Goal: Task Accomplishment & Management: Manage account settings

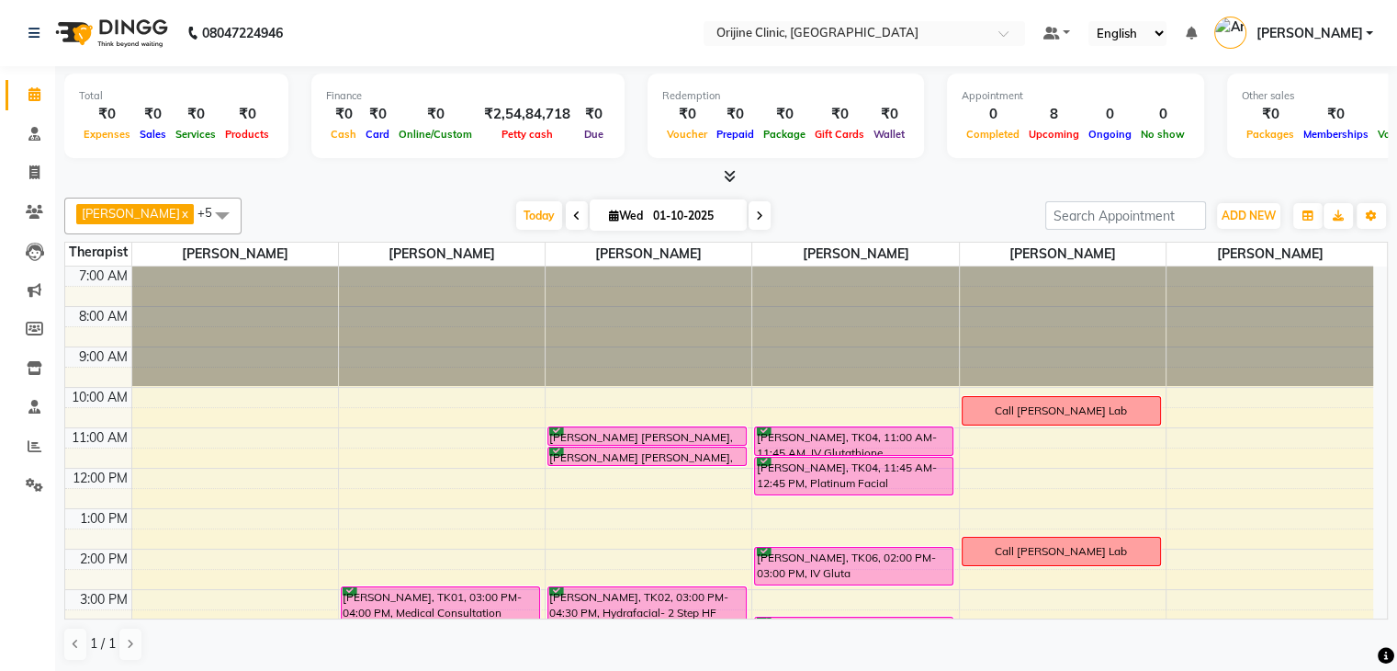
scroll to position [110, 0]
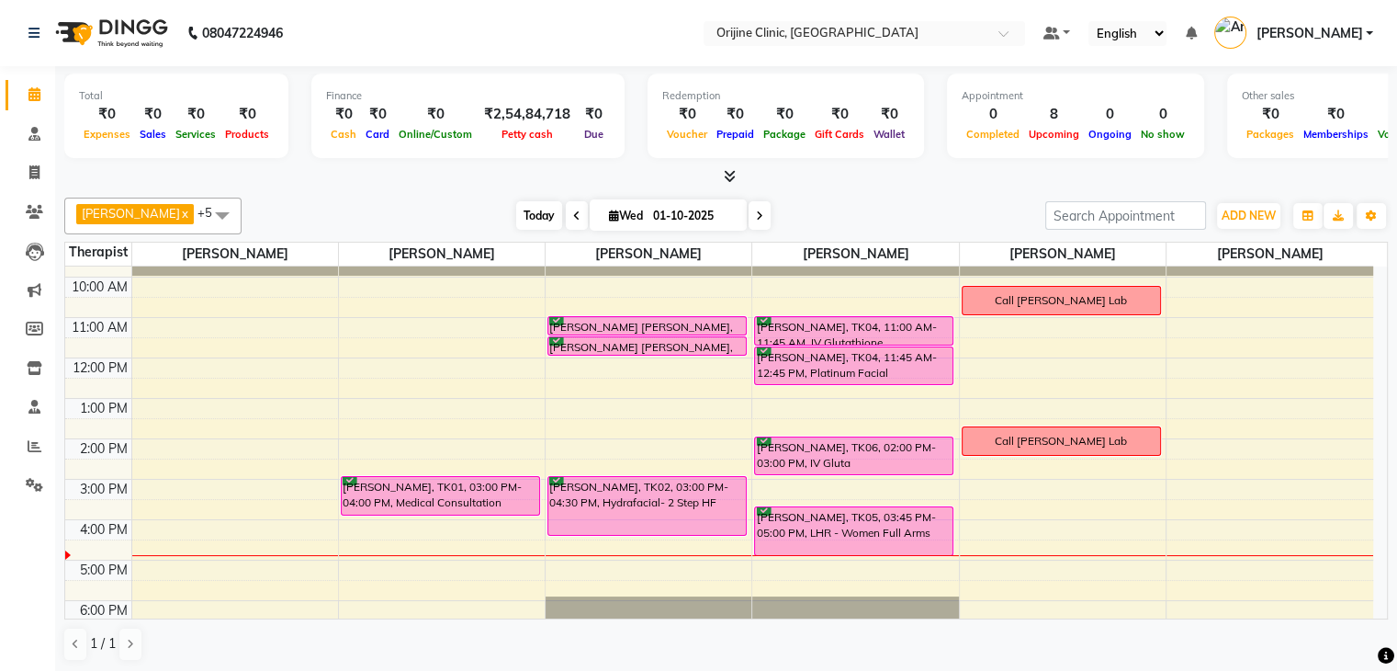
click at [538, 211] on span "Today" at bounding box center [539, 215] width 46 height 28
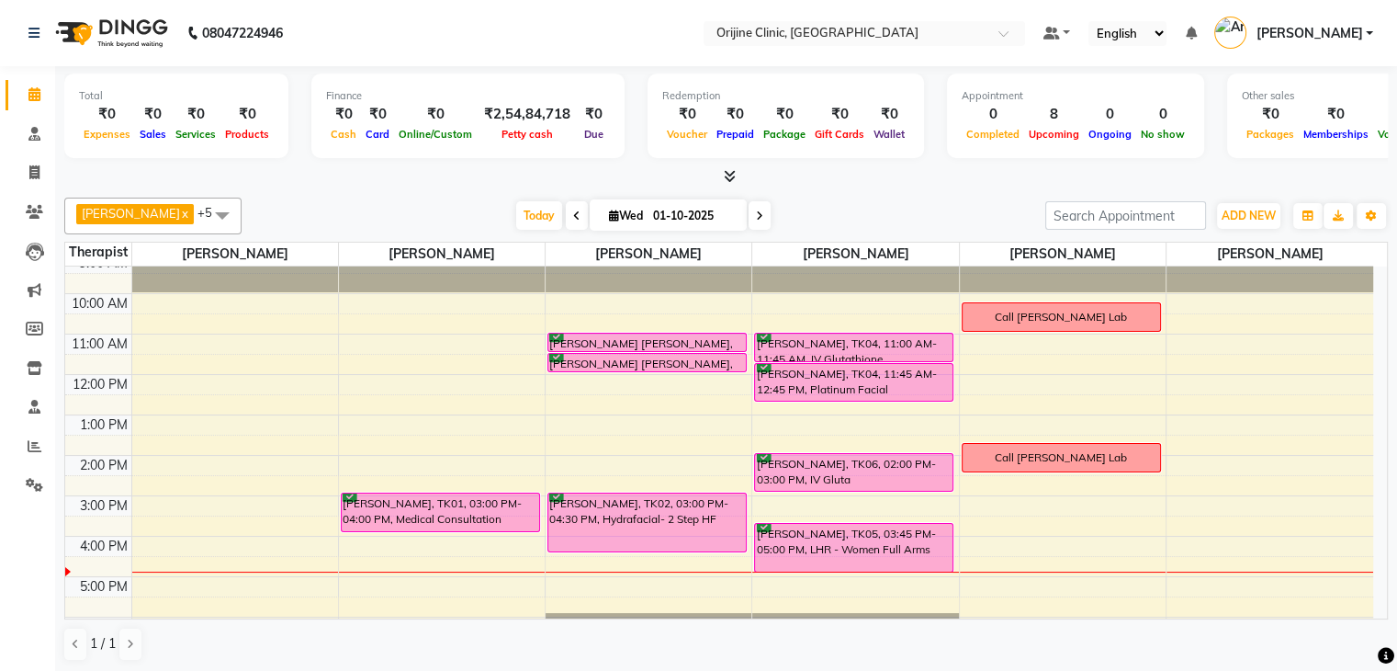
scroll to position [99, 0]
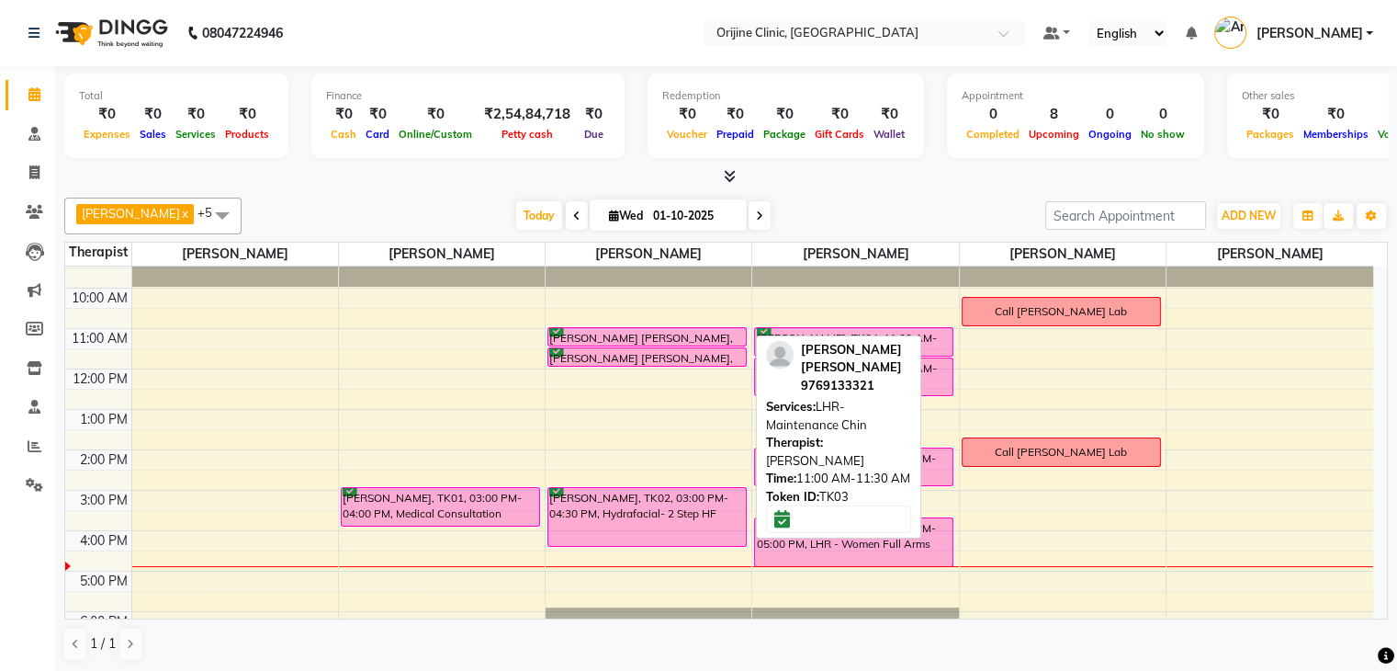
click at [671, 338] on div "Ruchira Sonal Shah, TK03, 11:00 AM-11:30 AM, LHR- Maintenance Chin" at bounding box center [647, 336] width 198 height 17
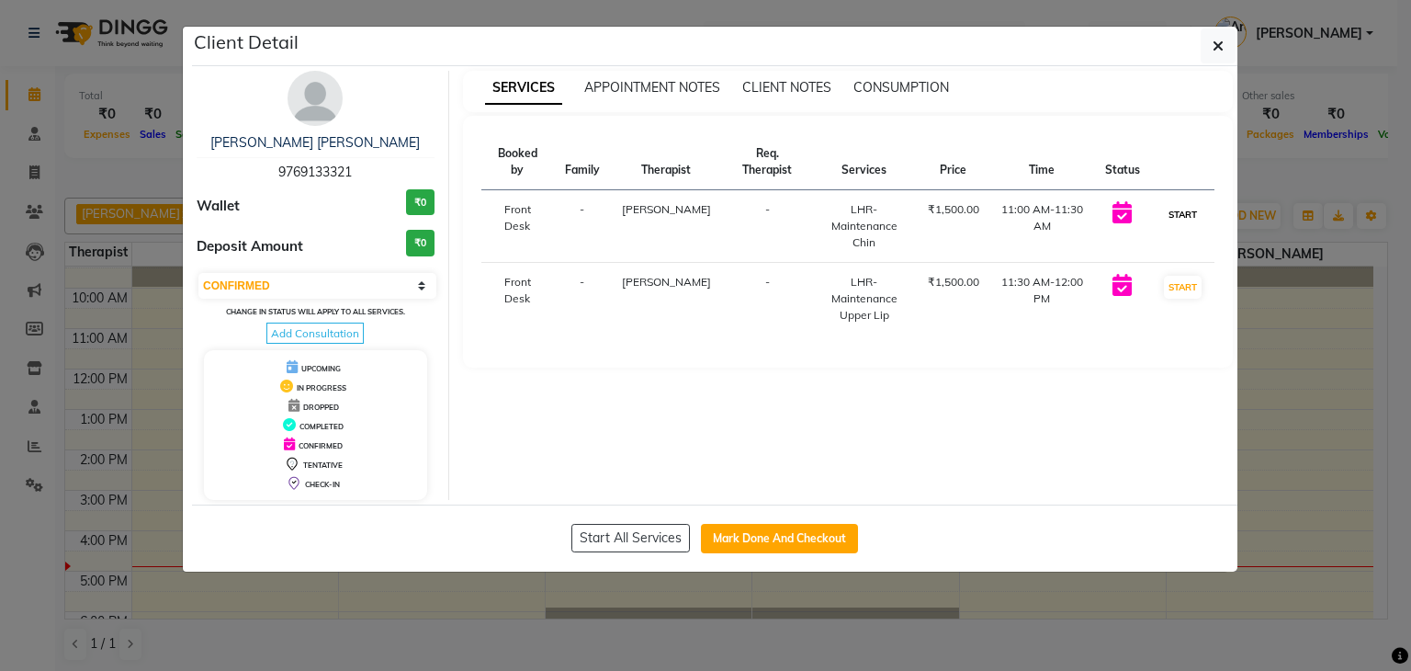
click at [1174, 214] on button "START" at bounding box center [1183, 214] width 38 height 23
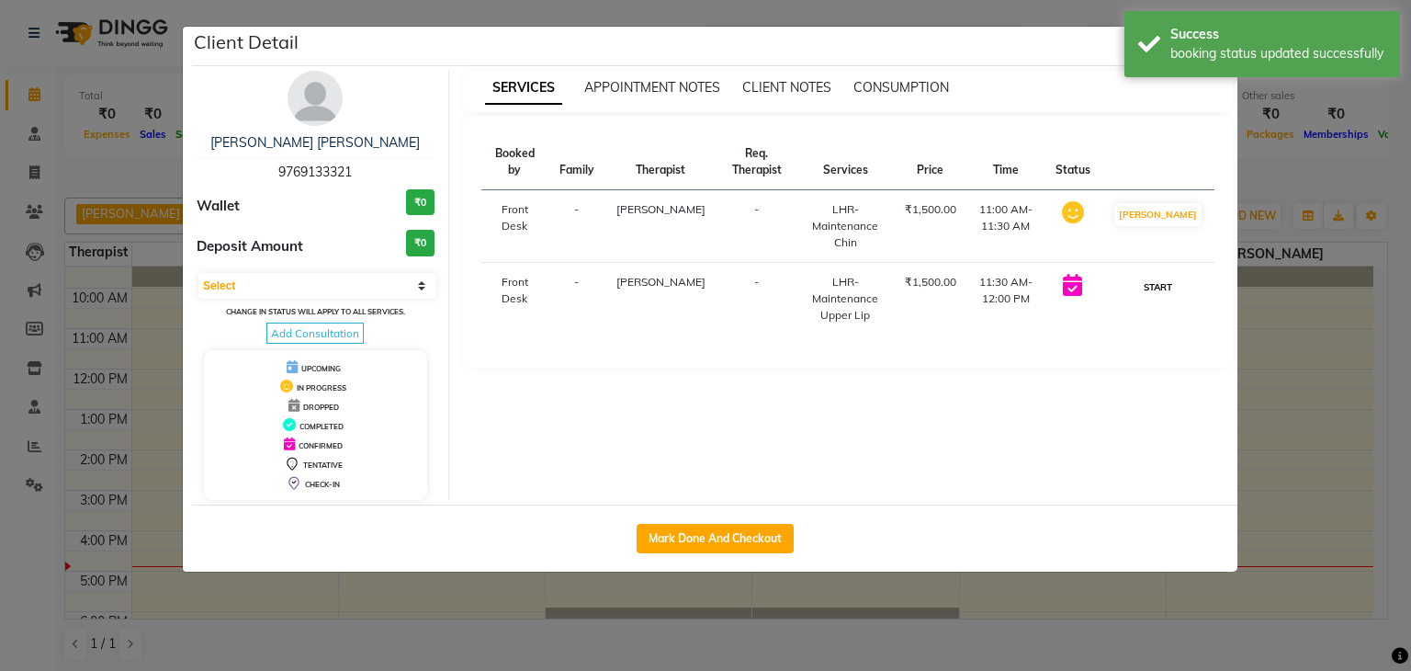
click at [1157, 292] on button "START" at bounding box center [1158, 287] width 38 height 23
select select "1"
click at [718, 544] on button "Mark Done And Checkout" at bounding box center [715, 538] width 157 height 29
select select "service"
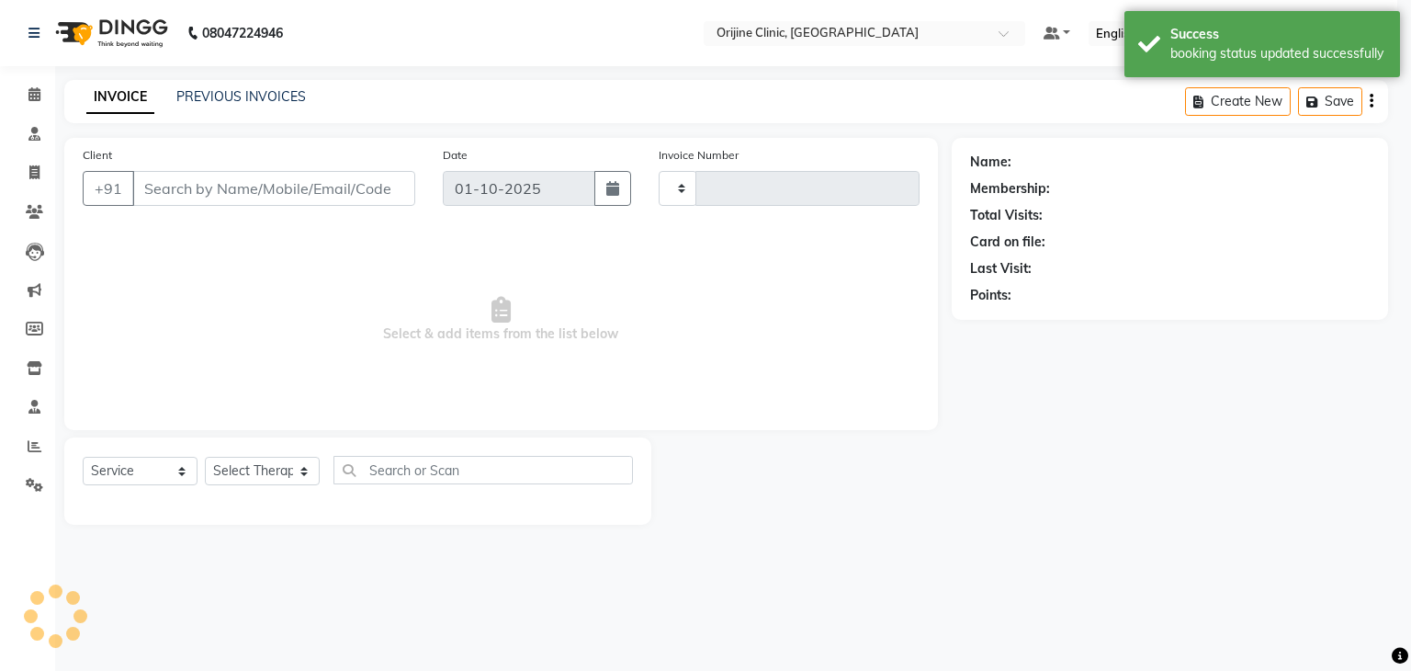
type input "1142"
select select "702"
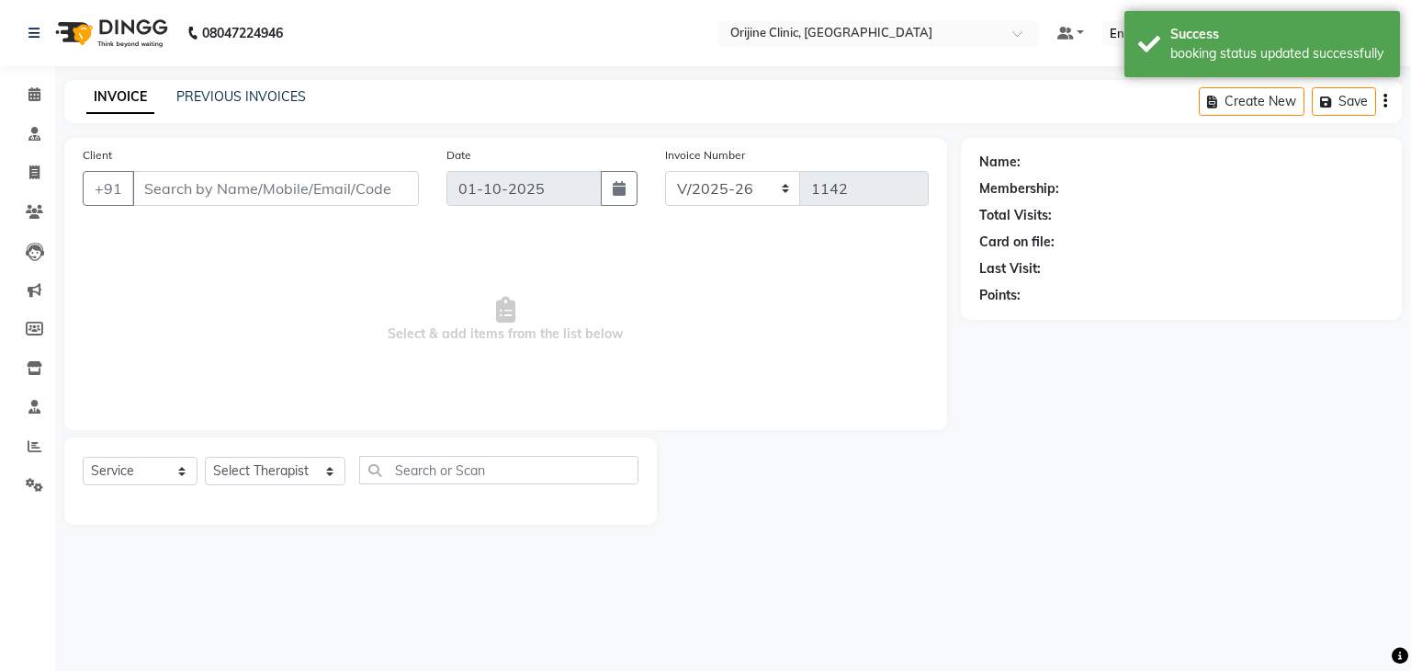
type input "97******21"
select select "10776"
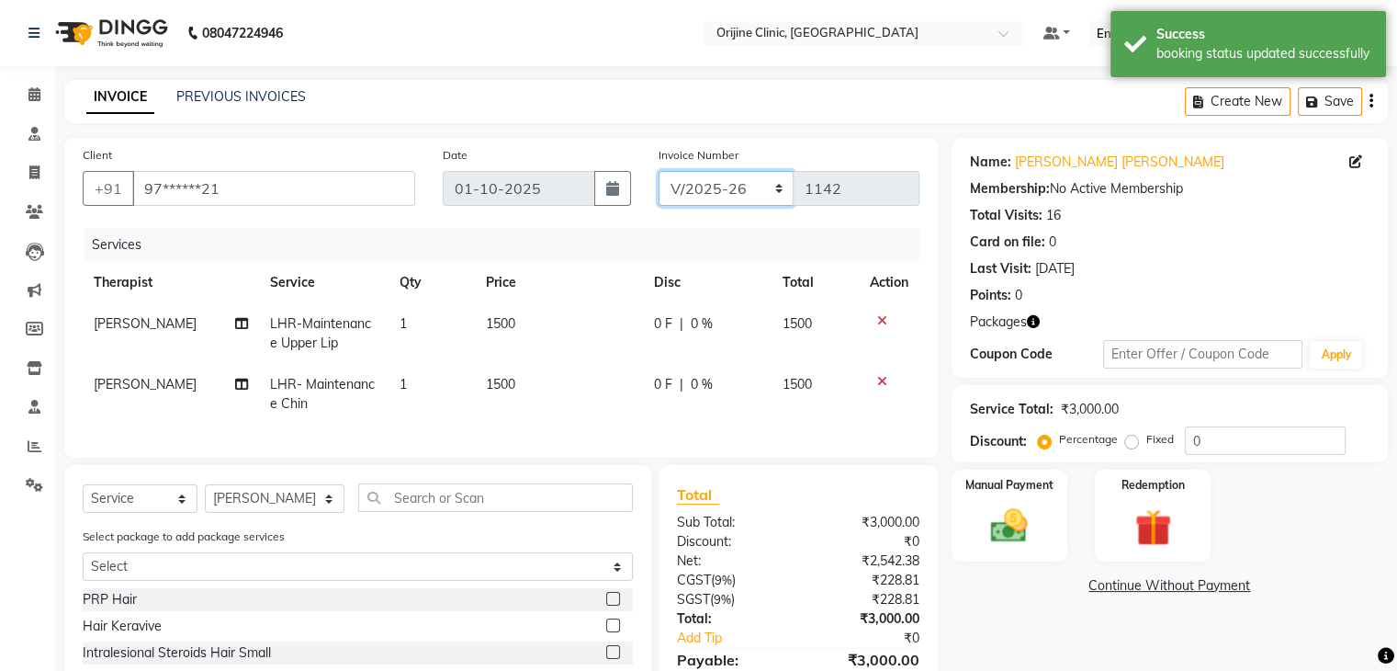
click at [721, 194] on select "VCH/2025-26 PKG/2025-26 V/2025 V/2025-26" at bounding box center [727, 188] width 136 height 35
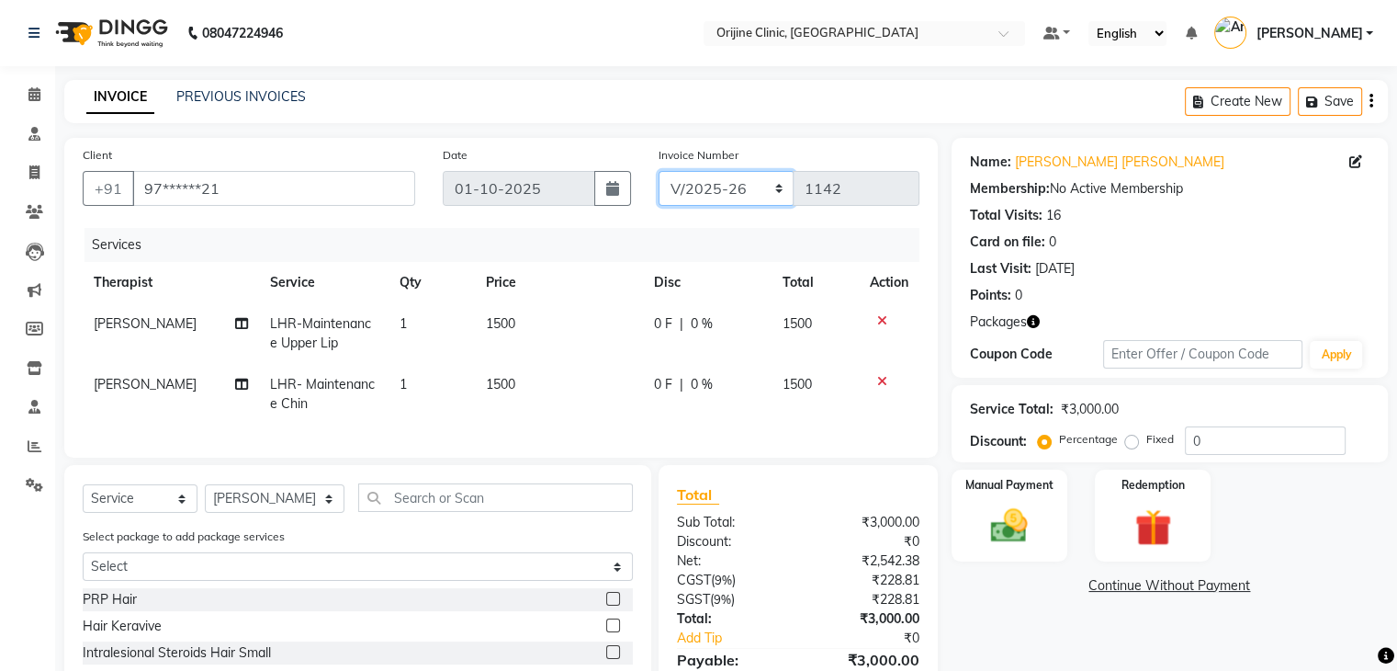
select select "4079"
click at [659, 171] on select "VCH/2025-26 PKG/2025-26 V/2025 V/2025-26" at bounding box center [727, 188] width 136 height 35
type input "0310"
click at [1139, 543] on img at bounding box center [1153, 527] width 62 height 47
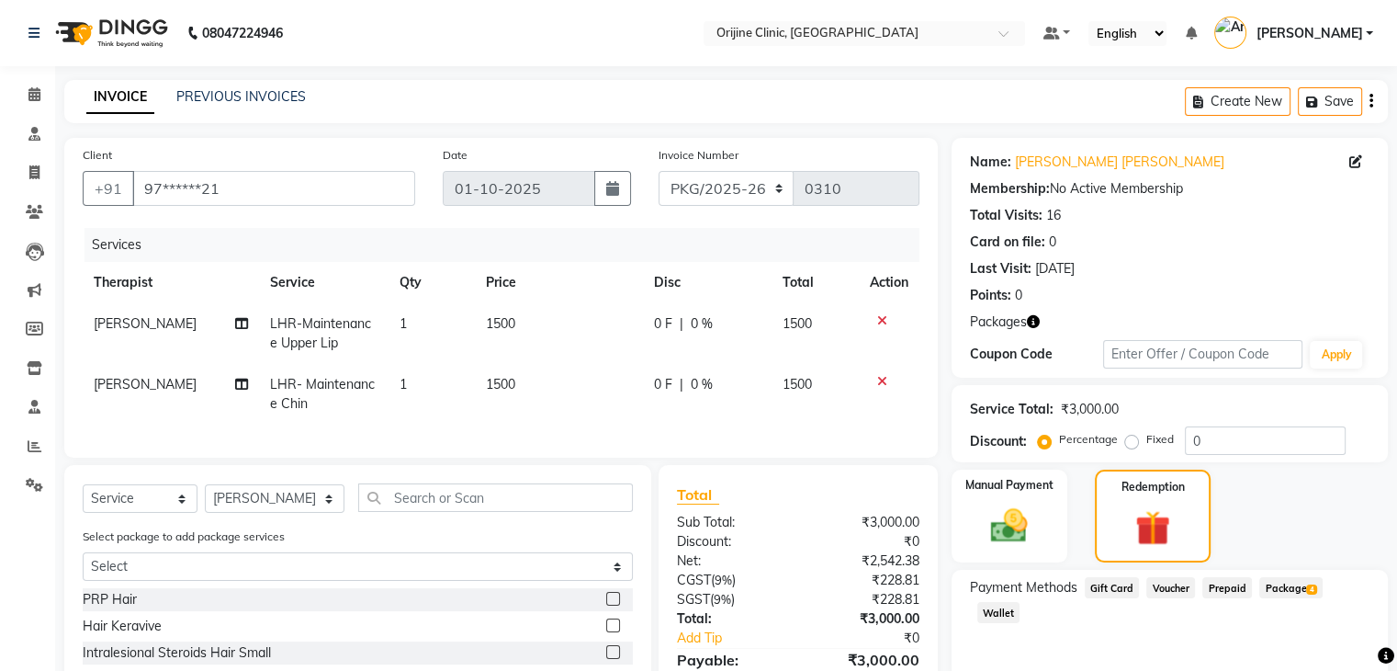
click at [1288, 587] on span "Package 4" at bounding box center [1291, 587] width 63 height 21
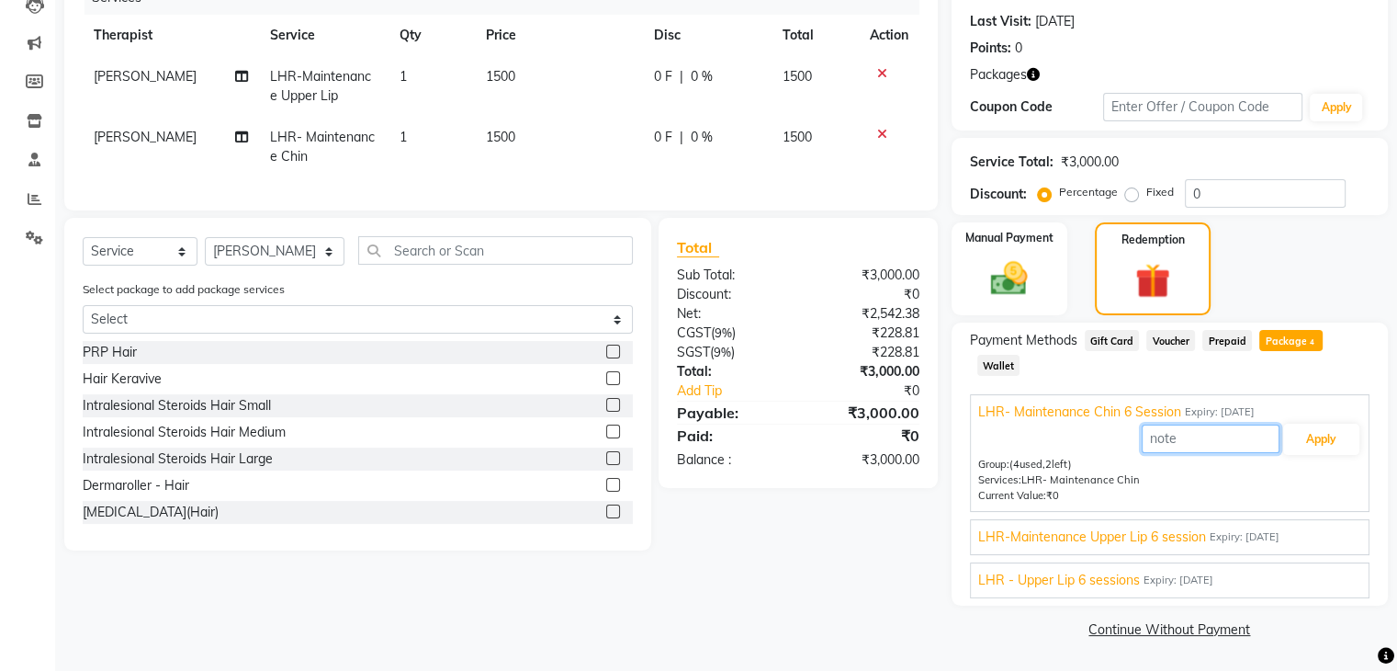
click at [1159, 442] on input "text" at bounding box center [1211, 438] width 138 height 28
type input "1"
click at [1301, 435] on button "Apply" at bounding box center [1321, 439] width 76 height 31
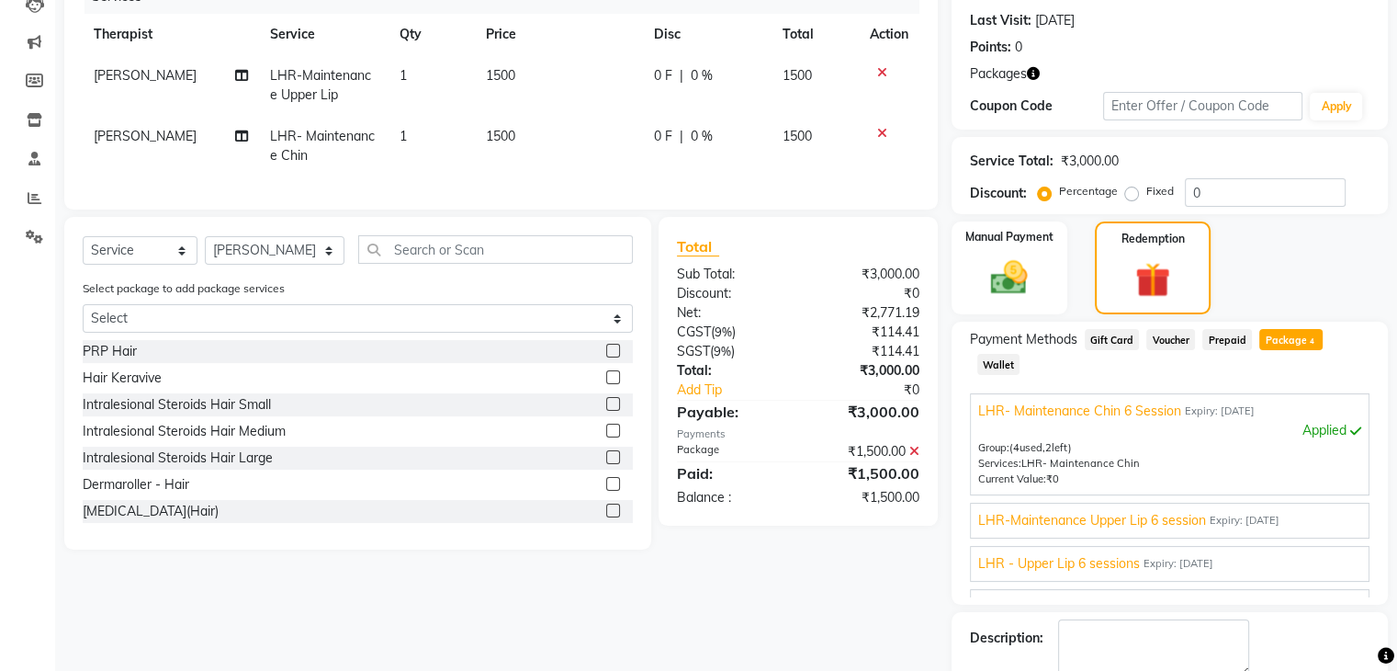
click at [1158, 521] on span "LHR-Maintenance Upper Lip 6 session" at bounding box center [1092, 520] width 228 height 19
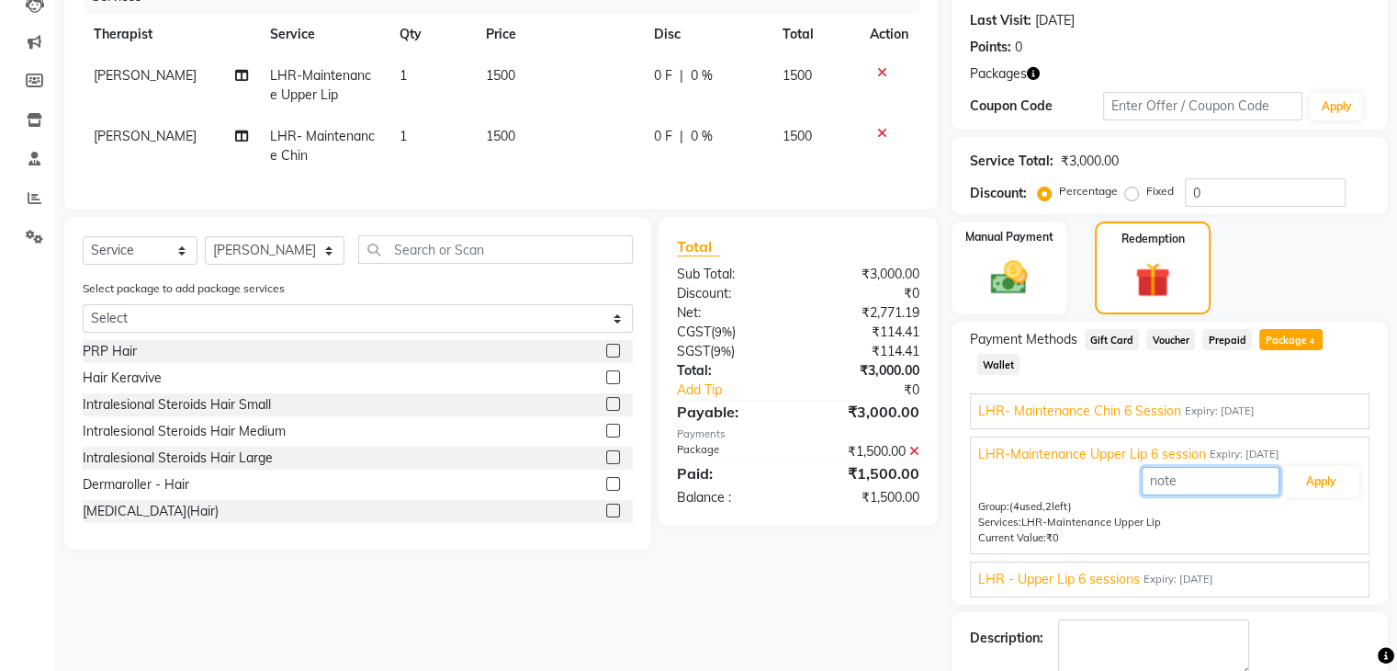
click at [1163, 482] on input "text" at bounding box center [1211, 481] width 138 height 28
type input "1"
click at [1314, 480] on button "Apply" at bounding box center [1321, 481] width 76 height 31
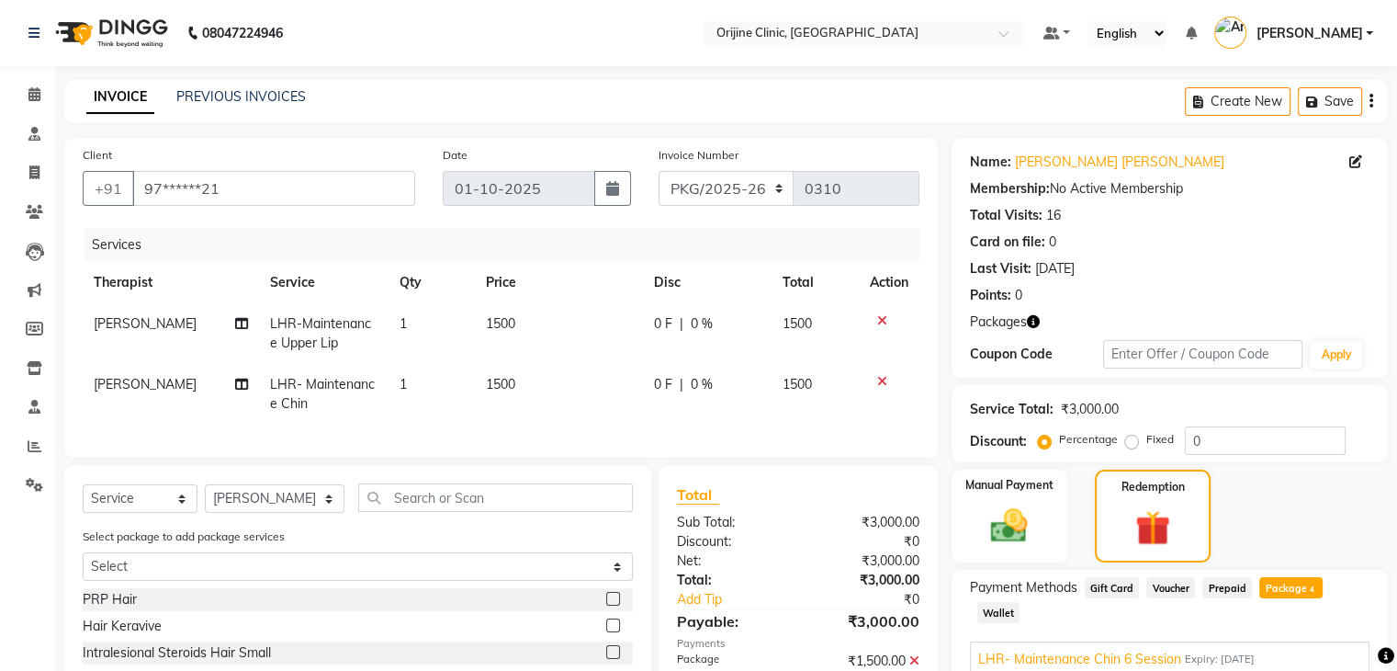
scroll to position [352, 0]
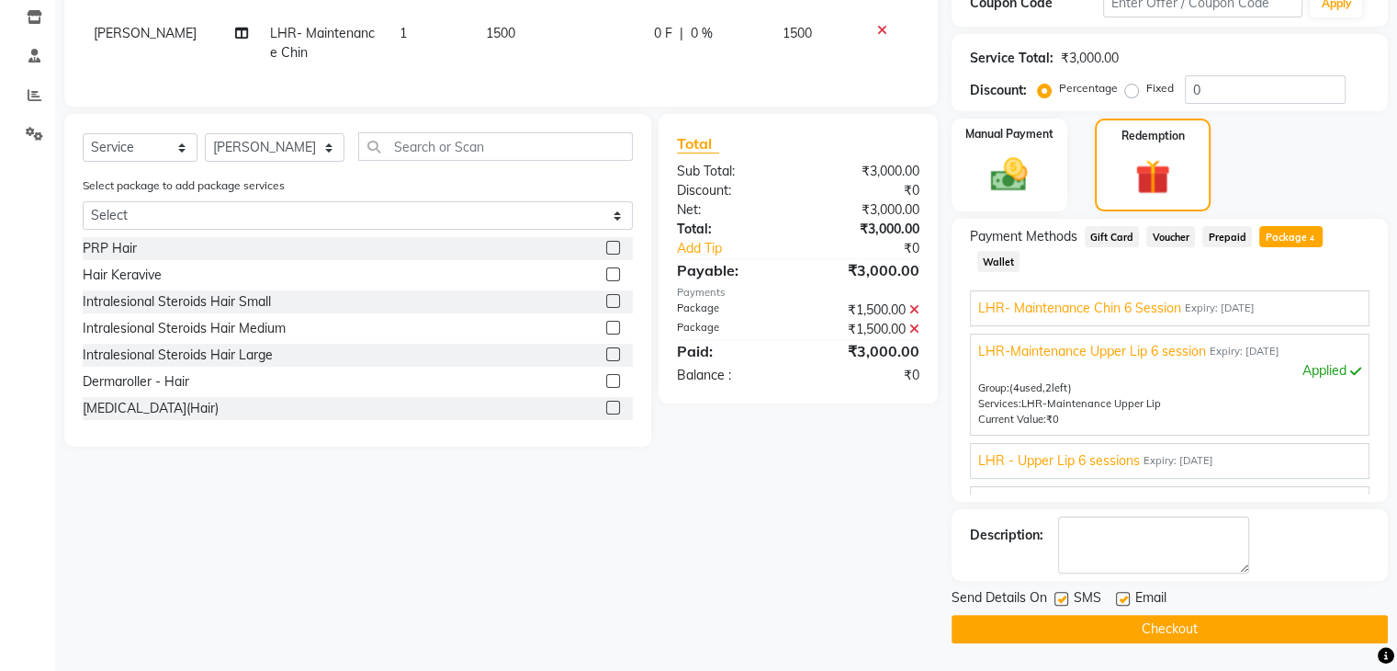
click at [1060, 595] on label at bounding box center [1062, 599] width 14 height 14
click at [1060, 595] on input "checkbox" at bounding box center [1061, 599] width 12 height 12
checkbox input "false"
click at [1119, 603] on label at bounding box center [1123, 599] width 14 height 14
click at [1119, 603] on input "checkbox" at bounding box center [1122, 599] width 12 height 12
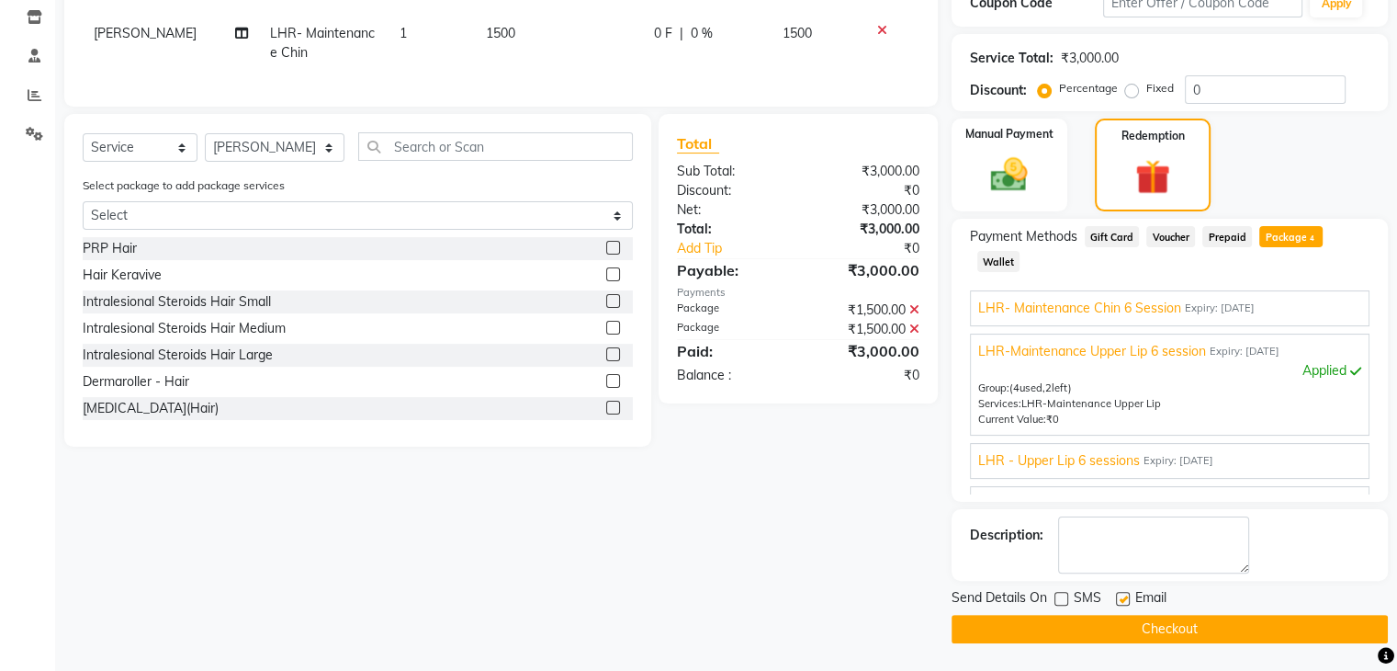
checkbox input "false"
click at [1147, 634] on button "Checkout" at bounding box center [1170, 629] width 436 height 28
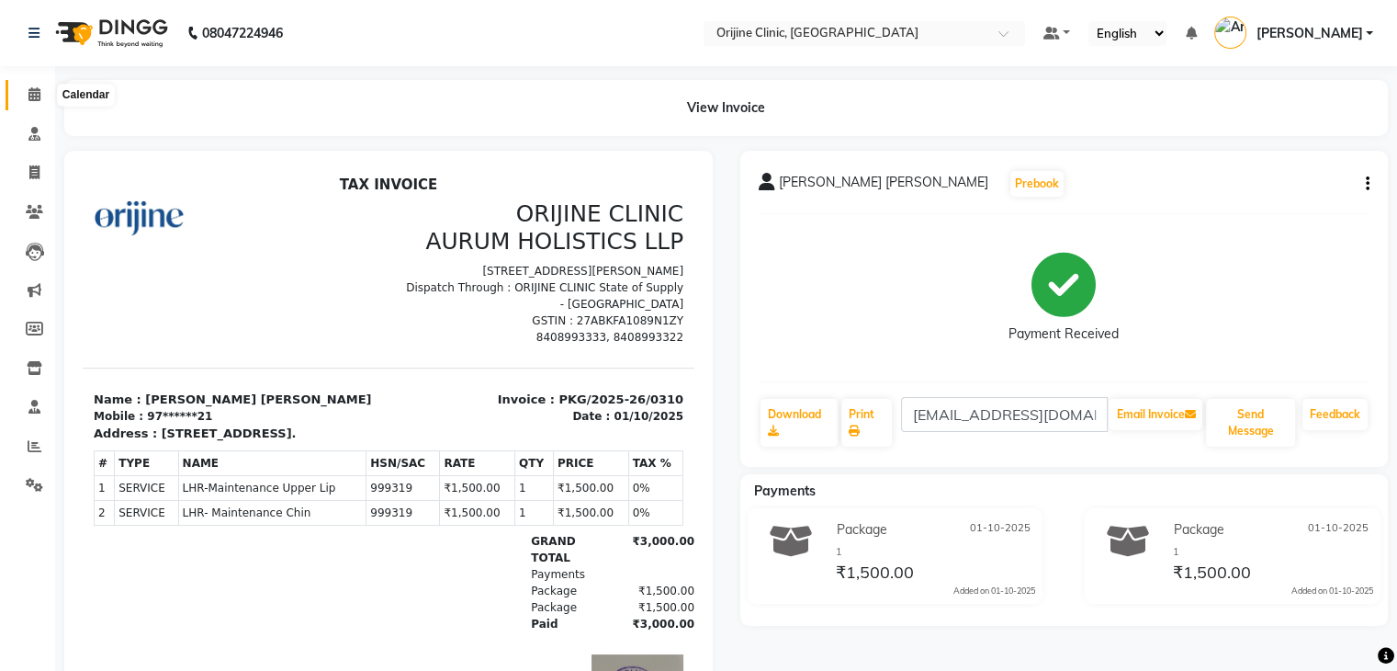
click at [35, 93] on icon at bounding box center [34, 94] width 12 height 14
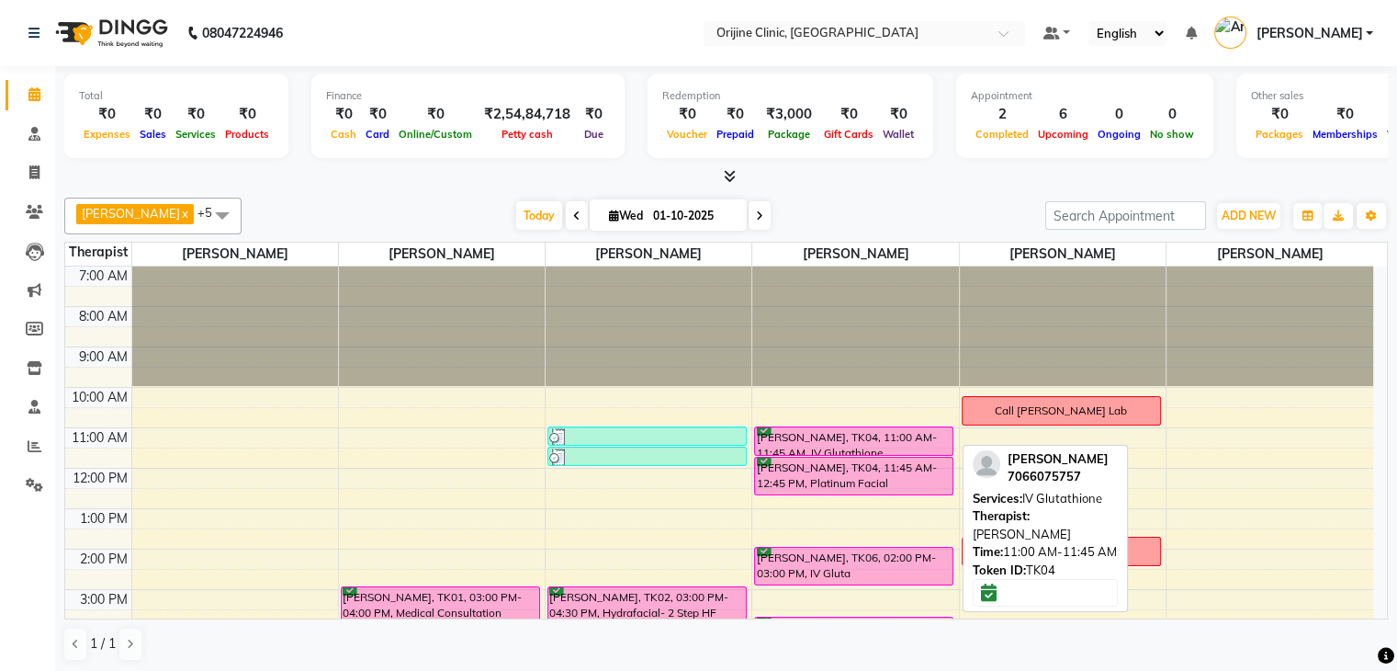
click at [822, 444] on div "Radhika Shinde, TK04, 11:00 AM-11:45 AM, IV Glutathione" at bounding box center [854, 441] width 198 height 28
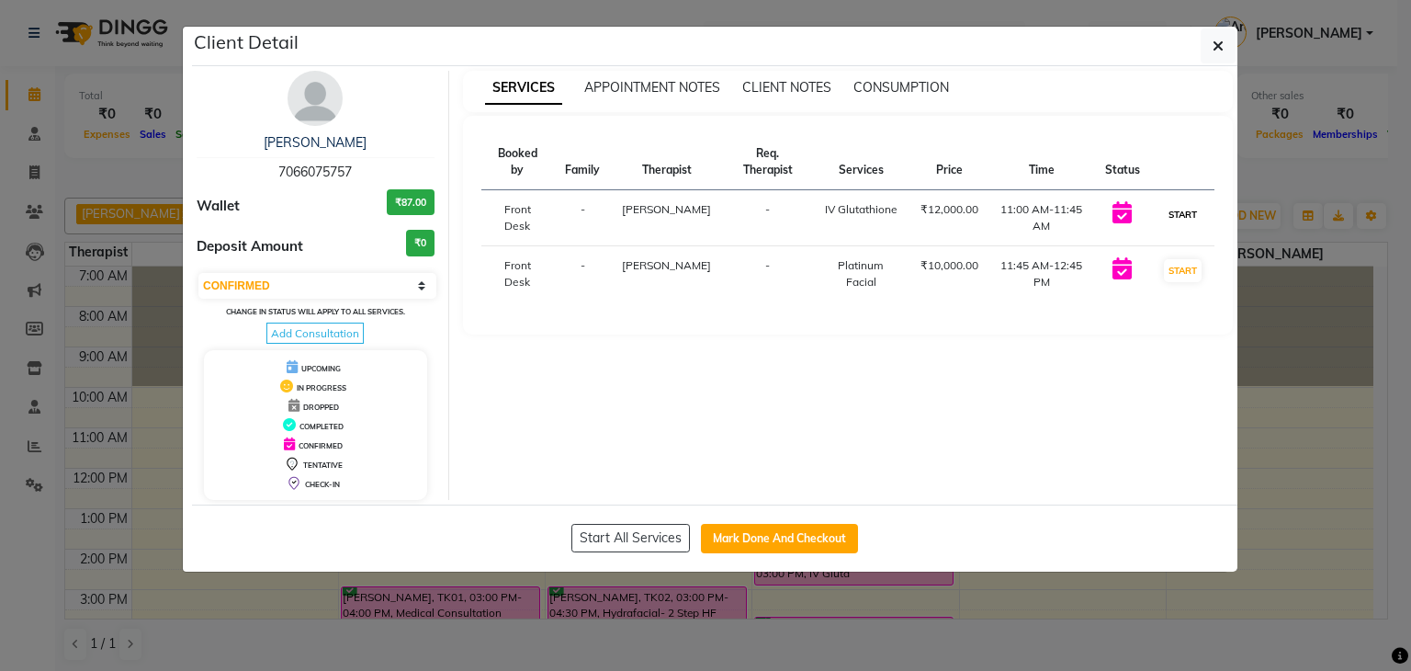
click at [1180, 210] on button "START" at bounding box center [1183, 214] width 38 height 23
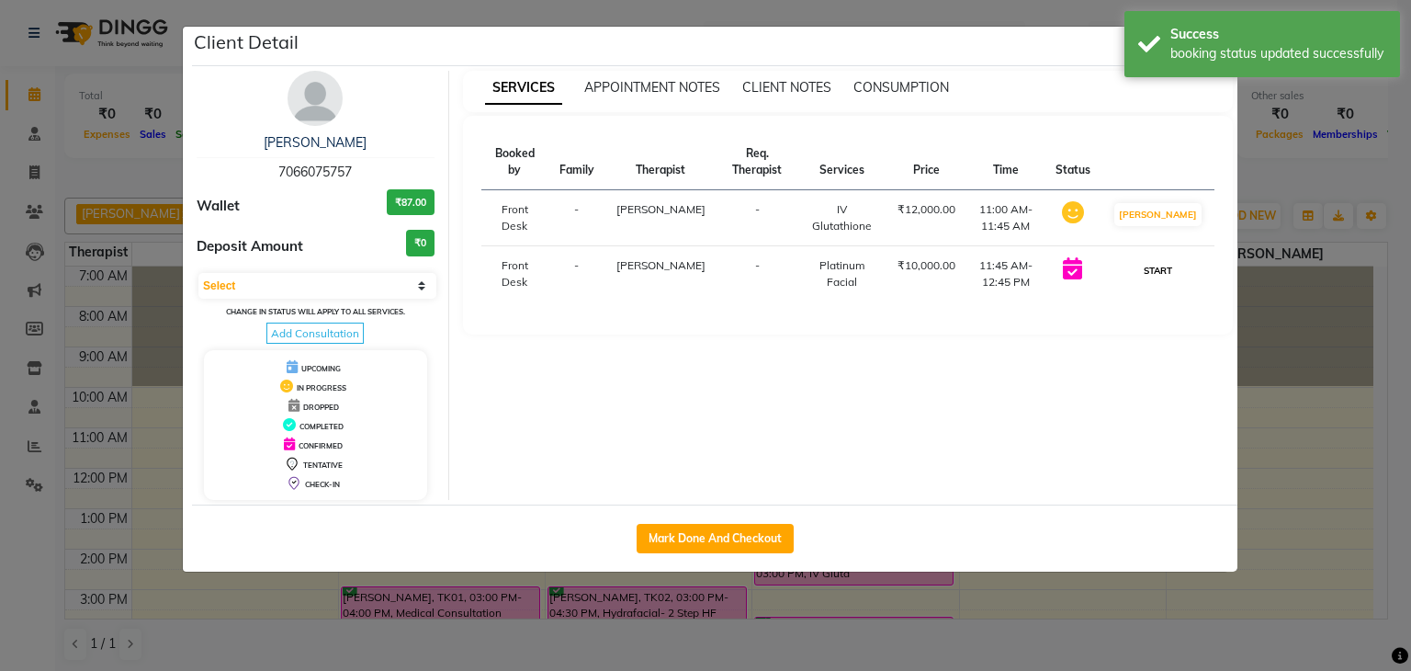
click at [1165, 276] on button "START" at bounding box center [1158, 270] width 38 height 23
select select "1"
click at [772, 537] on button "Mark Done And Checkout" at bounding box center [715, 538] width 157 height 29
select select "service"
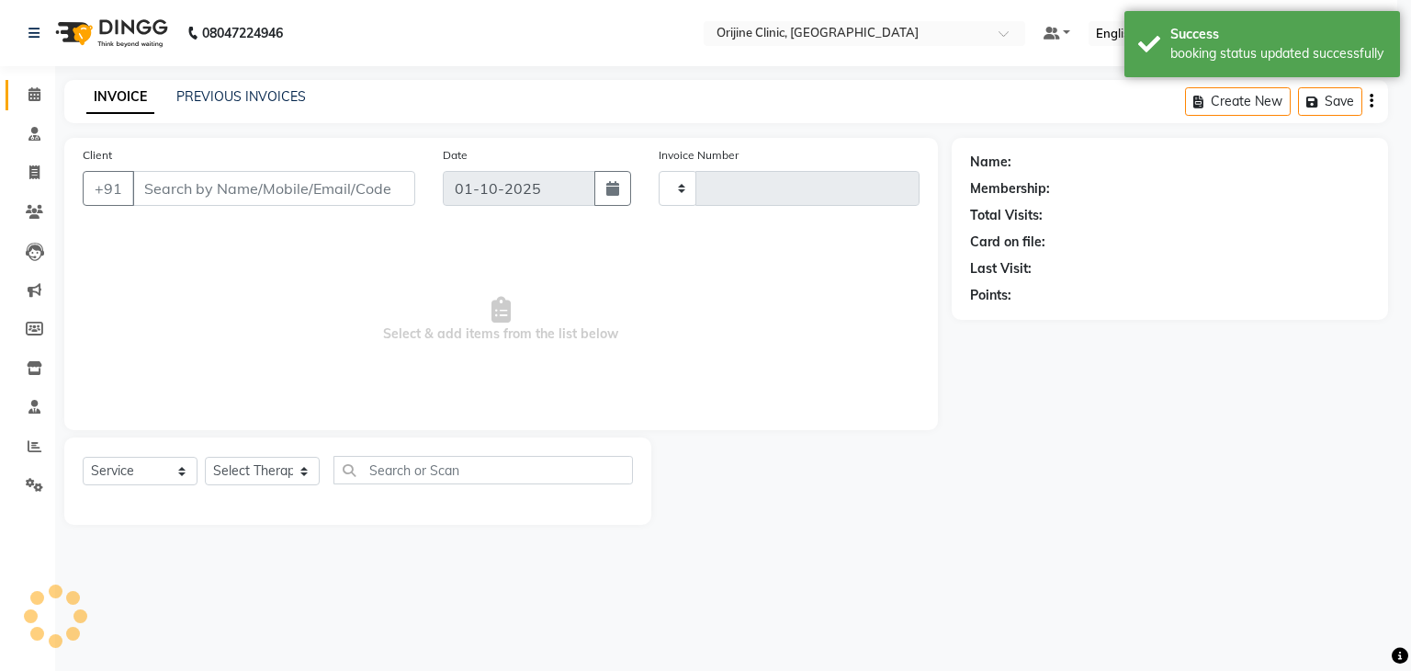
type input "1142"
select select "702"
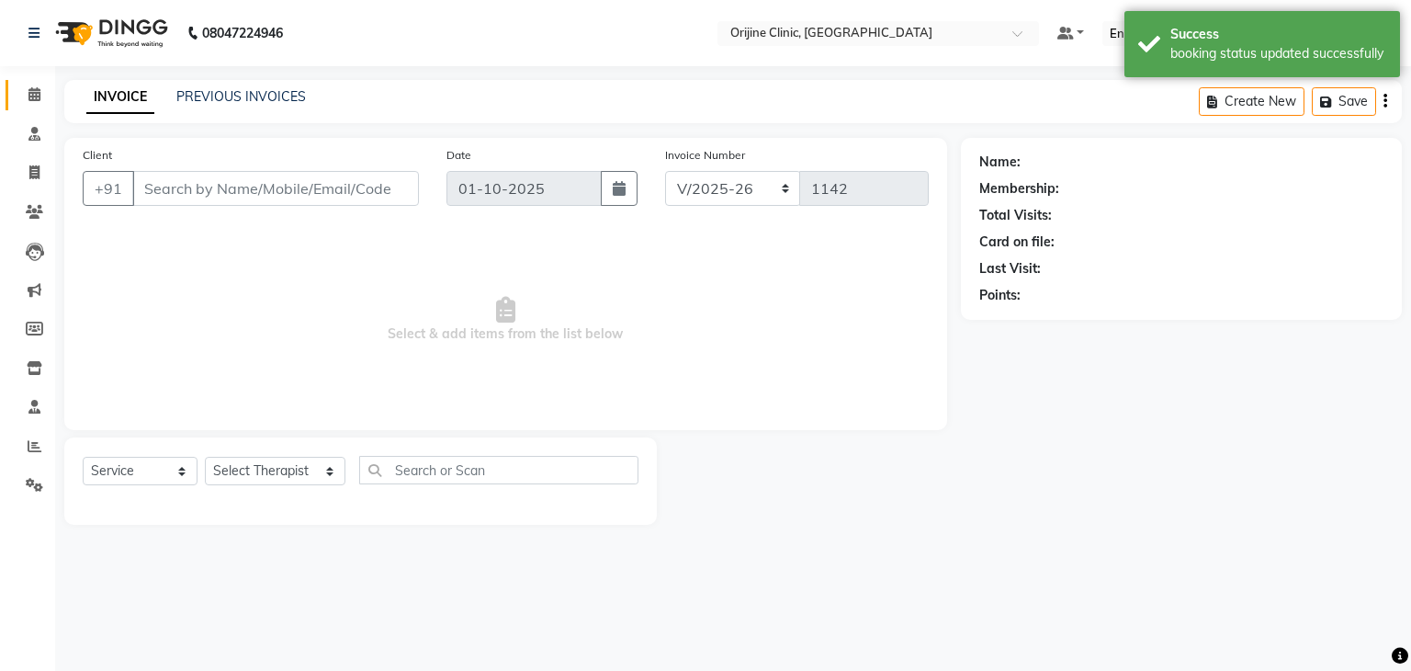
type input "70******57"
select select "10777"
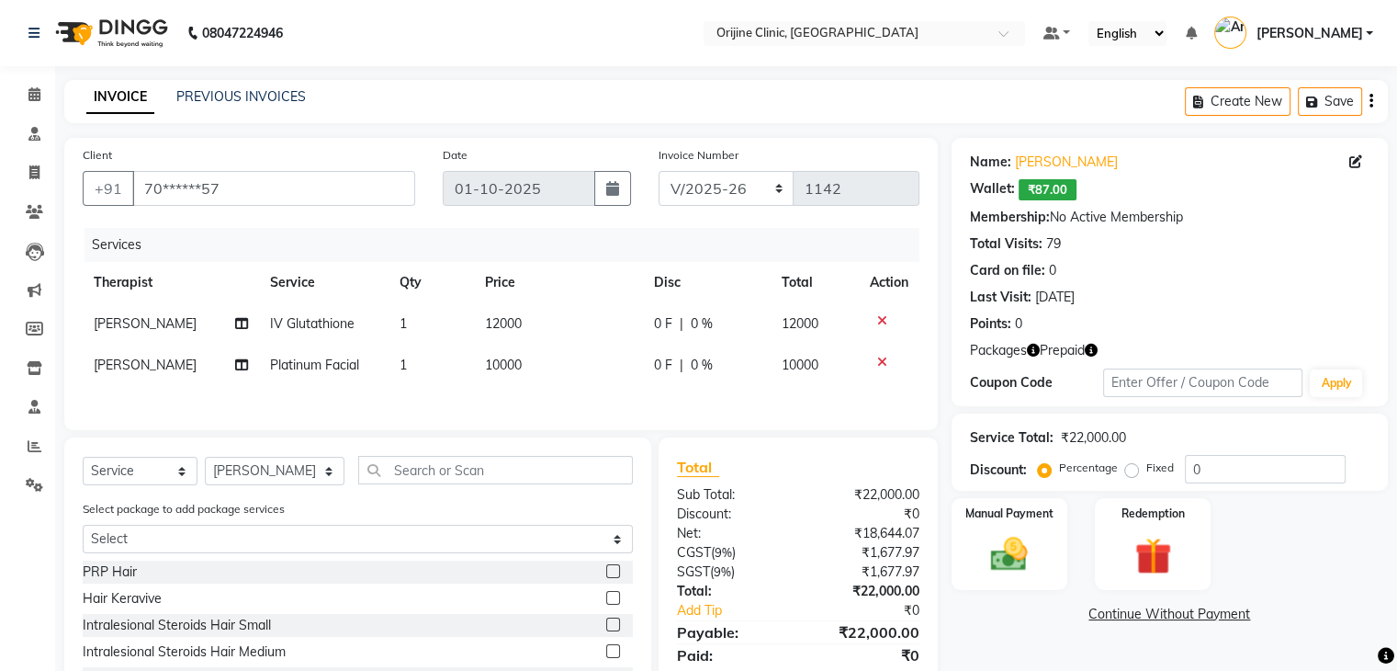
click at [882, 361] on icon at bounding box center [882, 362] width 10 height 13
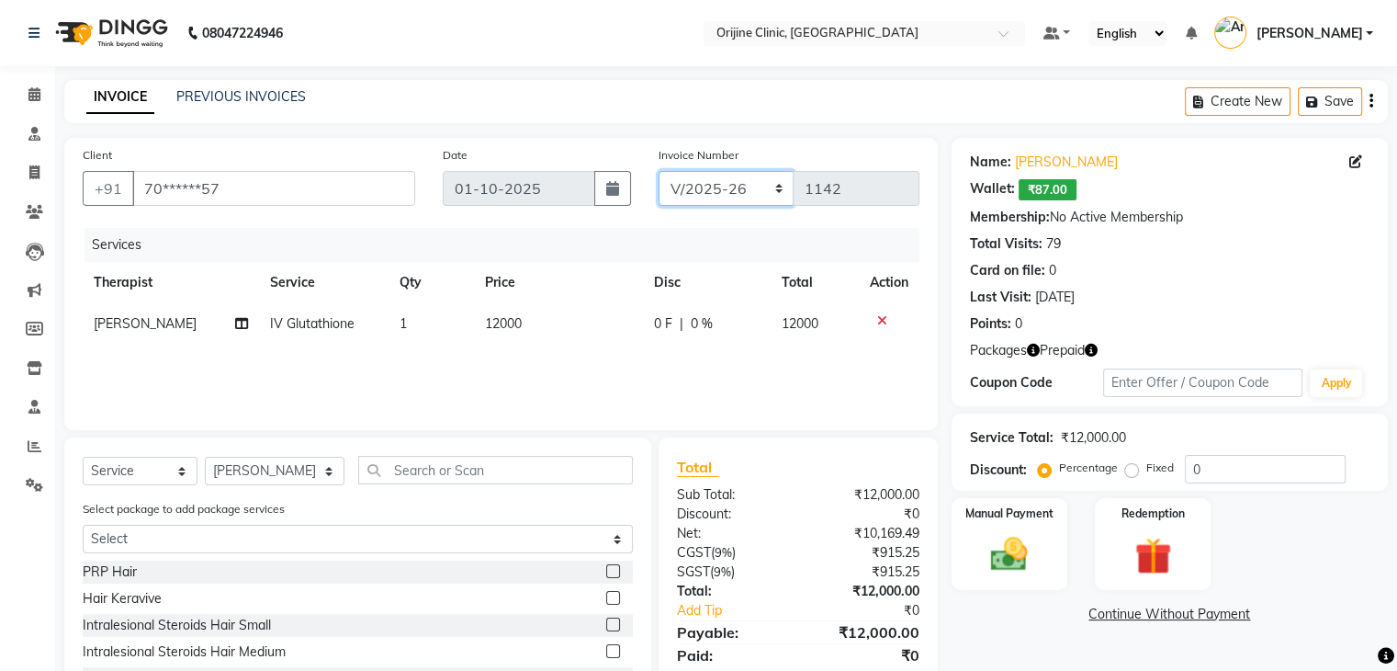
click at [698, 194] on select "VCH/2025-26 PKG/2025-26 V/2025 V/2025-26" at bounding box center [727, 188] width 136 height 35
select select "4079"
click at [659, 171] on select "VCH/2025-26 PKG/2025-26 V/2025 V/2025-26" at bounding box center [727, 188] width 136 height 35
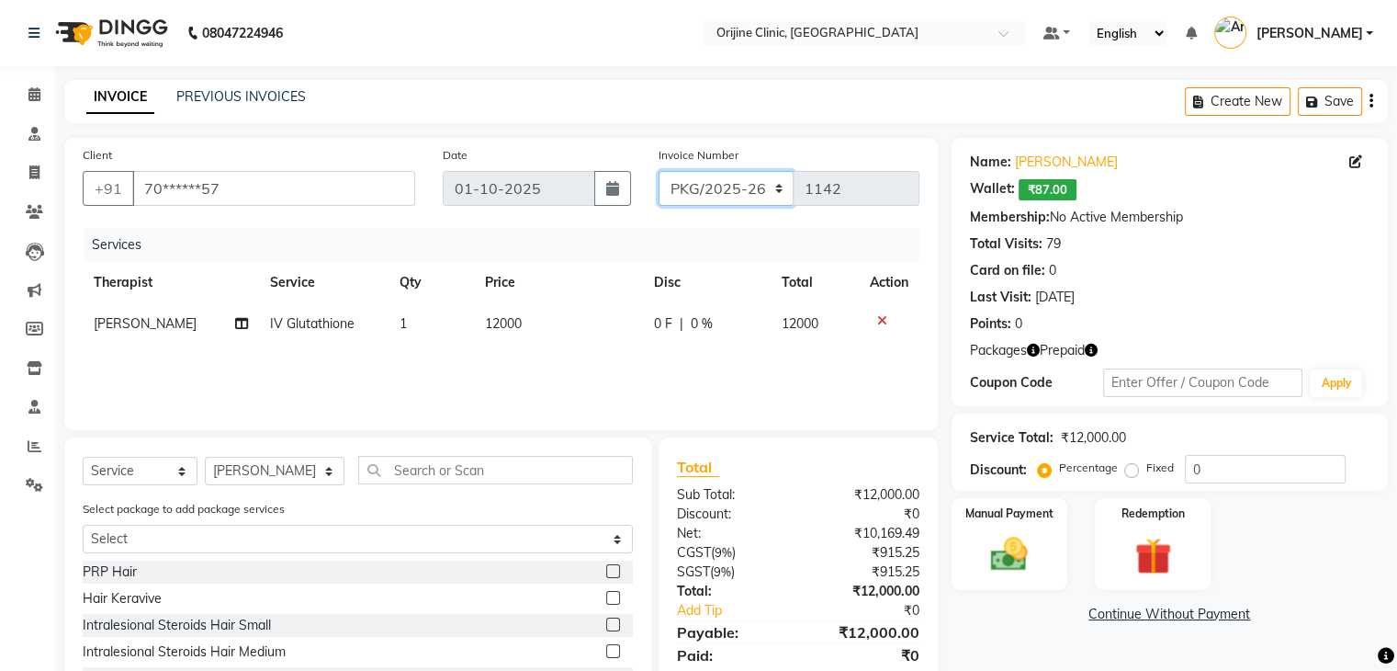
type input "0311"
click at [1147, 556] on img at bounding box center [1153, 556] width 62 height 47
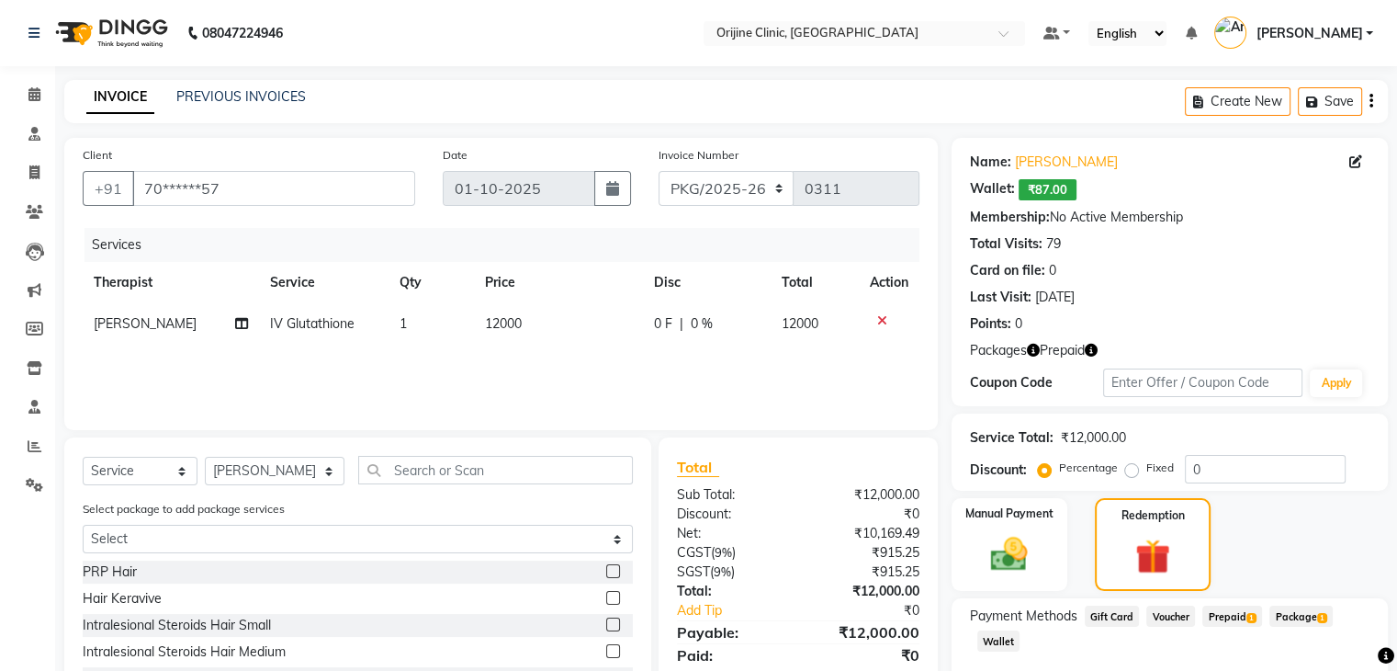
click at [1306, 619] on span "Package 1" at bounding box center [1301, 615] width 63 height 21
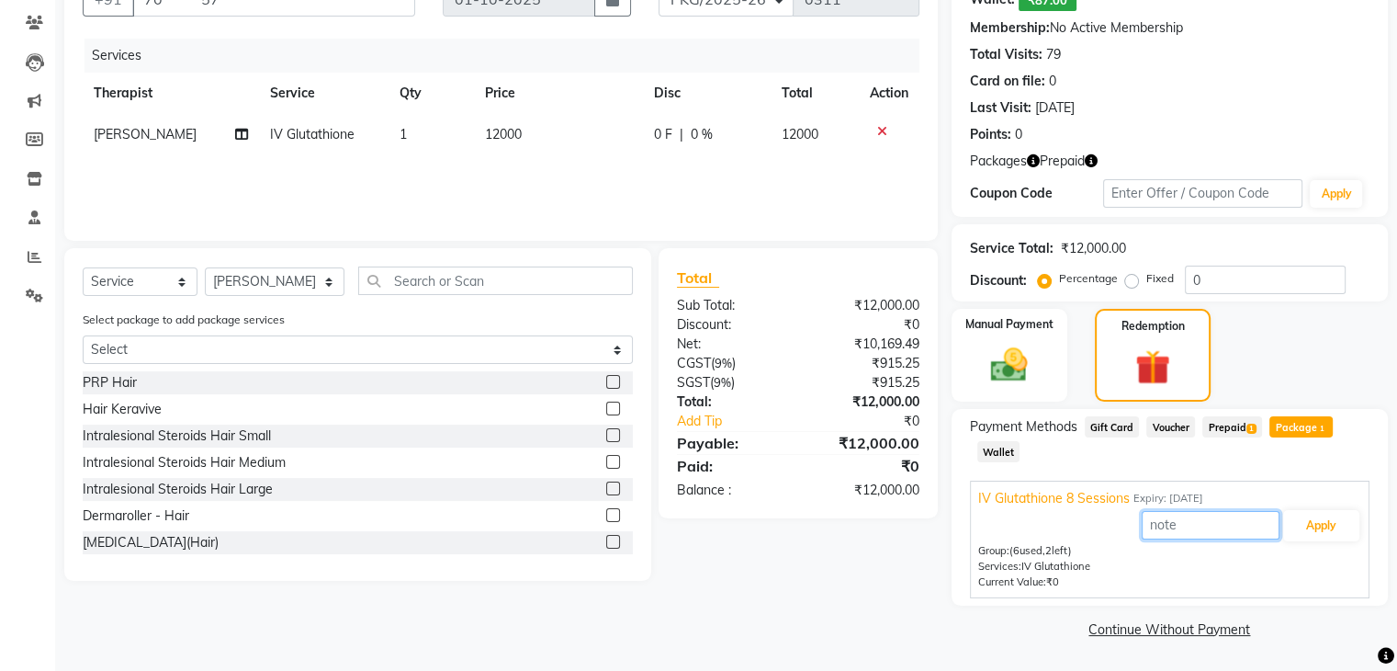
click at [1187, 527] on input "text" at bounding box center [1211, 525] width 138 height 28
type input "1"
click at [1327, 526] on button "Apply" at bounding box center [1321, 525] width 76 height 31
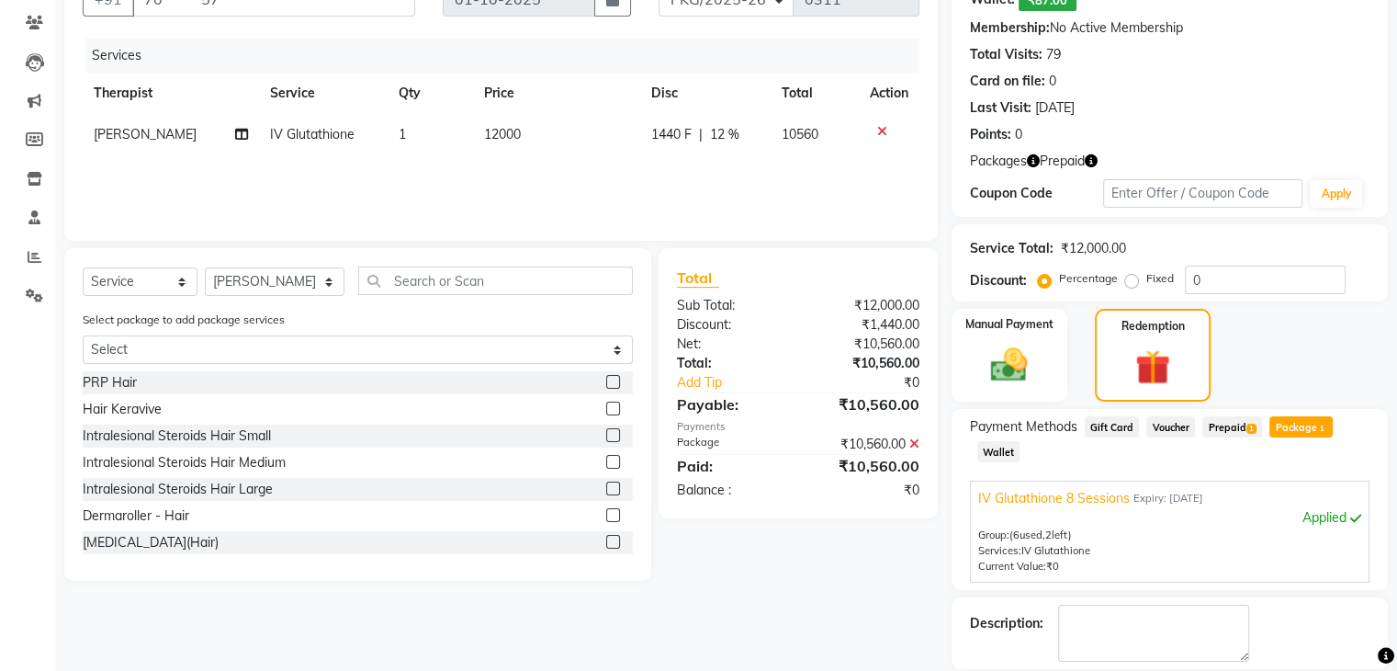
scroll to position [277, 0]
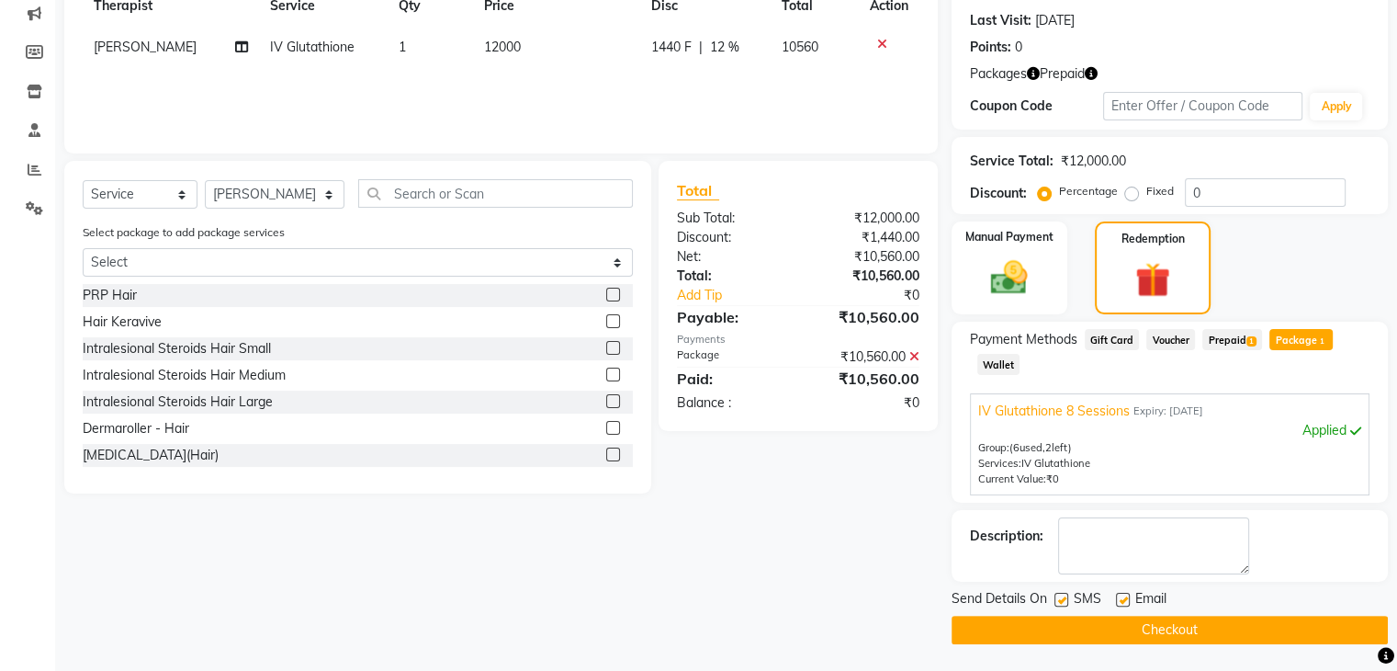
click at [1058, 600] on label at bounding box center [1062, 600] width 14 height 14
click at [1058, 600] on input "checkbox" at bounding box center [1061, 600] width 12 height 12
checkbox input "false"
click at [1120, 600] on label at bounding box center [1123, 600] width 14 height 14
click at [1120, 600] on input "checkbox" at bounding box center [1122, 600] width 12 height 12
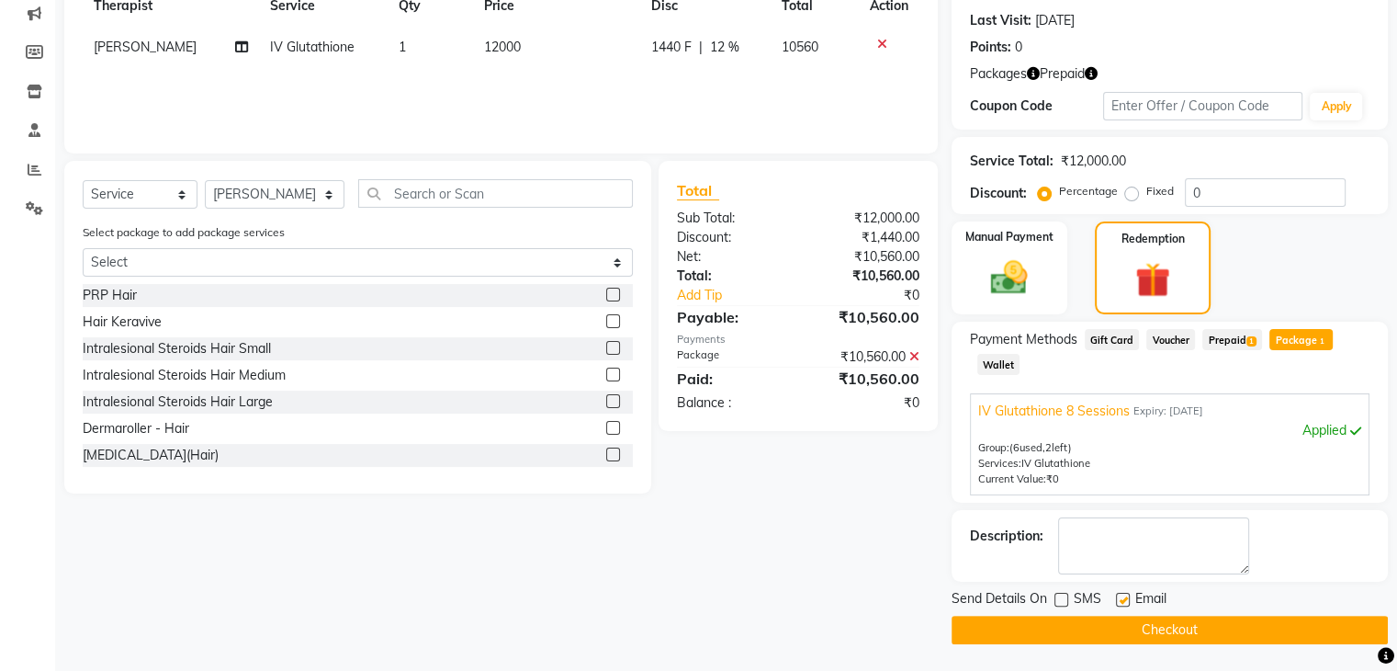
checkbox input "false"
click at [1203, 631] on button "Checkout" at bounding box center [1170, 630] width 436 height 28
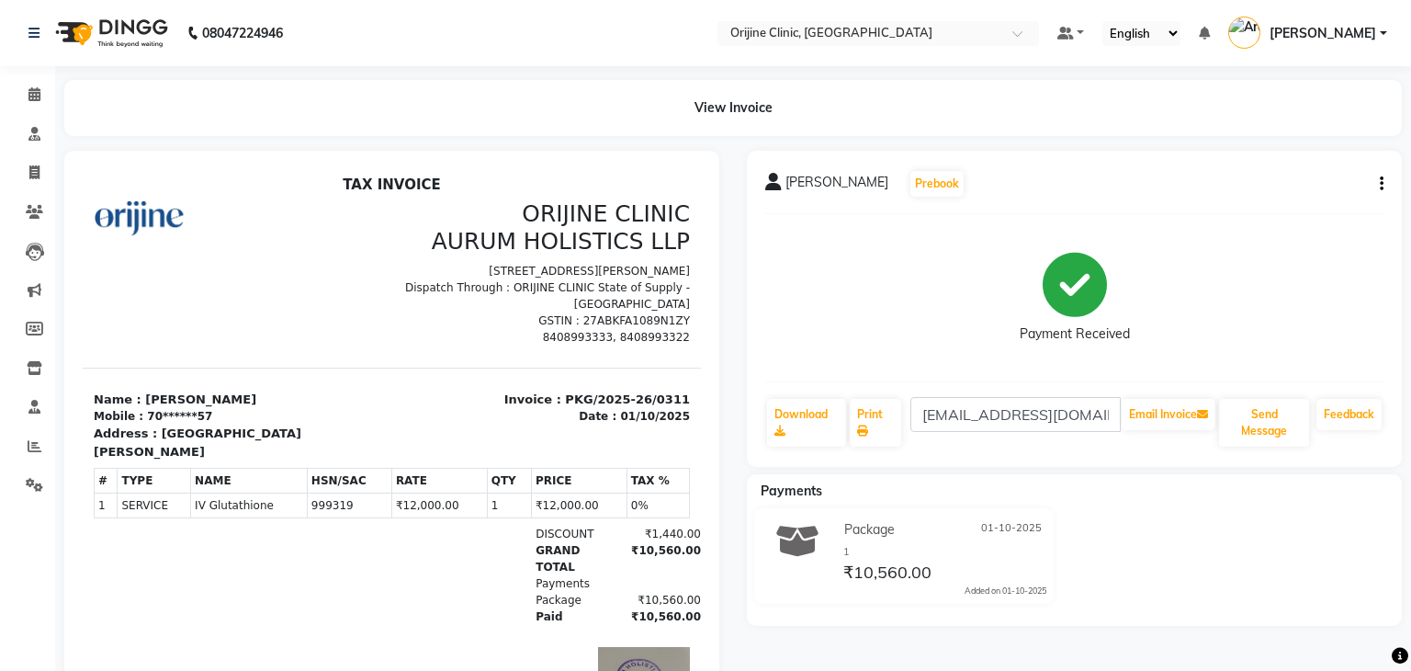
select select "702"
select select "service"
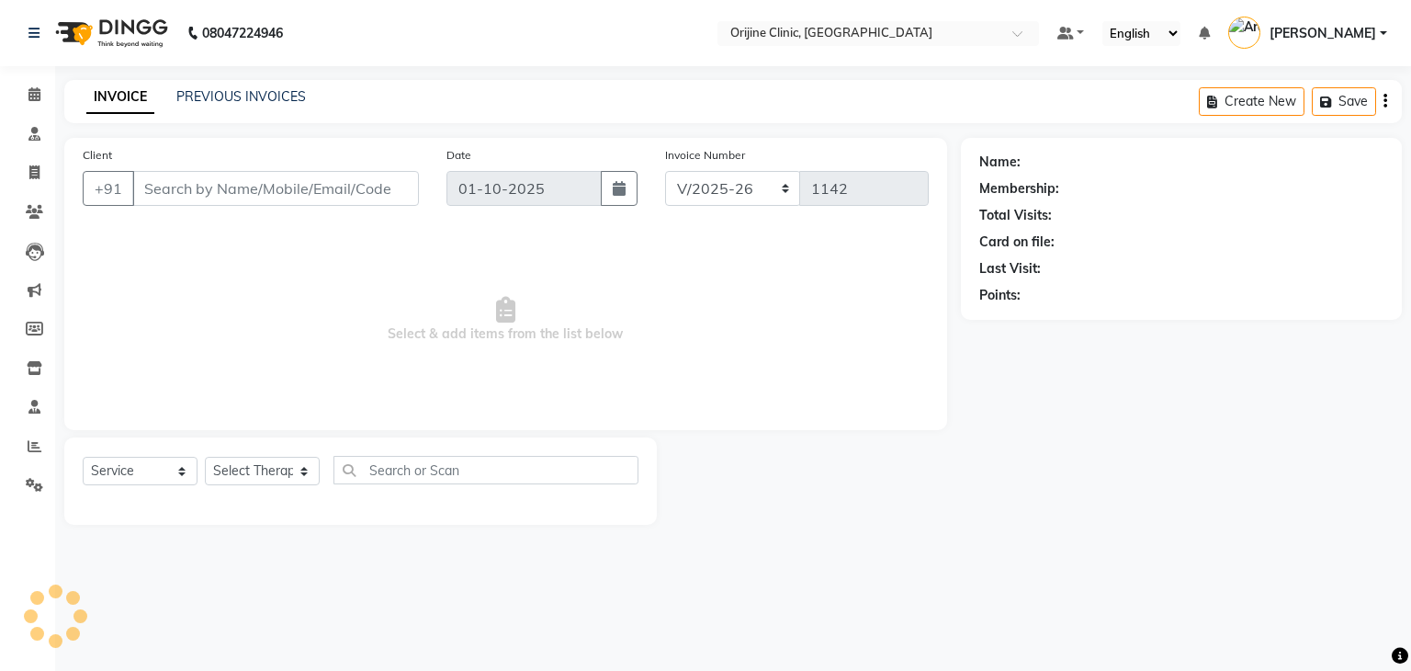
type input "70******57"
select select "10777"
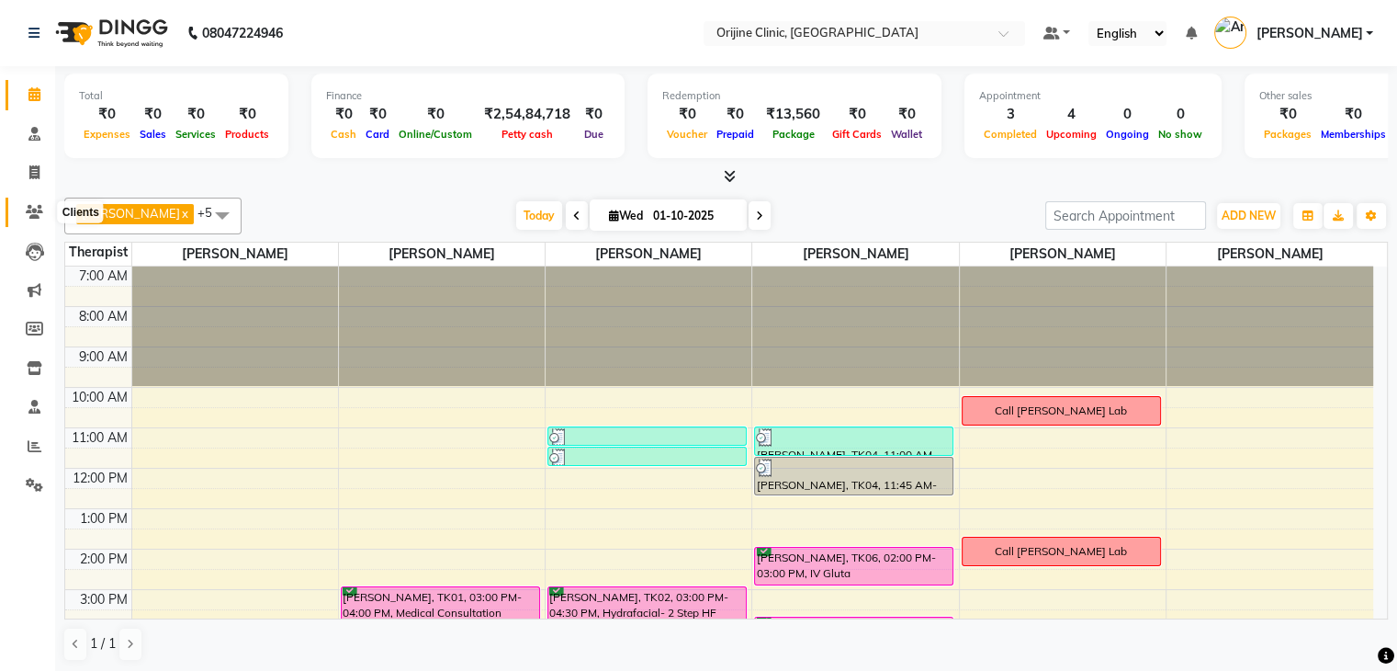
click at [31, 216] on icon at bounding box center [34, 212] width 17 height 14
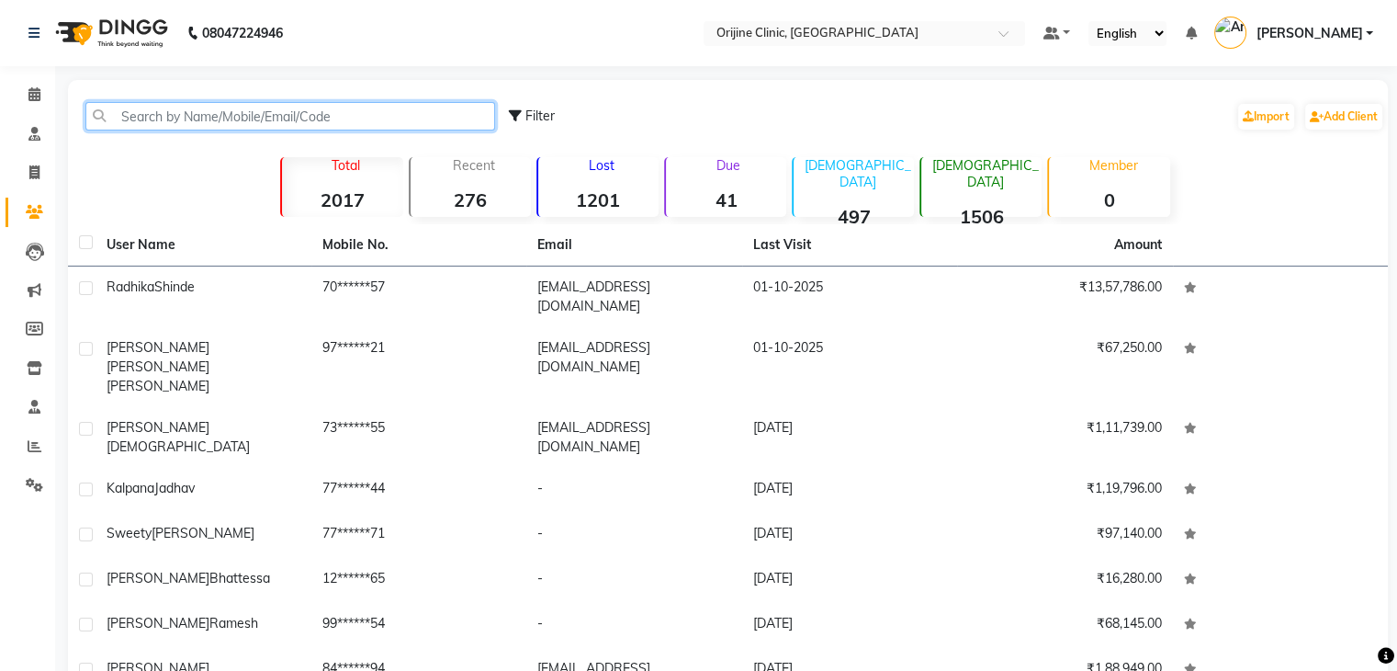
click at [200, 117] on input "text" at bounding box center [290, 116] width 410 height 28
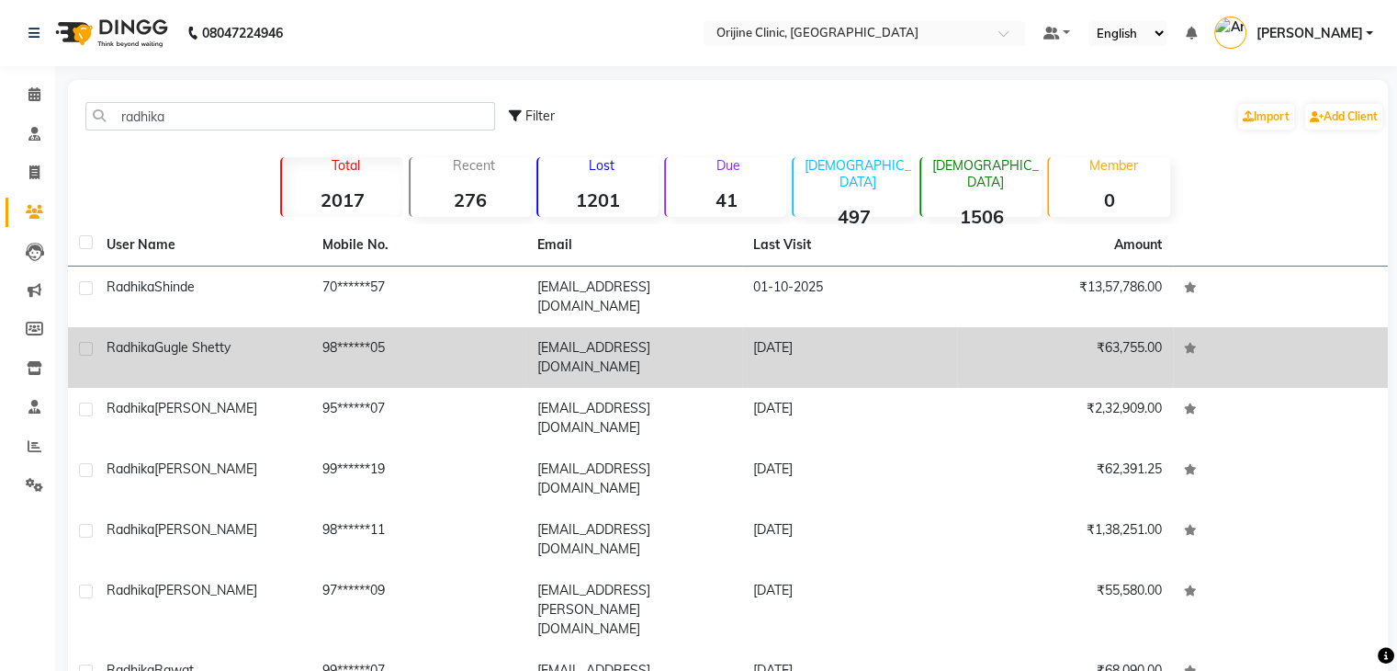
click at [187, 339] on span "Gugle Shetty" at bounding box center [192, 347] width 76 height 17
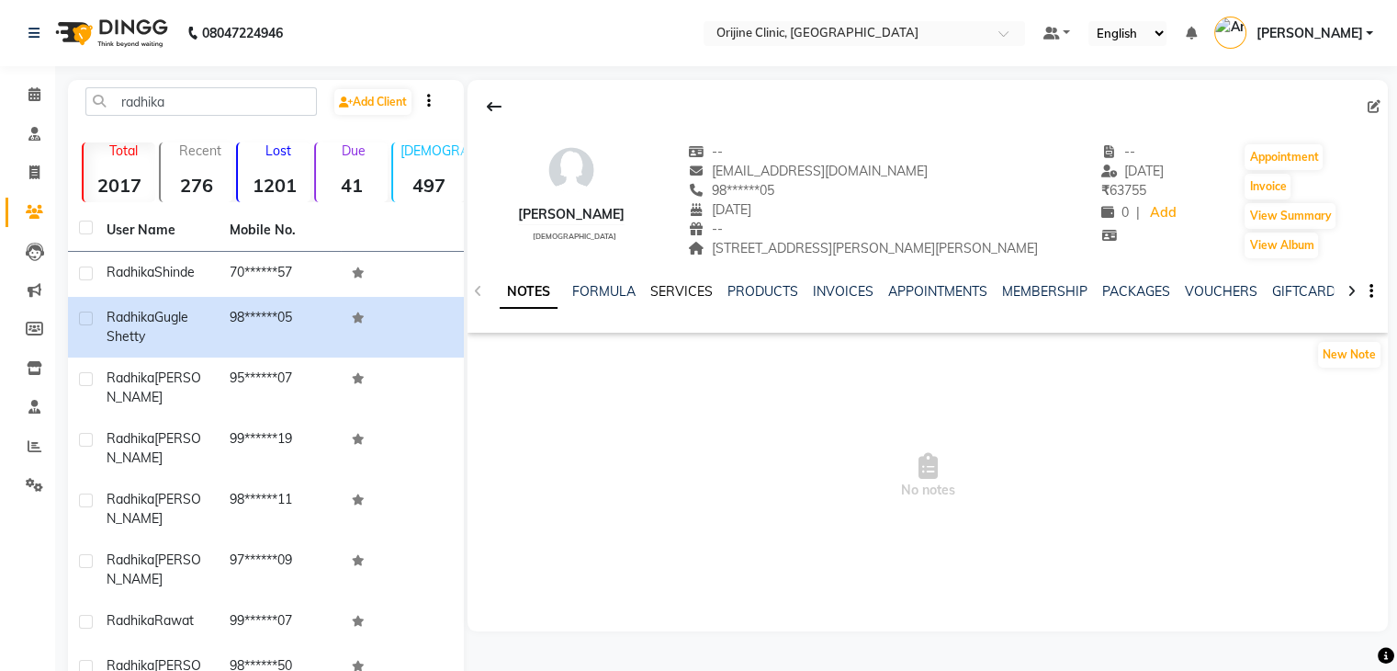
click at [692, 288] on link "SERVICES" at bounding box center [681, 291] width 62 height 17
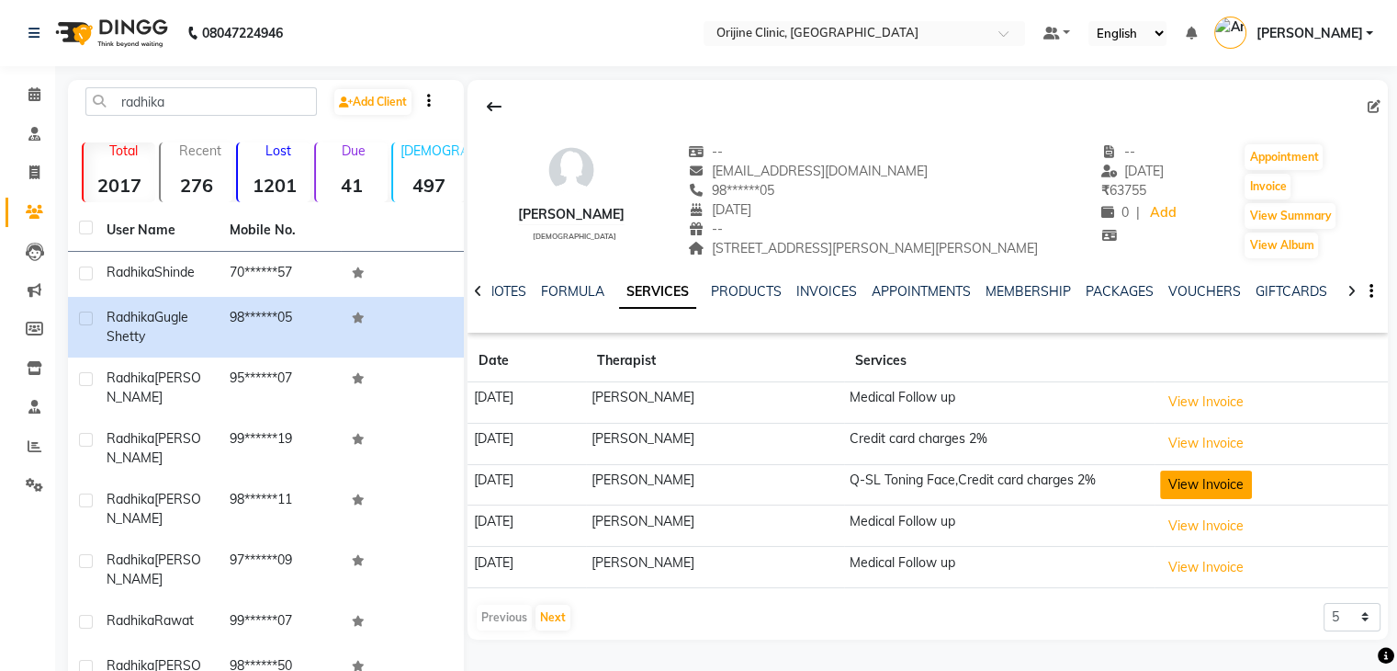
click at [1226, 484] on button "View Invoice" at bounding box center [1206, 484] width 92 height 28
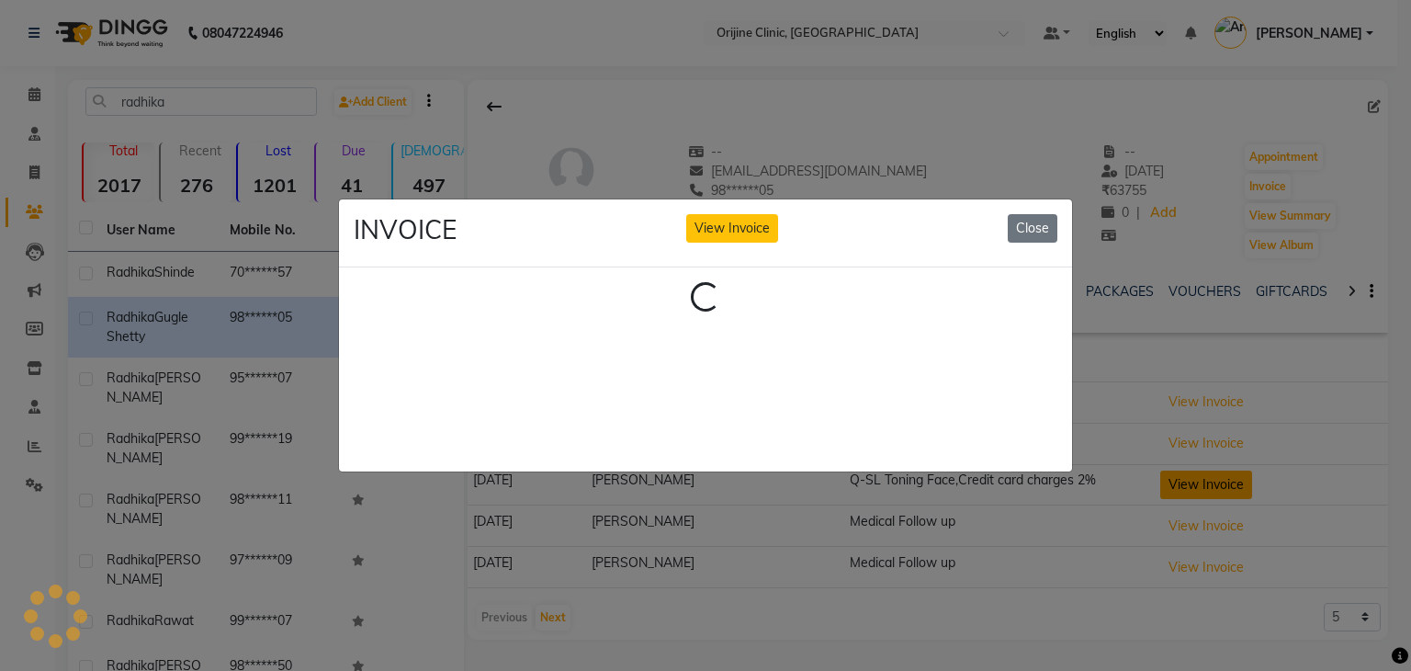
click at [1226, 484] on ngb-modal-window "INVOICE View Invoice Close Loading..." at bounding box center [705, 335] width 1411 height 671
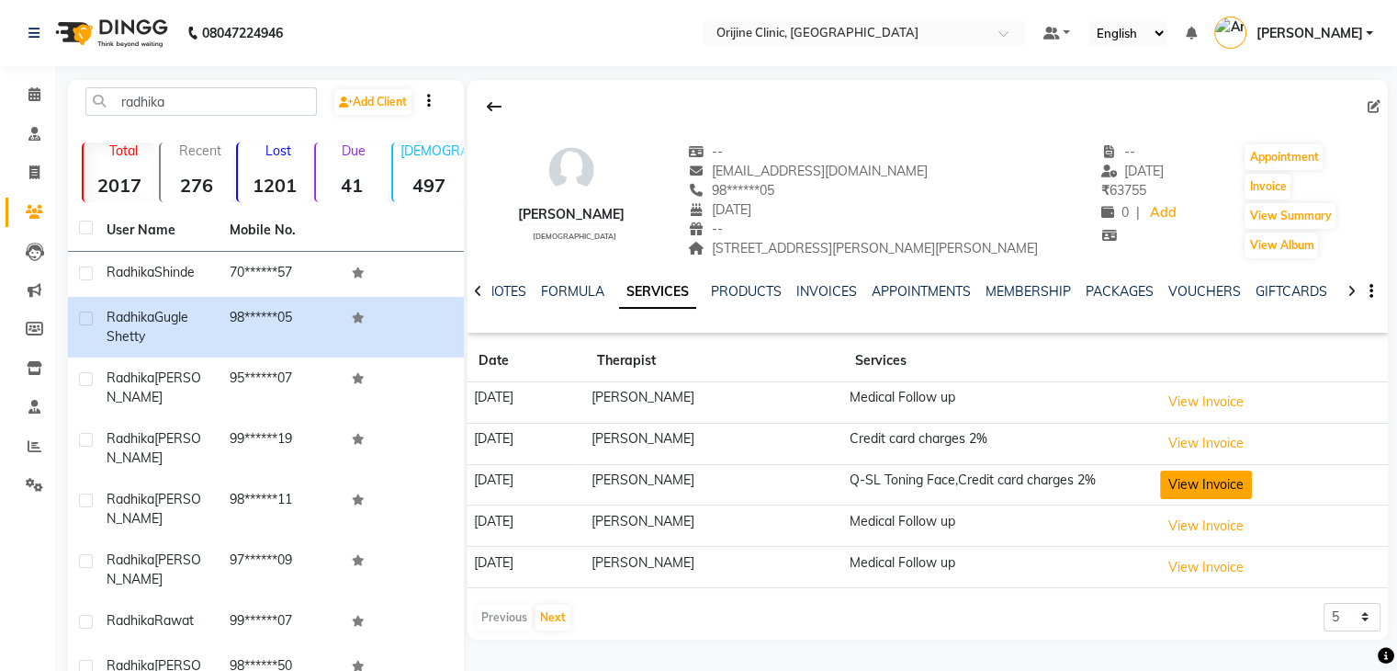
click at [1226, 484] on button "View Invoice" at bounding box center [1206, 484] width 92 height 28
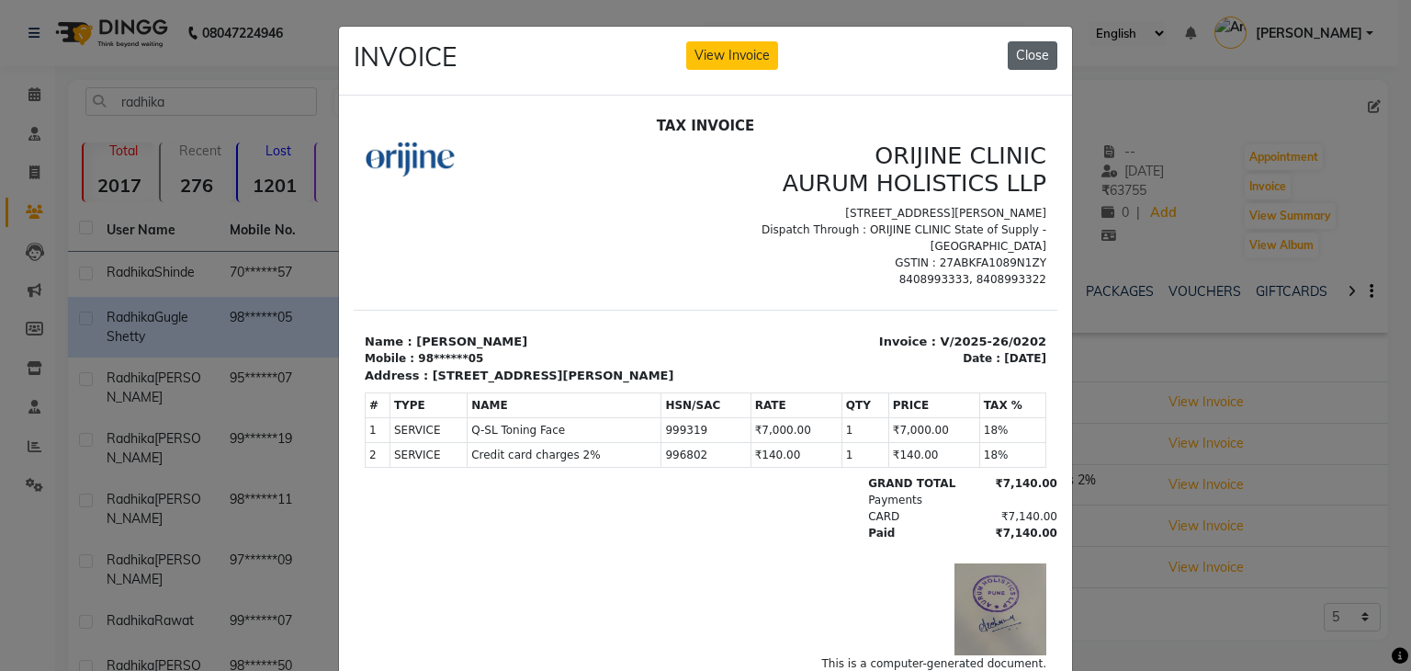
click at [1029, 64] on button "Close" at bounding box center [1033, 55] width 50 height 28
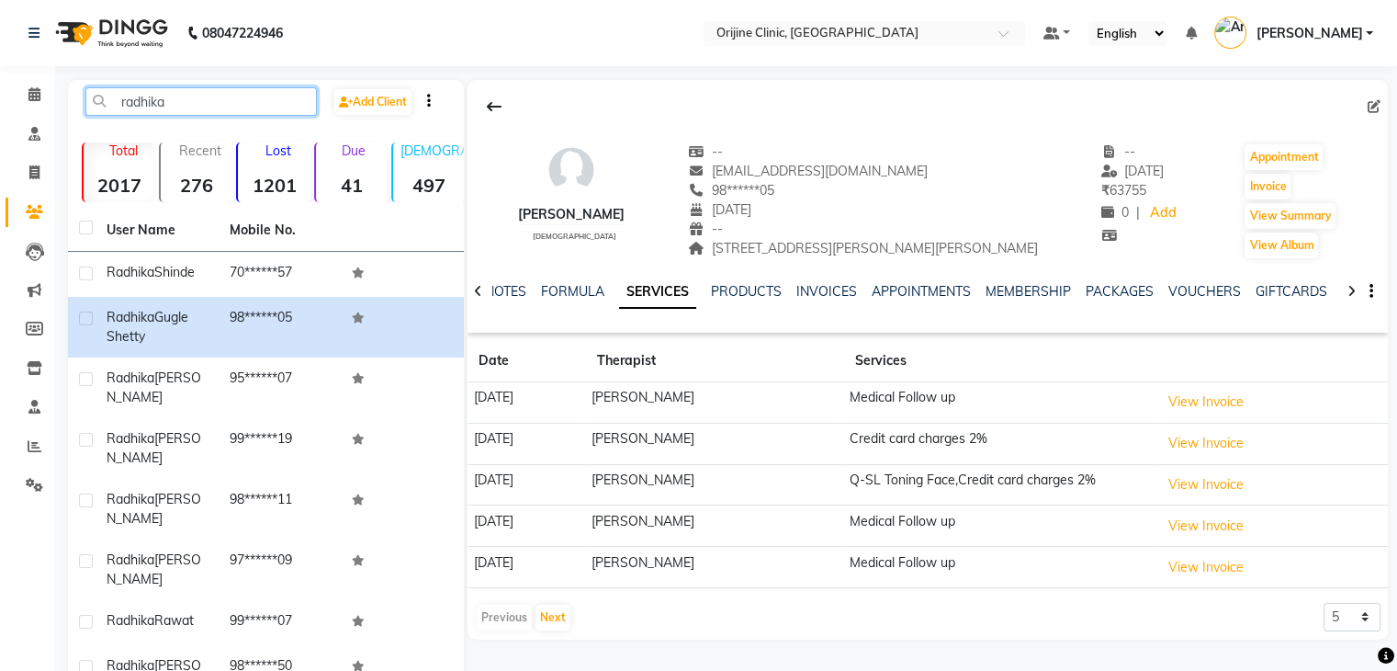
drag, startPoint x: 170, startPoint y: 100, endPoint x: 85, endPoint y: 105, distance: 84.6
click at [85, 105] on input "radhika" at bounding box center [201, 101] width 232 height 28
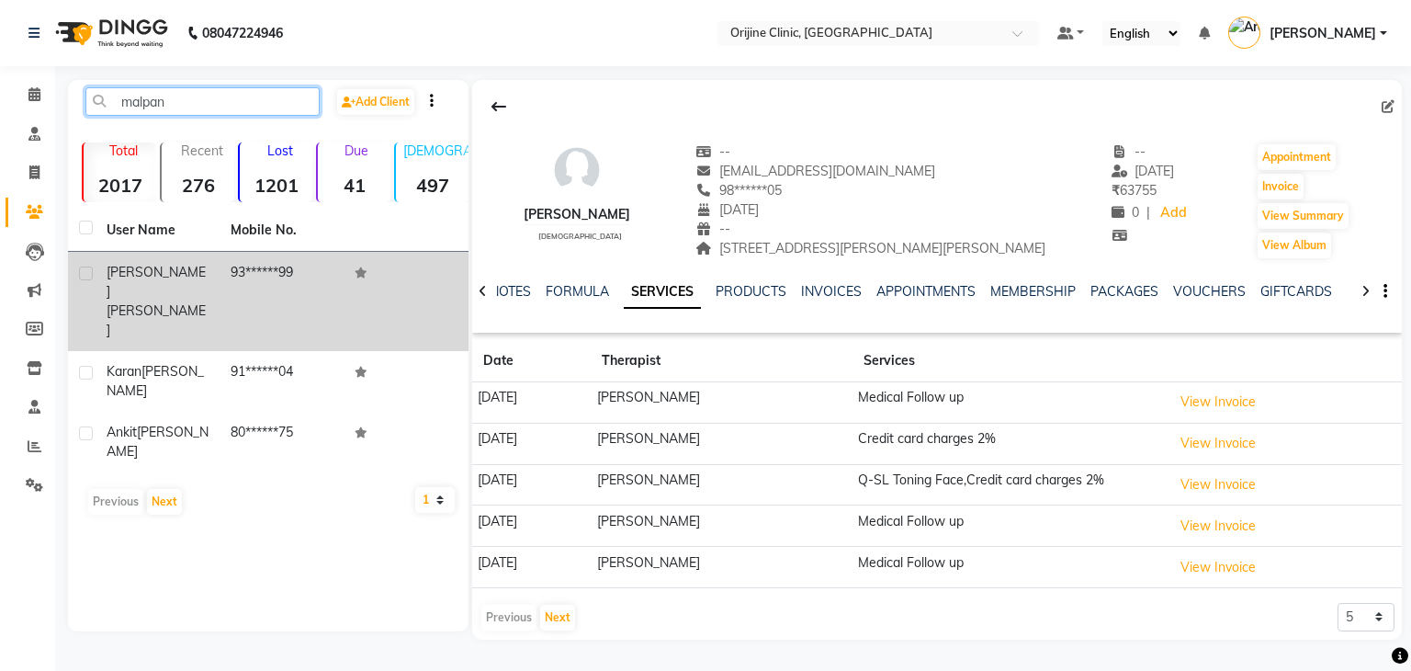
type input "malpan"
click at [191, 273] on div "Jay Malpani" at bounding box center [158, 301] width 102 height 77
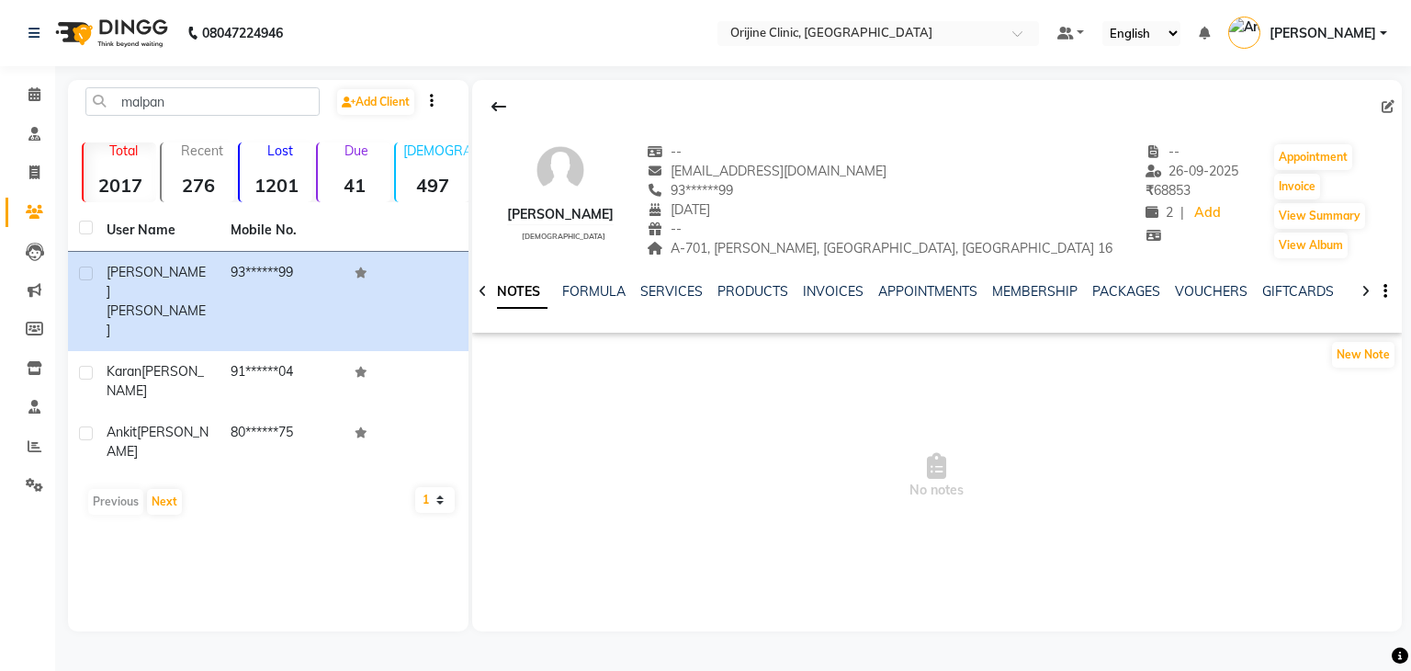
click at [933, 282] on div "APPOINTMENTS" at bounding box center [927, 291] width 99 height 19
click at [932, 291] on link "APPOINTMENTS" at bounding box center [927, 291] width 99 height 17
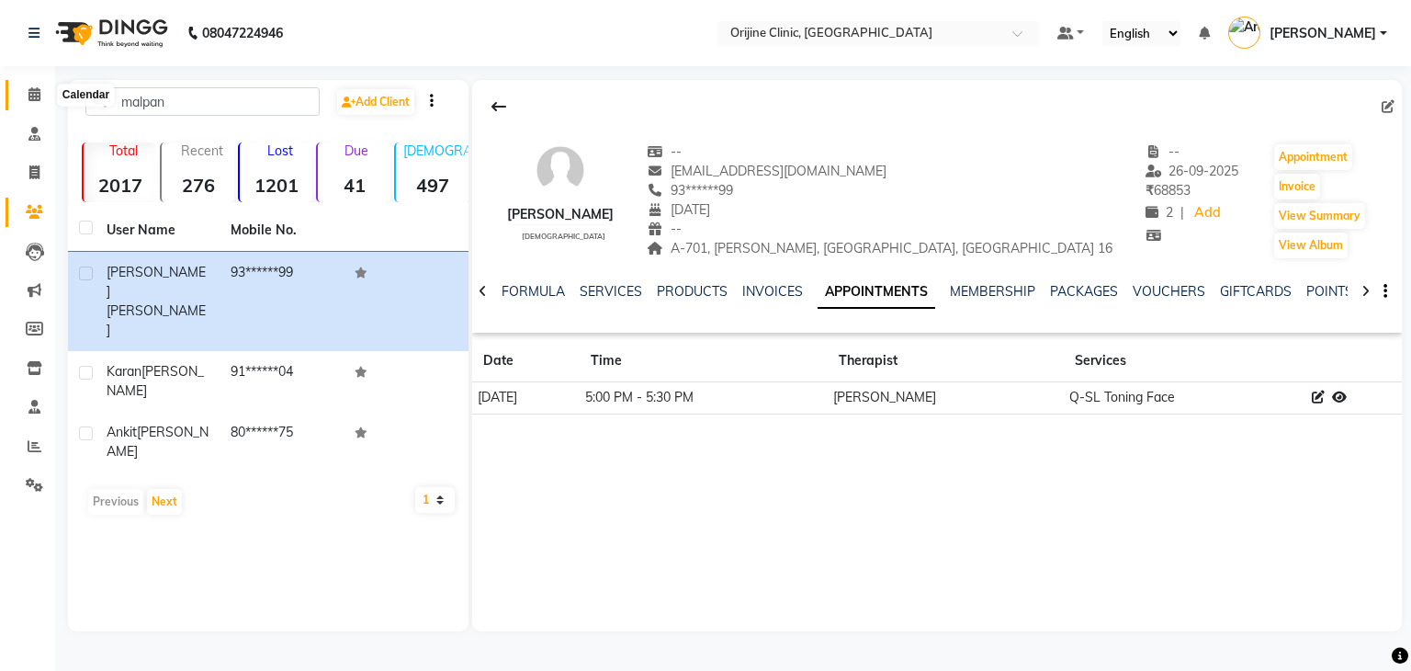
click at [38, 93] on icon at bounding box center [34, 94] width 12 height 14
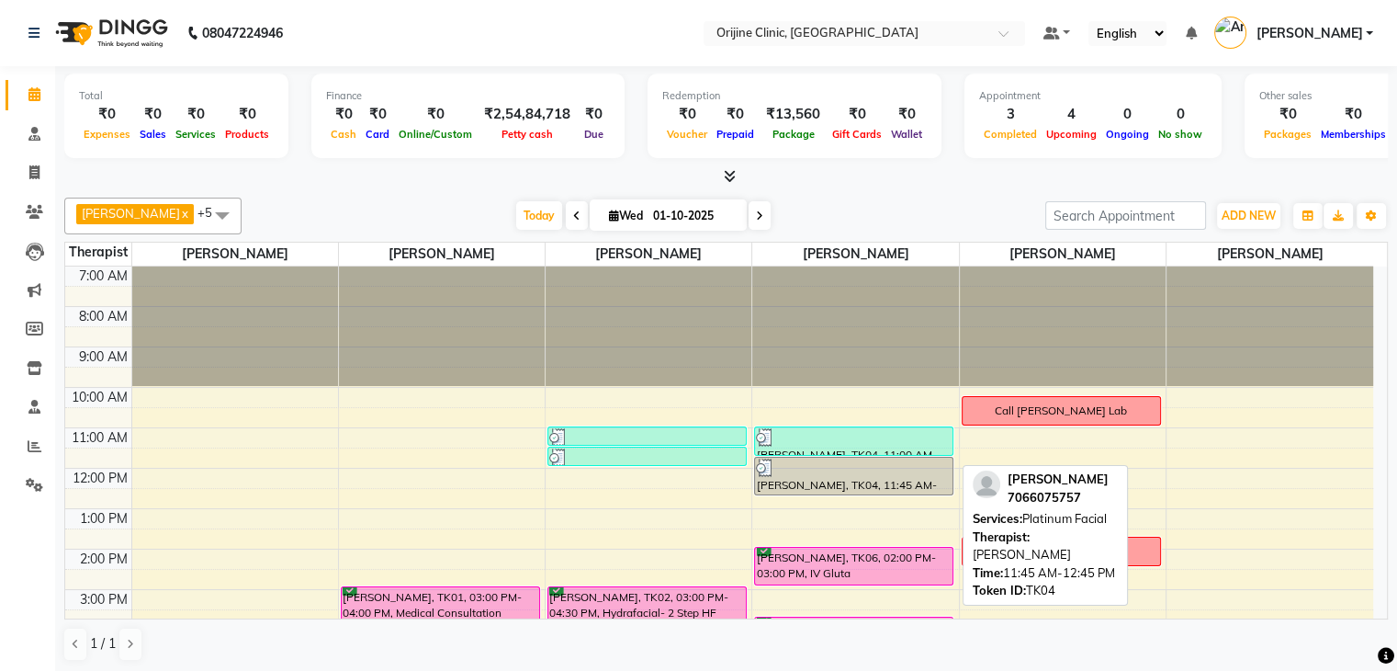
click at [805, 486] on div "Radhika Shinde, TK04, 11:45 AM-12:45 PM, Platinum Facial" at bounding box center [854, 476] width 198 height 37
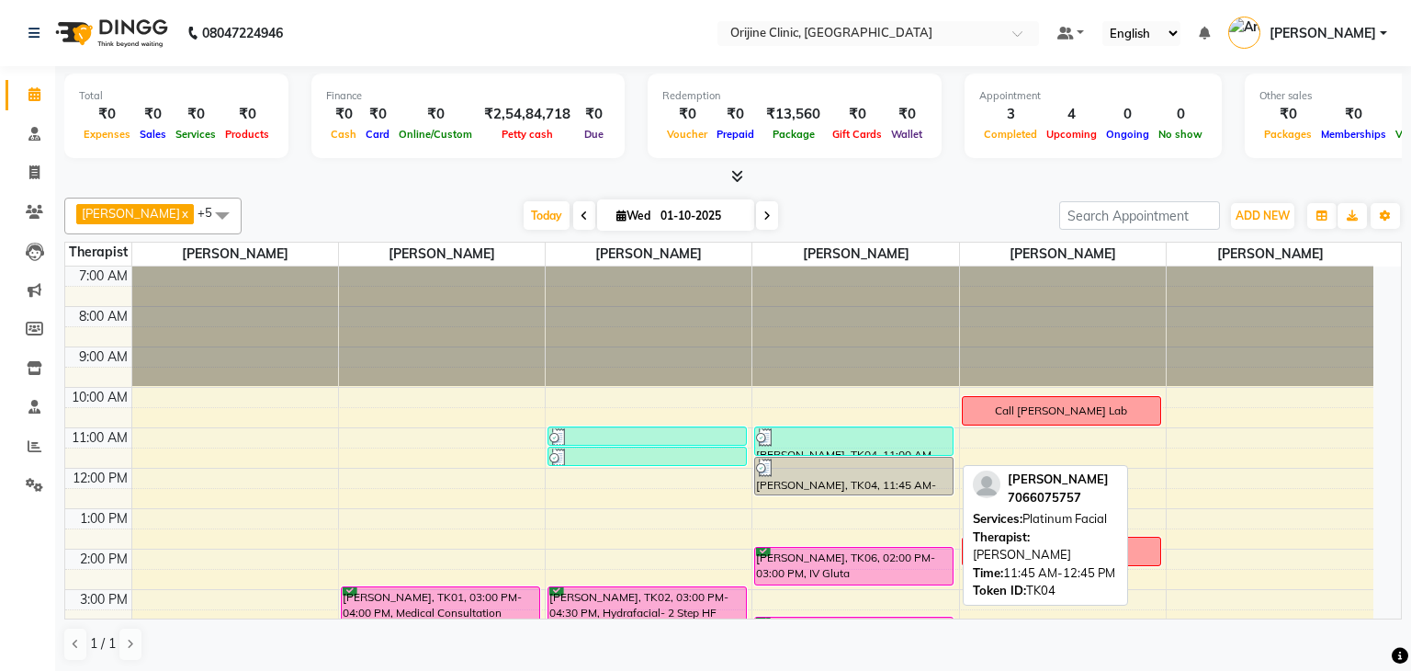
select select "3"
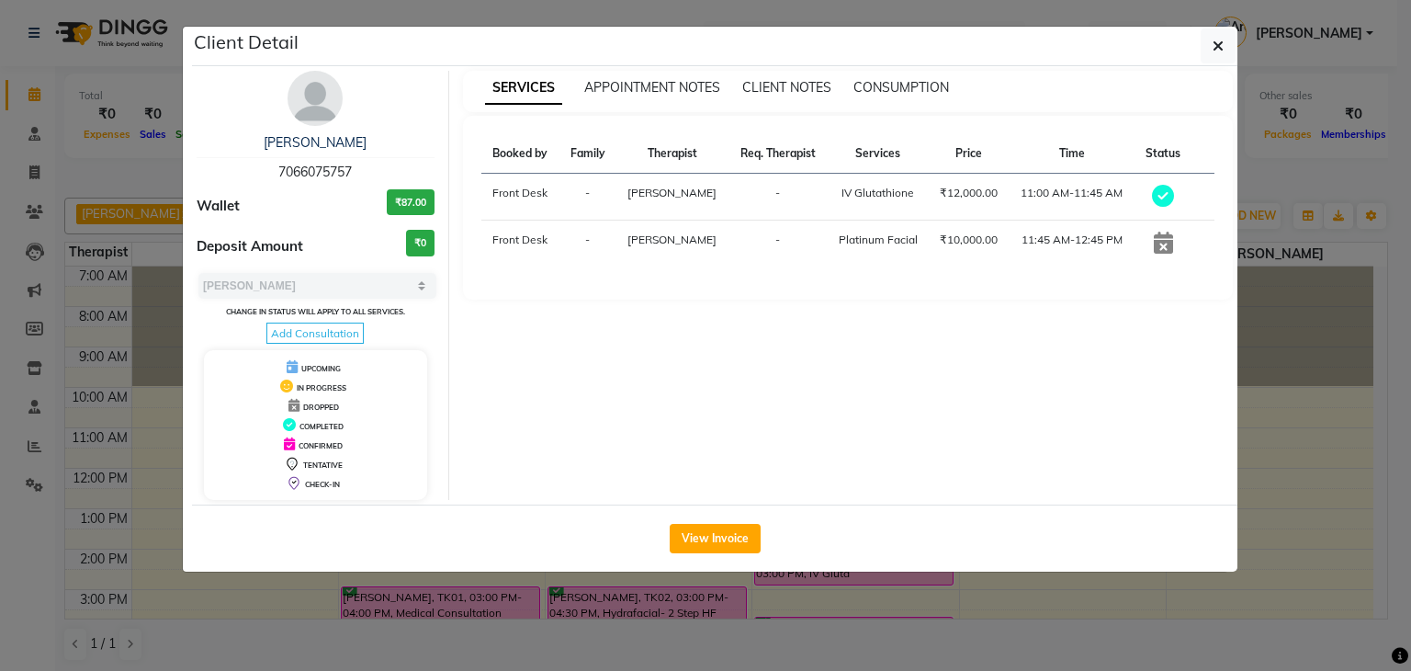
click at [1161, 247] on icon at bounding box center [1163, 243] width 19 height 22
click at [663, 240] on span "Sarika Kadam" at bounding box center [671, 239] width 89 height 14
click at [1220, 45] on icon "button" at bounding box center [1218, 46] width 11 height 15
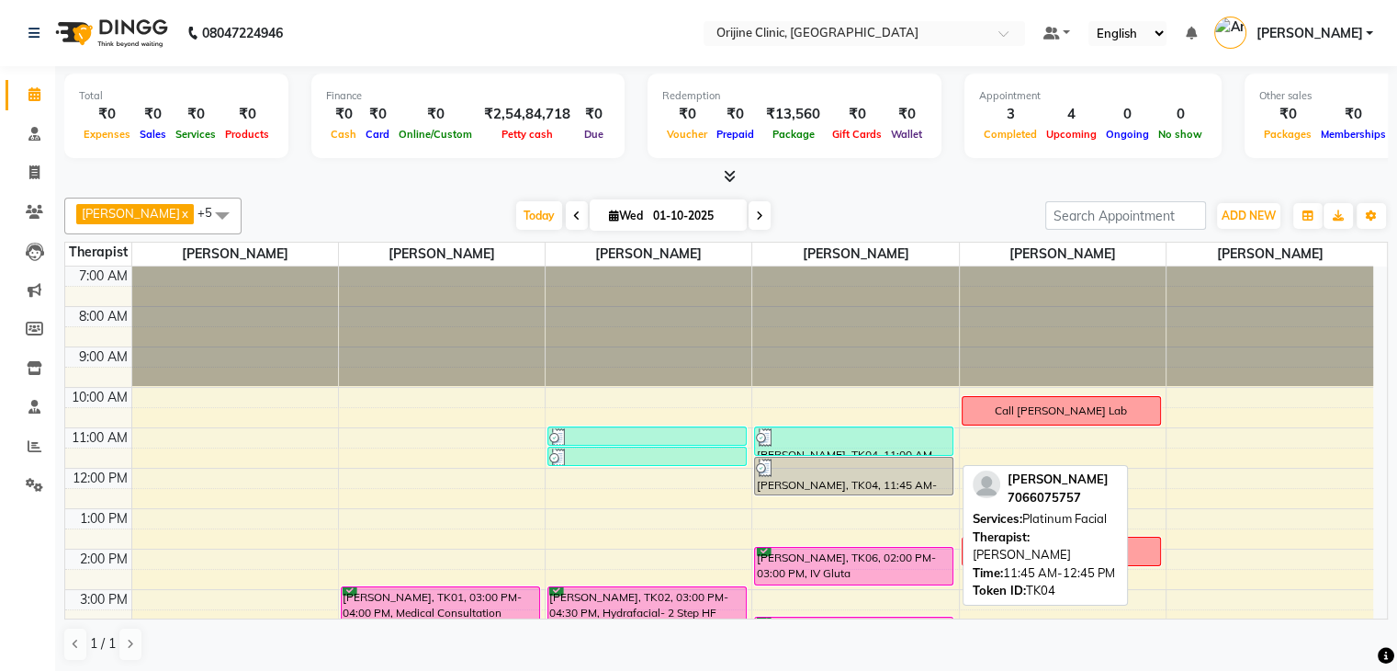
click at [793, 464] on div at bounding box center [854, 467] width 196 height 18
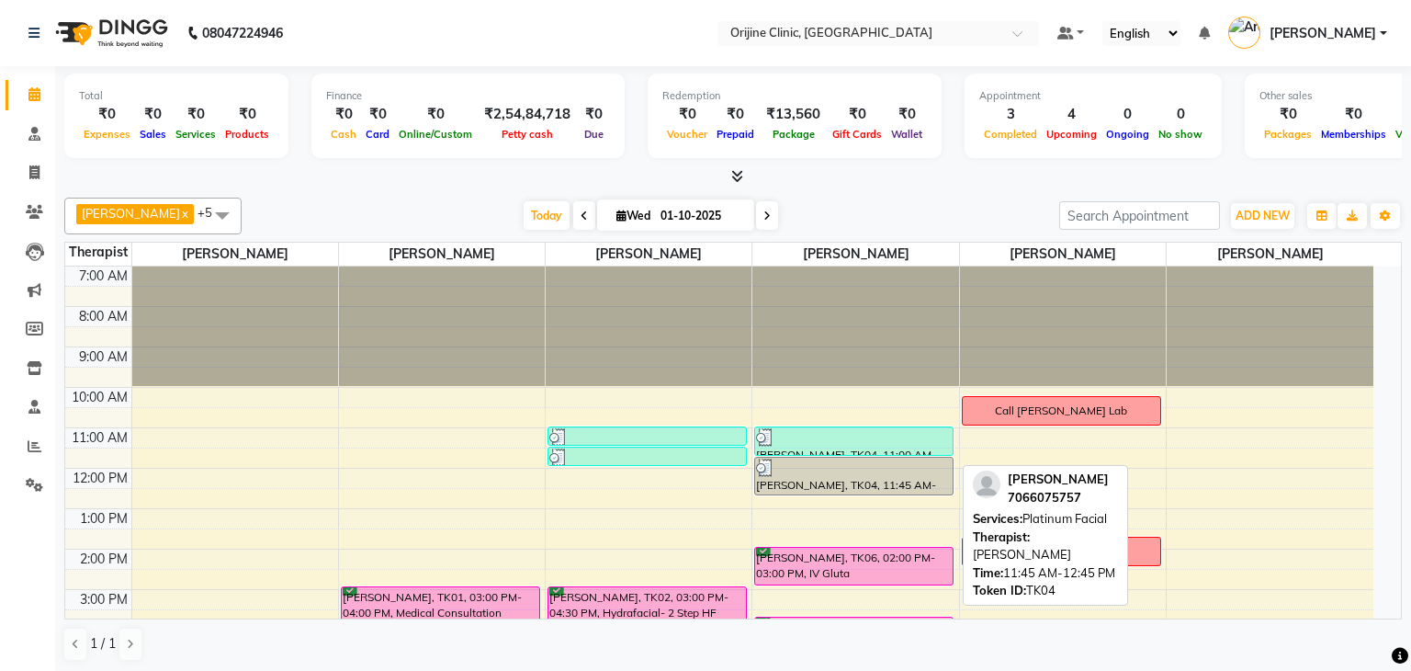
select select "3"
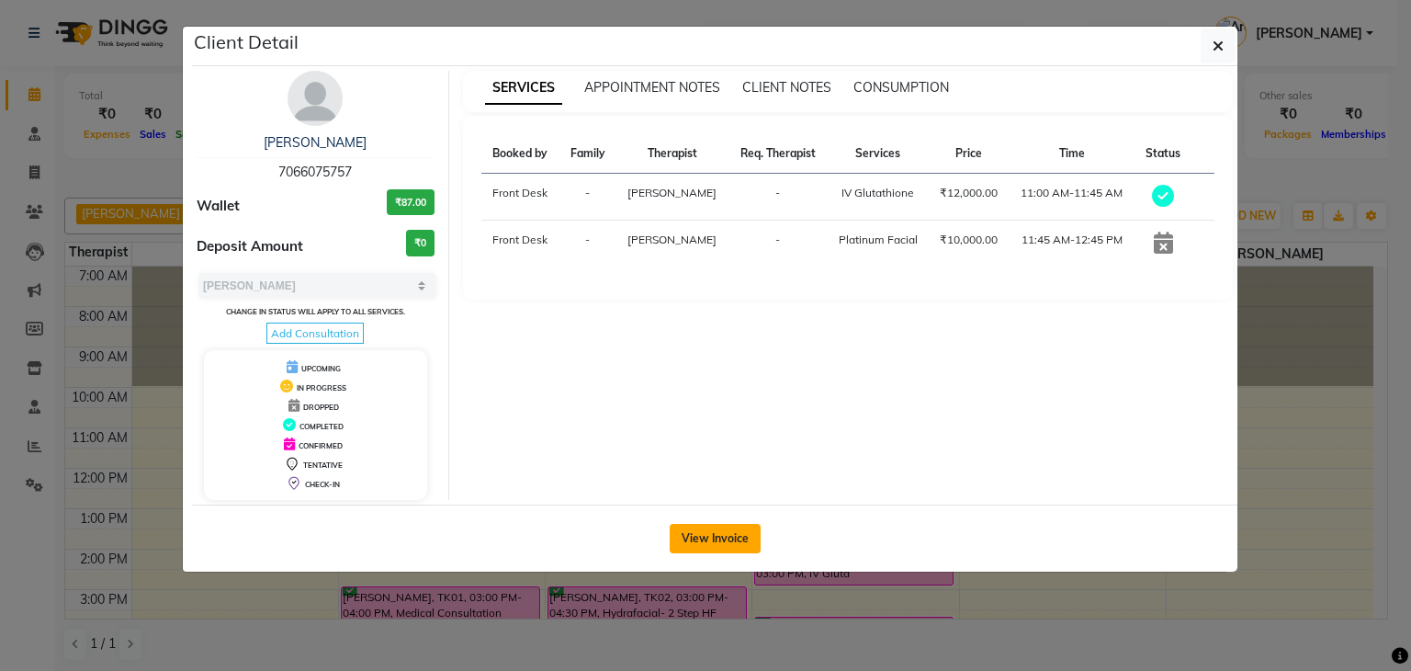
click at [735, 525] on button "View Invoice" at bounding box center [715, 538] width 91 height 29
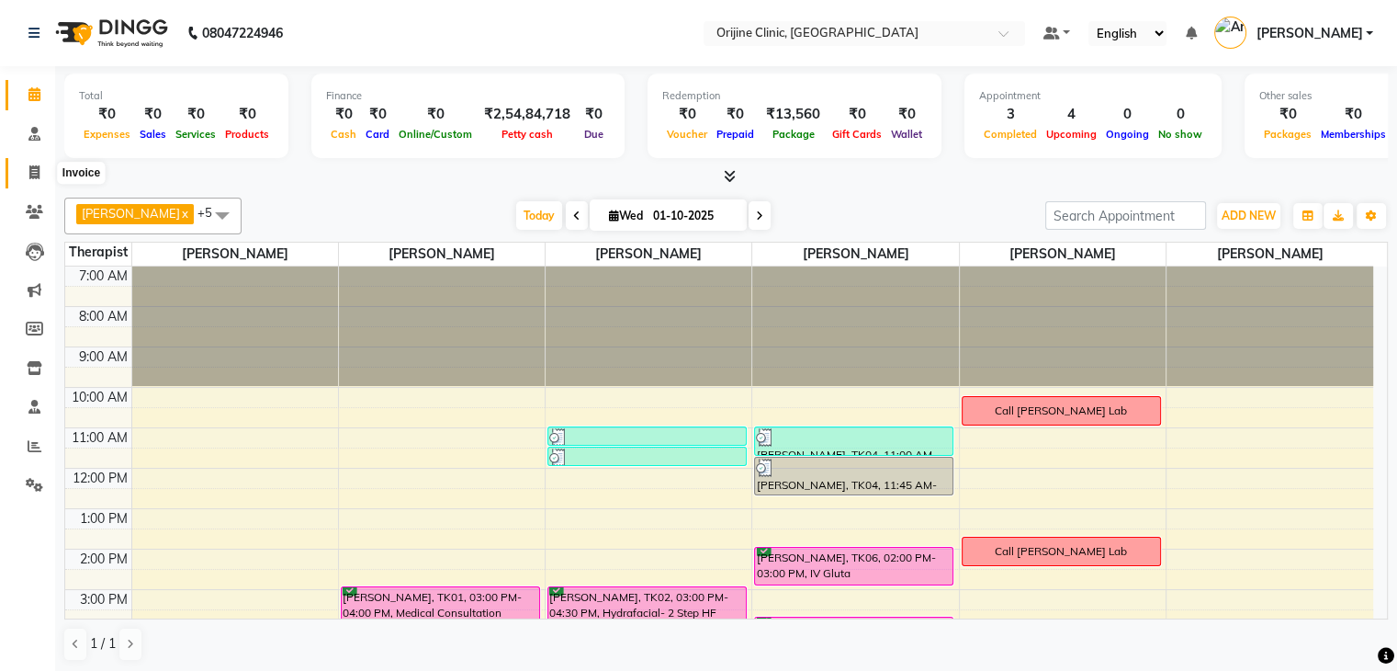
click at [34, 176] on icon at bounding box center [34, 172] width 10 height 14
select select "service"
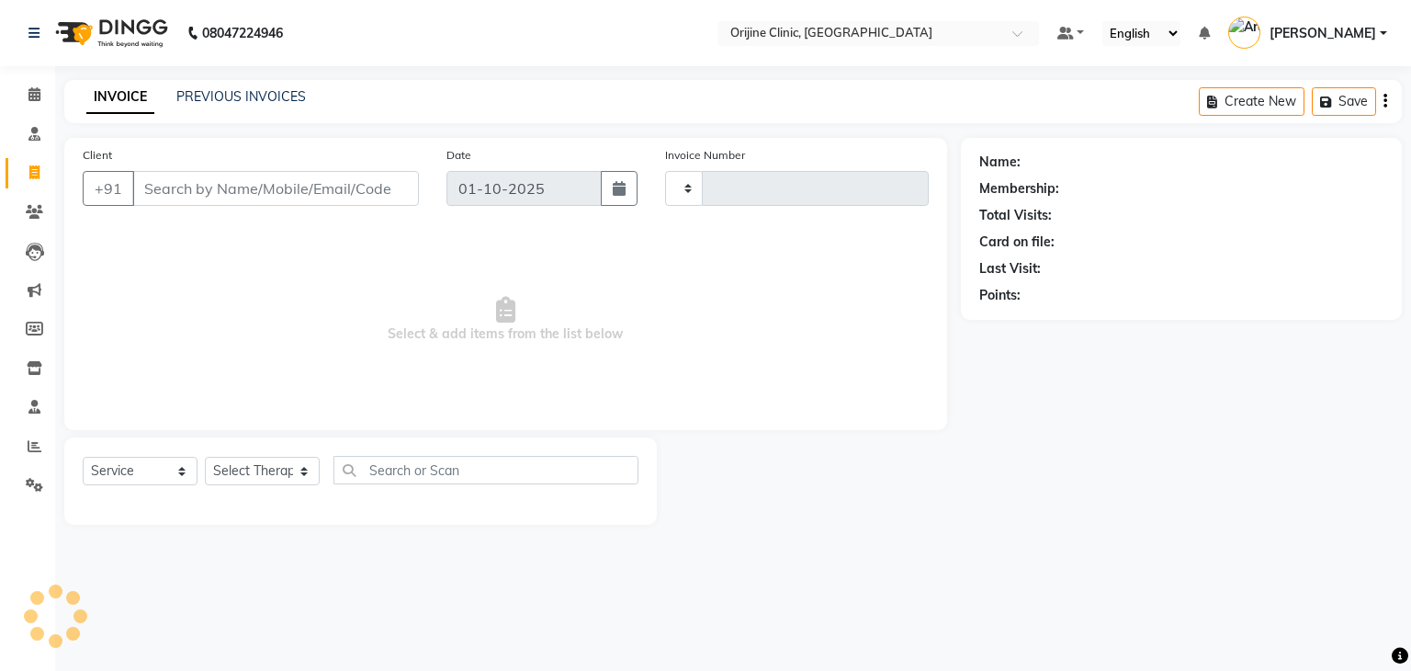
type input "1142"
select select "702"
click at [260, 181] on input "Client" at bounding box center [275, 188] width 287 height 35
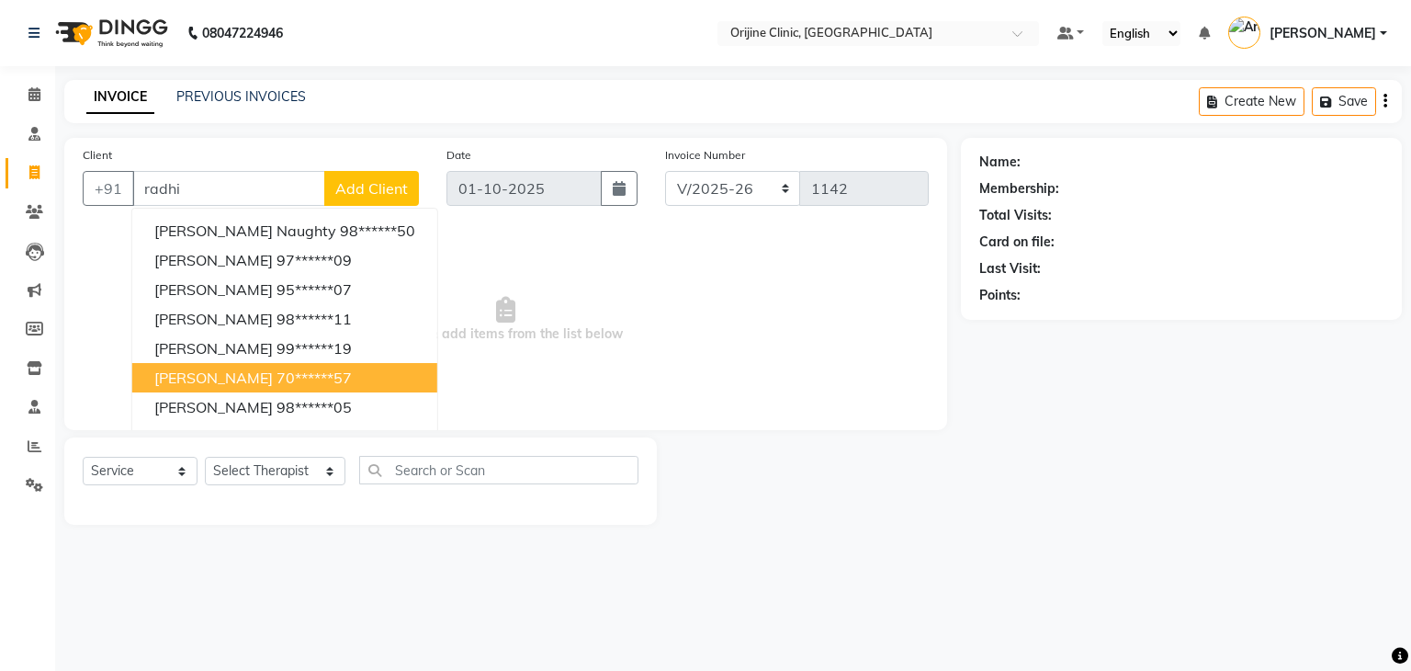
click at [248, 372] on span "Radhika Shinde" at bounding box center [213, 377] width 119 height 18
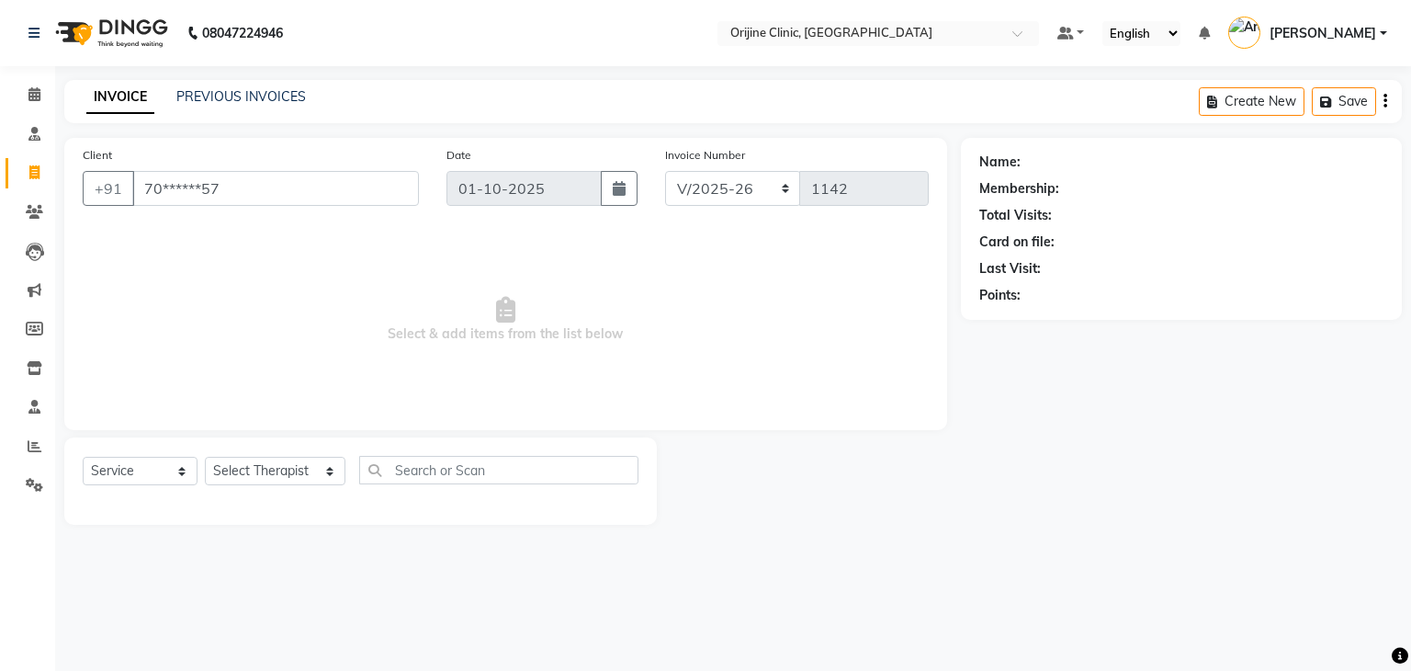
type input "70******57"
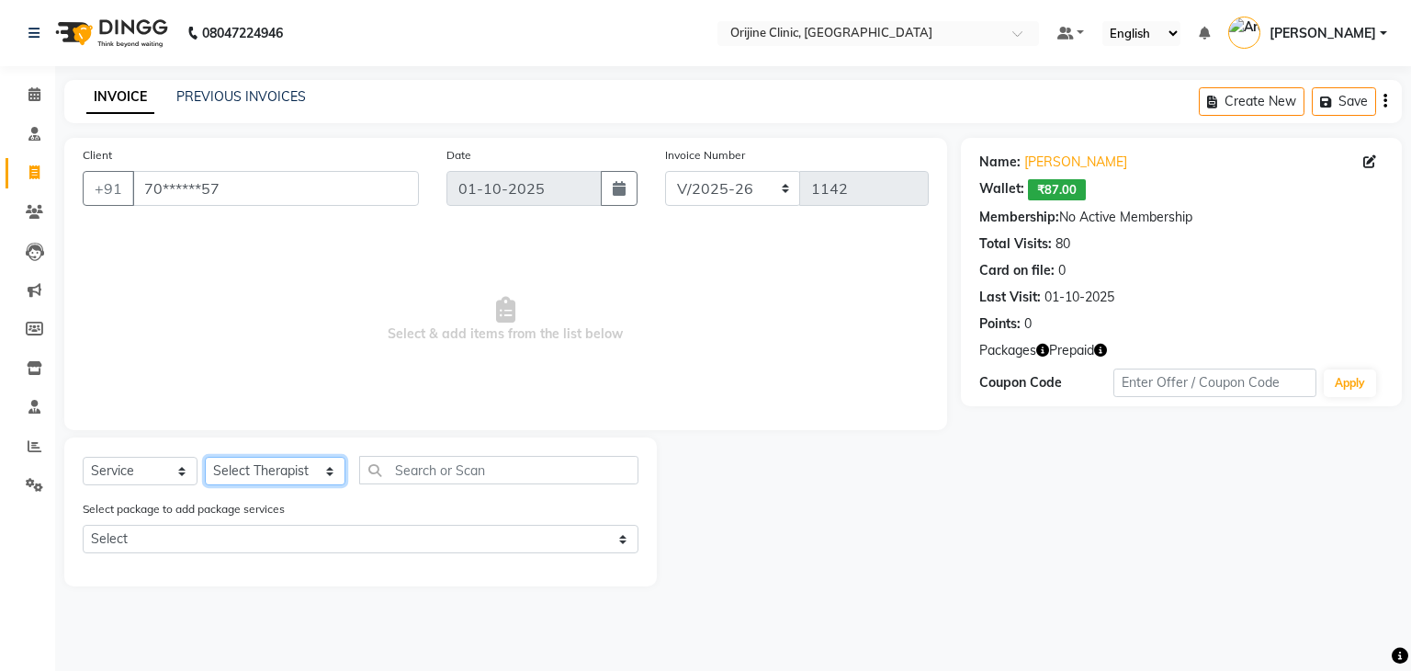
click at [243, 472] on select "Select Therapist Archana Gaikwad Battul Dr. Kritu Bhandari Dr. Yojana Pokarna F…" at bounding box center [275, 471] width 141 height 28
select select "10777"
click at [205, 458] on select "Select Therapist Archana Gaikwad Battul Dr. Kritu Bhandari Dr. Yojana Pokarna F…" at bounding box center [275, 471] width 141 height 28
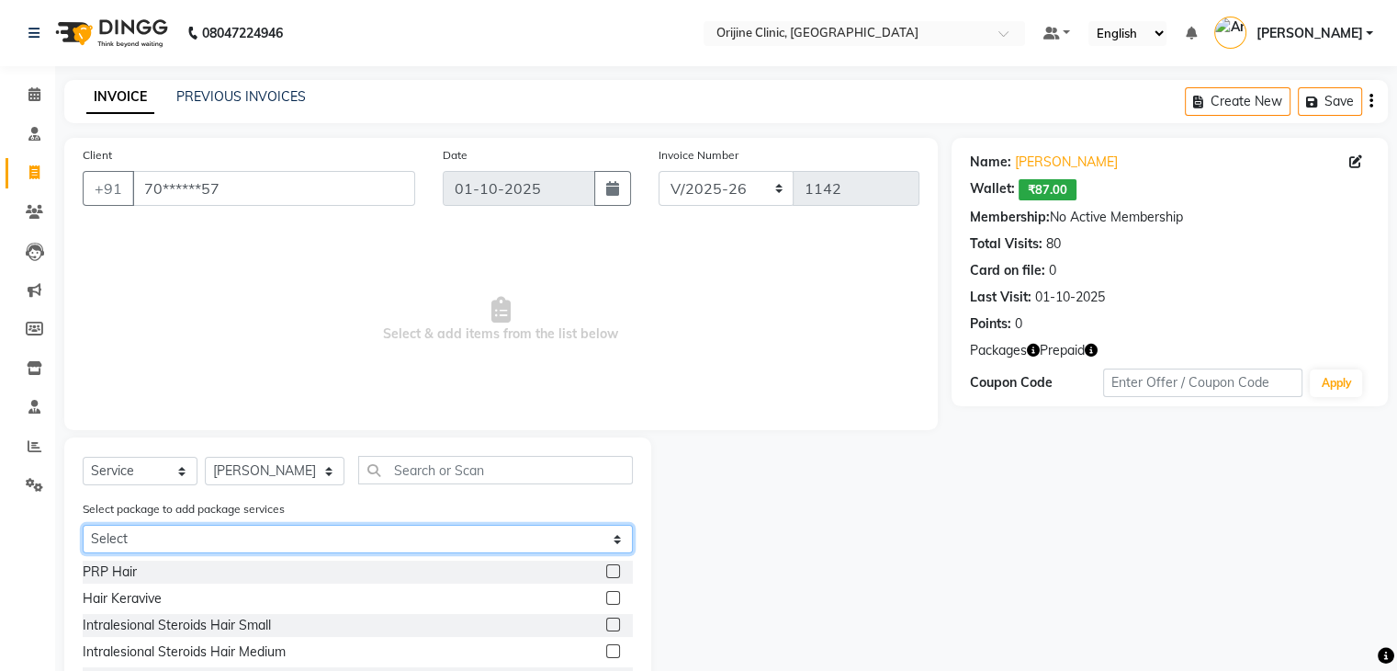
click at [203, 541] on select "Select IV Glutathione 8 Sessions" at bounding box center [358, 539] width 550 height 28
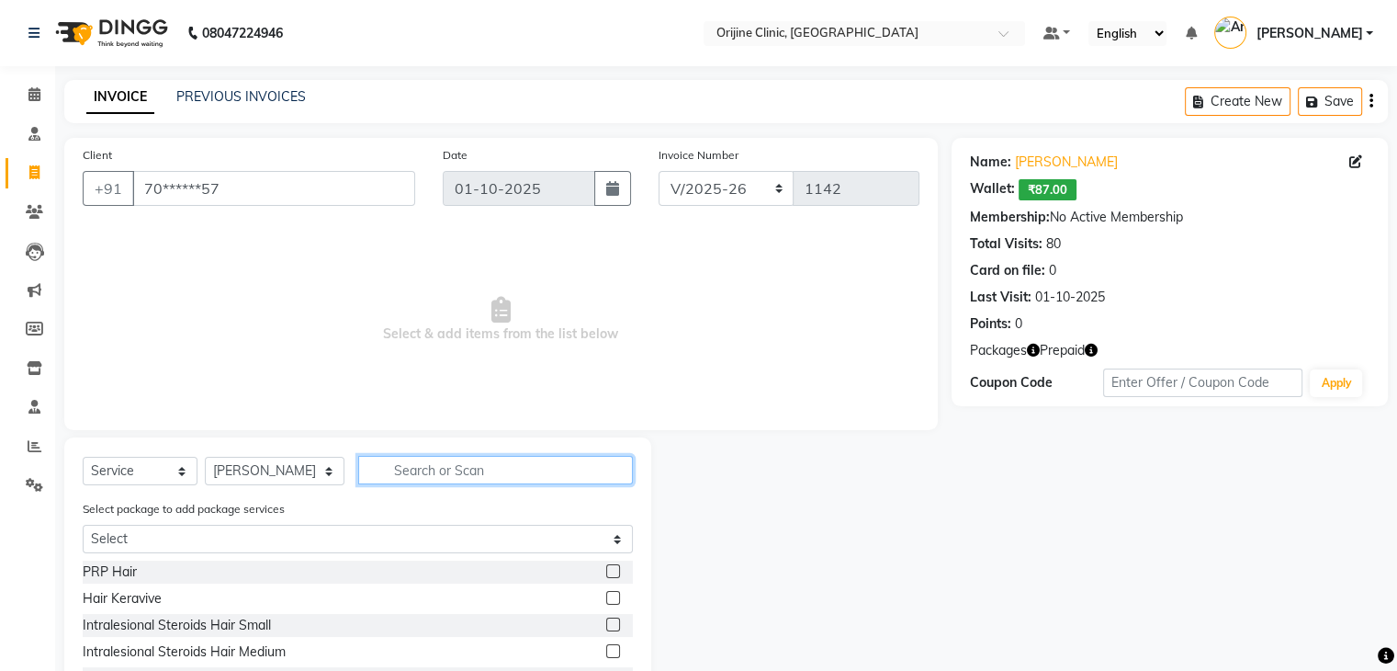
click at [442, 468] on input "text" at bounding box center [495, 470] width 275 height 28
type input "pla"
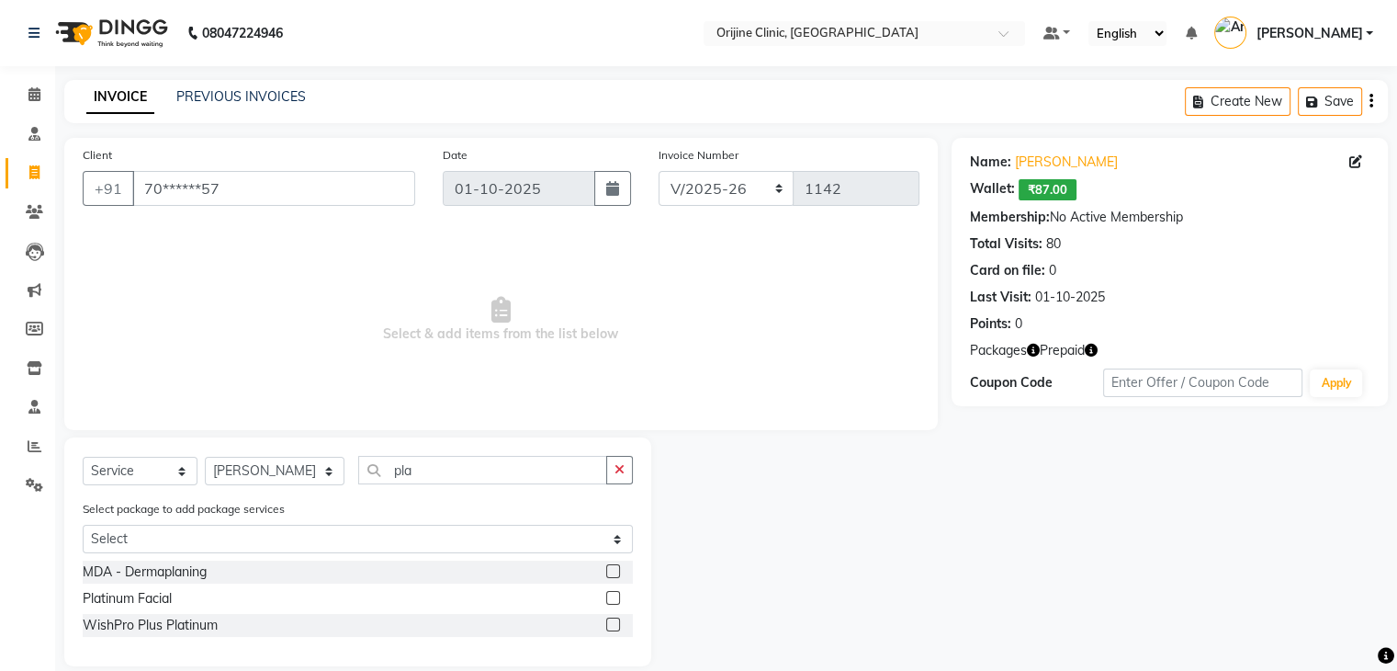
click at [616, 596] on label at bounding box center [613, 598] width 14 height 14
click at [616, 596] on input "checkbox" at bounding box center [612, 599] width 12 height 12
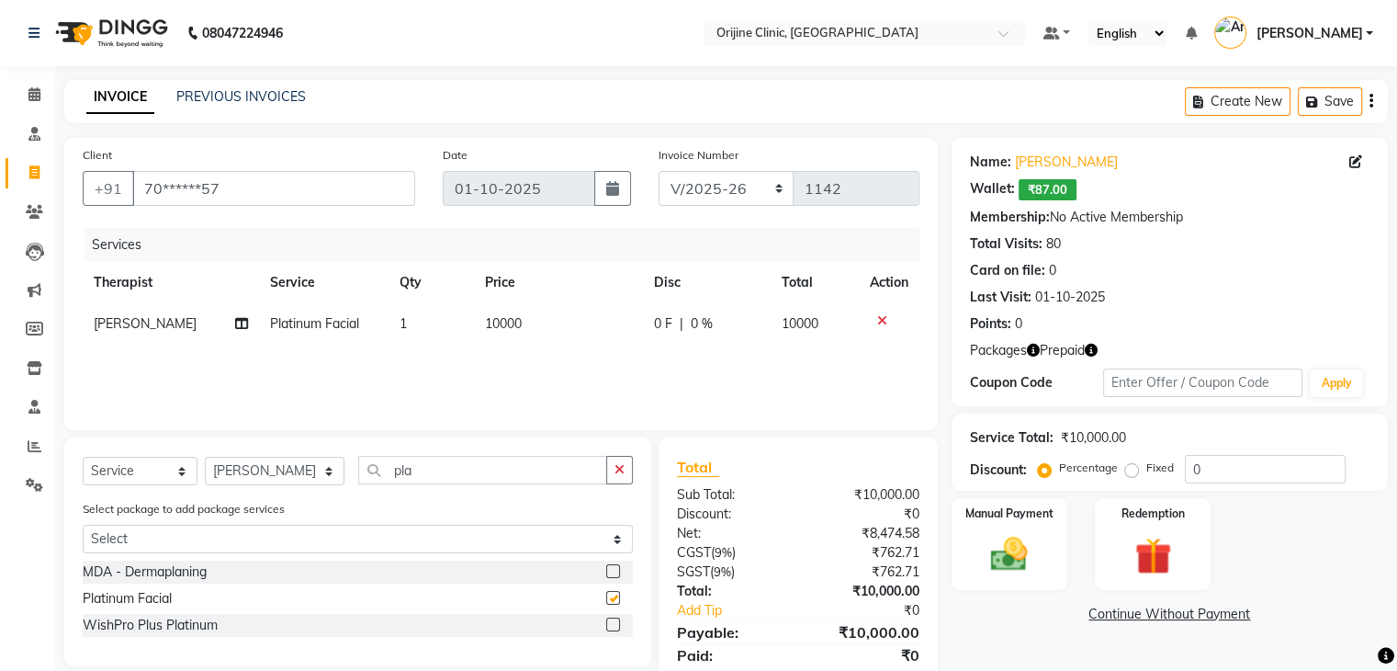
checkbox input "false"
click at [694, 325] on span "0 %" at bounding box center [702, 323] width 22 height 19
select select "10777"
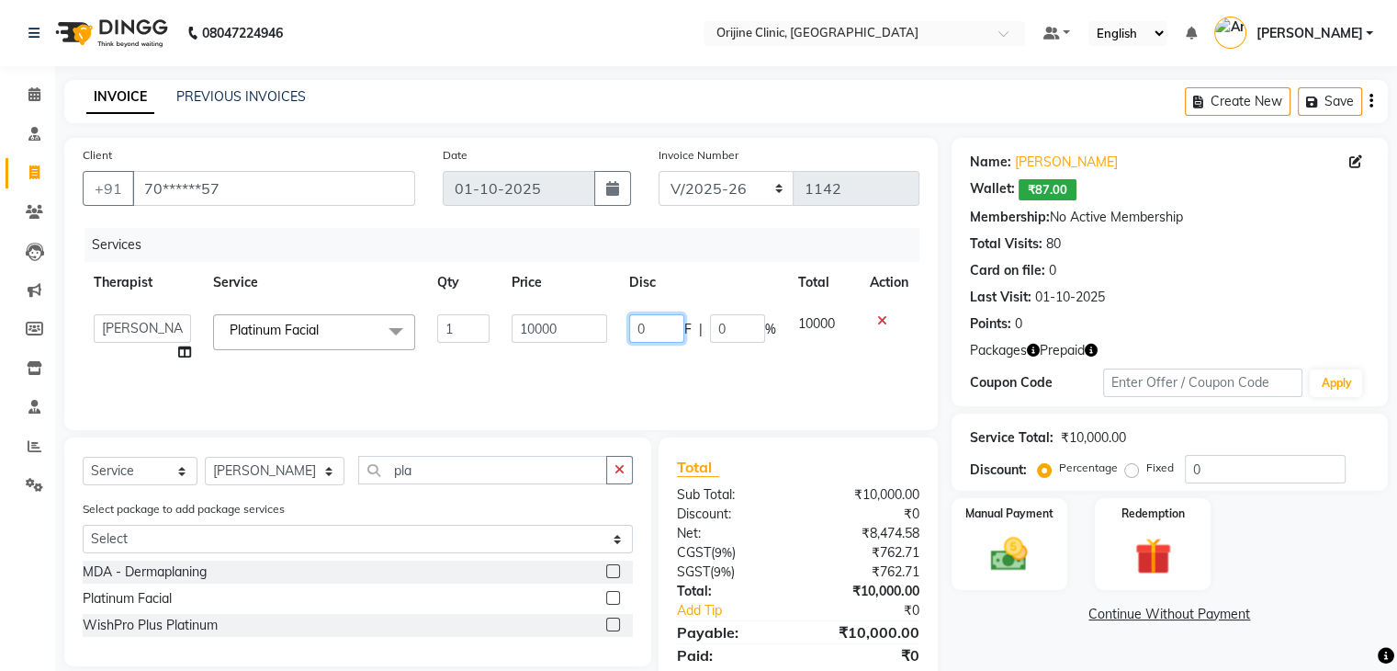
drag, startPoint x: 648, startPoint y: 328, endPoint x: 615, endPoint y: 330, distance: 33.1
click at [615, 330] on tr "Archana Gaikwad Battul Dr. Kritu Bhandari Dr. Yojana Pokarna Front Desk Meenaks…" at bounding box center [501, 338] width 837 height 70
type input "20"
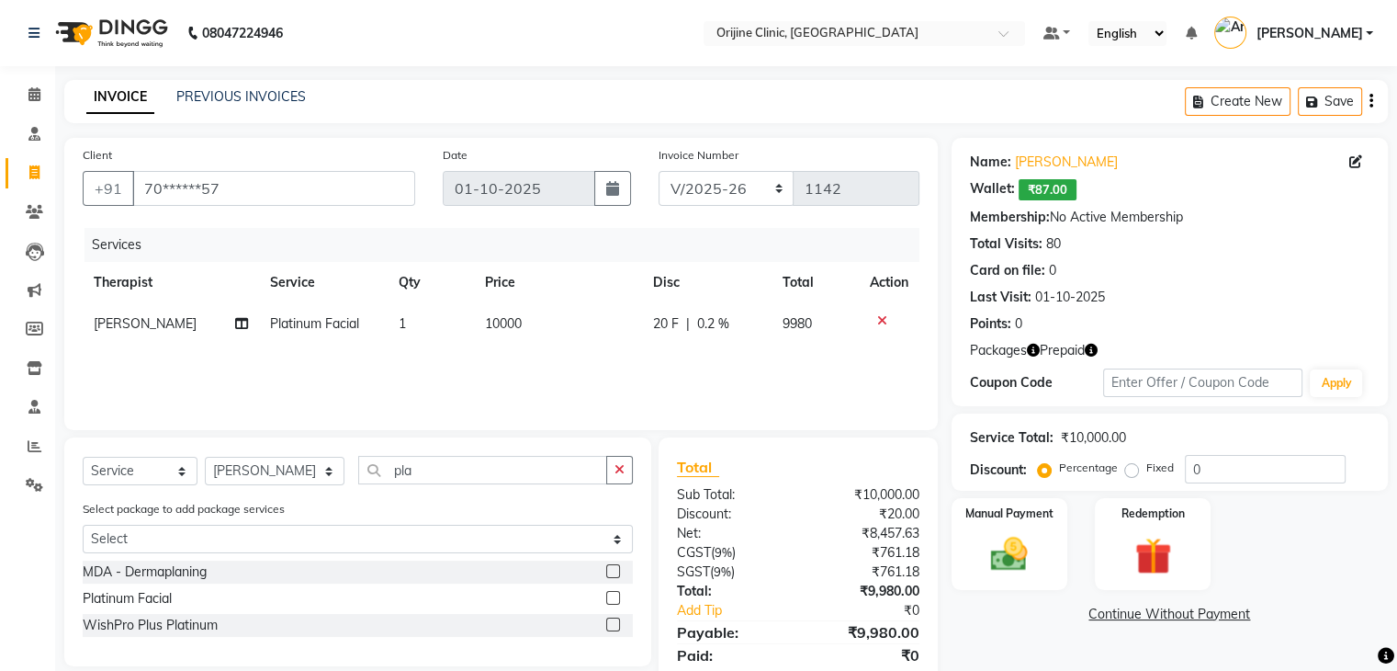
click at [642, 369] on div "Services Therapist Service Qty Price Disc Total Action Sarika Kadam Platinum Fa…" at bounding box center [501, 320] width 837 height 184
click at [708, 323] on span "0.2 %" at bounding box center [713, 323] width 32 height 19
select select "10777"
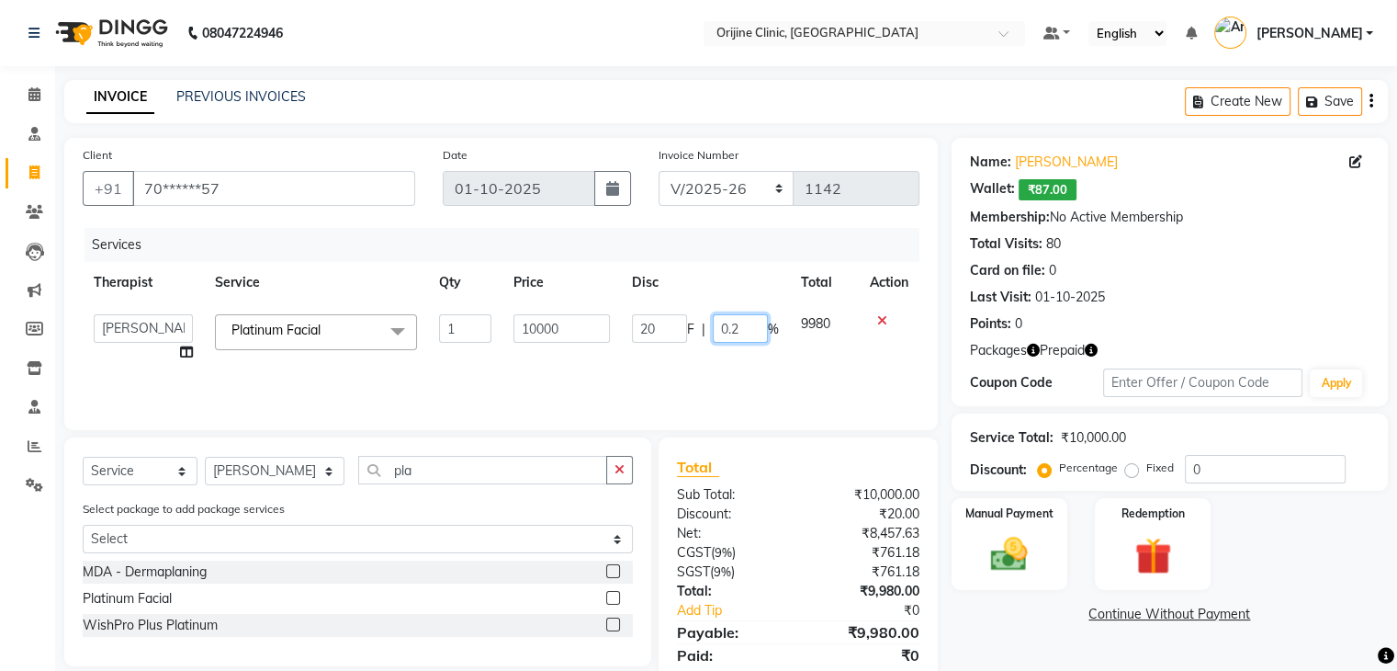
drag, startPoint x: 742, startPoint y: 328, endPoint x: 652, endPoint y: 339, distance: 90.7
click at [652, 339] on div "20 F | 0.2 %" at bounding box center [705, 328] width 147 height 28
type input "20"
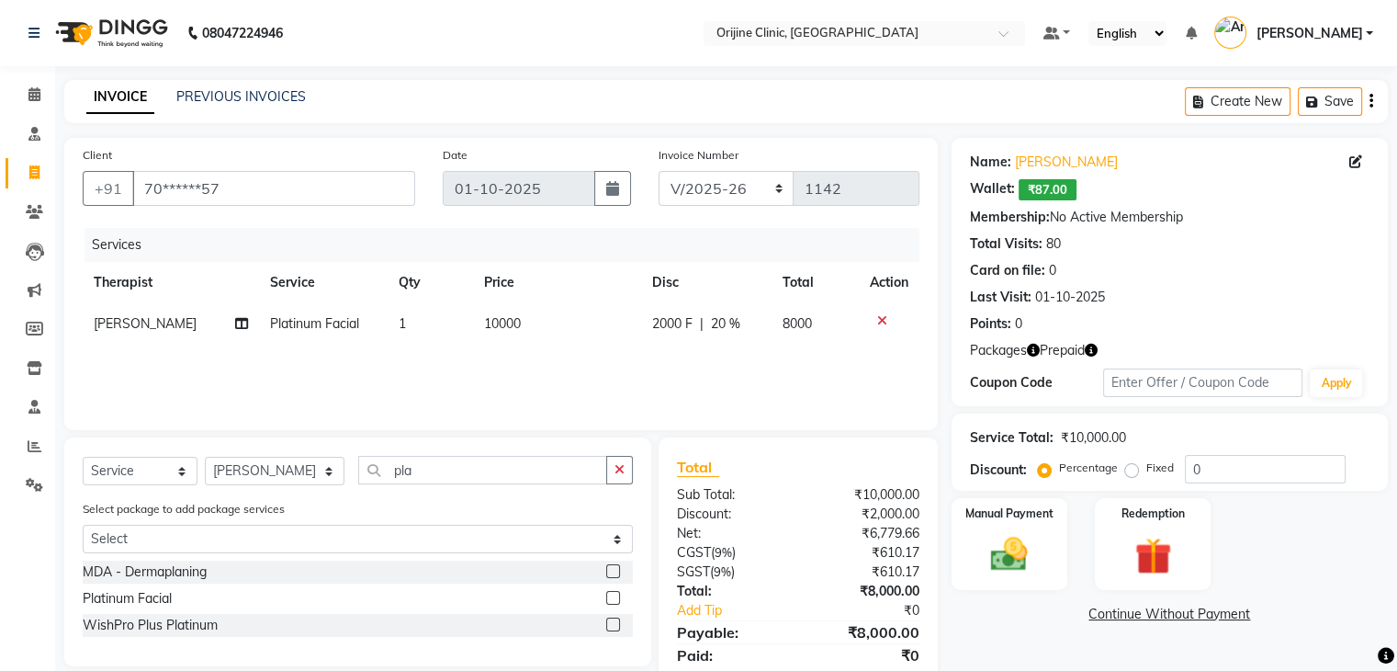
click at [666, 382] on div "Services Therapist Service Qty Price Disc Total Action Sarika Kadam Platinum Fa…" at bounding box center [501, 320] width 837 height 184
click at [1158, 555] on img at bounding box center [1153, 556] width 62 height 47
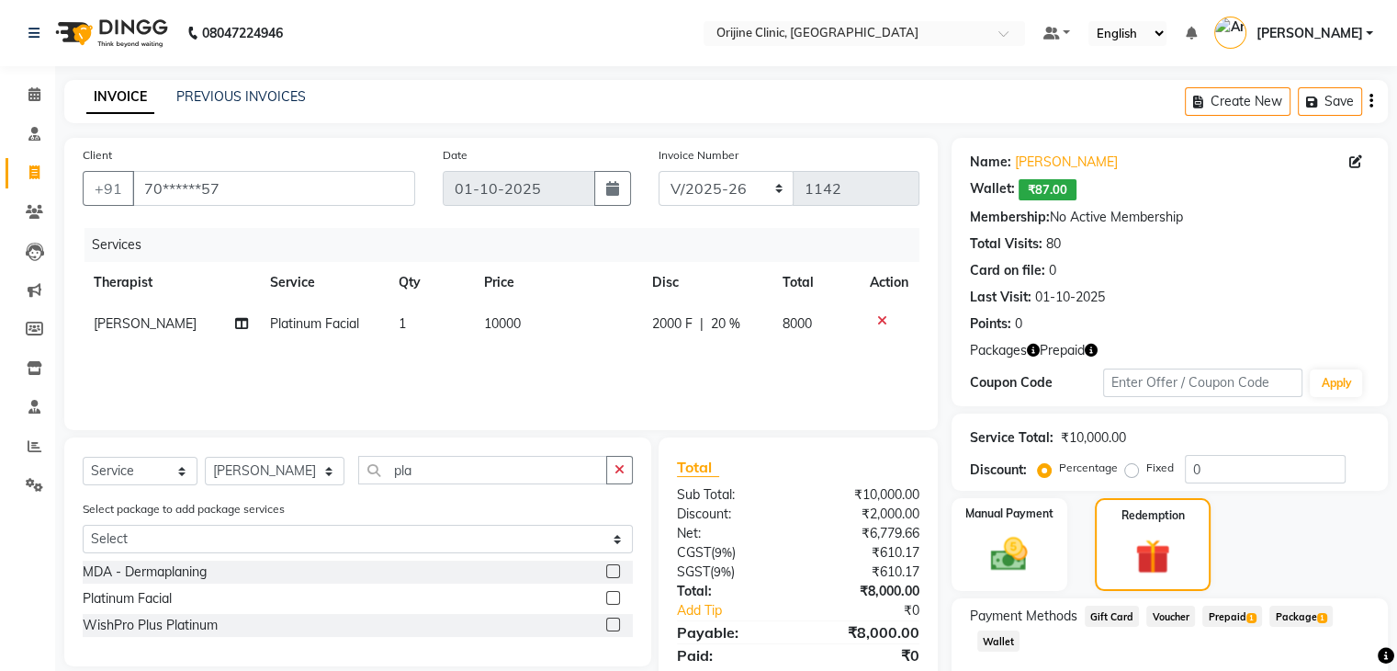
click at [1216, 618] on span "Prepaid 1" at bounding box center [1233, 615] width 60 height 21
click at [719, 181] on select "VCH/2025-26 PKG/2025-26 V/2025 V/2025-26" at bounding box center [727, 188] width 136 height 35
select select "8784"
click at [659, 171] on select "VCH/2025-26 PKG/2025-26 V/2025 V/2025-26" at bounding box center [727, 188] width 136 height 35
type input "0014"
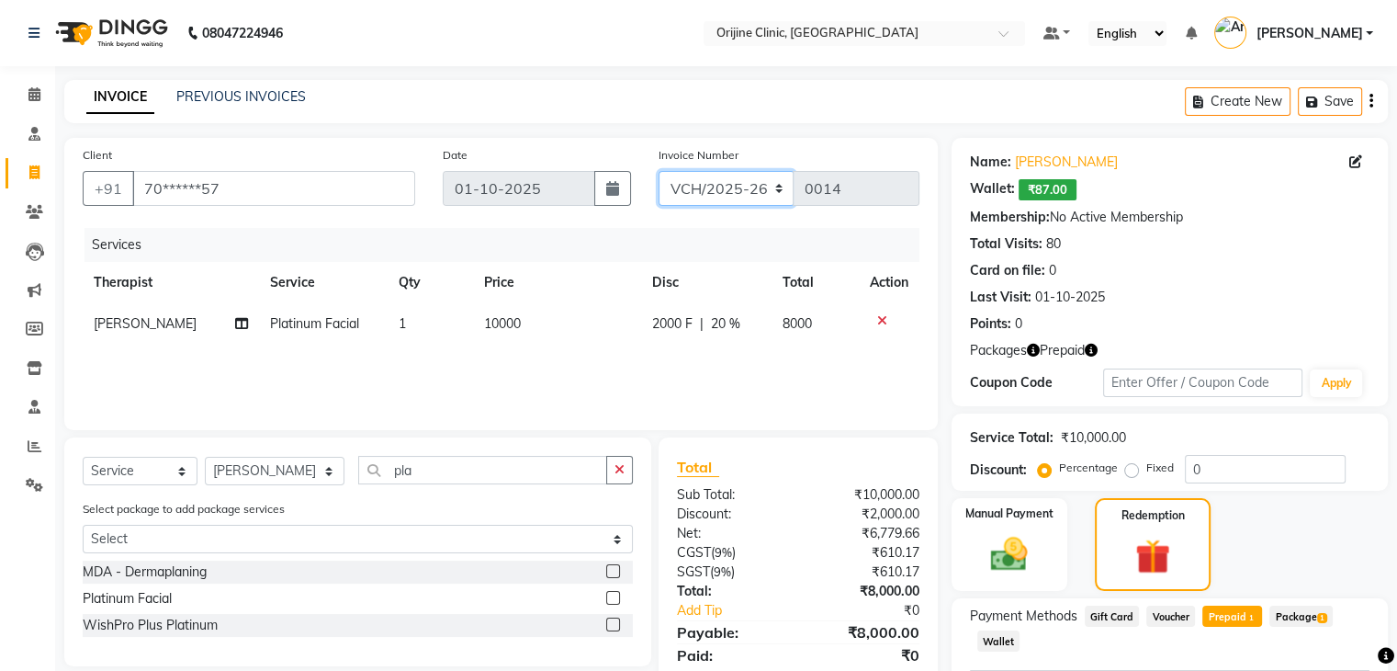
click at [722, 194] on select "VCH/2025-26 PKG/2025-26 V/2025 V/2025-26" at bounding box center [727, 188] width 136 height 35
select select "4079"
click at [659, 171] on select "VCH/2025-26 PKG/2025-26 V/2025 V/2025-26" at bounding box center [727, 188] width 136 height 35
type input "0312"
click at [717, 191] on select "VCH/2025-26 PKG/2025-26 V/2025 V/2025-26" at bounding box center [727, 188] width 136 height 35
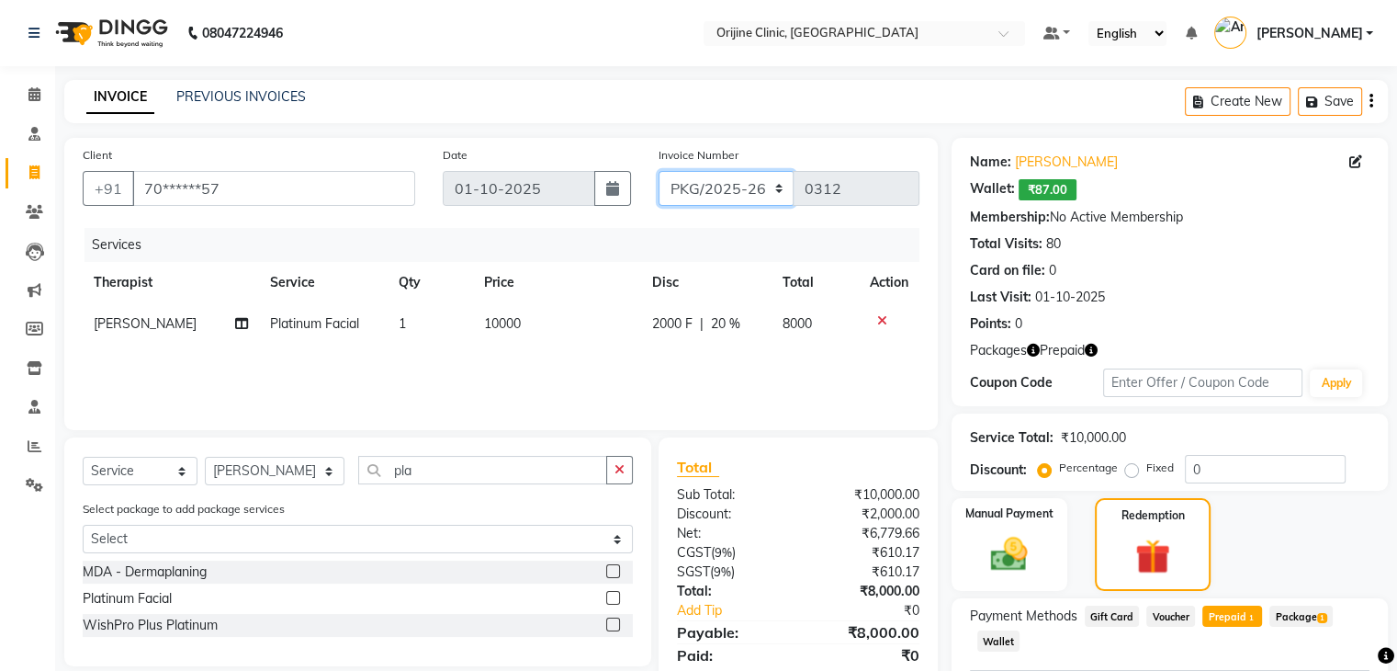
select select "8784"
click at [659, 171] on select "VCH/2025-26 PKG/2025-26 V/2025 V/2025-26" at bounding box center [727, 188] width 136 height 35
type input "0014"
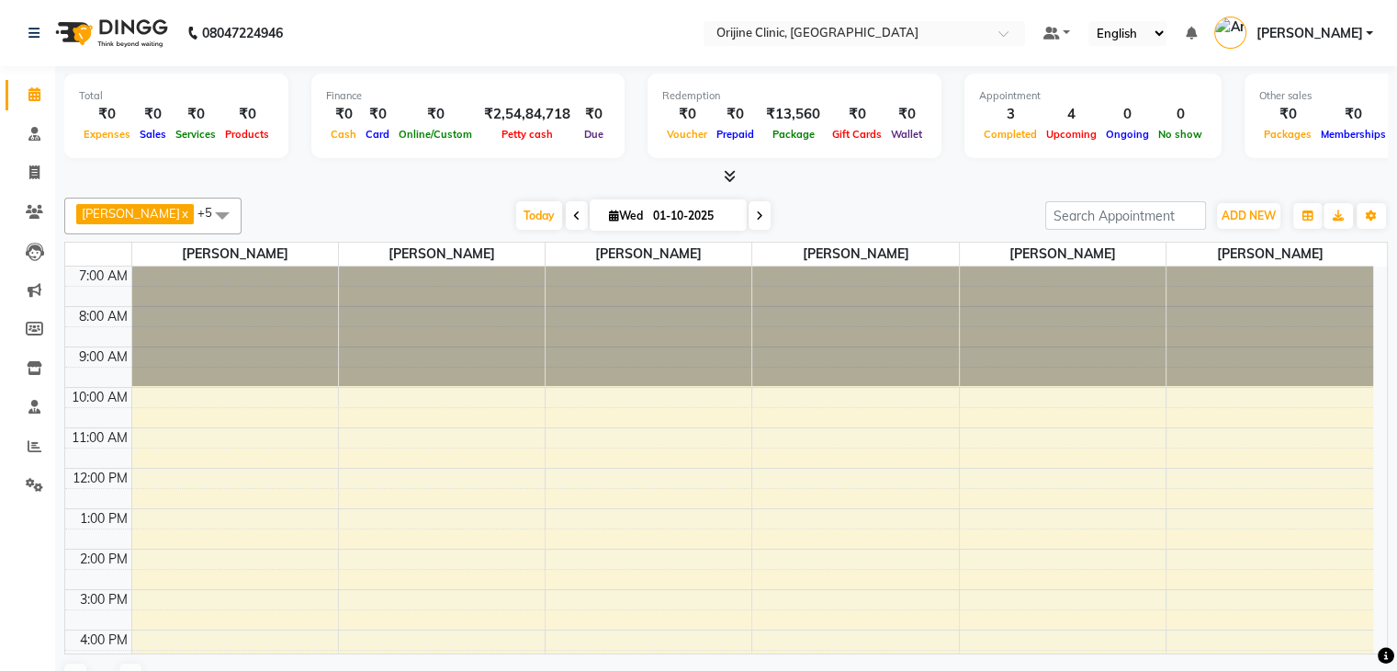
scroll to position [132, 0]
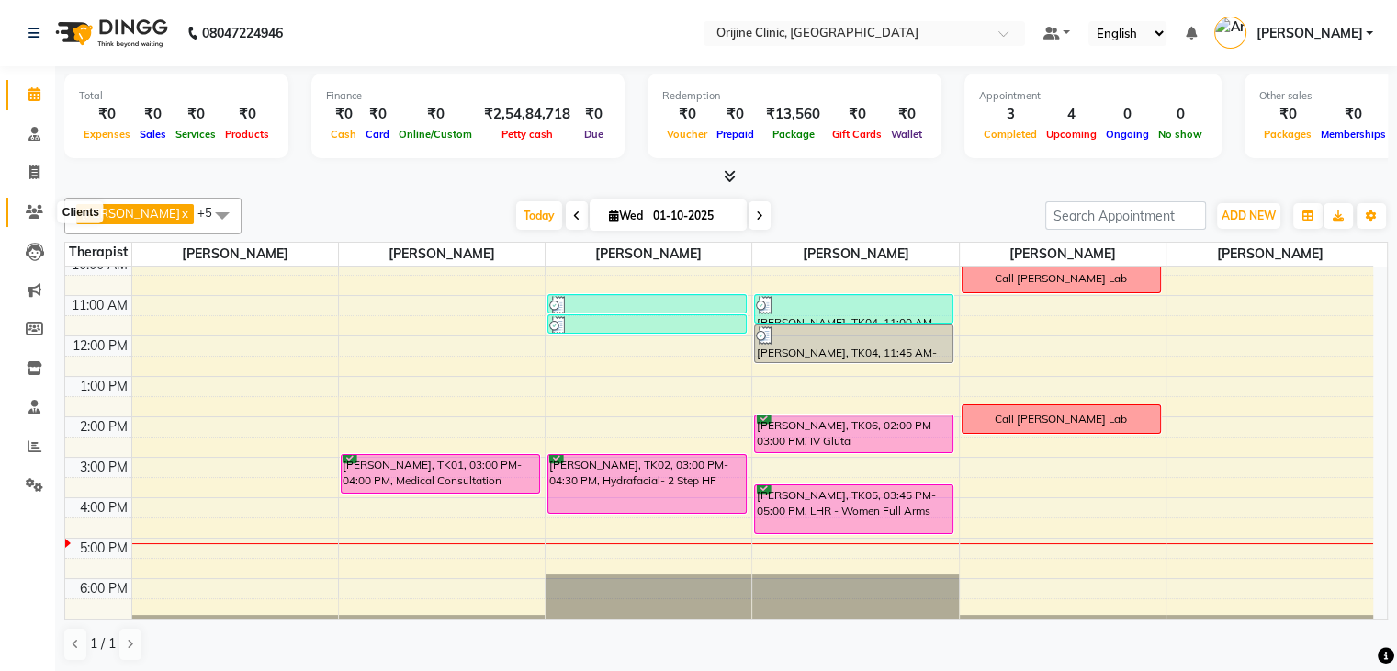
click at [37, 207] on icon at bounding box center [34, 212] width 17 height 14
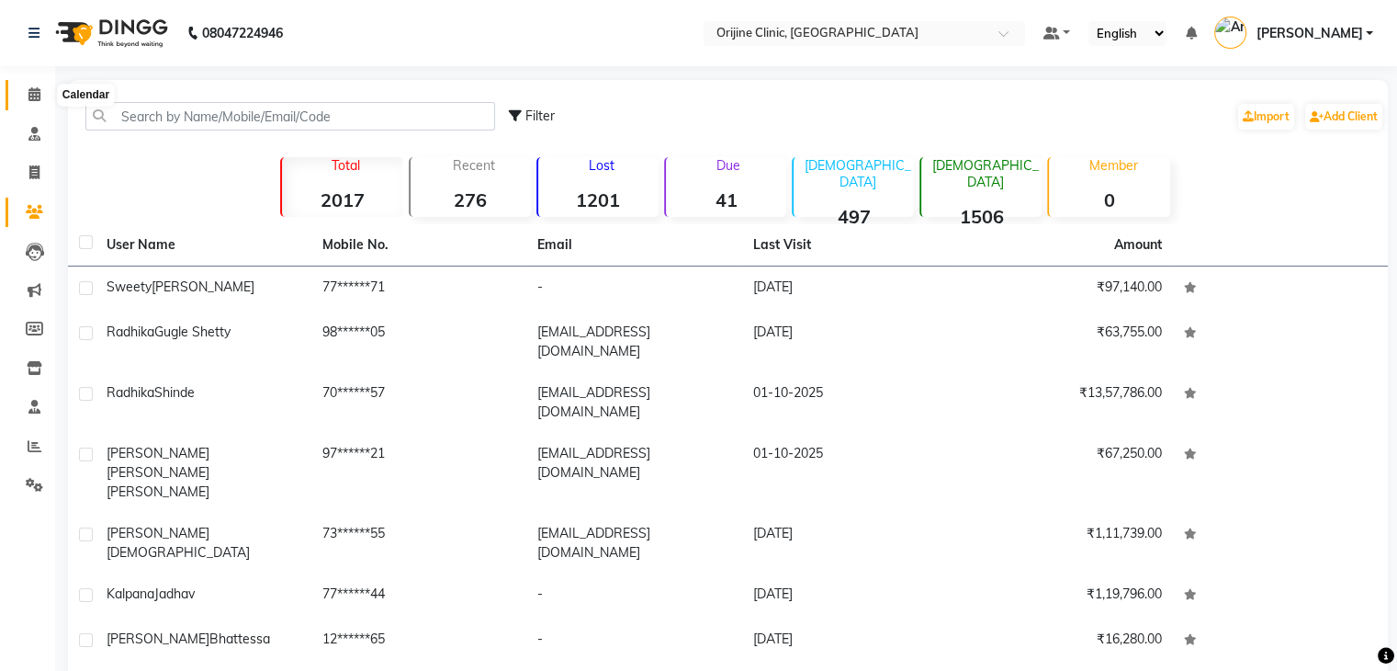
click at [31, 99] on icon at bounding box center [34, 94] width 12 height 14
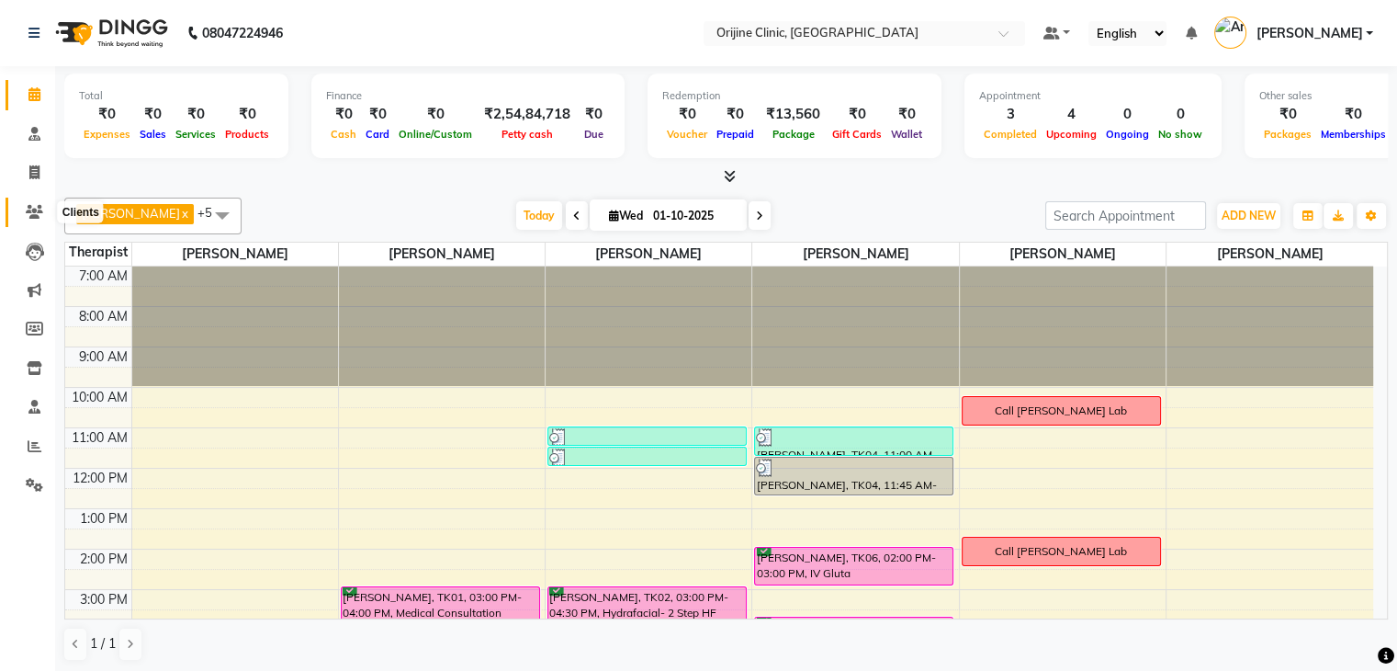
click at [30, 205] on icon at bounding box center [34, 212] width 17 height 14
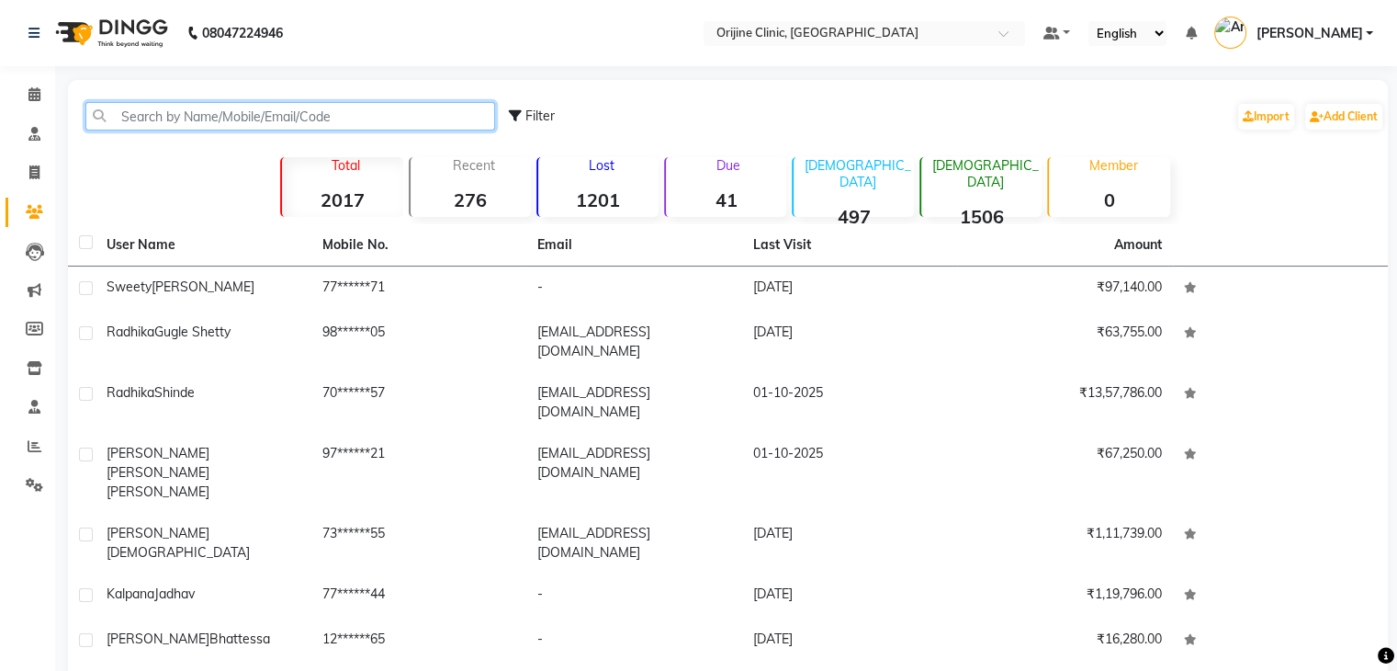
click at [254, 111] on input "text" at bounding box center [290, 116] width 410 height 28
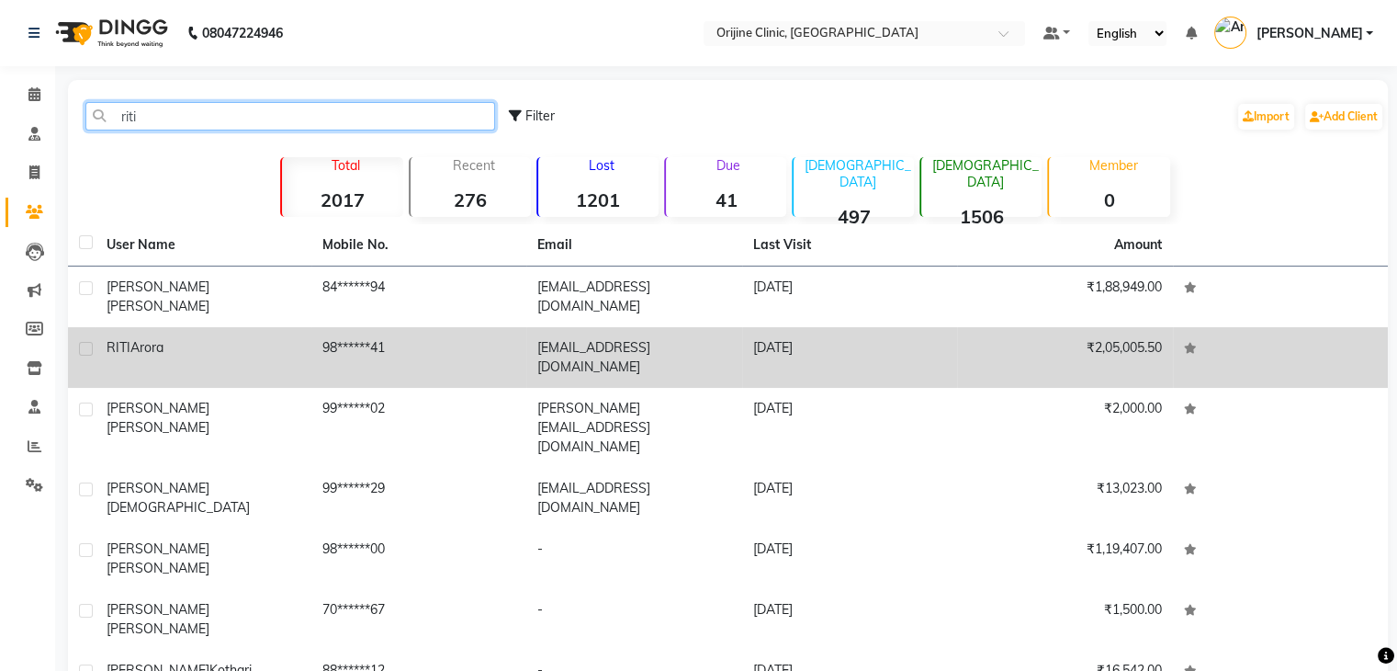
type input "riti"
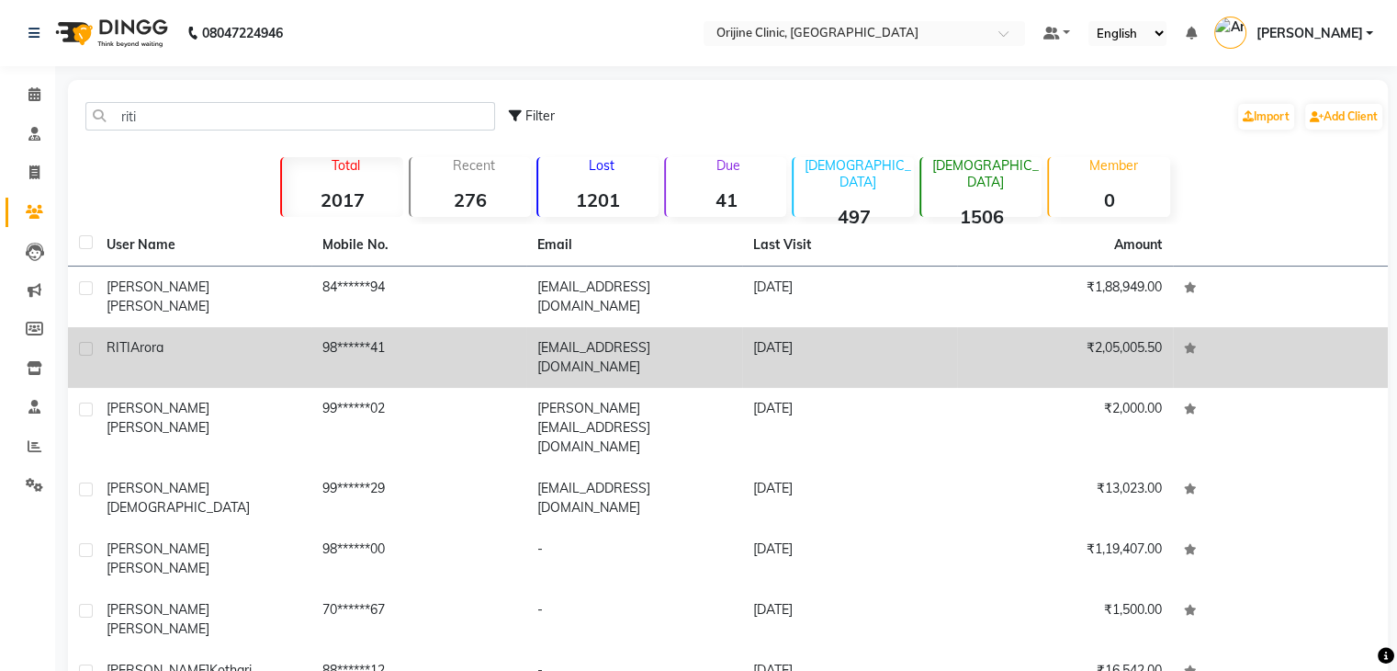
click at [198, 338] on div "RITI Arora" at bounding box center [204, 347] width 194 height 19
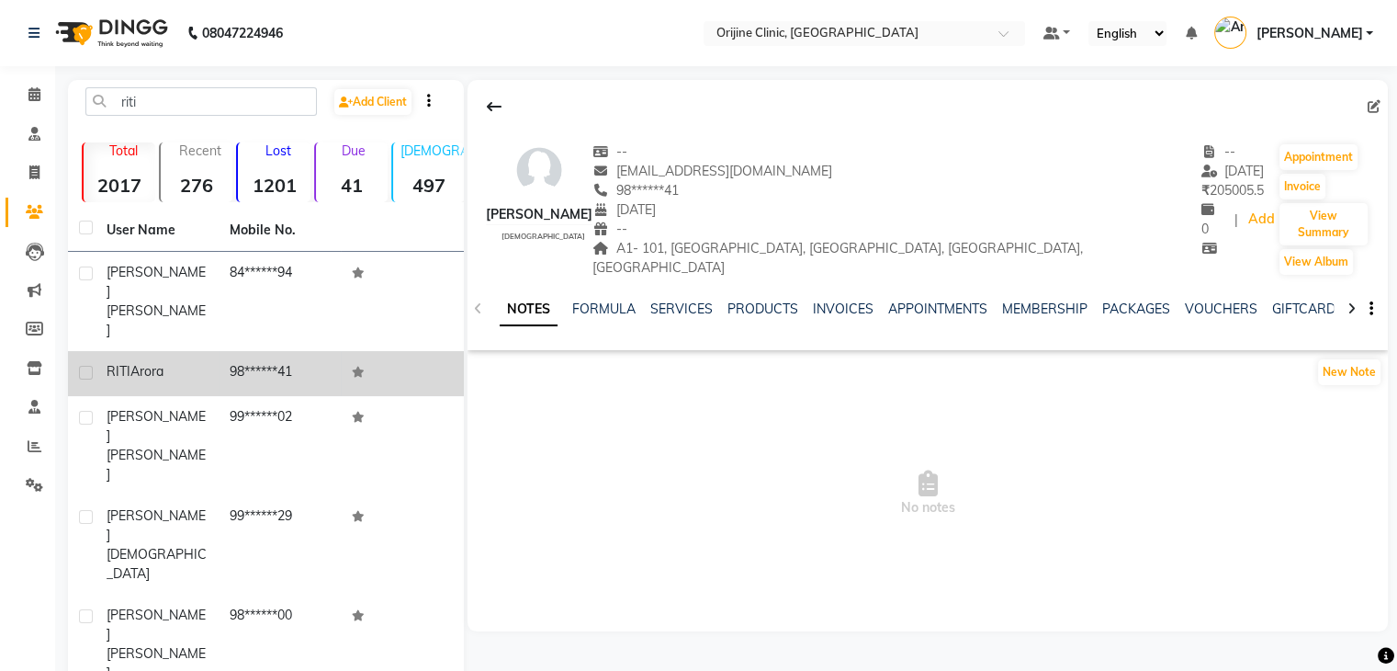
click at [198, 351] on td "RITI Arora" at bounding box center [157, 373] width 123 height 45
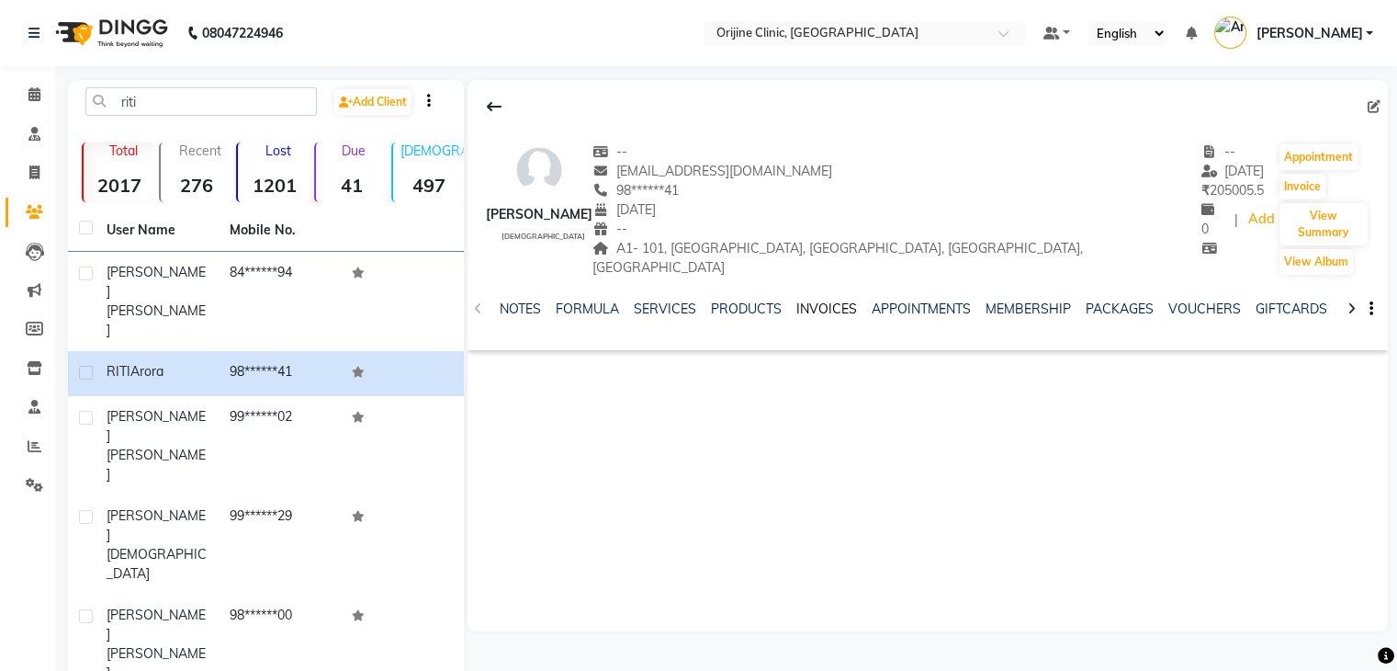
click at [834, 300] on link "INVOICES" at bounding box center [827, 308] width 61 height 17
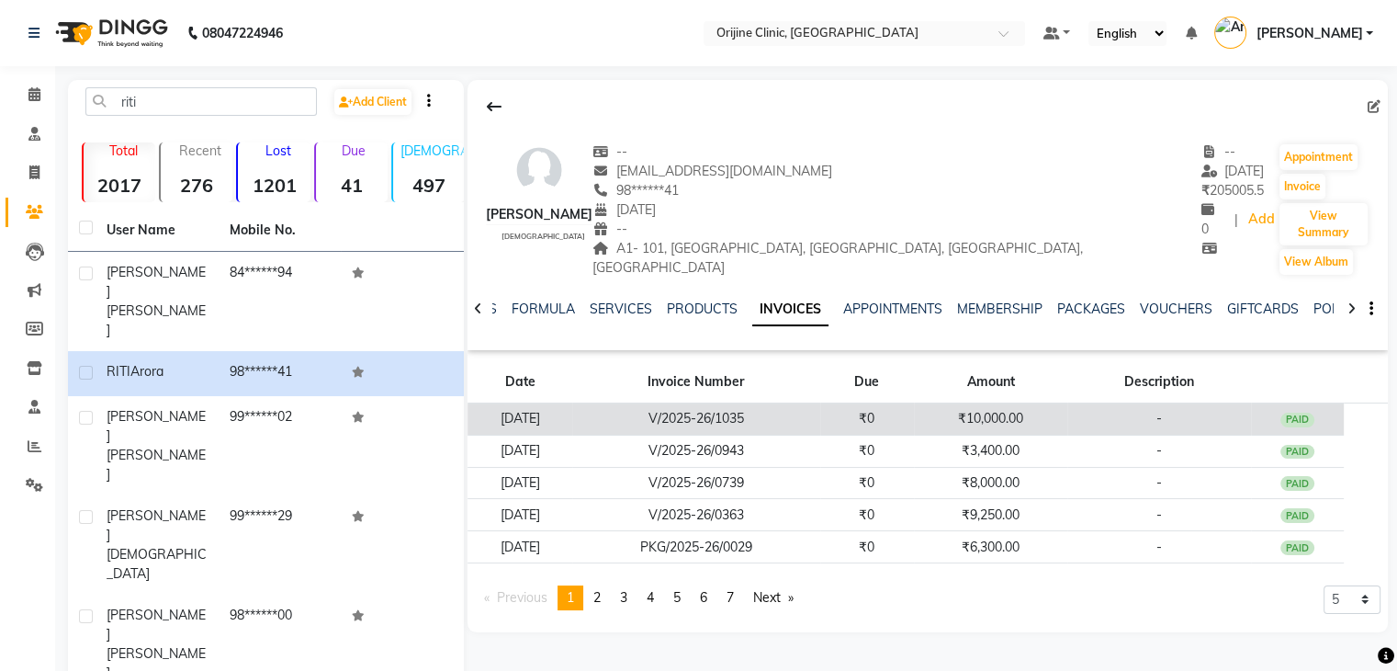
click at [572, 403] on td "11-09-2025" at bounding box center [520, 419] width 105 height 32
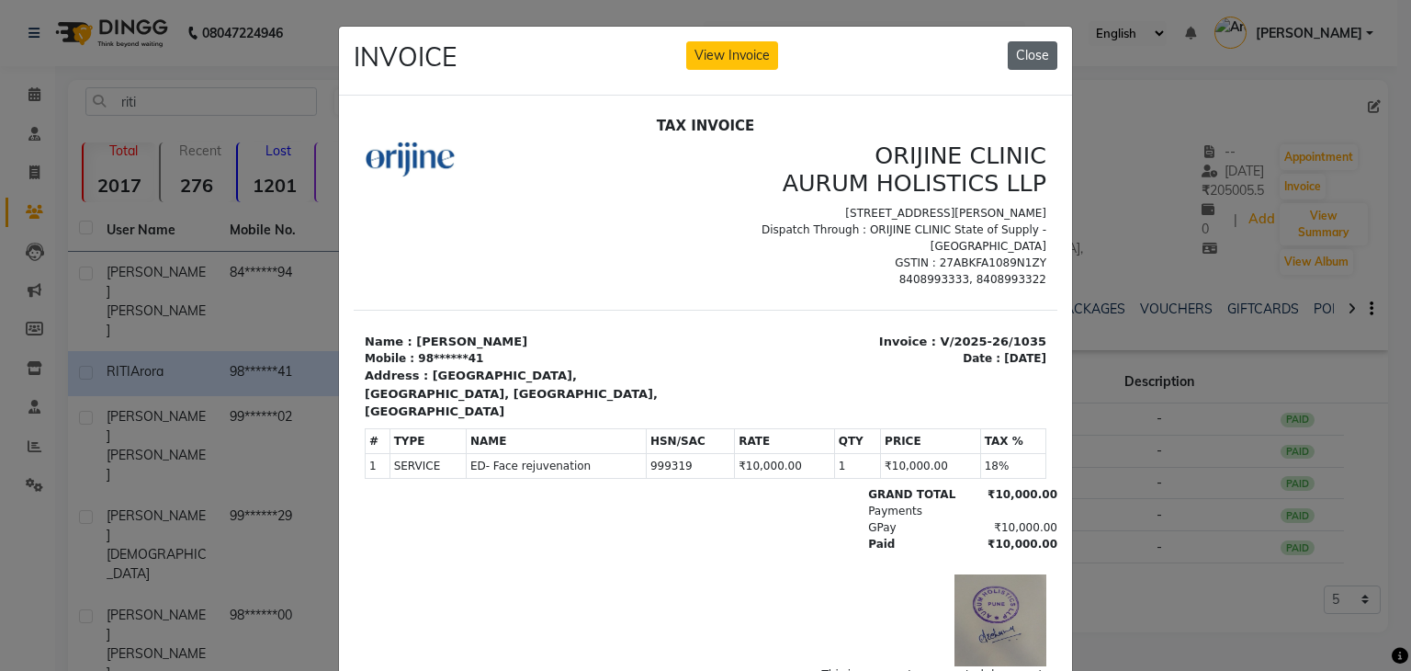
click at [1021, 64] on button "Close" at bounding box center [1033, 55] width 50 height 28
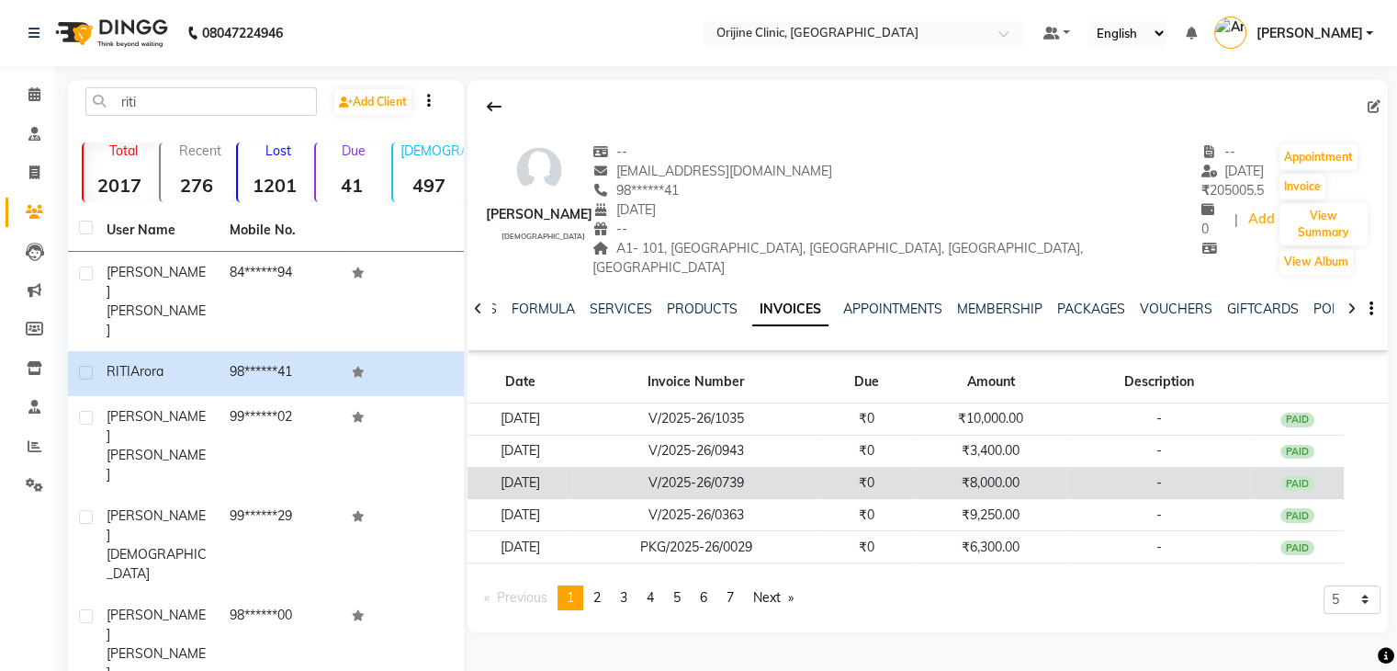
click at [571, 467] on td "28-07-2025" at bounding box center [520, 483] width 105 height 32
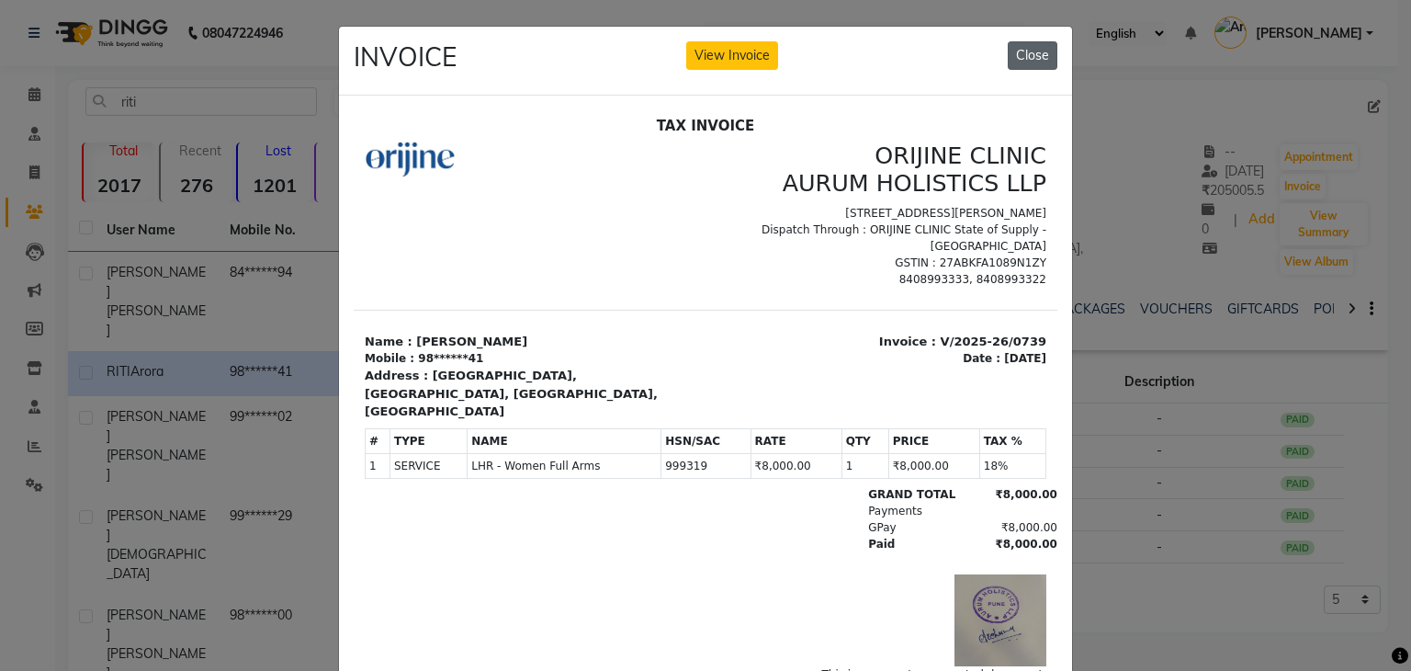
click at [1017, 61] on button "Close" at bounding box center [1033, 55] width 50 height 28
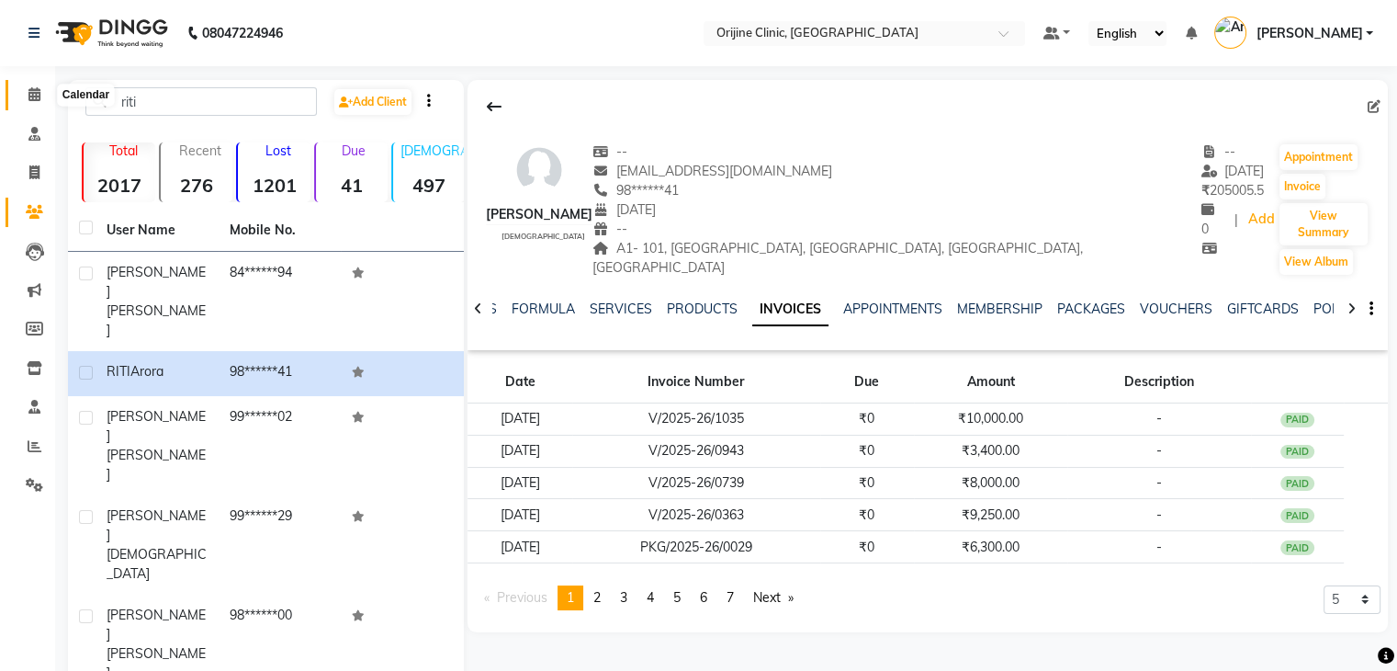
click at [26, 89] on span at bounding box center [34, 95] width 32 height 21
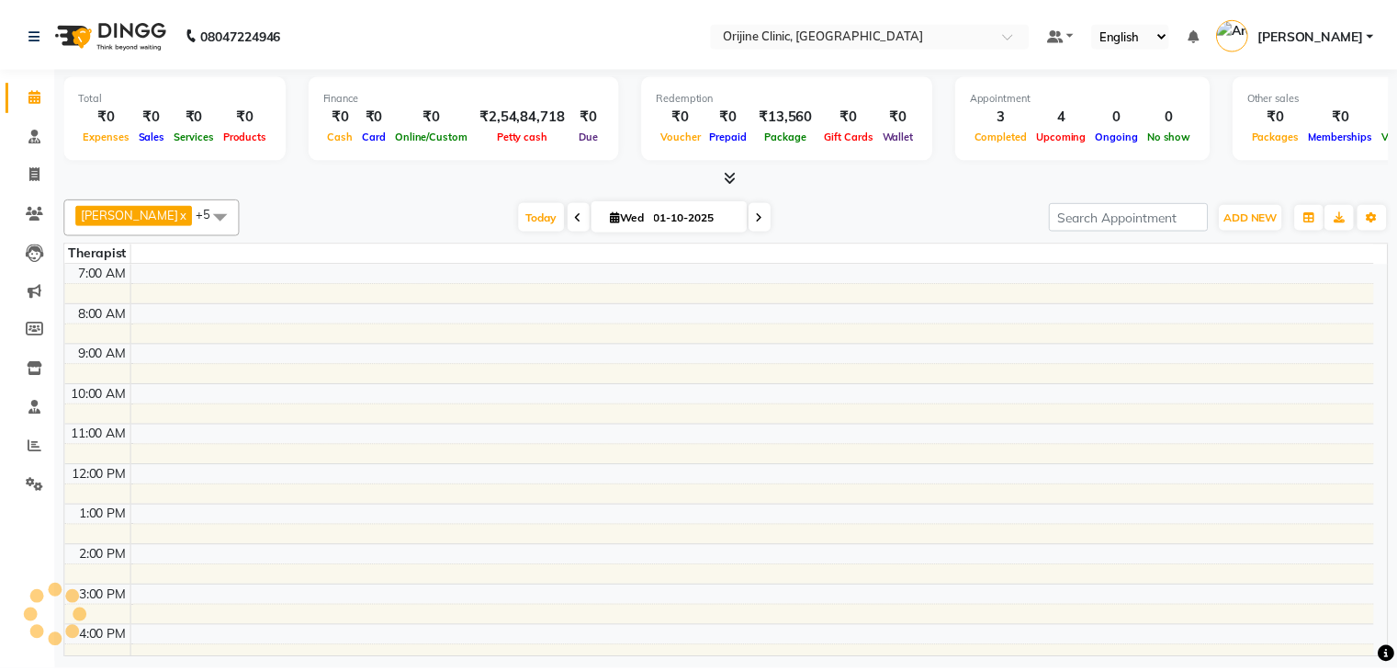
scroll to position [132, 0]
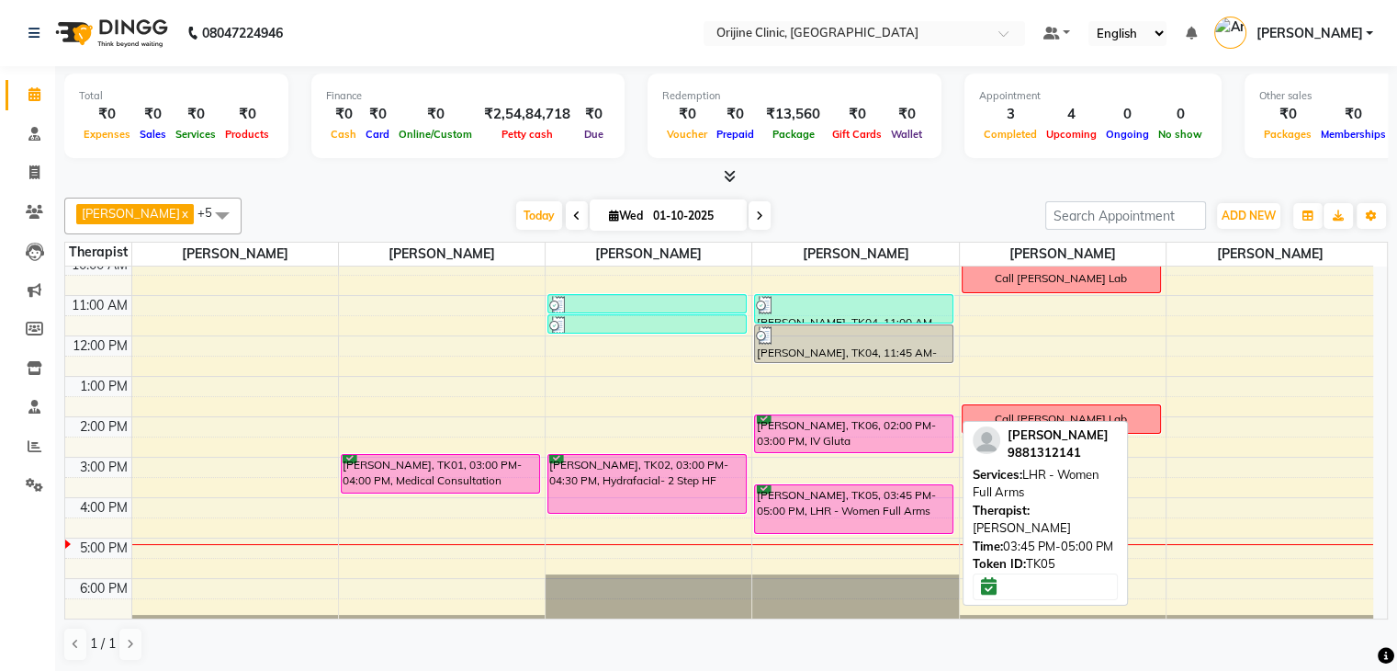
click at [921, 512] on div "RITI Arora, TK05, 03:45 PM-05:00 PM, LHR - Women Full Arms" at bounding box center [854, 509] width 198 height 48
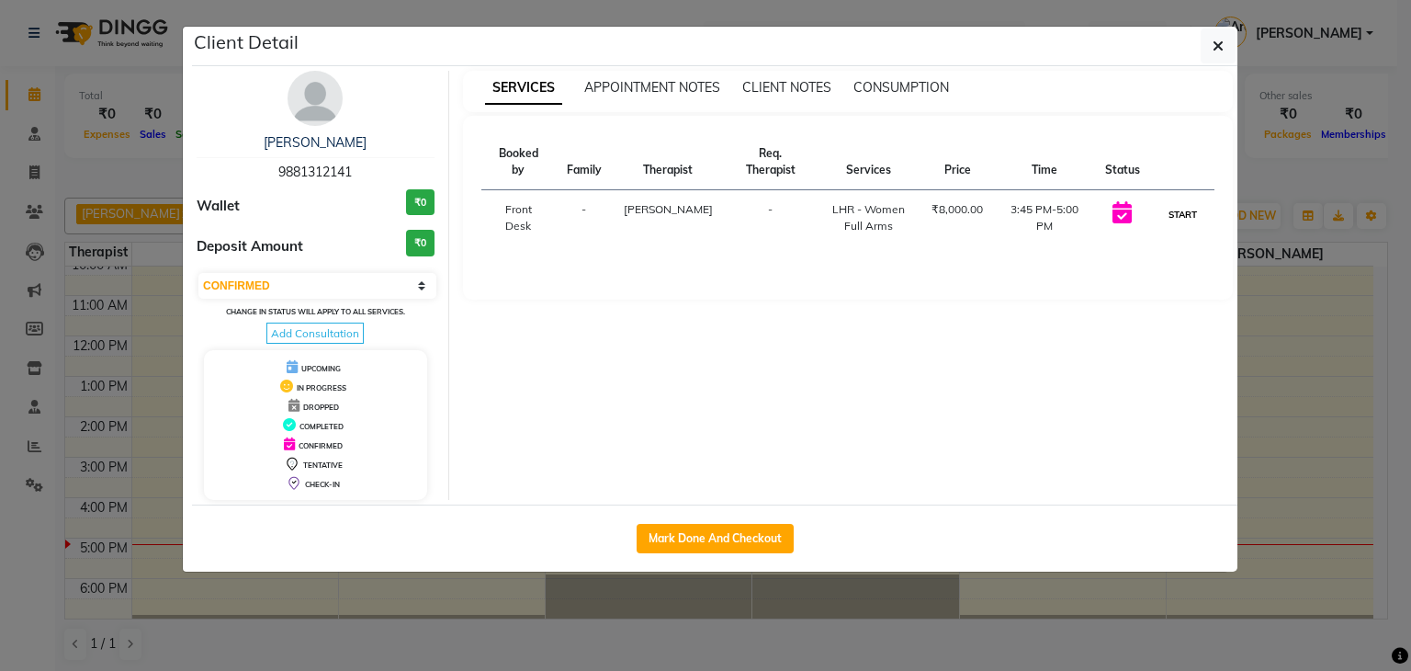
click at [1182, 213] on button "START" at bounding box center [1183, 214] width 38 height 23
select select "1"
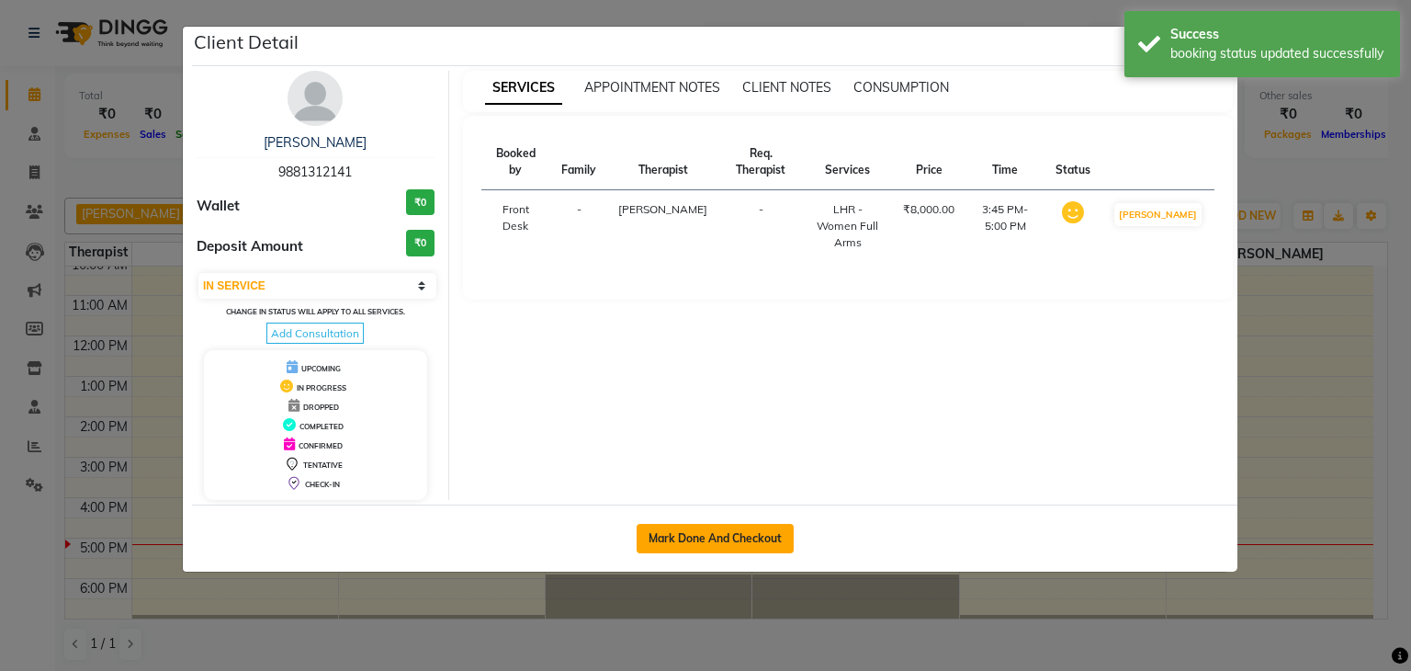
click at [718, 534] on button "Mark Done And Checkout" at bounding box center [715, 538] width 157 height 29
select select "service"
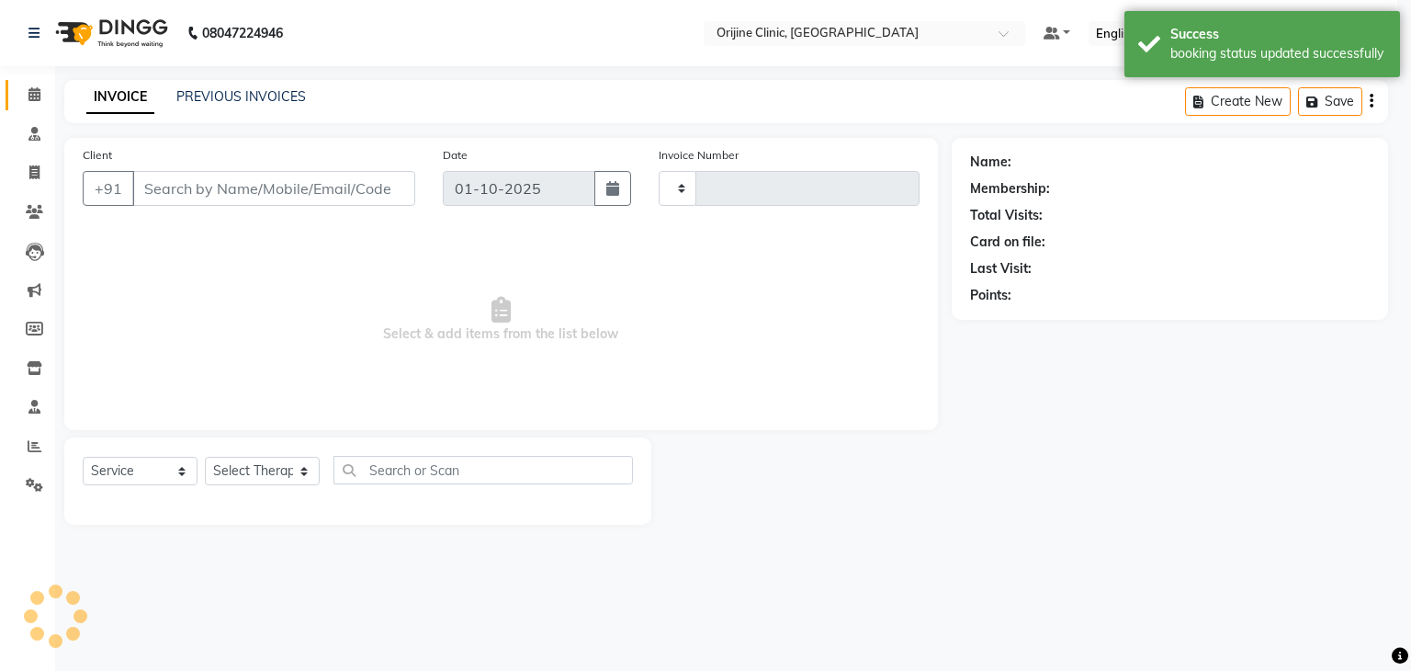
type input "1142"
select select "3"
select select "702"
type input "98******41"
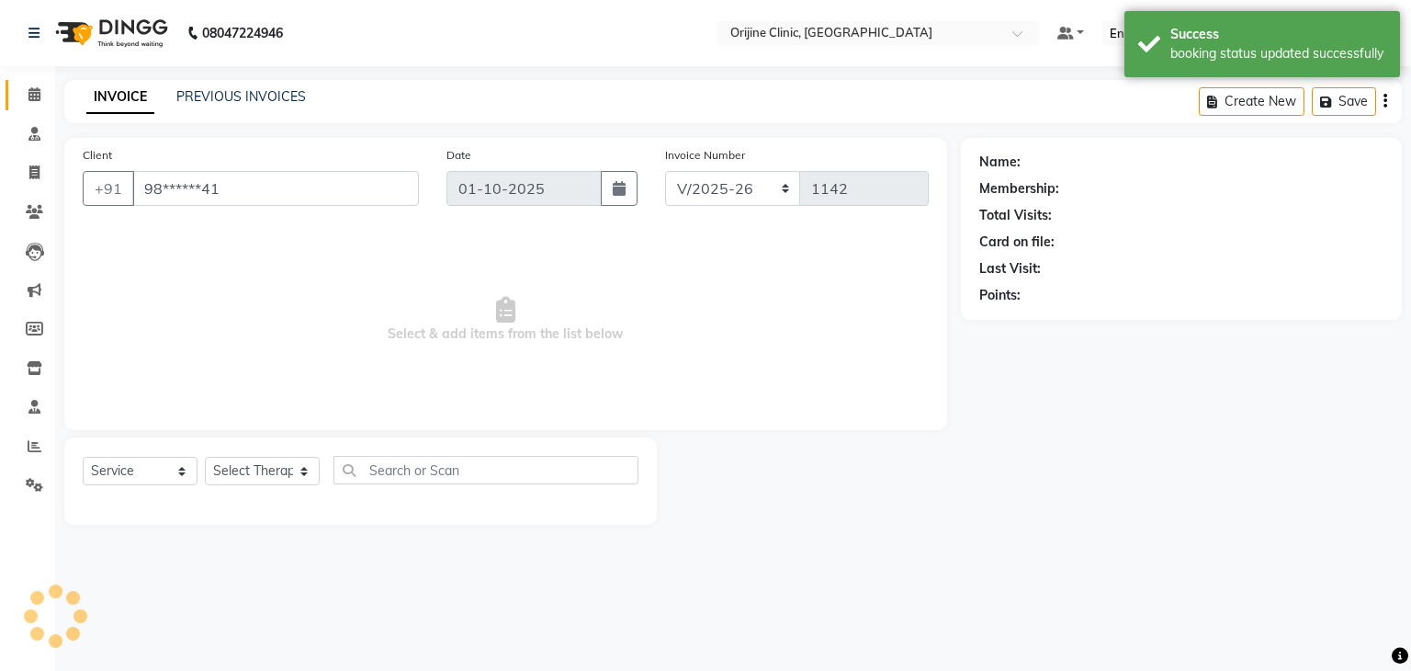
select select "10777"
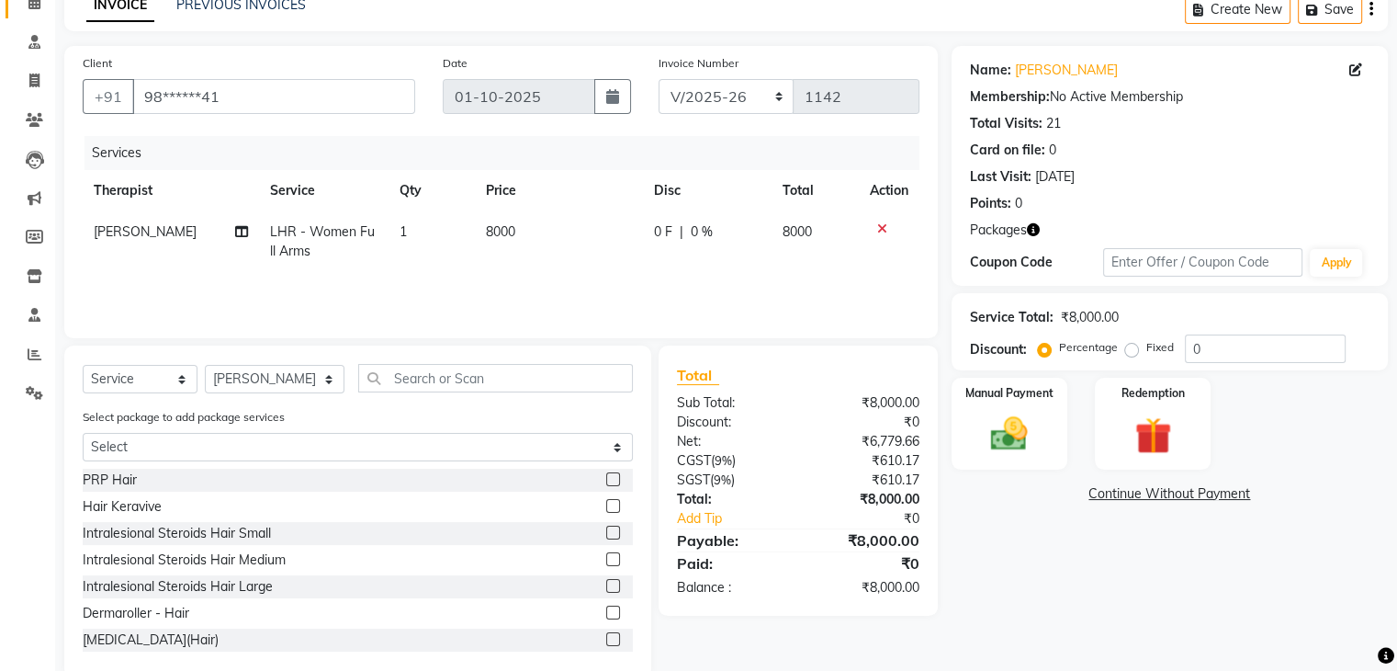
scroll to position [103, 0]
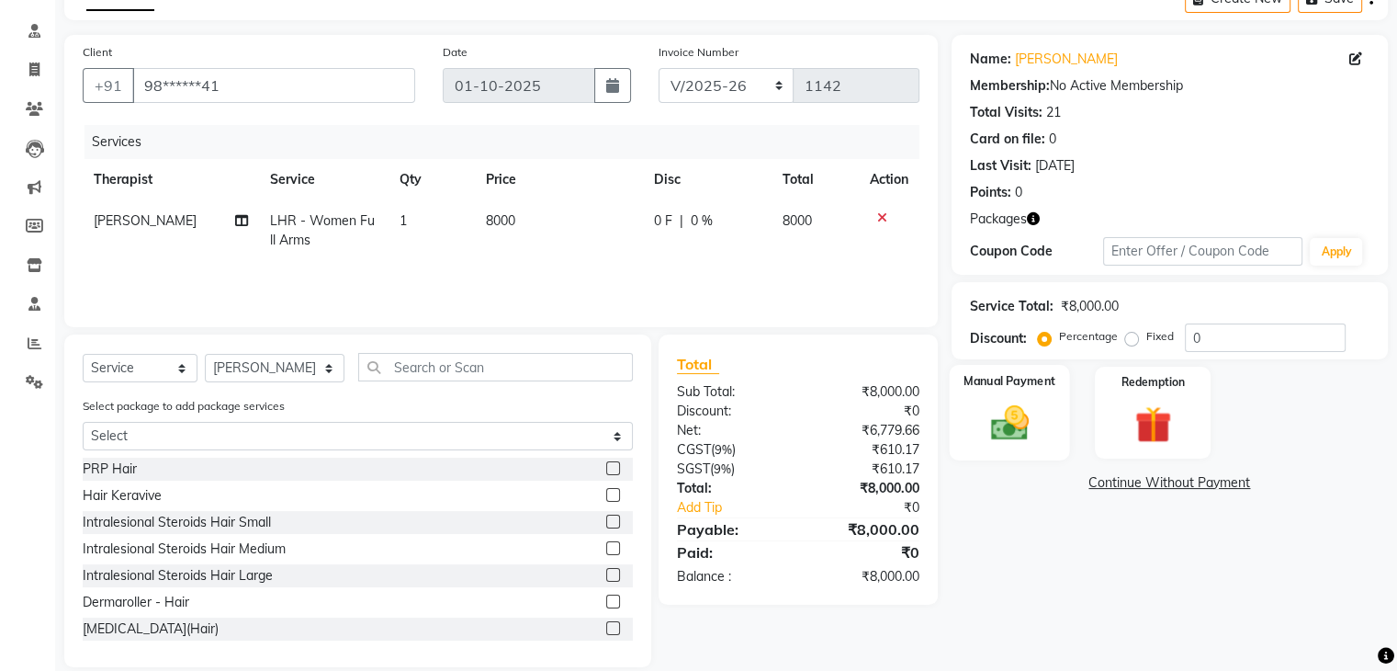
click at [1018, 422] on img at bounding box center [1009, 423] width 62 height 44
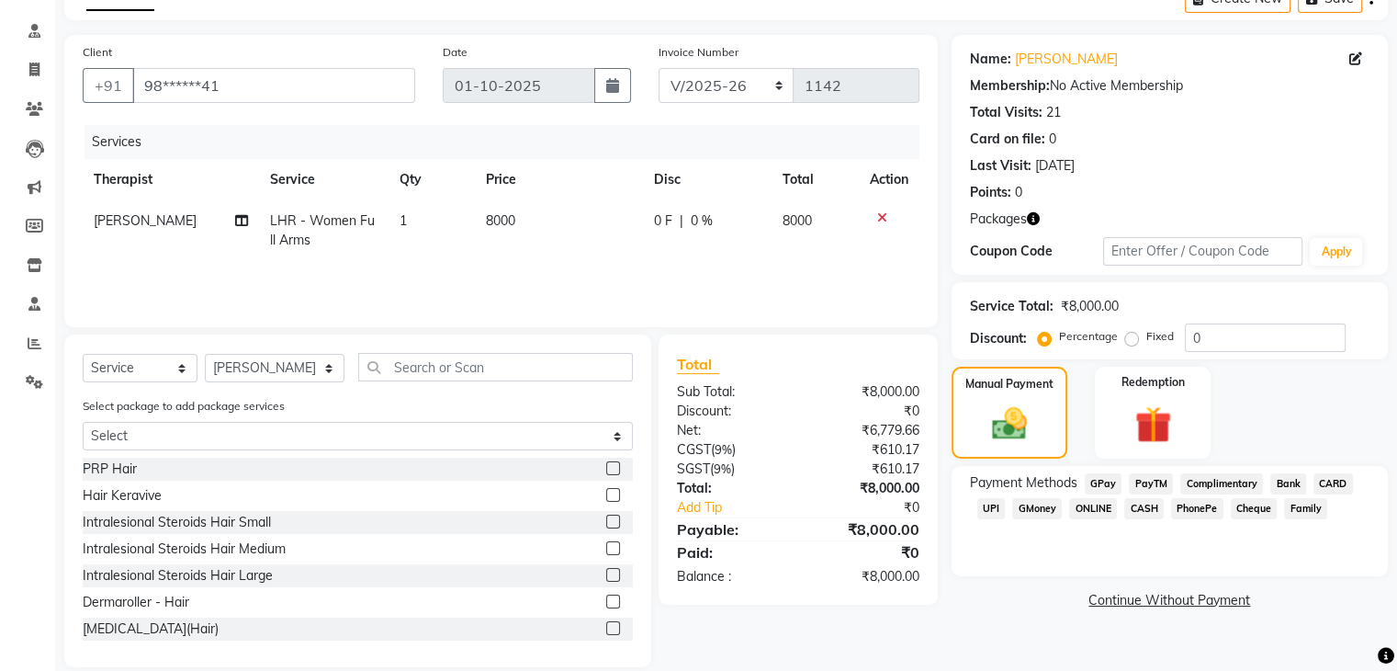
click at [1136, 508] on span "CASH" at bounding box center [1144, 508] width 40 height 21
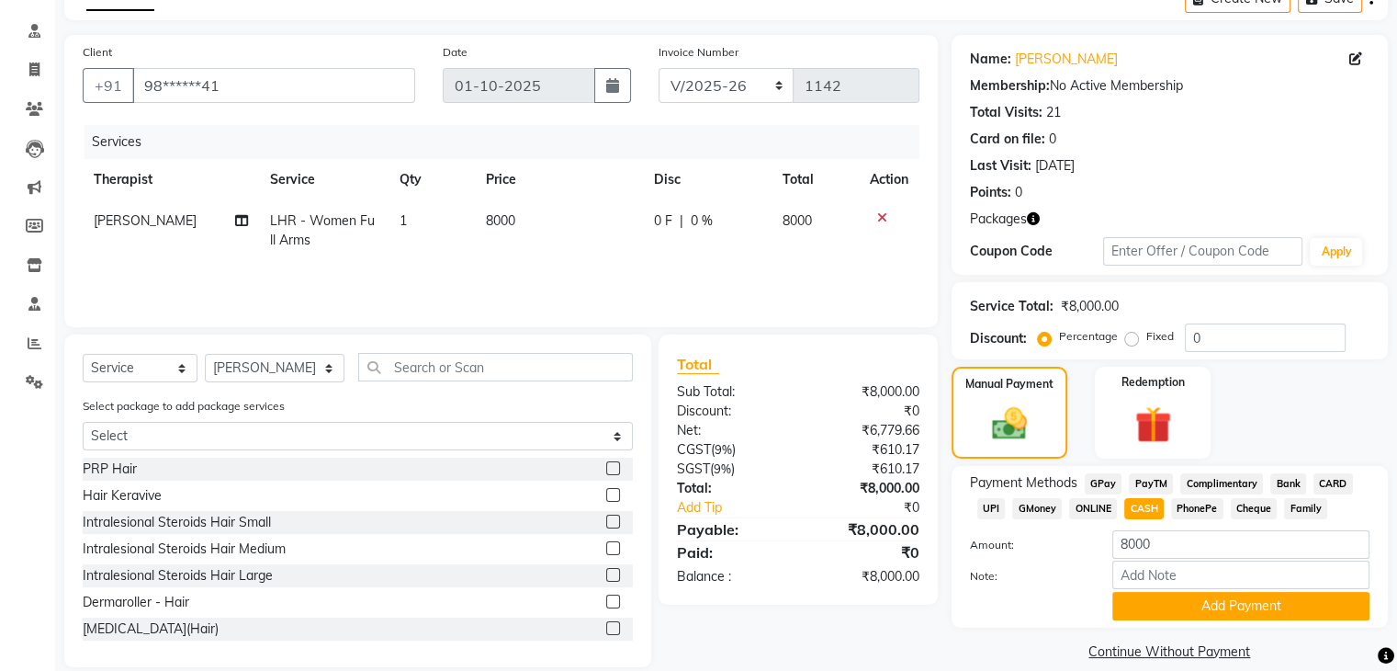
scroll to position [129, 0]
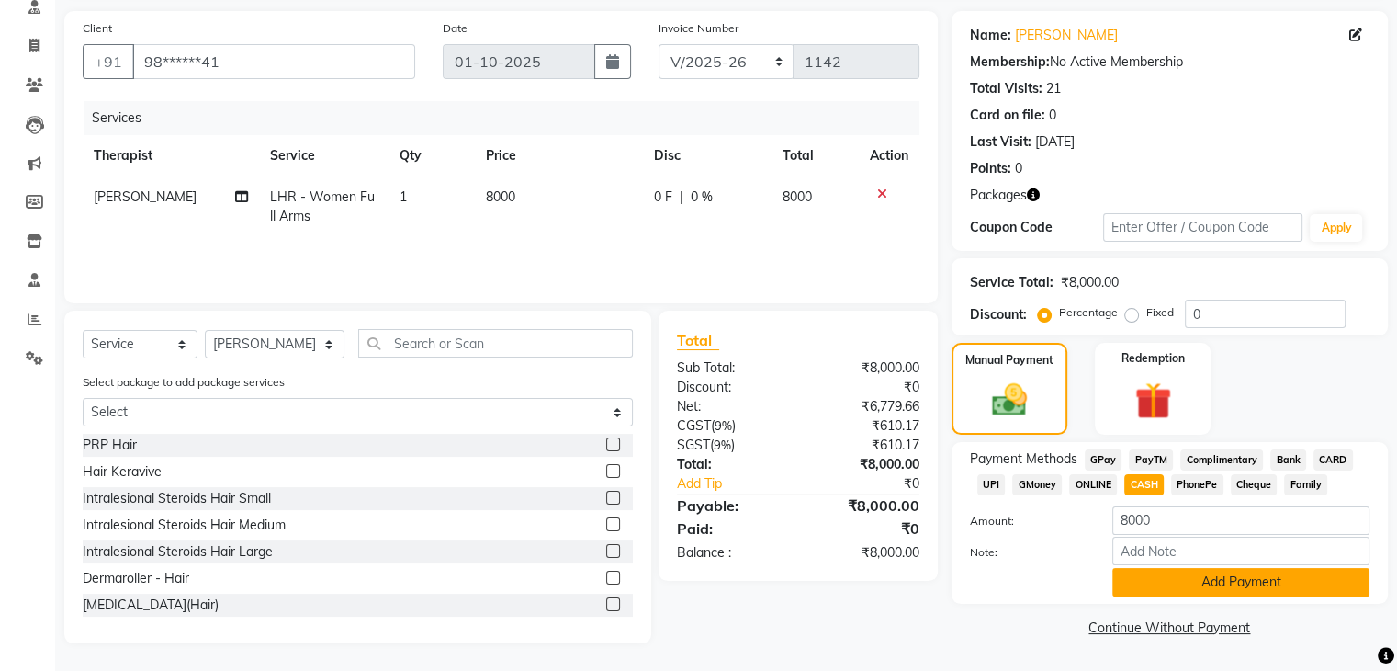
click at [1355, 574] on button "Add Payment" at bounding box center [1241, 582] width 257 height 28
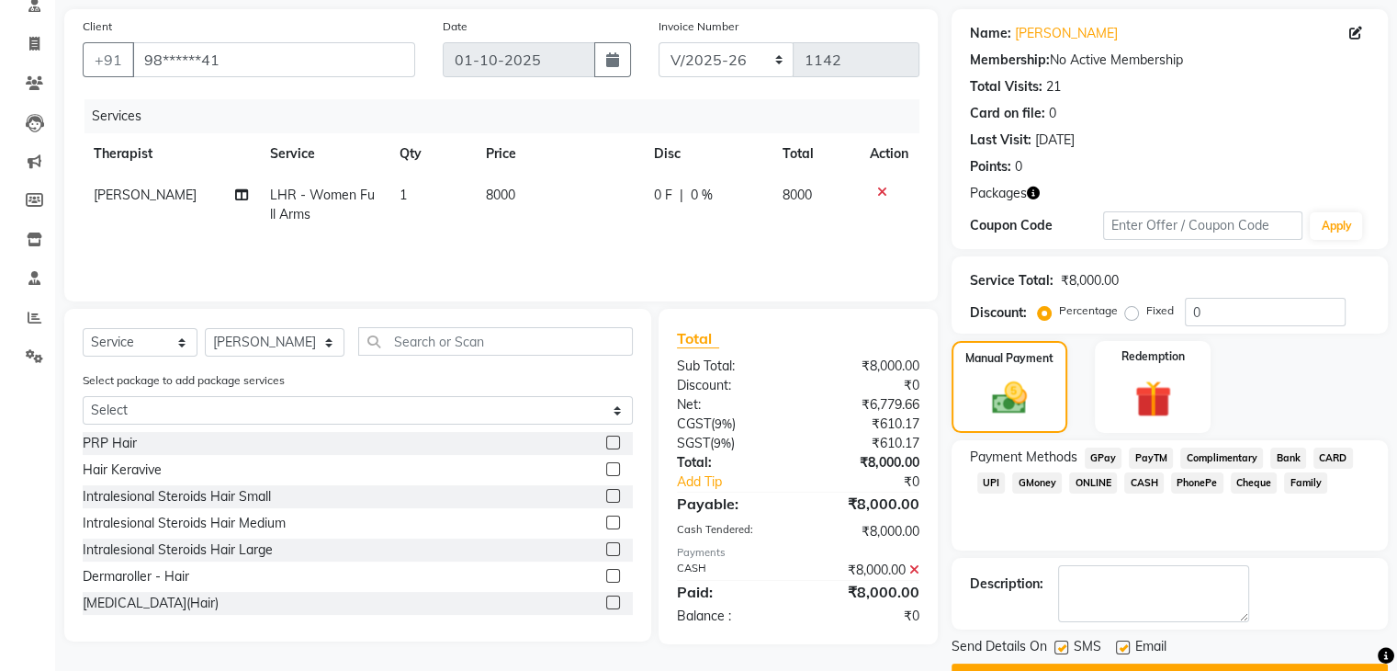
scroll to position [176, 0]
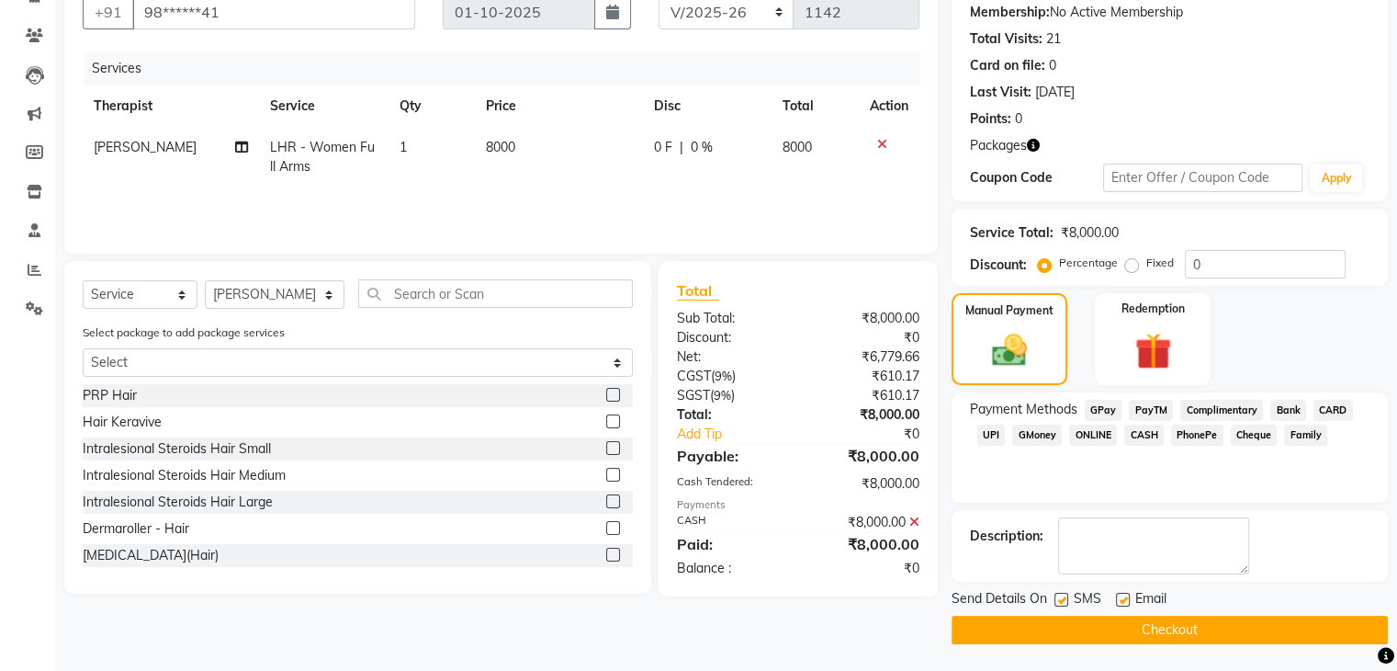
click at [1058, 598] on label at bounding box center [1062, 600] width 14 height 14
click at [1058, 598] on input "checkbox" at bounding box center [1061, 600] width 12 height 12
checkbox input "false"
click at [1119, 597] on label at bounding box center [1123, 600] width 14 height 14
click at [1119, 597] on input "checkbox" at bounding box center [1122, 600] width 12 height 12
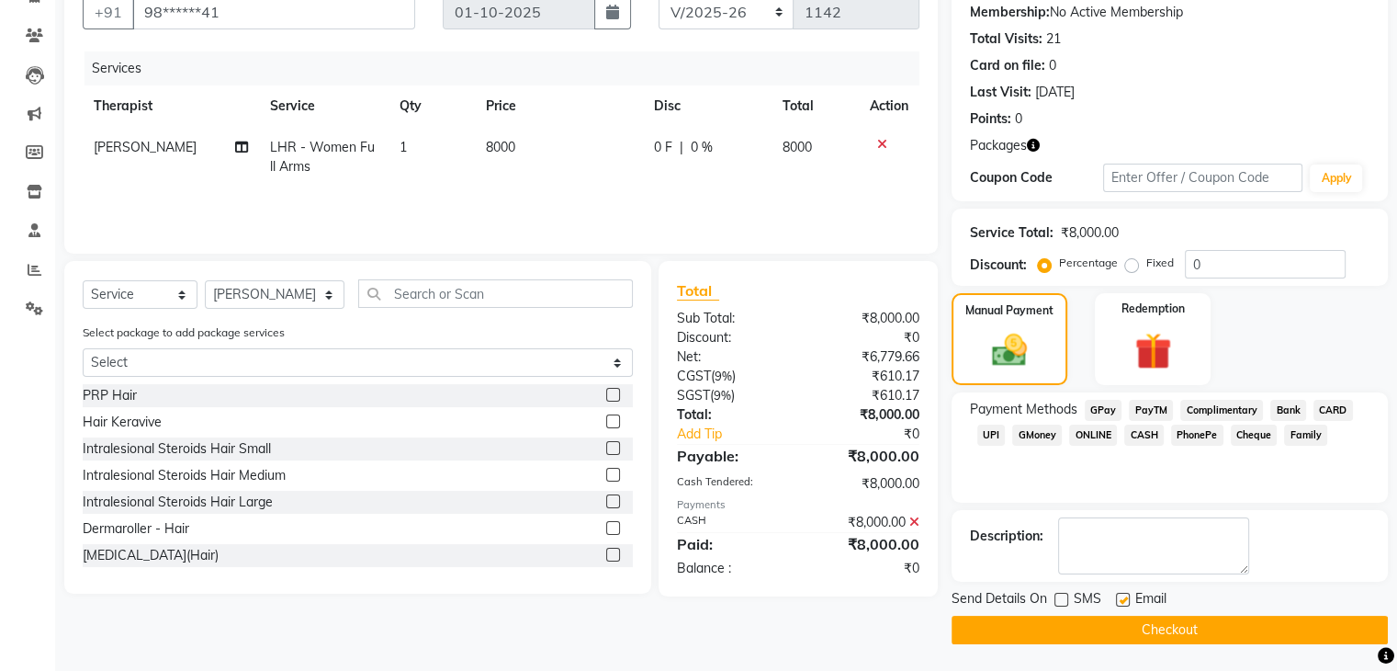
checkbox input "false"
click at [1251, 625] on button "Checkout" at bounding box center [1170, 630] width 436 height 28
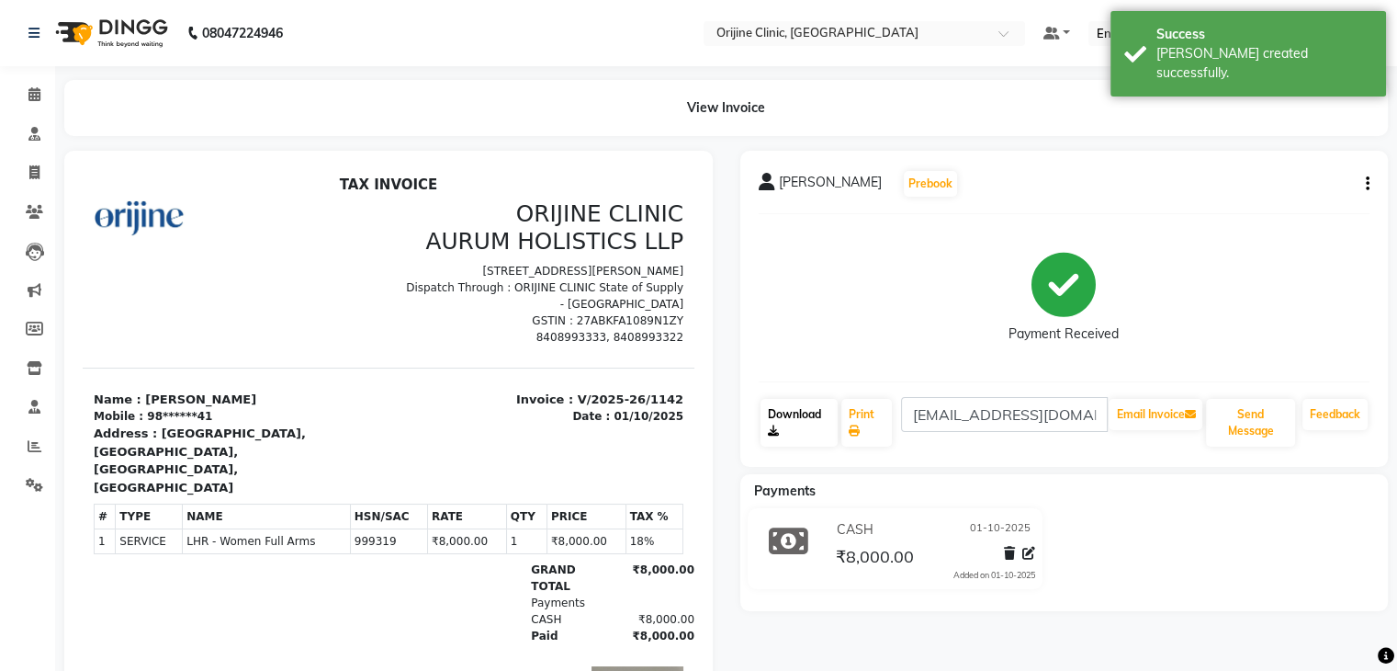
click at [796, 424] on link "Download" at bounding box center [800, 423] width 78 height 48
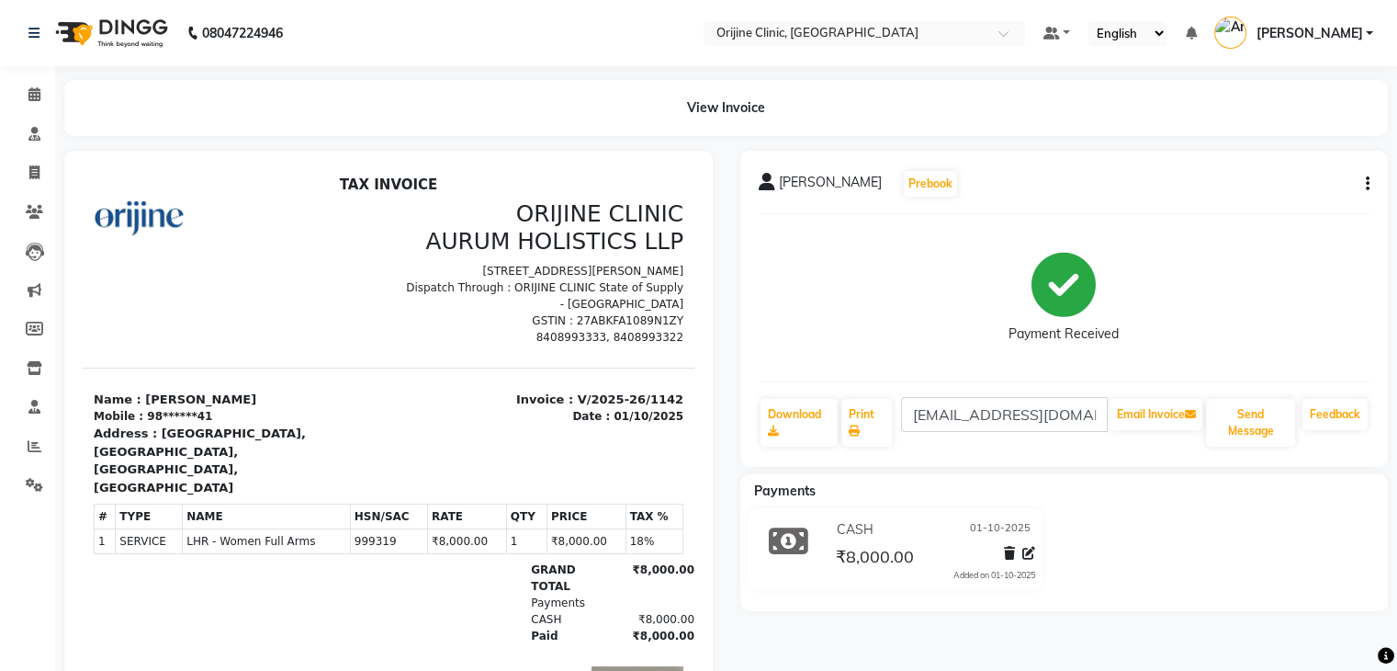
select select "service"
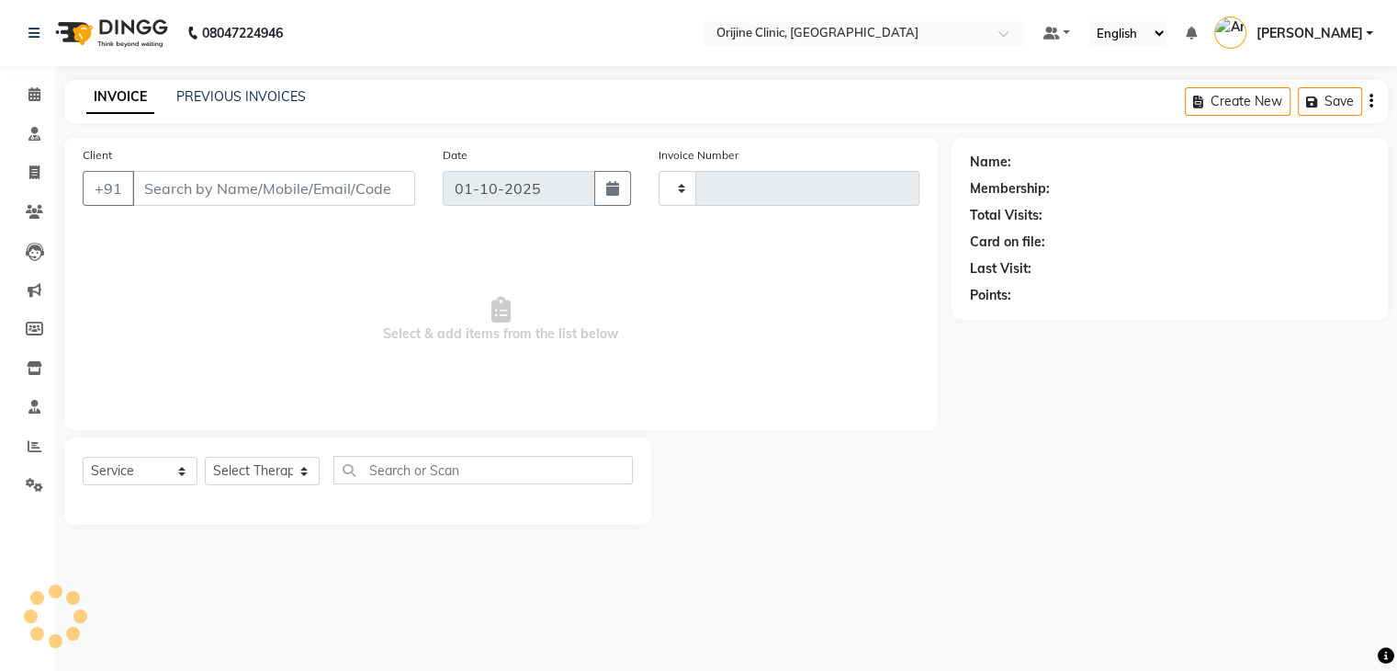
type input "1143"
select select "702"
type input "98******41"
select select "10777"
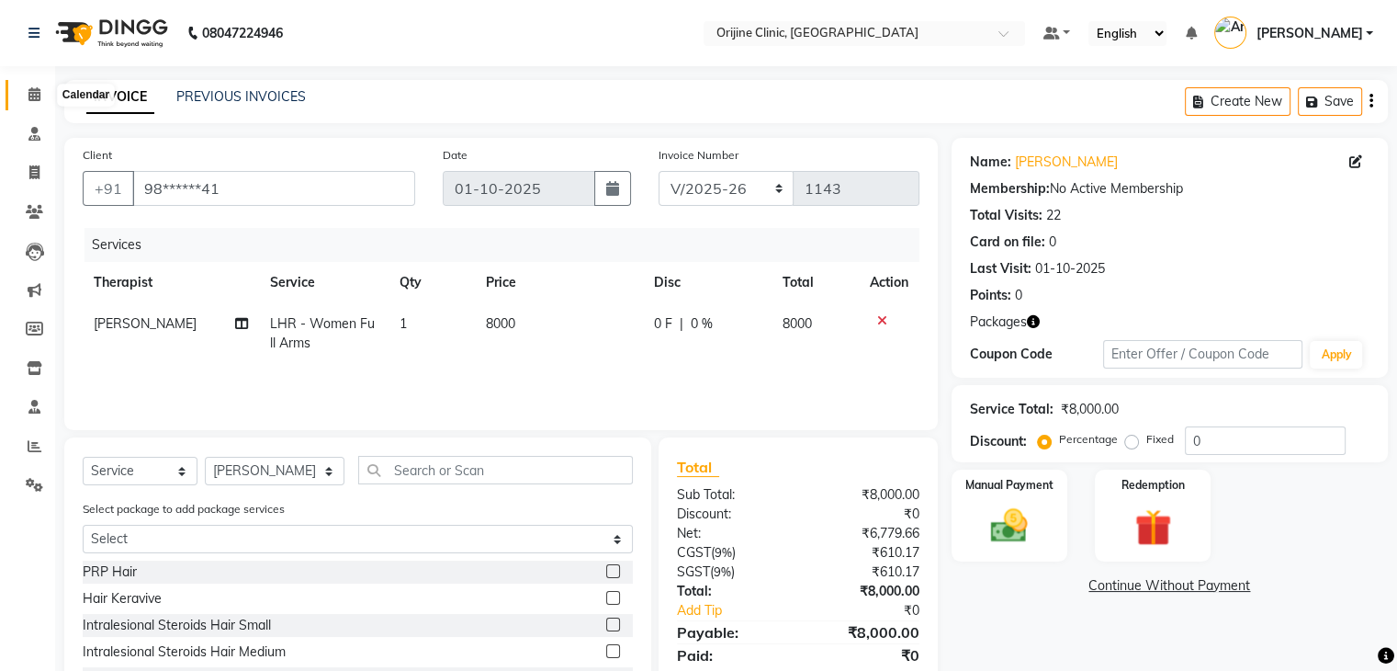
click at [36, 96] on icon at bounding box center [34, 94] width 12 height 14
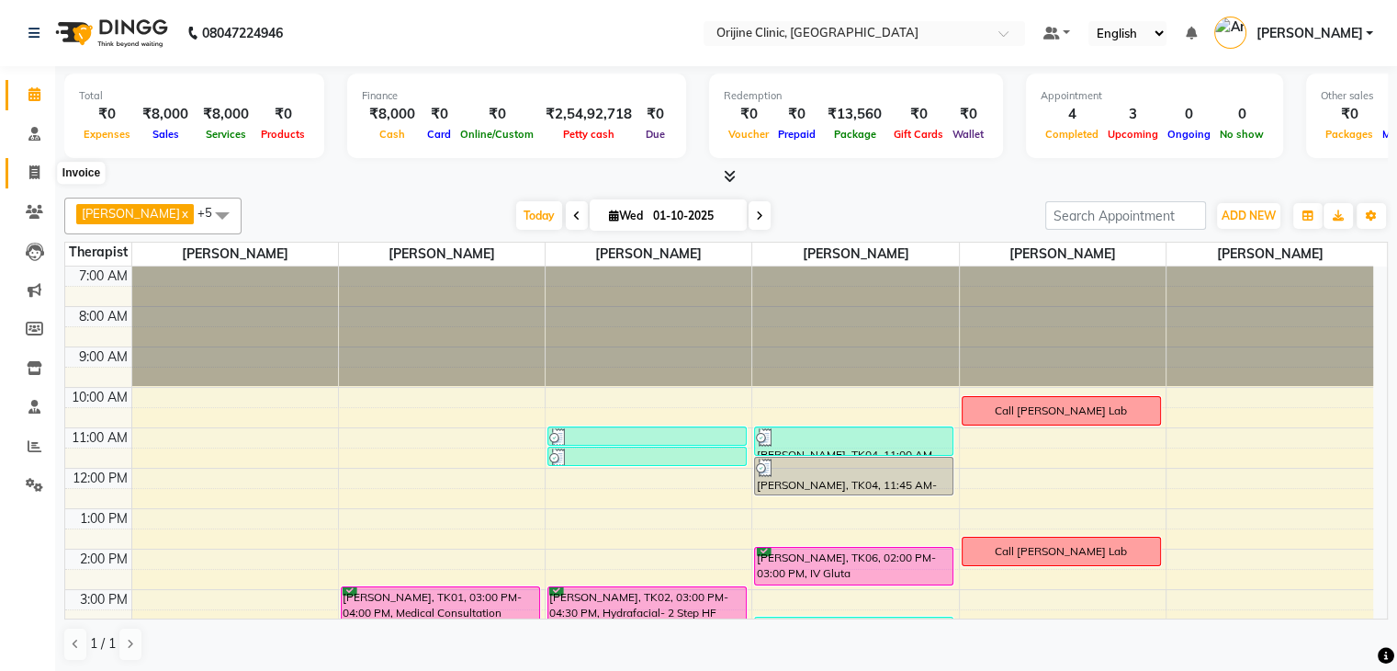
click at [32, 175] on icon at bounding box center [34, 172] width 10 height 14
select select "service"
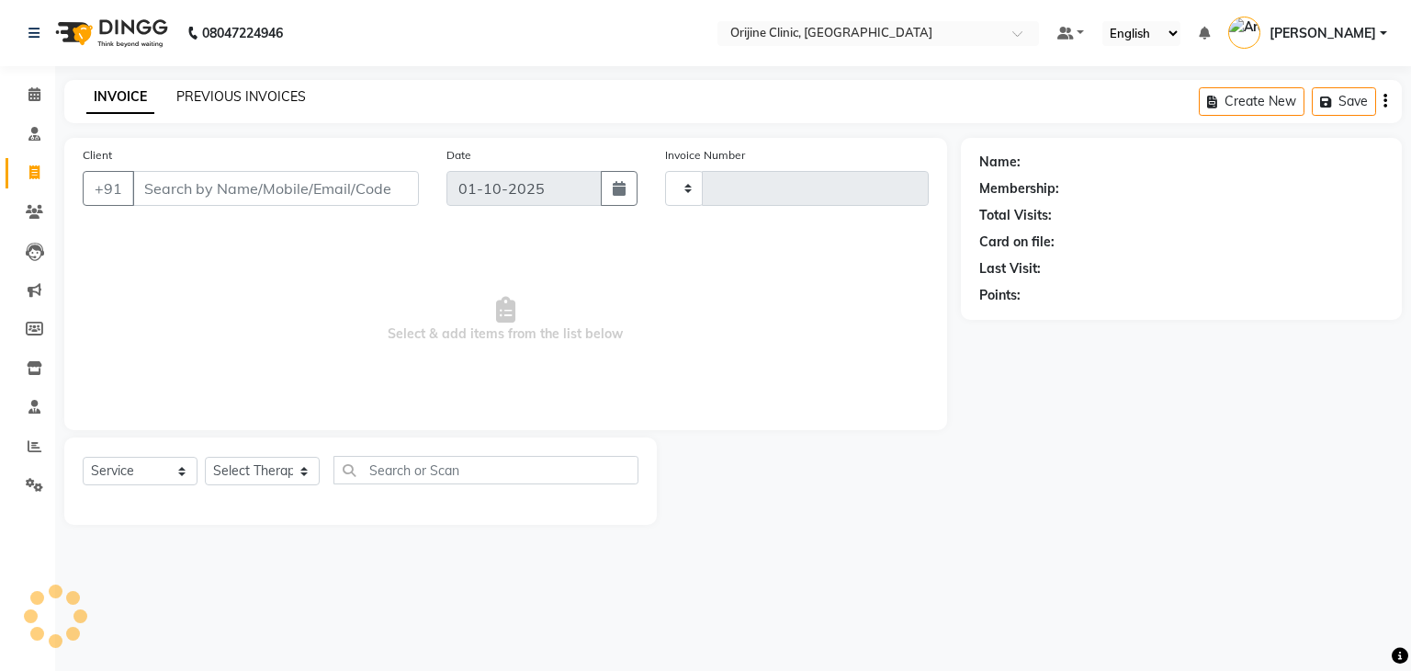
type input "1143"
select select "702"
click at [287, 96] on link "PREVIOUS INVOICES" at bounding box center [241, 96] width 130 height 17
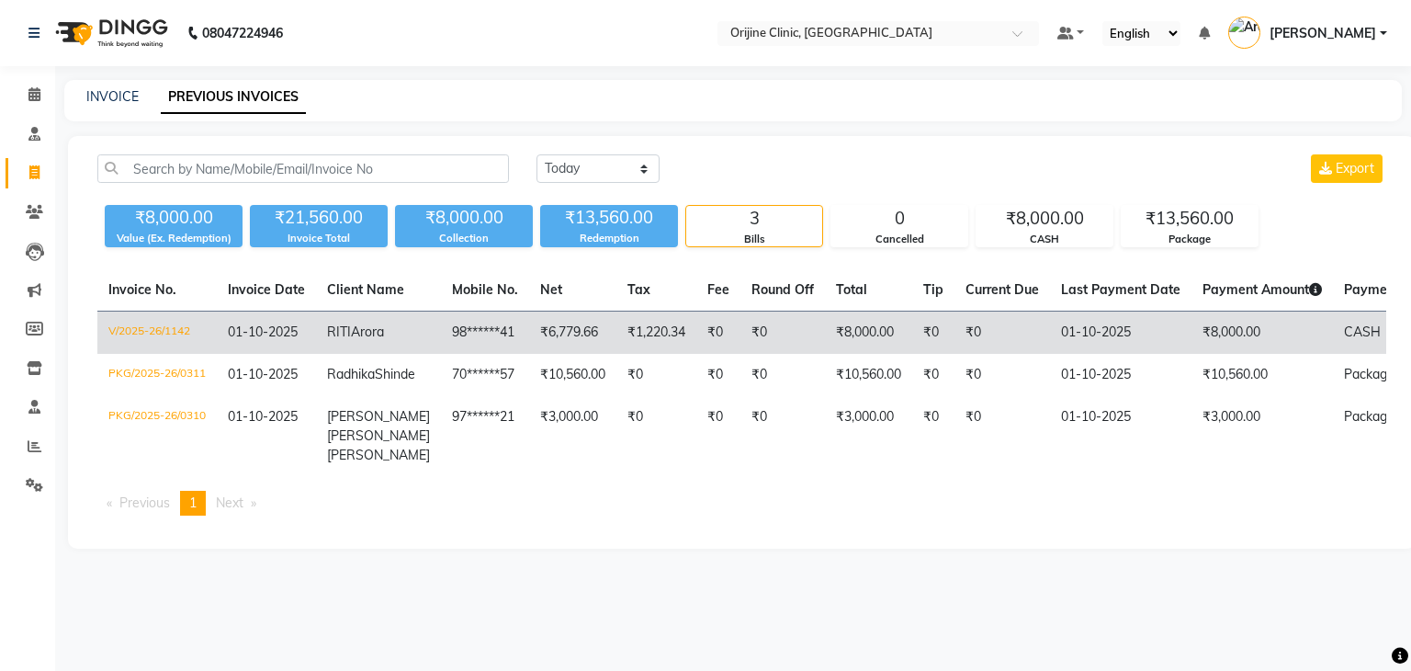
click at [143, 339] on td "V/2025-26/1142" at bounding box center [156, 332] width 119 height 43
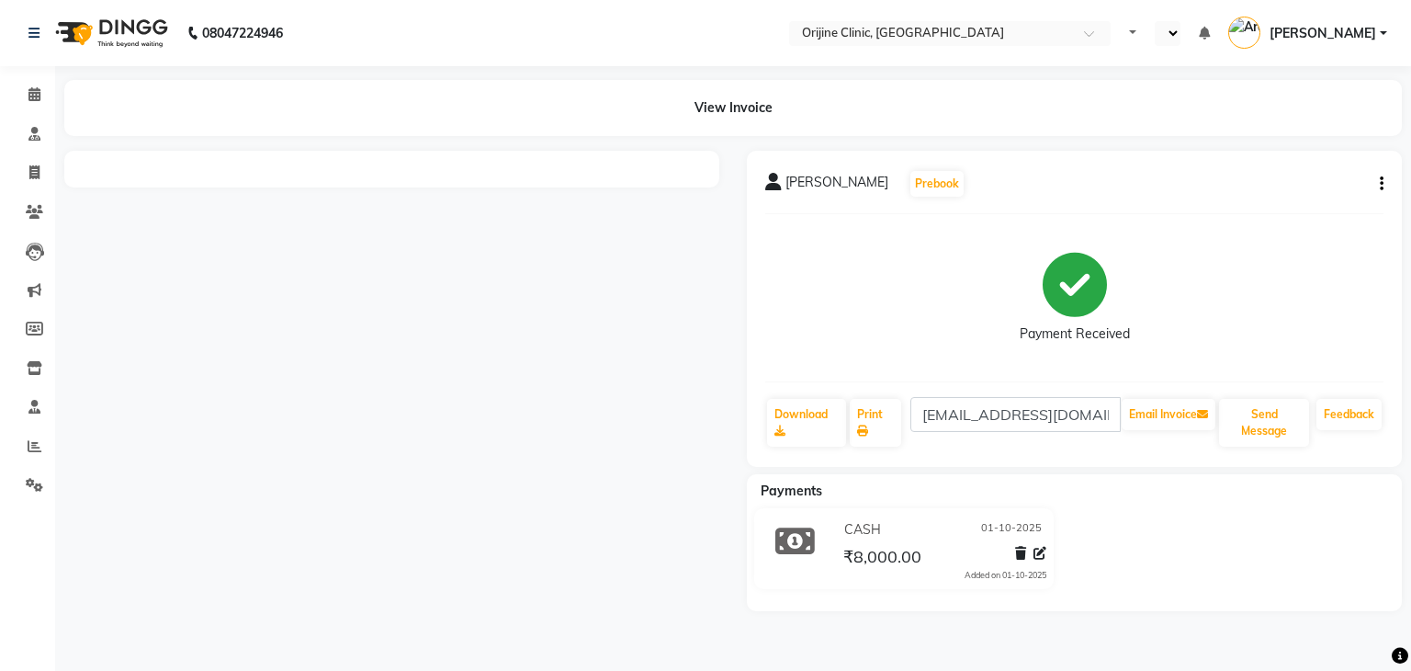
select select "en"
click at [1034, 555] on icon at bounding box center [1040, 553] width 13 height 13
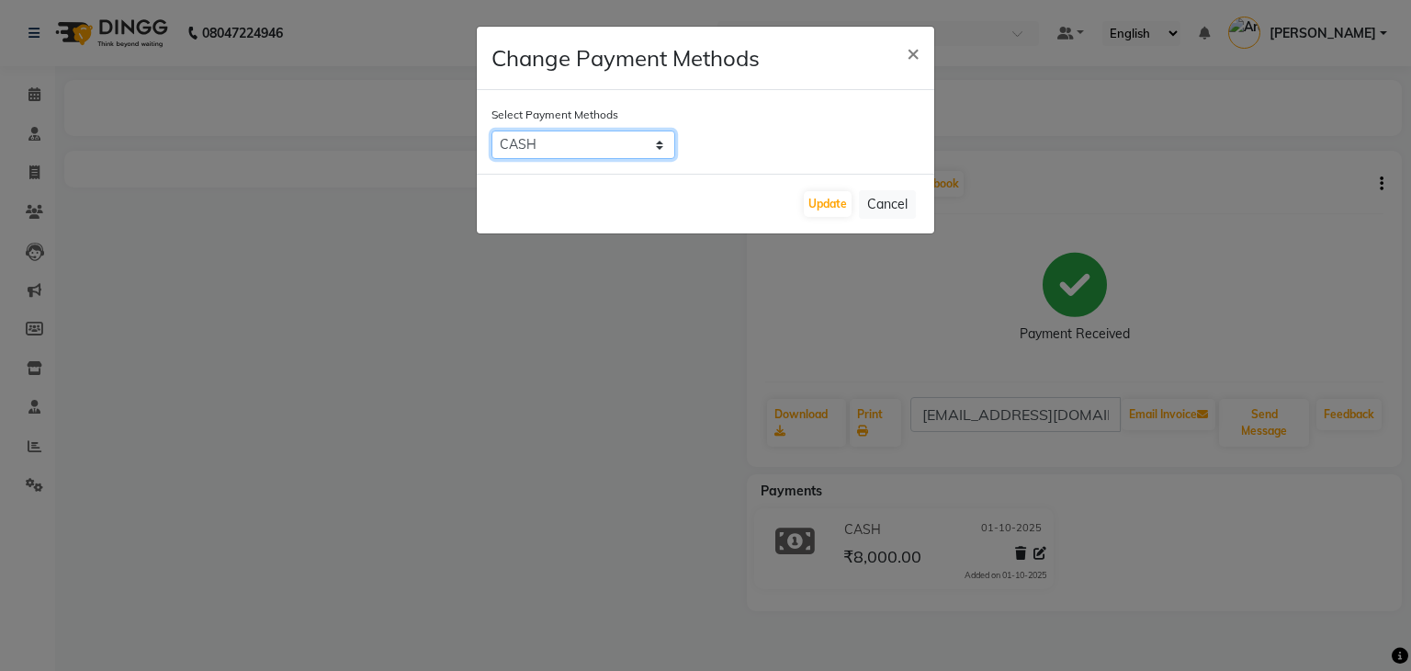
click at [632, 140] on select "GPay PayTM Complimentary Bank CARD UPI GMoney ONLINE CASH PhonePe Cheque Family" at bounding box center [584, 144] width 184 height 28
select select "5"
click at [492, 130] on select "GPay PayTM Complimentary Bank CARD UPI GMoney ONLINE CASH PhonePe Cheque Family" at bounding box center [584, 144] width 184 height 28
click at [838, 204] on button "Update" at bounding box center [828, 204] width 48 height 26
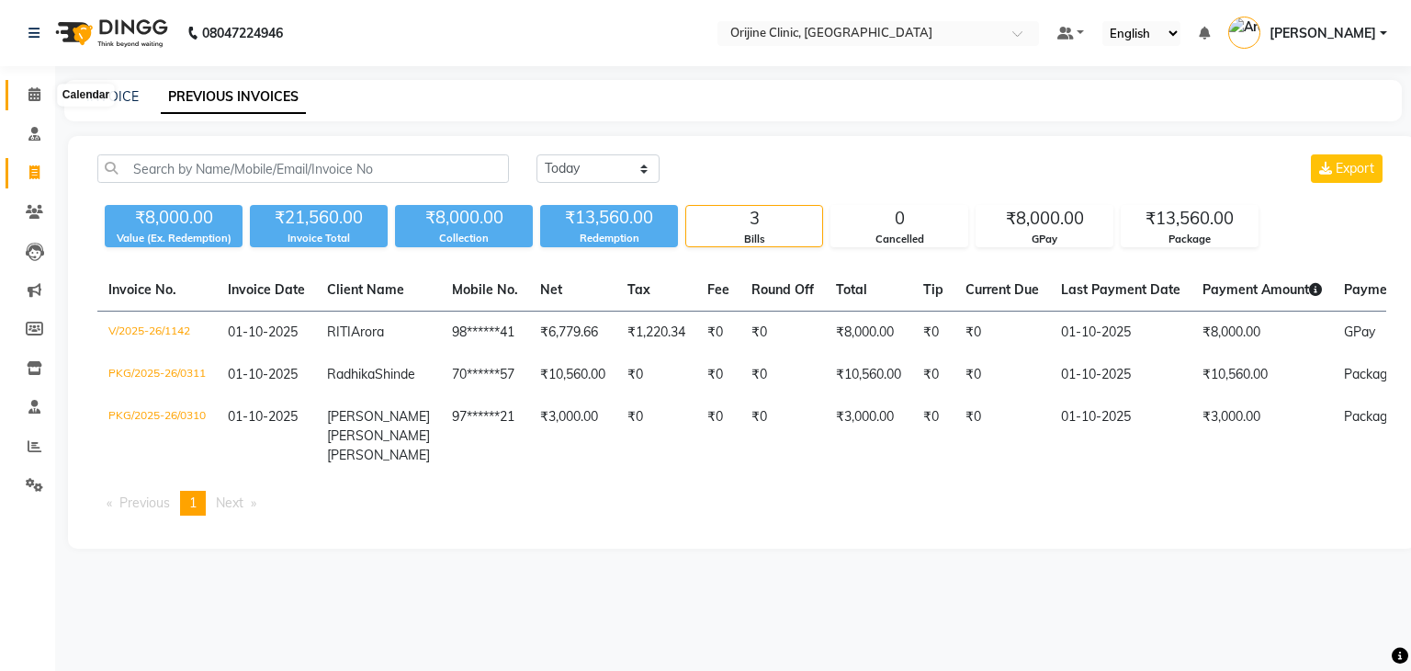
click at [30, 98] on icon at bounding box center [34, 94] width 12 height 14
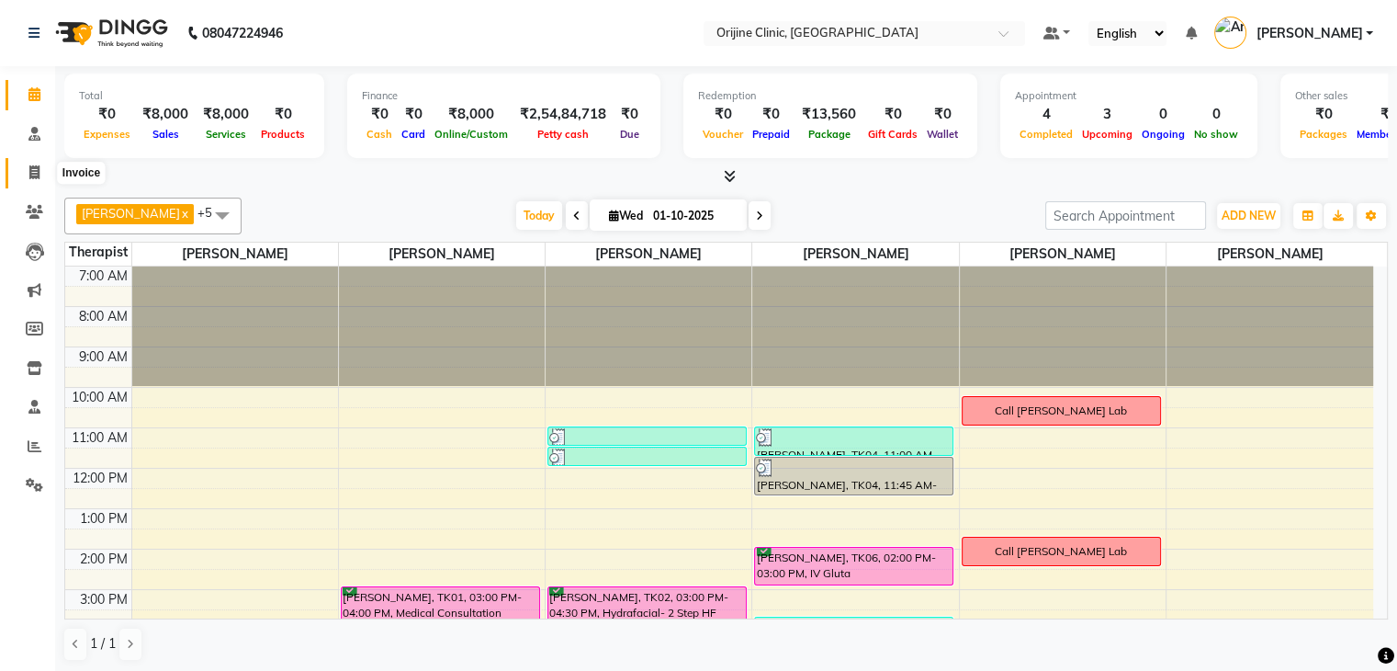
click at [31, 176] on icon at bounding box center [34, 172] width 10 height 14
select select "702"
select select "service"
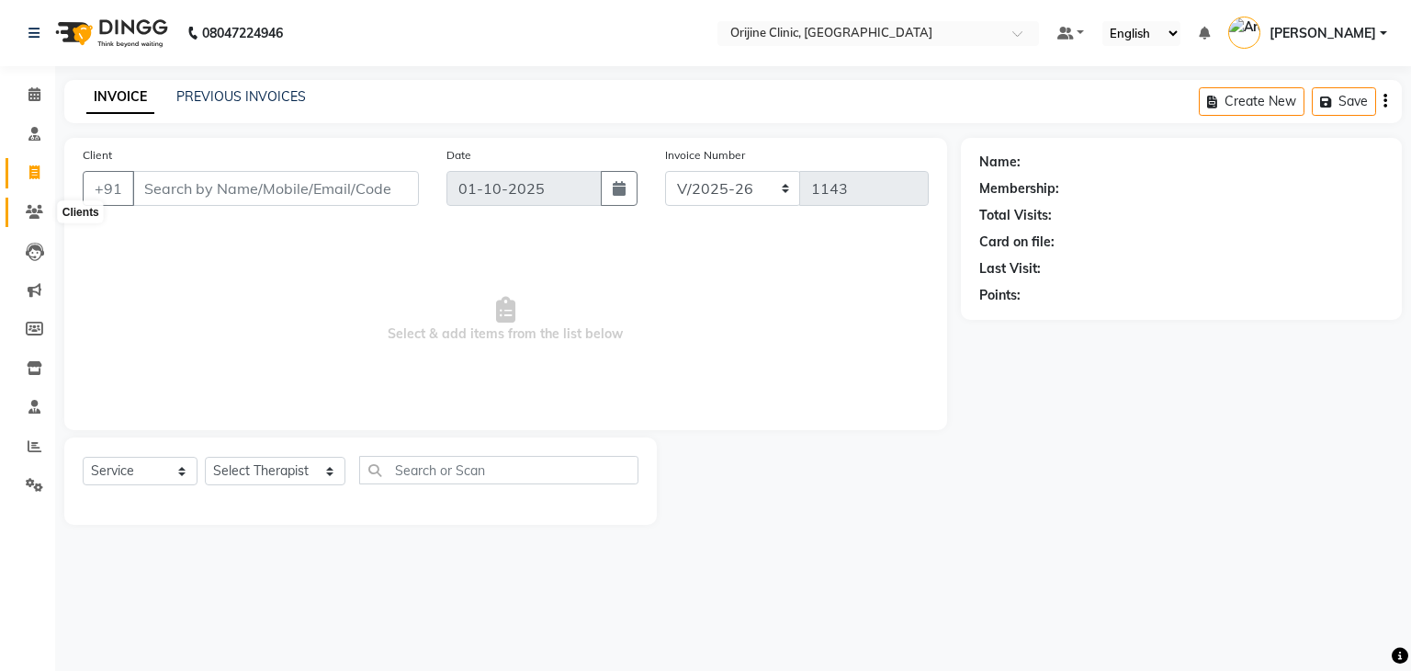
click at [33, 213] on icon at bounding box center [34, 212] width 17 height 14
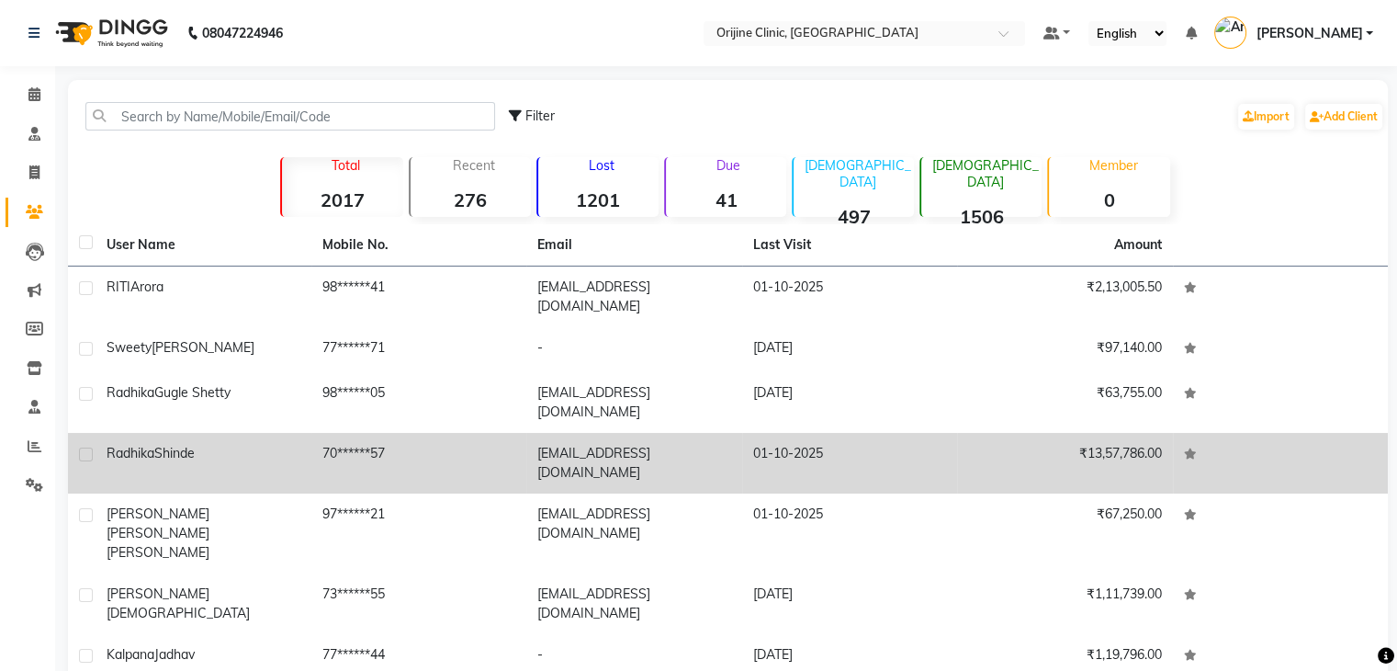
click at [132, 445] on span "Radhika" at bounding box center [131, 453] width 48 height 17
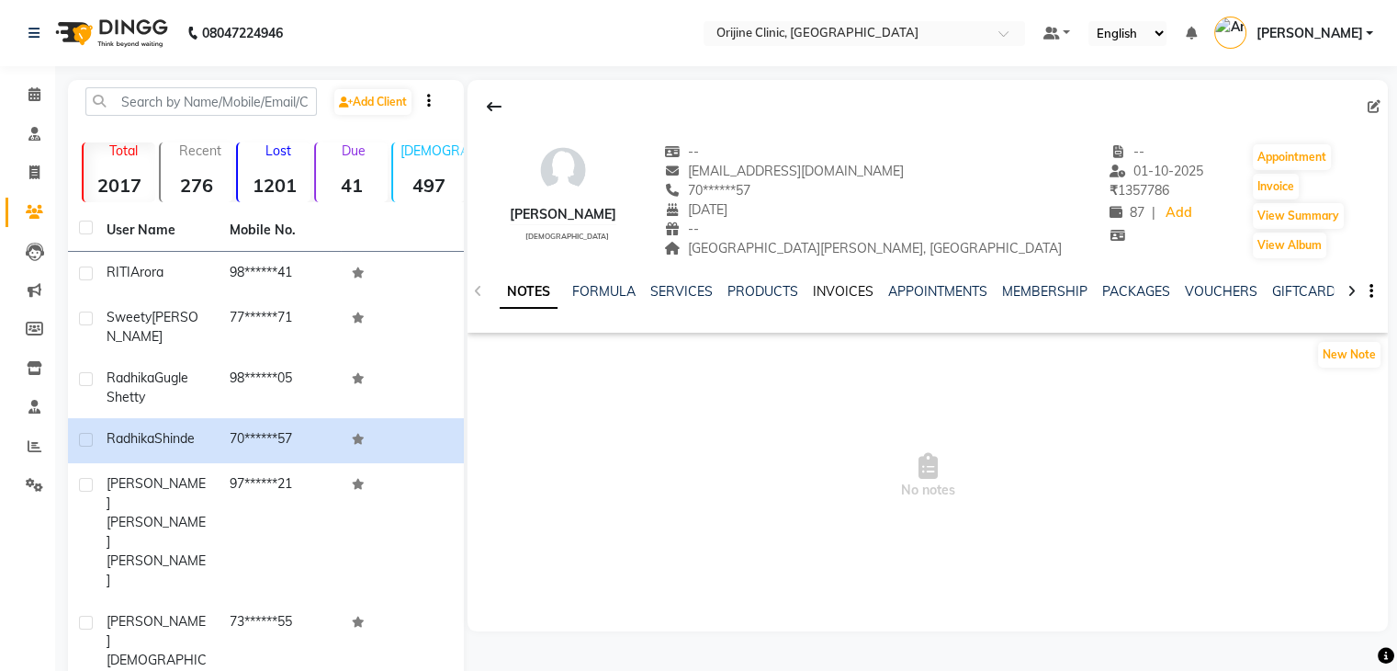
click at [827, 288] on link "INVOICES" at bounding box center [843, 291] width 61 height 17
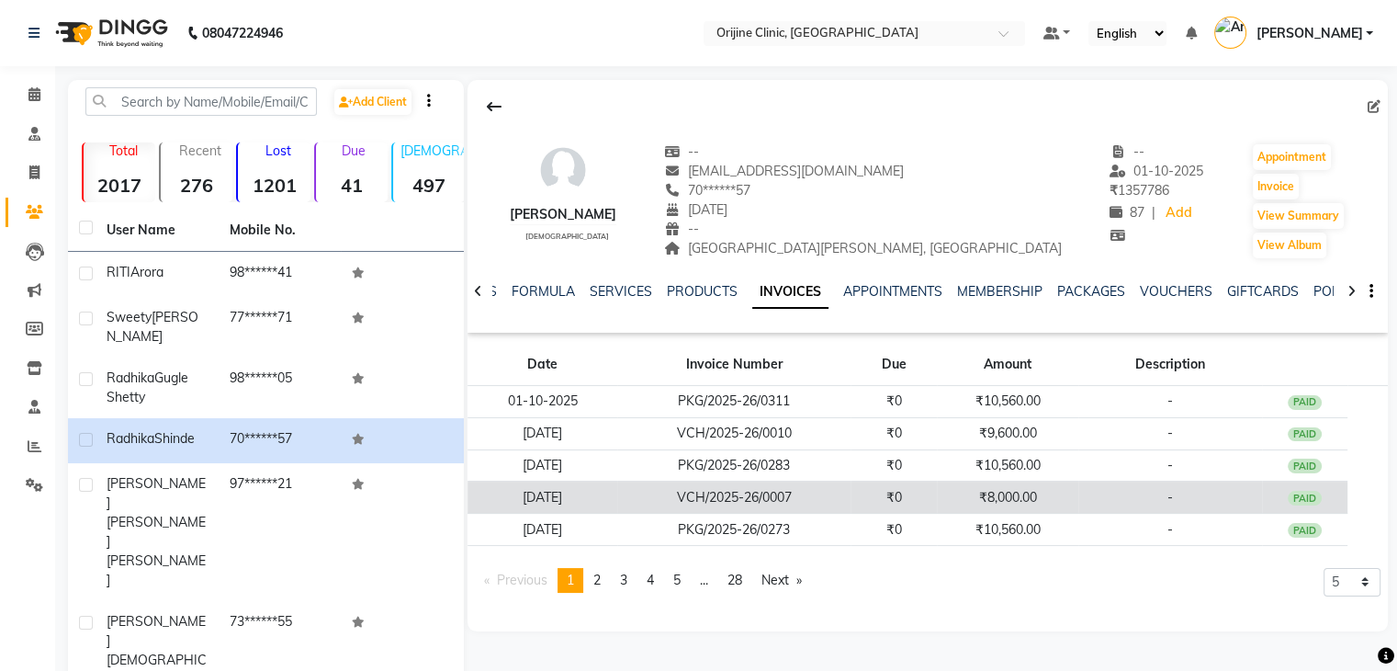
click at [704, 499] on td "VCH/2025-26/0007" at bounding box center [733, 497] width 233 height 32
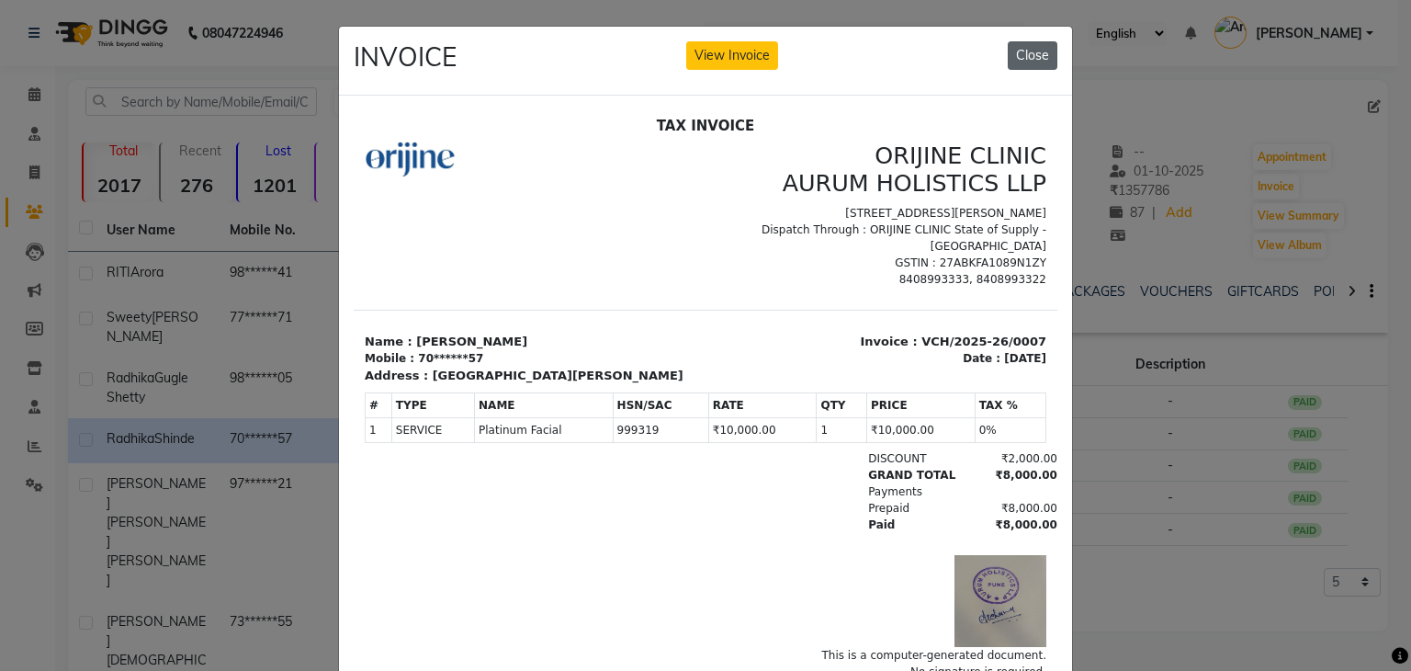
click at [1017, 52] on button "Close" at bounding box center [1033, 55] width 50 height 28
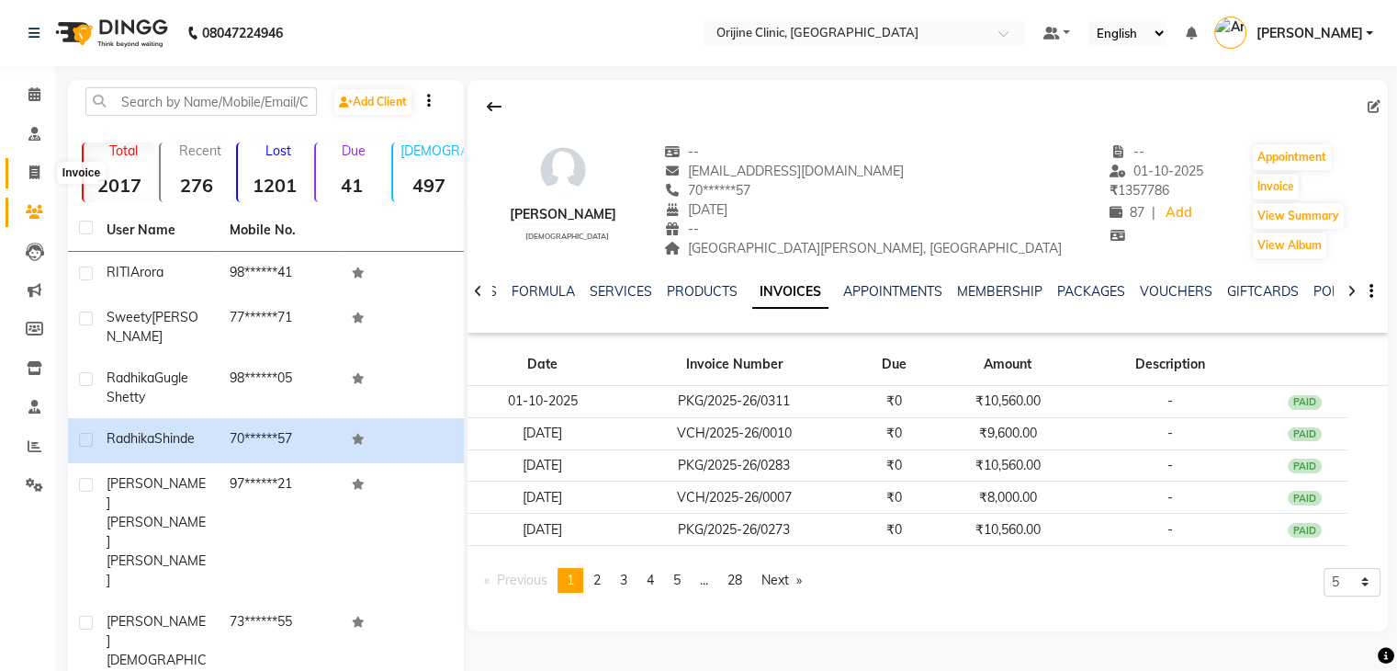
click at [32, 170] on icon at bounding box center [34, 172] width 10 height 14
select select "service"
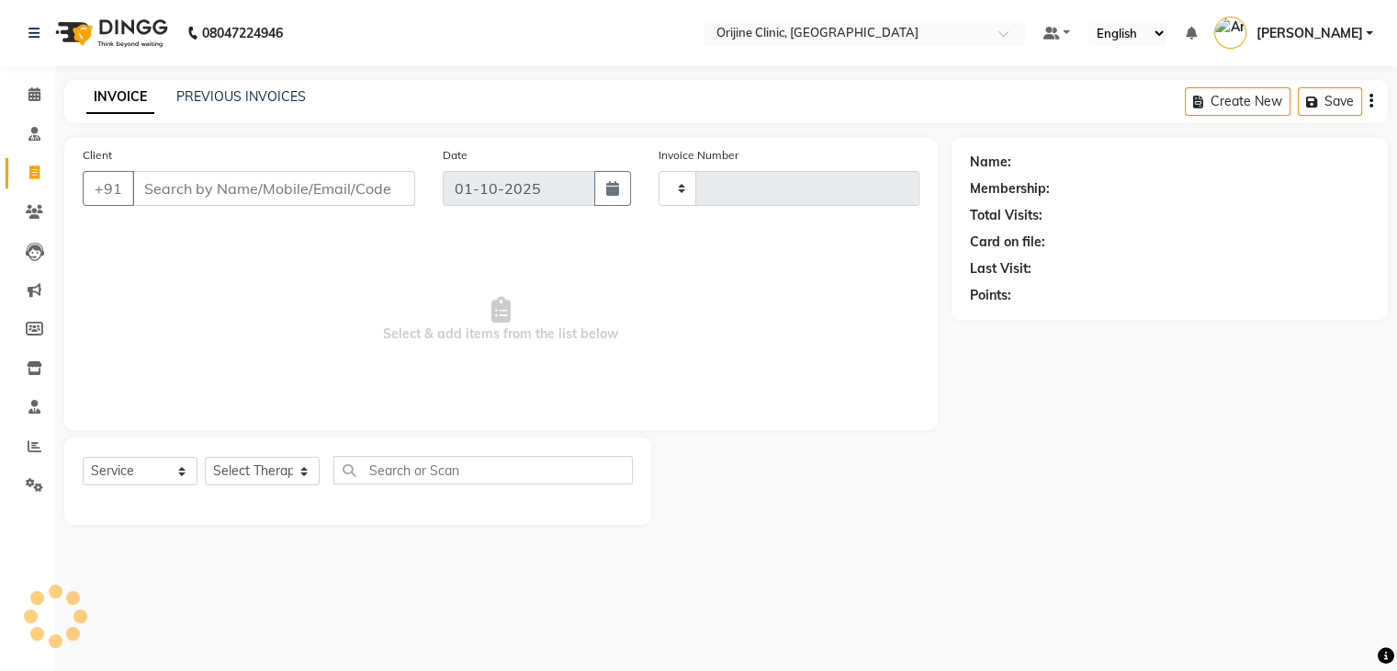
type input "1143"
select select "702"
click at [176, 181] on input "Client" at bounding box center [275, 188] width 287 height 35
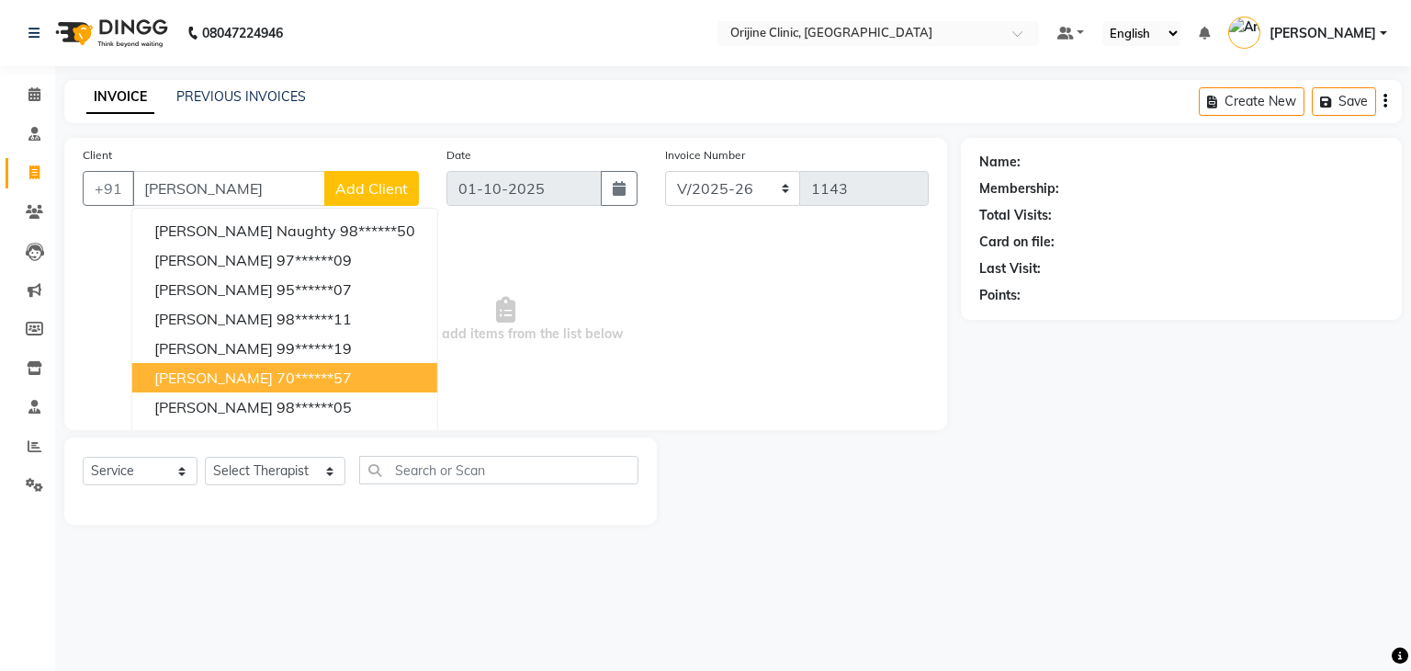
click at [220, 375] on span "[PERSON_NAME]" at bounding box center [213, 377] width 119 height 18
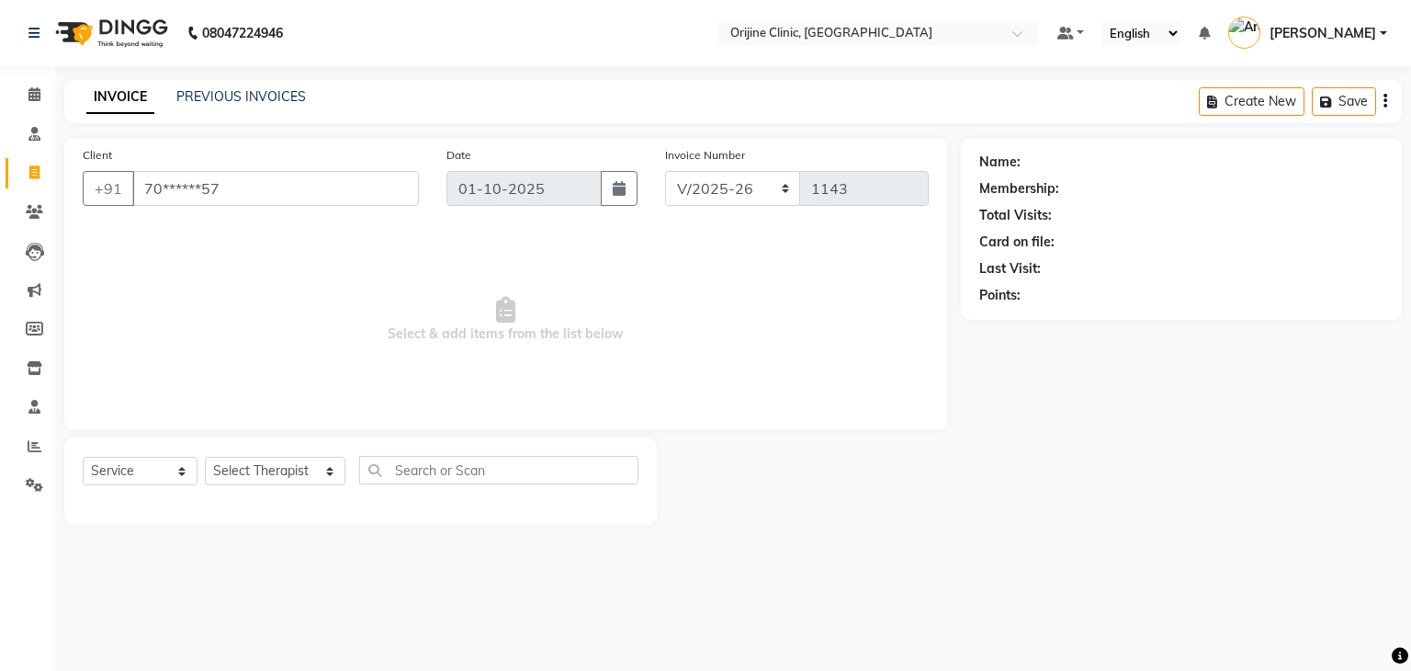
type input "70******57"
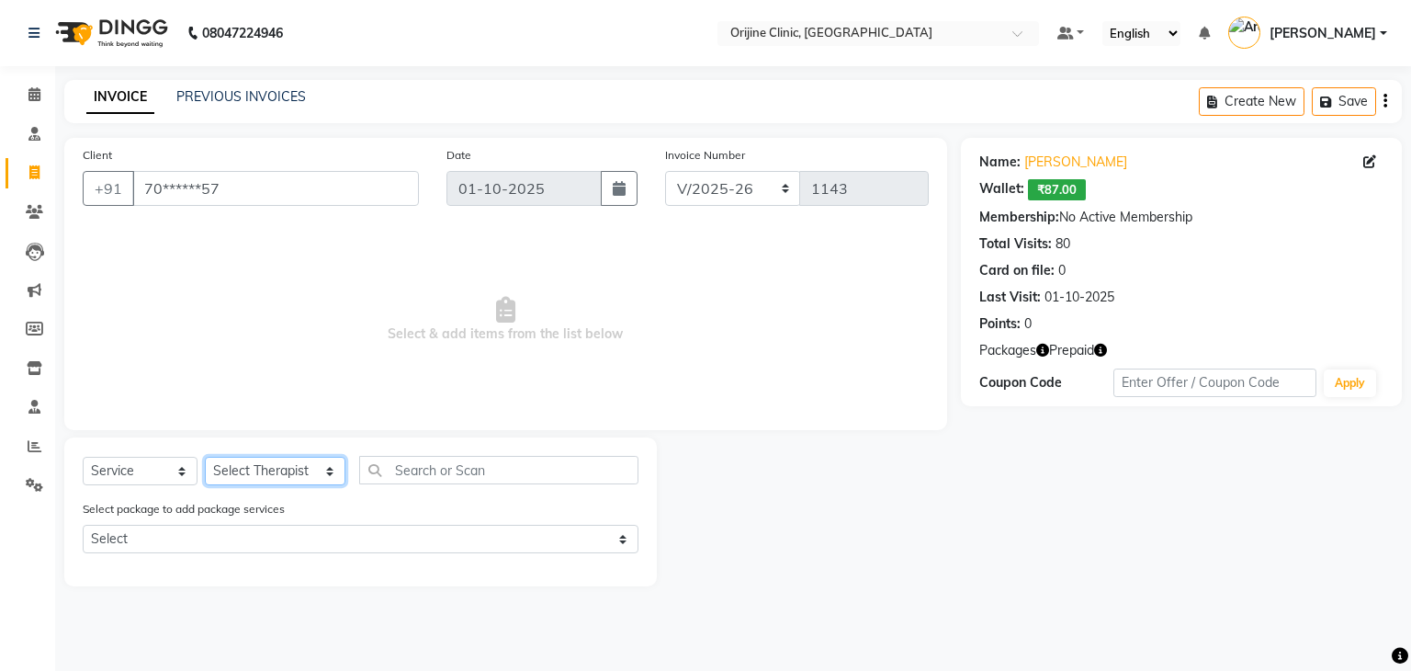
click at [238, 471] on select "Select Therapist Archana Gaikwad Battul Dr. Kritu Bhandari Dr. Yojana Pokarna F…" at bounding box center [275, 471] width 141 height 28
select select "10777"
click at [205, 458] on select "Select Therapist Archana Gaikwad Battul Dr. Kritu Bhandari Dr. Yojana Pokarna F…" at bounding box center [275, 471] width 141 height 28
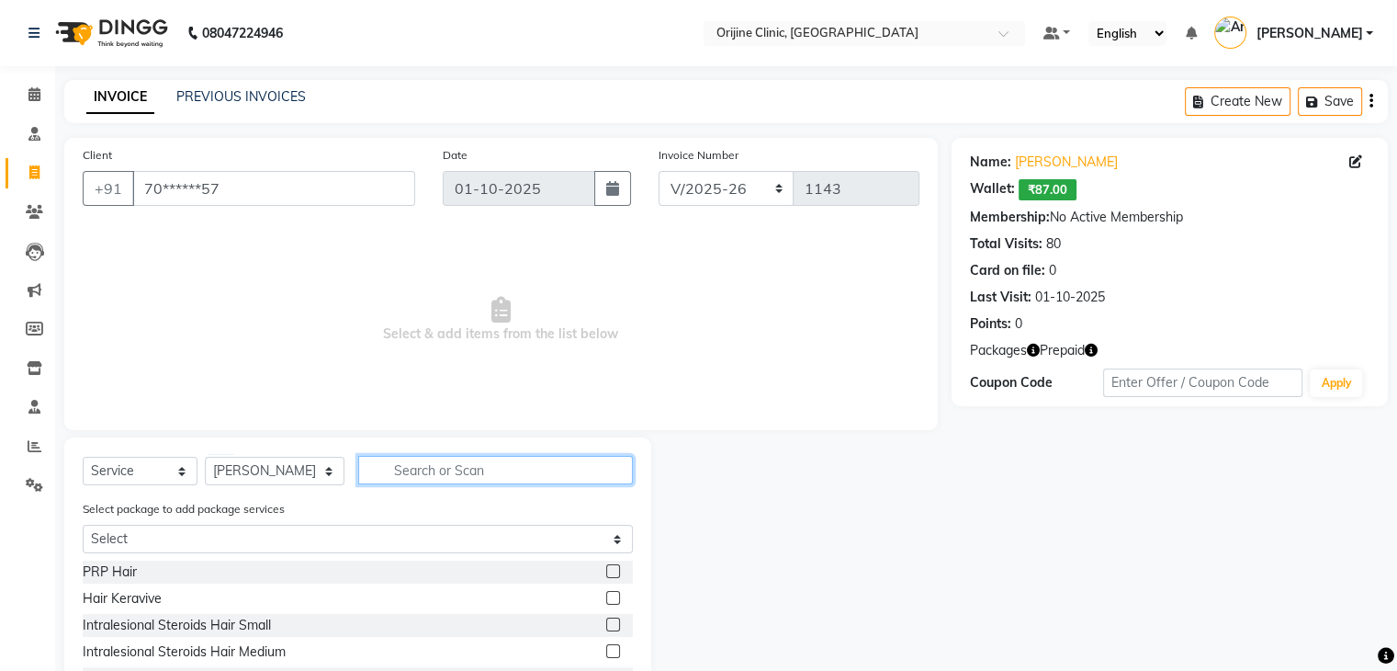
click at [399, 470] on input "text" at bounding box center [495, 470] width 275 height 28
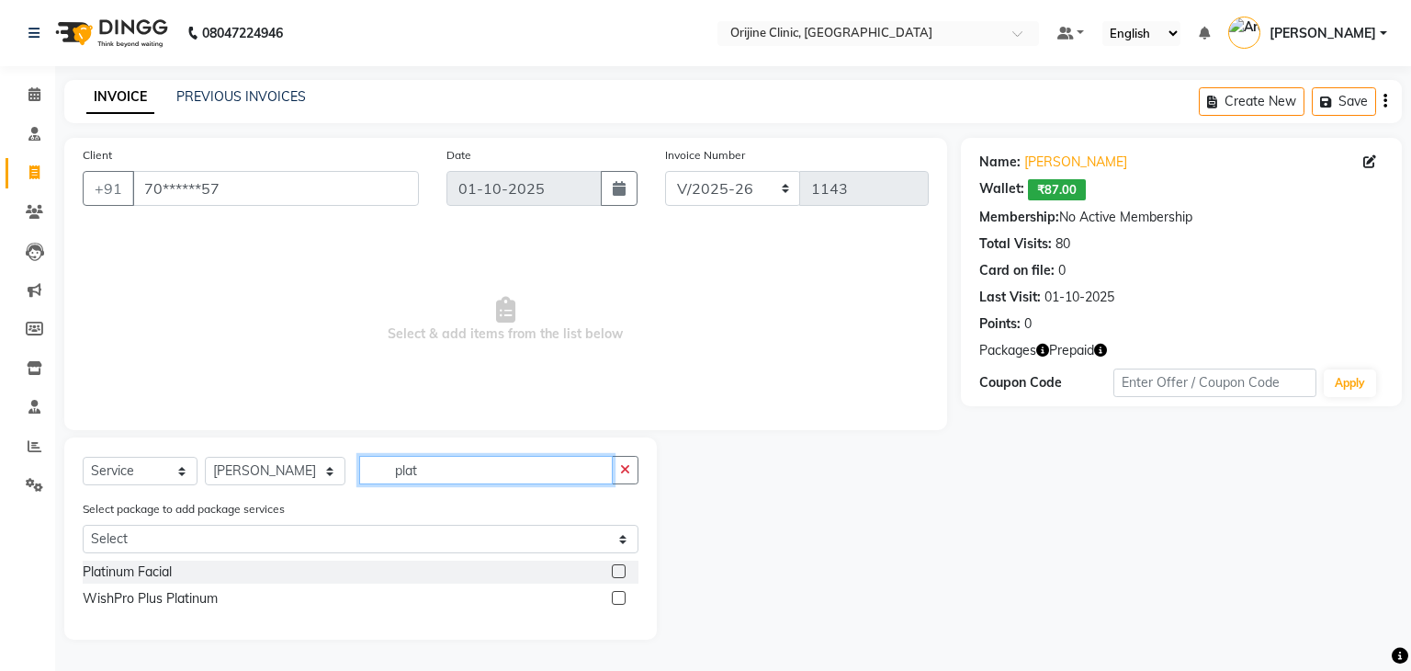
type input "plat"
click at [620, 574] on label at bounding box center [619, 571] width 14 height 14
click at [620, 574] on input "checkbox" at bounding box center [618, 572] width 12 height 12
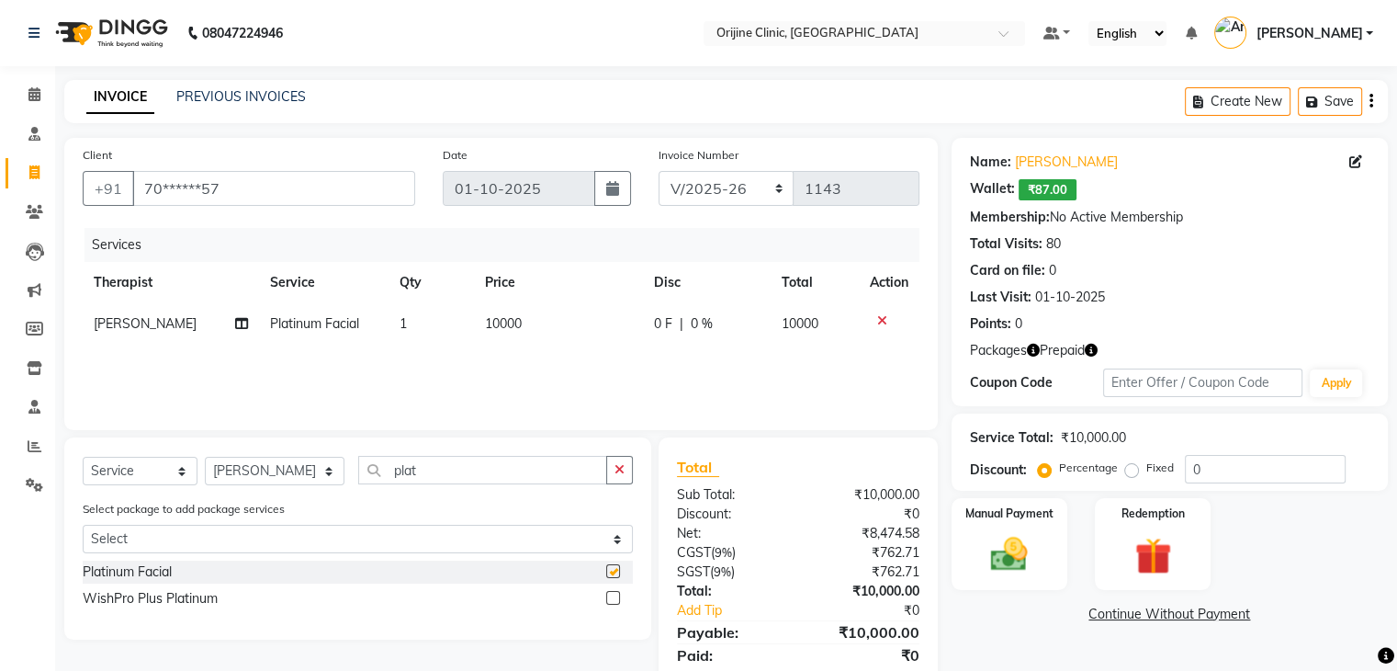
checkbox input "false"
click at [696, 326] on span "0 %" at bounding box center [702, 323] width 22 height 19
select select "10777"
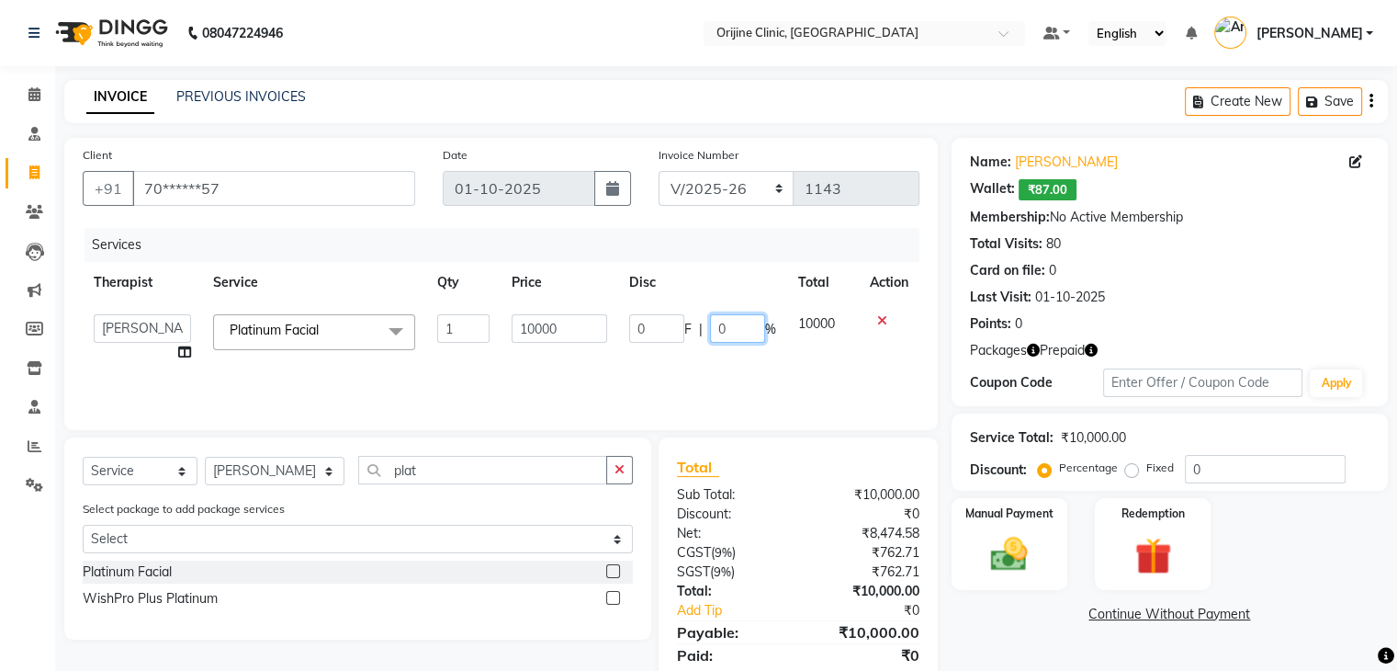
click at [719, 330] on input "0" at bounding box center [737, 328] width 55 height 28
type input "20"
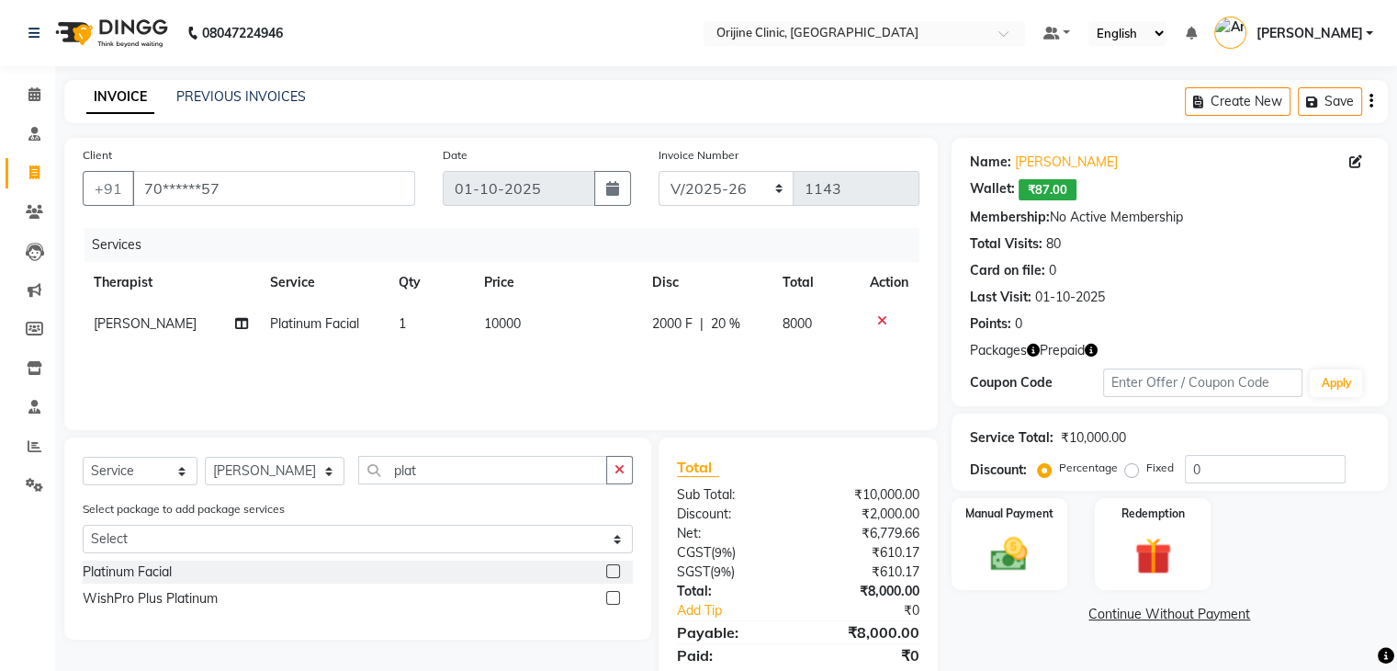
click at [731, 370] on div "Services Therapist Service Qty Price Disc Total Action Sarika Kadam Platinum Fa…" at bounding box center [501, 320] width 837 height 184
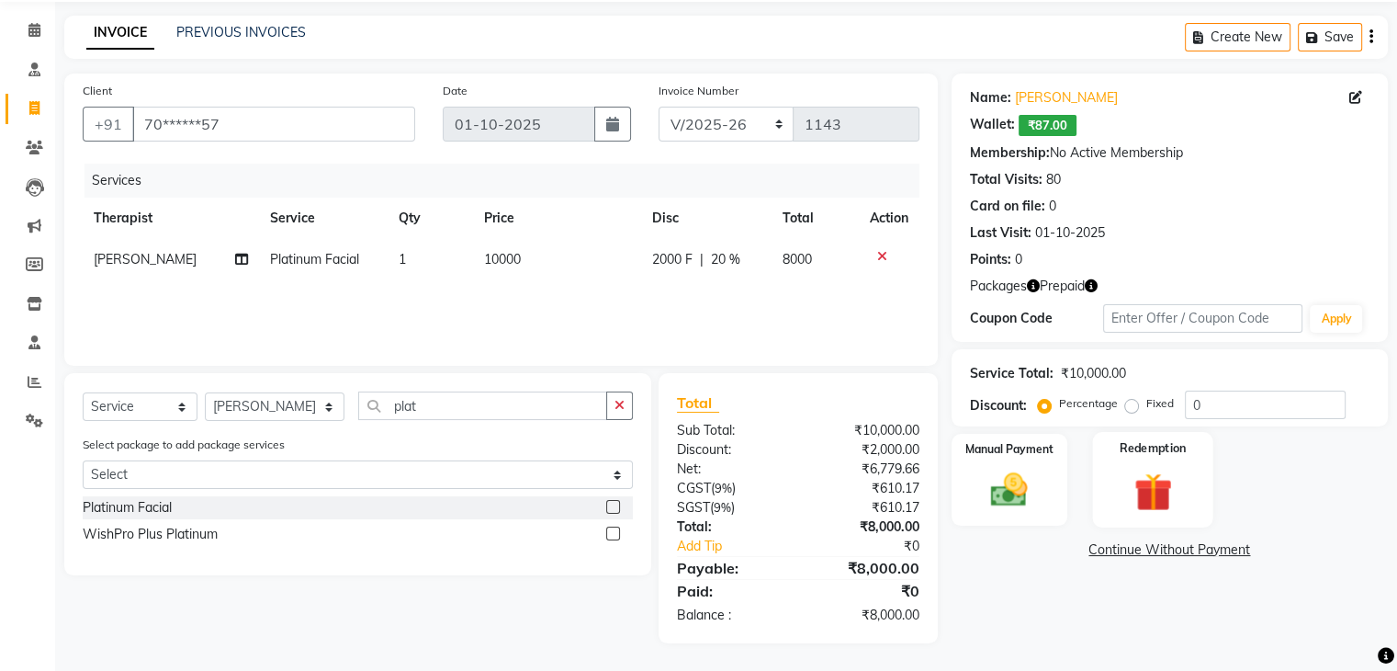
click at [1169, 482] on img at bounding box center [1153, 492] width 62 height 47
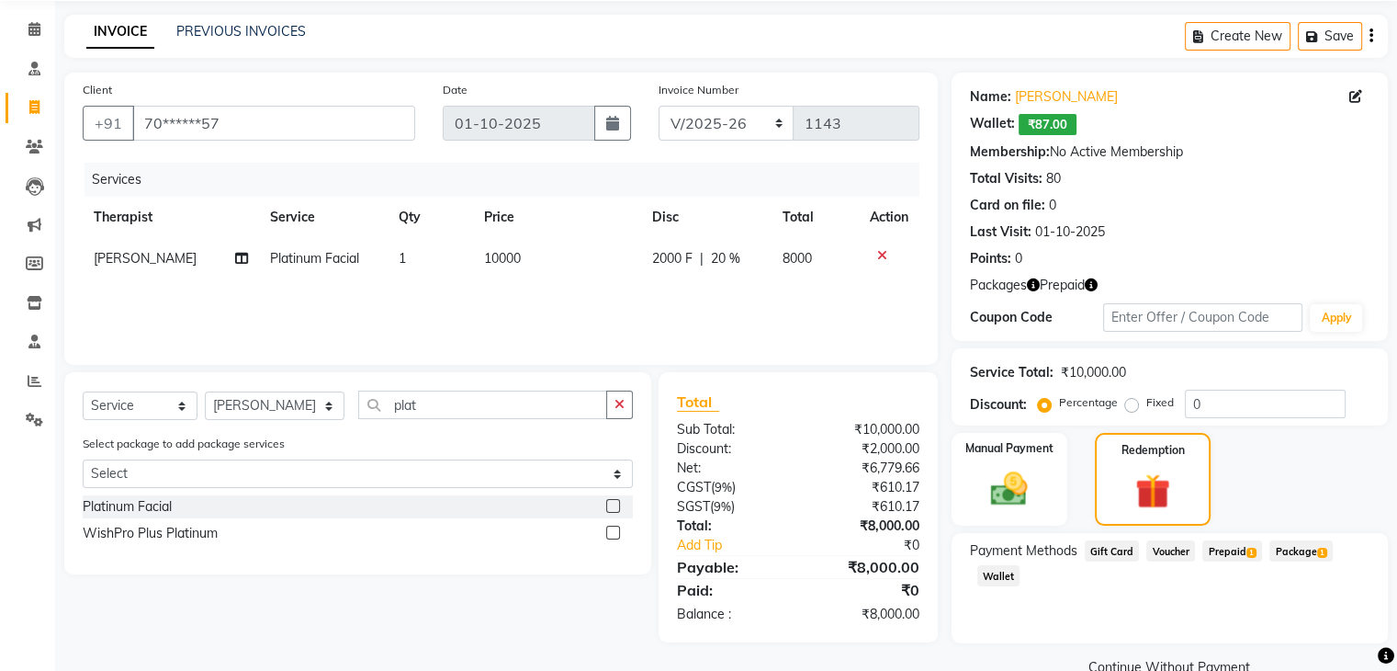
click at [1221, 550] on span "Prepaid 1" at bounding box center [1233, 550] width 60 height 21
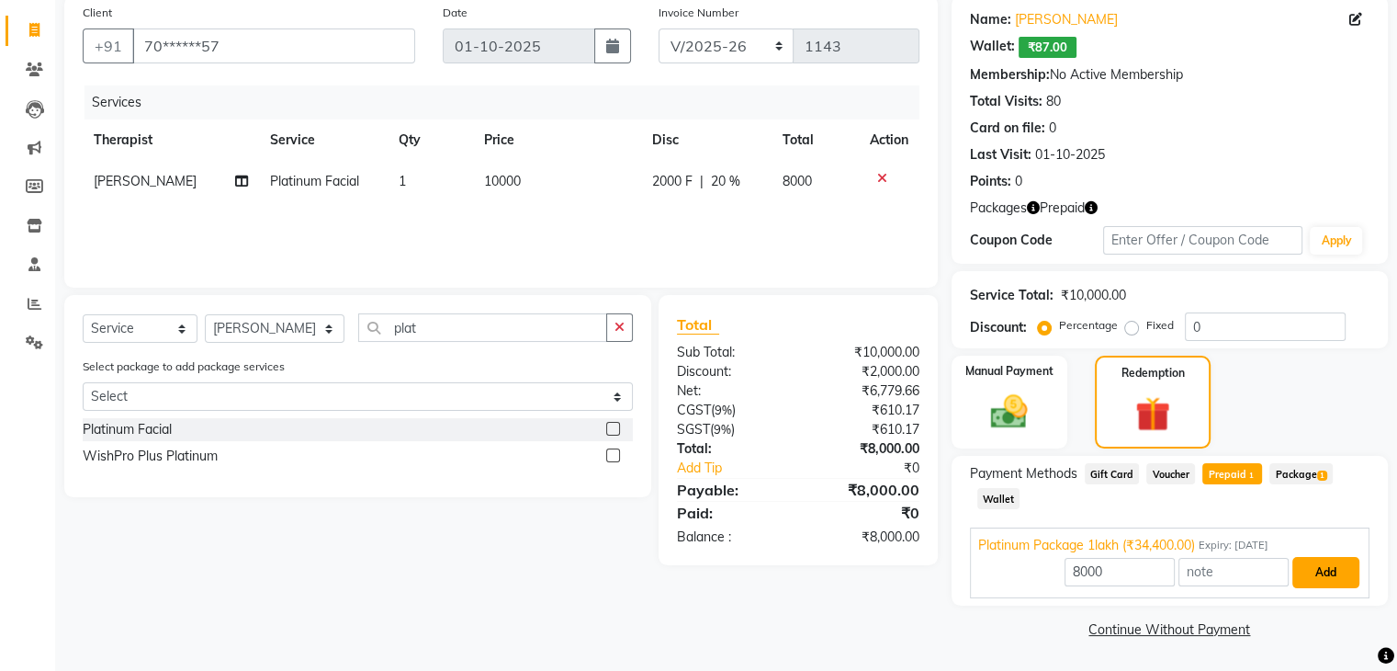
click at [1333, 573] on button "Add" at bounding box center [1326, 572] width 67 height 31
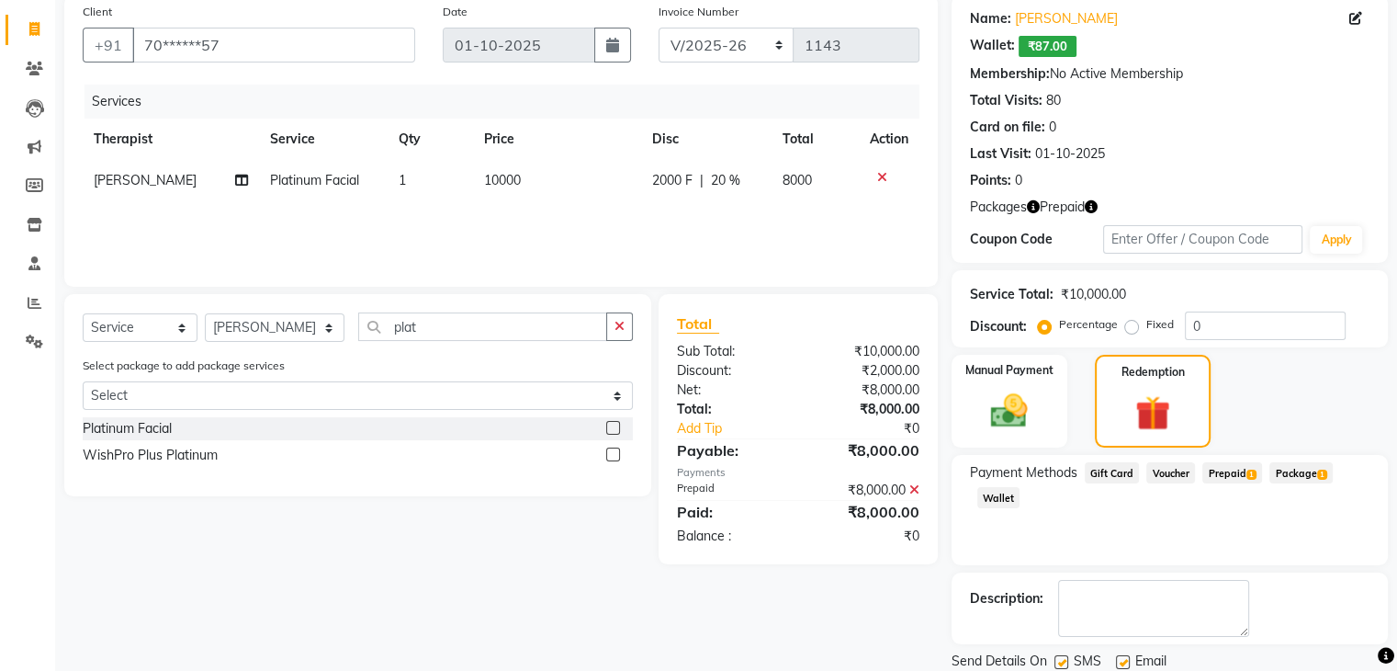
scroll to position [206, 0]
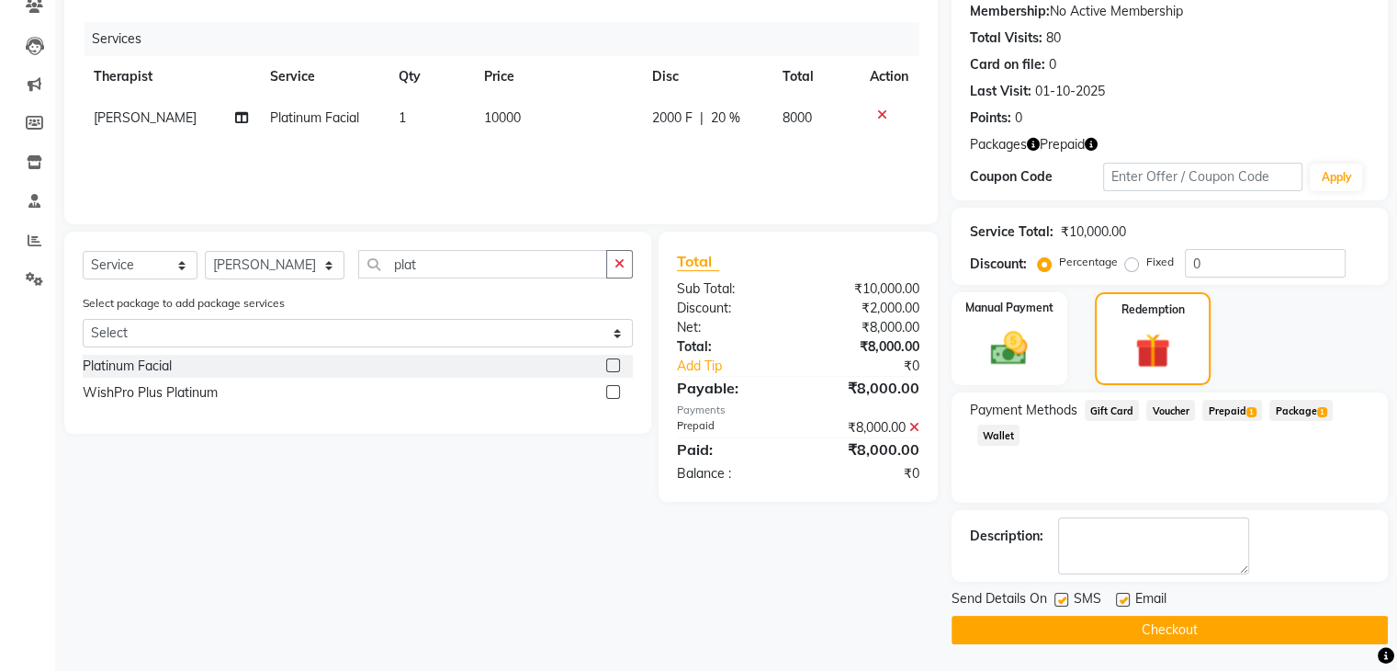
click at [1057, 593] on label at bounding box center [1062, 600] width 14 height 14
click at [1057, 594] on input "checkbox" at bounding box center [1061, 600] width 12 height 12
checkbox input "false"
click at [1117, 601] on label at bounding box center [1123, 600] width 14 height 14
click at [1117, 601] on input "checkbox" at bounding box center [1122, 600] width 12 height 12
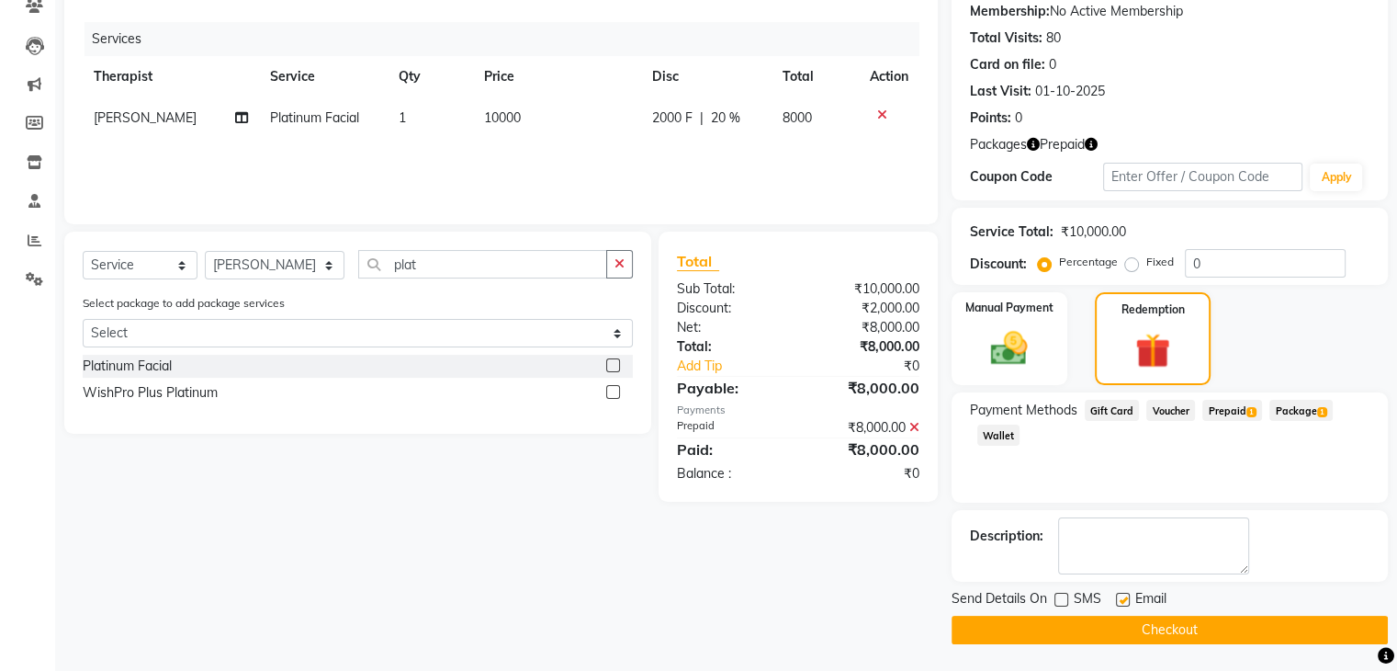
checkbox input "false"
click at [1110, 627] on button "Checkout" at bounding box center [1170, 630] width 436 height 28
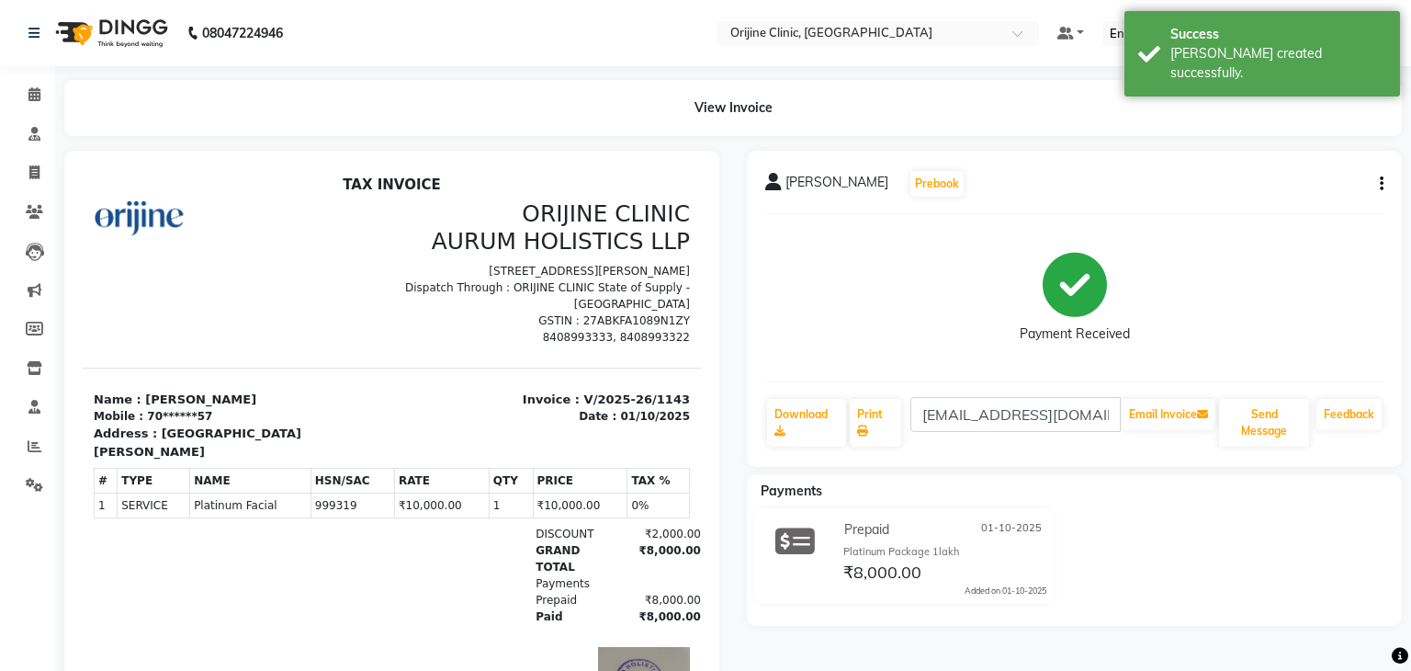
select select "702"
select select "service"
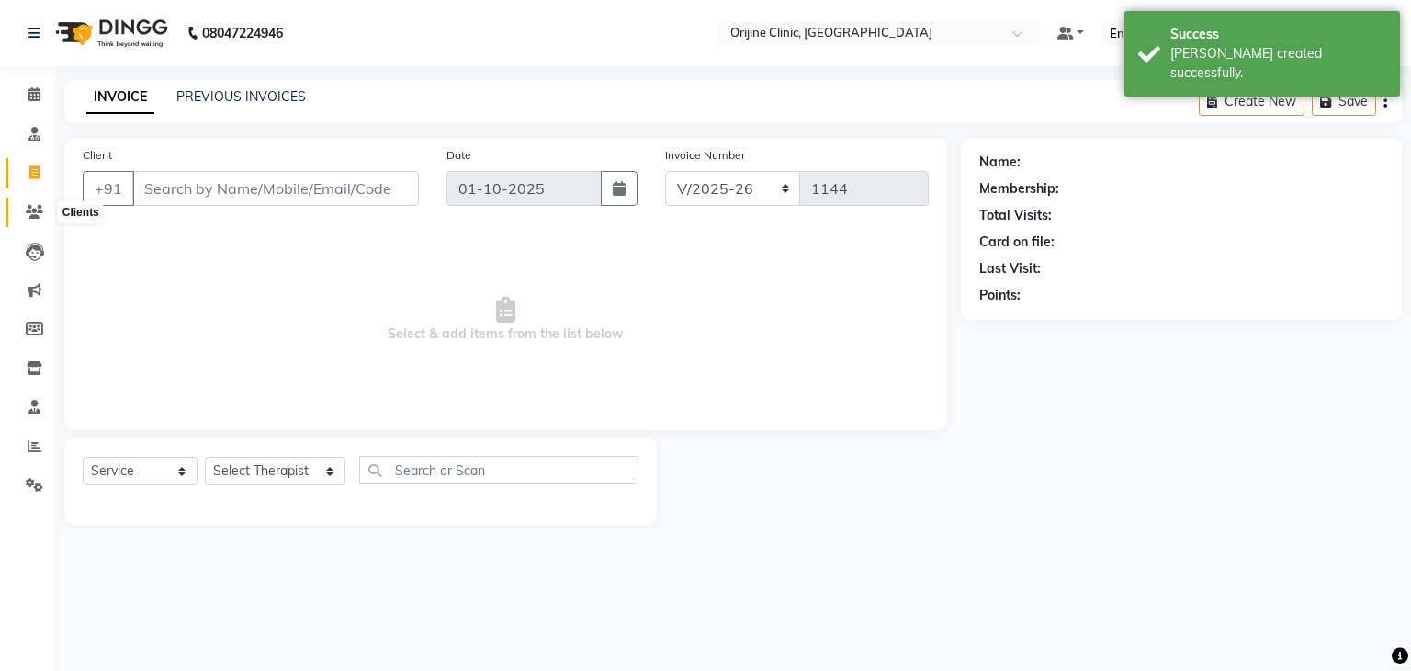
click at [40, 205] on icon at bounding box center [34, 212] width 17 height 14
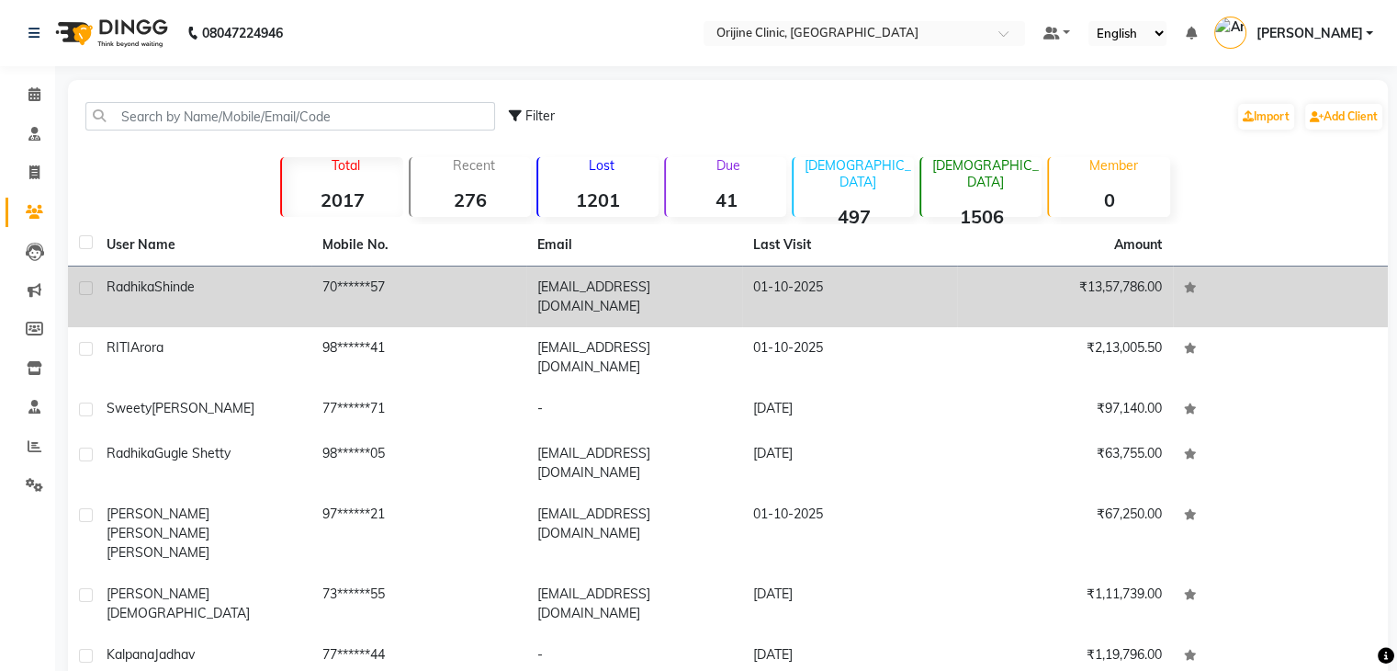
click at [183, 294] on span "Shinde" at bounding box center [174, 286] width 40 height 17
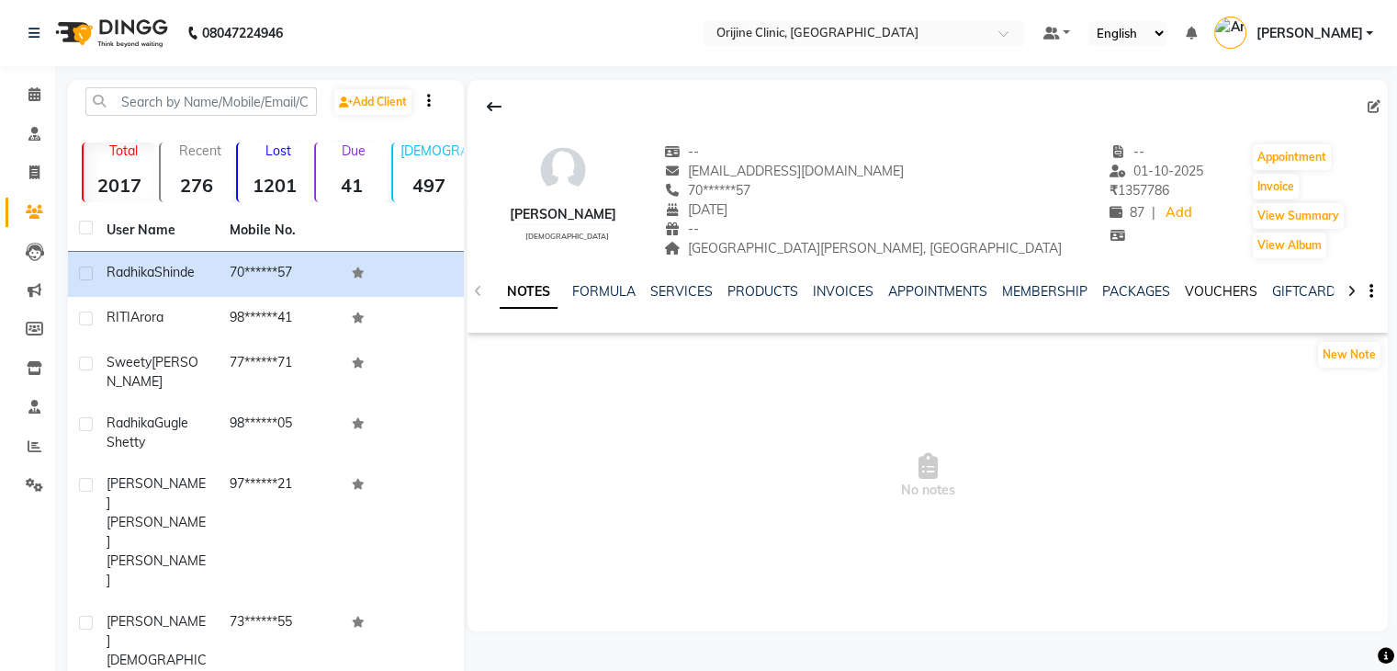
click at [1227, 292] on link "VOUCHERS" at bounding box center [1221, 291] width 73 height 17
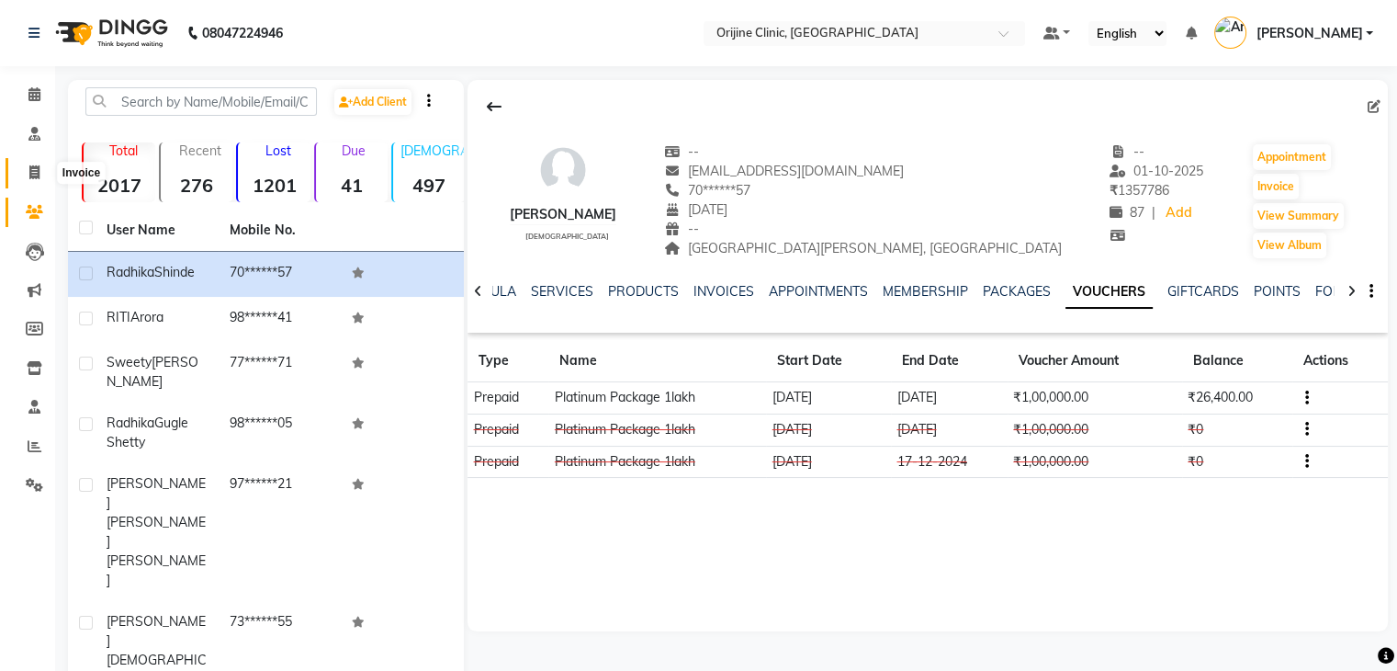
click at [29, 175] on icon at bounding box center [34, 172] width 10 height 14
select select "702"
select select "service"
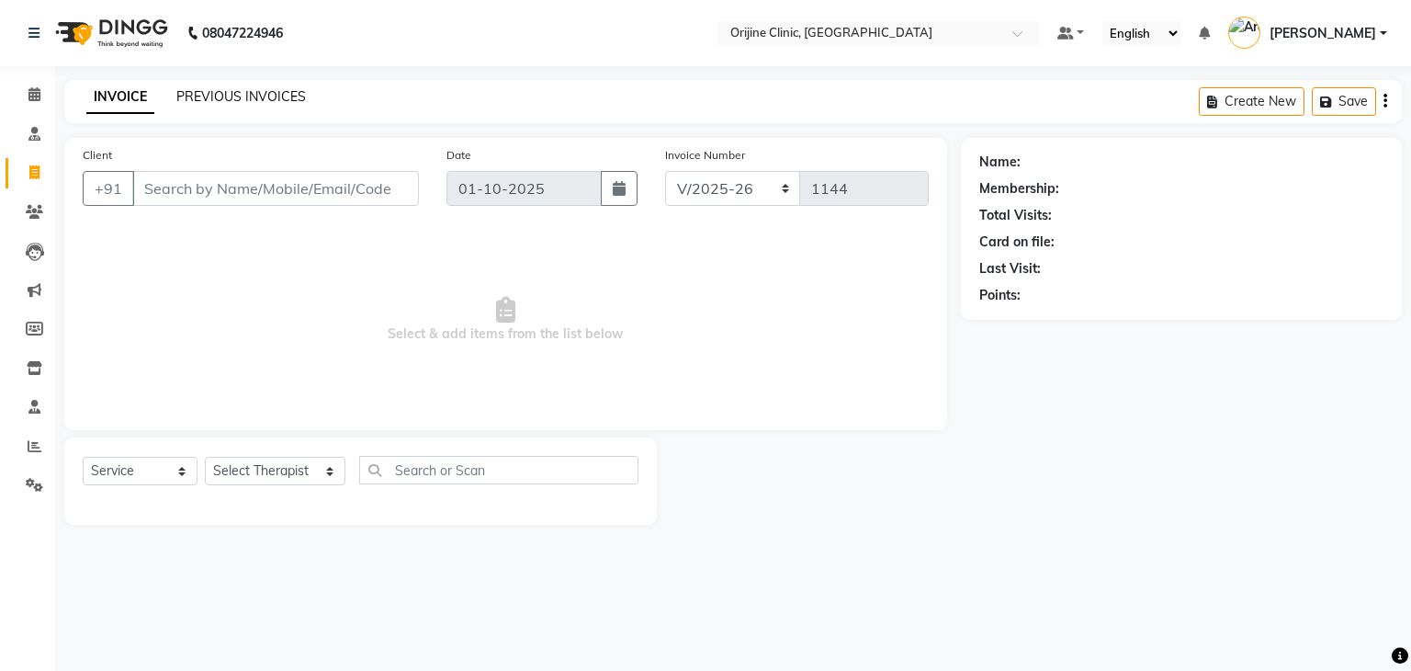
click at [279, 96] on link "PREVIOUS INVOICES" at bounding box center [241, 96] width 130 height 17
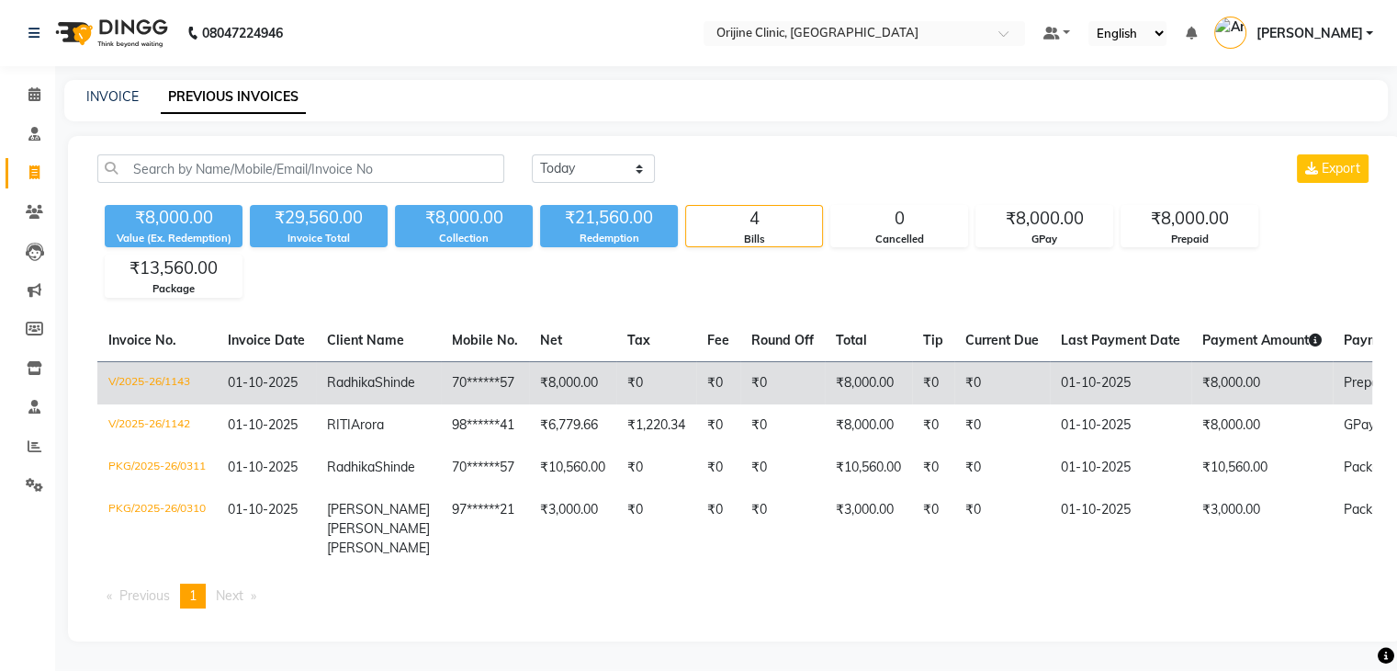
click at [180, 382] on td "V/2025-26/1143" at bounding box center [156, 382] width 119 height 43
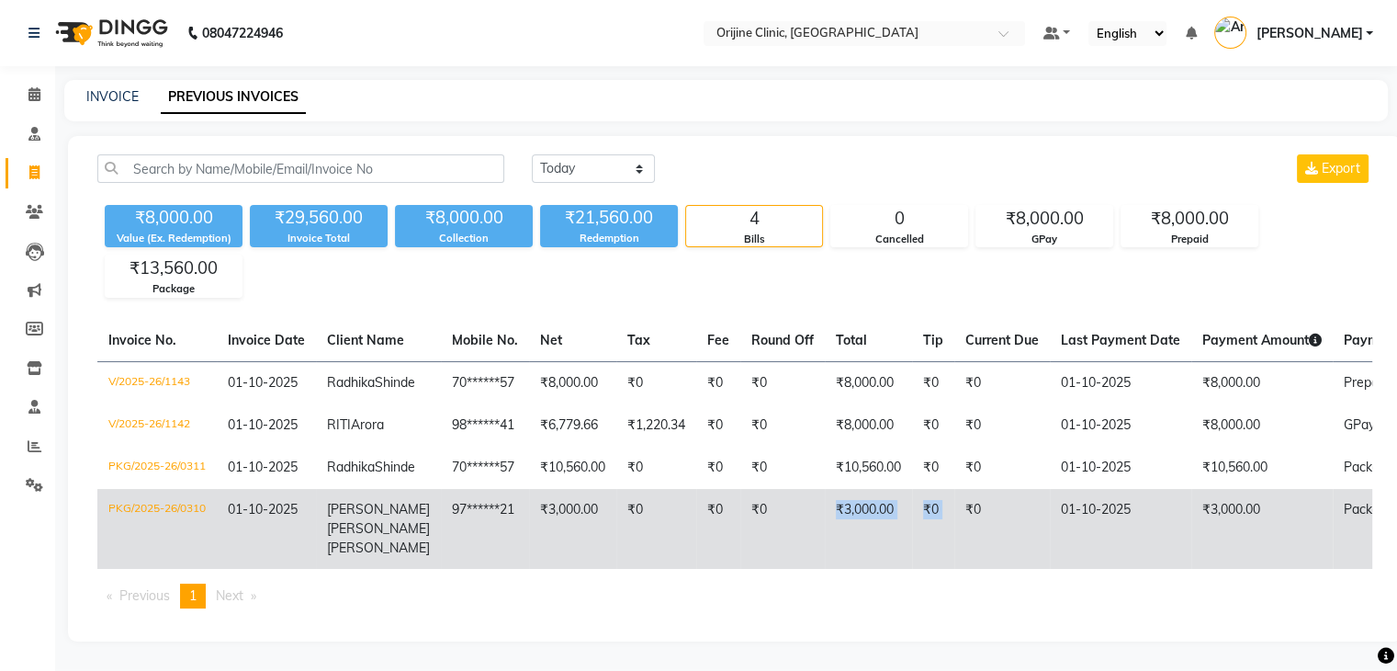
drag, startPoint x: 753, startPoint y: 583, endPoint x: 941, endPoint y: 563, distance: 188.5
click at [941, 563] on tr "PKG/2025-26/0310 01-10-2025 Ruchira Sonal Shah 97******21 ₹3,000.00 ₹0 ₹0 ₹0 ₹3…" at bounding box center [875, 529] width 1557 height 80
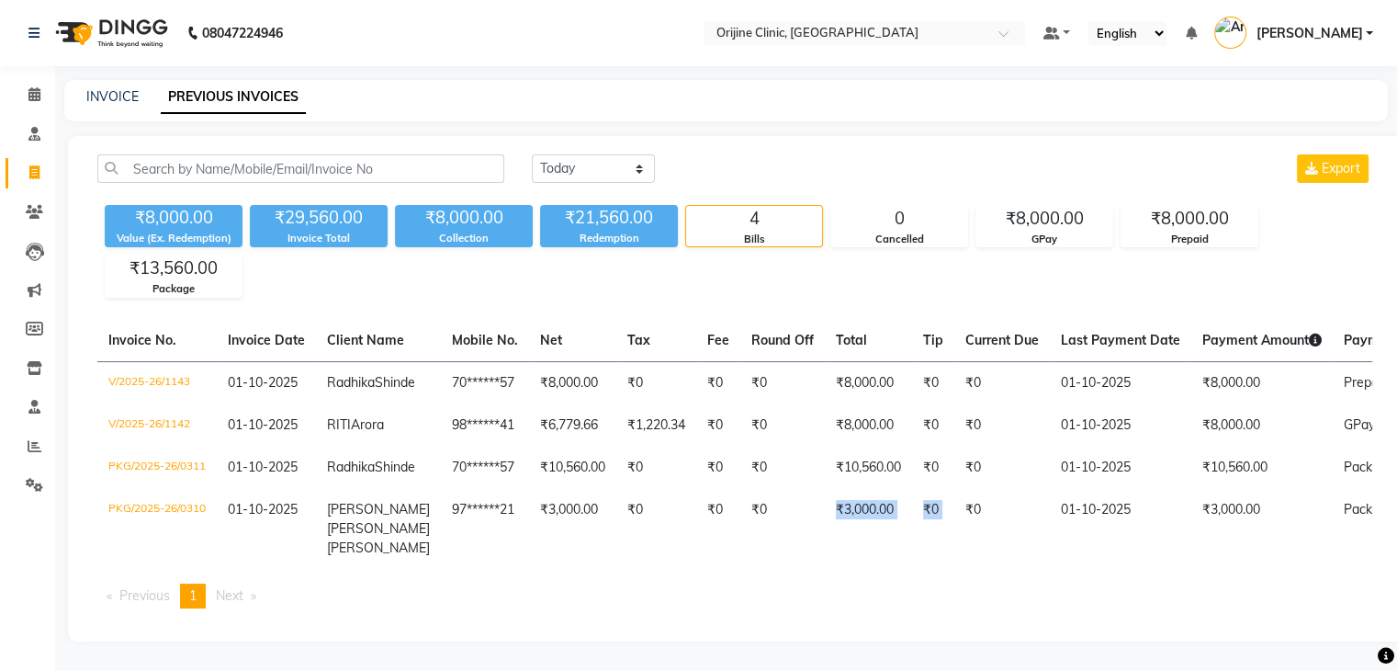
scroll to position [0, 17]
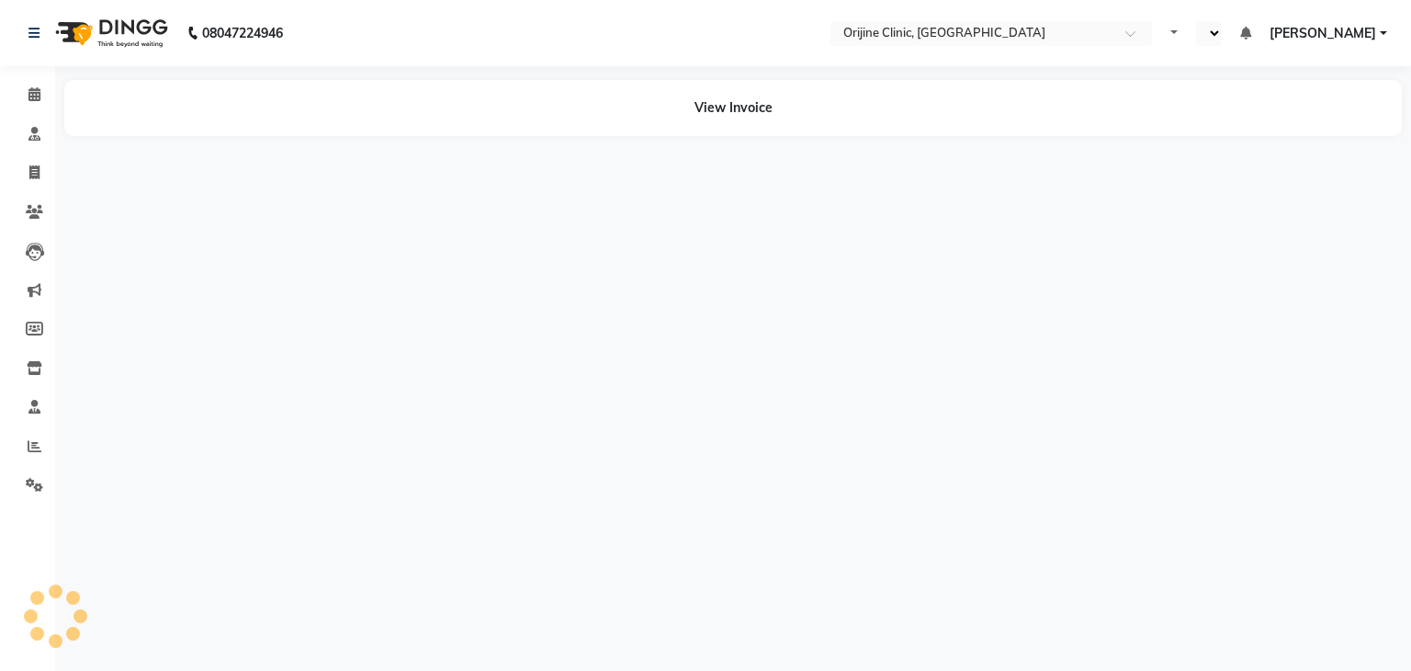
select select "en"
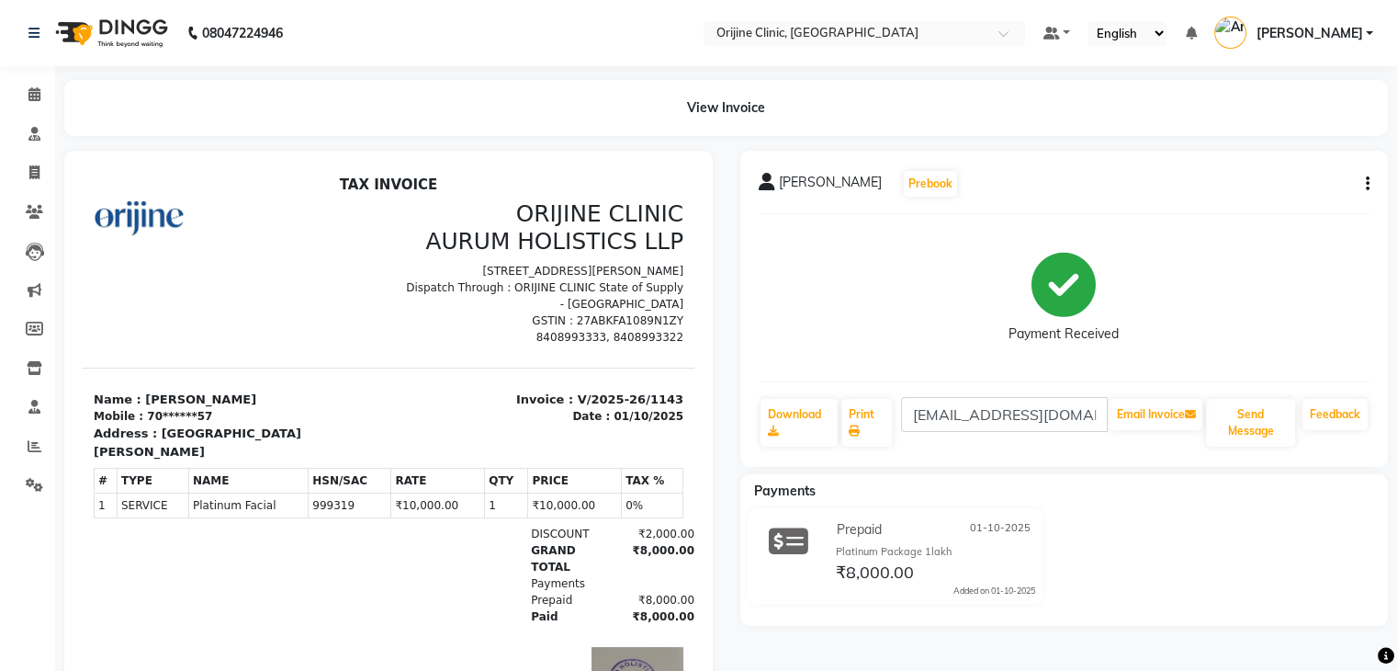
click at [1369, 185] on icon "button" at bounding box center [1368, 184] width 4 height 1
click at [1308, 145] on div "Cancel Invoice" at bounding box center [1276, 150] width 126 height 23
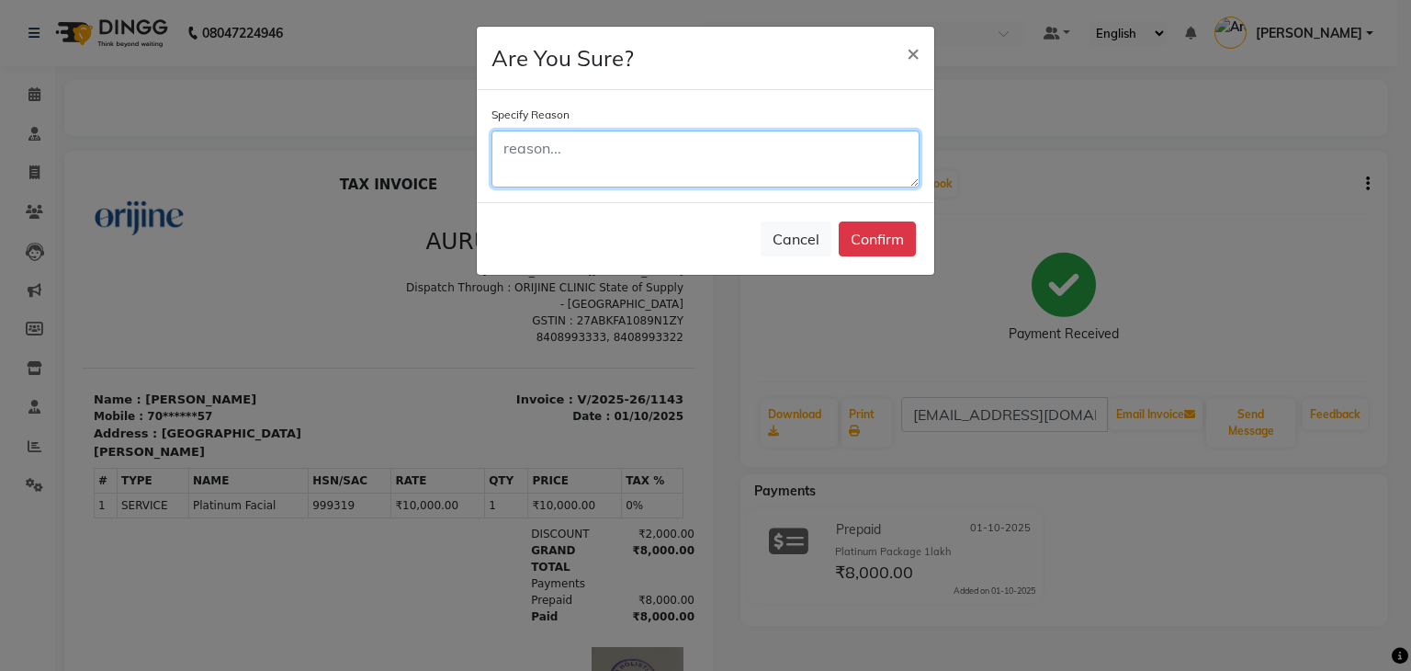
click at [546, 152] on textarea at bounding box center [706, 158] width 428 height 57
type textarea "wrong invoice"
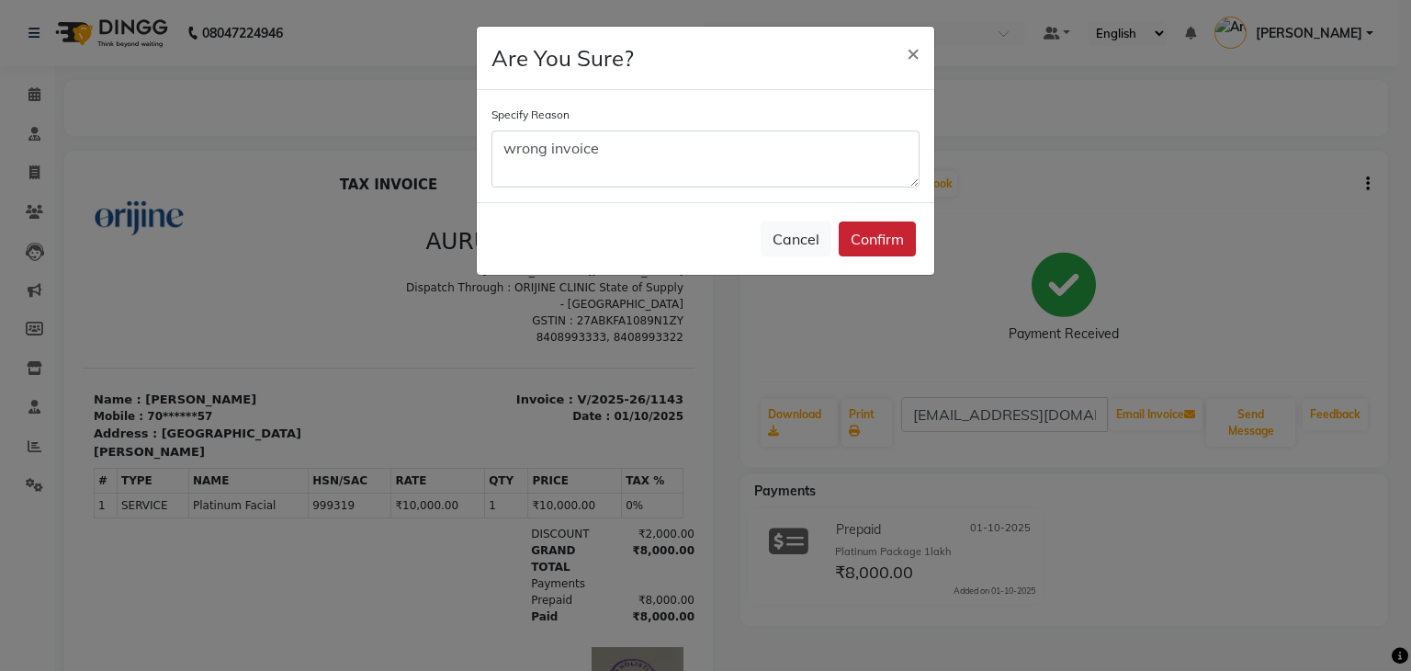
click at [880, 242] on button "Confirm" at bounding box center [877, 238] width 77 height 35
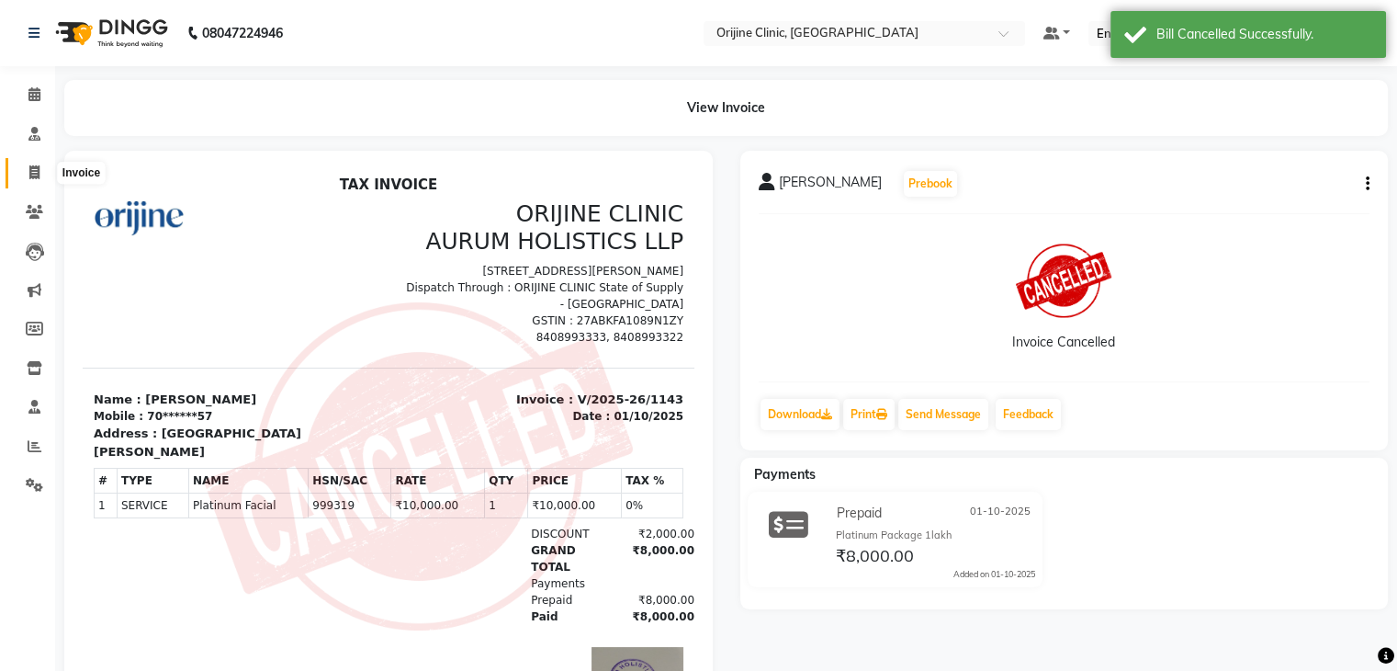
click at [33, 172] on icon at bounding box center [34, 172] width 10 height 14
select select "service"
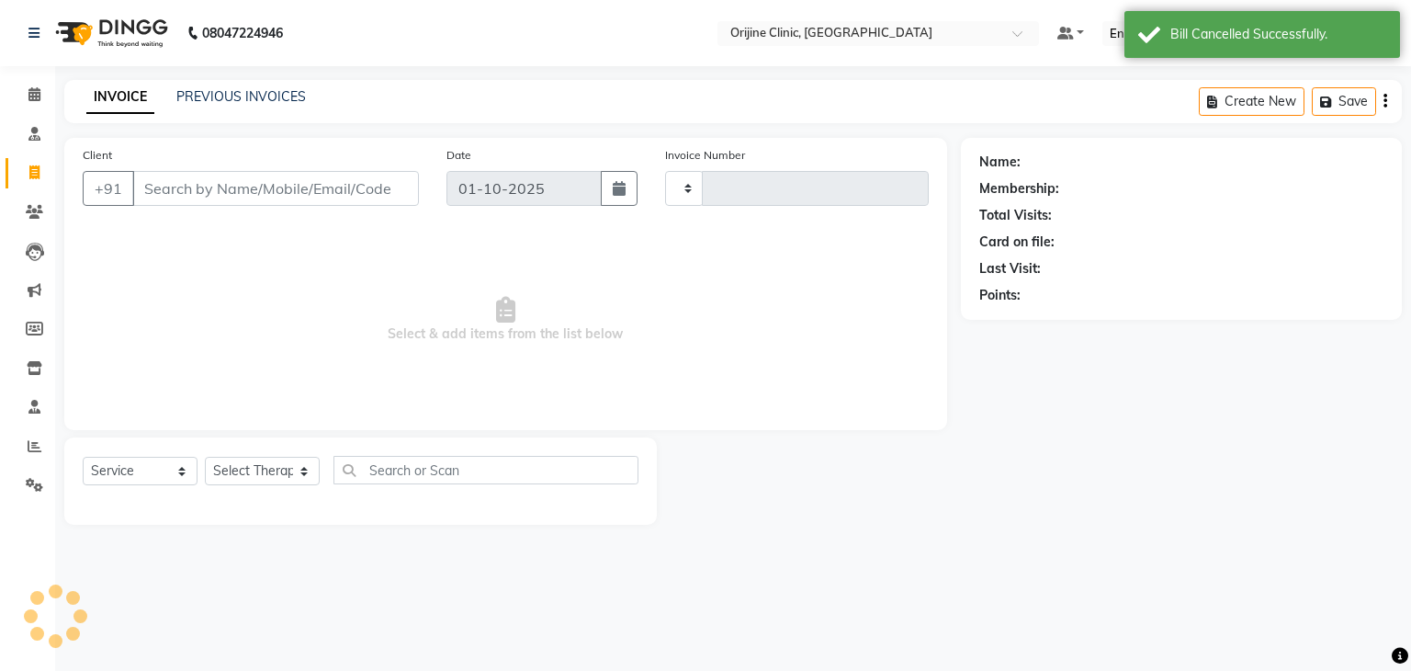
type input "1144"
select select "702"
click at [250, 102] on link "PREVIOUS INVOICES" at bounding box center [241, 96] width 130 height 17
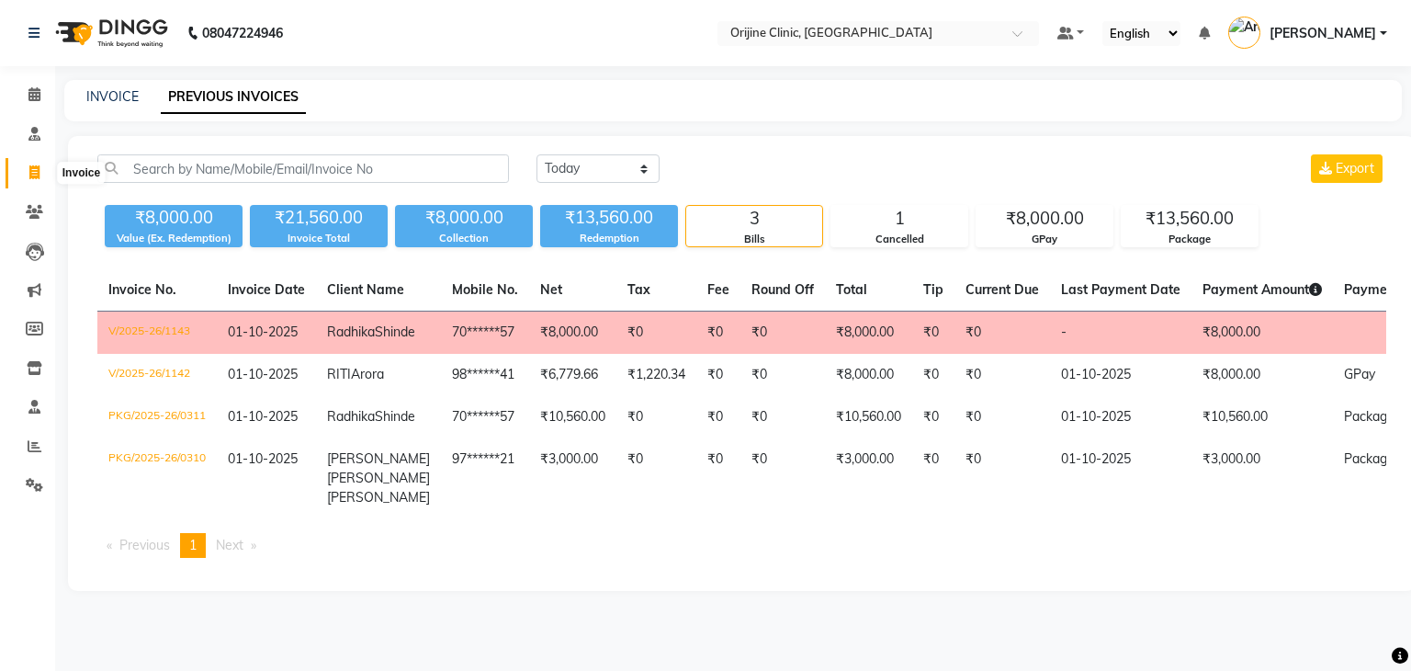
click at [33, 174] on icon at bounding box center [34, 172] width 10 height 14
select select "service"
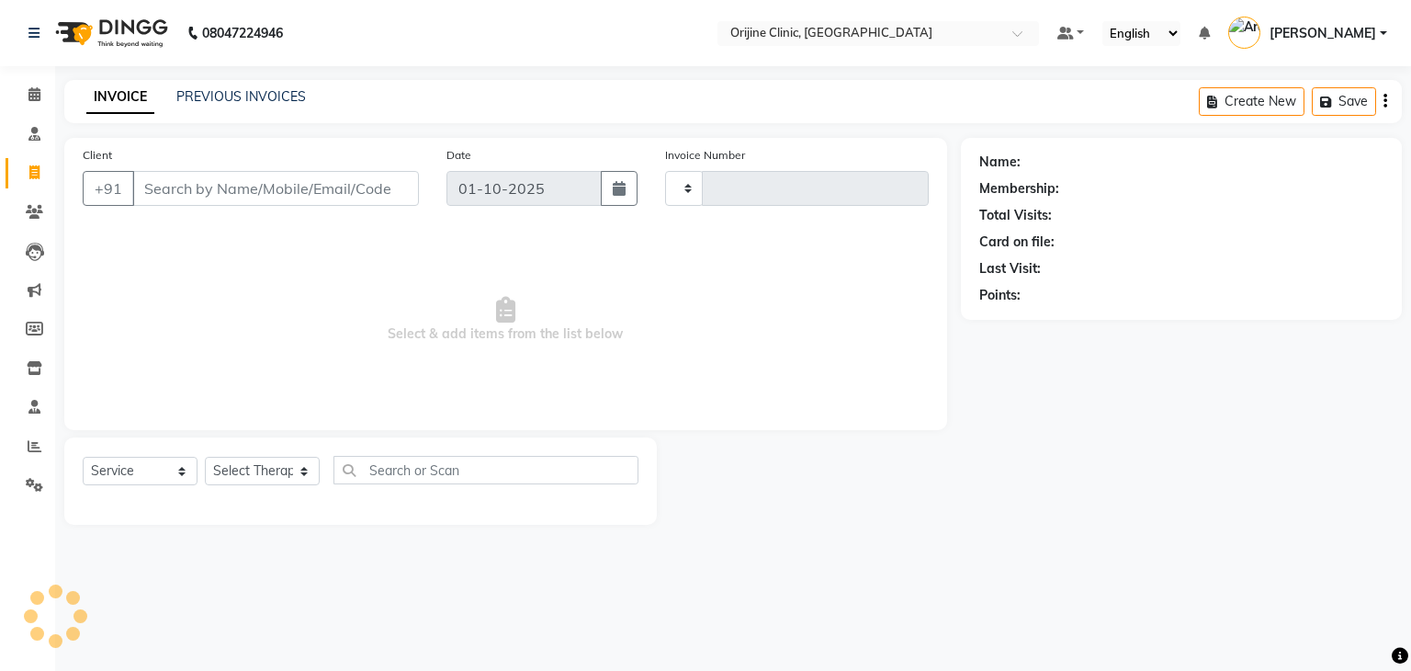
type input "1144"
select select "702"
click at [176, 176] on input "Client" at bounding box center [275, 188] width 287 height 35
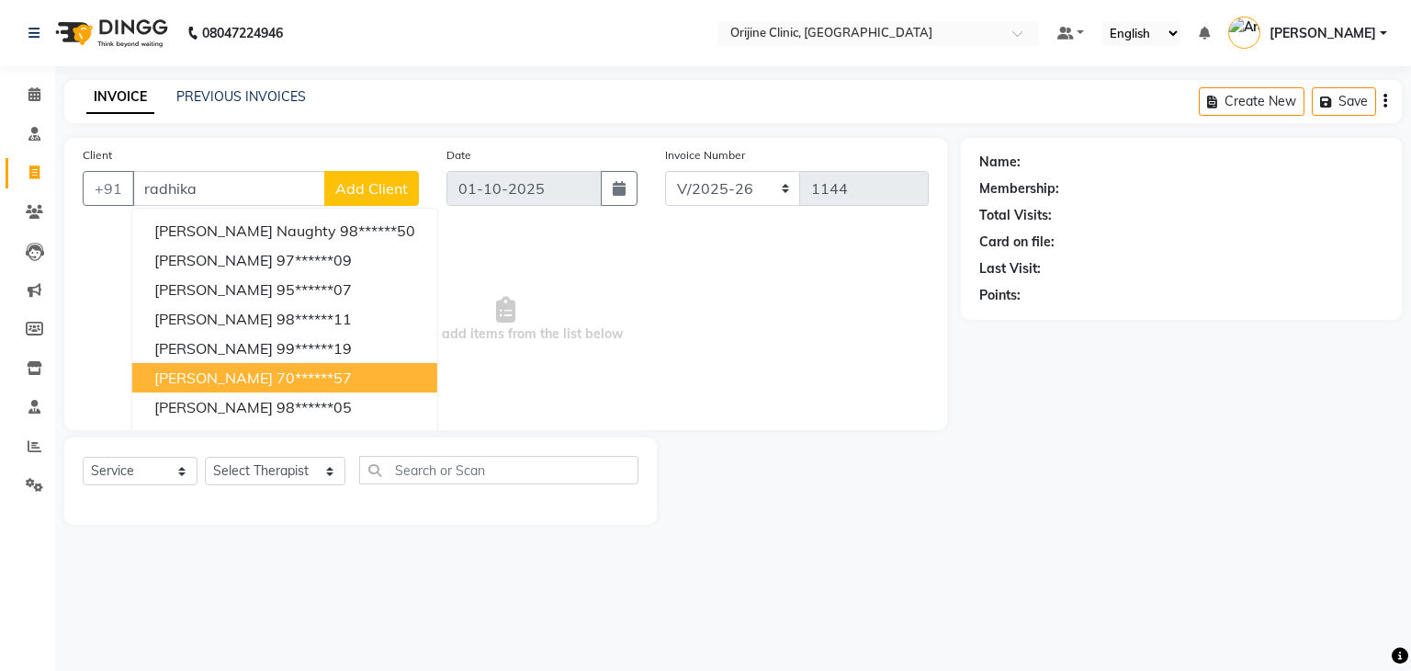
click at [219, 372] on span "[PERSON_NAME]" at bounding box center [213, 377] width 119 height 18
type input "70******57"
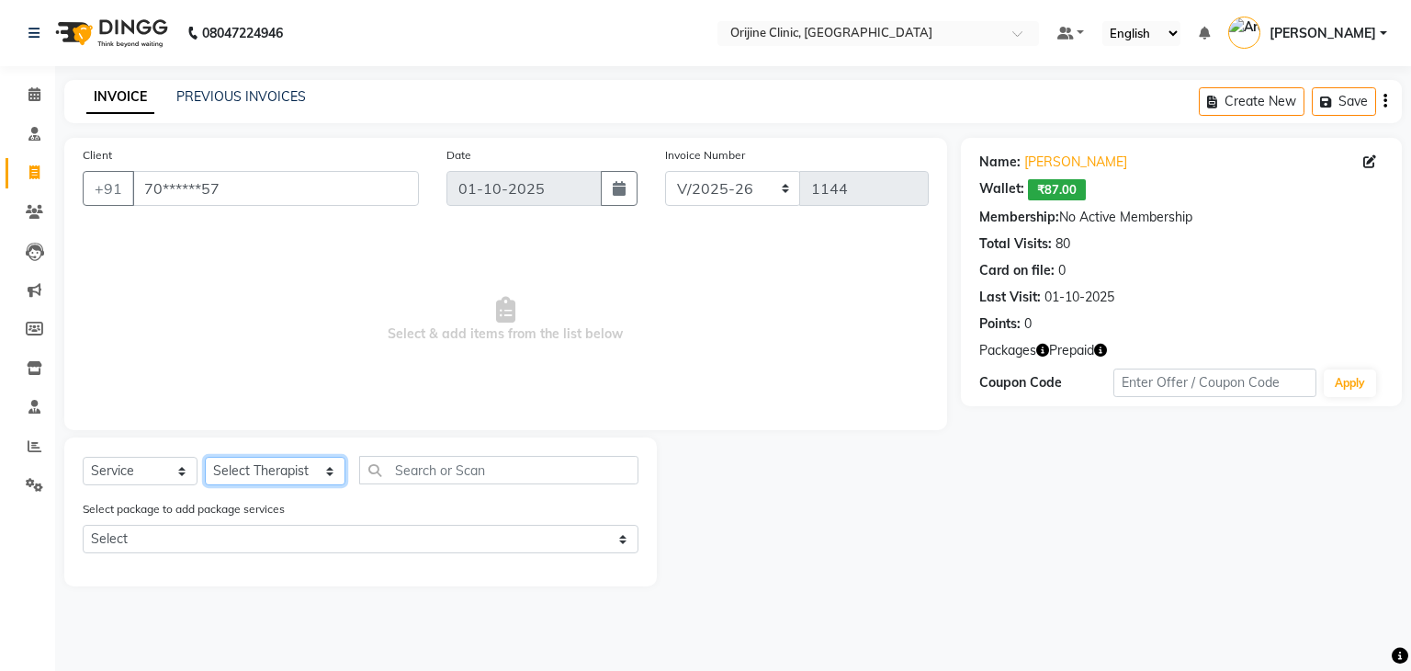
click at [238, 480] on select "Select Therapist [PERSON_NAME] [PERSON_NAME] [PERSON_NAME] Front Desk [PERSON_N…" at bounding box center [275, 471] width 141 height 28
select select "10777"
click at [205, 458] on select "Select Therapist [PERSON_NAME] [PERSON_NAME] [PERSON_NAME] Front Desk [PERSON_N…" at bounding box center [275, 471] width 141 height 28
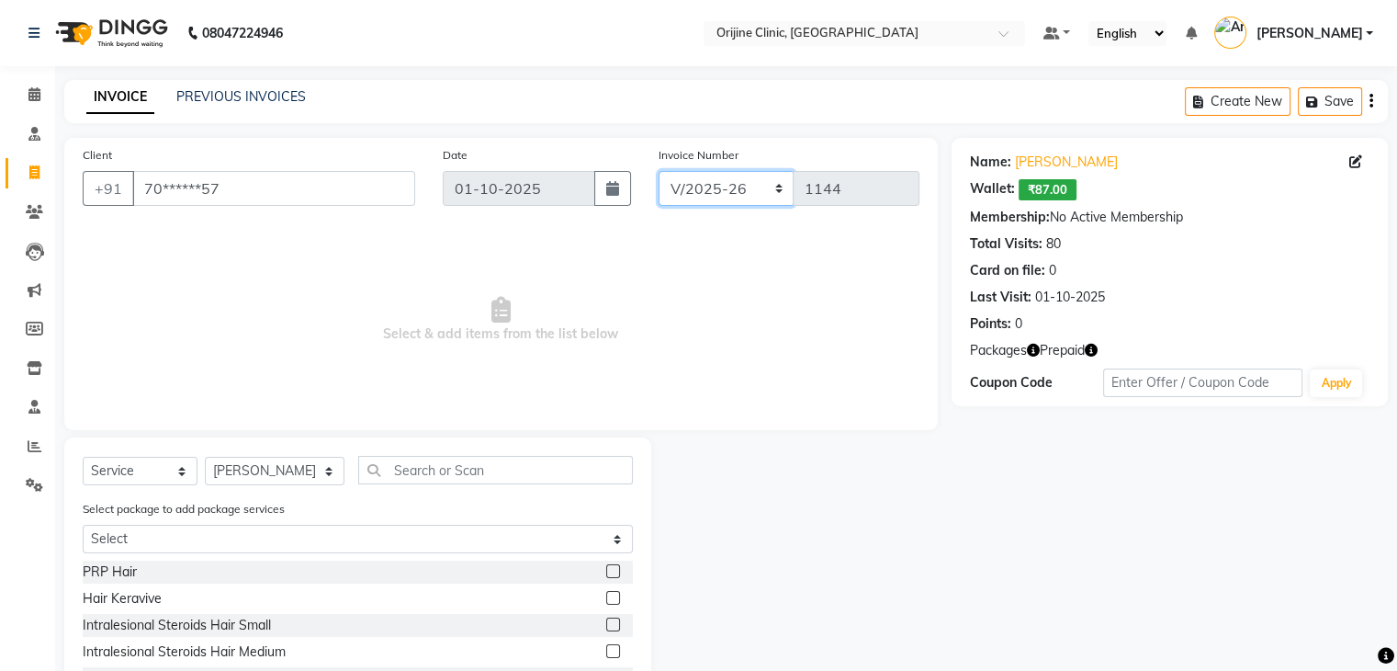
click at [687, 193] on select "VCH/2025-26 PKG/2025-26 V/2025 V/2025-26" at bounding box center [727, 188] width 136 height 35
select select "8784"
click at [659, 171] on select "VCH/2025-26 PKG/2025-26 V/2025 V/2025-26" at bounding box center [727, 188] width 136 height 35
type input "0014"
click at [433, 476] on input "text" at bounding box center [495, 470] width 275 height 28
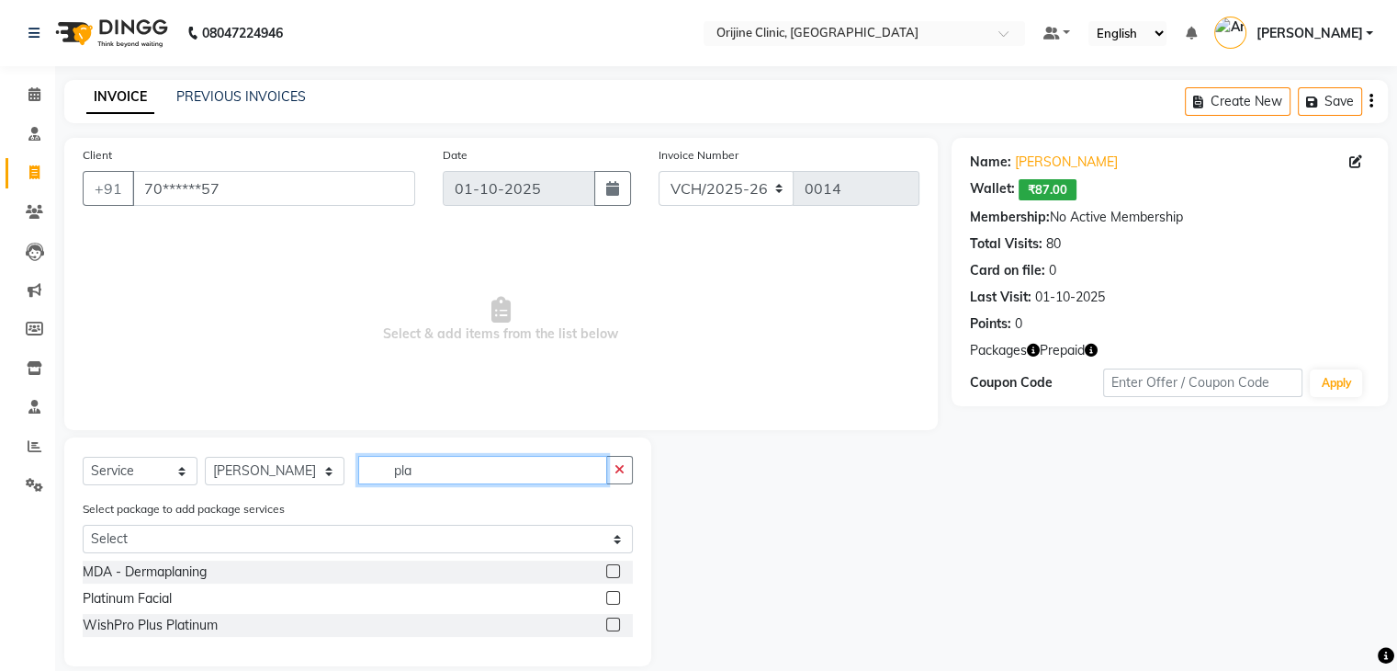
type input "pla"
click at [610, 593] on label at bounding box center [613, 598] width 14 height 14
click at [610, 593] on input "checkbox" at bounding box center [612, 599] width 12 height 12
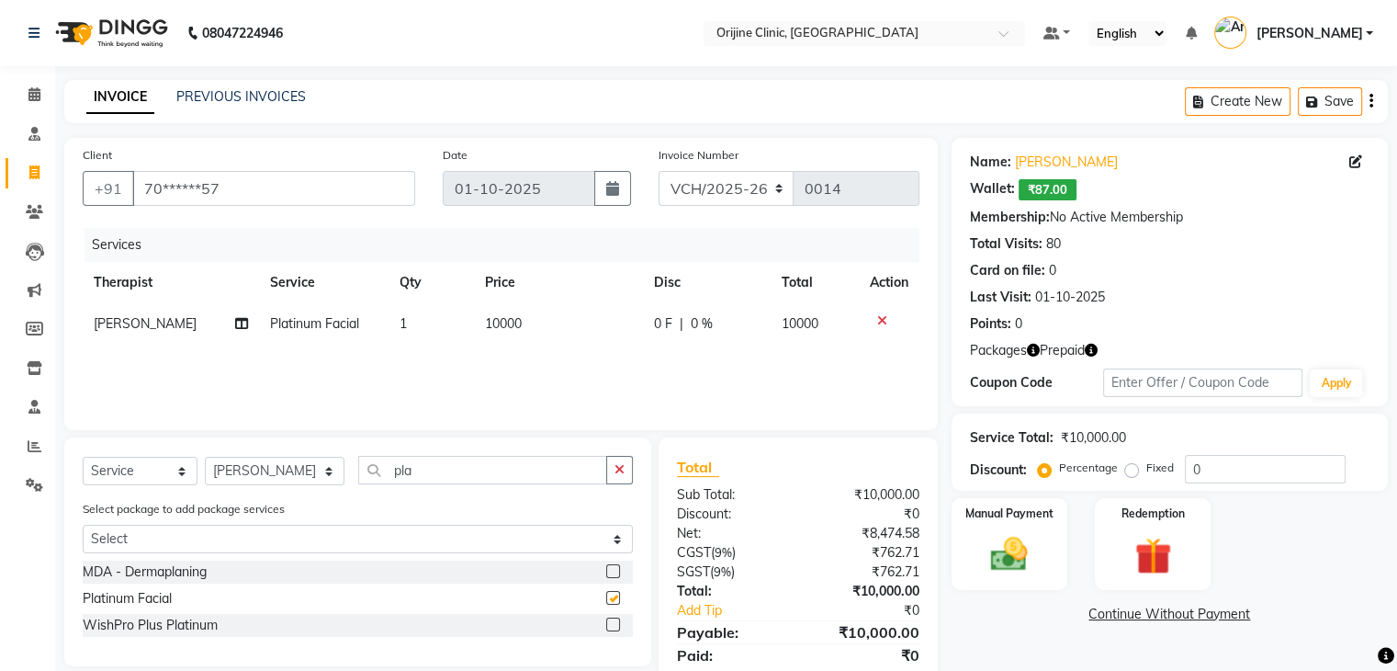
checkbox input "false"
click at [703, 324] on span "0 %" at bounding box center [702, 323] width 22 height 19
select select "10777"
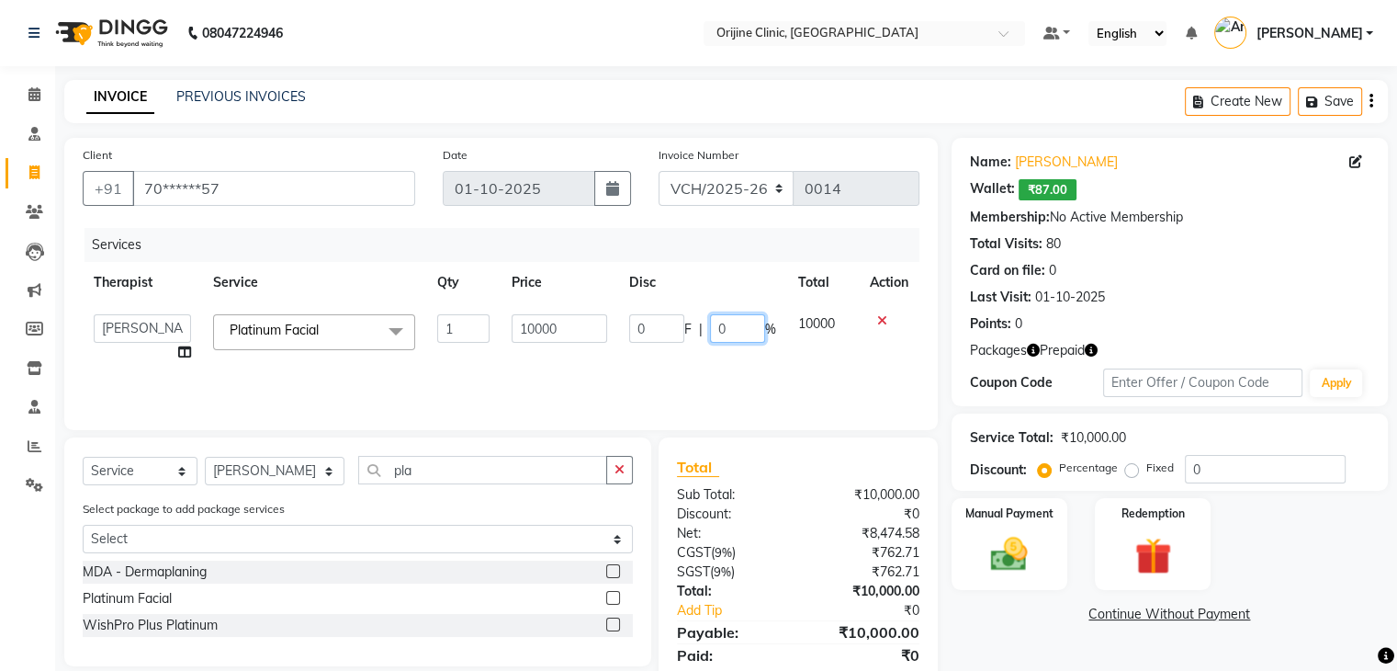
click at [715, 332] on input "0" at bounding box center [737, 328] width 55 height 28
type input "20"
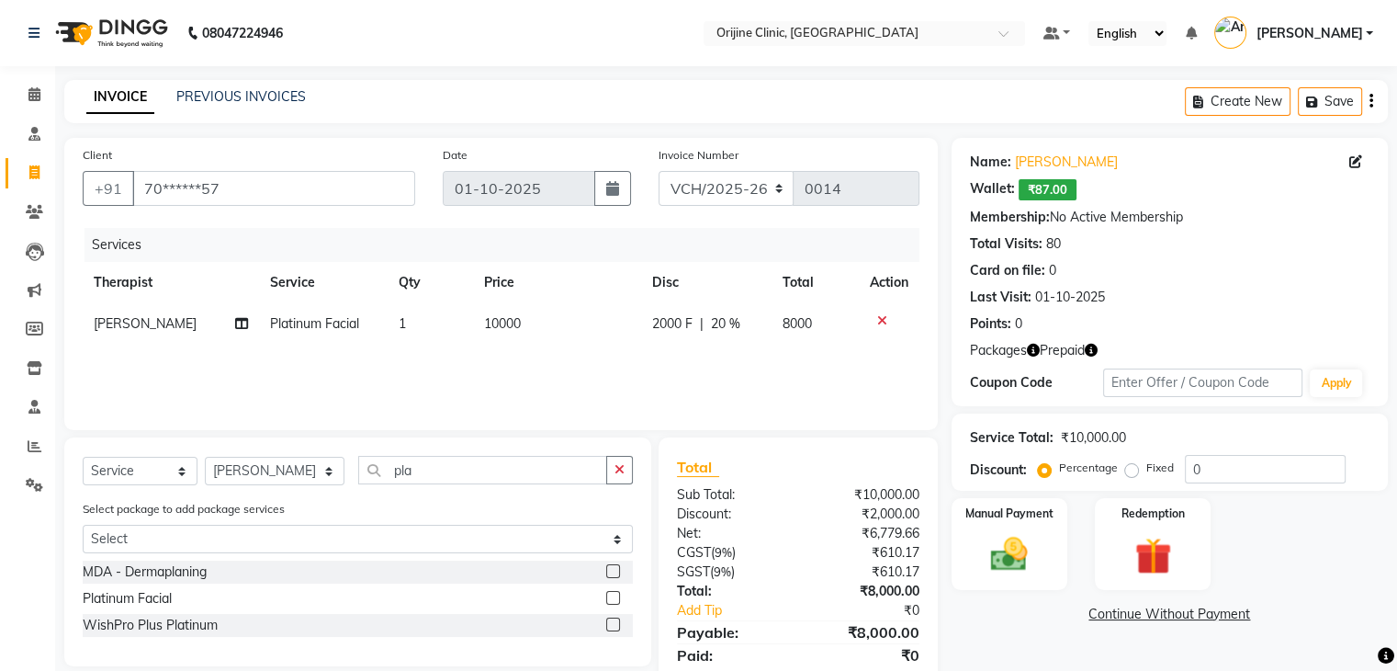
click at [742, 379] on div "Services Therapist Service Qty Price Disc Total Action Sarika Kadam Platinum Fa…" at bounding box center [501, 320] width 837 height 184
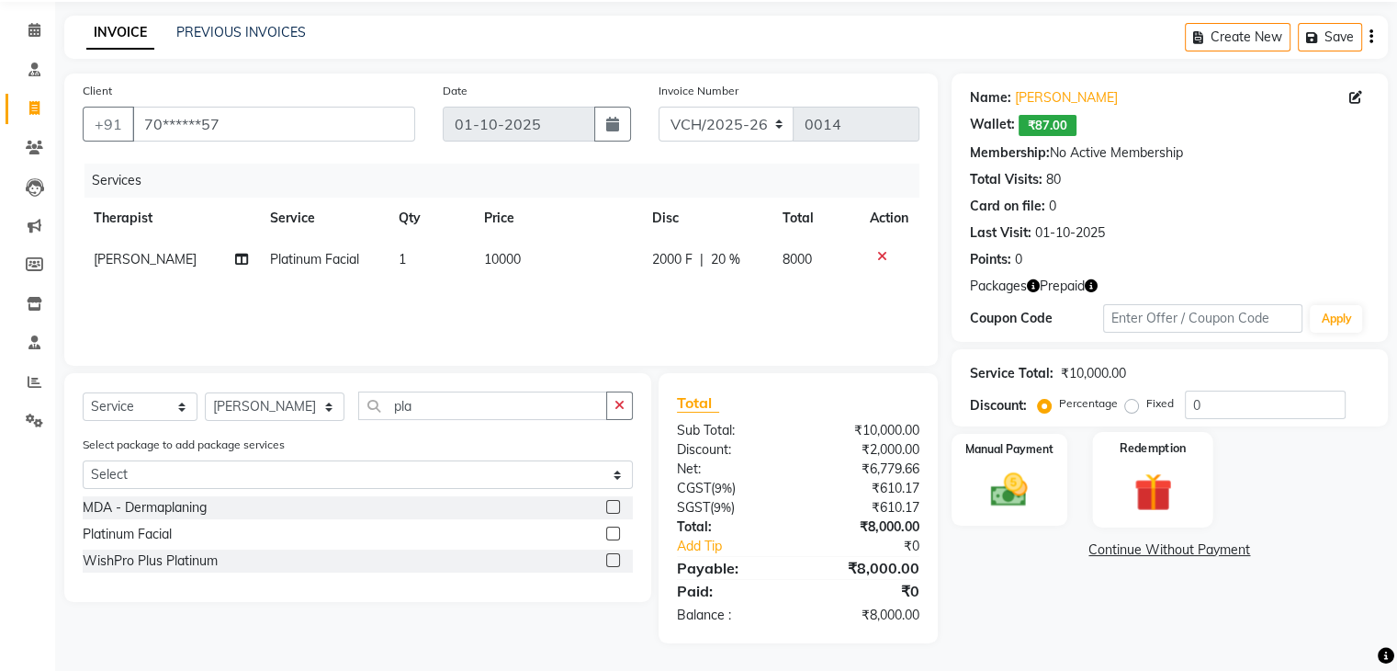
click at [1149, 482] on img at bounding box center [1153, 492] width 62 height 47
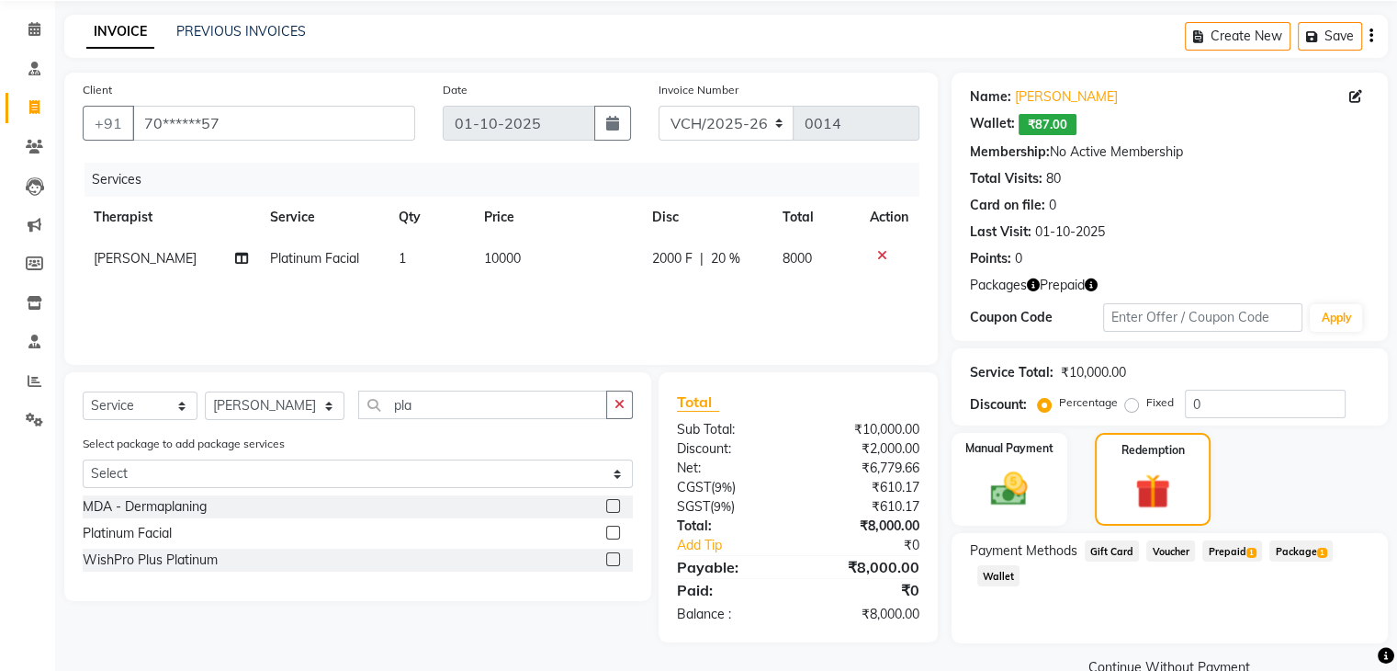
click at [1231, 548] on span "Prepaid 1" at bounding box center [1233, 550] width 60 height 21
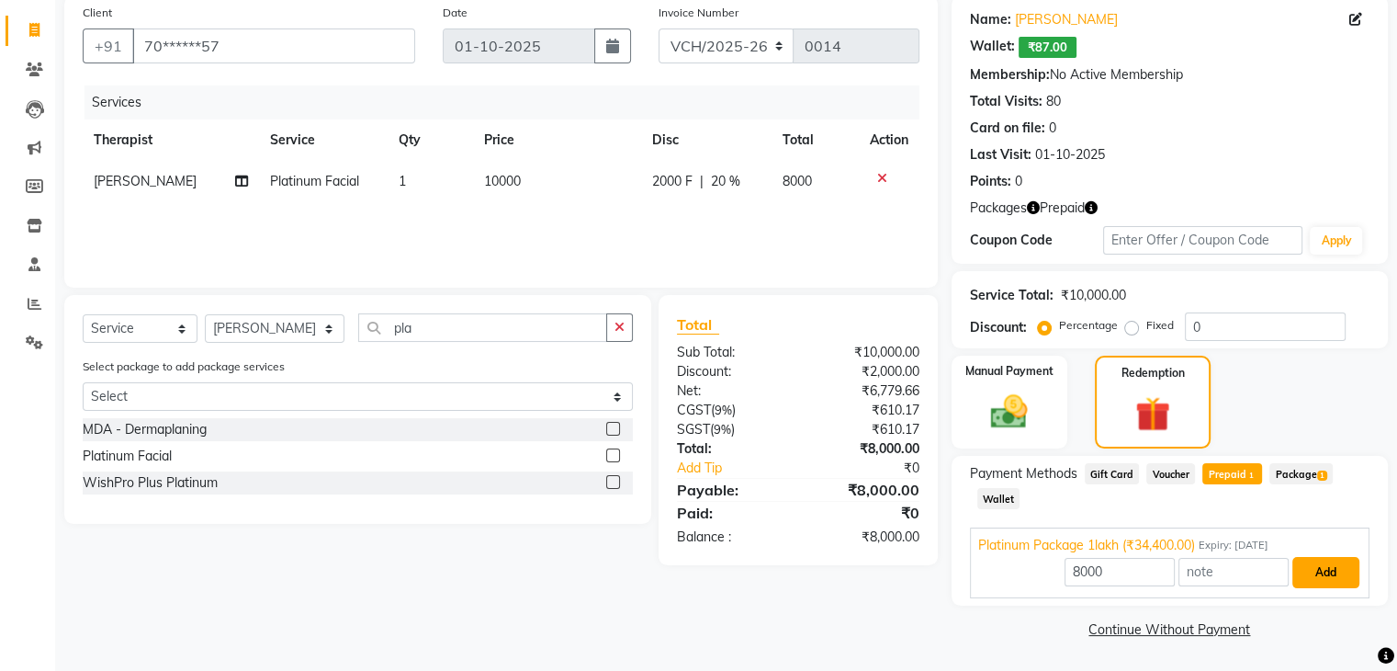
click at [1327, 571] on button "Add" at bounding box center [1326, 572] width 67 height 31
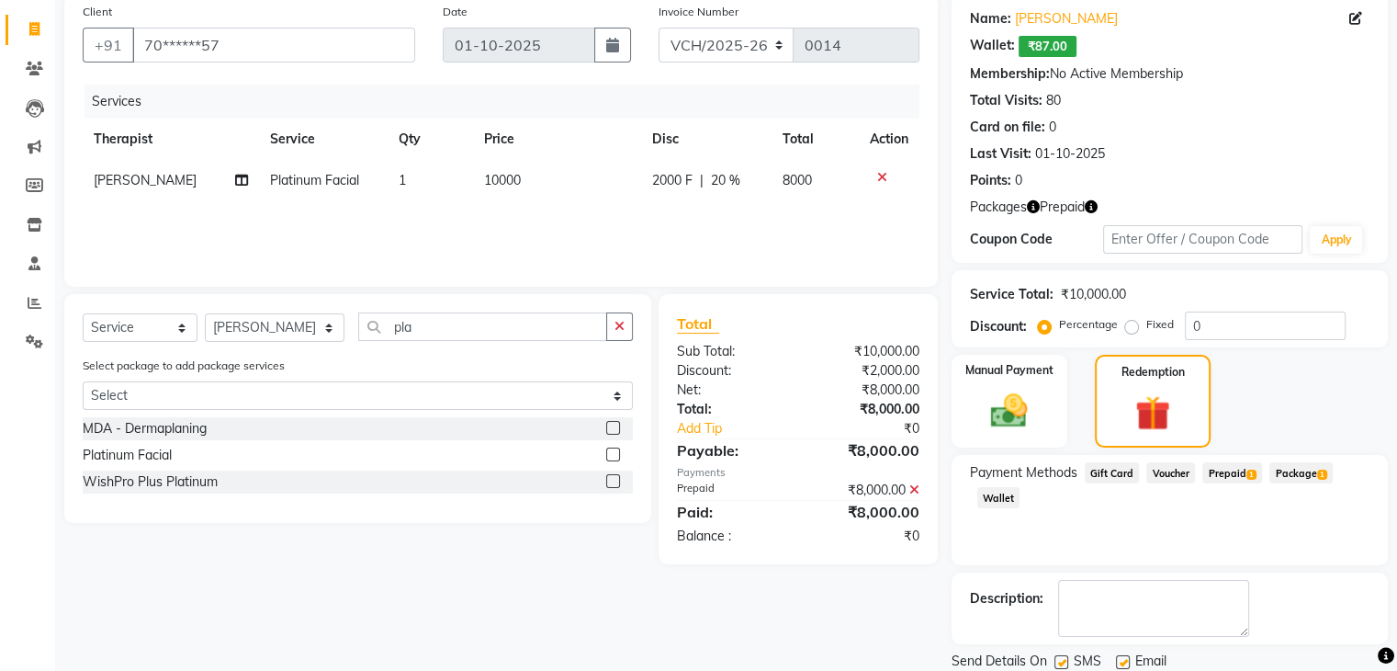
scroll to position [206, 0]
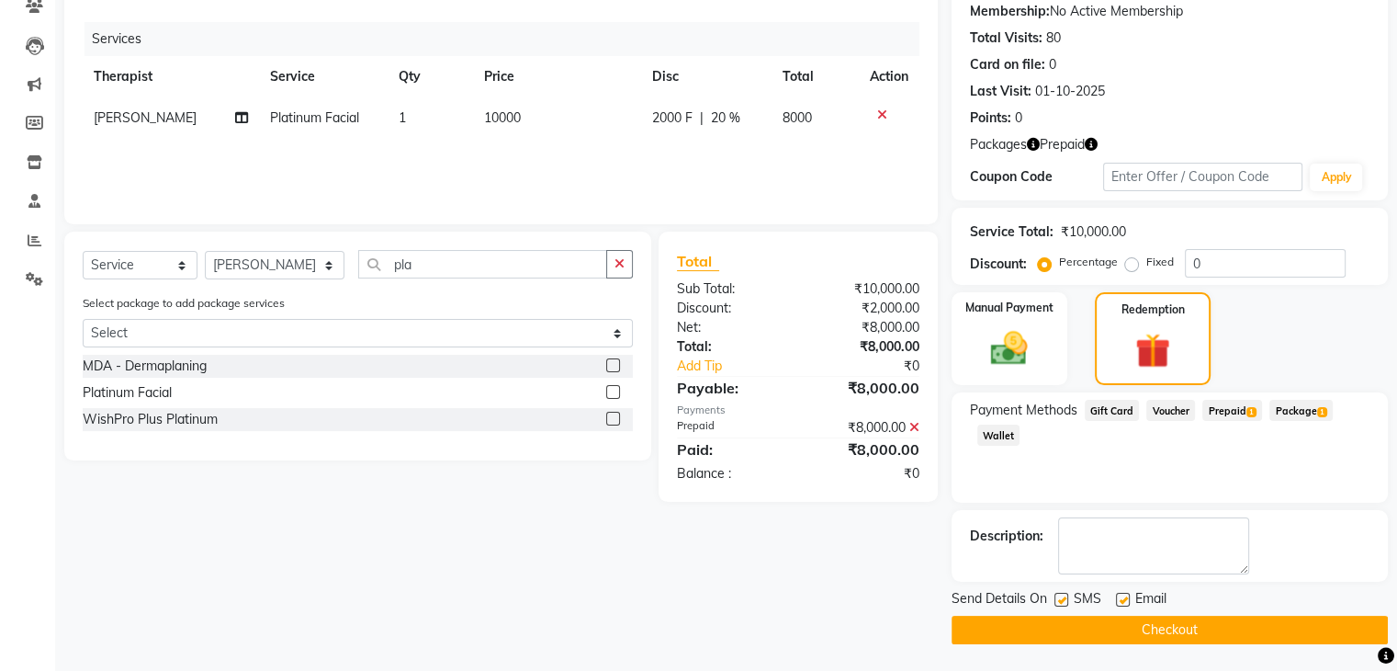
click at [1057, 593] on label at bounding box center [1062, 600] width 14 height 14
click at [1057, 594] on input "checkbox" at bounding box center [1061, 600] width 12 height 12
checkbox input "false"
click at [1121, 596] on label at bounding box center [1123, 600] width 14 height 14
click at [1121, 596] on input "checkbox" at bounding box center [1122, 600] width 12 height 12
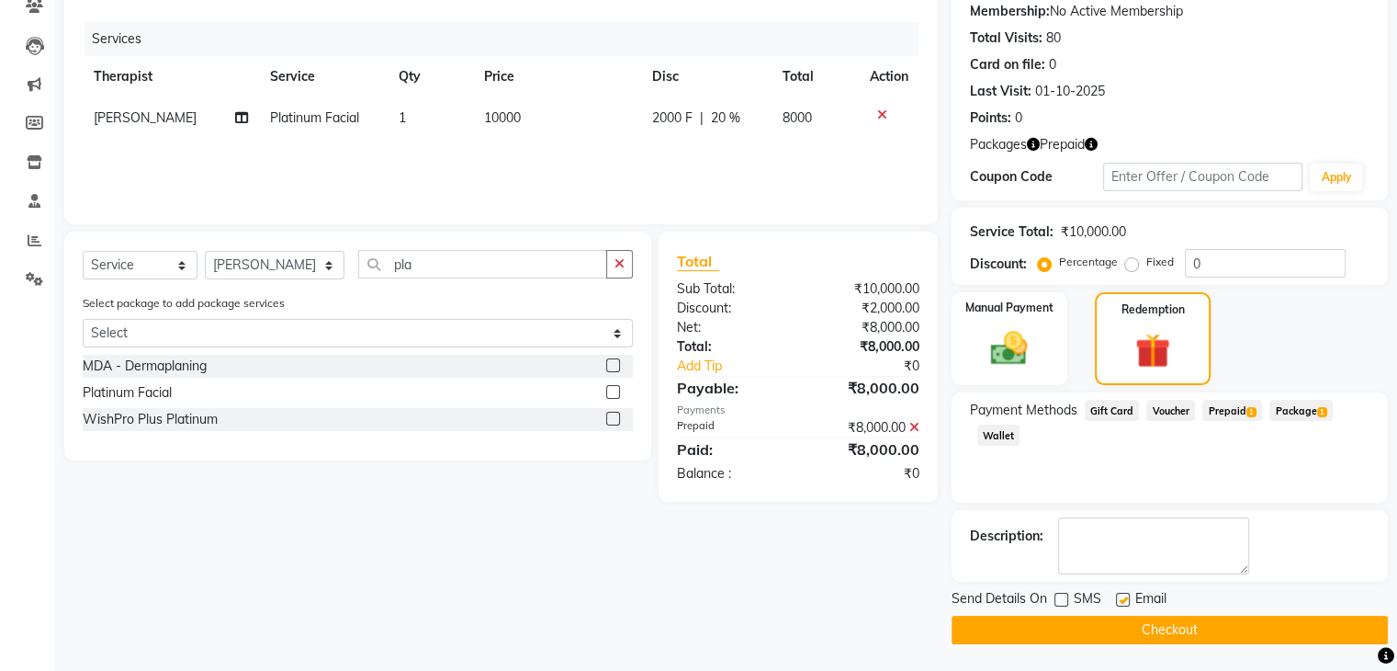
checkbox input "false"
click at [1142, 634] on button "Checkout" at bounding box center [1170, 630] width 436 height 28
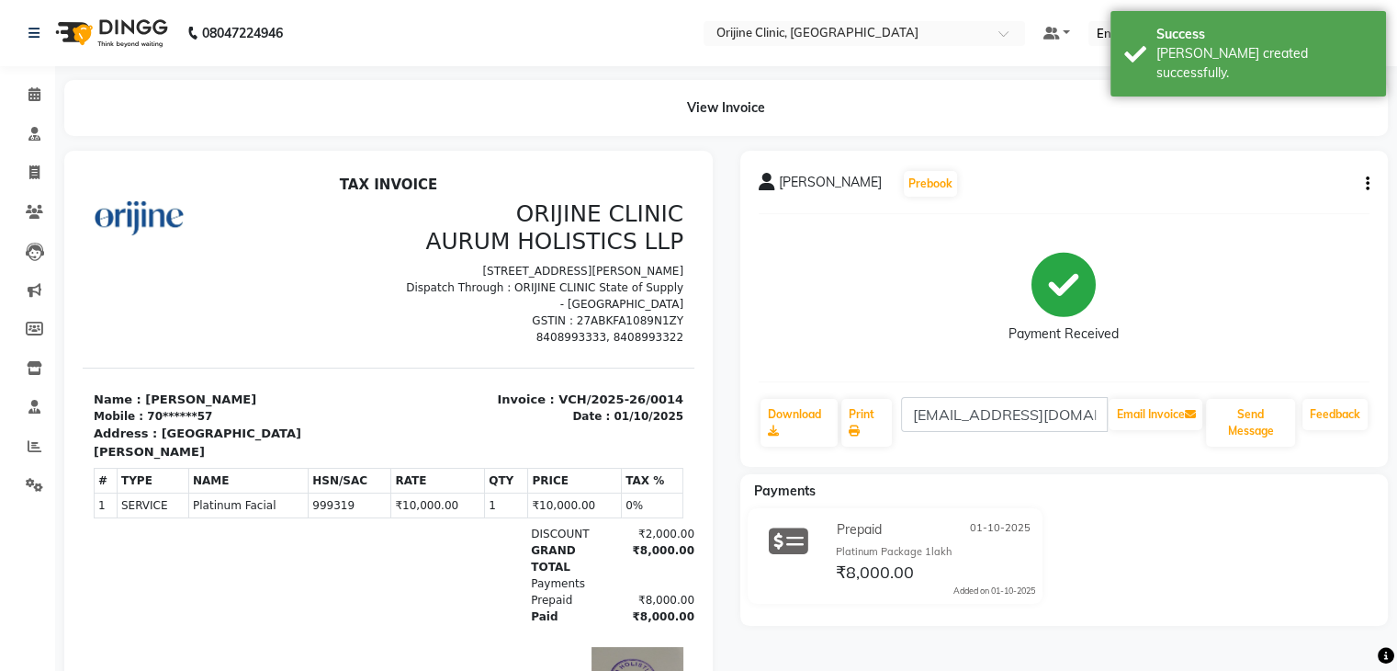
select select "service"
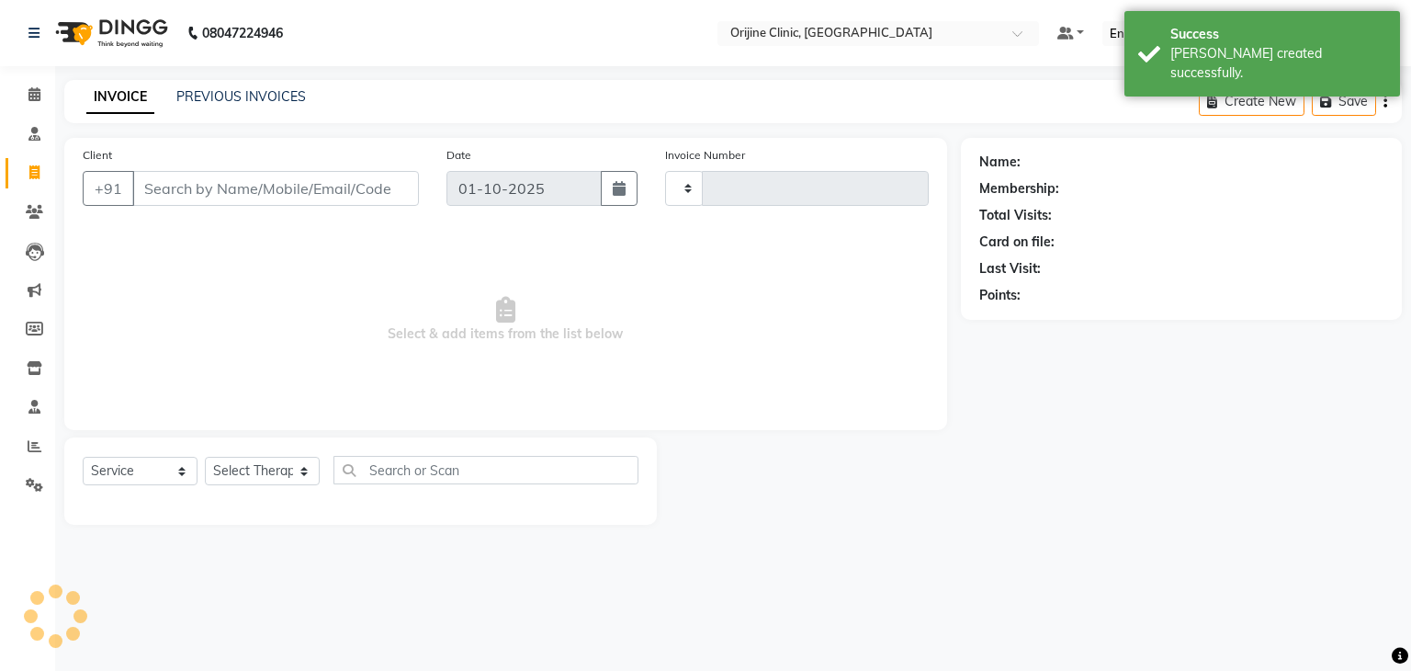
type input "1144"
select select "702"
click at [33, 212] on icon at bounding box center [34, 212] width 17 height 14
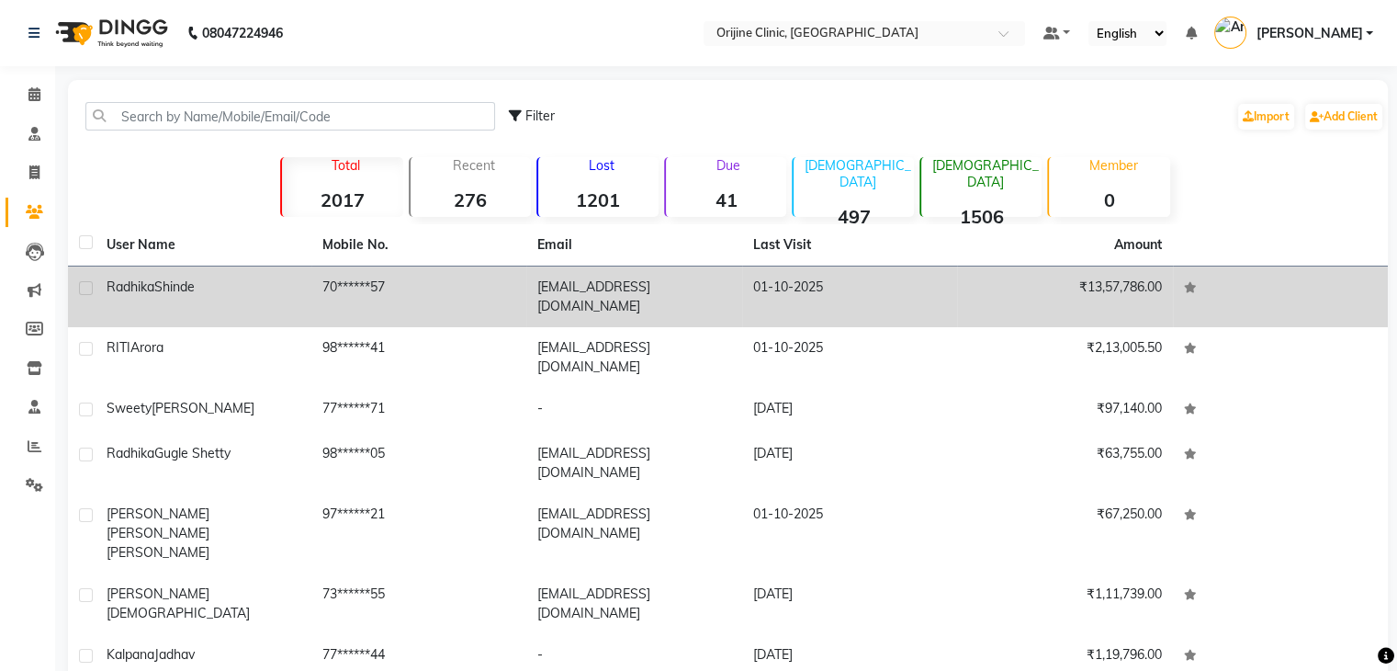
click at [174, 284] on span "Shinde" at bounding box center [174, 286] width 40 height 17
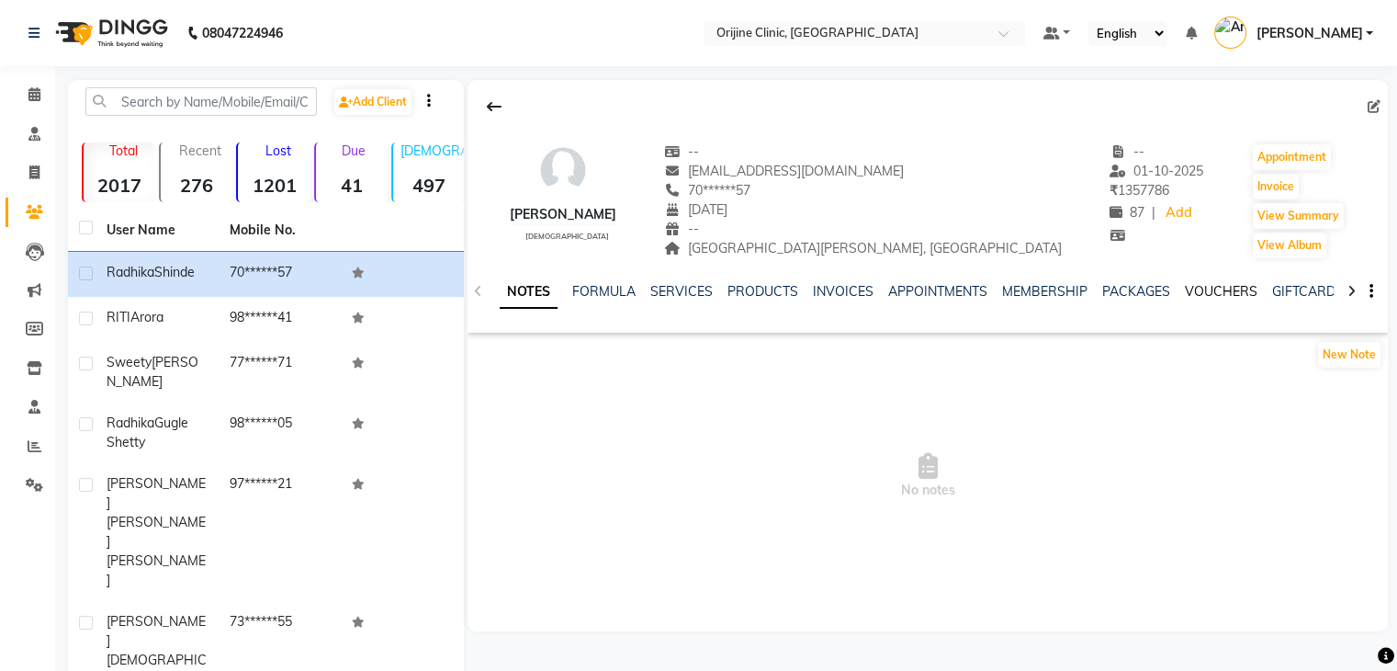
click at [1200, 288] on link "VOUCHERS" at bounding box center [1221, 291] width 73 height 17
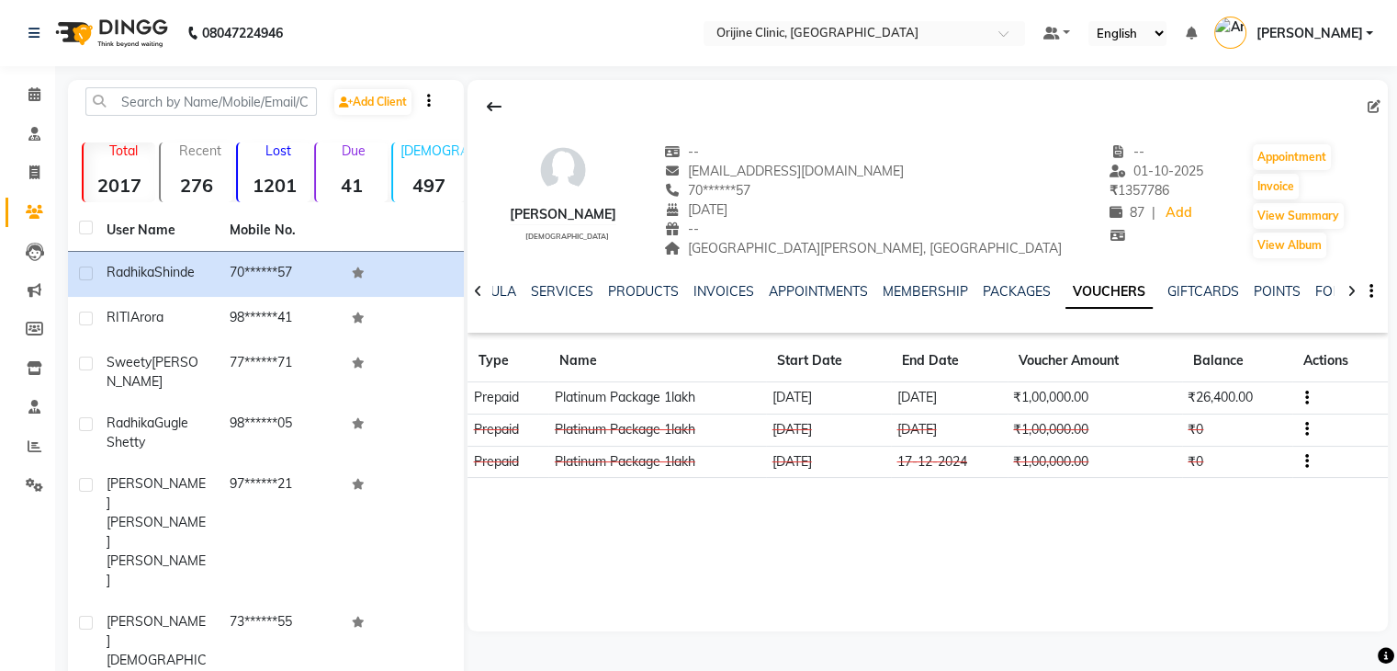
click at [1308, 399] on icon "button" at bounding box center [1307, 398] width 4 height 1
click at [1249, 394] on td "Redemption History" at bounding box center [1221, 397] width 115 height 21
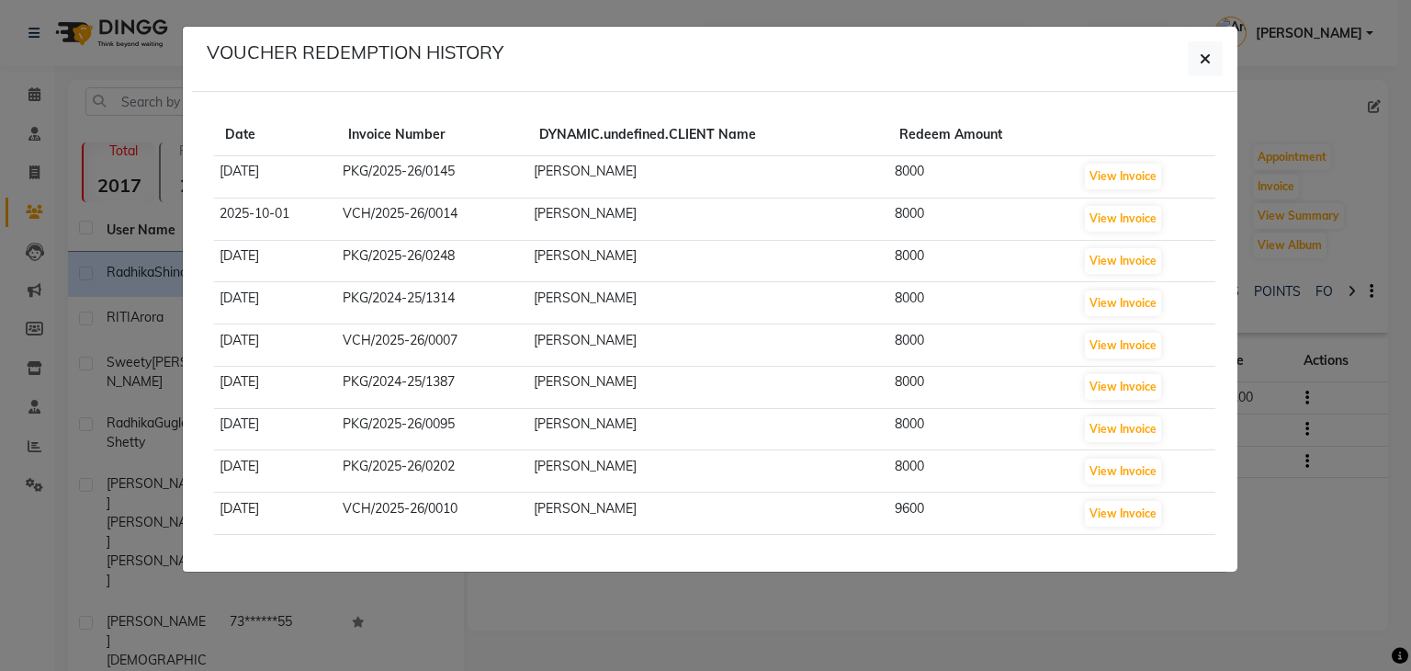
drag, startPoint x: 1227, startPoint y: 135, endPoint x: 1220, endPoint y: 510, distance: 374.9
click at [1220, 510] on div "Date Invoice Number DYNAMIC.undefined.CLIENT Name Redeem Amount 2025-06-17 PKG/…" at bounding box center [714, 331] width 1029 height 435
click at [1110, 387] on button "View Invoice" at bounding box center [1123, 387] width 76 height 26
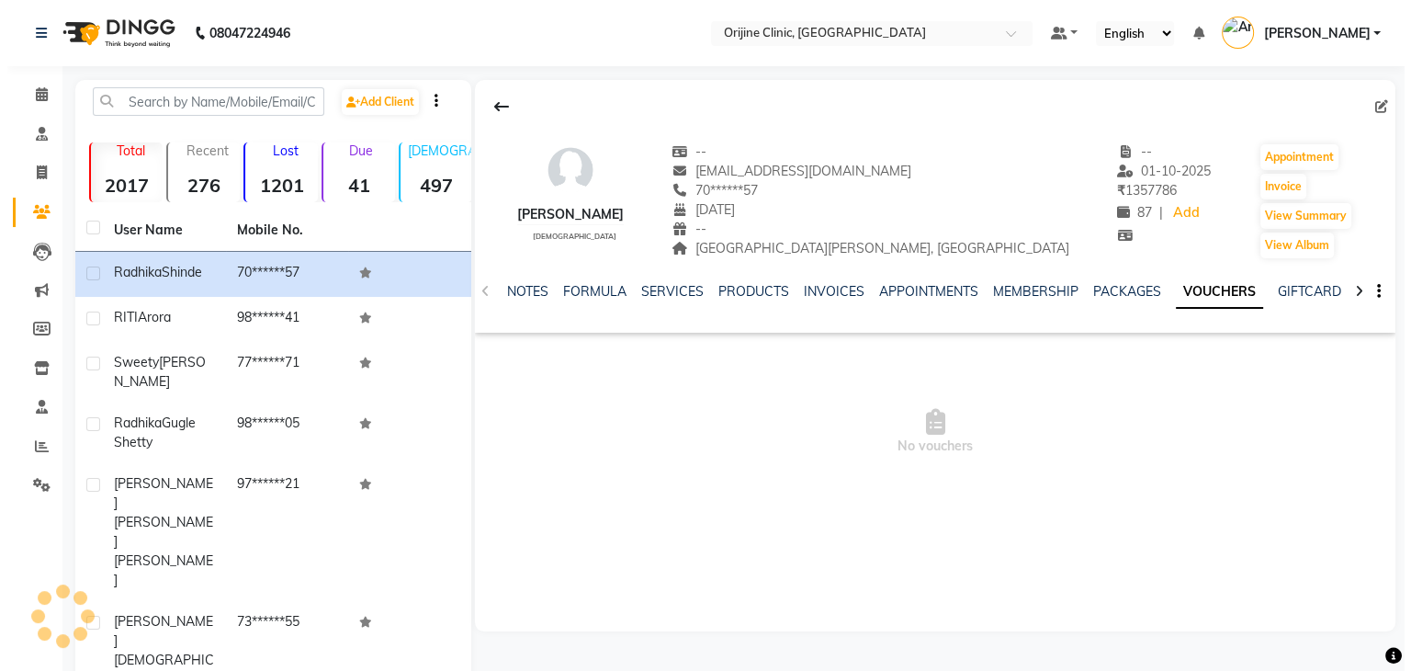
scroll to position [188, 0]
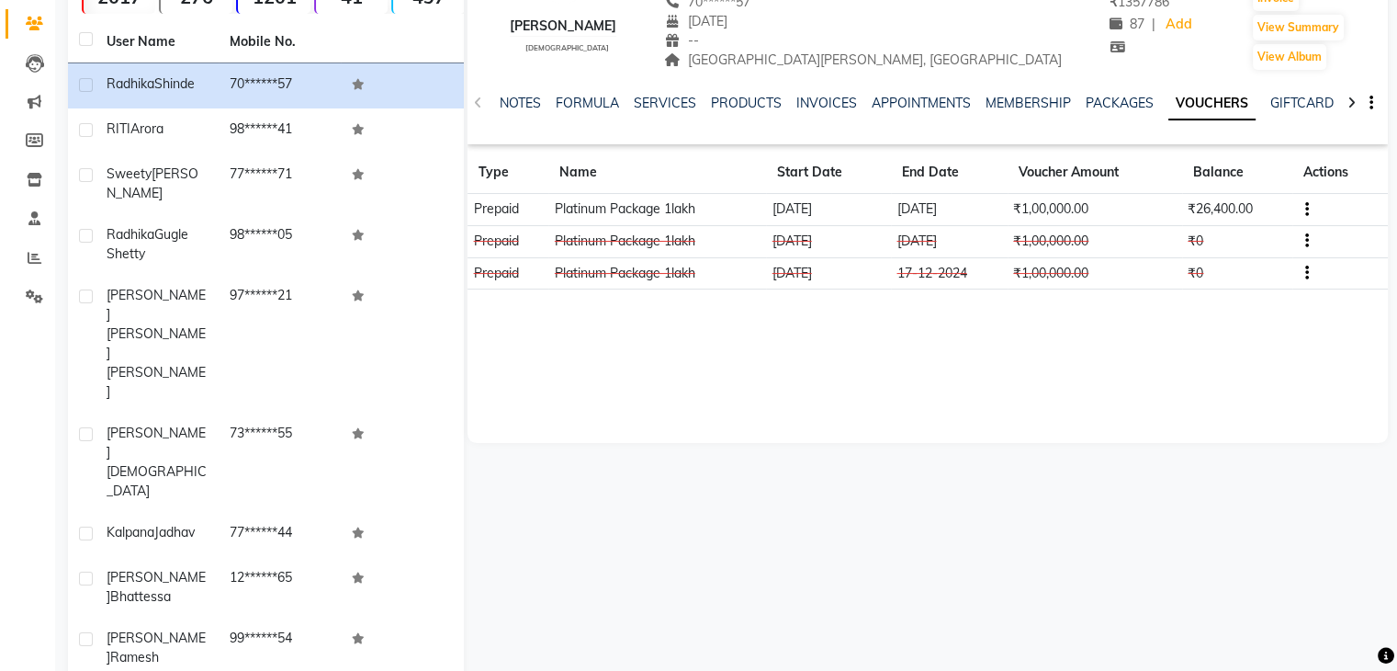
click at [1303, 211] on button "button" at bounding box center [1303, 208] width 11 height 19
click at [1209, 207] on td "Redemption History" at bounding box center [1221, 208] width 115 height 21
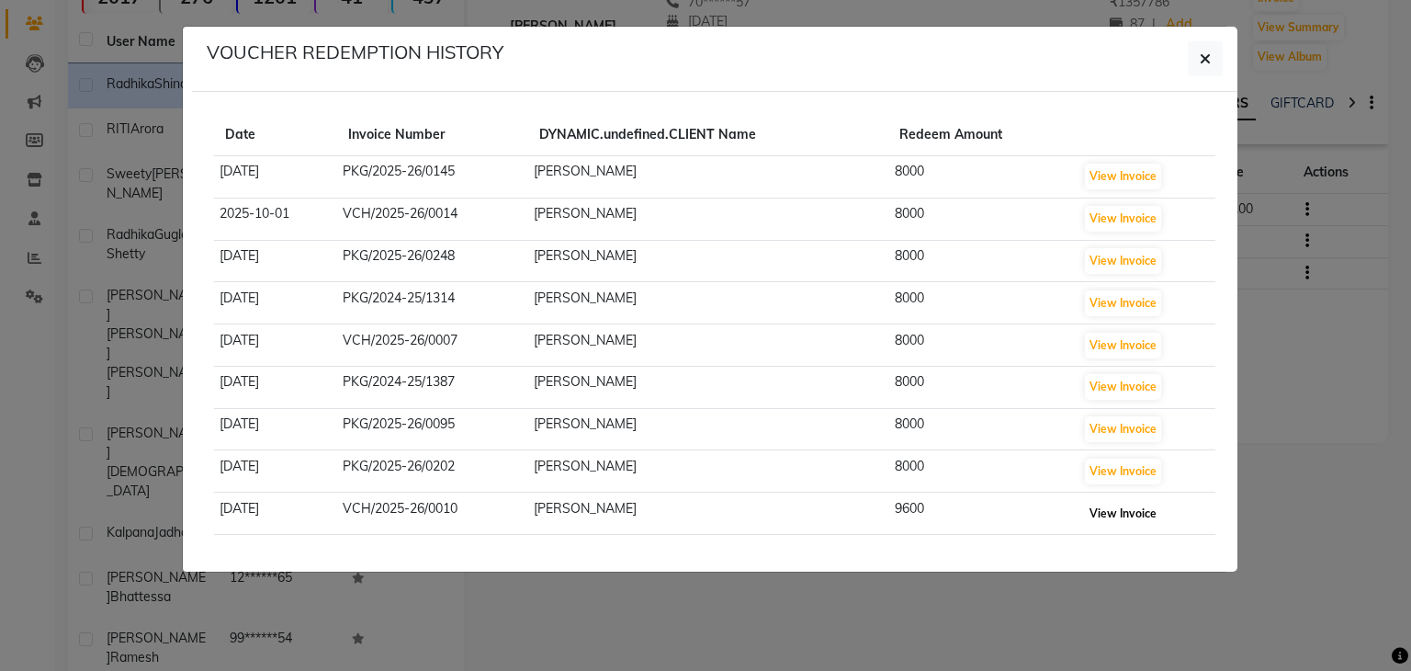
click at [1134, 512] on button "View Invoice" at bounding box center [1123, 514] width 76 height 26
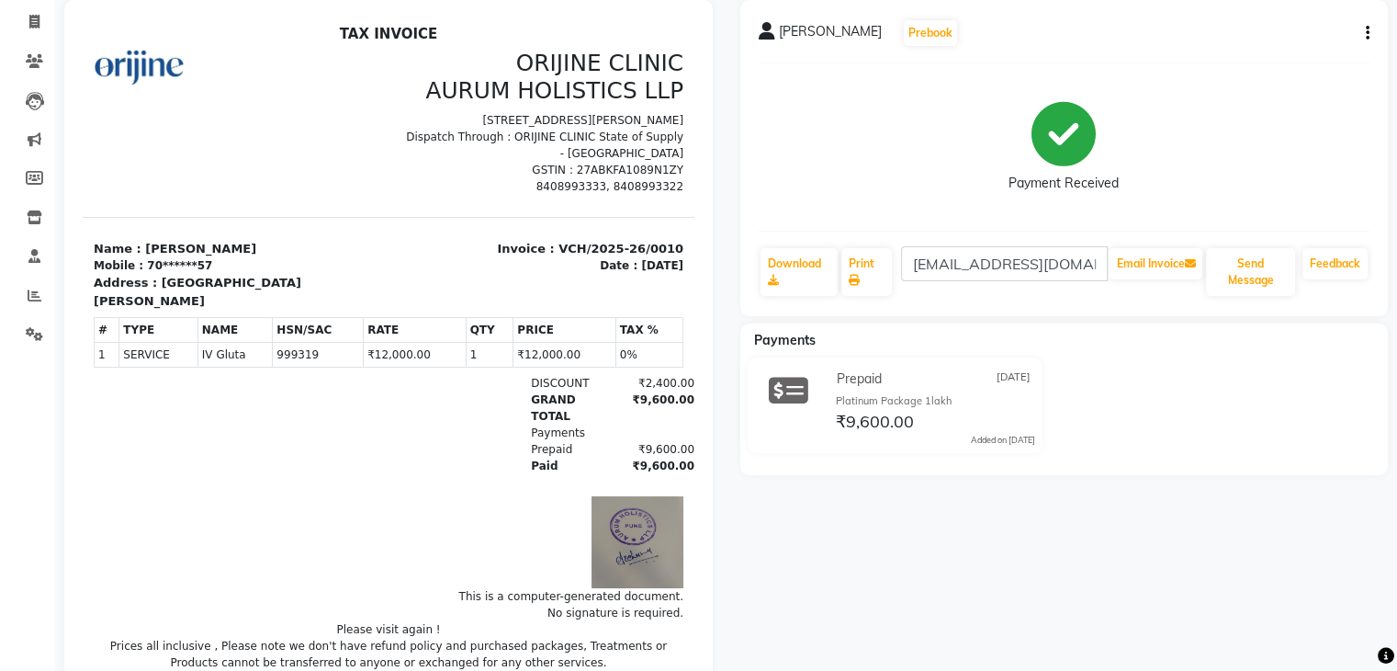
scroll to position [153, 0]
click at [1367, 31] on icon "button" at bounding box center [1368, 31] width 4 height 1
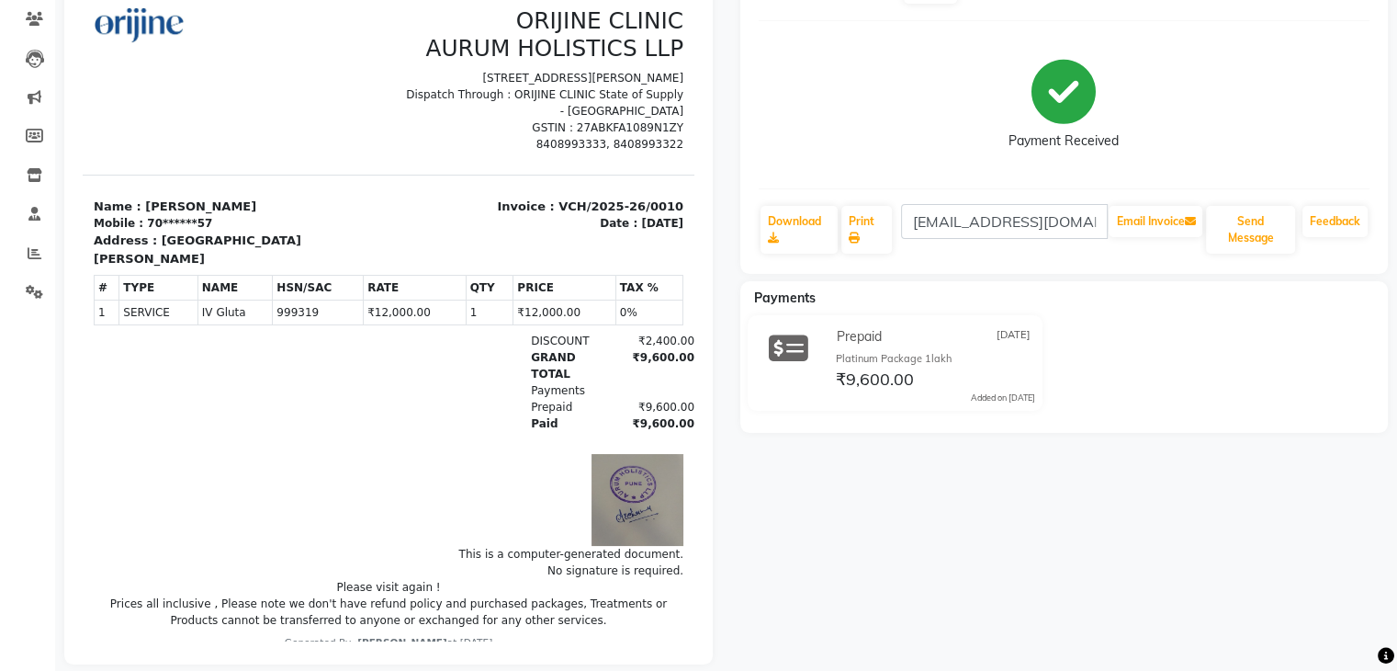
scroll to position [195, 0]
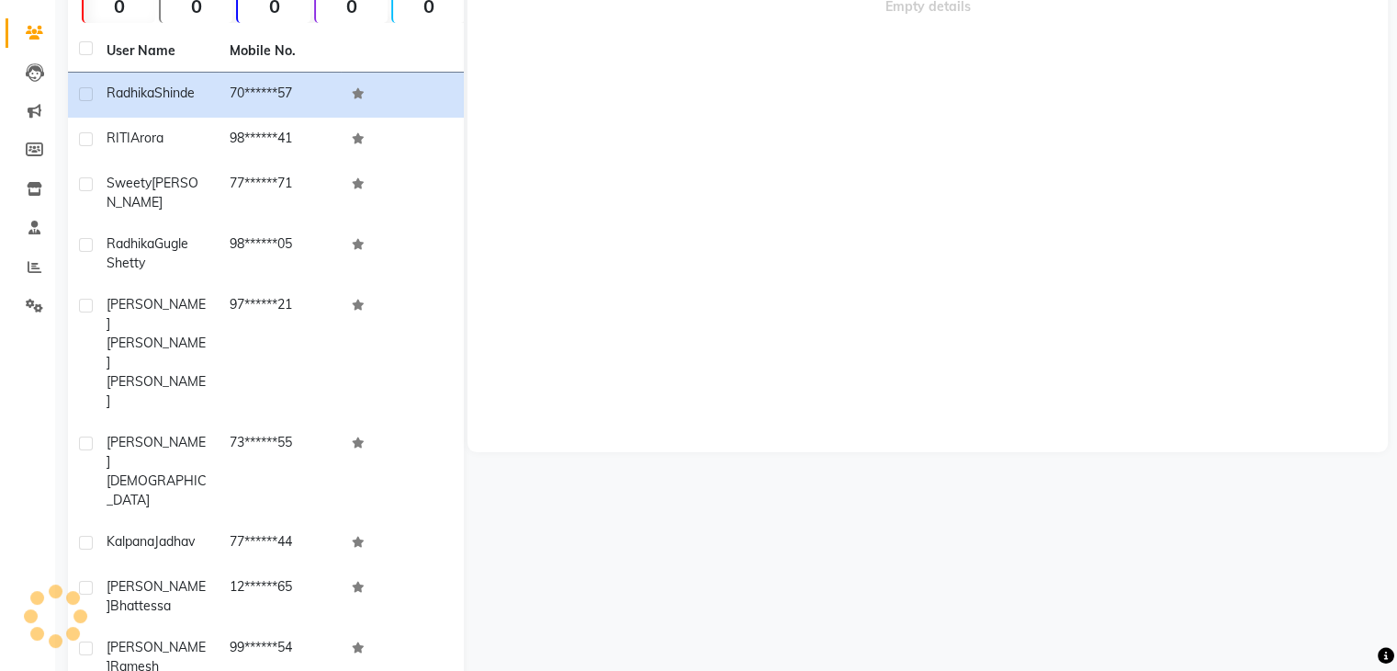
scroll to position [188, 0]
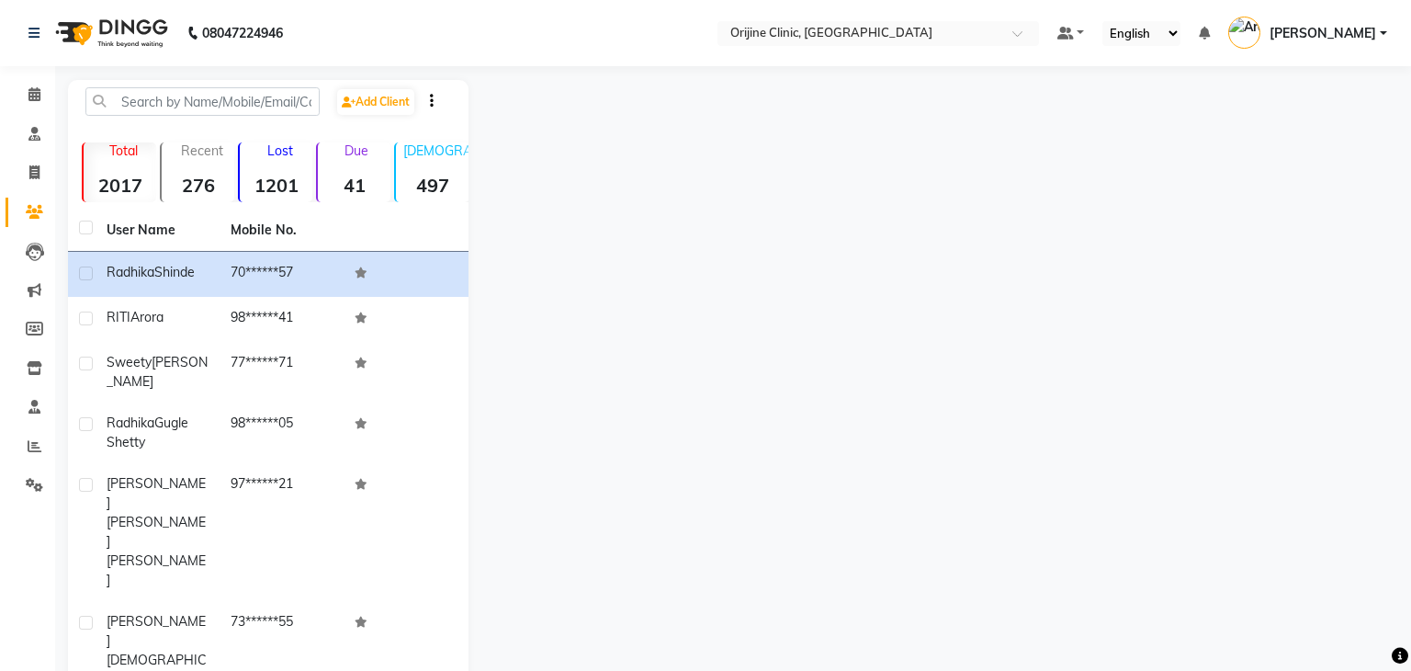
select select "702"
select select "service"
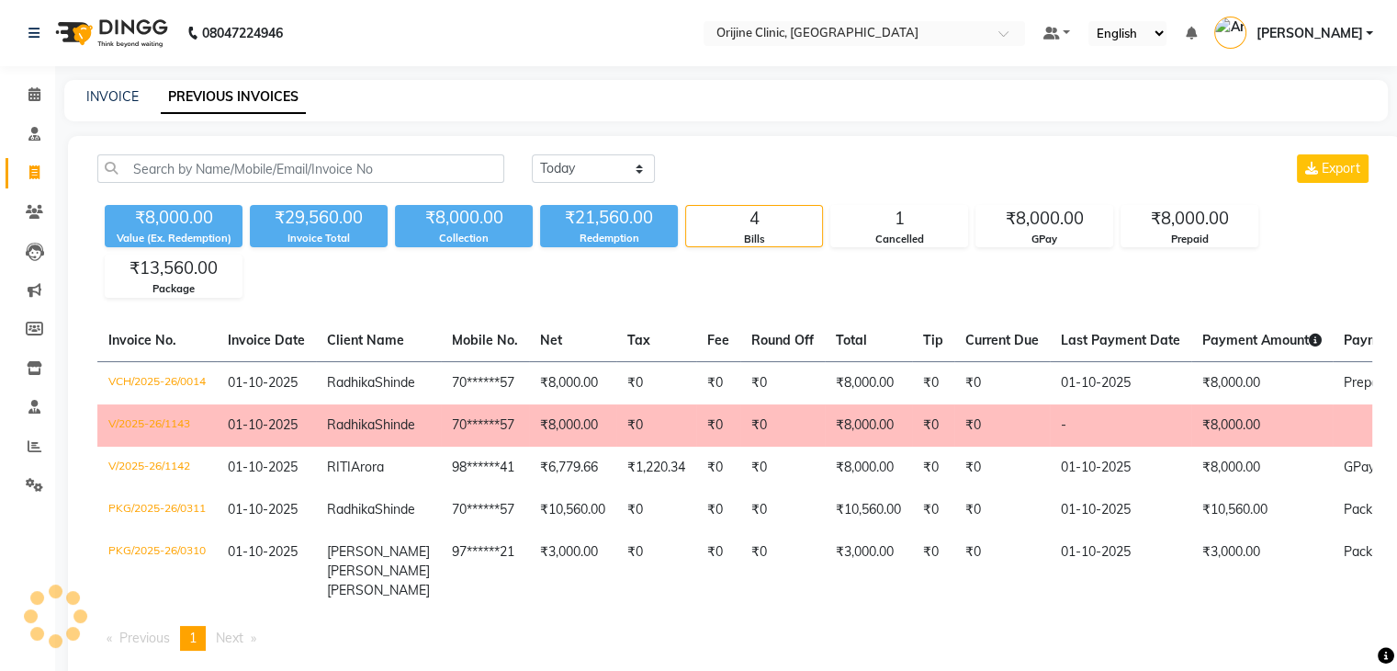
select select "service"
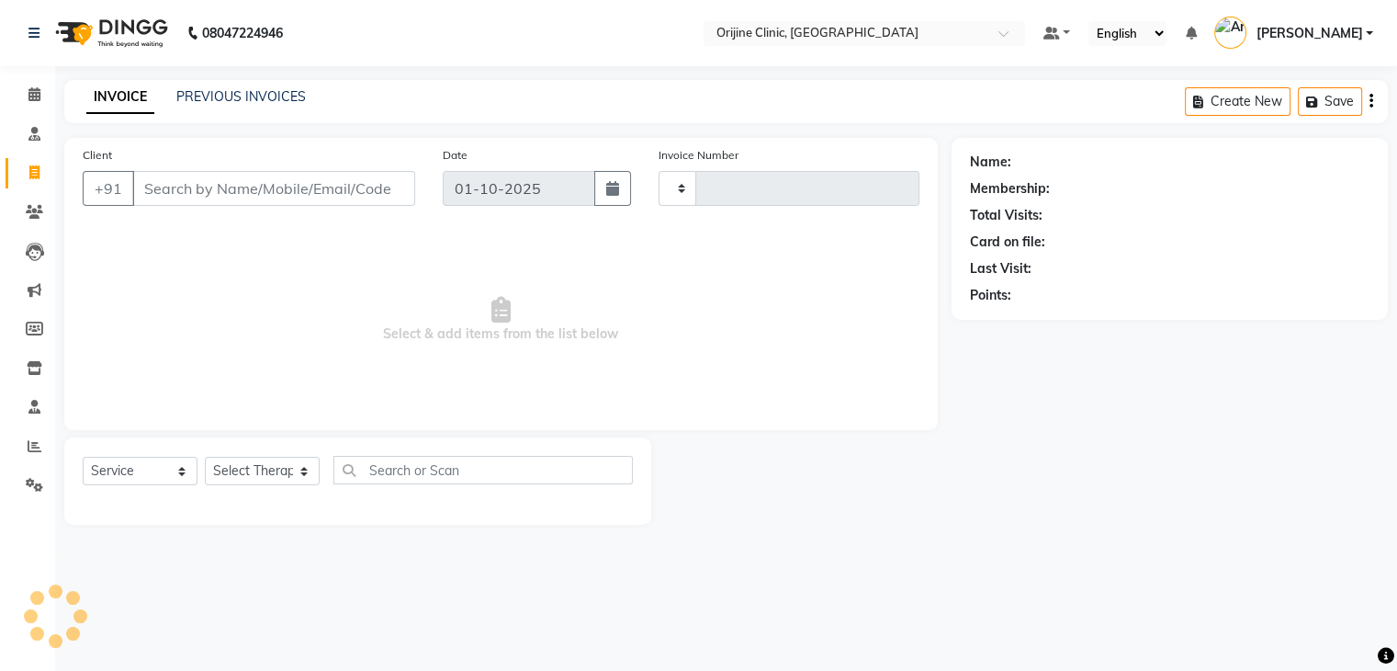
type input "1144"
select select "702"
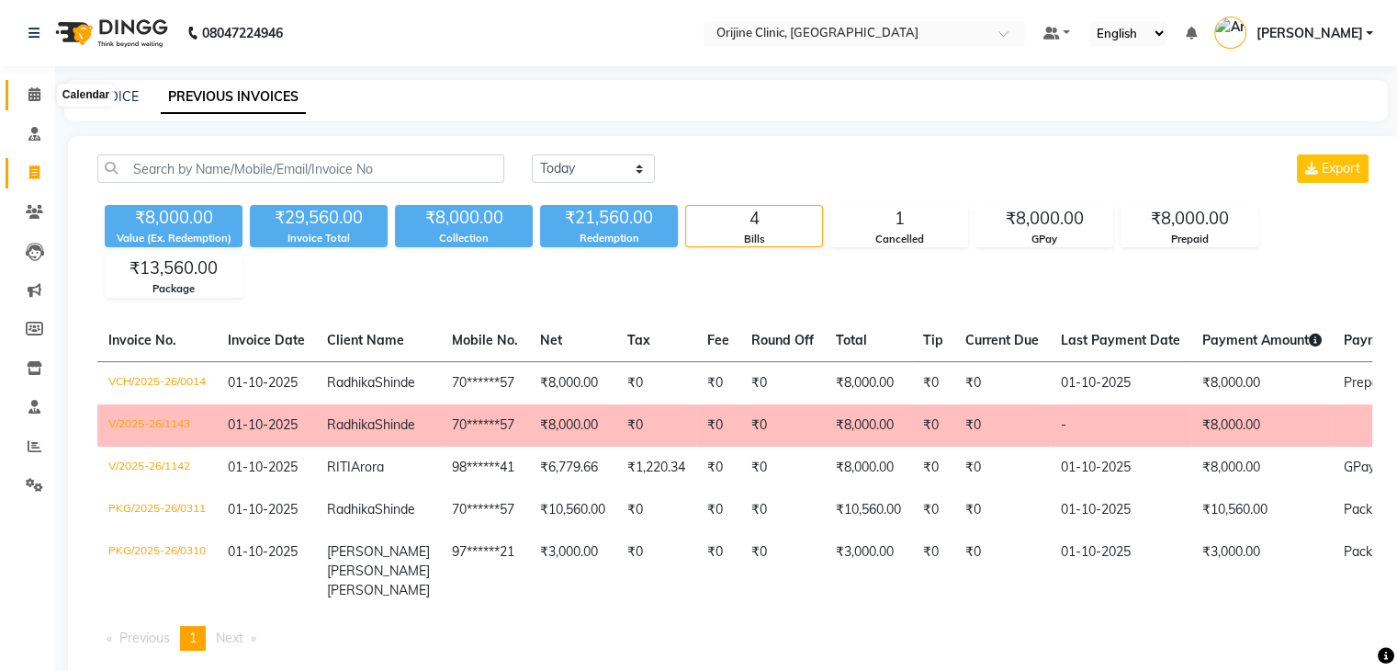
click at [33, 95] on icon at bounding box center [34, 94] width 12 height 14
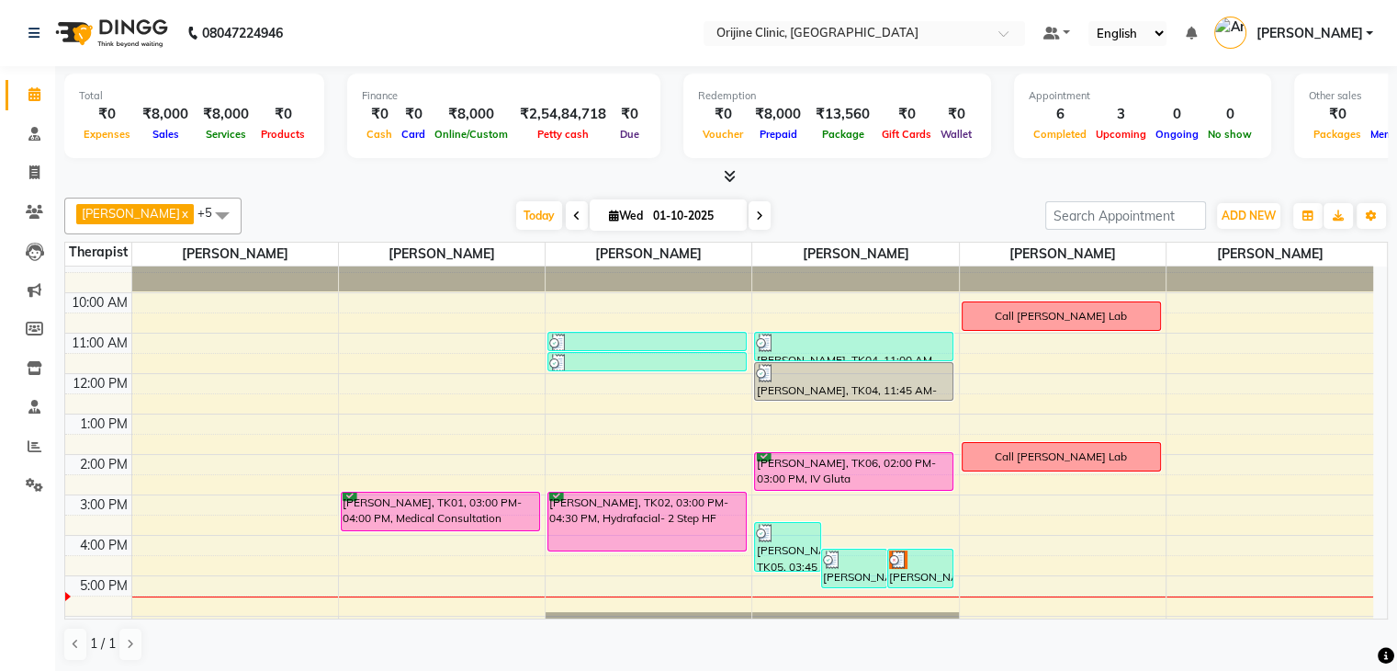
scroll to position [102, 0]
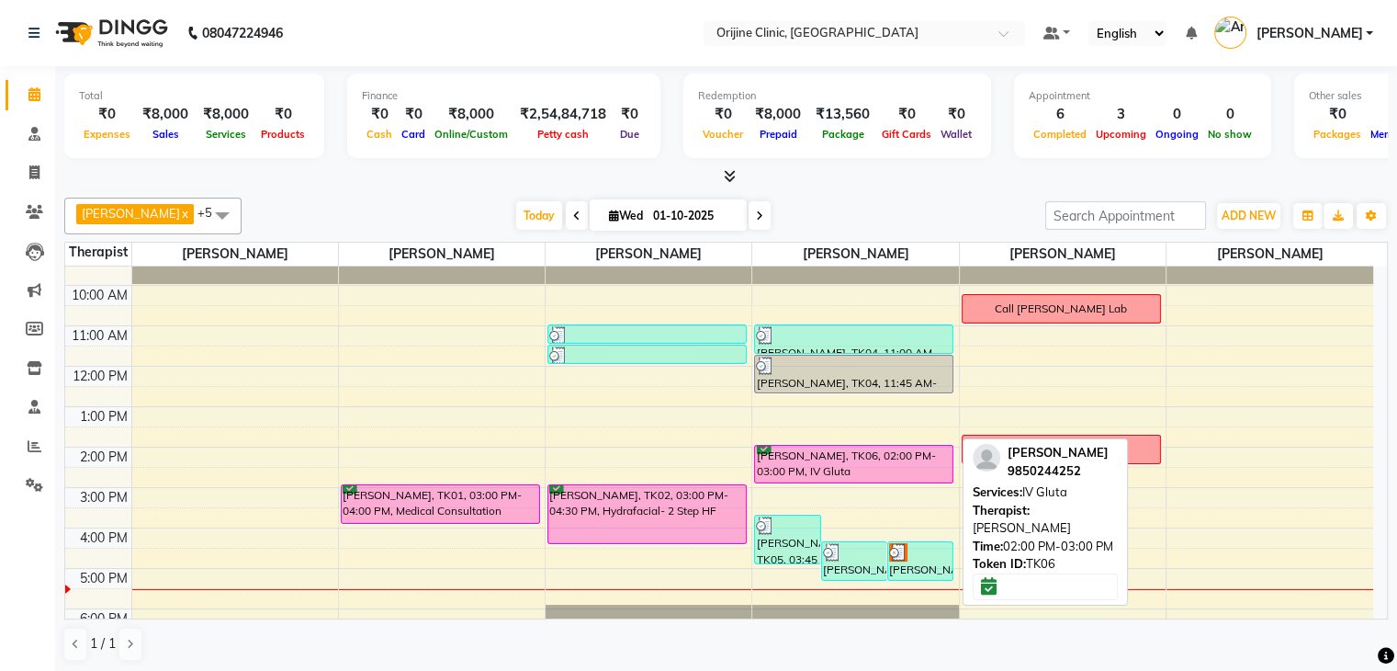
click at [849, 460] on div "[PERSON_NAME], TK06, 02:00 PM-03:00 PM, IV Gluta" at bounding box center [854, 464] width 198 height 37
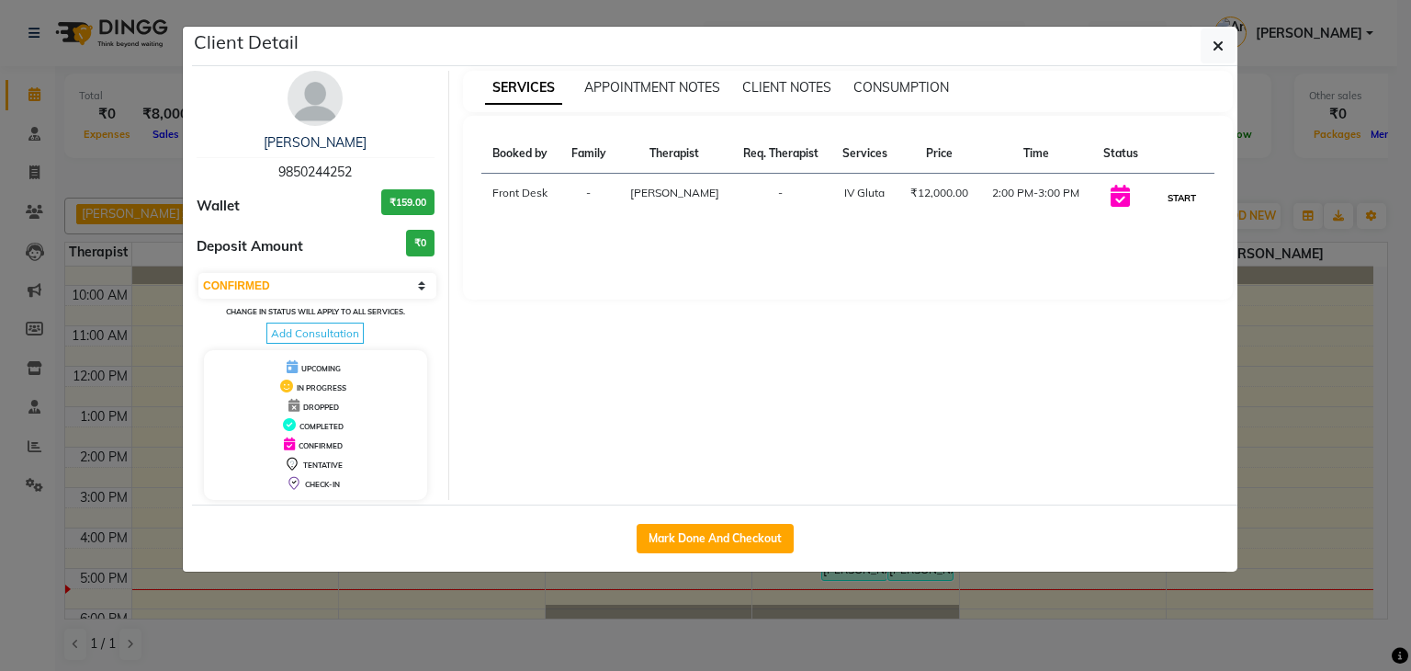
click at [1187, 192] on button "START" at bounding box center [1182, 197] width 38 height 23
select select "1"
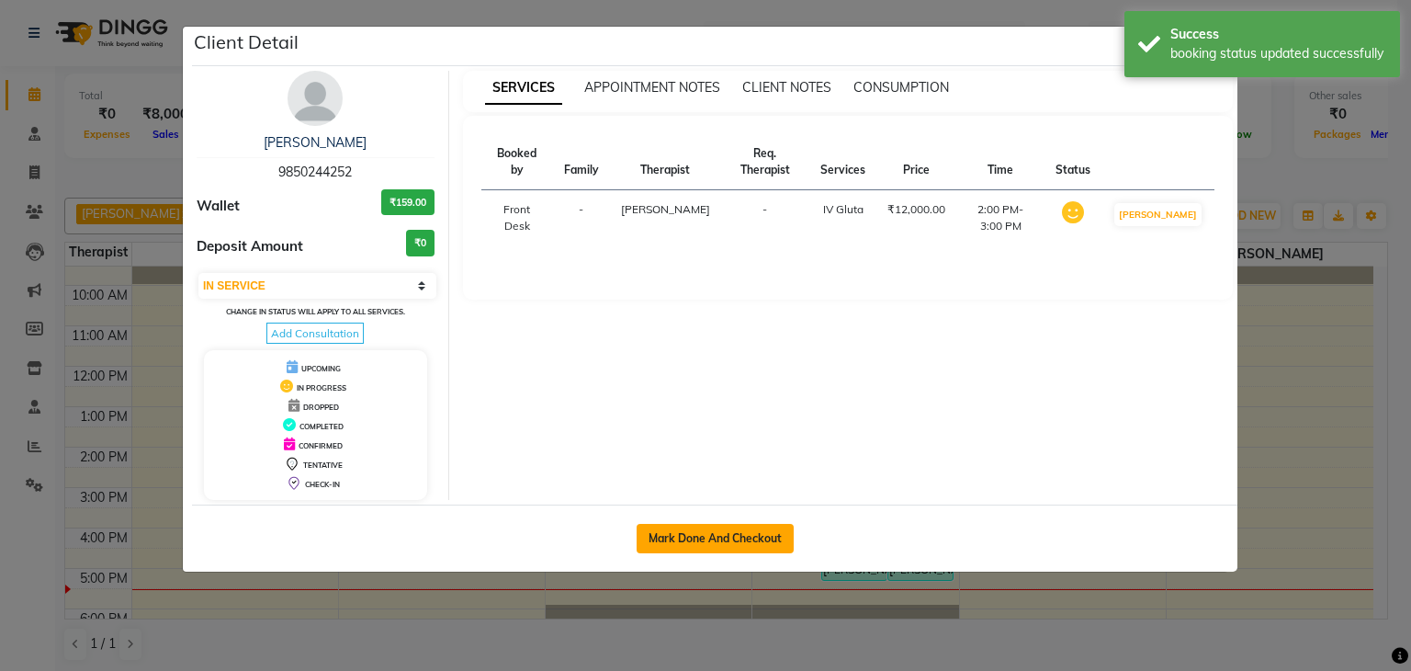
click at [746, 537] on button "Mark Done And Checkout" at bounding box center [715, 538] width 157 height 29
select select "service"
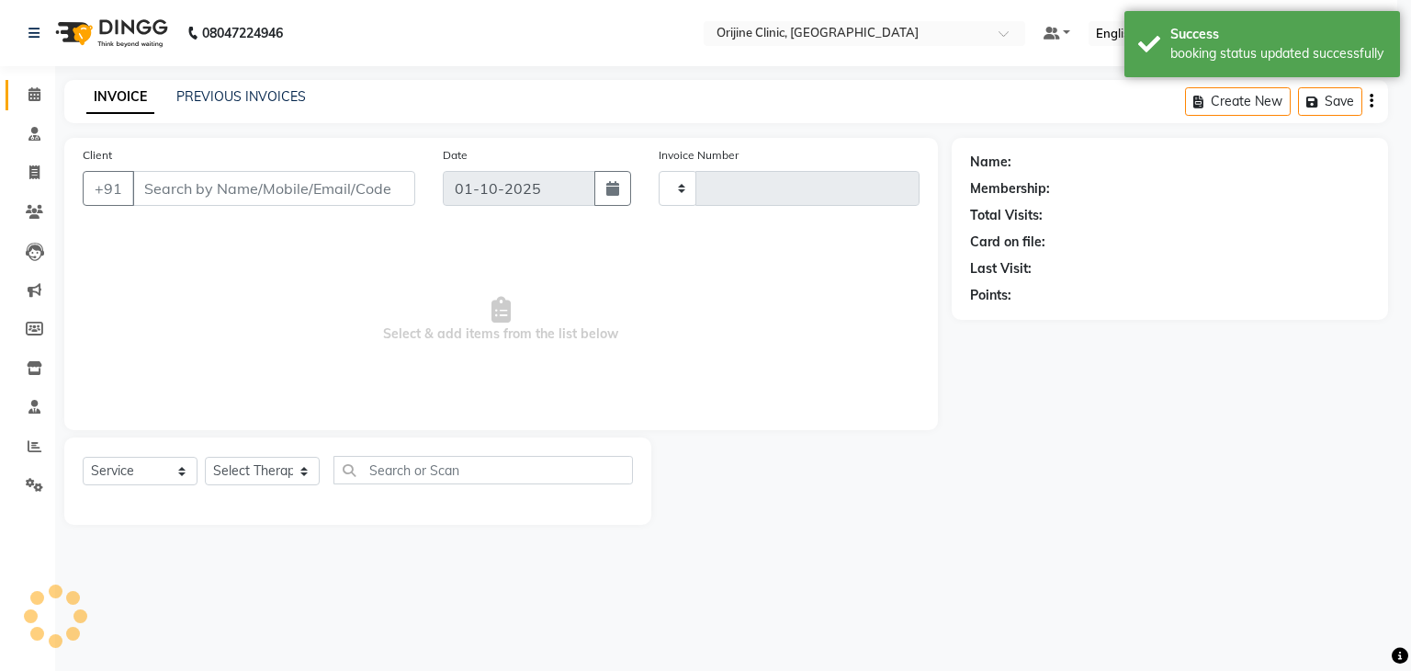
type input "1144"
select select "702"
type input "98******52"
select select "10777"
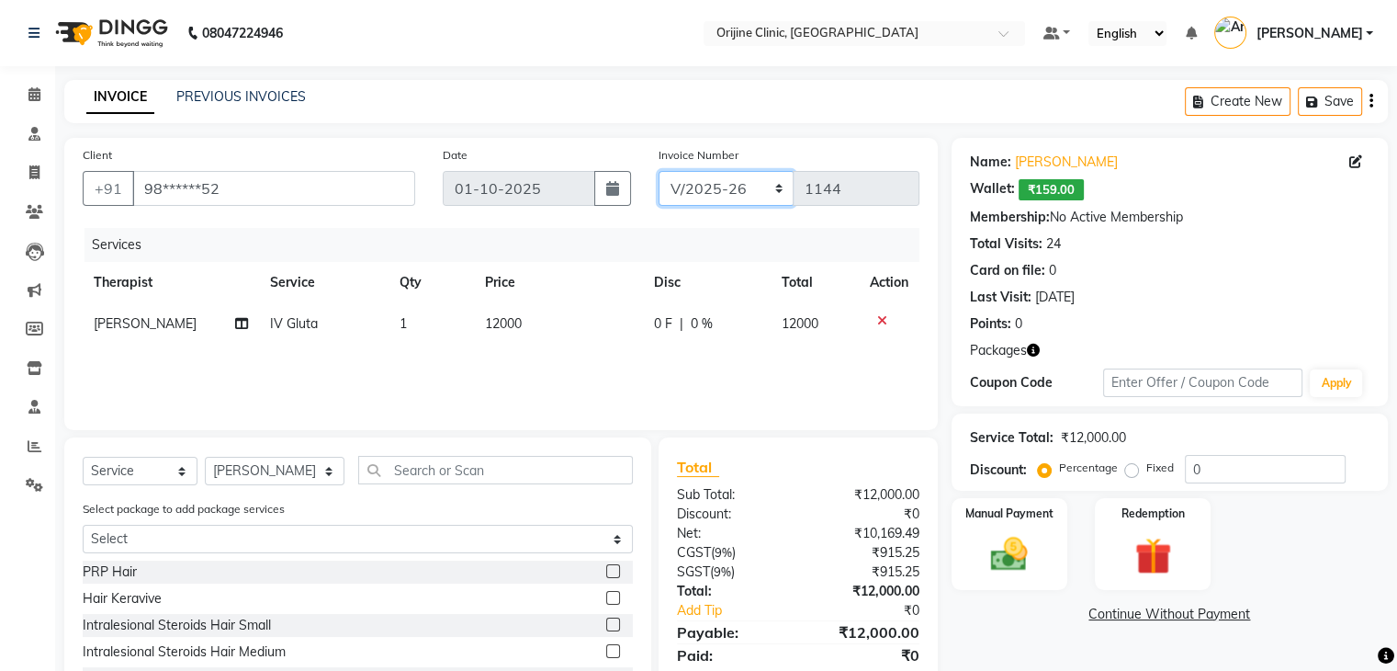
click at [710, 185] on select "VCH/2025-26 PKG/2025-26 V/2025 V/2025-26" at bounding box center [727, 188] width 136 height 35
select select "4079"
click at [659, 171] on select "VCH/2025-26 PKG/2025-26 V/2025 V/2025-26" at bounding box center [727, 188] width 136 height 35
type input "0312"
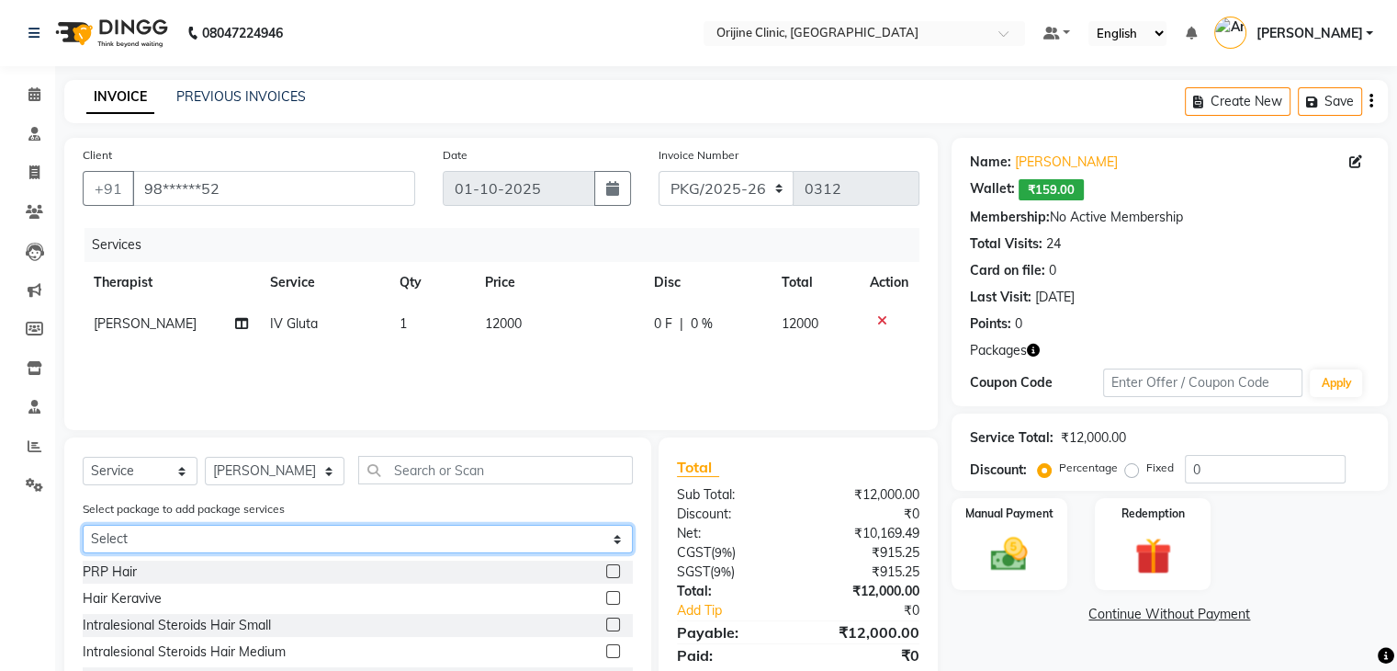
click at [309, 533] on select "Select IV Glutathione 12 Sessions Peel- Regular- Under Eye 6 sessions Platinum …" at bounding box center [358, 539] width 550 height 28
select select "1: Object"
click at [83, 526] on select "Select IV Glutathione 12 Sessions Peel- Regular- Under Eye 6 sessions Platinum …" at bounding box center [358, 539] width 550 height 28
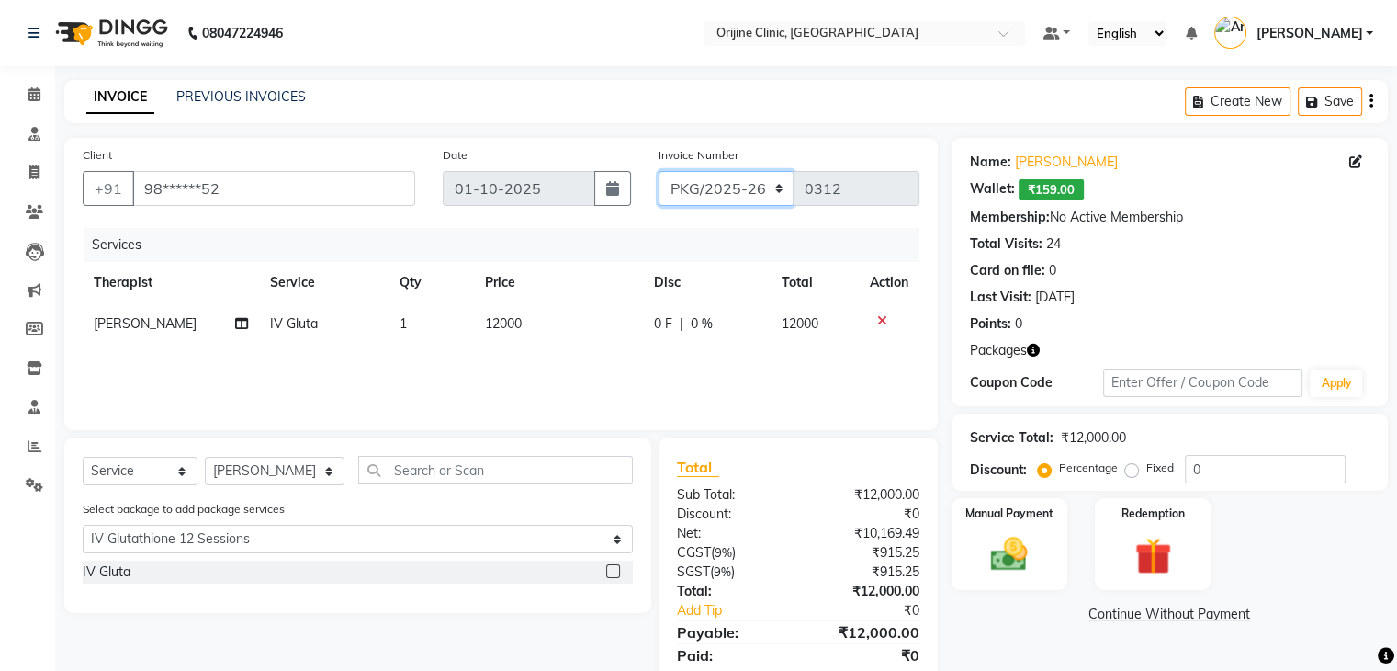
click at [717, 191] on select "VCH/2025-26 PKG/2025-26 V/2025 V/2025-26" at bounding box center [727, 188] width 136 height 35
click at [659, 171] on select "VCH/2025-26 PKG/2025-26 V/2025 V/2025-26" at bounding box center [727, 188] width 136 height 35
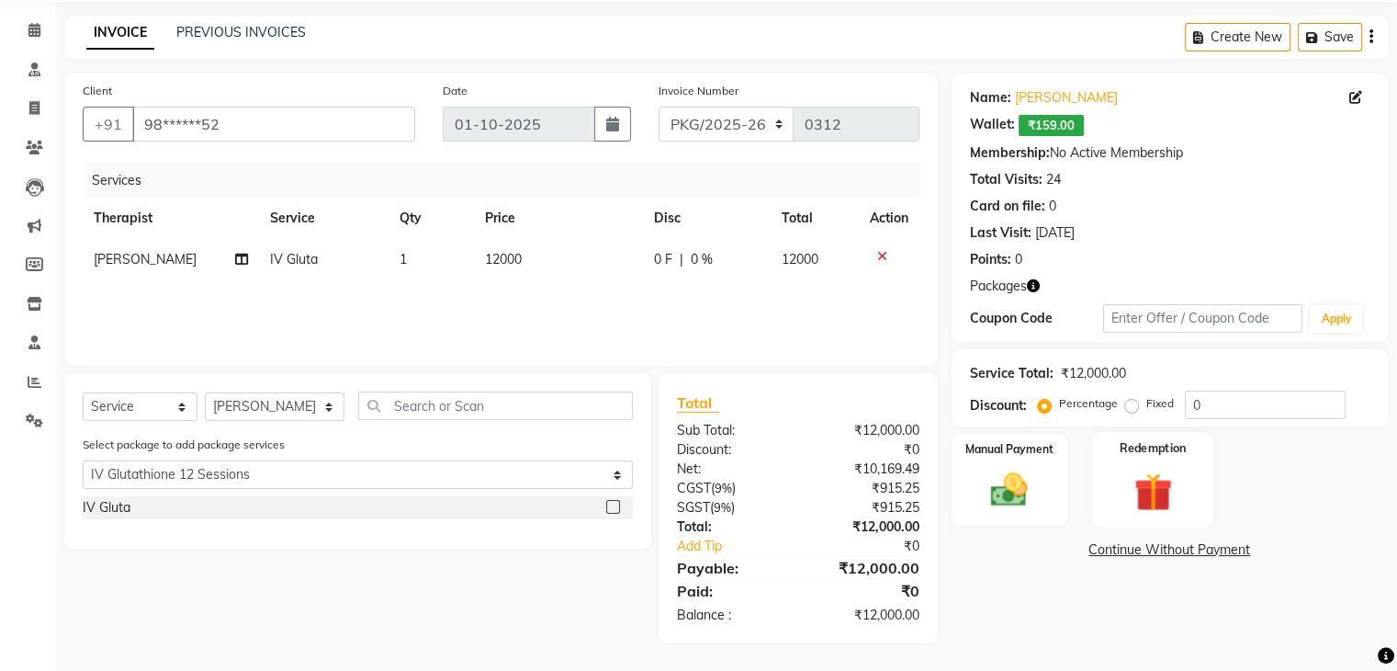
click at [1147, 483] on img at bounding box center [1153, 492] width 62 height 47
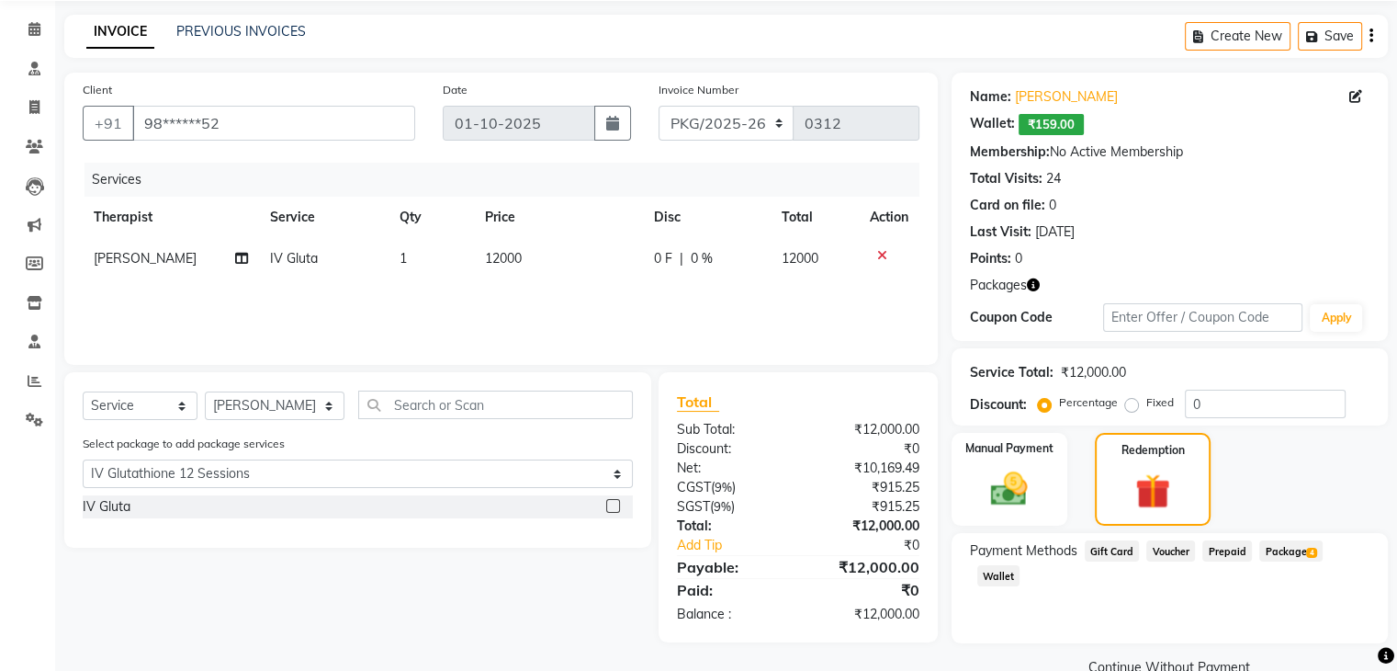
click at [1283, 552] on span "Package 4" at bounding box center [1291, 550] width 63 height 21
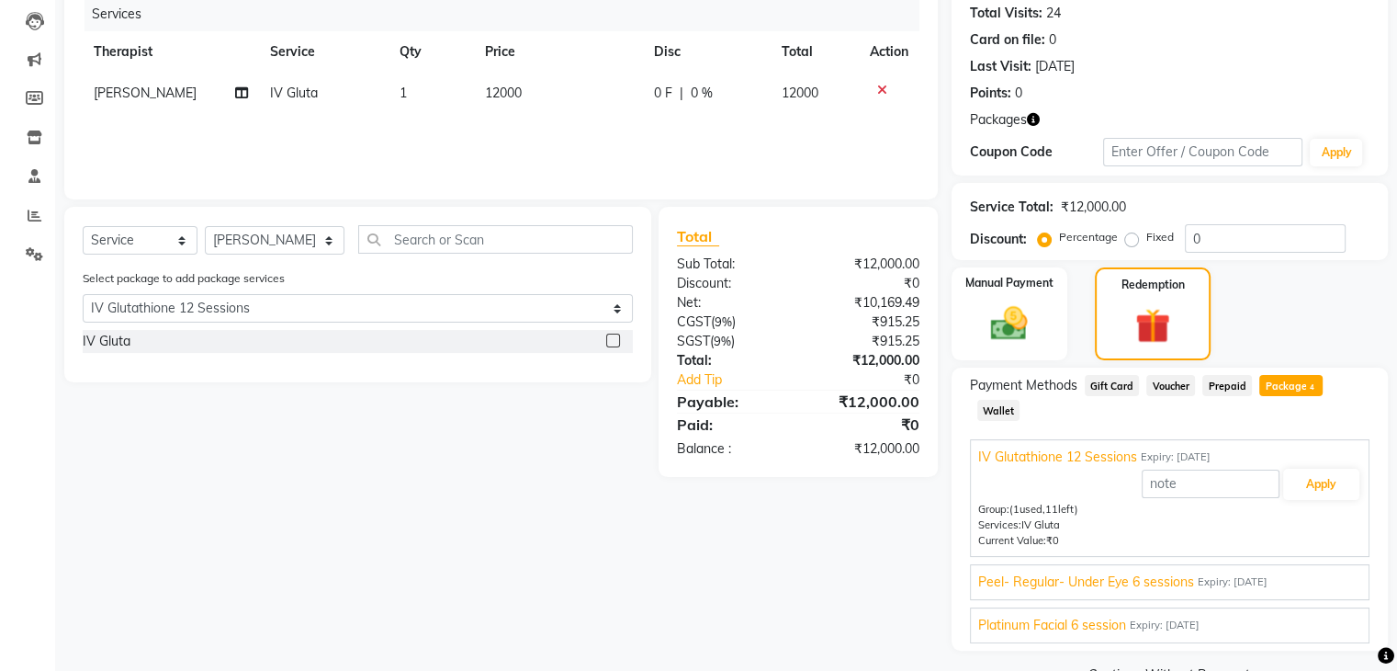
scroll to position [232, 0]
click at [1189, 485] on input "text" at bounding box center [1211, 483] width 138 height 28
type input "1"
click at [1306, 488] on button "Apply" at bounding box center [1321, 483] width 76 height 31
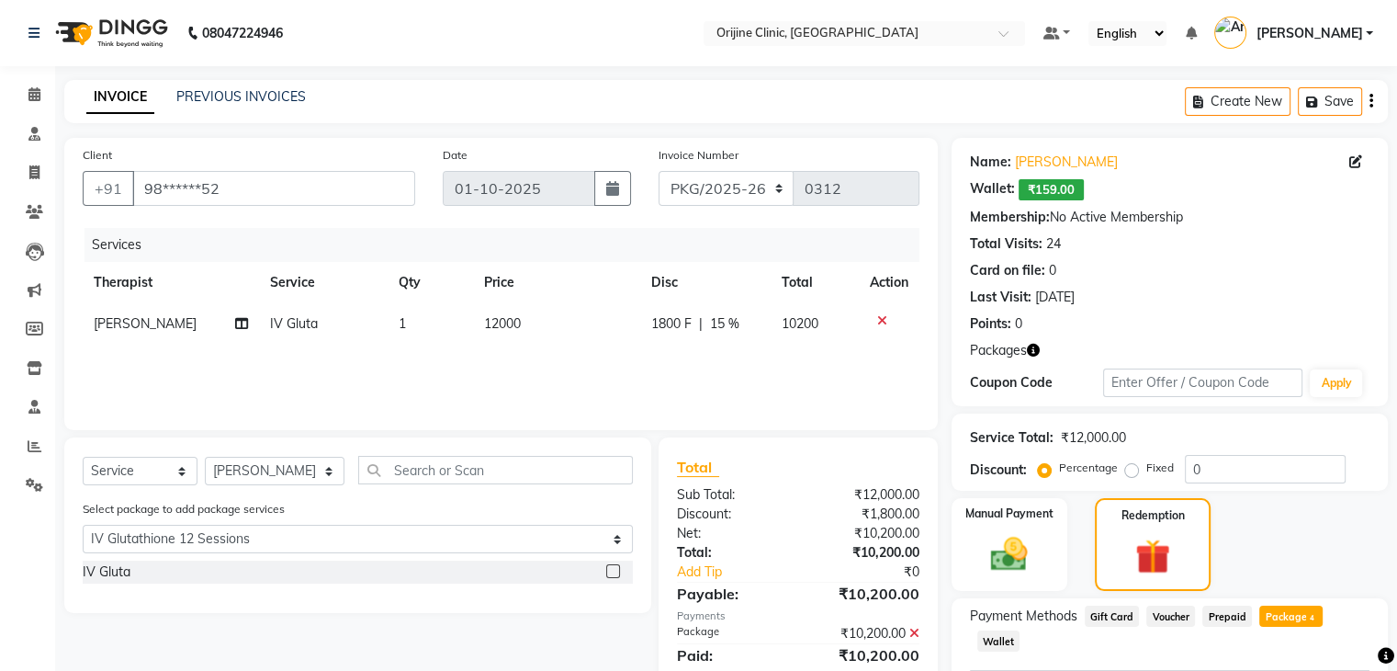
scroll to position [379, 0]
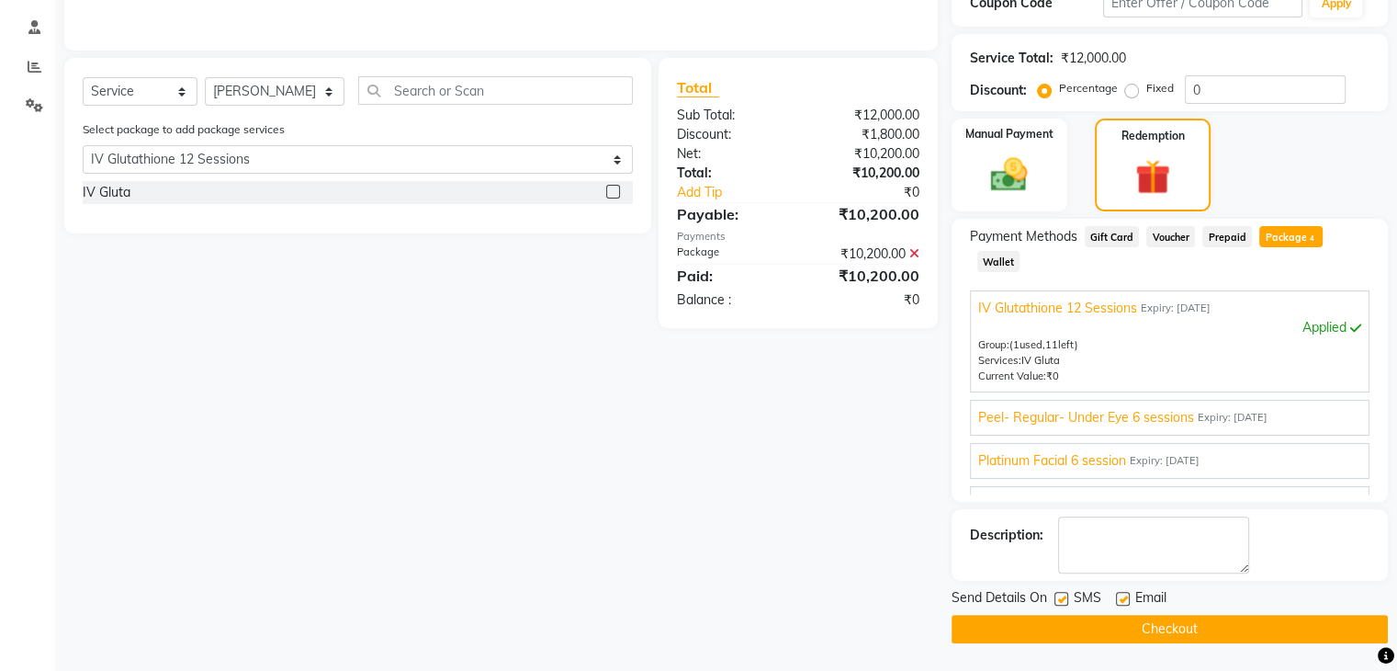
click at [1062, 594] on label at bounding box center [1062, 599] width 14 height 14
click at [1062, 594] on input "checkbox" at bounding box center [1061, 599] width 12 height 12
checkbox input "false"
click at [1120, 598] on label at bounding box center [1123, 599] width 14 height 14
click at [1120, 598] on input "checkbox" at bounding box center [1122, 599] width 12 height 12
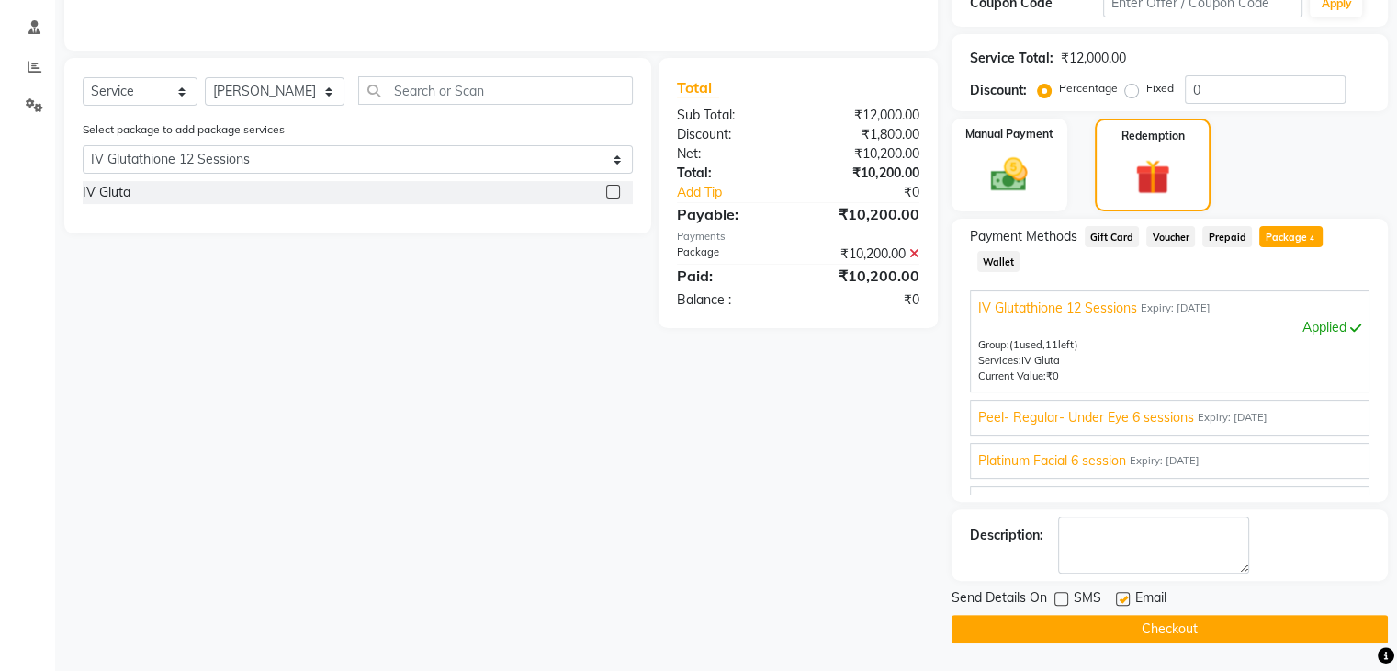
checkbox input "false"
click at [1124, 626] on button "Checkout" at bounding box center [1170, 629] width 436 height 28
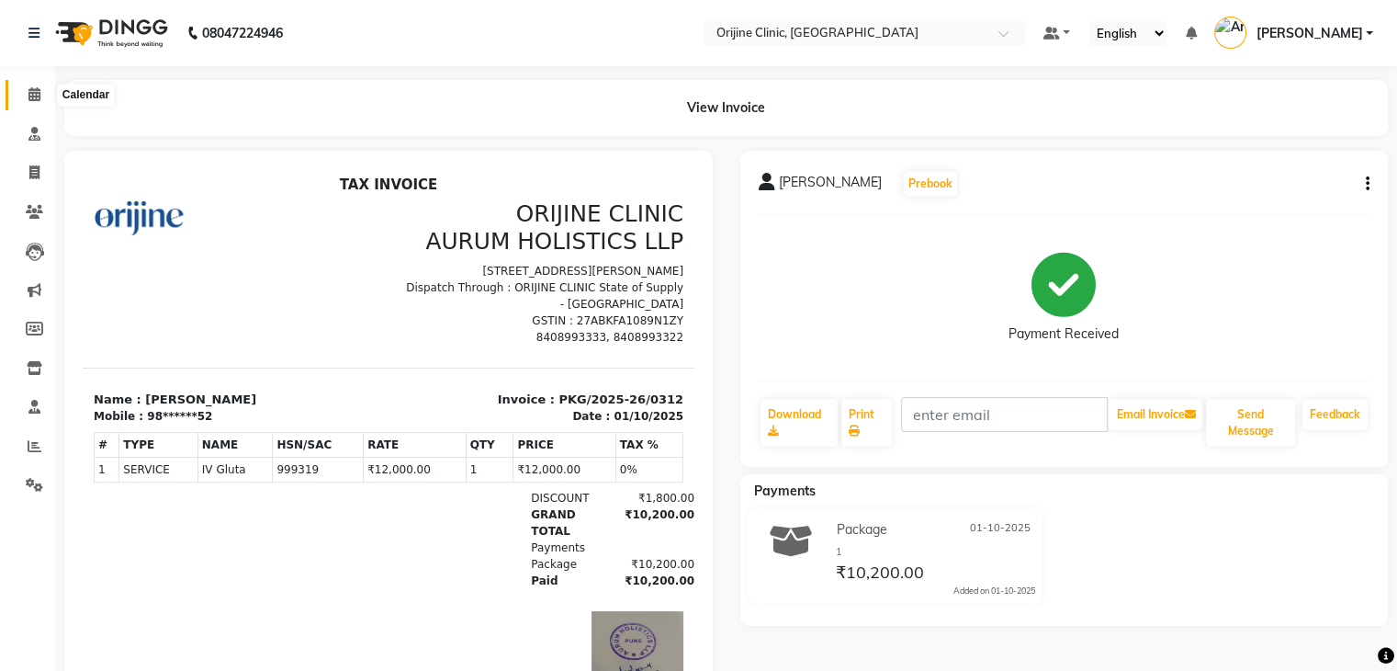
click at [37, 94] on icon at bounding box center [34, 94] width 12 height 14
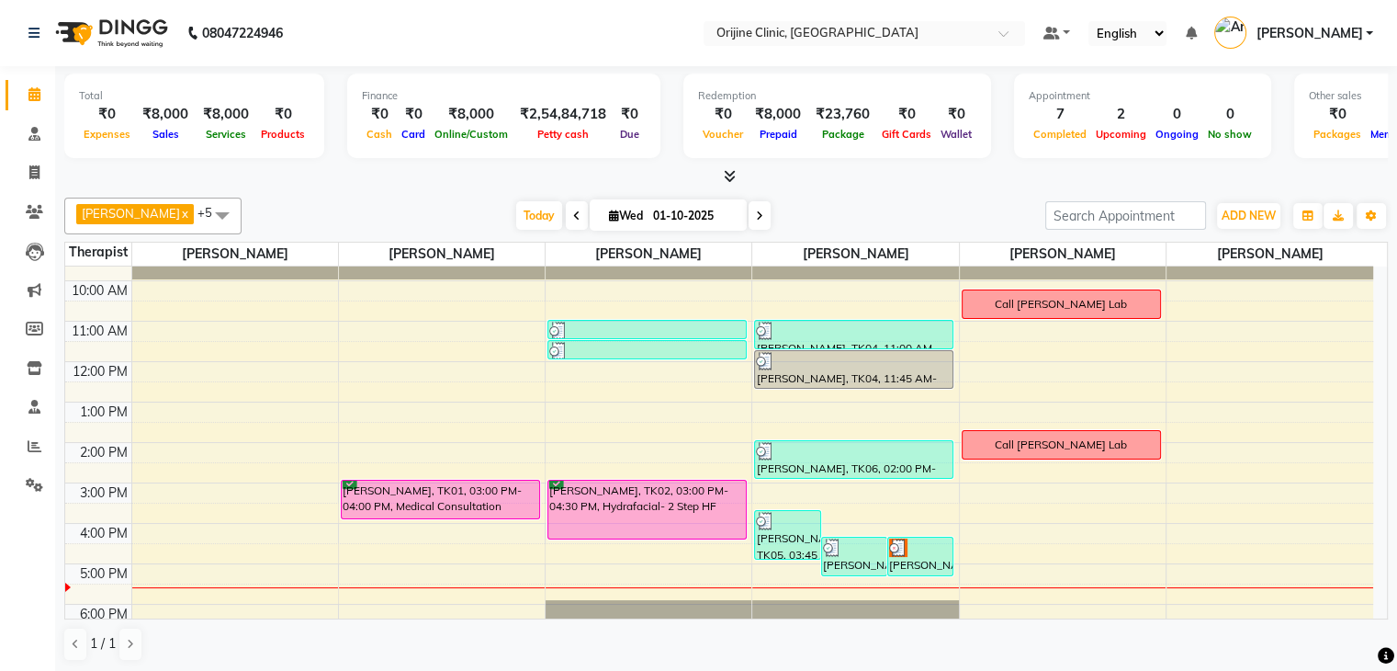
scroll to position [105, 0]
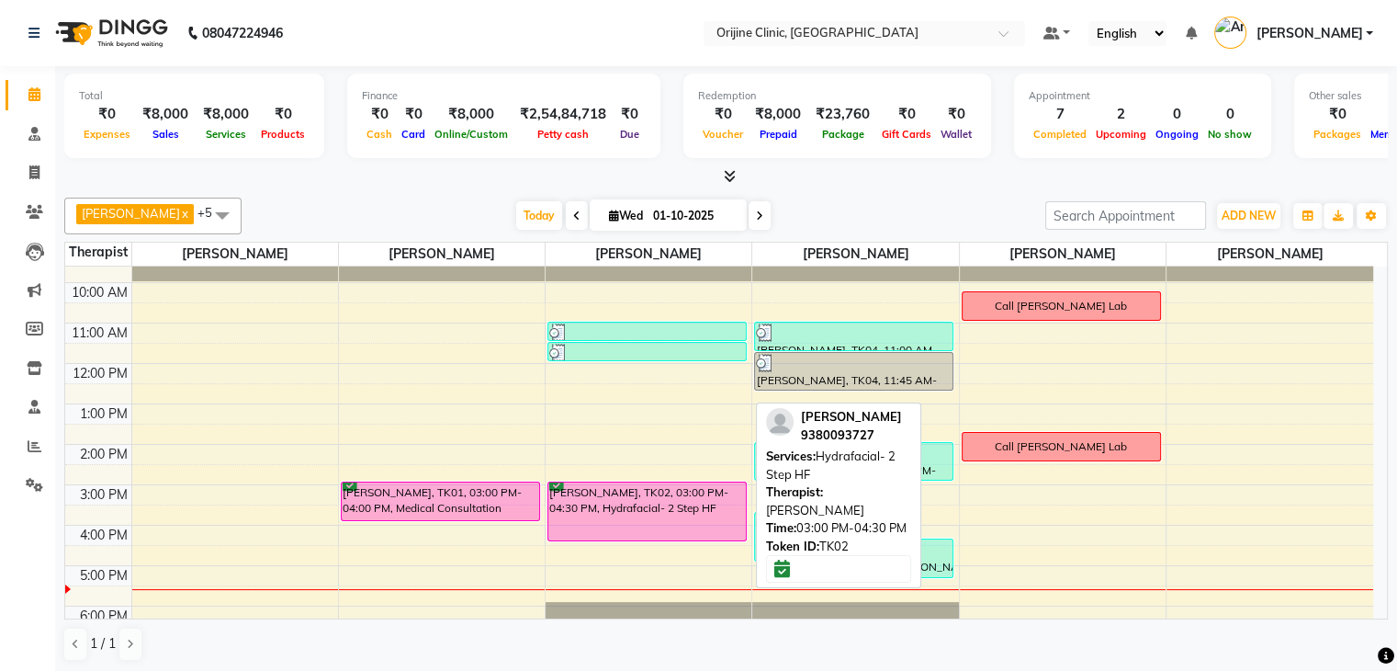
click at [628, 512] on div "[PERSON_NAME], TK02, 03:00 PM-04:30 PM, Hydrafacial- 2 Step HF" at bounding box center [647, 511] width 198 height 58
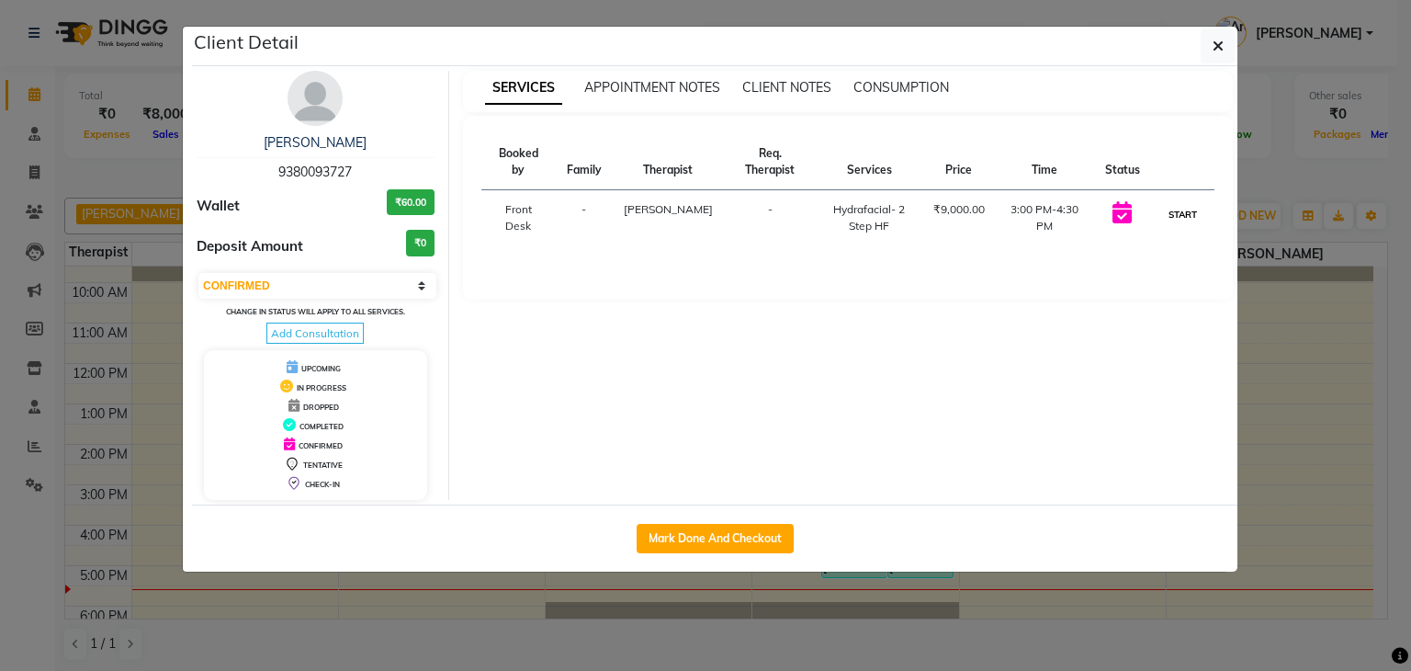
click at [1184, 203] on button "START" at bounding box center [1183, 214] width 38 height 23
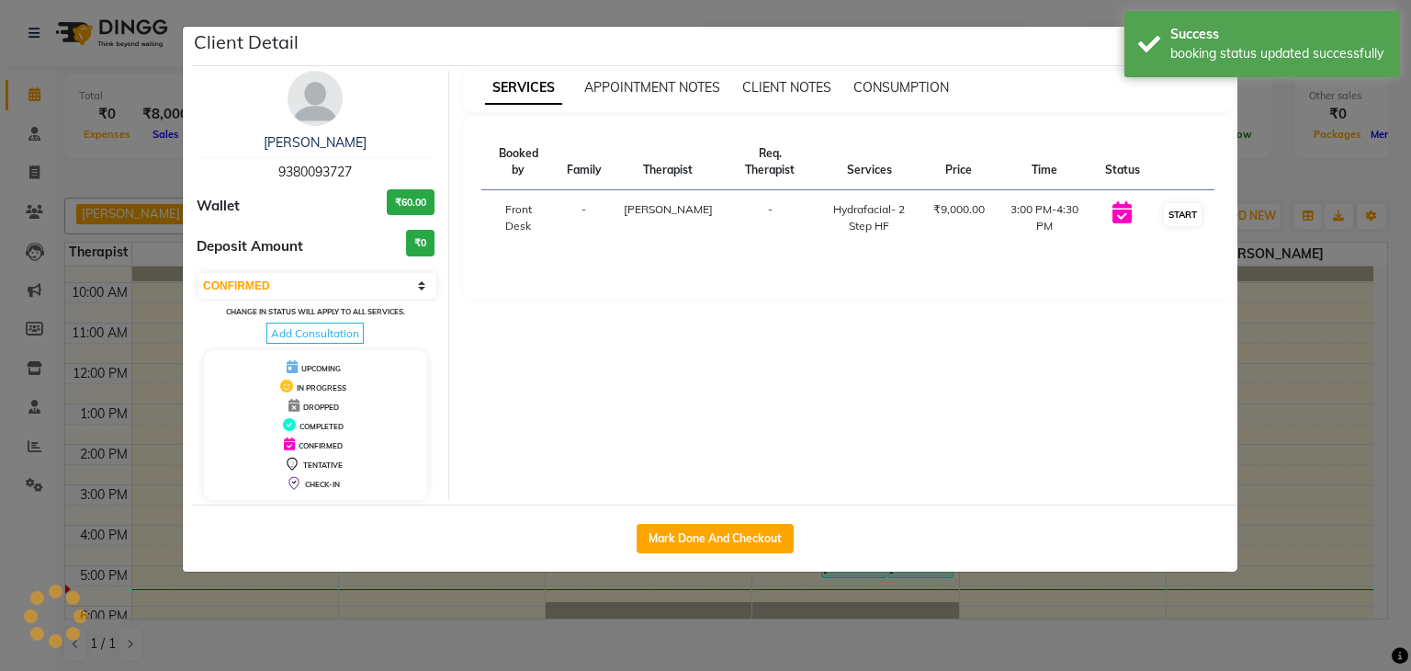
select select "1"
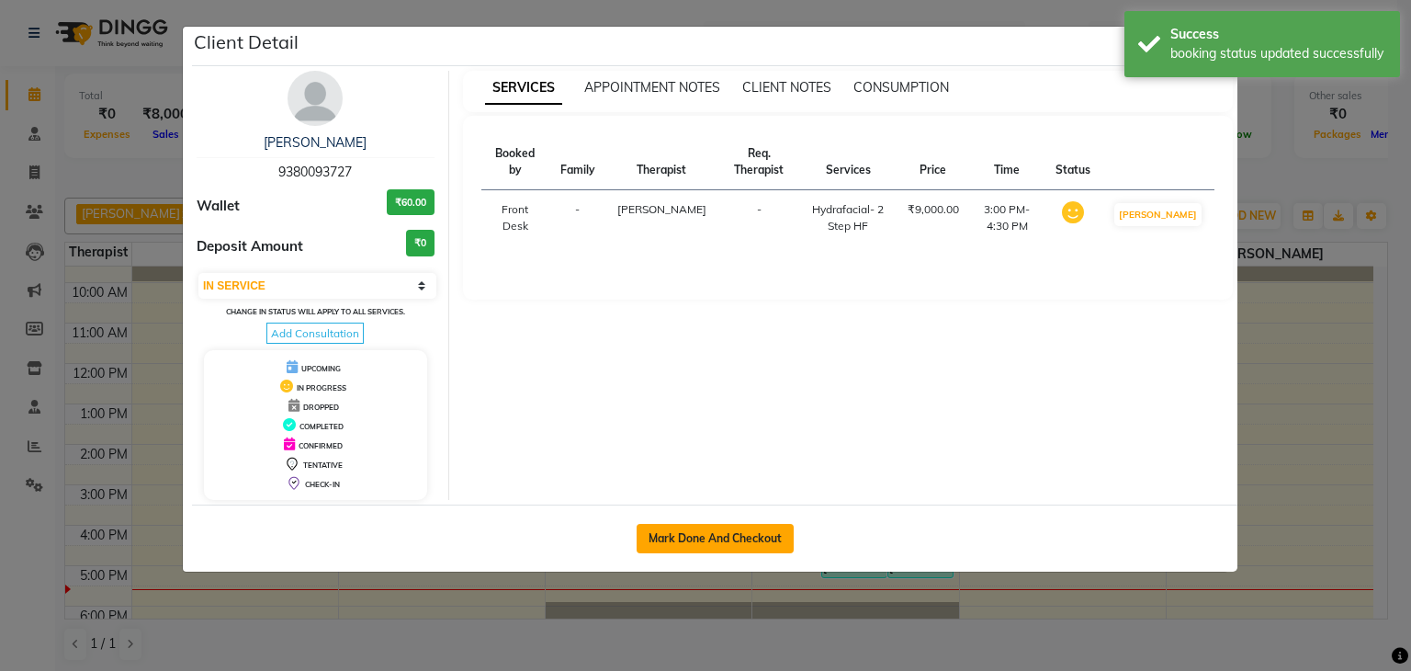
click at [769, 532] on button "Mark Done And Checkout" at bounding box center [715, 538] width 157 height 29
select select "service"
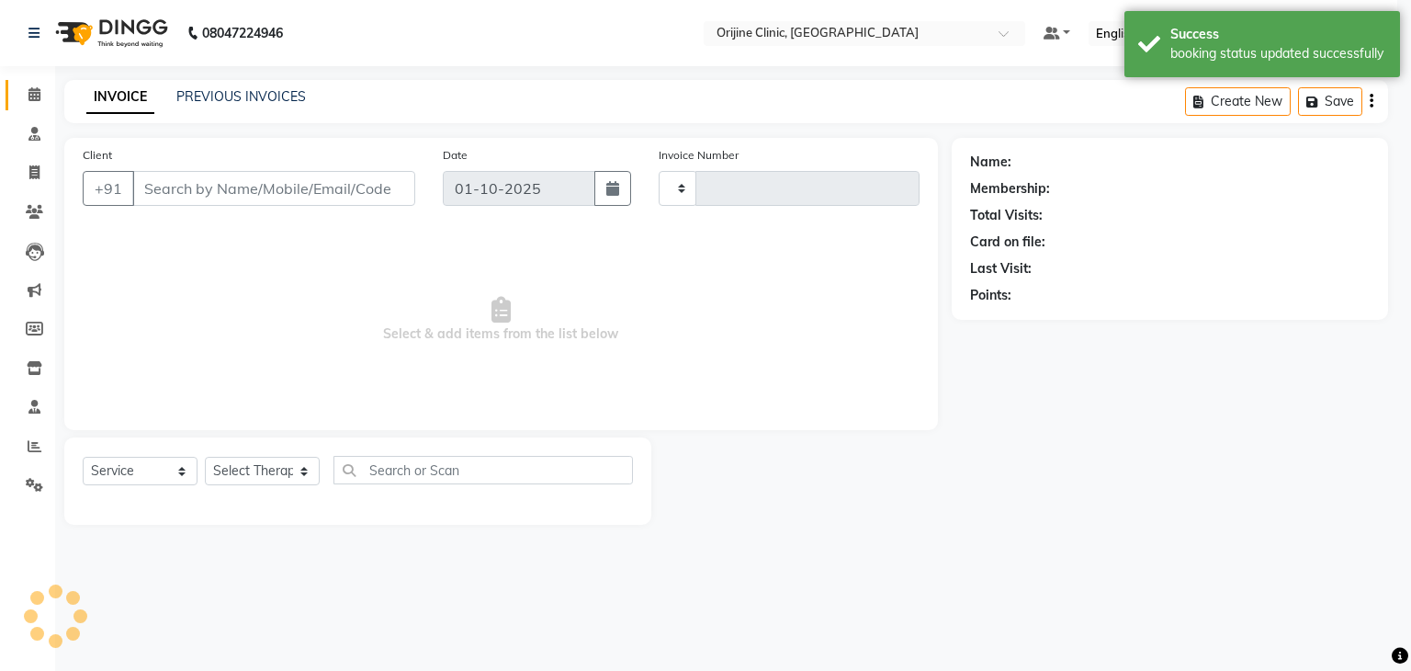
type input "1144"
select select "702"
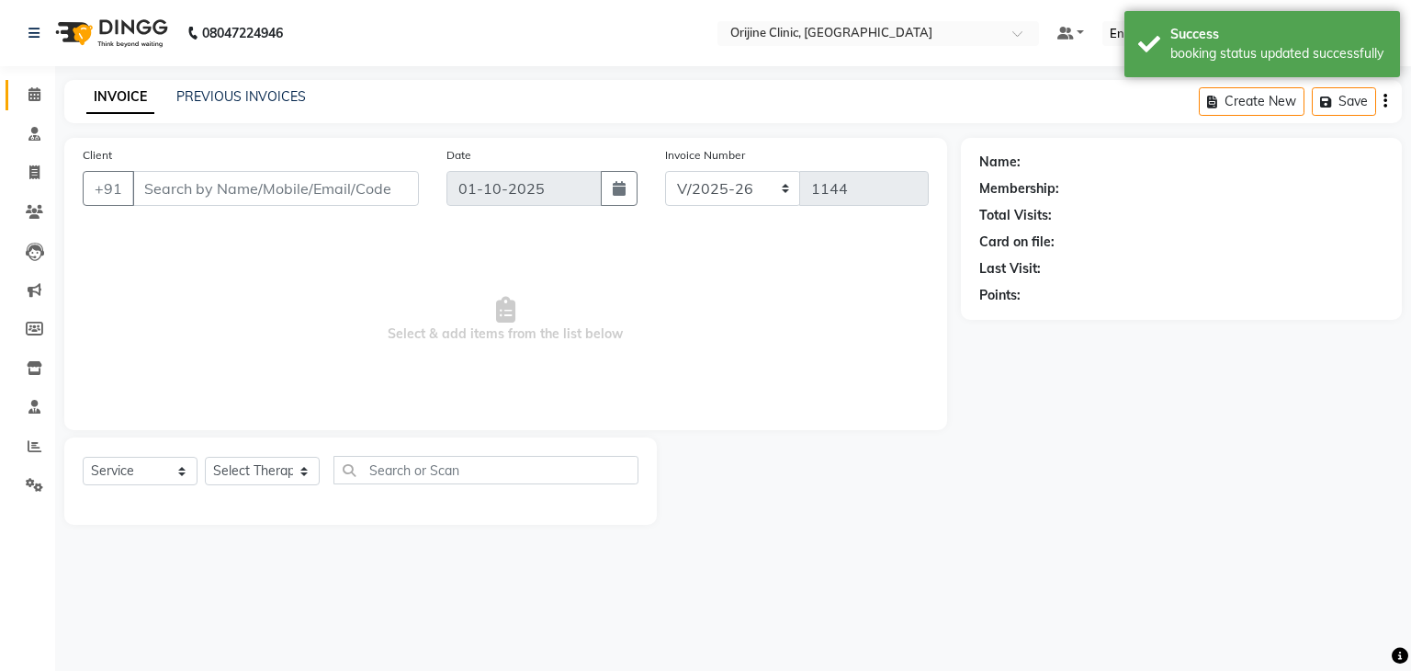
type input "93******27"
select select "10776"
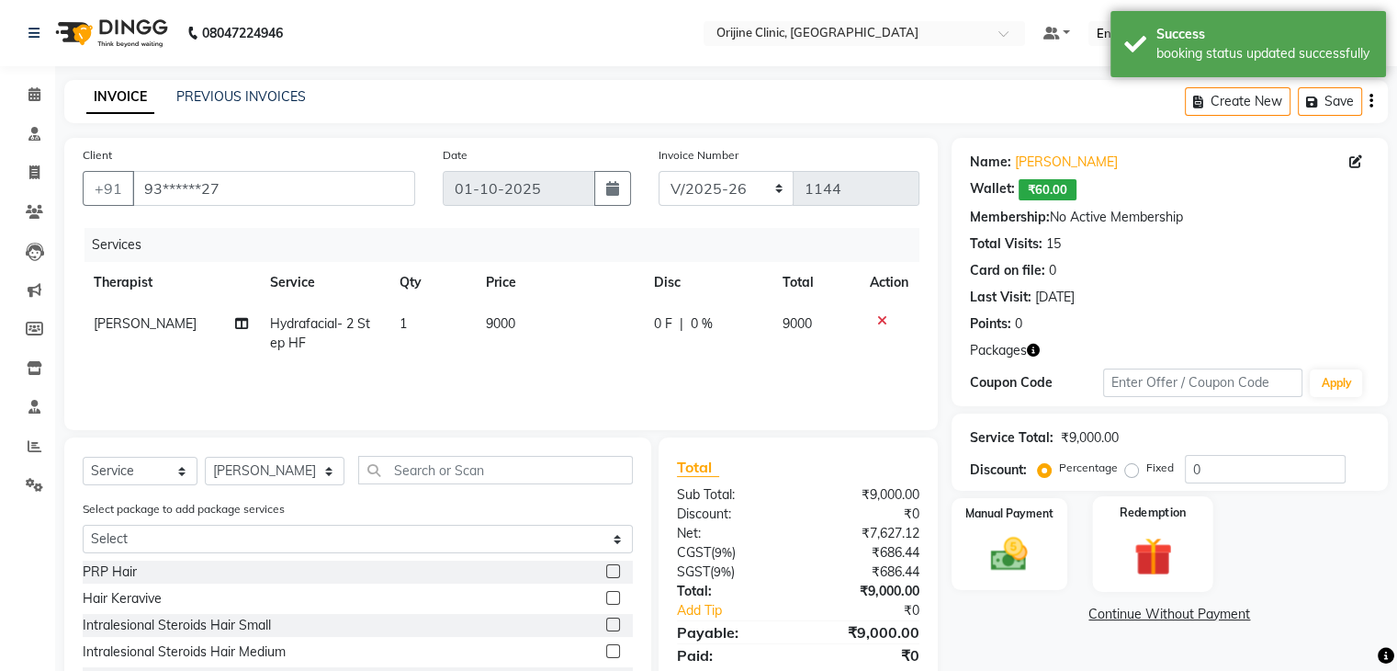
click at [1158, 548] on img at bounding box center [1153, 556] width 62 height 47
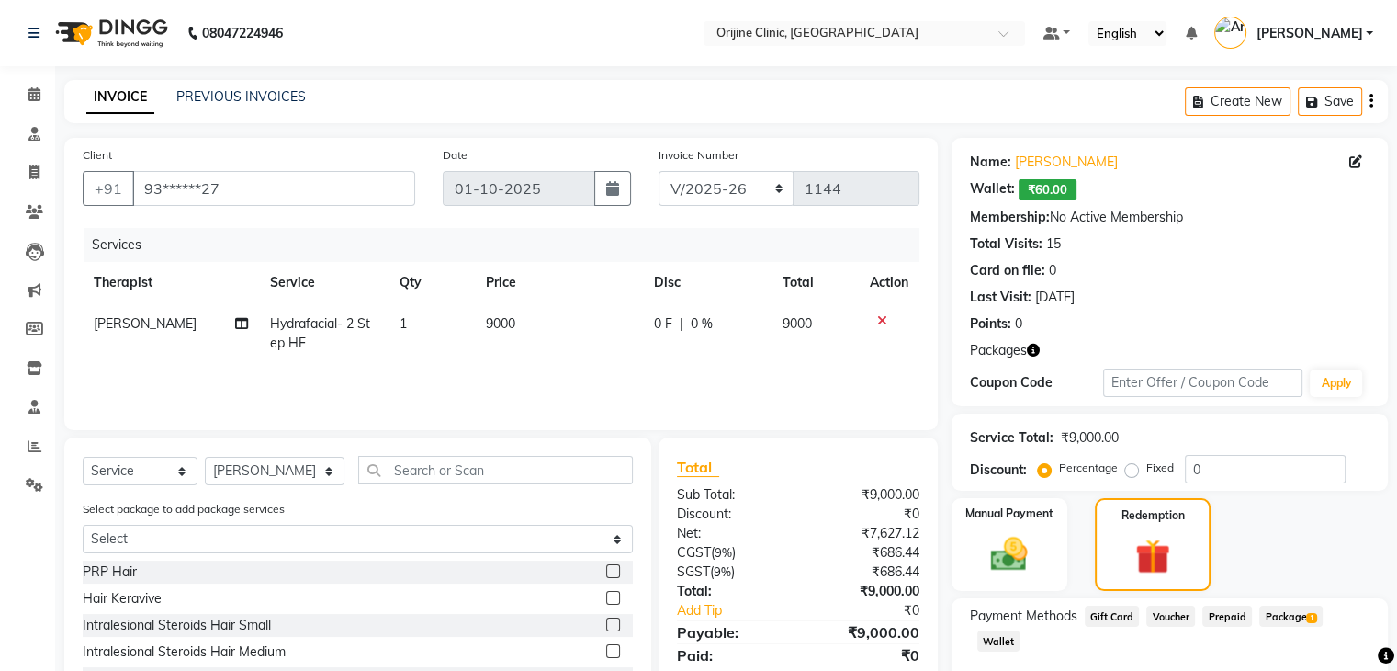
click at [1271, 611] on span "Package 1" at bounding box center [1291, 615] width 63 height 21
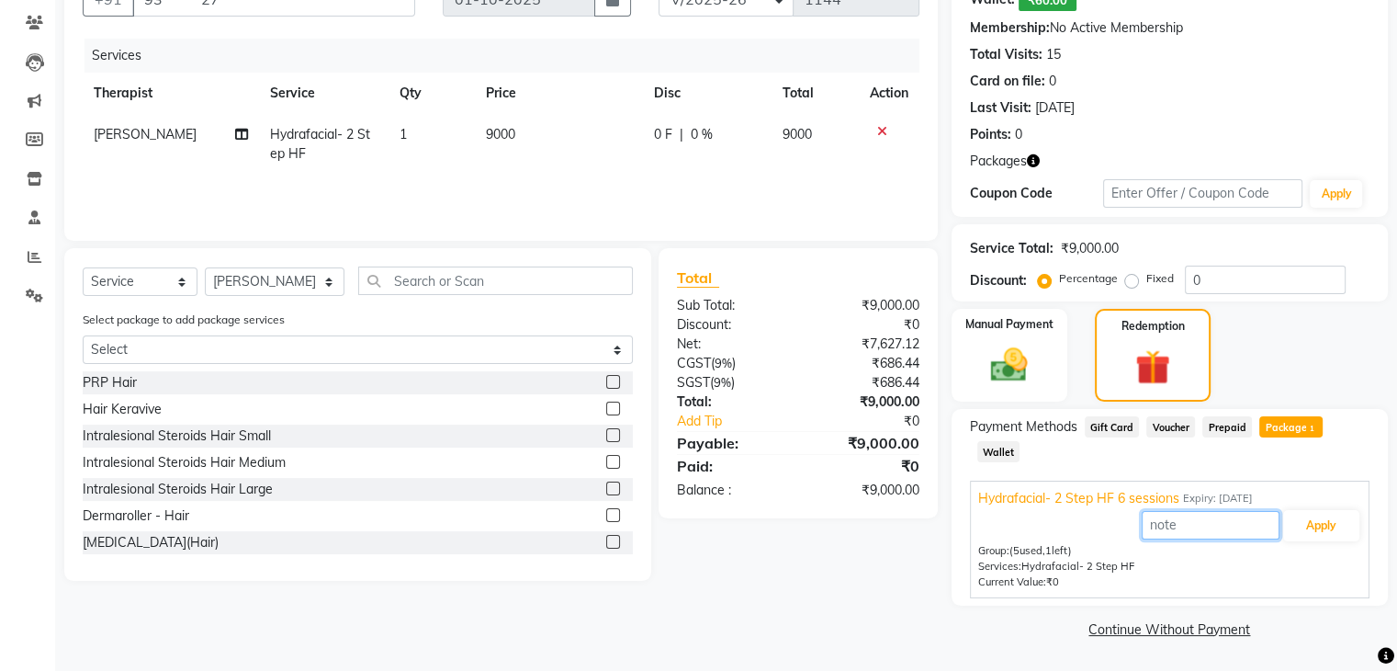
click at [1203, 531] on input "text" at bounding box center [1211, 525] width 138 height 28
type input "1"
click at [1317, 526] on button "Apply" at bounding box center [1321, 525] width 76 height 31
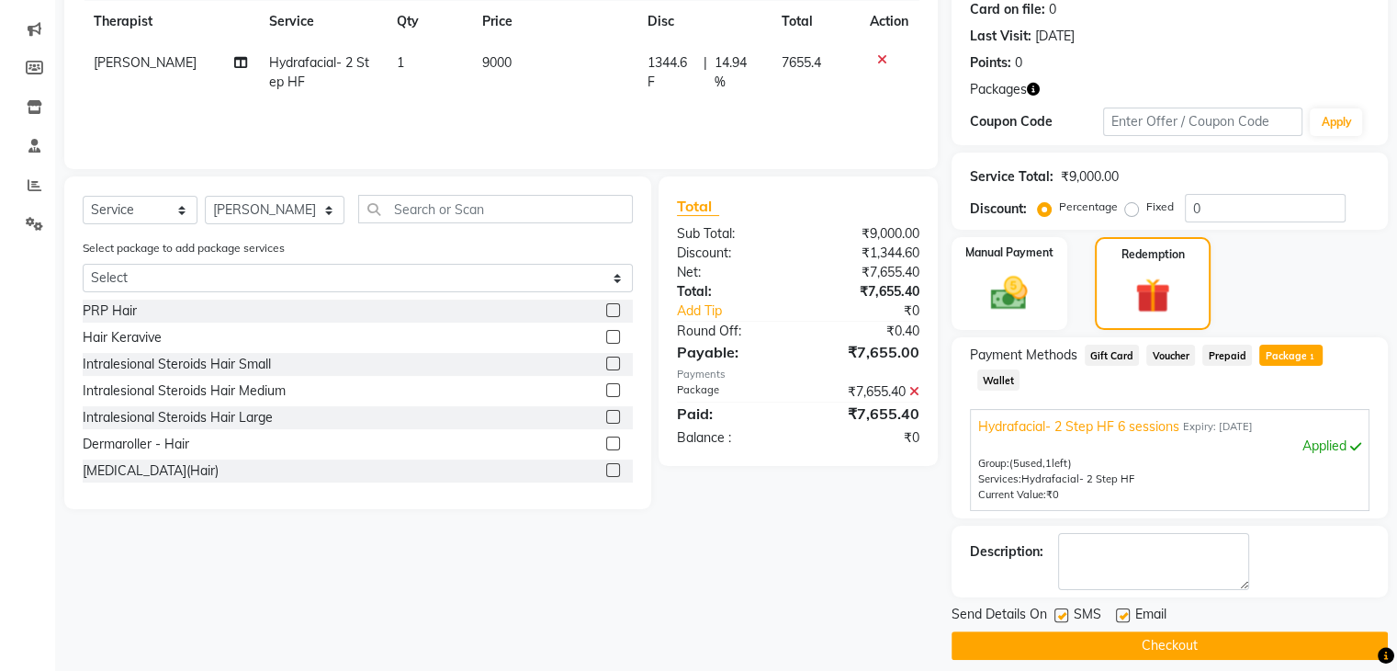
scroll to position [277, 0]
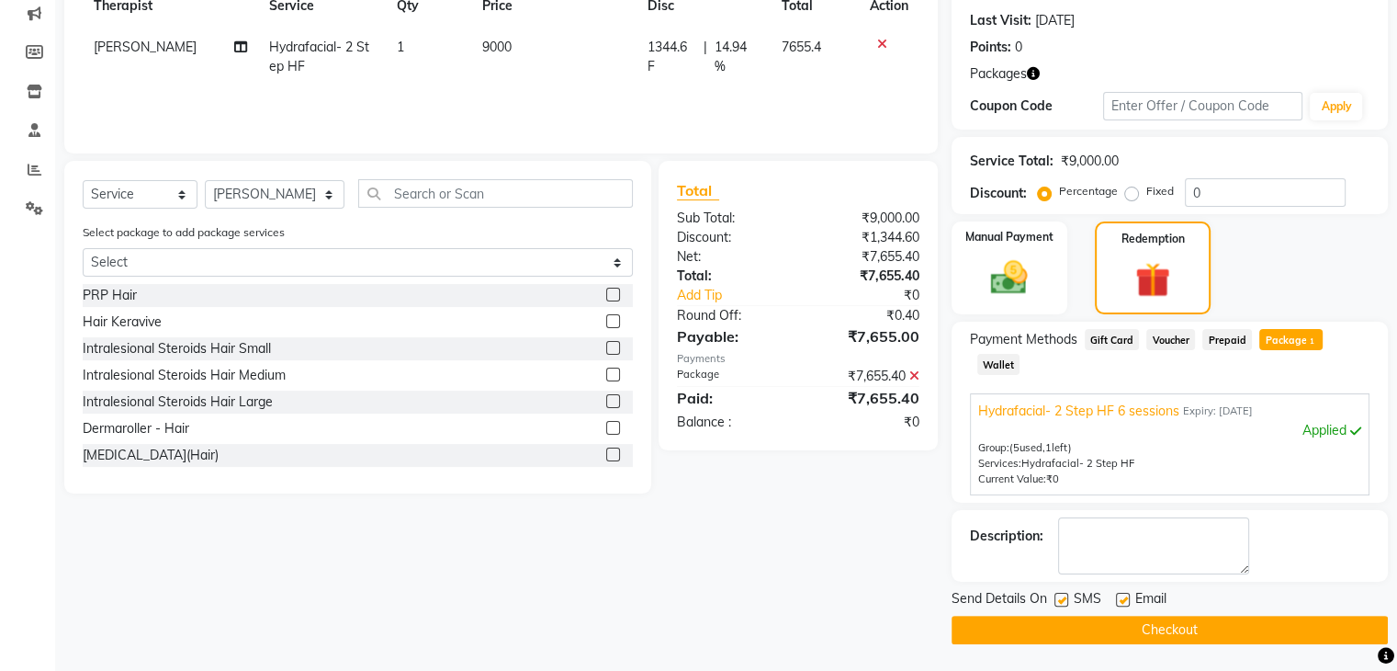
click at [1065, 593] on label at bounding box center [1062, 600] width 14 height 14
click at [1065, 594] on input "checkbox" at bounding box center [1061, 600] width 12 height 12
checkbox input "false"
click at [1119, 601] on label at bounding box center [1123, 600] width 14 height 14
click at [1119, 601] on input "checkbox" at bounding box center [1122, 600] width 12 height 12
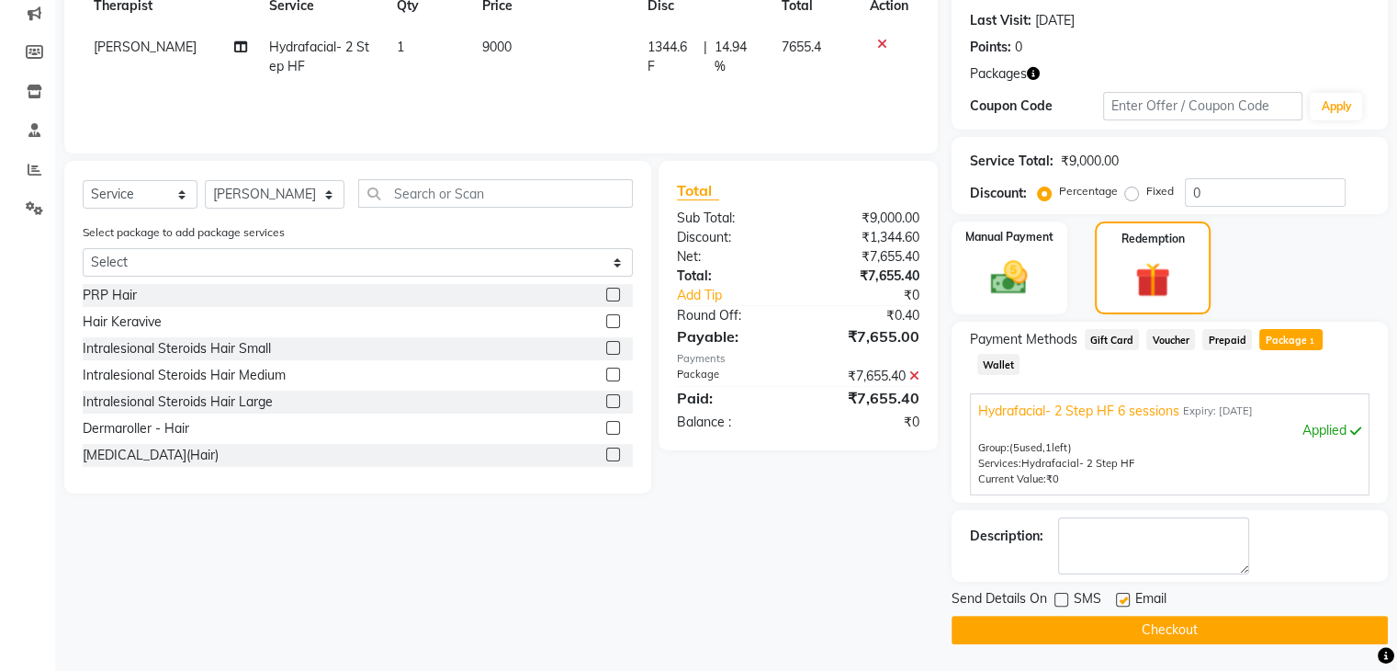
checkbox input "false"
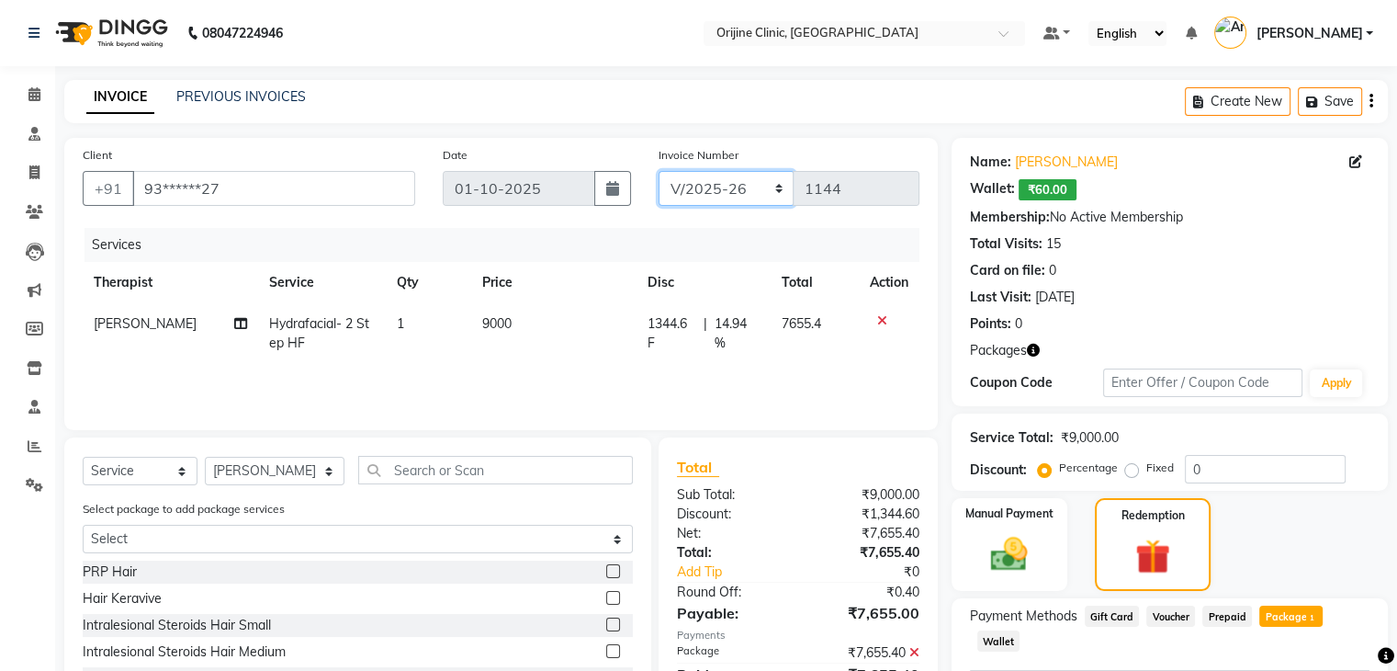
click at [705, 180] on select "VCH/2025-26 PKG/2025-26 V/2025 V/2025-26" at bounding box center [727, 188] width 136 height 35
select select "4079"
click at [659, 171] on select "VCH/2025-26 PKG/2025-26 V/2025 V/2025-26" at bounding box center [727, 188] width 136 height 35
type input "0313"
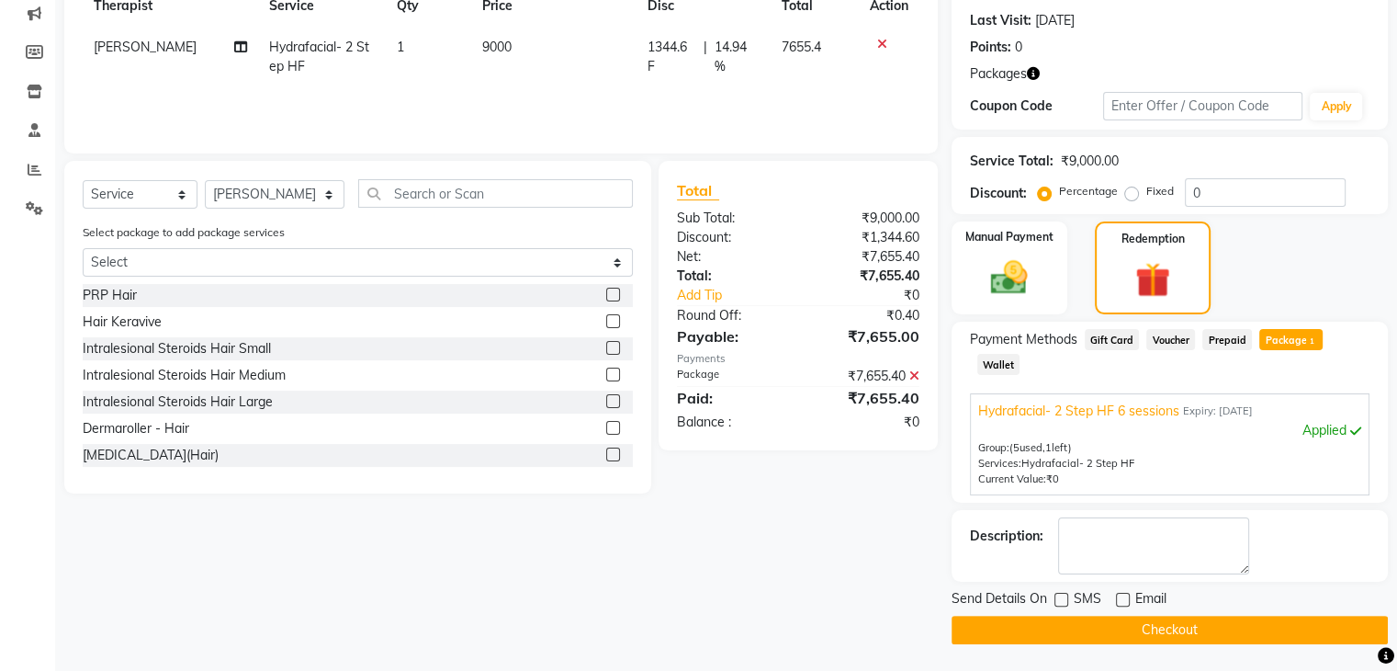
click at [1243, 628] on button "Checkout" at bounding box center [1170, 630] width 436 height 28
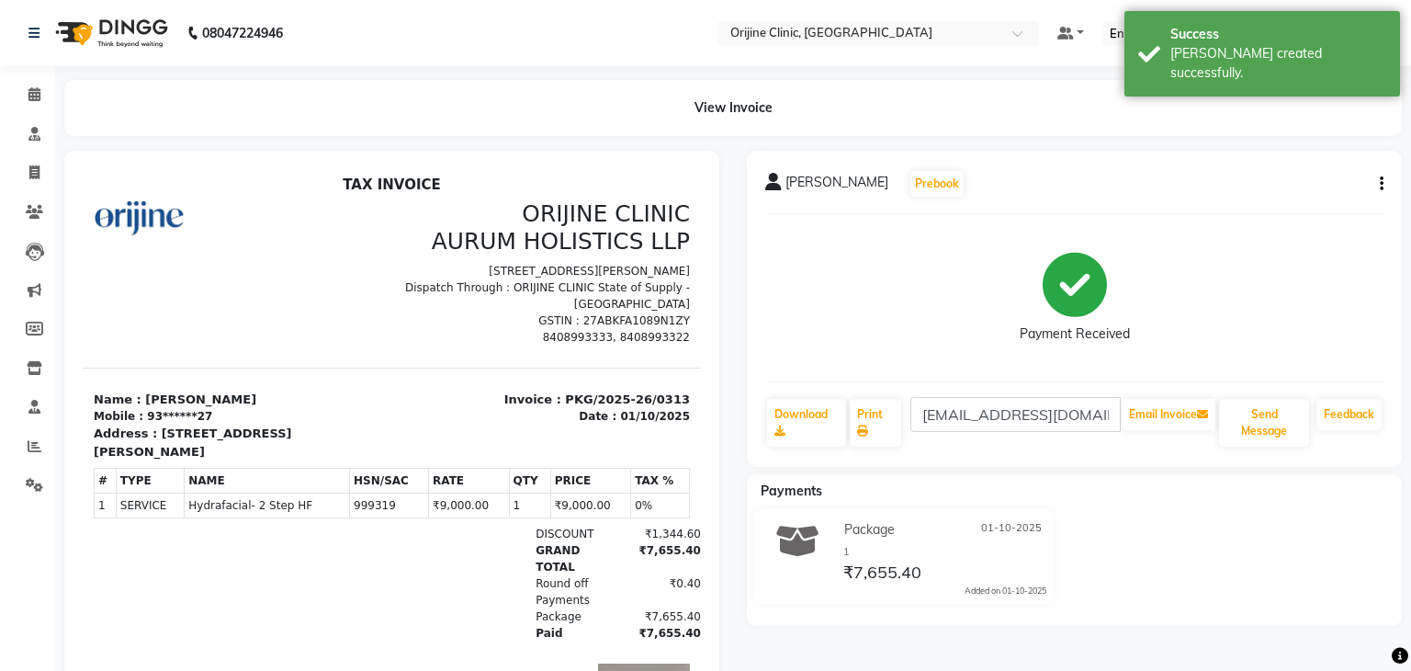
select select "702"
select select "service"
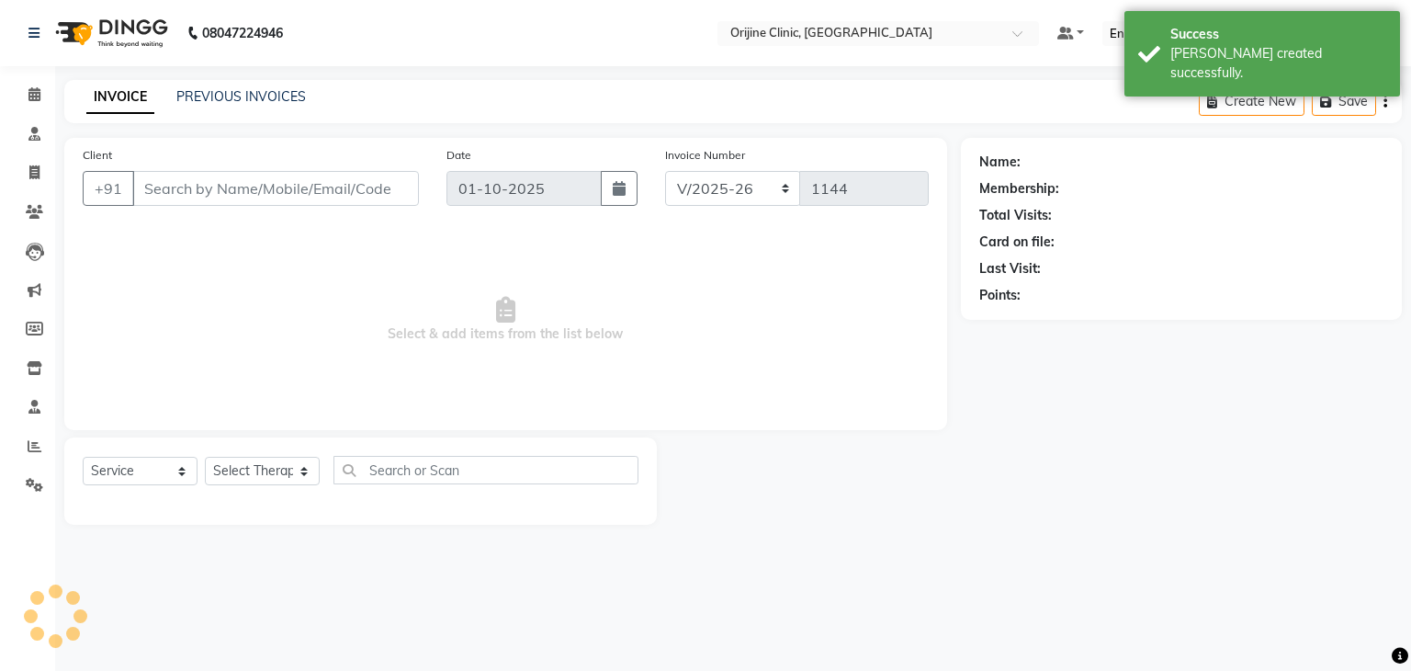
type input "93******27"
select select "10776"
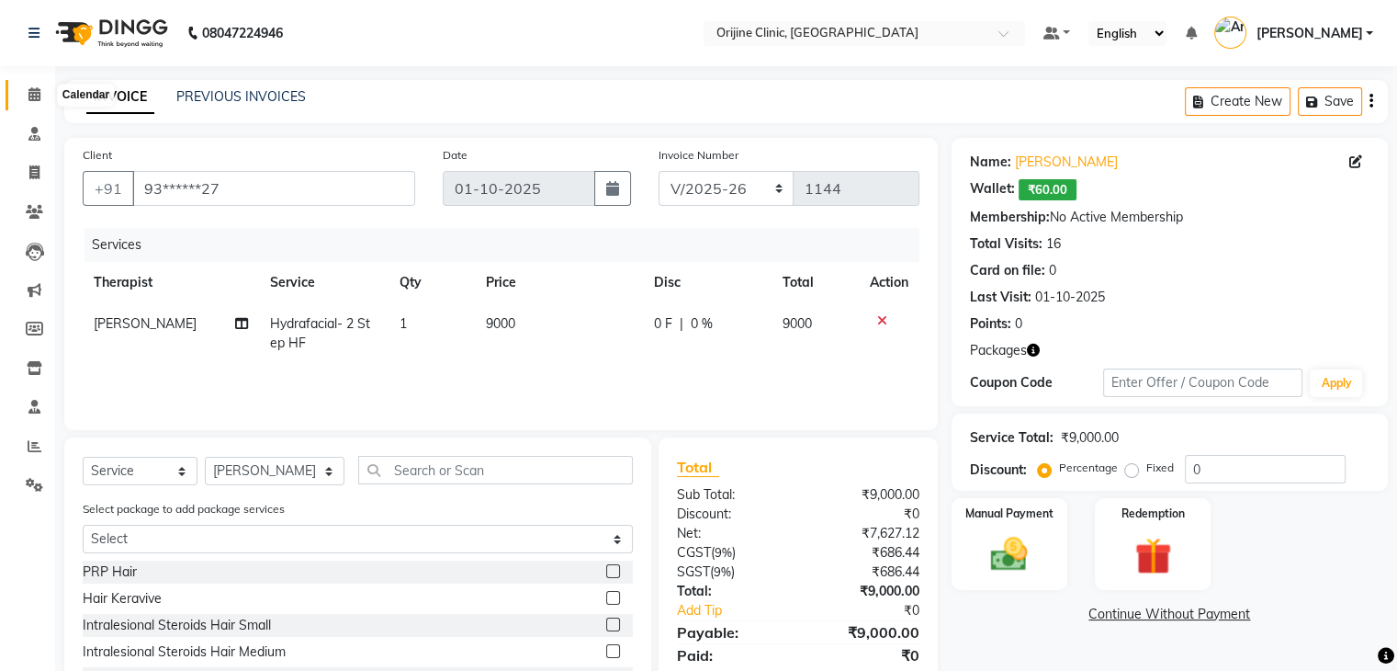
click at [33, 104] on span at bounding box center [34, 95] width 32 height 21
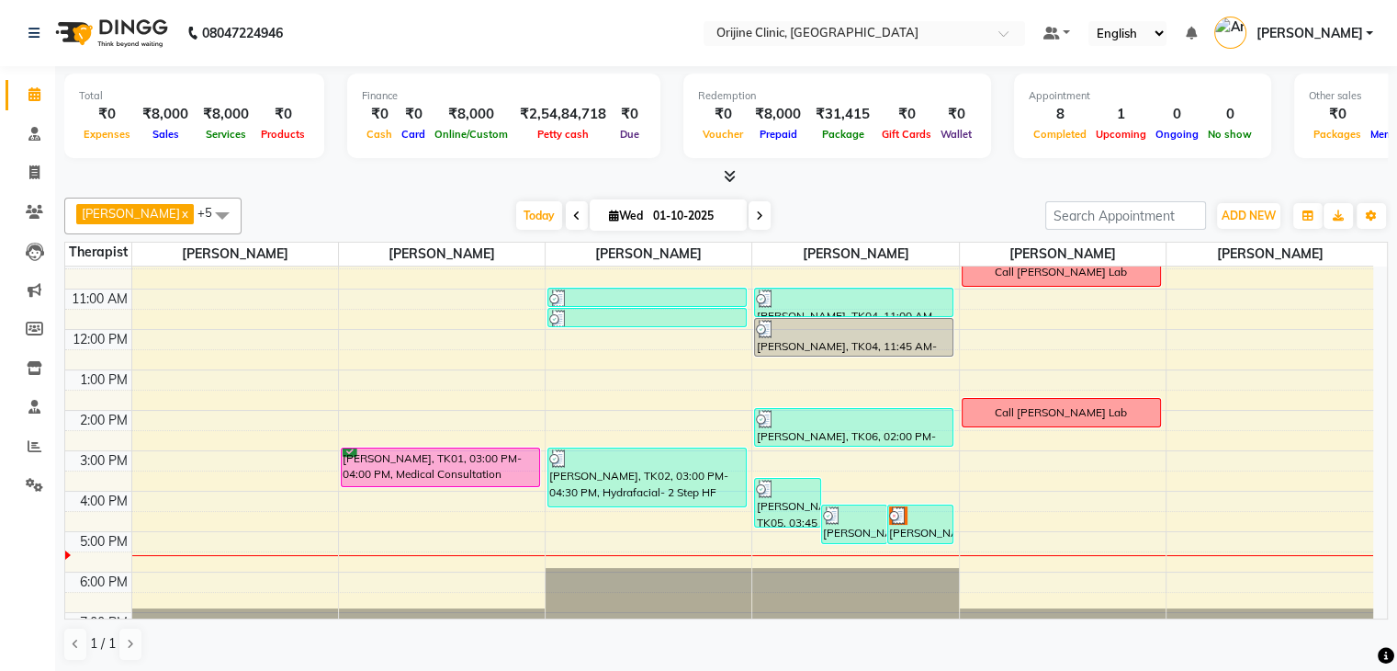
scroll to position [140, 0]
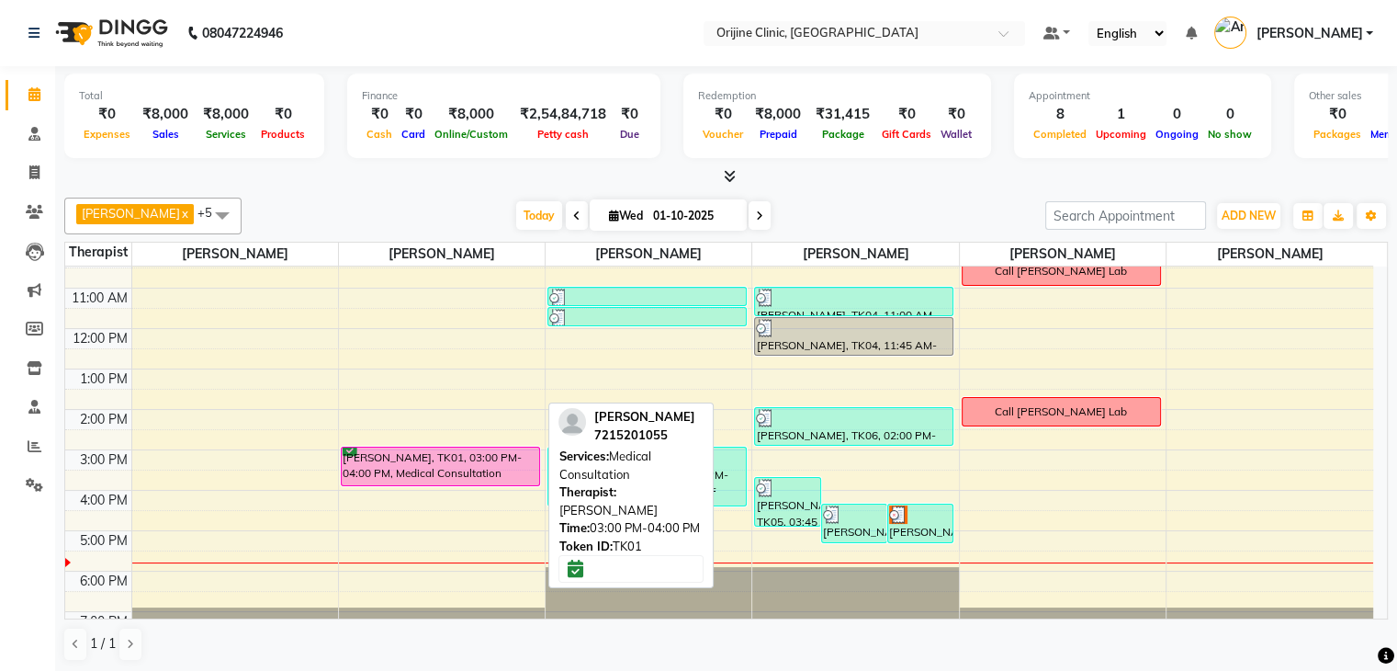
click at [478, 459] on div "Gina baharani, TK01, 03:00 PM-04:00 PM, Medical Consultation" at bounding box center [441, 466] width 198 height 38
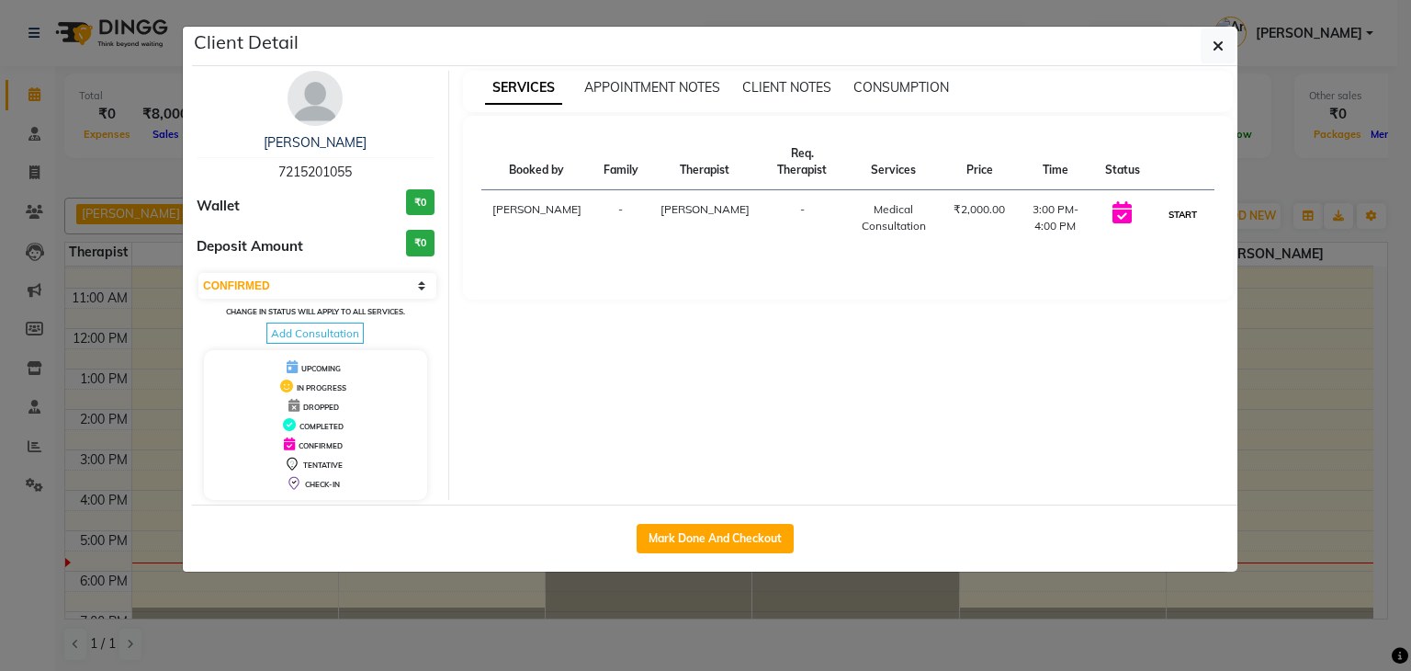
click at [1181, 213] on button "START" at bounding box center [1183, 214] width 38 height 23
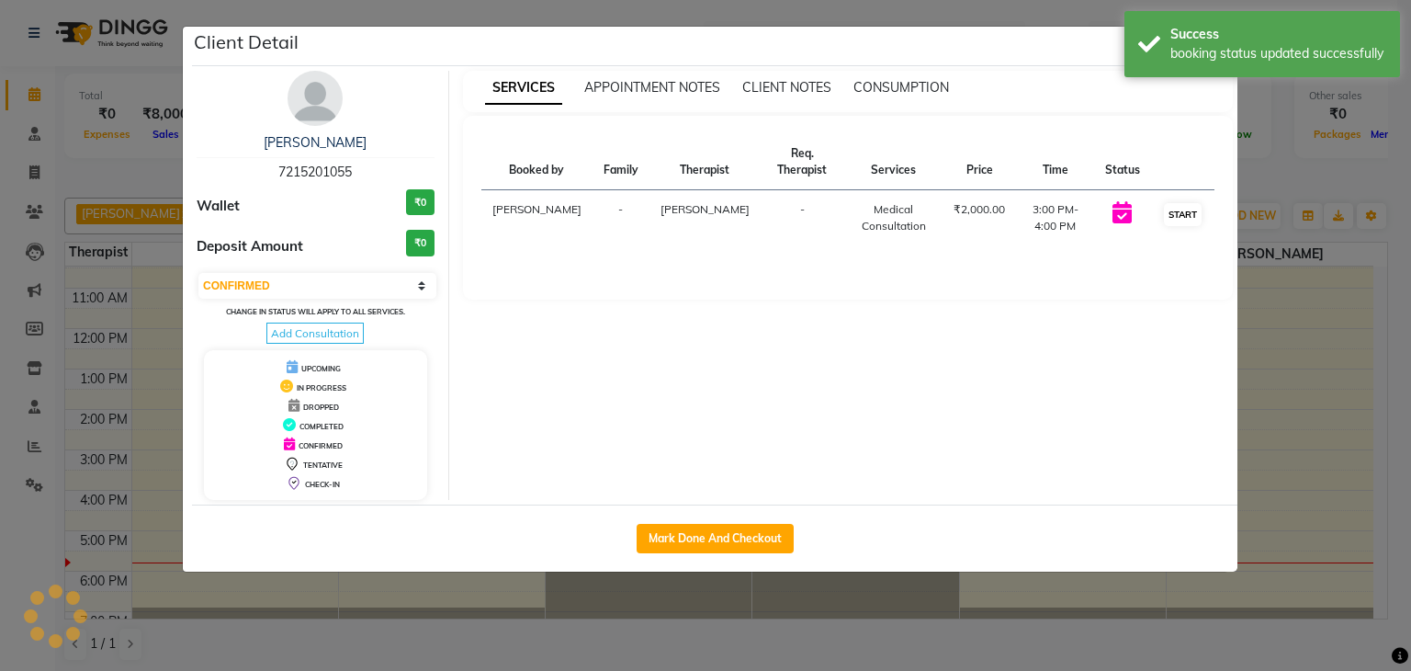
select select "1"
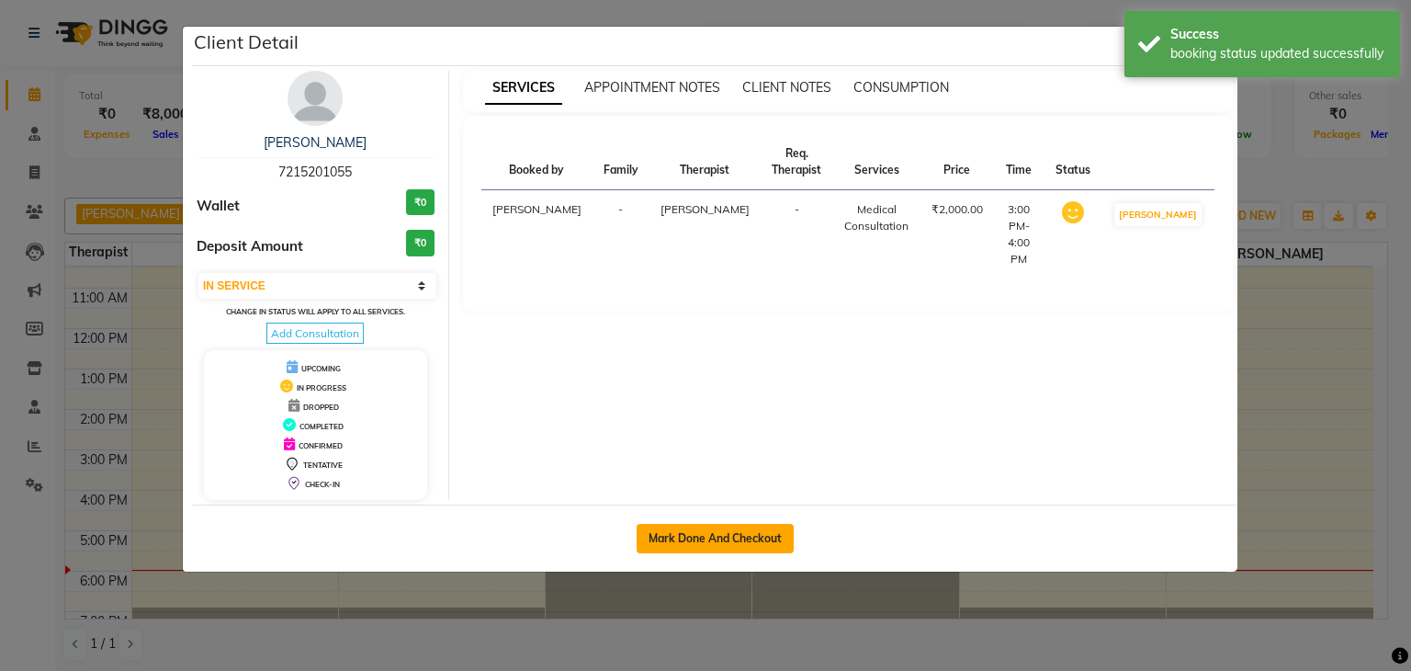
click at [728, 534] on button "Mark Done And Checkout" at bounding box center [715, 538] width 157 height 29
select select "service"
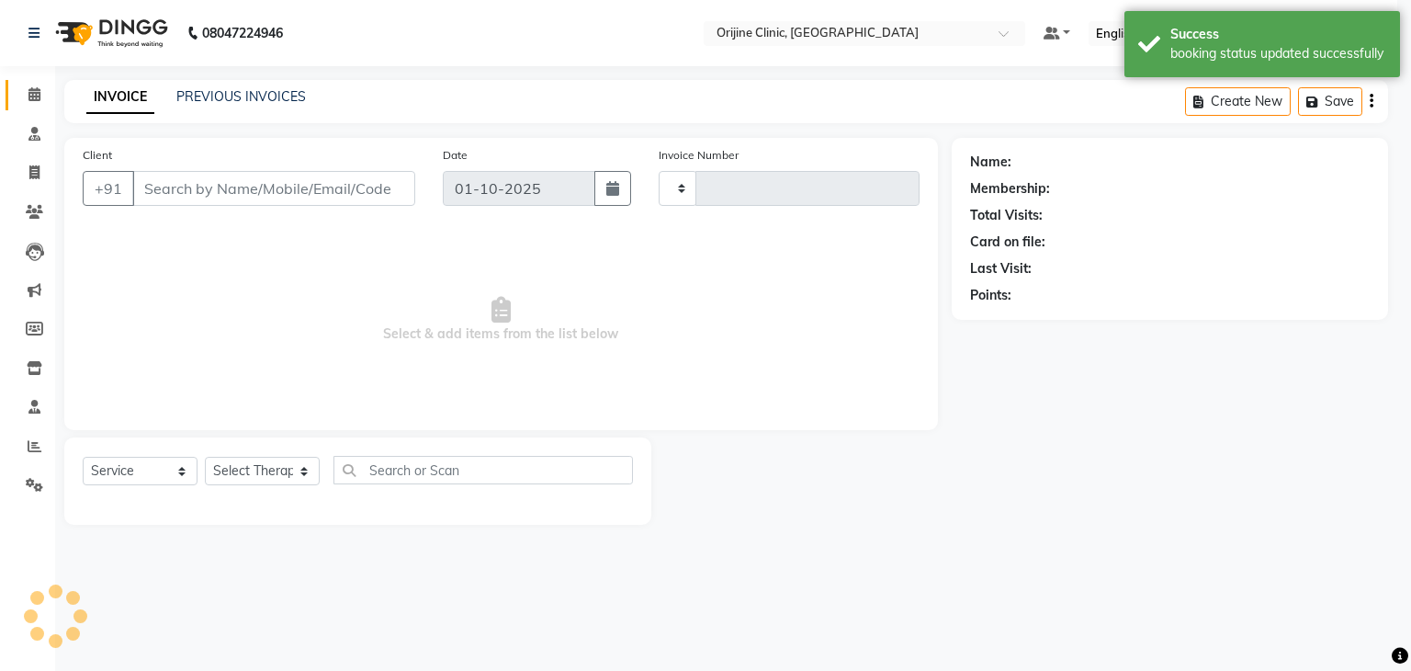
type input "1144"
select select "702"
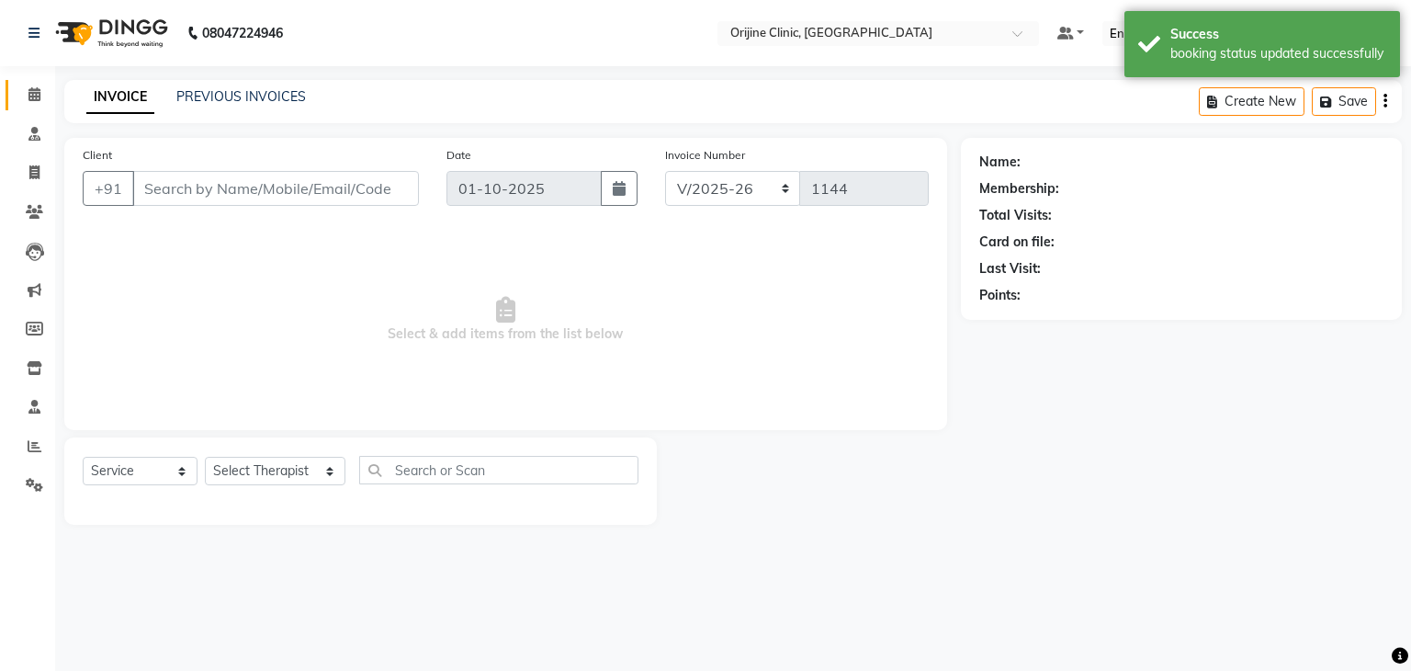
type input "72******55"
select select "10775"
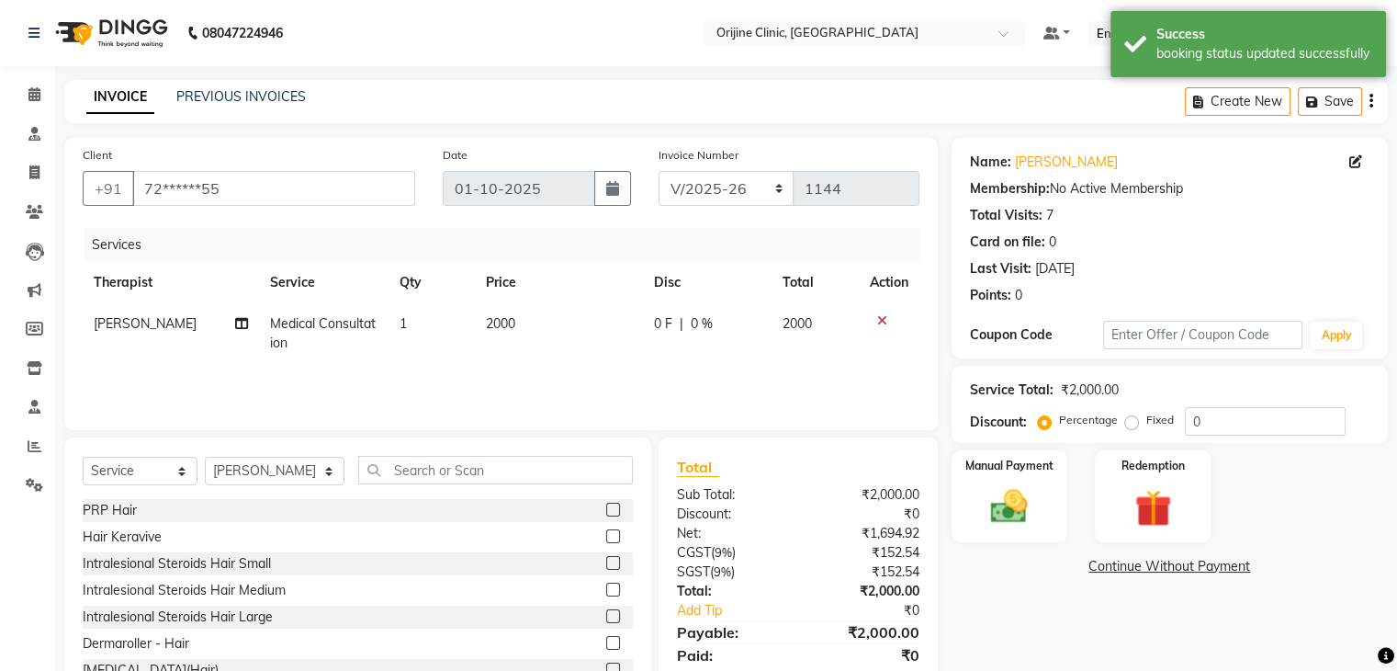
click at [1371, 102] on icon "button" at bounding box center [1372, 101] width 4 height 1
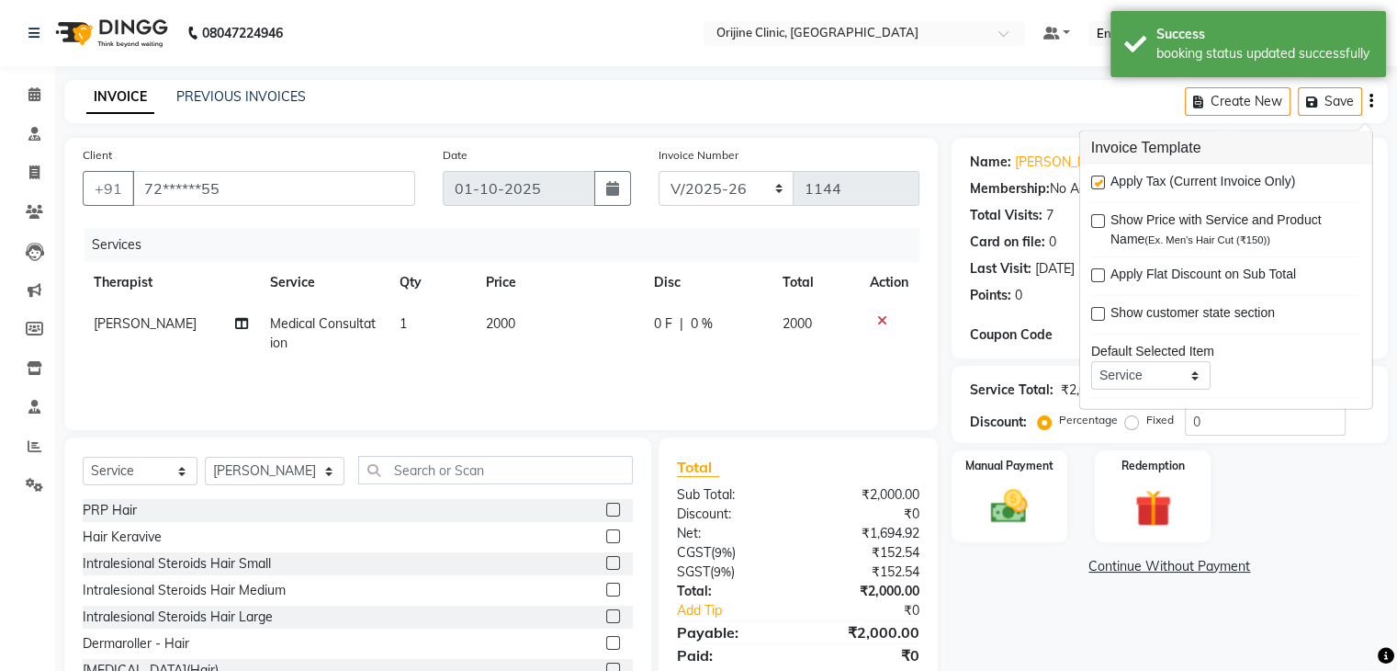
click at [1097, 184] on label at bounding box center [1098, 182] width 14 height 14
click at [1097, 184] on input "checkbox" at bounding box center [1097, 183] width 12 height 12
checkbox input "false"
click at [1130, 567] on link "Continue Without Payment" at bounding box center [1169, 566] width 429 height 19
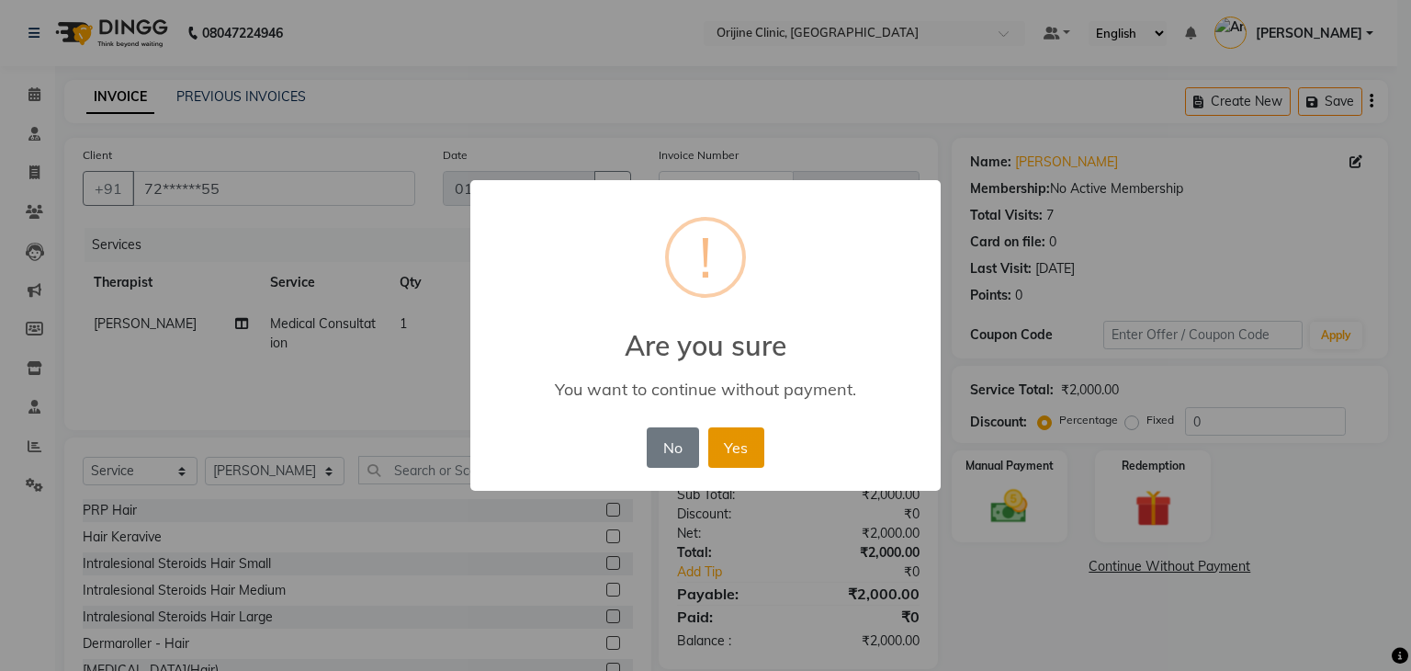
click at [747, 440] on button "Yes" at bounding box center [736, 447] width 56 height 40
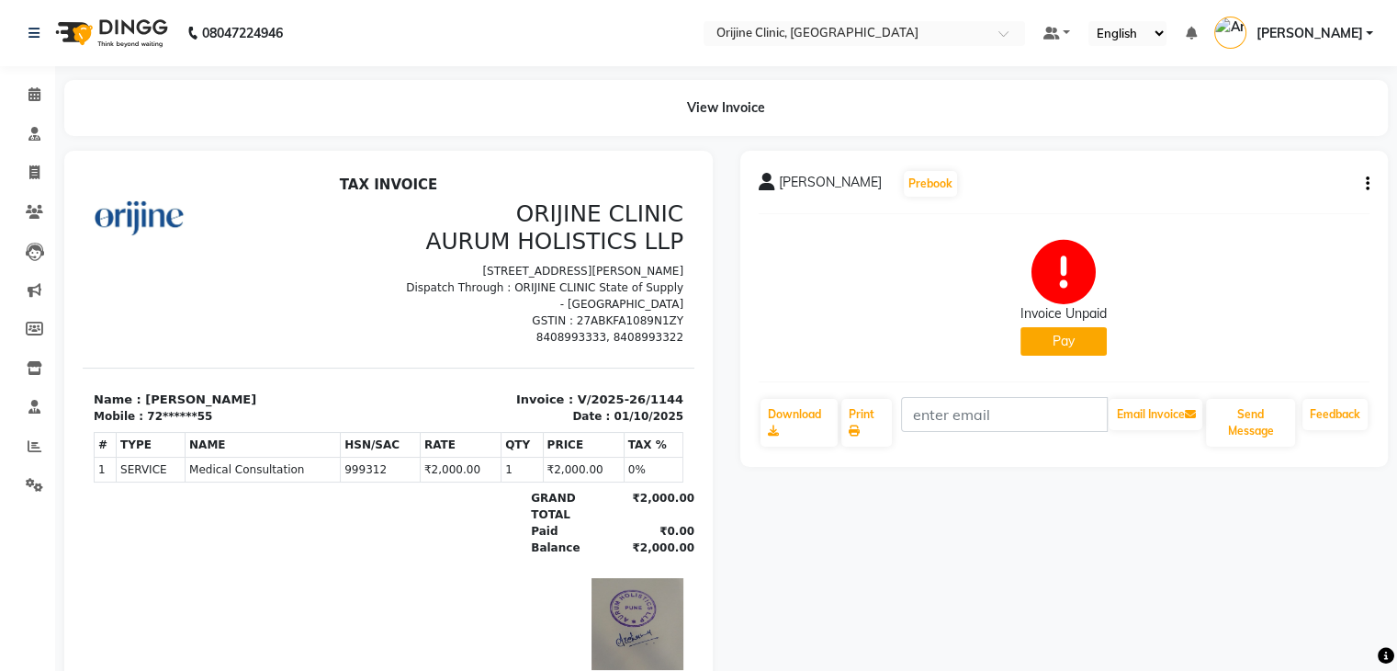
select select "service"
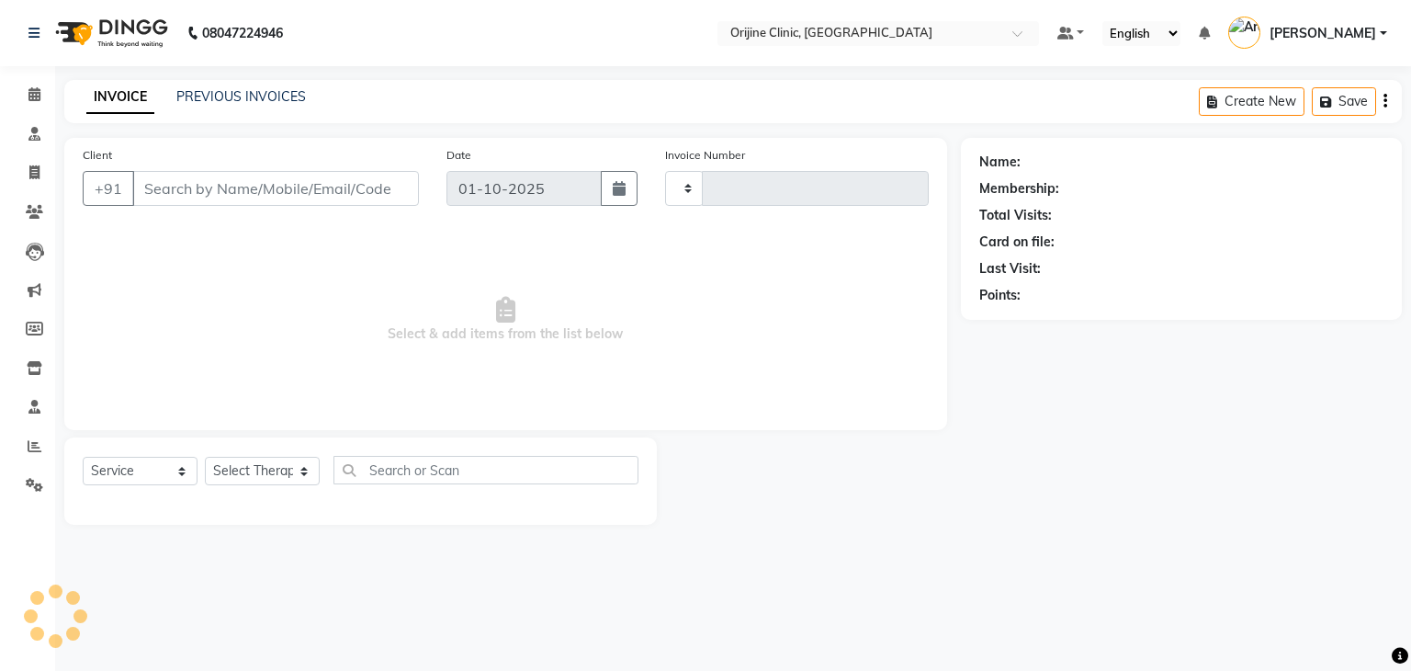
type input "1145"
select select "702"
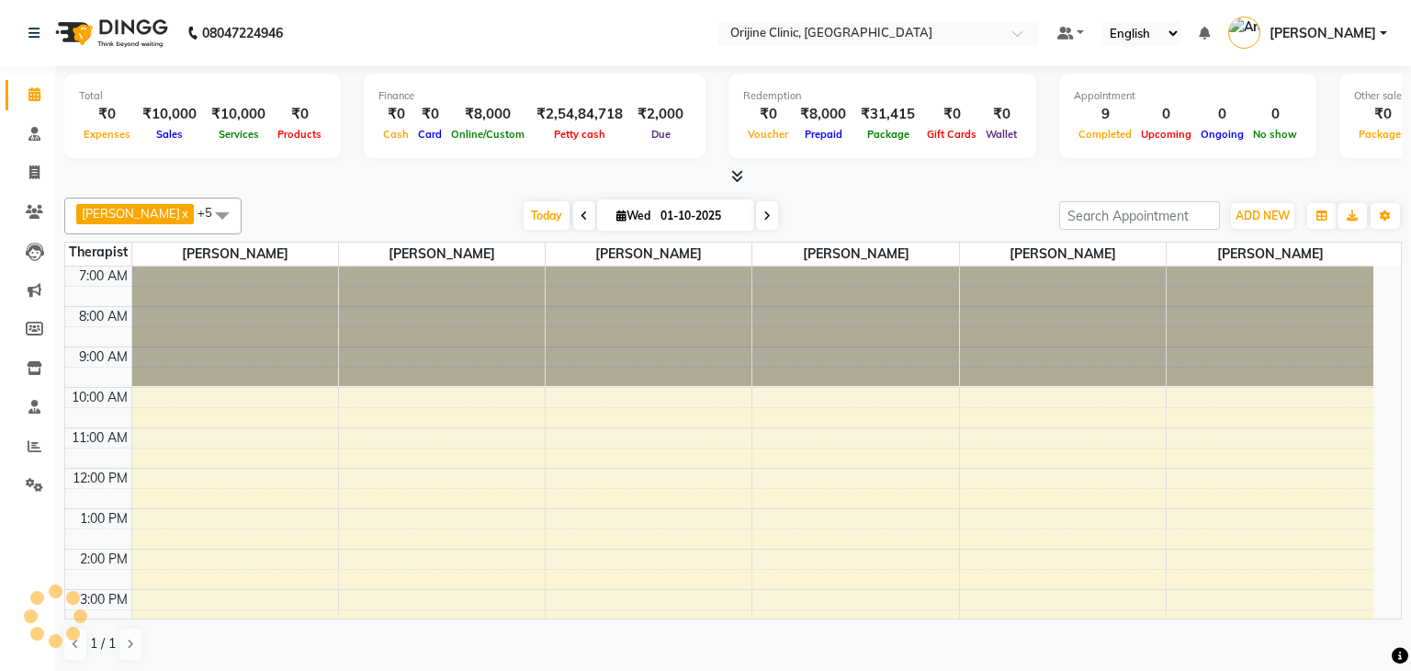
select select "702"
select select "service"
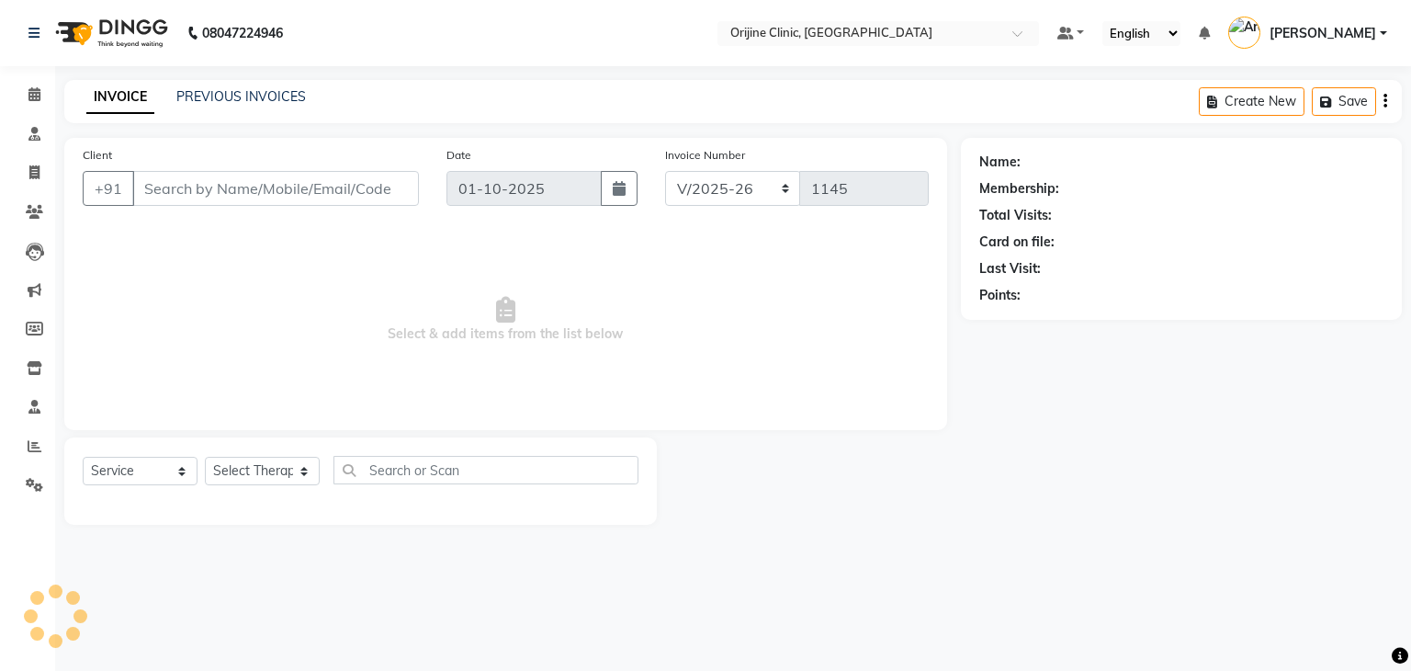
type input "93******27"
select select "10776"
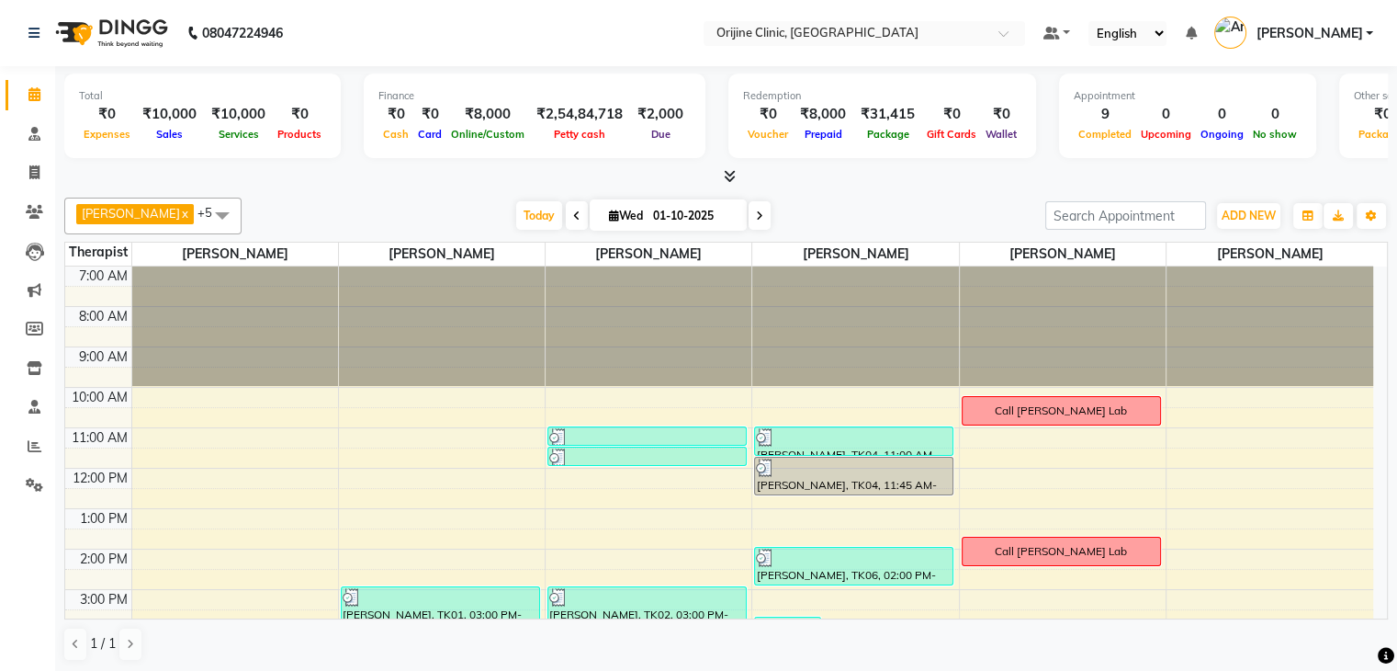
drag, startPoint x: 1373, startPoint y: 486, endPoint x: 1410, endPoint y: 615, distance: 134.0
click at [1397, 615] on html "08047224946 Select Location × Orijine Clinic, Kalyani Nagar Default Panel My Pa…" at bounding box center [698, 335] width 1397 height 671
click at [763, 210] on span at bounding box center [760, 215] width 22 height 28
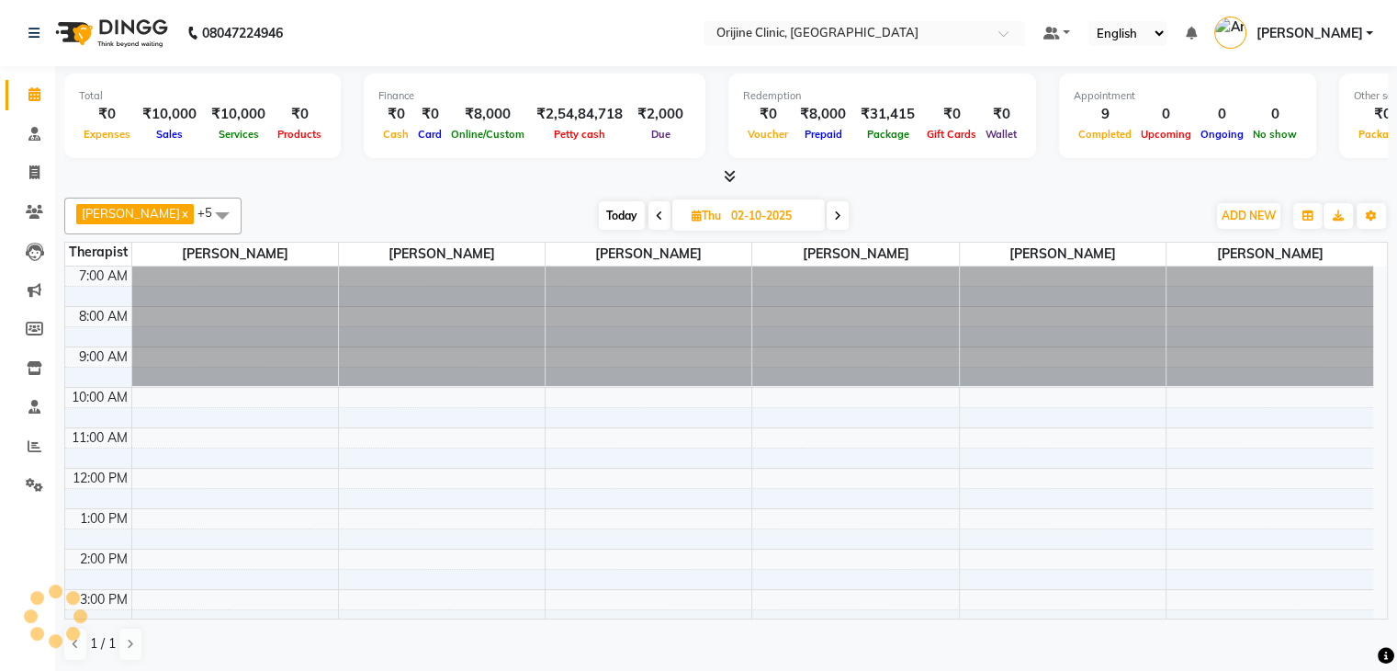
scroll to position [168, 0]
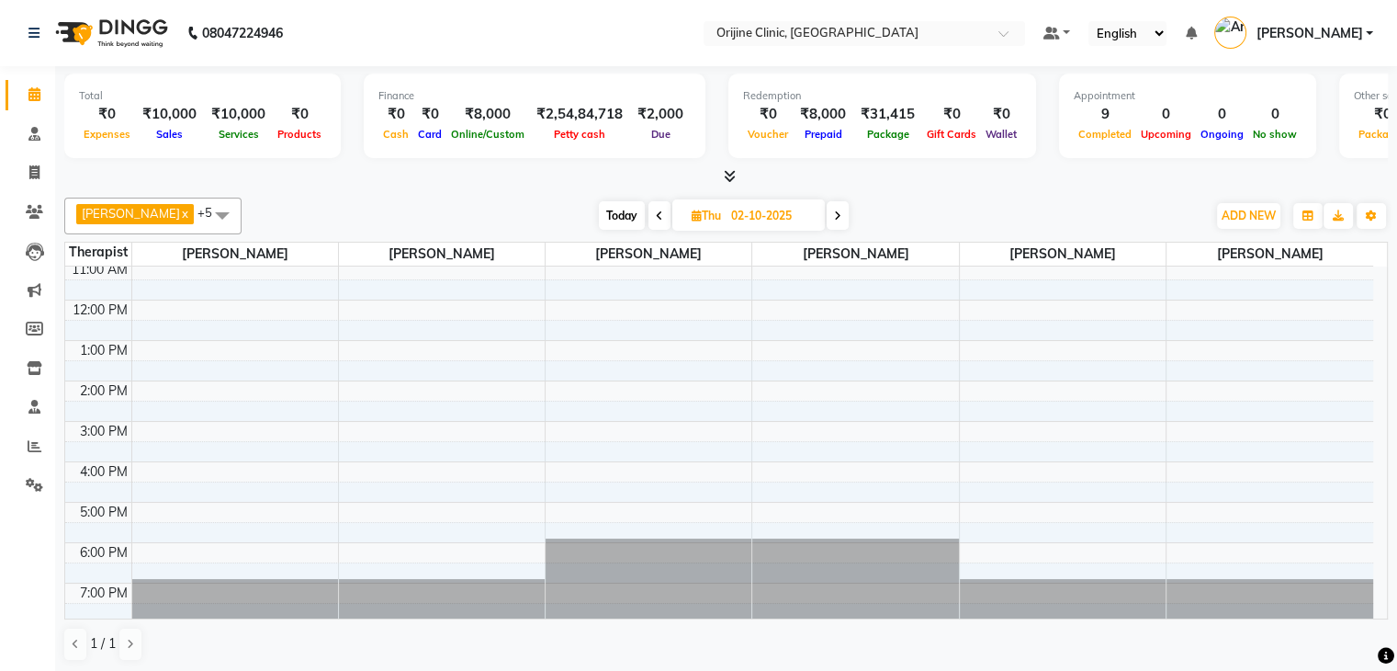
click at [843, 211] on span at bounding box center [838, 215] width 22 height 28
type input "03-10-2025"
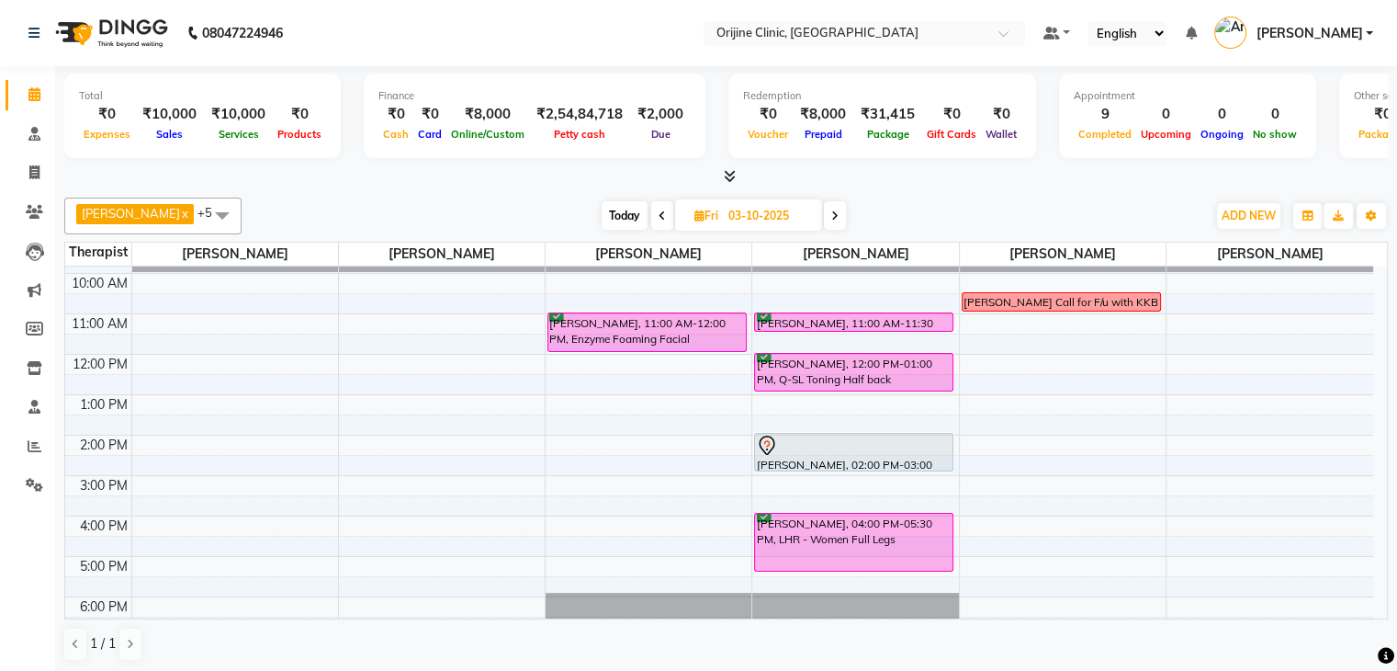
scroll to position [115, 0]
click at [700, 213] on icon at bounding box center [700, 215] width 10 height 12
select select "10"
select select "2025"
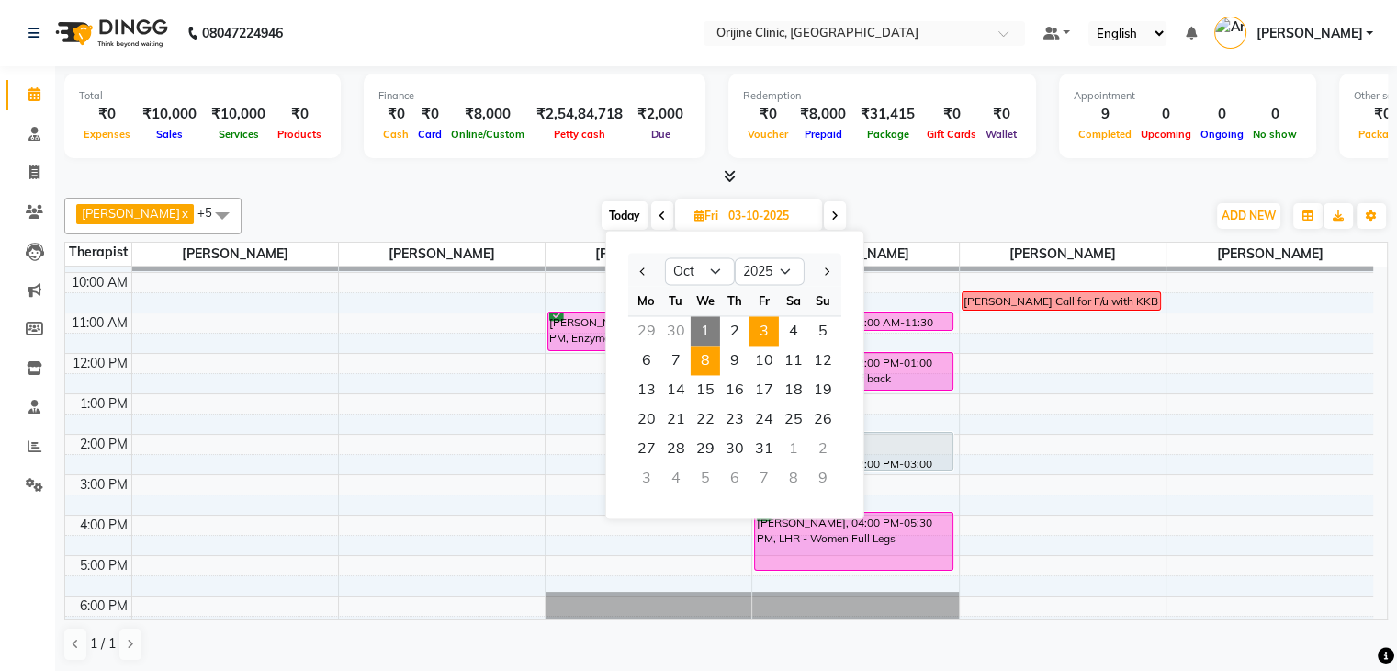
click at [708, 351] on span "8" at bounding box center [705, 359] width 29 height 29
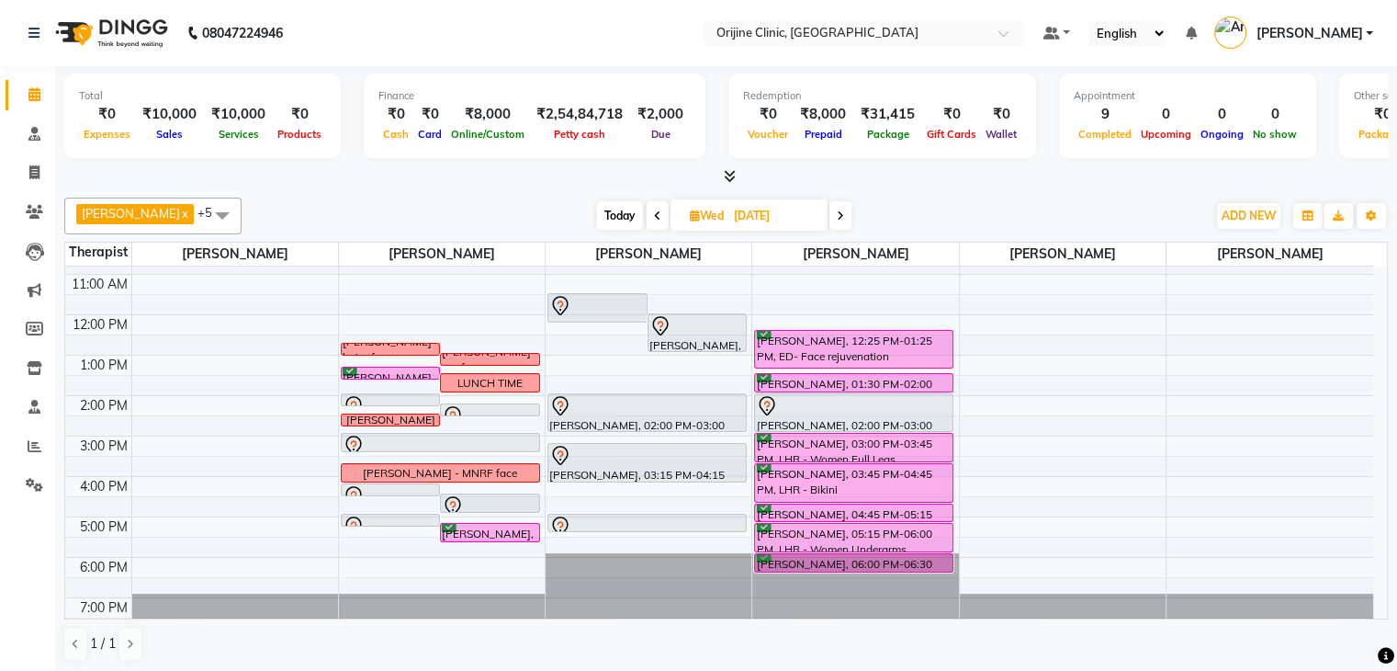
scroll to position [152, 0]
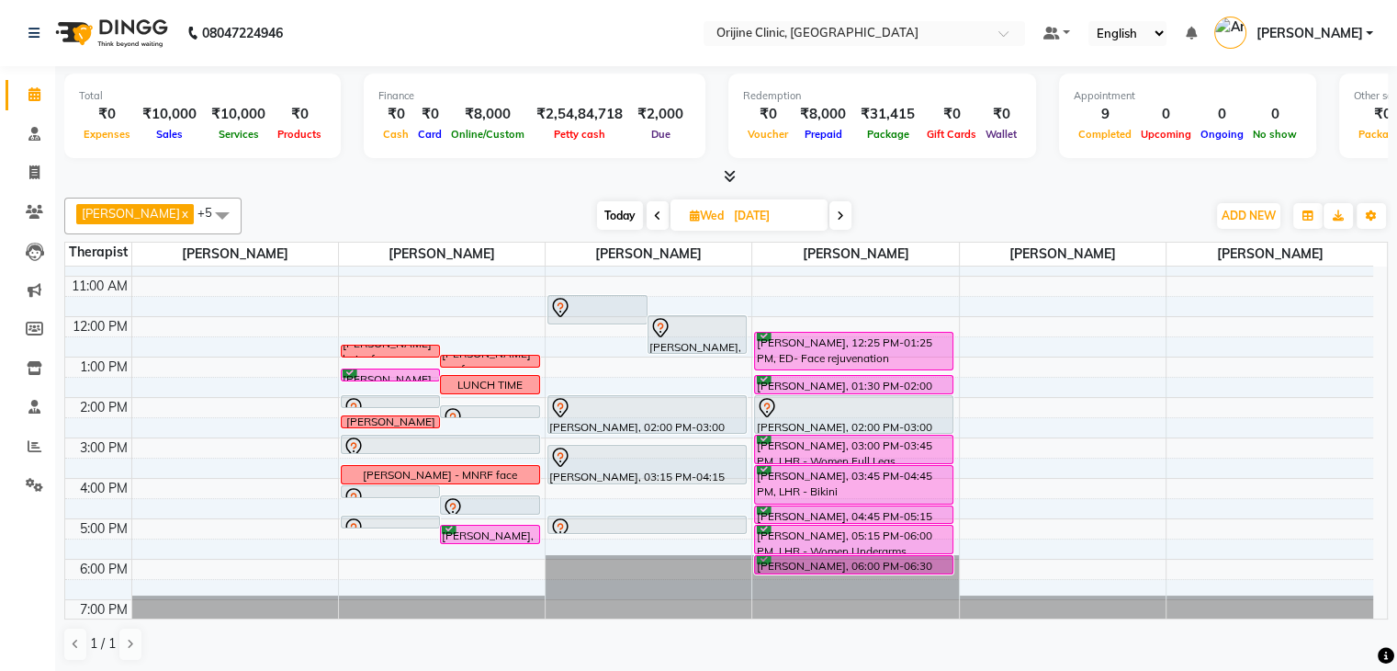
click at [627, 210] on span "Today" at bounding box center [620, 215] width 46 height 28
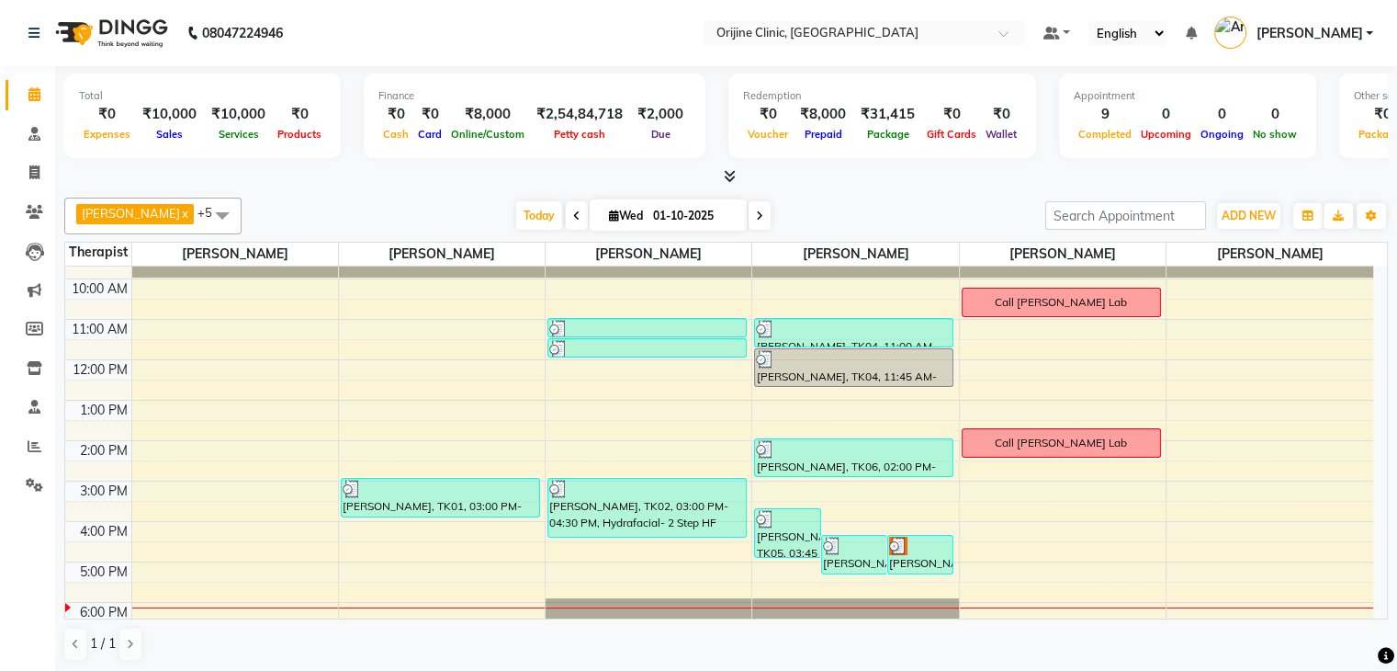
scroll to position [111, 0]
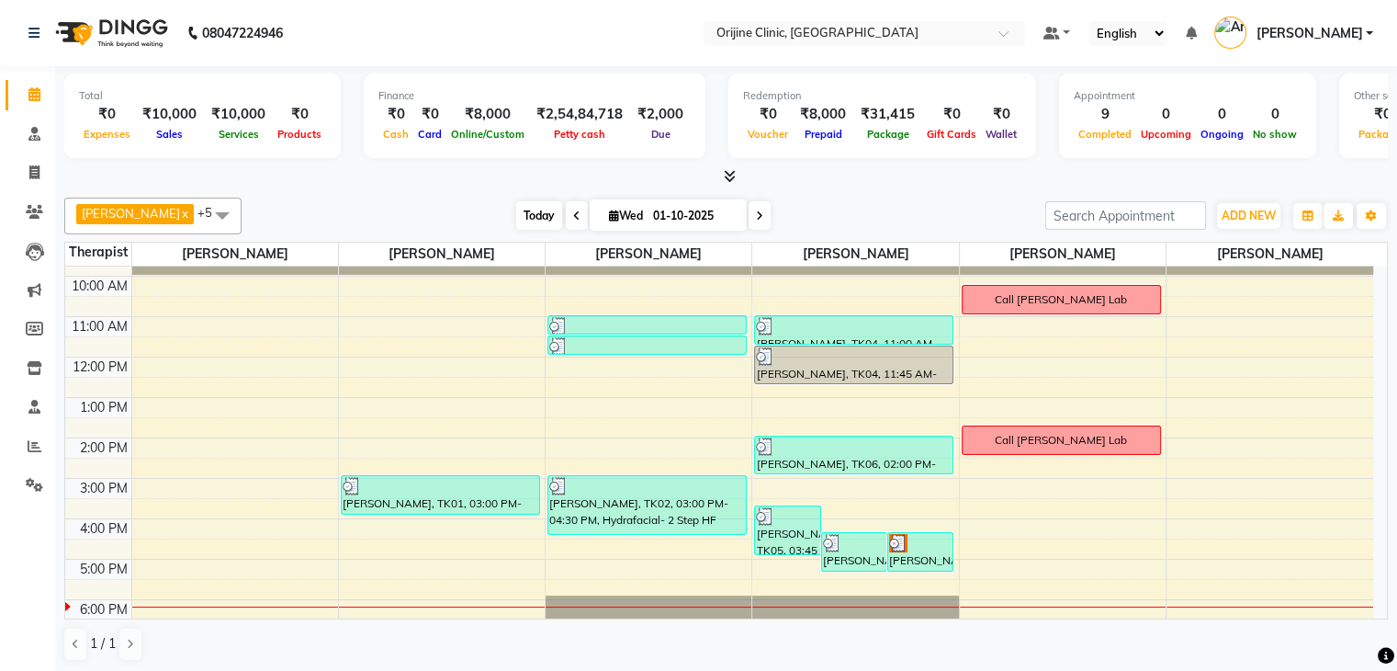
click at [534, 209] on span "Today" at bounding box center [539, 215] width 46 height 28
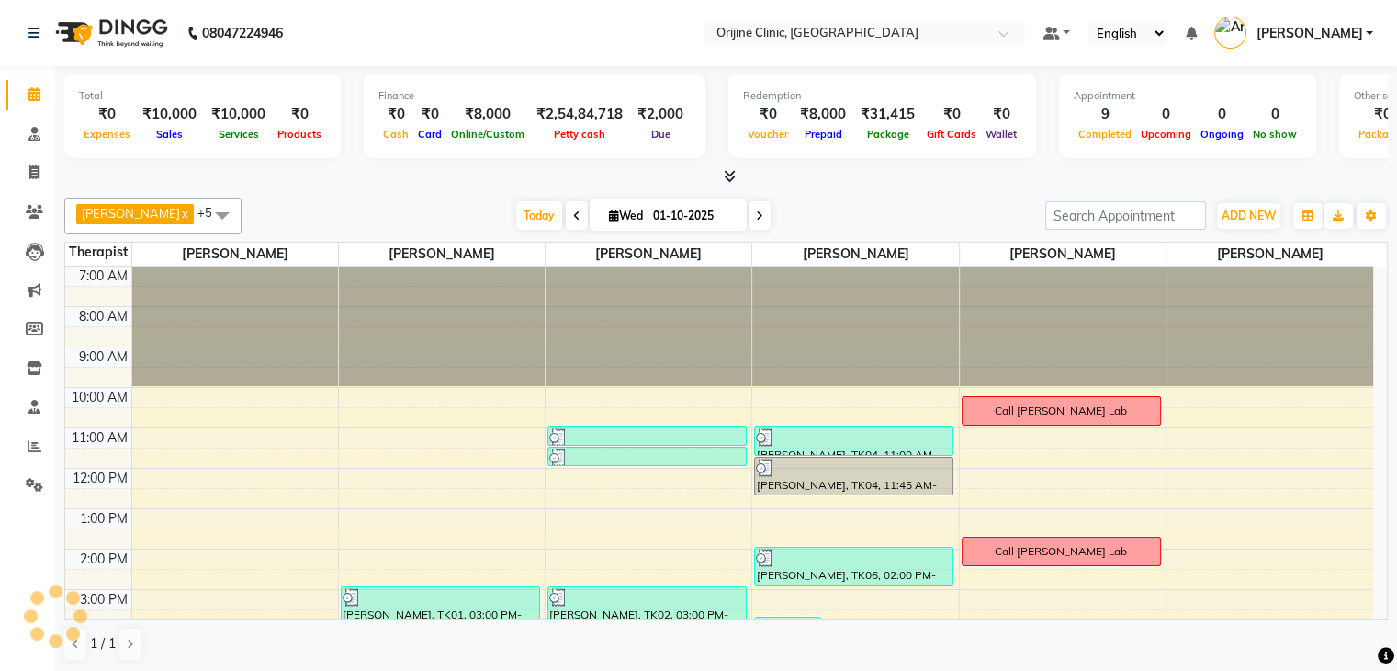
scroll to position [168, 0]
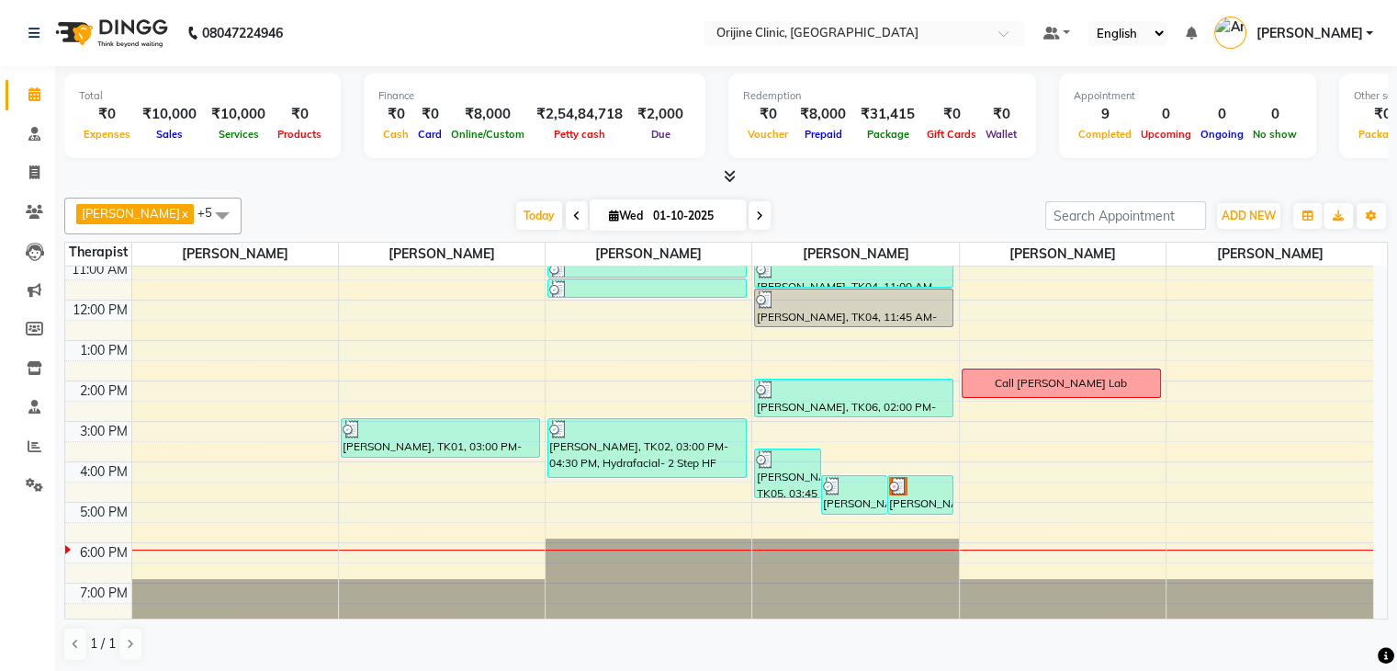
click at [764, 213] on span at bounding box center [760, 215] width 22 height 28
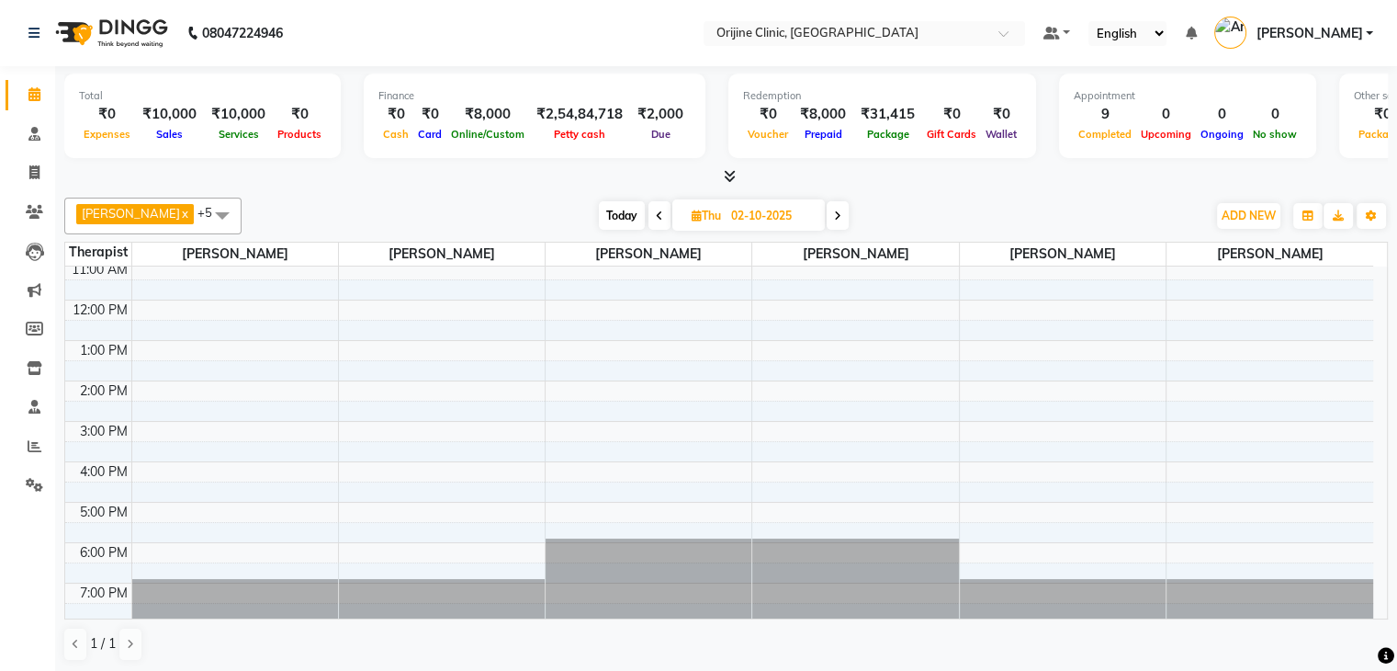
click at [844, 210] on span at bounding box center [838, 215] width 22 height 28
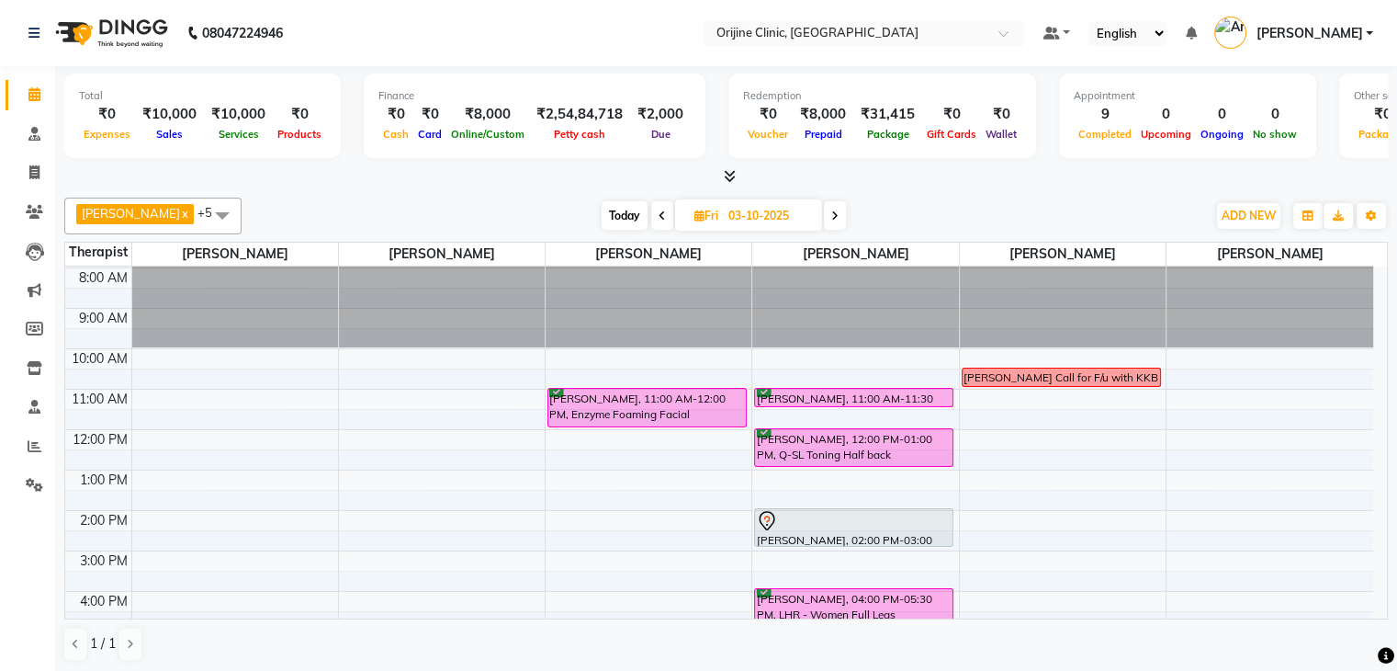
scroll to position [40, 0]
click at [616, 217] on span "Today" at bounding box center [625, 215] width 46 height 28
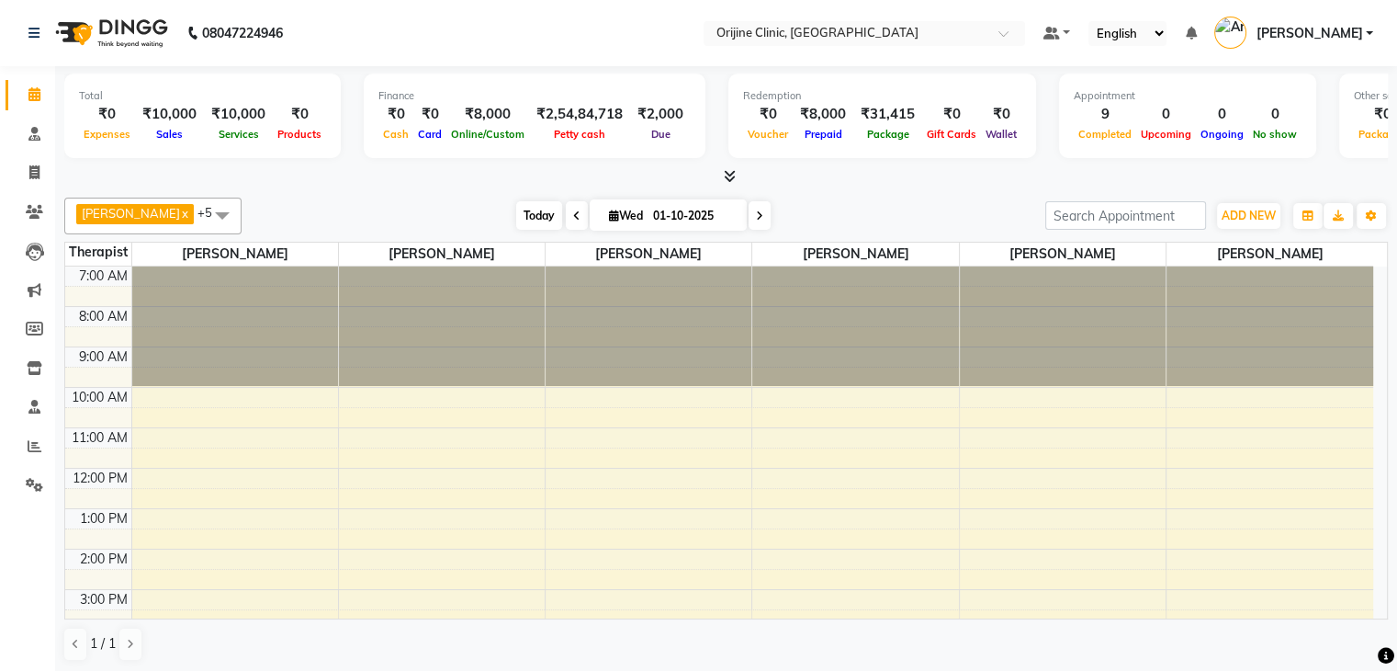
scroll to position [168, 0]
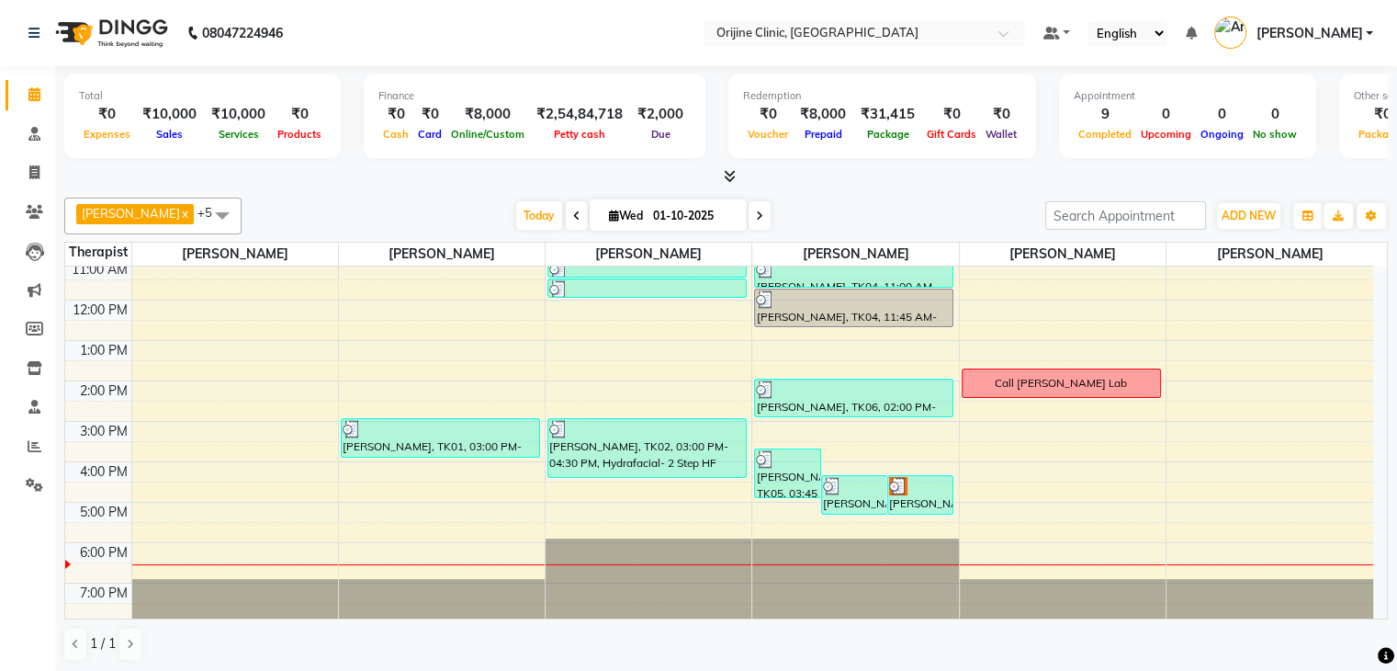
click at [757, 217] on icon at bounding box center [759, 215] width 7 height 11
type input "02-10-2025"
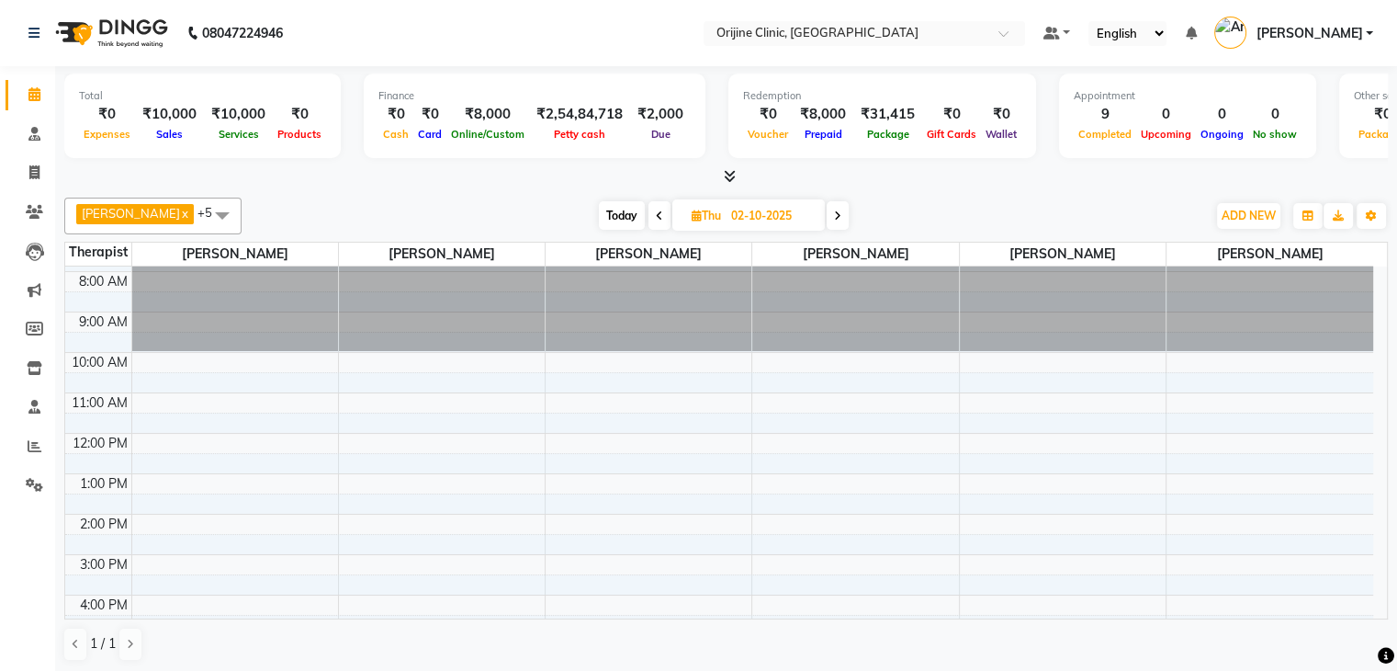
scroll to position [167, 0]
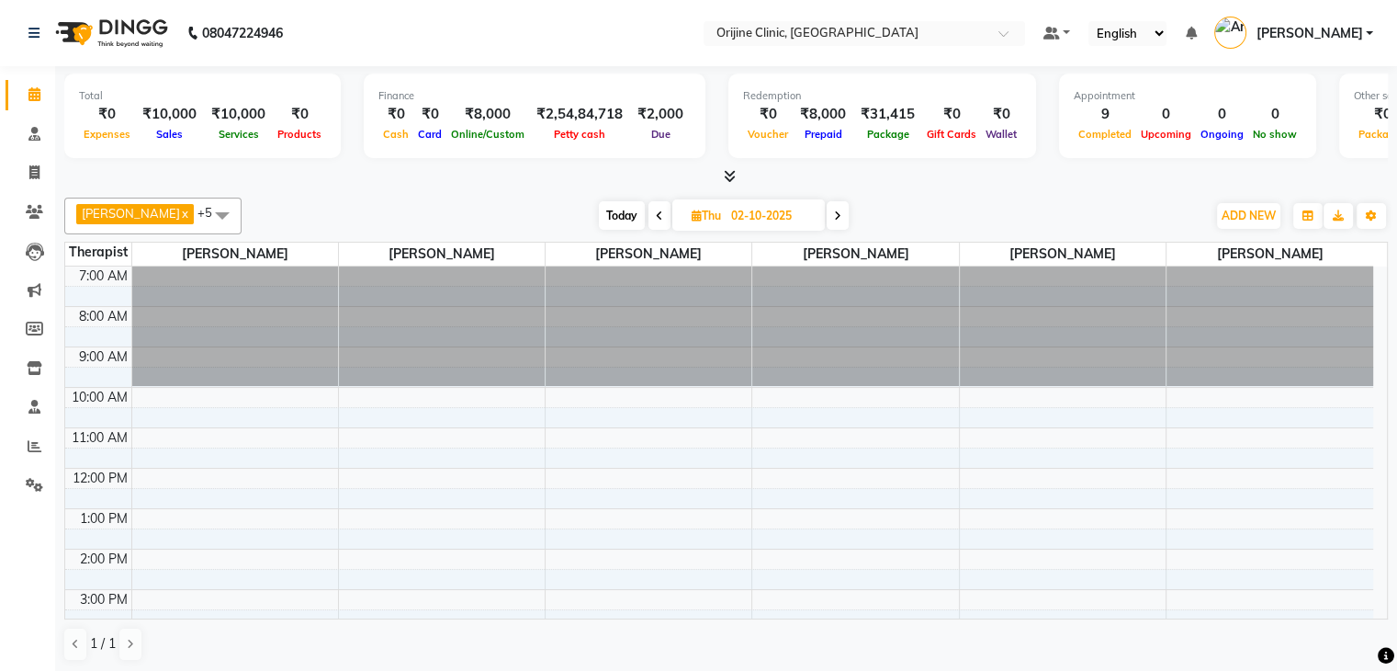
click at [622, 218] on span "Today" at bounding box center [622, 215] width 46 height 28
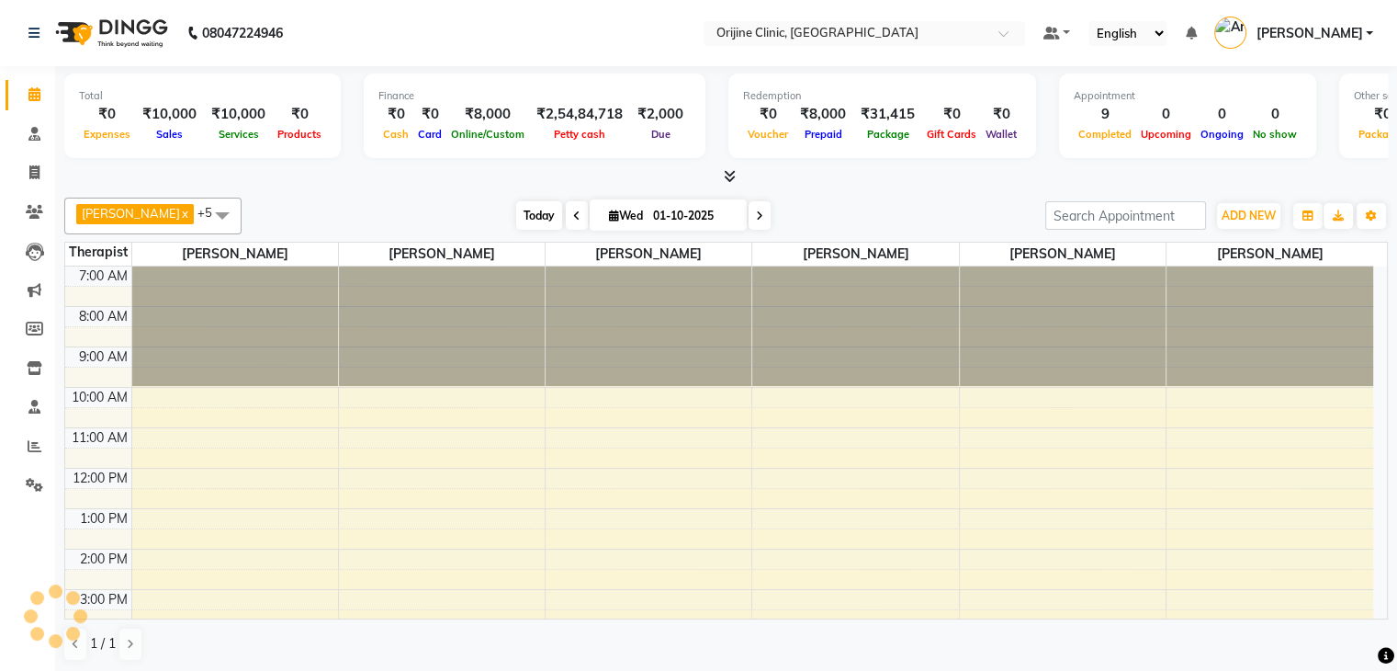
scroll to position [168, 0]
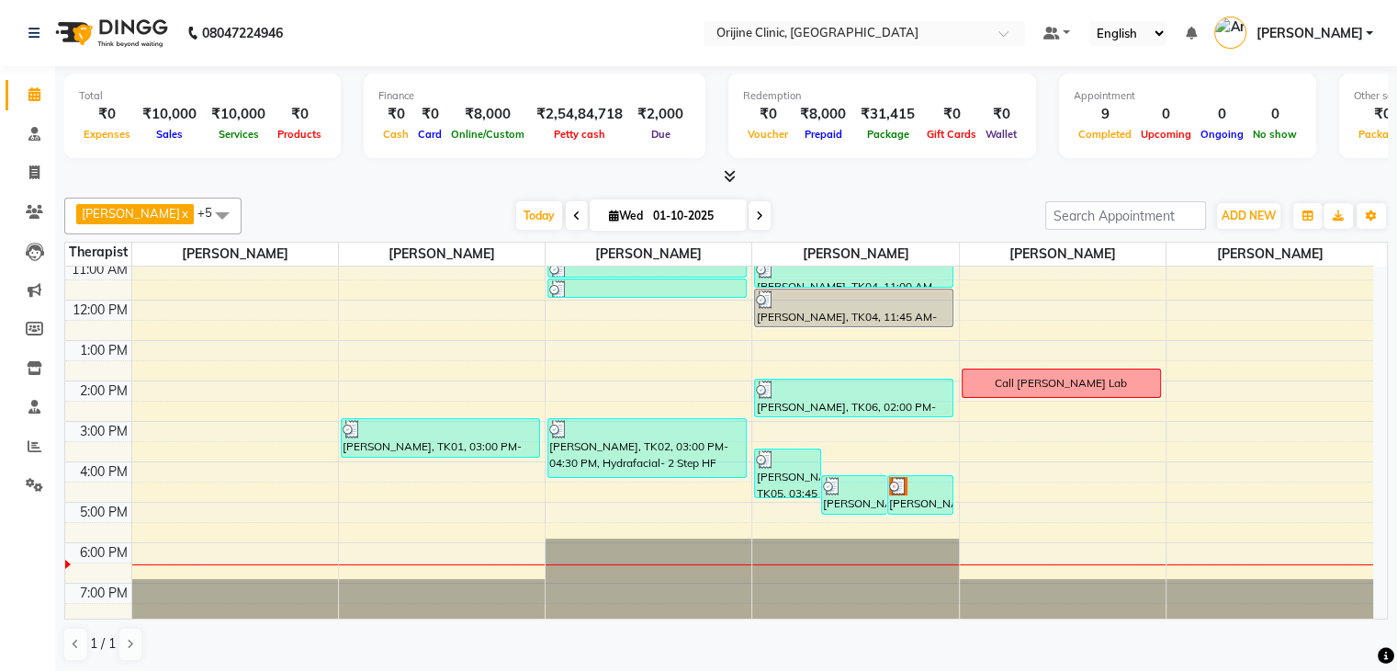
click at [751, 218] on span at bounding box center [760, 215] width 22 height 28
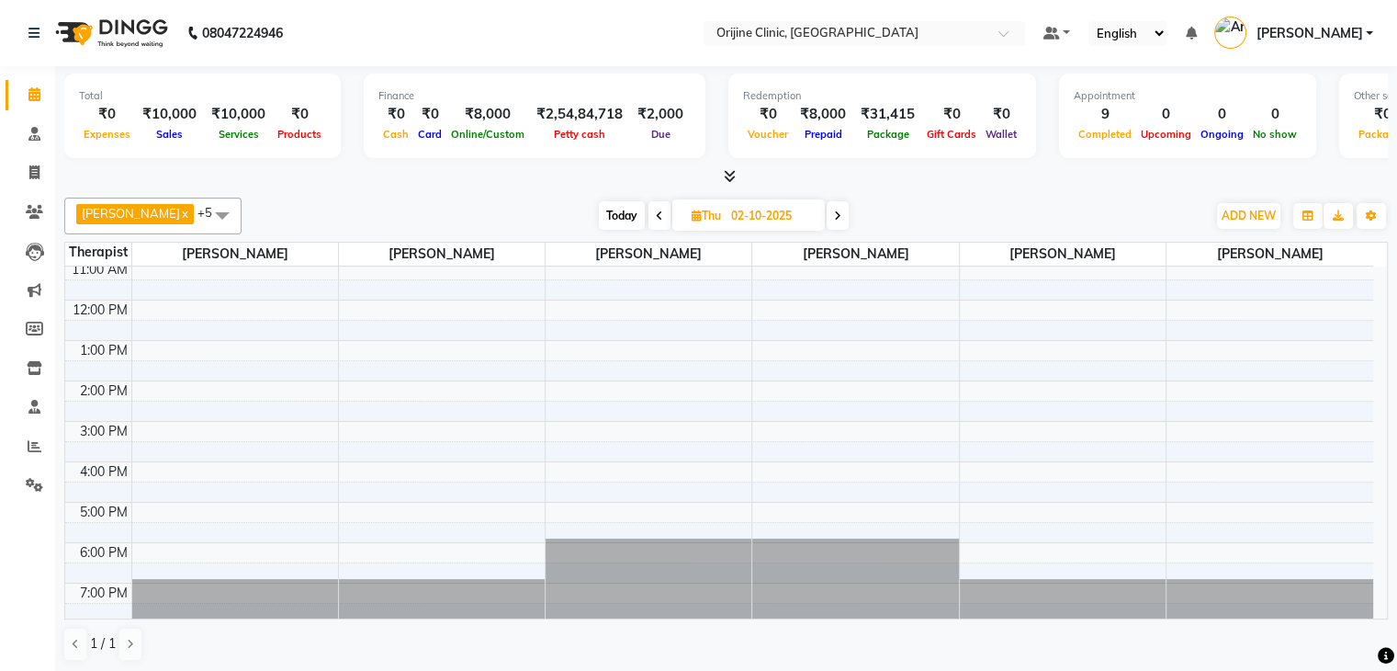
click at [838, 215] on icon at bounding box center [837, 215] width 7 height 11
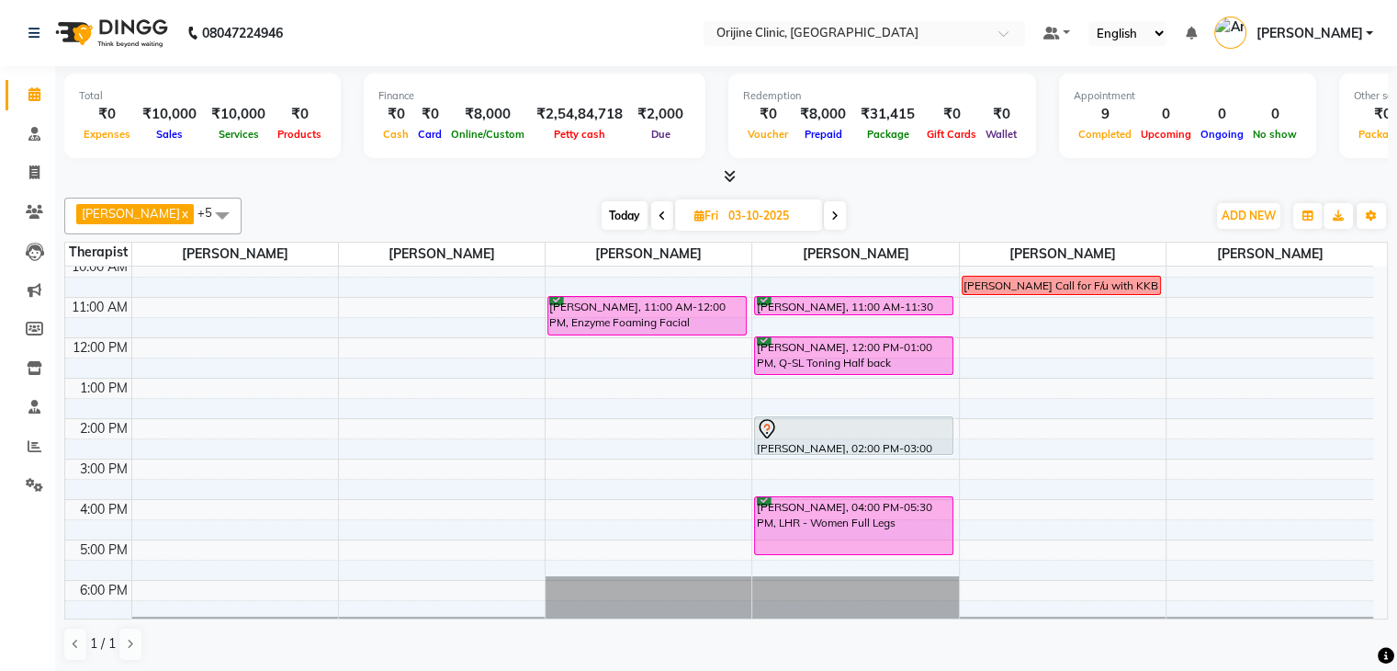
scroll to position [129, 0]
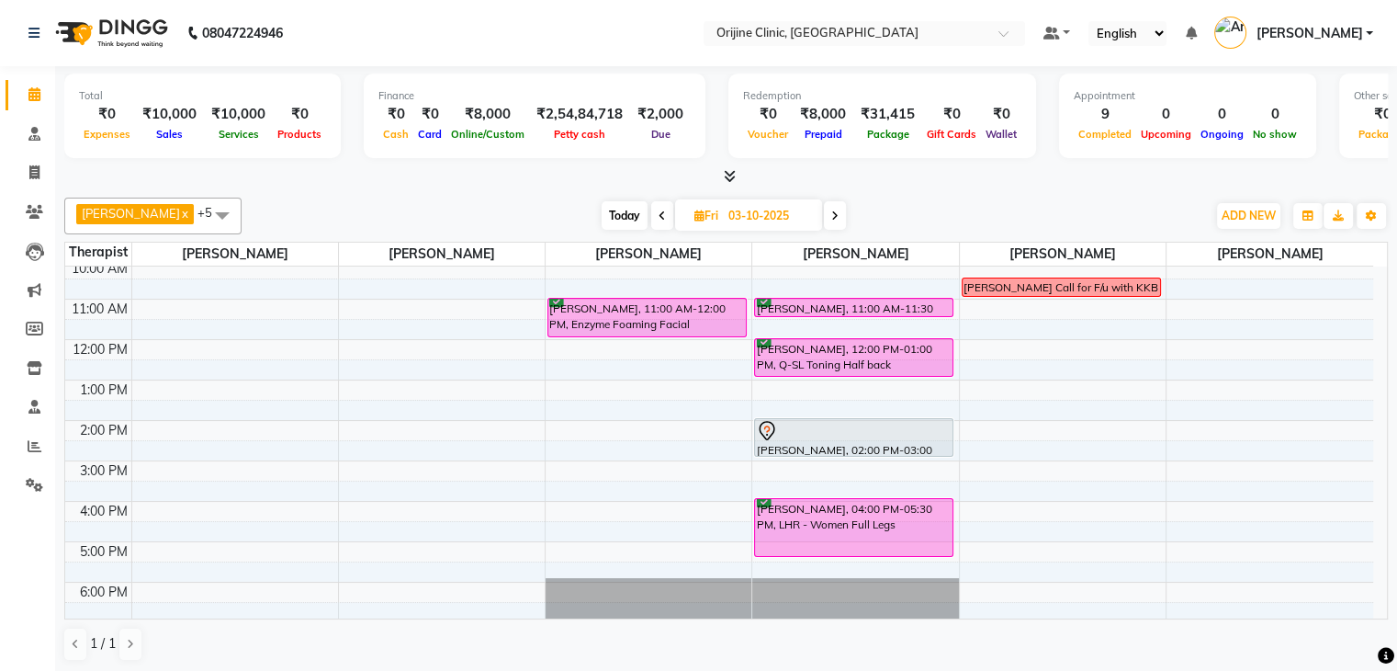
click at [618, 215] on span "Today" at bounding box center [625, 215] width 46 height 28
type input "01-10-2025"
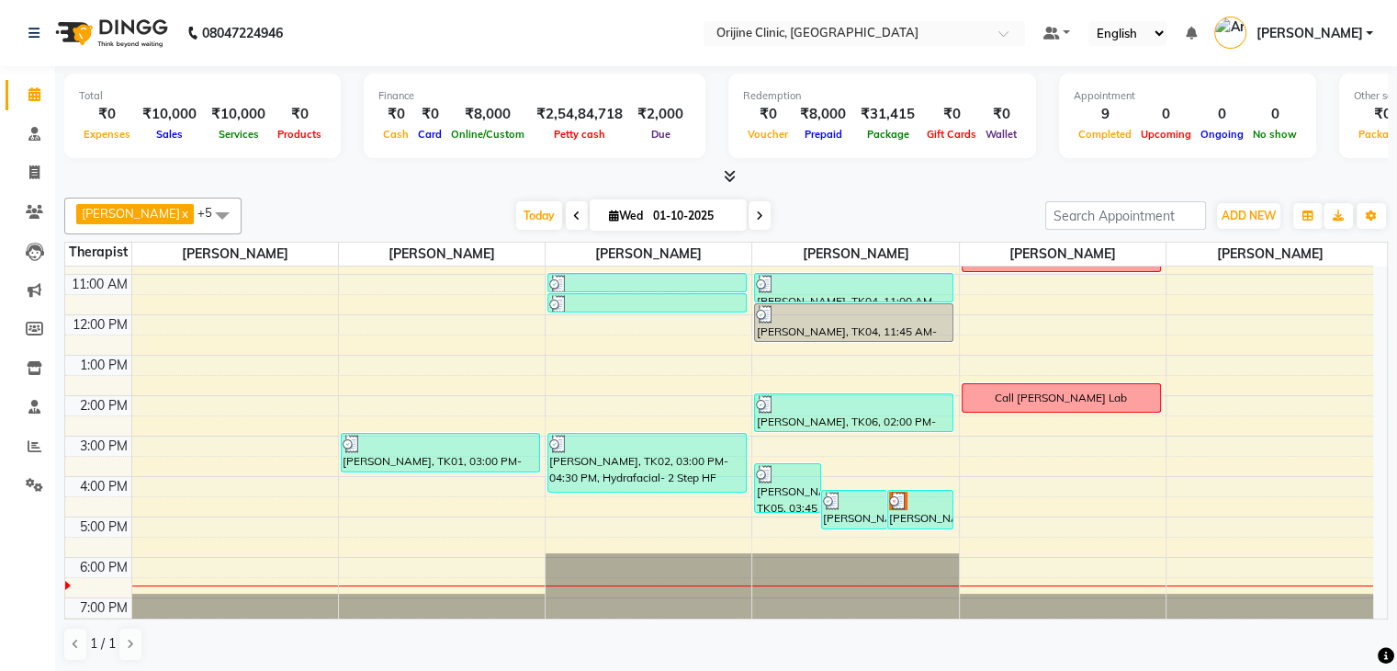
scroll to position [143, 0]
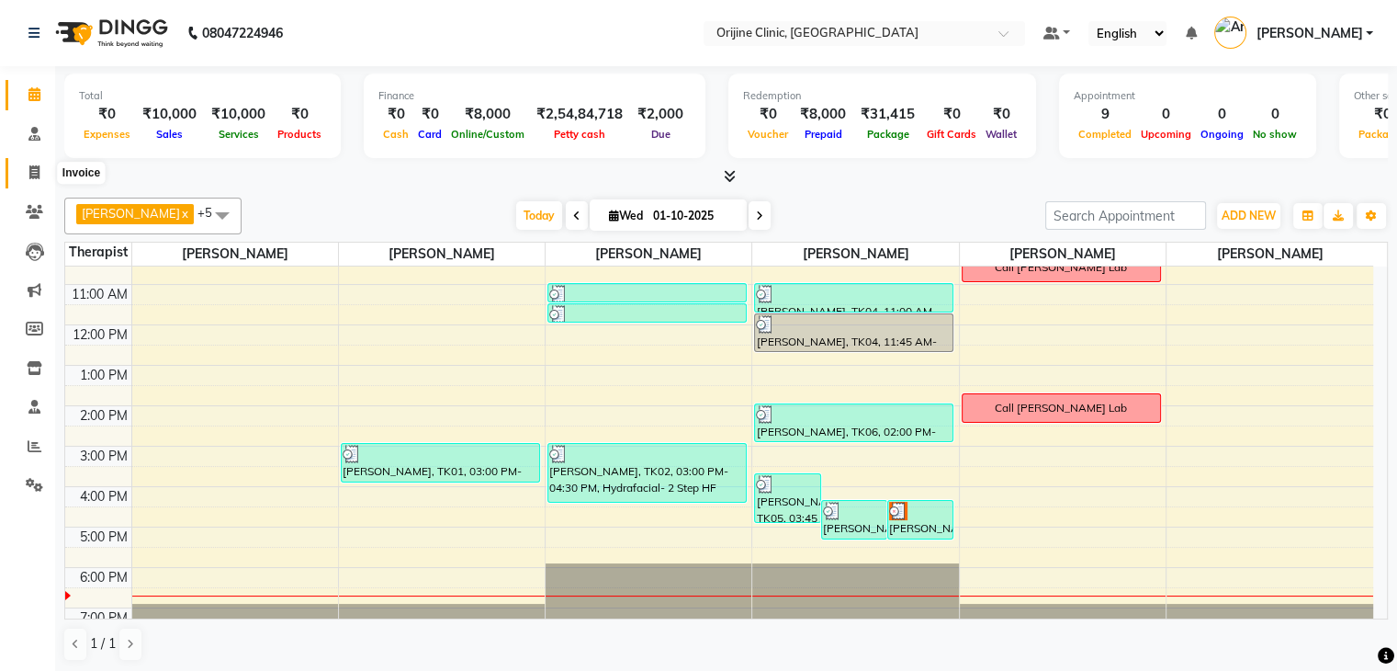
click at [41, 172] on span at bounding box center [34, 173] width 32 height 21
select select "service"
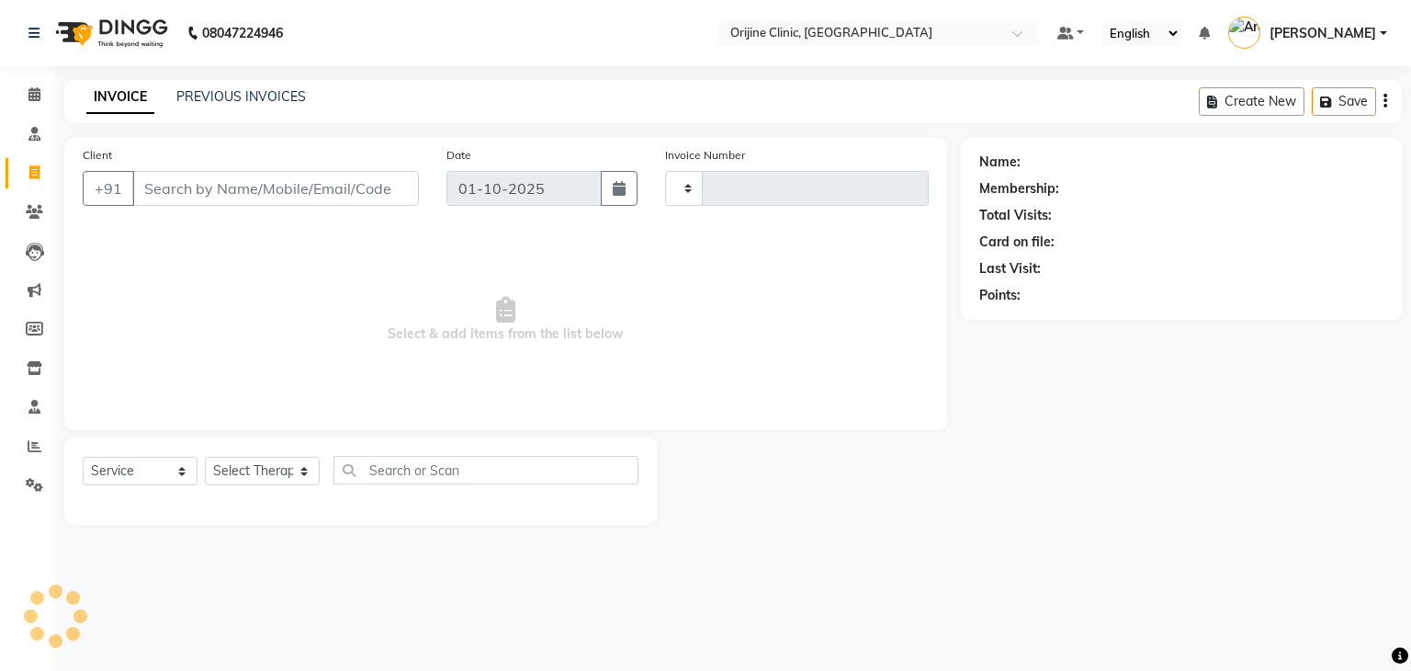
type input "1145"
select select "702"
click at [254, 183] on input "Client" at bounding box center [275, 188] width 287 height 35
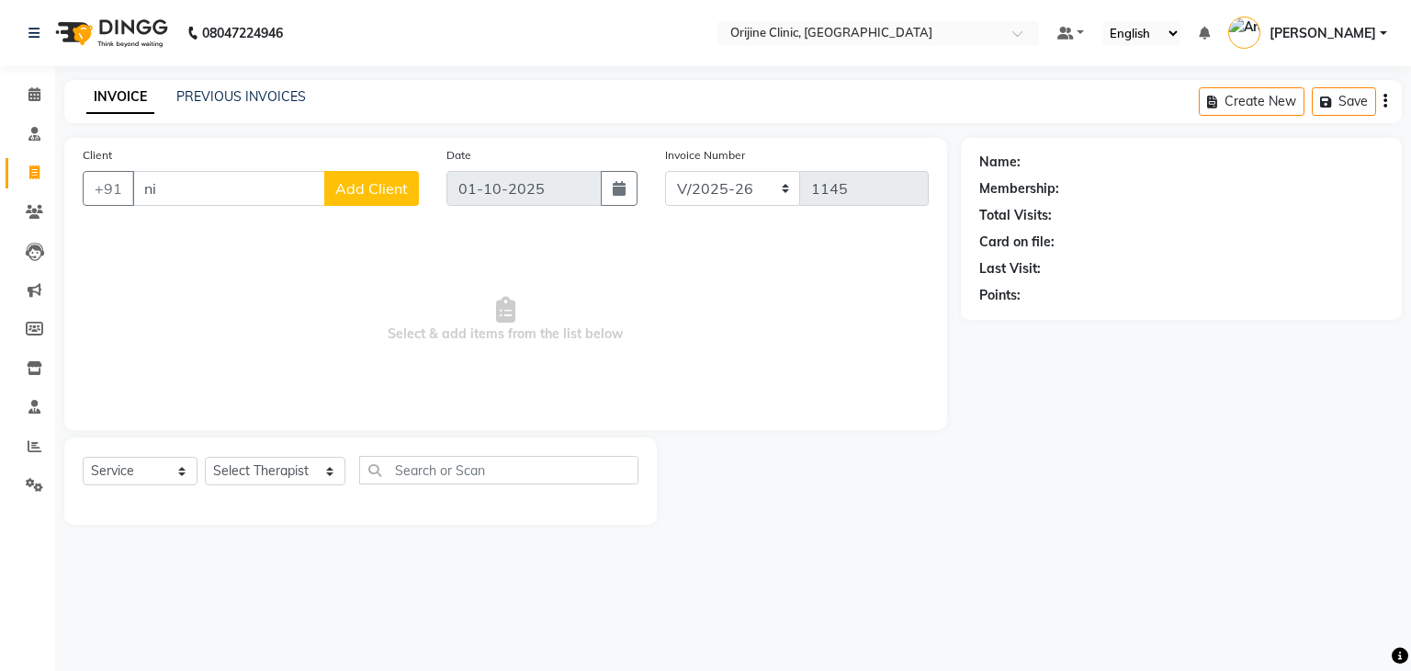
type input "n"
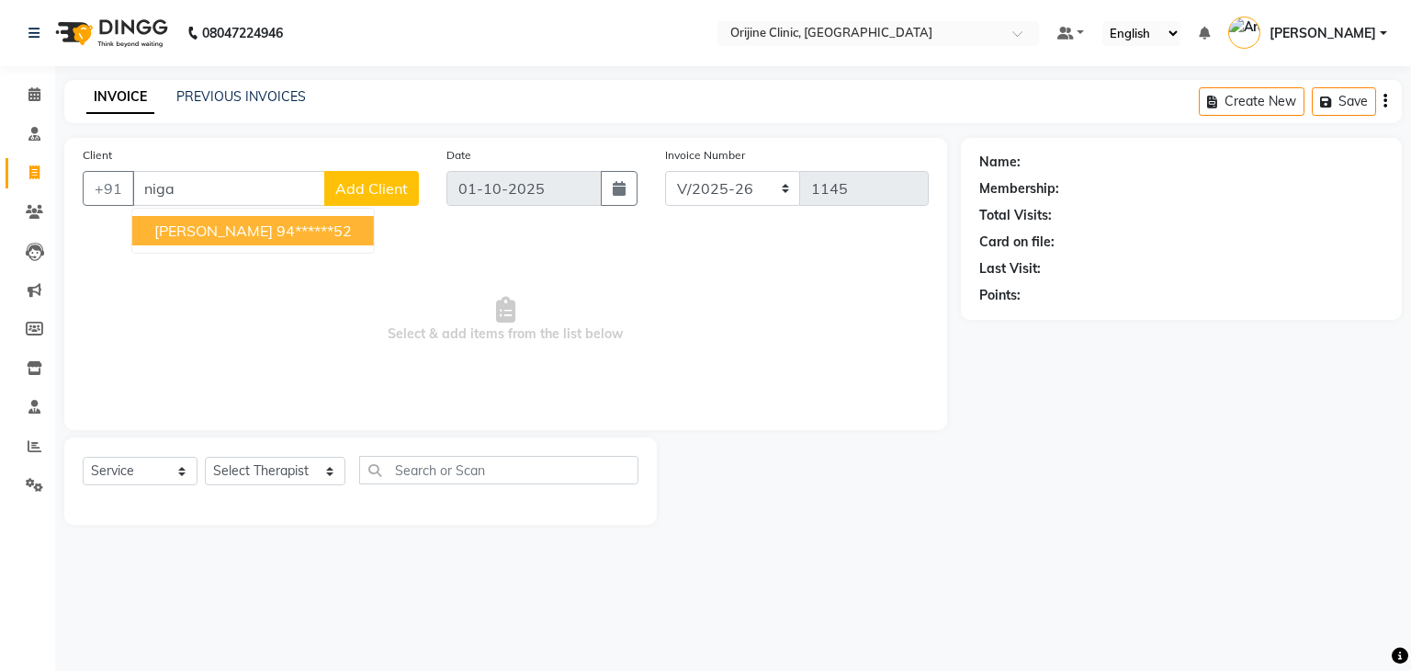
click at [251, 240] on button "Neeta Nigade 94******52" at bounding box center [253, 230] width 242 height 29
type input "94******52"
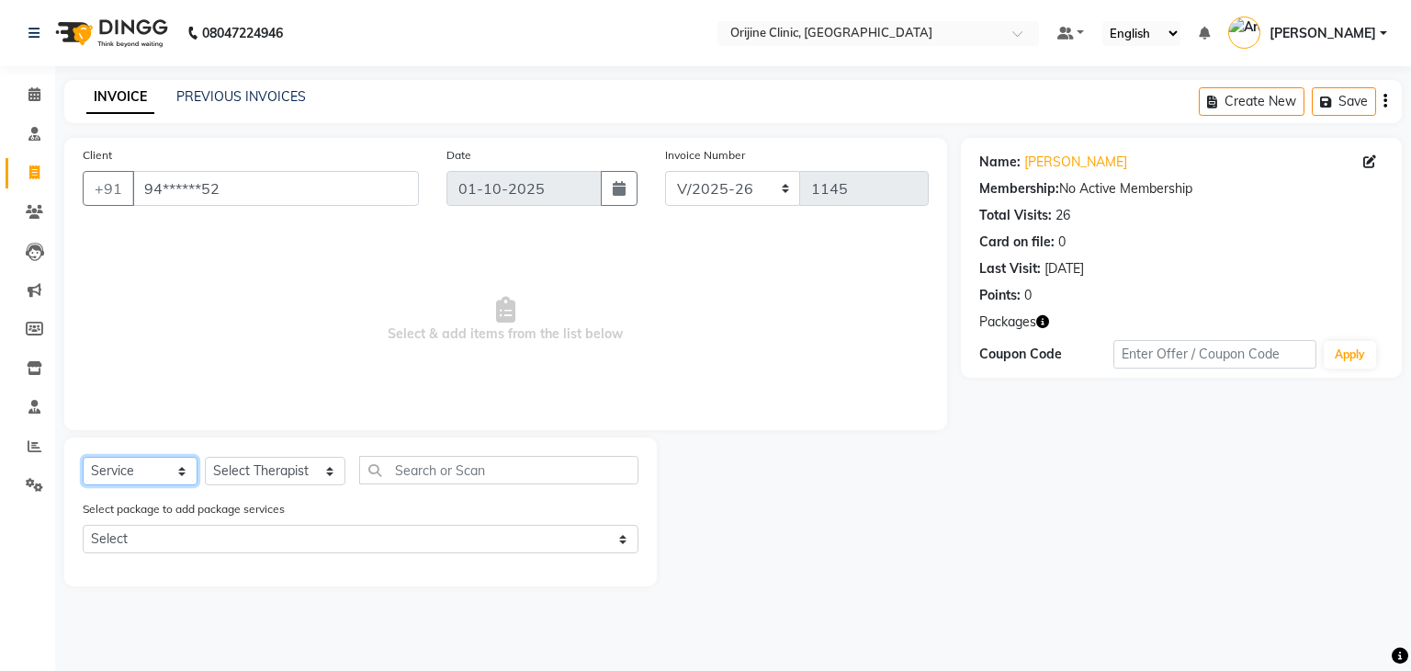
click at [119, 478] on select "Select Service Product Membership Package Voucher Prepaid Gift Card" at bounding box center [140, 471] width 115 height 28
select select "product"
click at [83, 458] on select "Select Service Product Membership Package Voucher Prepaid Gift Card" at bounding box center [140, 471] width 115 height 28
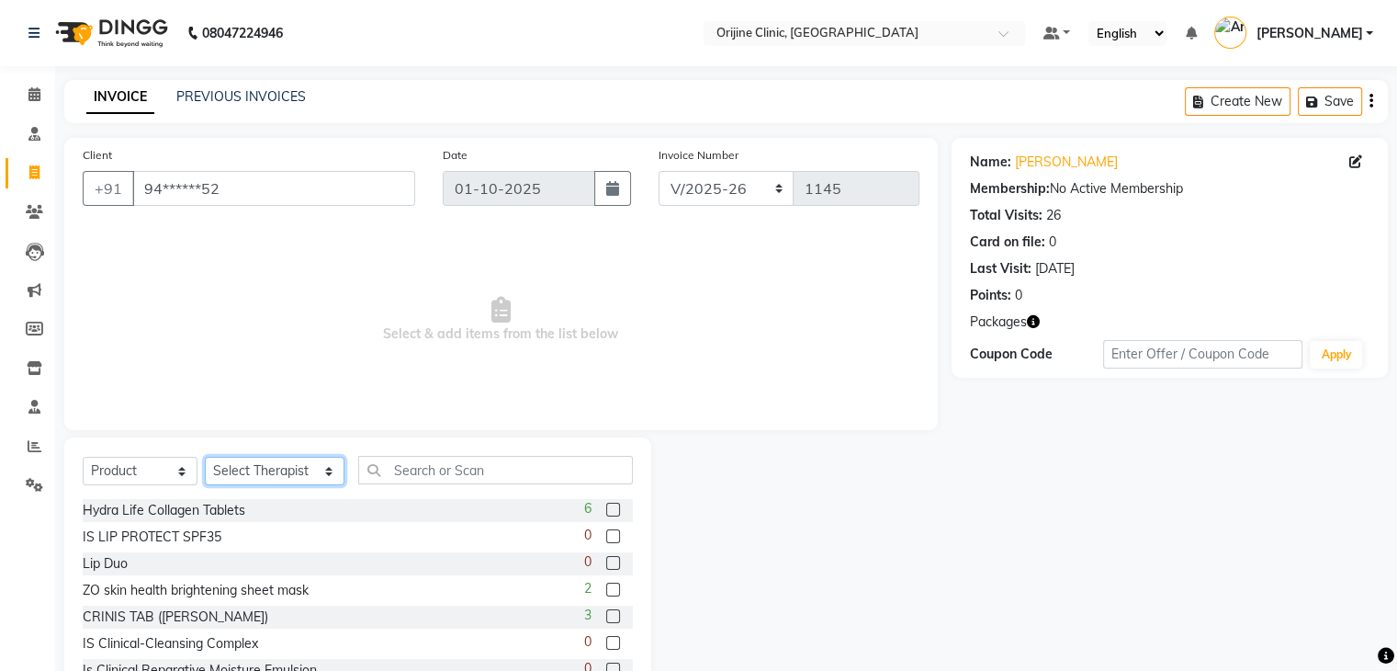
click at [244, 472] on select "Select Therapist Archana Gaikwad Battul Dr. Kritu Bhandari Dr. Yojana Pokarna F…" at bounding box center [275, 471] width 140 height 28
select select "10775"
click at [205, 458] on select "Select Therapist Archana Gaikwad Battul Dr. Kritu Bhandari Dr. Yojana Pokarna F…" at bounding box center [275, 471] width 140 height 28
click at [393, 464] on input "text" at bounding box center [495, 470] width 275 height 28
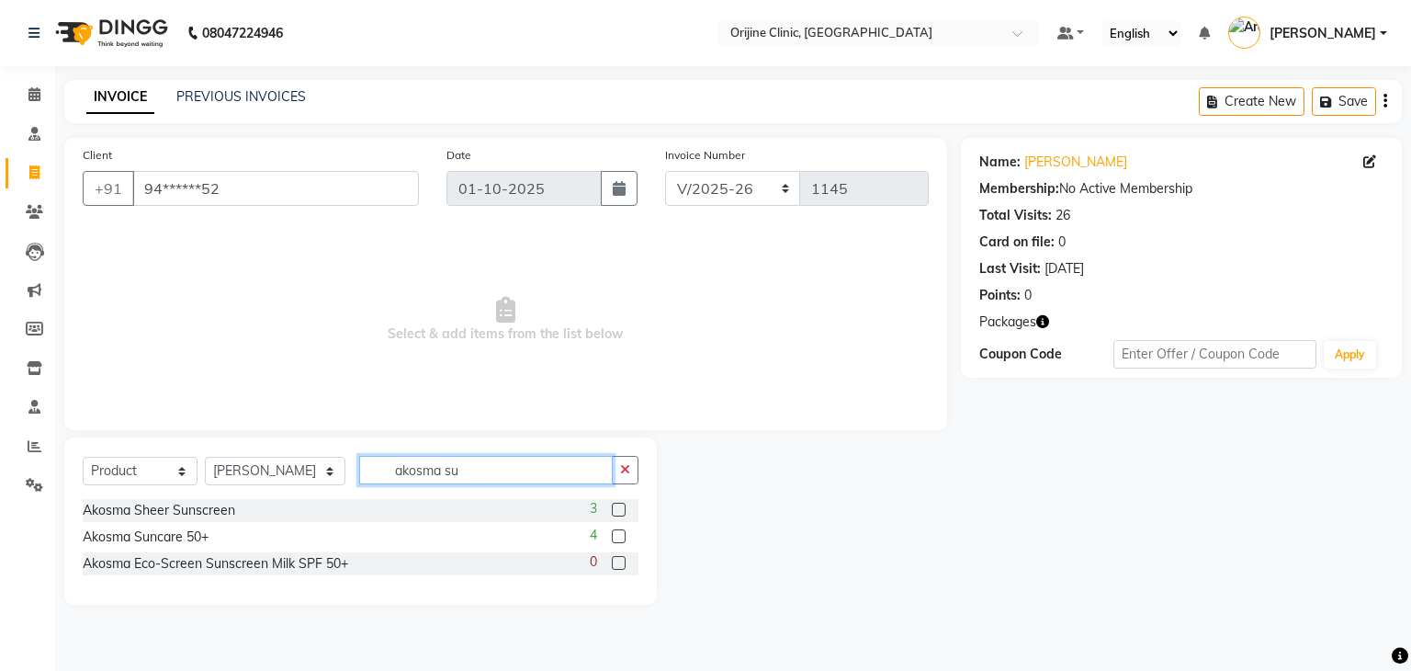
type input "akosma su"
click at [616, 537] on label at bounding box center [619, 536] width 14 height 14
click at [616, 537] on input "checkbox" at bounding box center [618, 537] width 12 height 12
checkbox input "false"
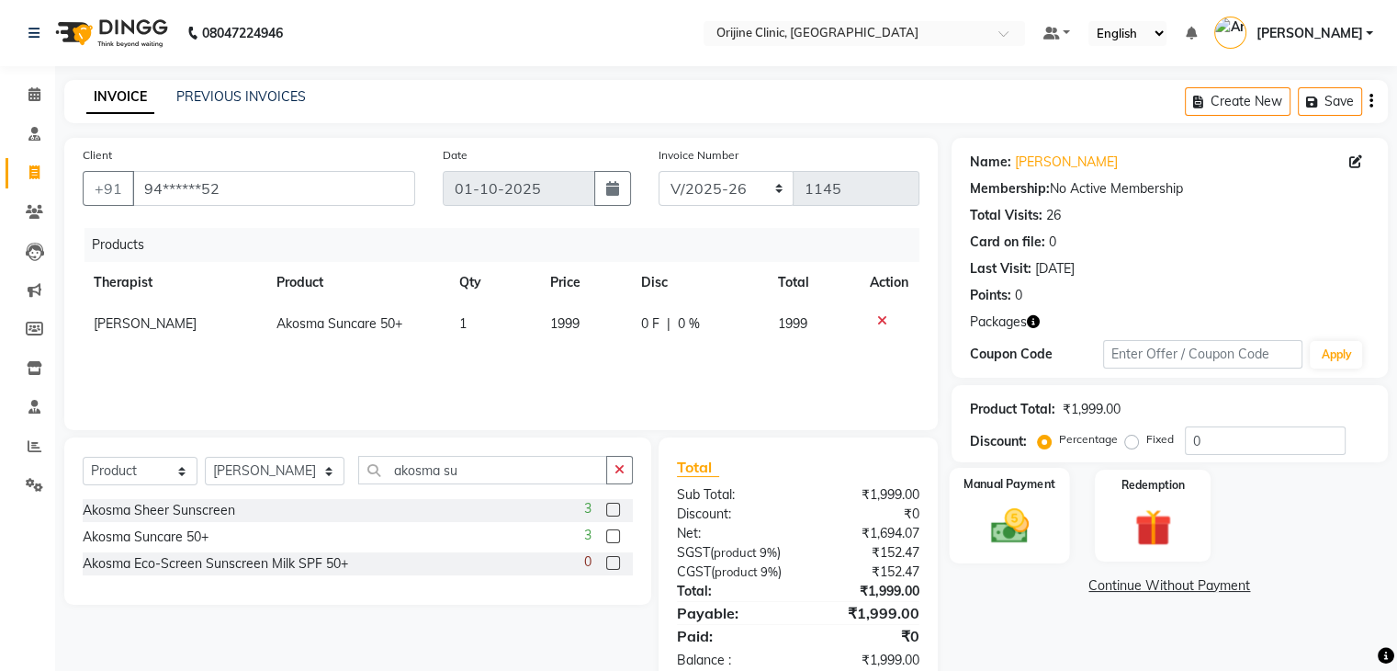
click at [983, 533] on img at bounding box center [1009, 526] width 62 height 44
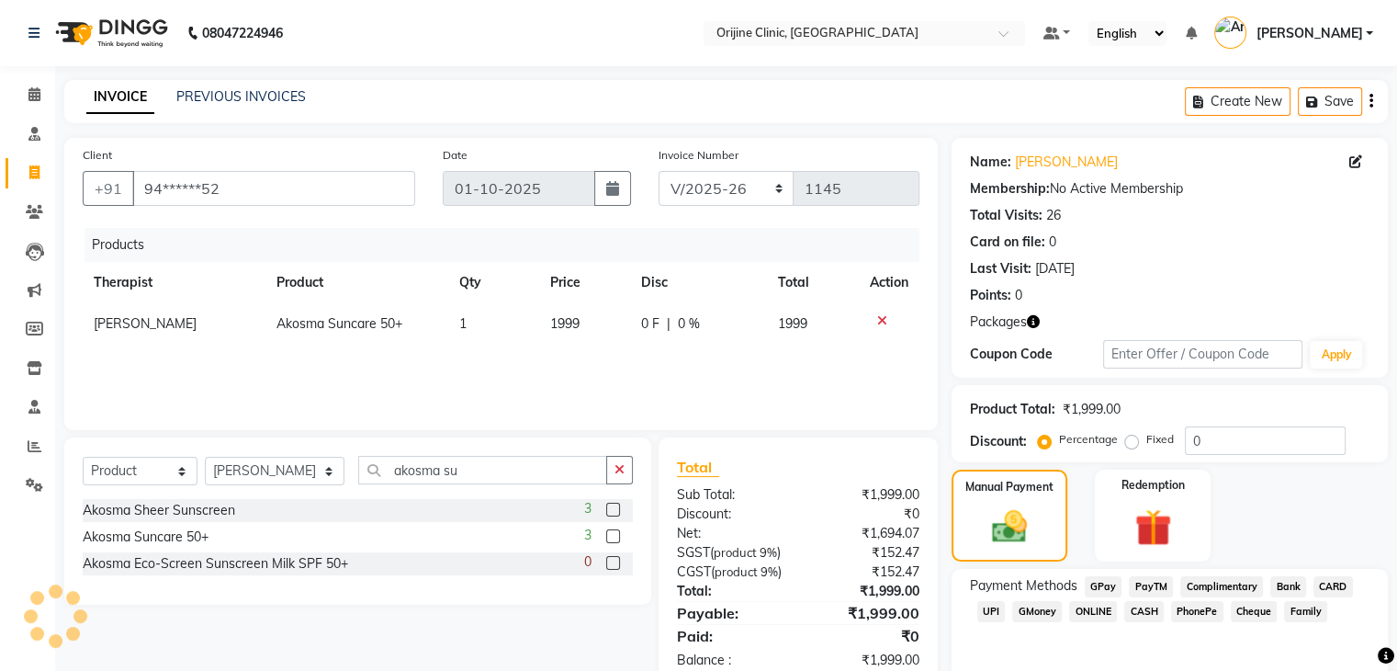
click at [1147, 618] on span "CASH" at bounding box center [1144, 611] width 40 height 21
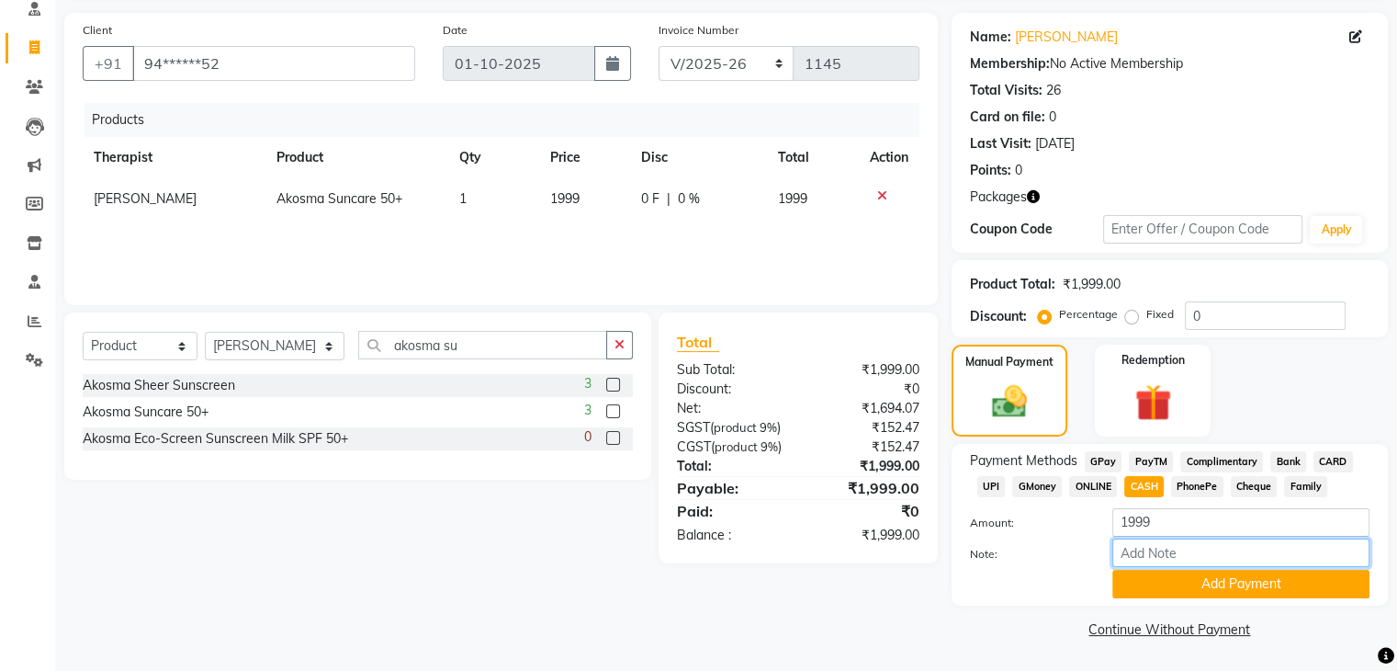
drag, startPoint x: 1157, startPoint y: 542, endPoint x: 1159, endPoint y: 517, distance: 25.0
click at [1159, 517] on div "Amount: 1999 Note: Add Payment" at bounding box center [1170, 553] width 400 height 90
drag, startPoint x: 1159, startPoint y: 517, endPoint x: 974, endPoint y: 520, distance: 185.6
click at [974, 520] on div "Amount: 1999" at bounding box center [1169, 523] width 427 height 31
type input "2000"
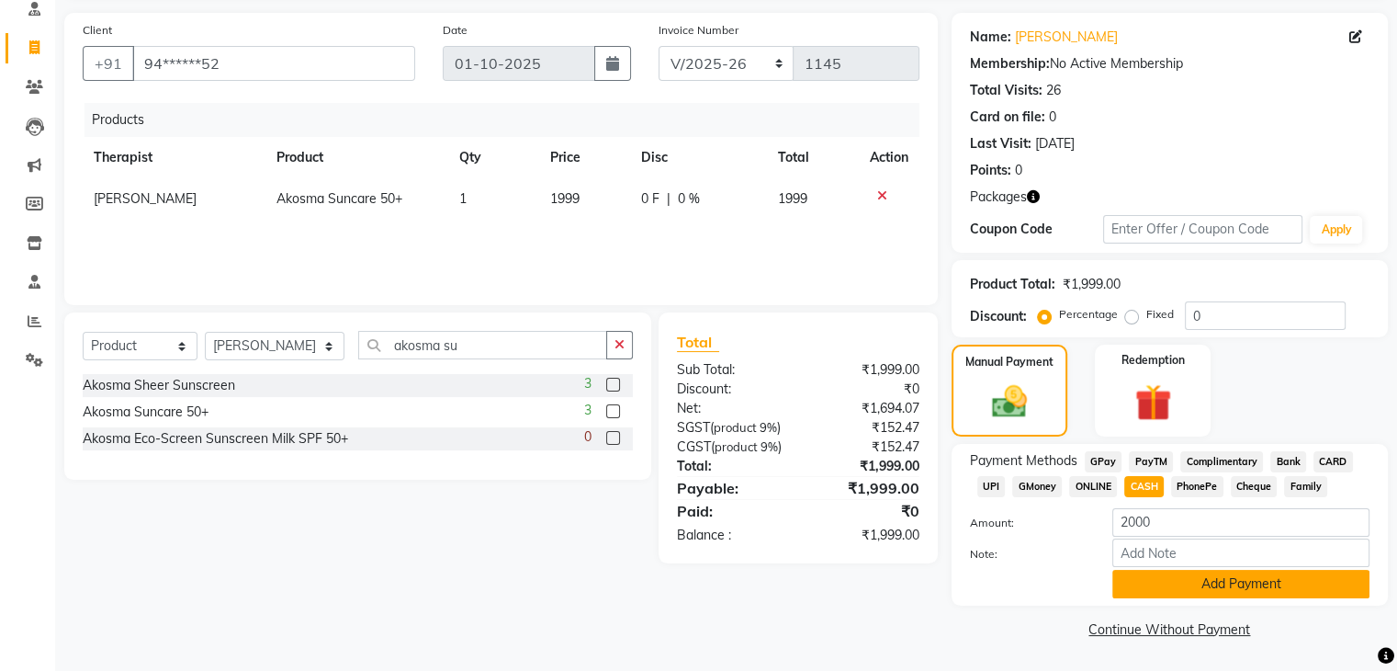
click at [1202, 578] on button "Add Payment" at bounding box center [1241, 584] width 257 height 28
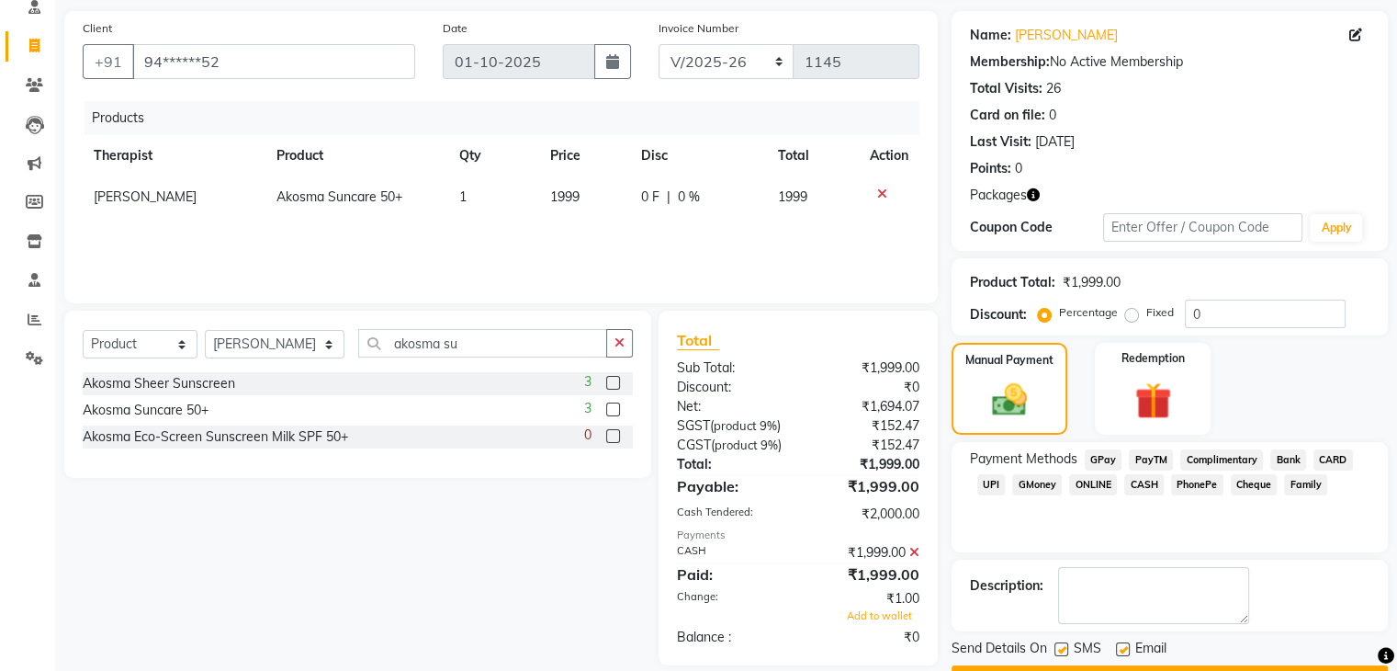
scroll to position [176, 0]
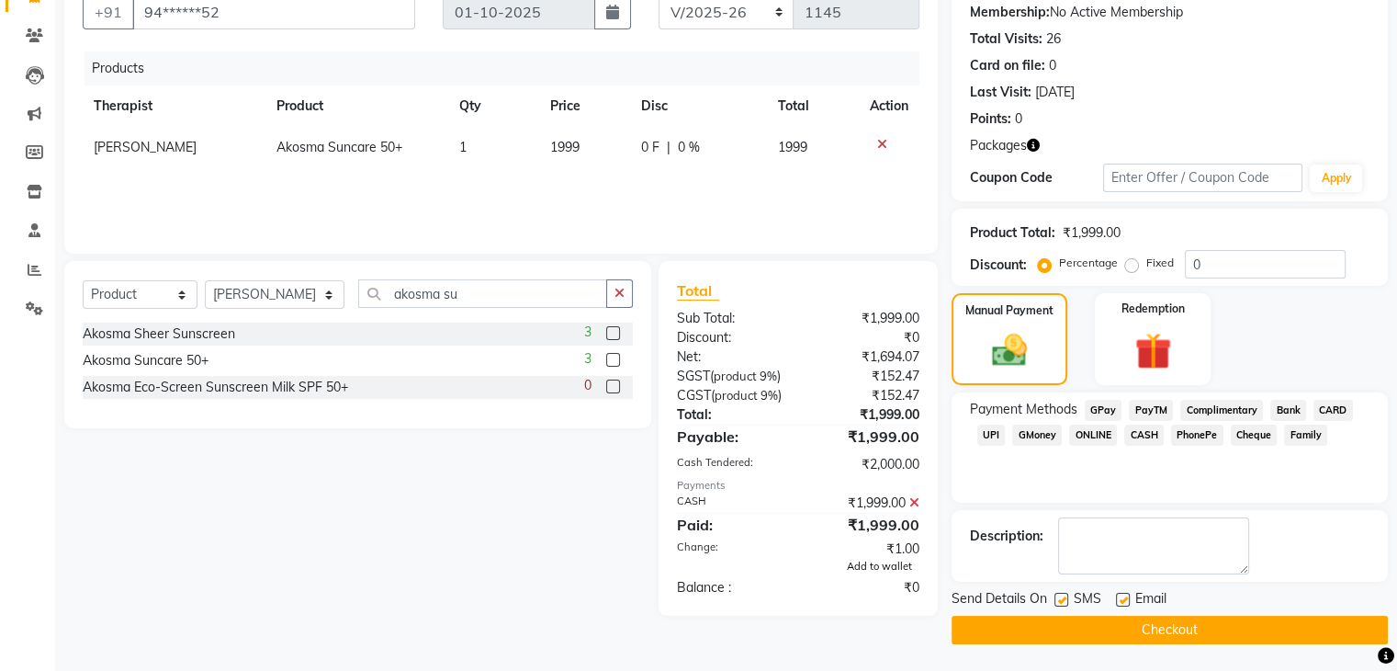
click at [858, 572] on span "Add to wallet" at bounding box center [879, 565] width 65 height 13
click at [1065, 598] on label at bounding box center [1062, 600] width 14 height 14
click at [1065, 598] on input "checkbox" at bounding box center [1061, 600] width 12 height 12
checkbox input "false"
click at [1124, 597] on label at bounding box center [1123, 600] width 14 height 14
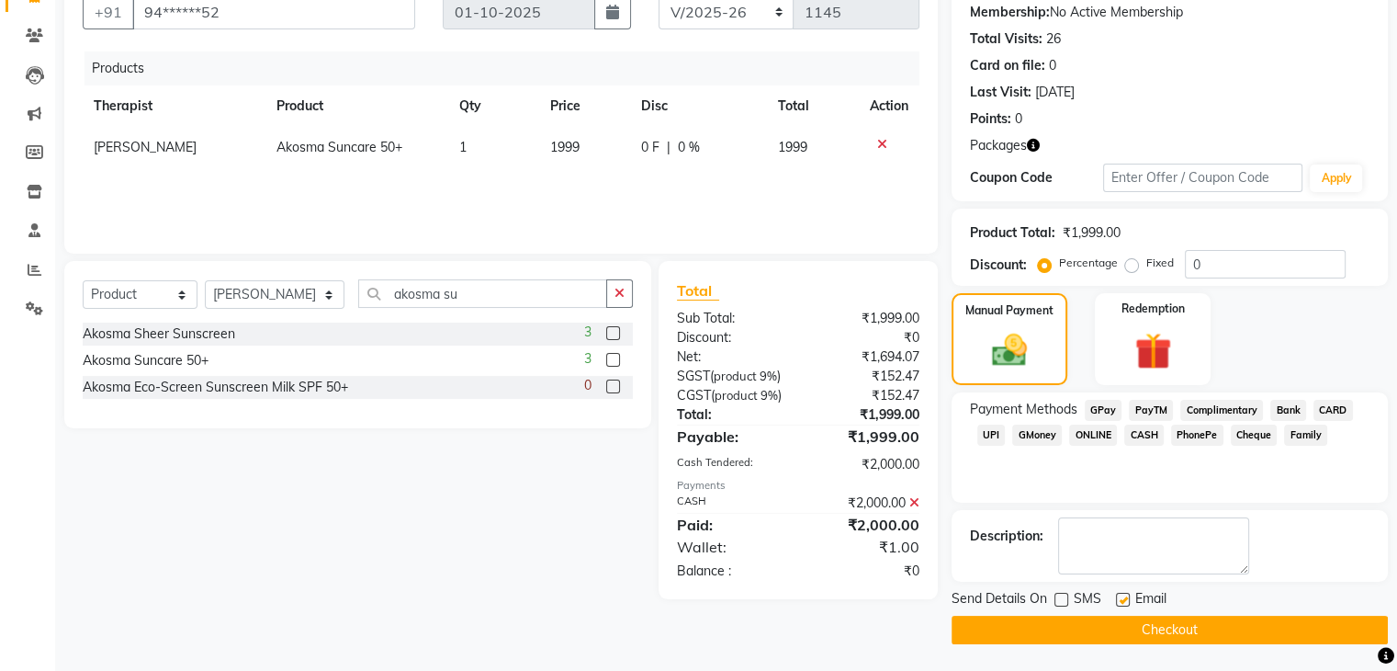
click at [1124, 597] on input "checkbox" at bounding box center [1122, 600] width 12 height 12
checkbox input "false"
click at [1124, 635] on button "Checkout" at bounding box center [1170, 630] width 436 height 28
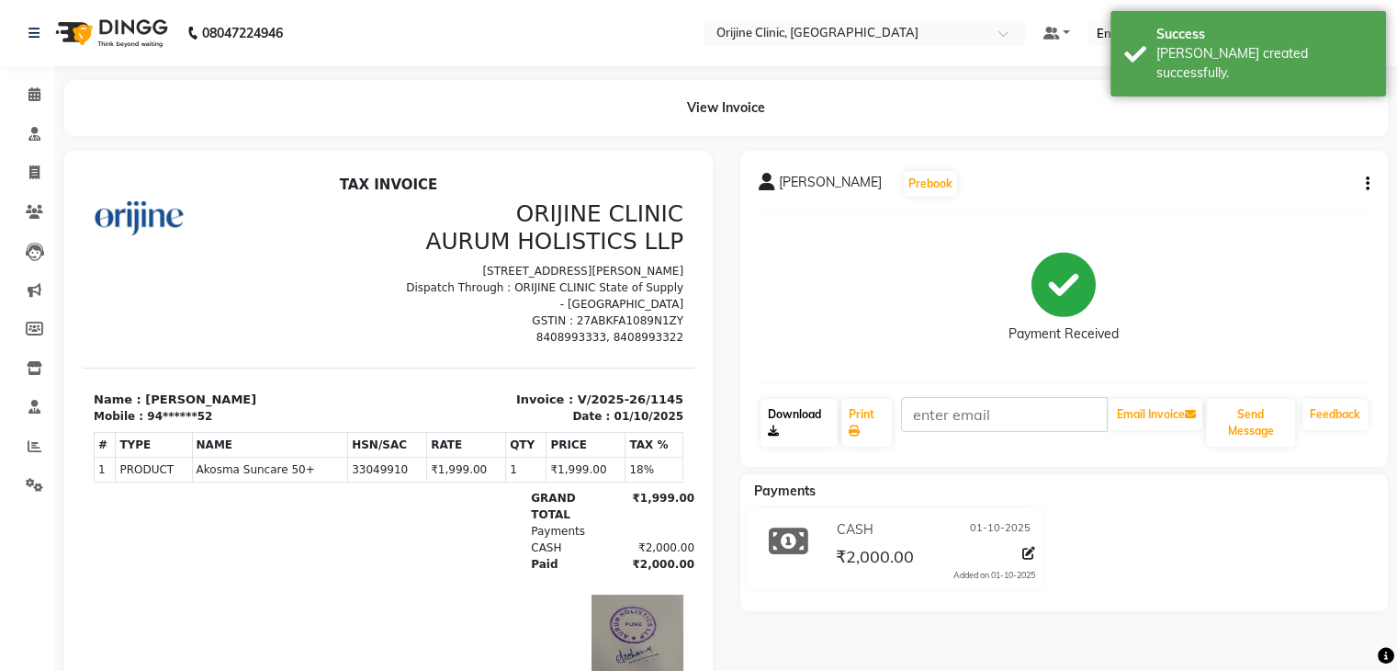
click at [782, 424] on link "Download" at bounding box center [800, 423] width 78 height 48
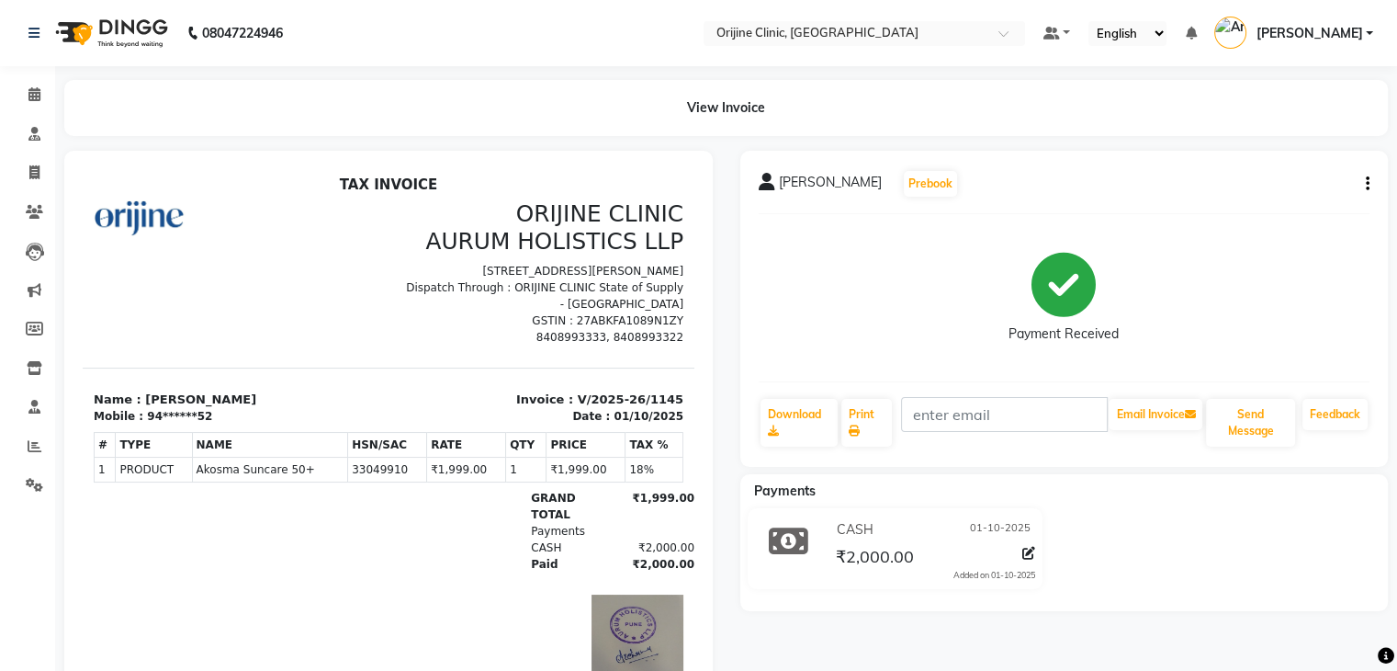
select select "service"
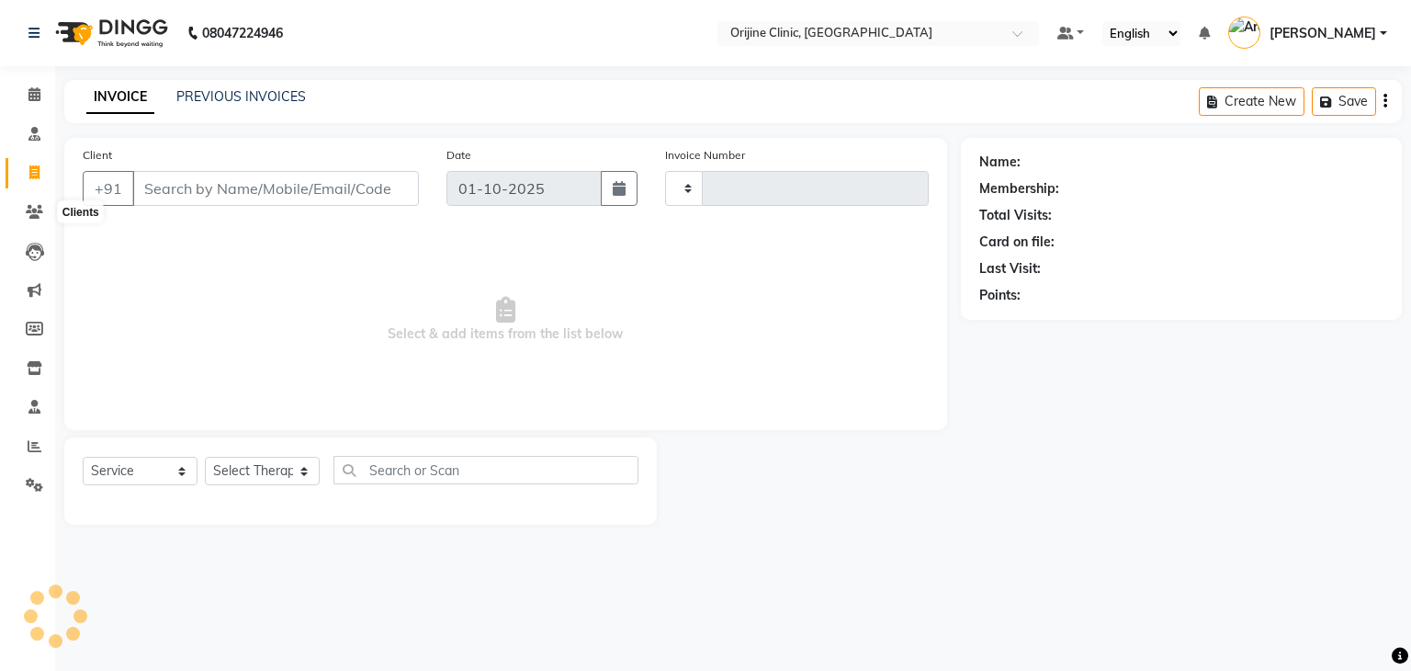
type input "1146"
select select "702"
click at [171, 190] on input "Client" at bounding box center [275, 188] width 287 height 35
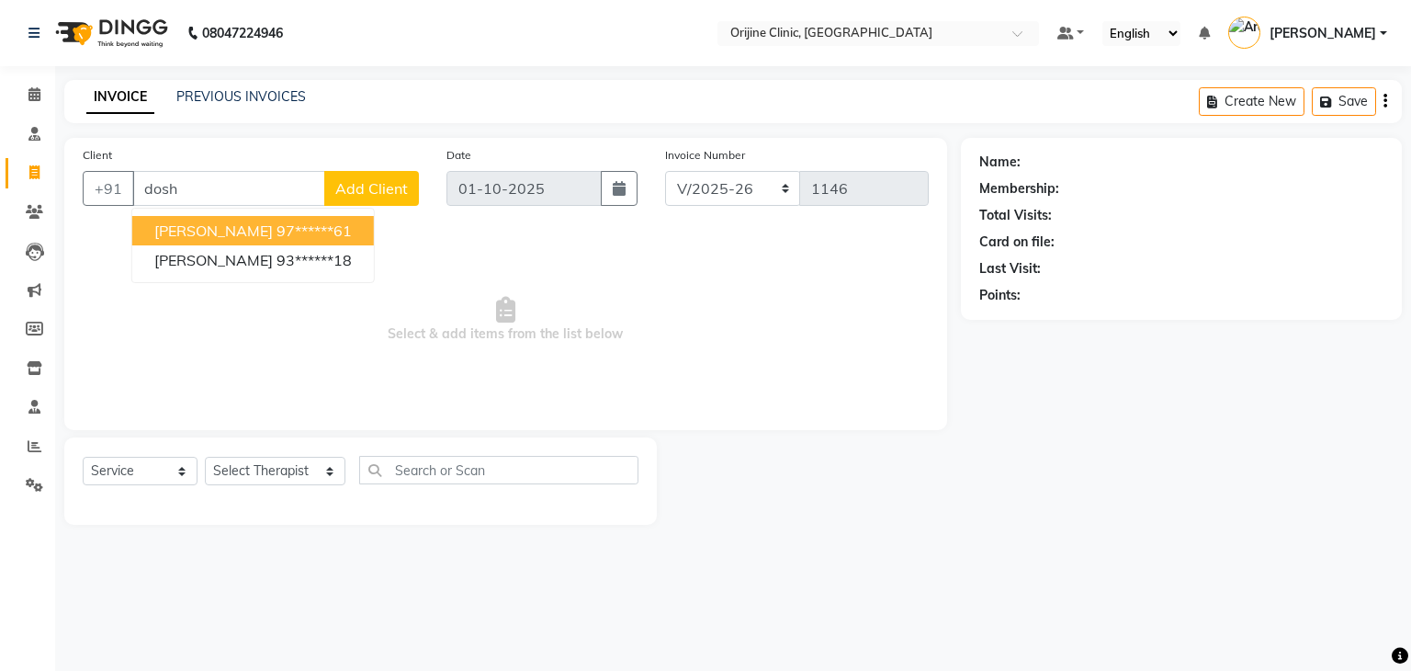
click at [215, 238] on span "Anubha Doshi" at bounding box center [213, 230] width 119 height 18
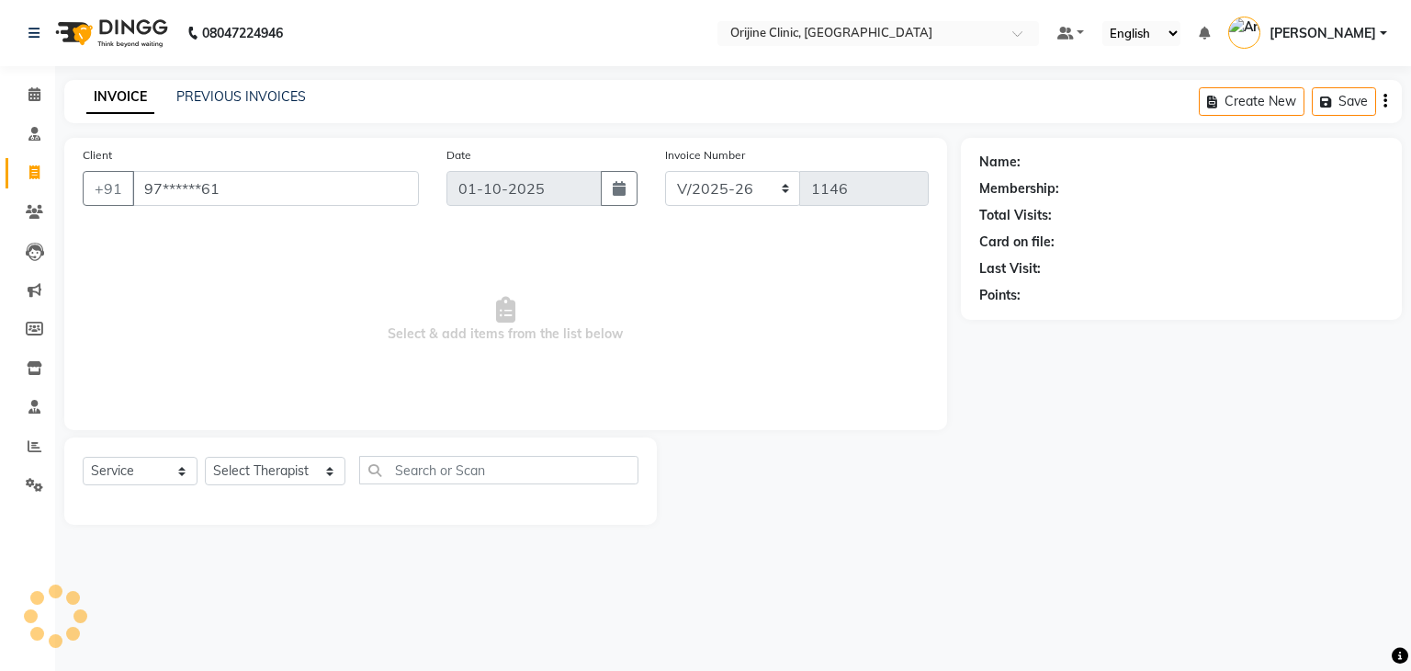
type input "97******61"
click at [118, 471] on select "Select Service Product Membership Package Voucher Prepaid Gift Card" at bounding box center [140, 471] width 115 height 28
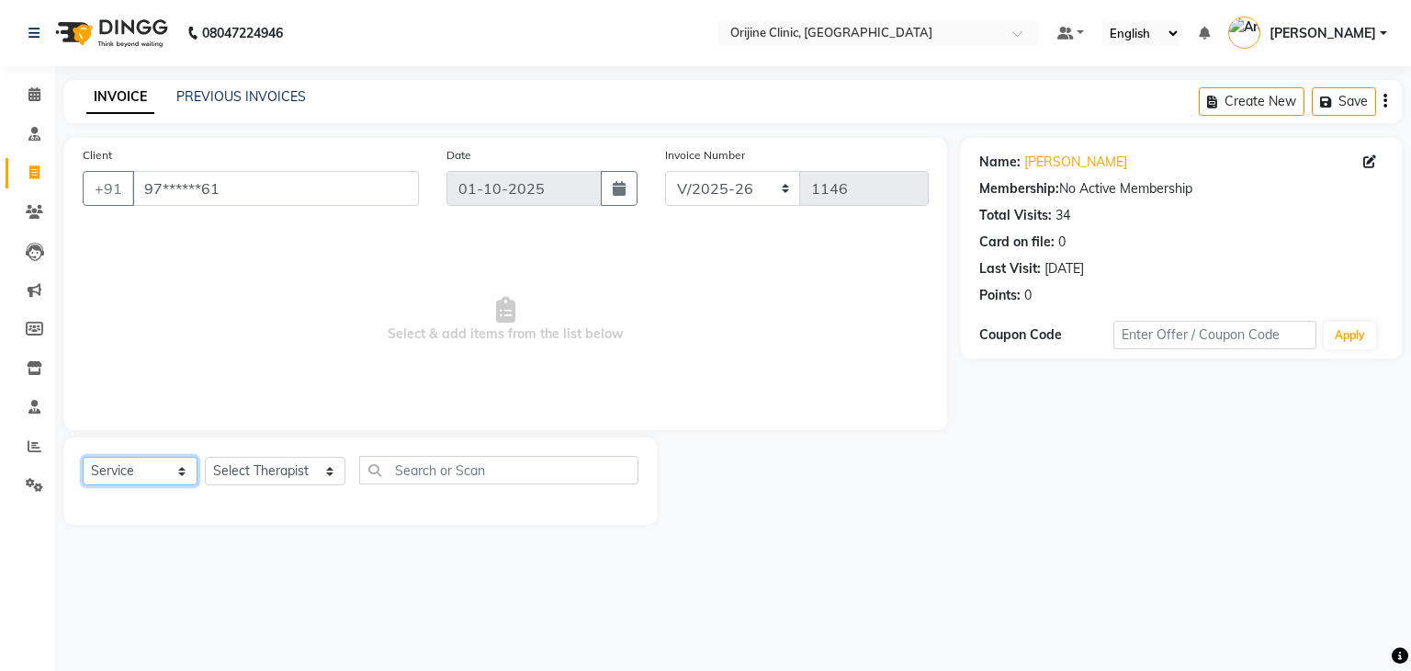
select select "product"
click at [83, 458] on select "Select Service Product Membership Package Voucher Prepaid Gift Card" at bounding box center [140, 471] width 115 height 28
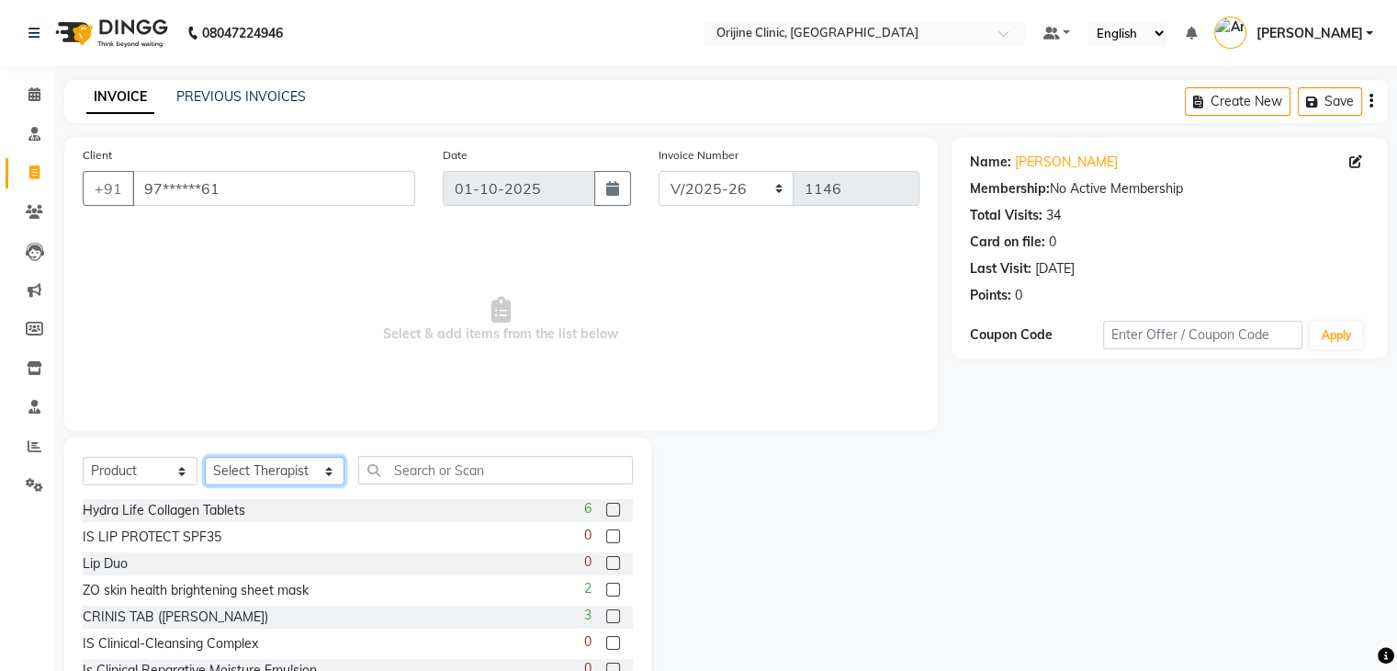
click at [252, 483] on select "Select Therapist [PERSON_NAME] [PERSON_NAME] [PERSON_NAME] Front Desk [PERSON_N…" at bounding box center [275, 471] width 140 height 28
select select "10775"
click at [205, 458] on select "Select Therapist [PERSON_NAME] [PERSON_NAME] [PERSON_NAME] Front Desk [PERSON_N…" at bounding box center [275, 471] width 140 height 28
click at [403, 477] on input "text" at bounding box center [495, 470] width 275 height 28
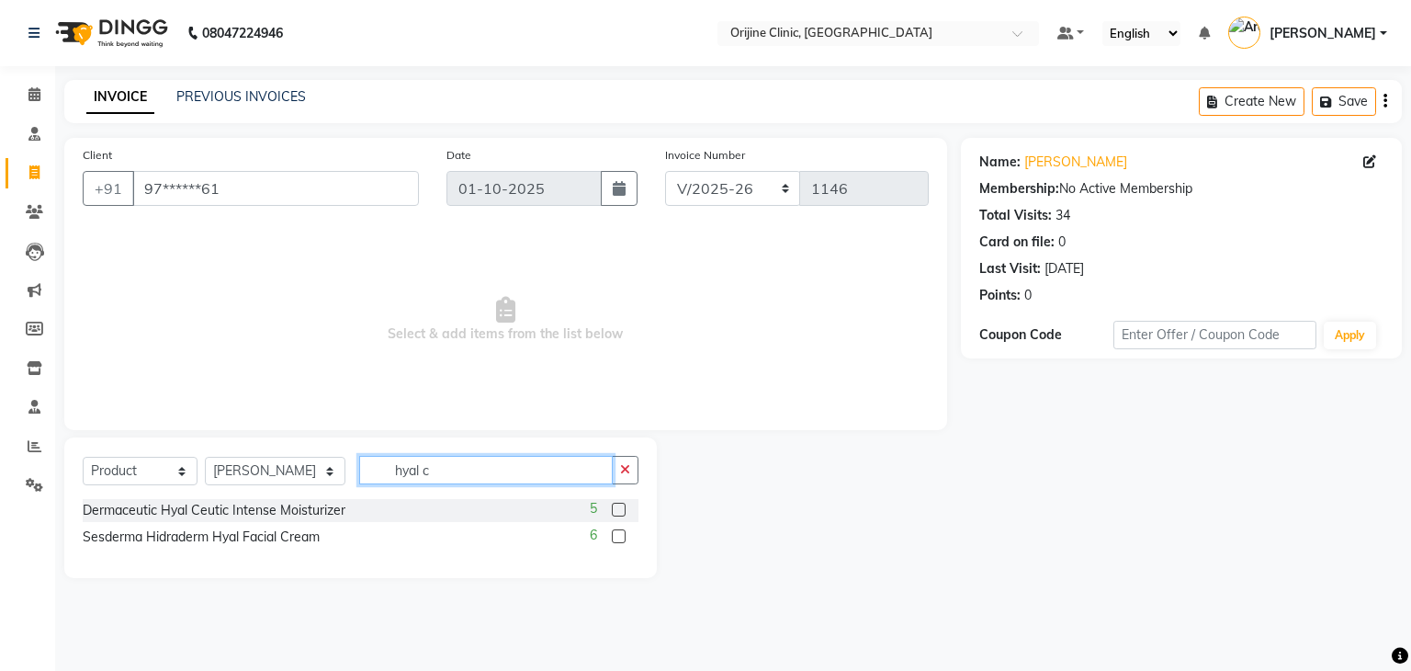
type input "hyal c"
click at [612, 537] on label at bounding box center [619, 536] width 14 height 14
click at [612, 537] on input "checkbox" at bounding box center [618, 537] width 12 height 12
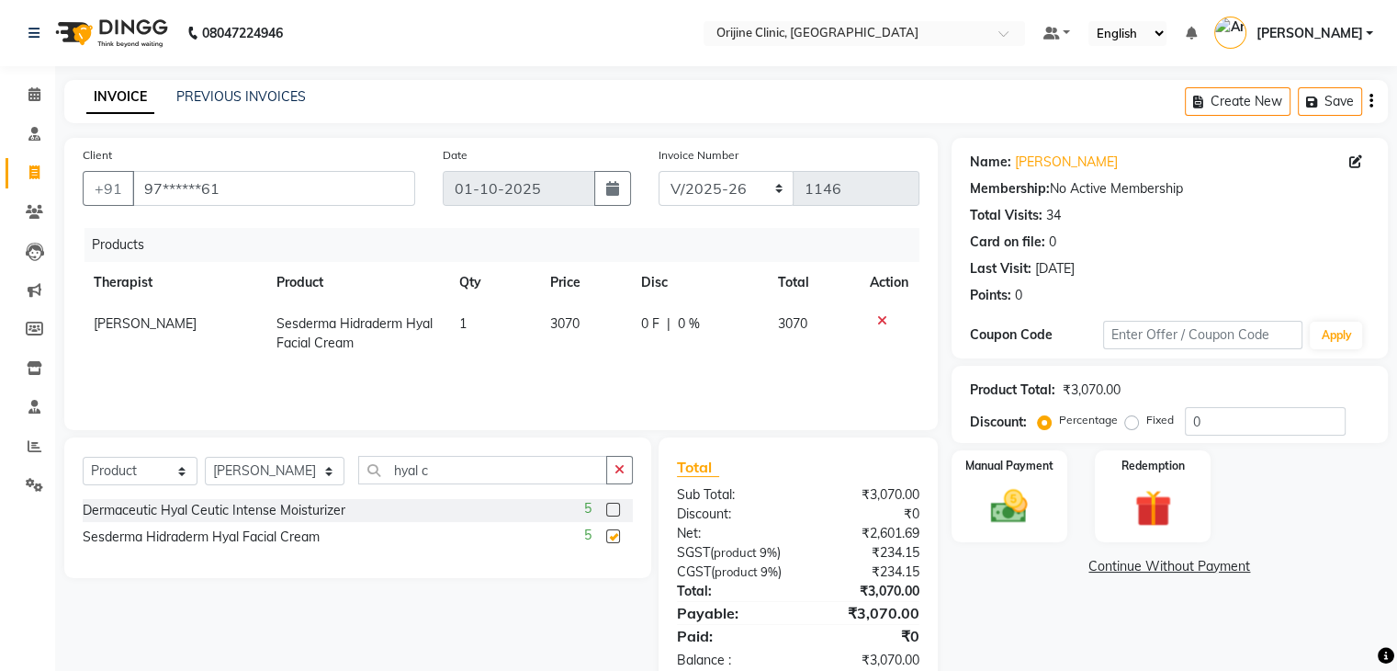
checkbox input "false"
click at [612, 507] on label at bounding box center [613, 510] width 14 height 14
click at [612, 507] on input "checkbox" at bounding box center [612, 510] width 12 height 12
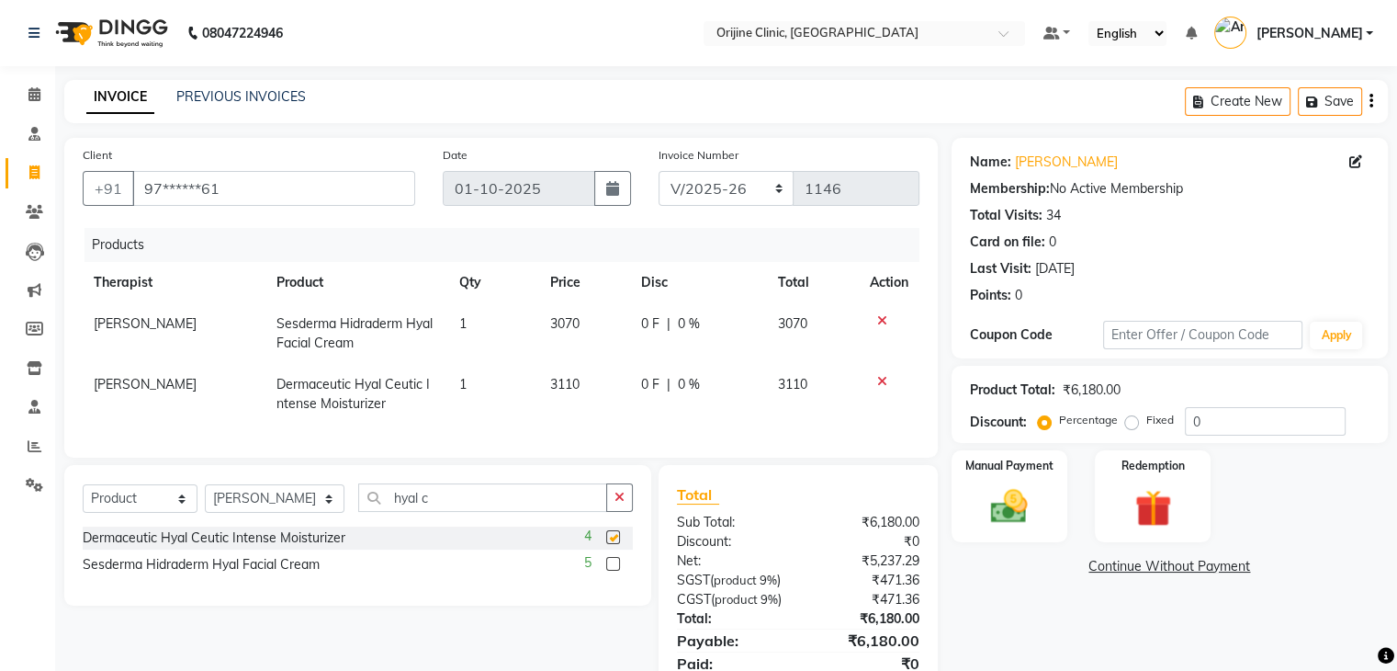
checkbox input "false"
click at [881, 322] on icon at bounding box center [882, 320] width 10 height 13
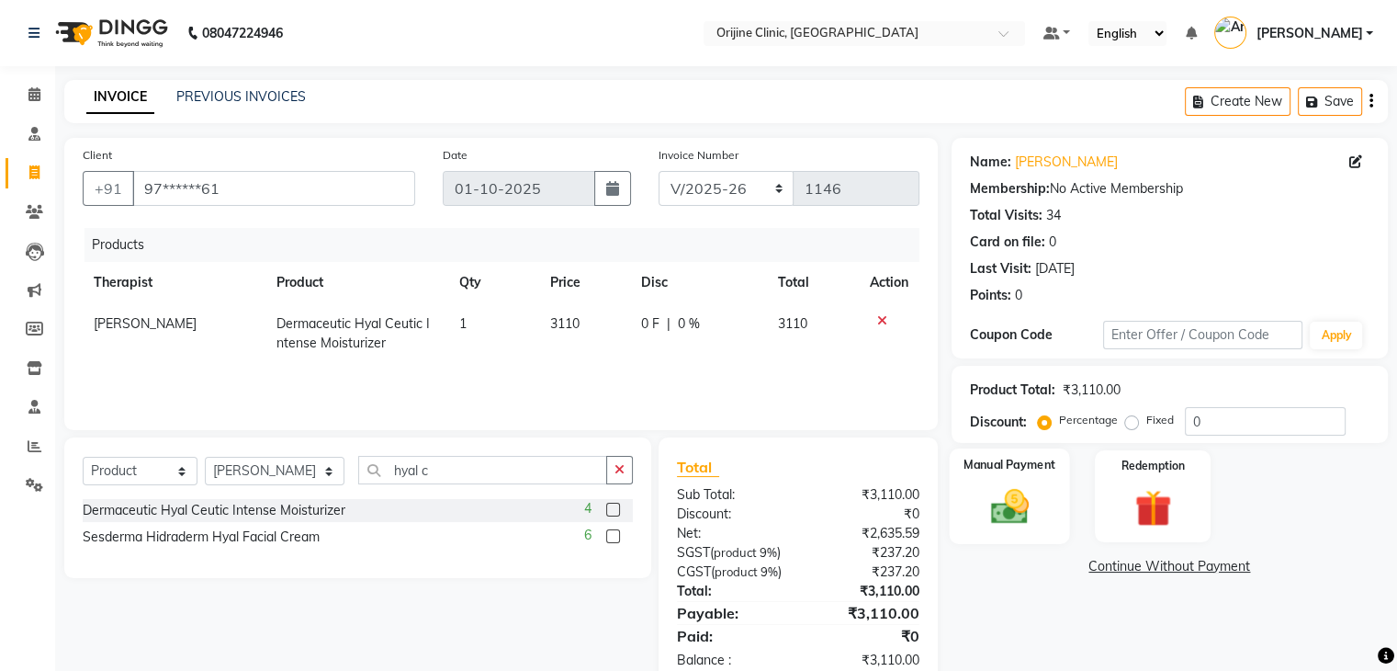
click at [985, 502] on img at bounding box center [1009, 507] width 62 height 44
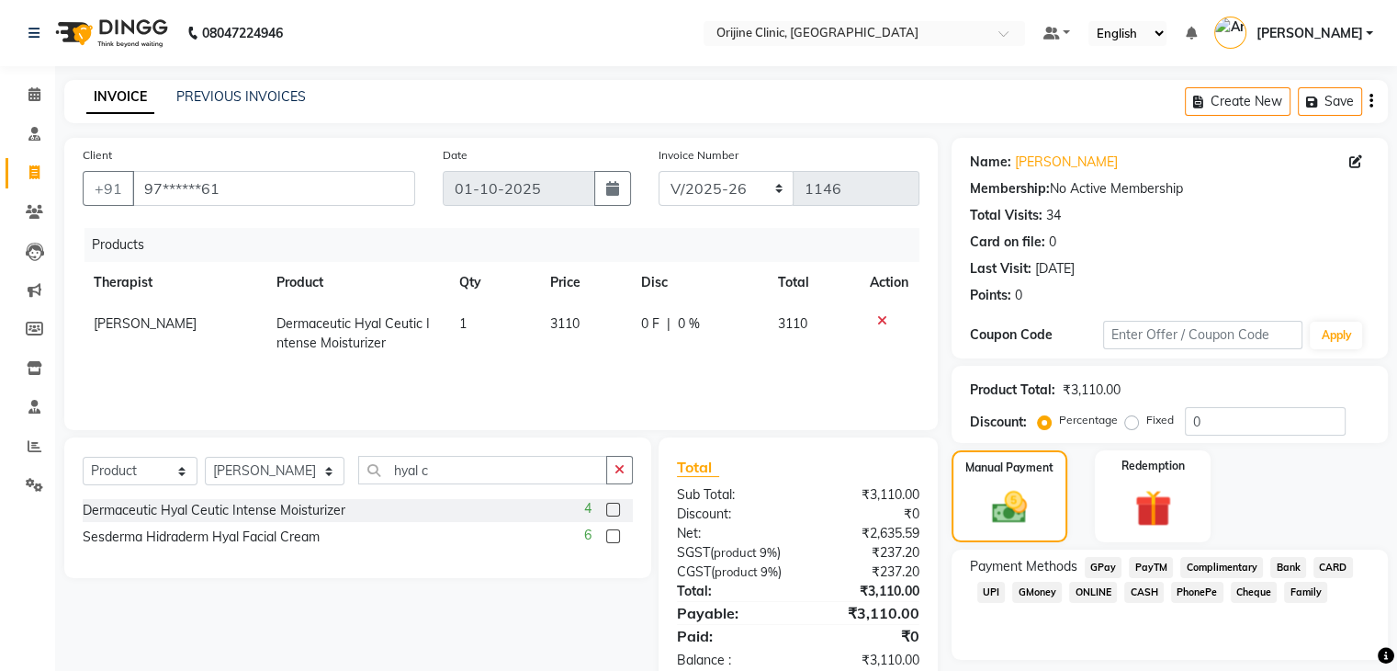
click at [1140, 590] on span "CASH" at bounding box center [1144, 592] width 40 height 21
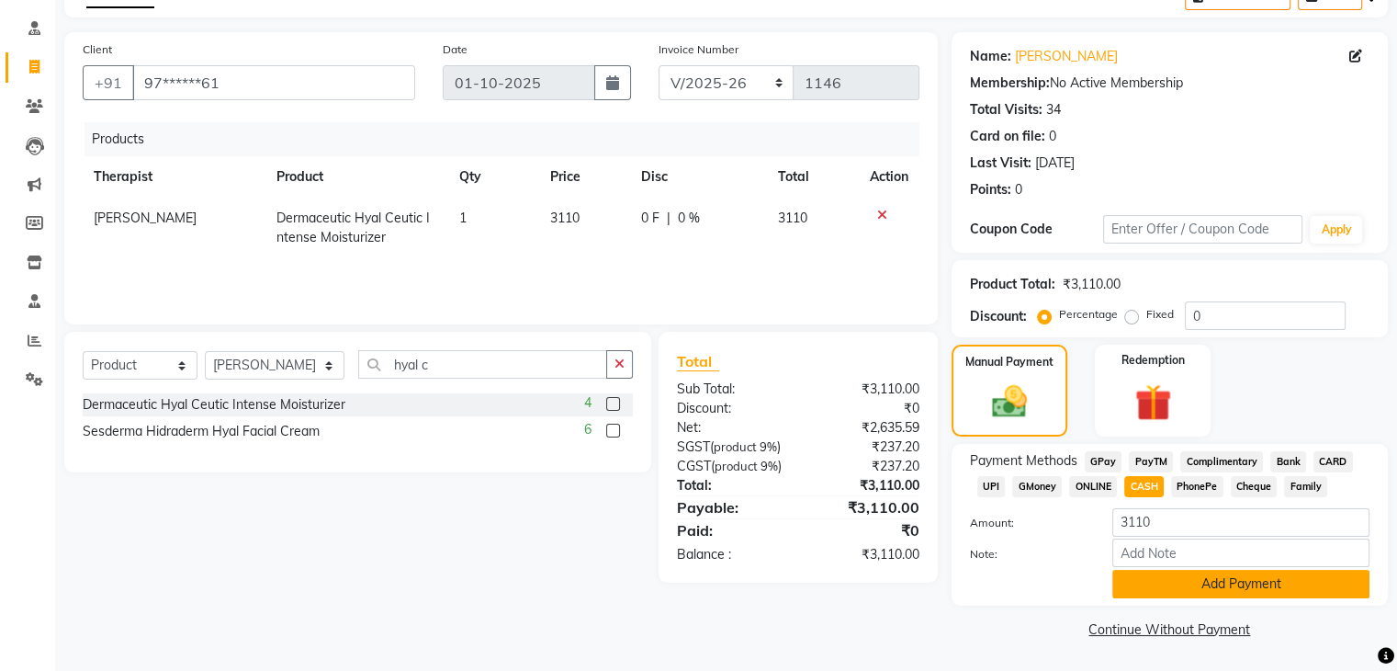
click at [1254, 587] on button "Add Payment" at bounding box center [1241, 584] width 257 height 28
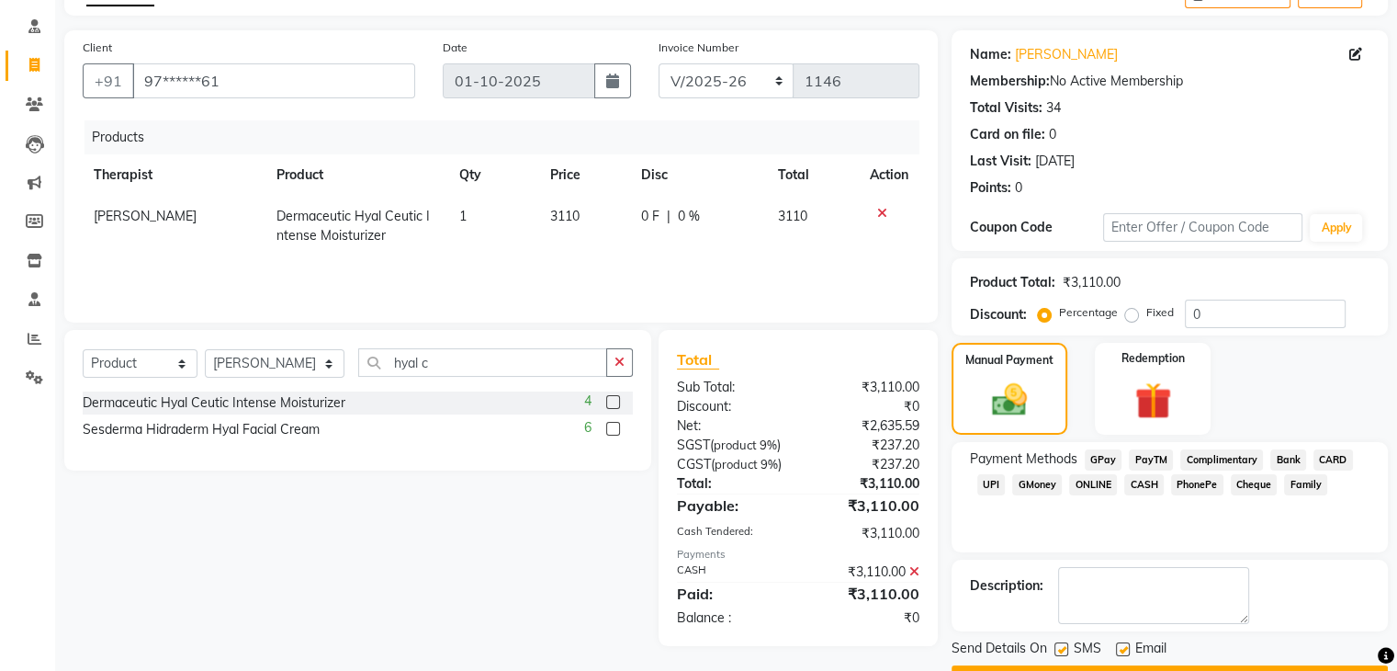
click at [1058, 646] on label at bounding box center [1062, 649] width 14 height 14
click at [1058, 646] on input "checkbox" at bounding box center [1061, 650] width 12 height 12
checkbox input "false"
click at [1123, 648] on label at bounding box center [1123, 649] width 14 height 14
click at [1123, 648] on input "checkbox" at bounding box center [1122, 650] width 12 height 12
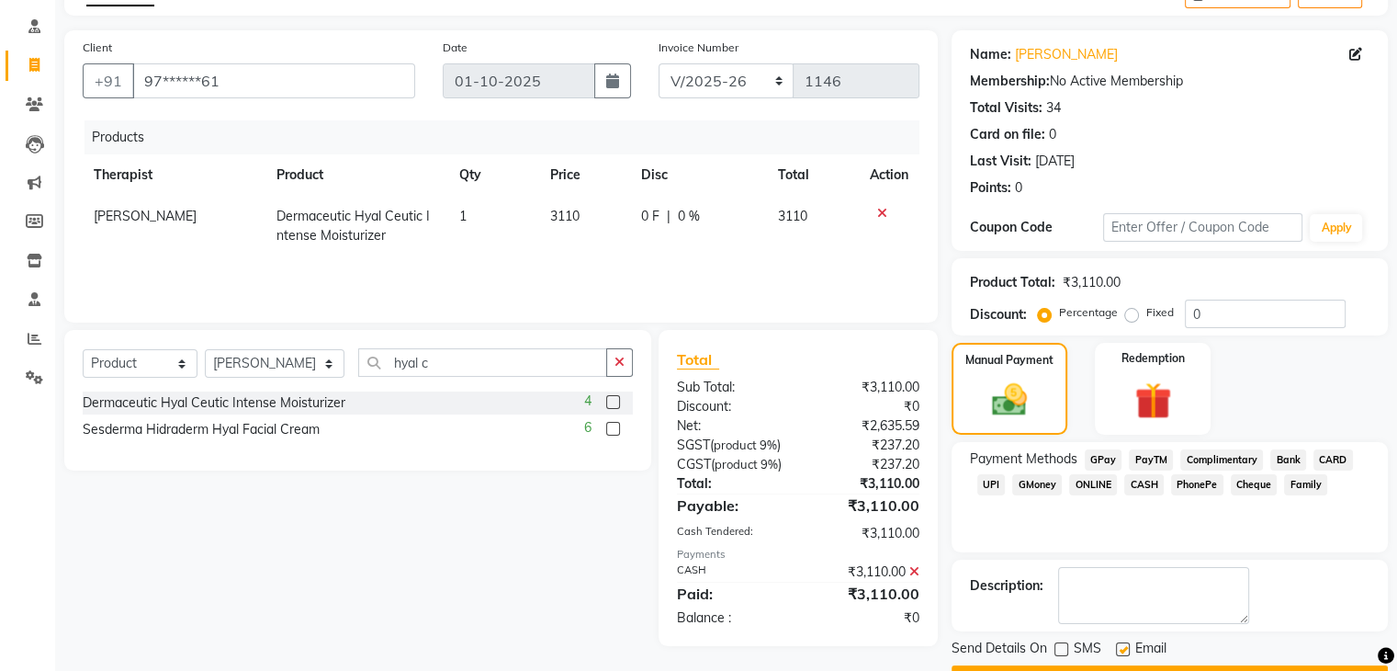
checkbox input "false"
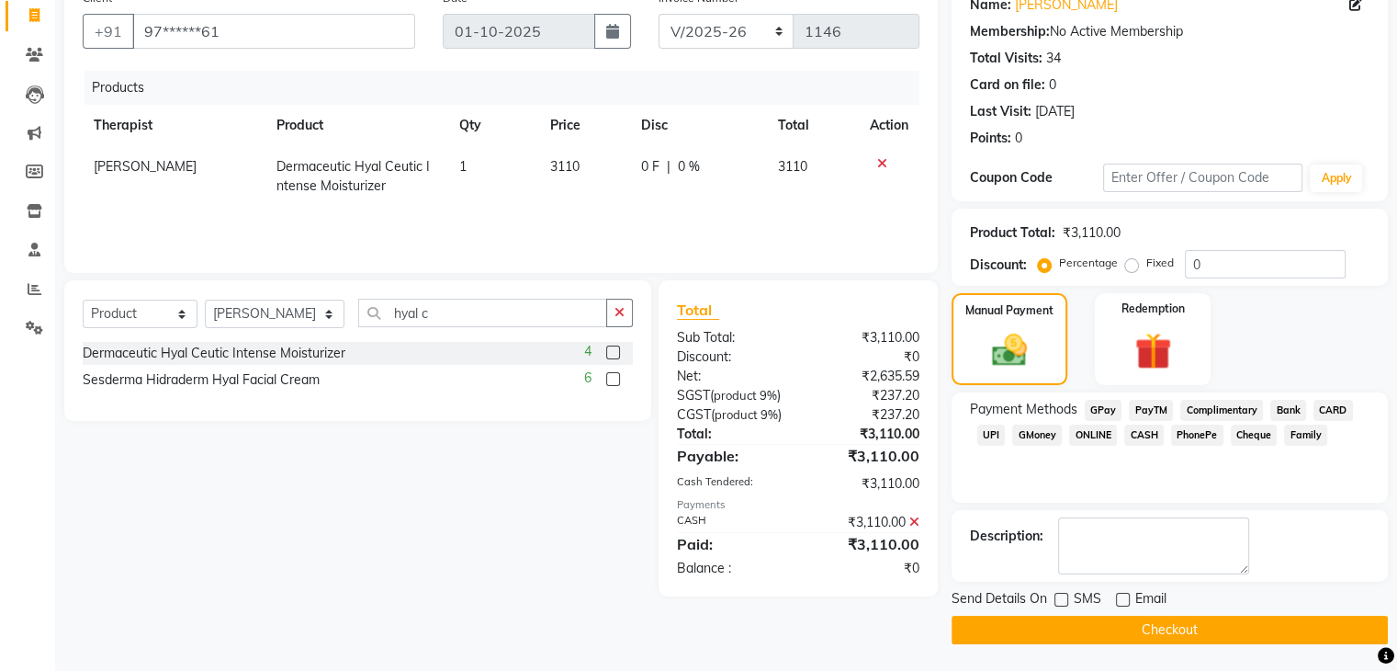
click at [1307, 634] on button "Checkout" at bounding box center [1170, 630] width 436 height 28
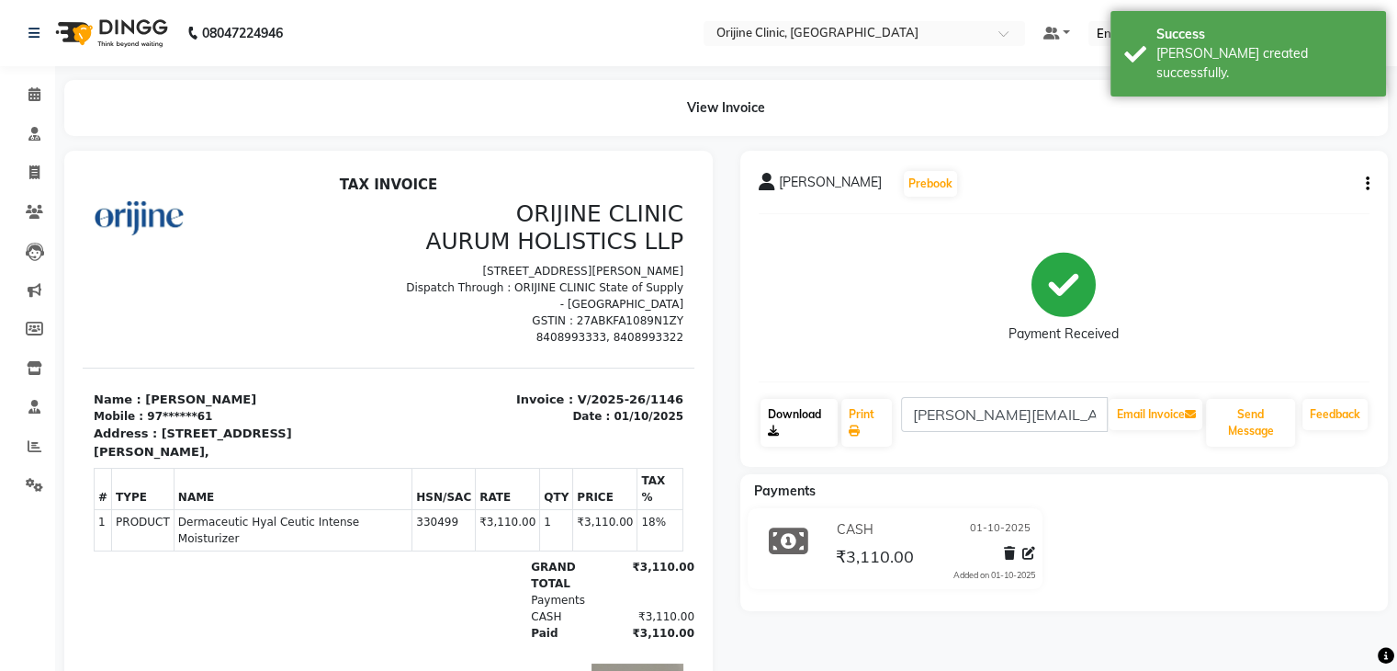
click at [785, 409] on link "Download" at bounding box center [800, 423] width 78 height 48
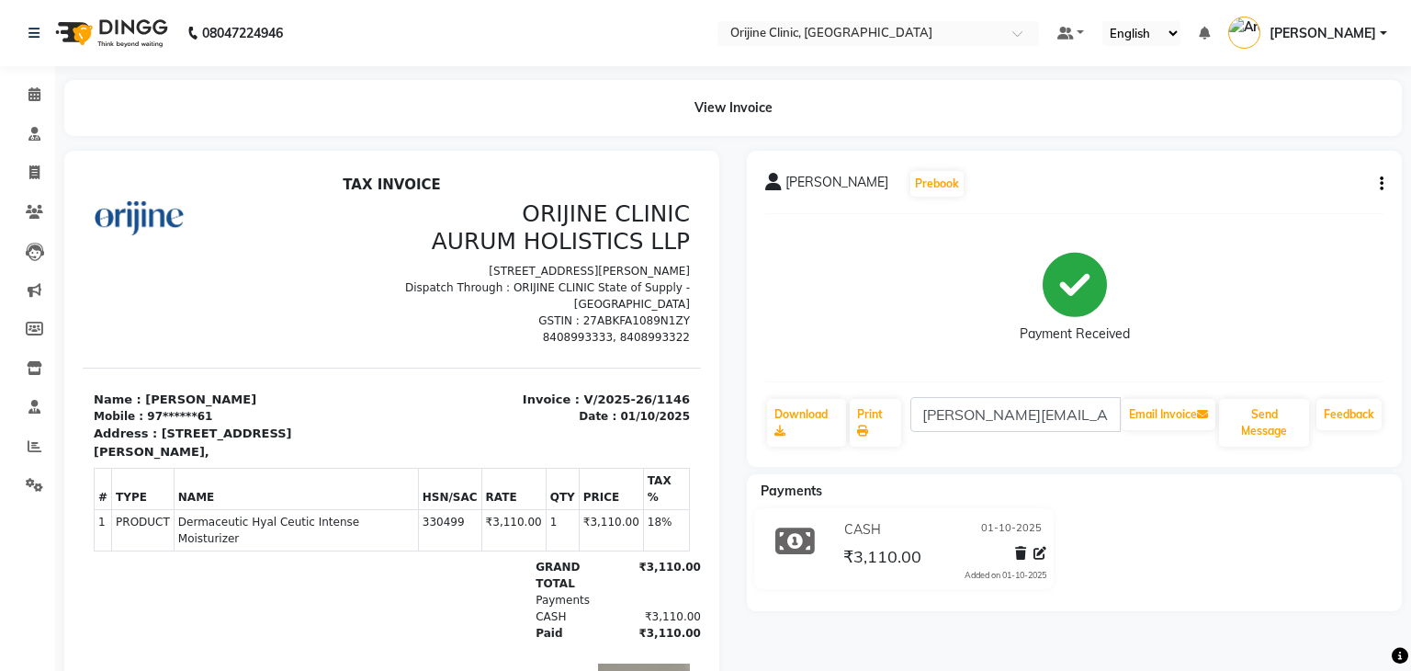
select select "service"
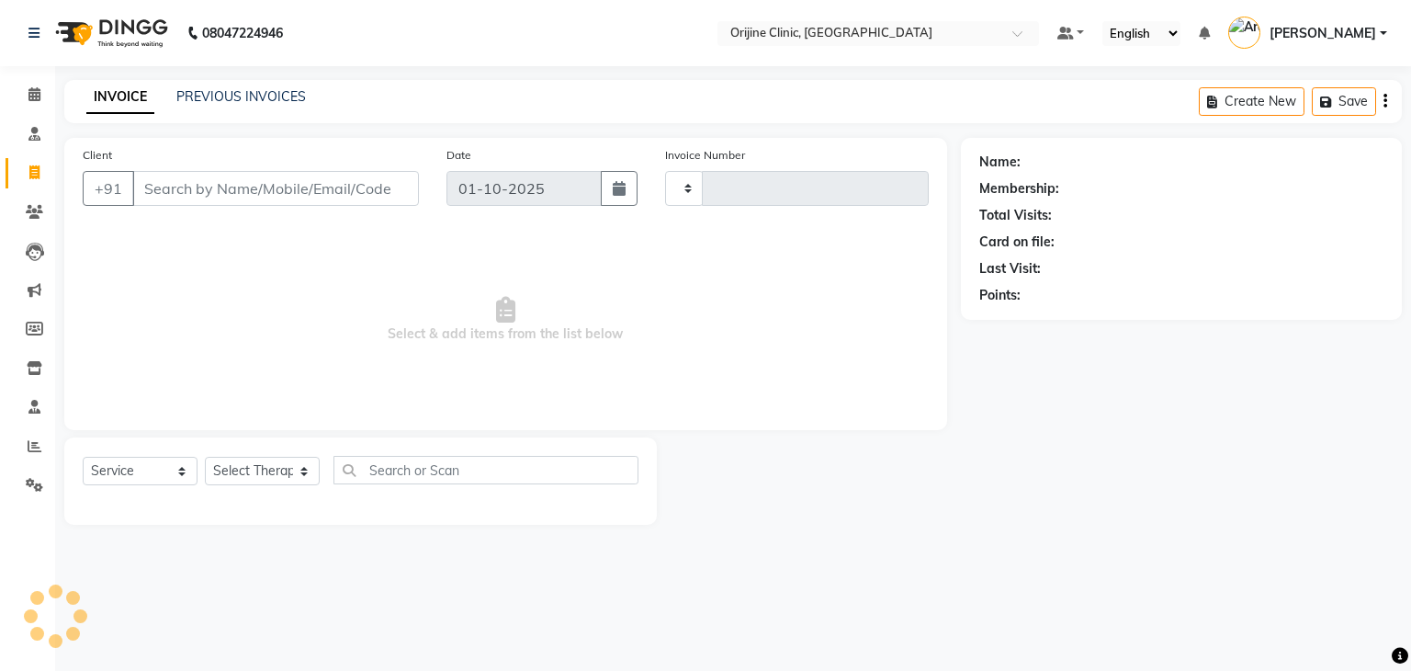
type input "1147"
select select "702"
click at [187, 193] on input "Client" at bounding box center [275, 188] width 287 height 35
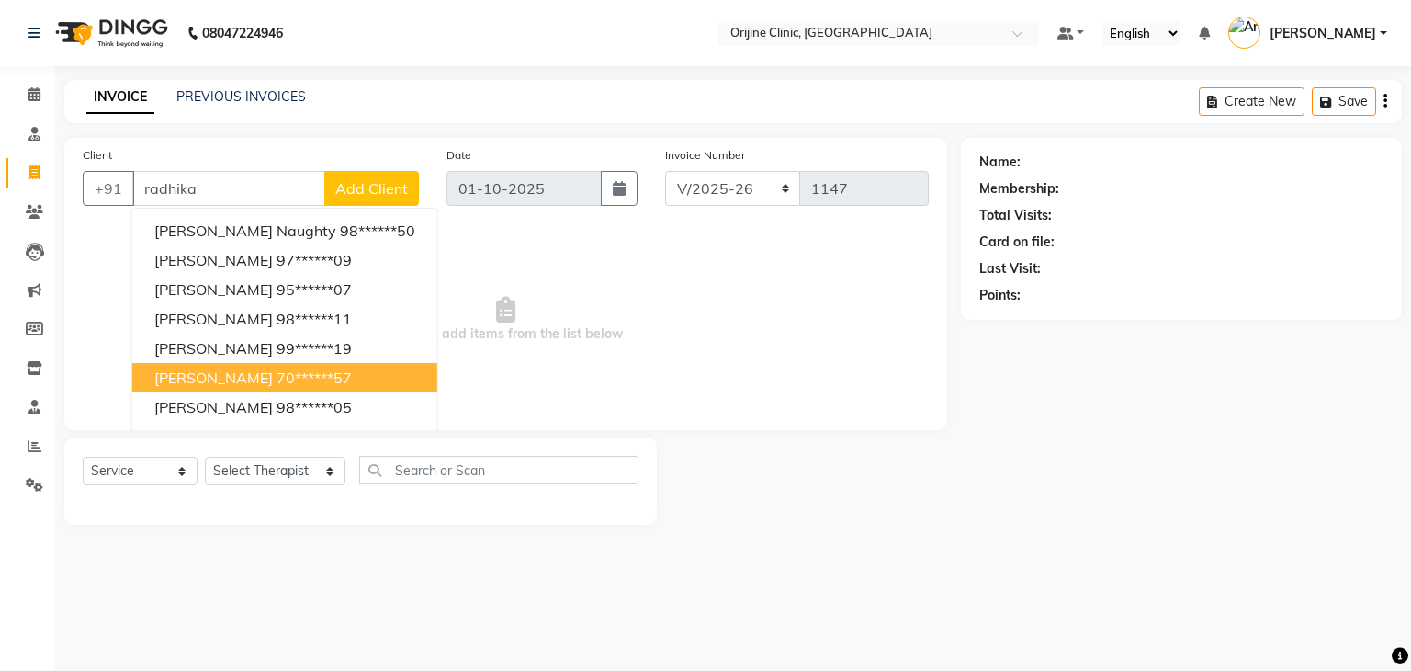
click at [226, 379] on span "Radhika Shinde" at bounding box center [213, 377] width 119 height 18
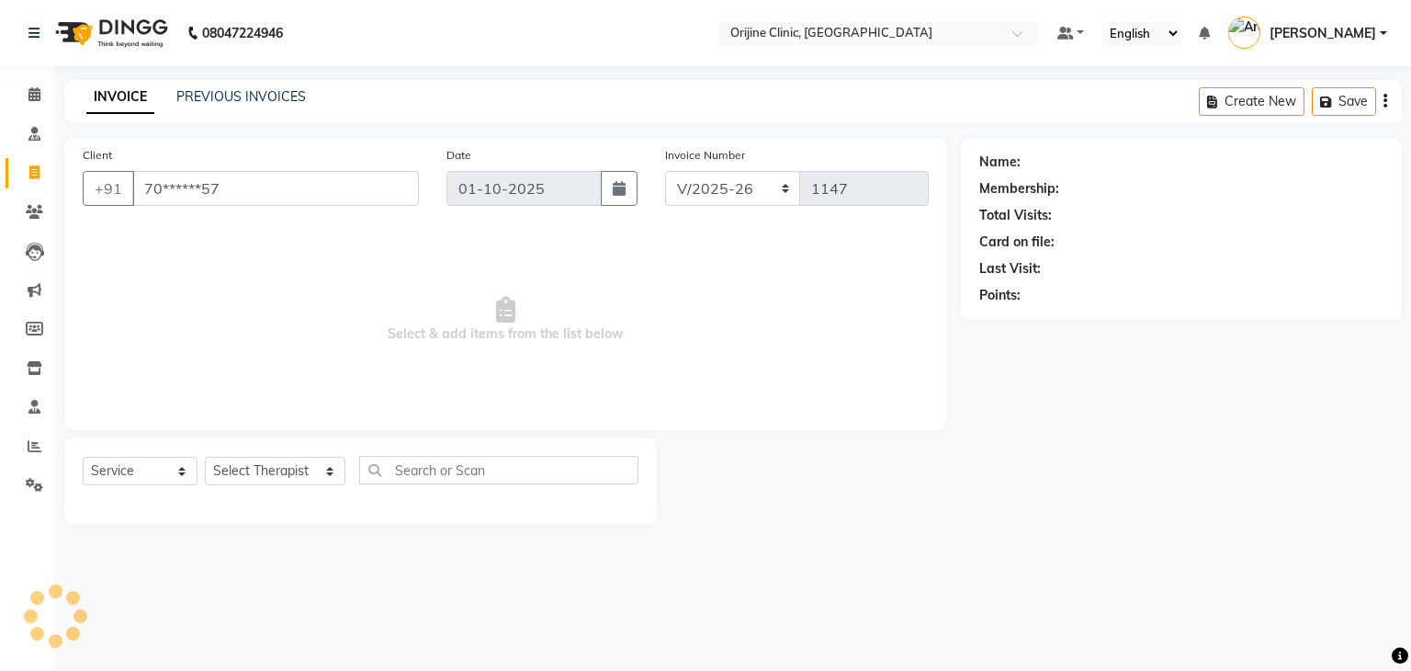
type input "70******57"
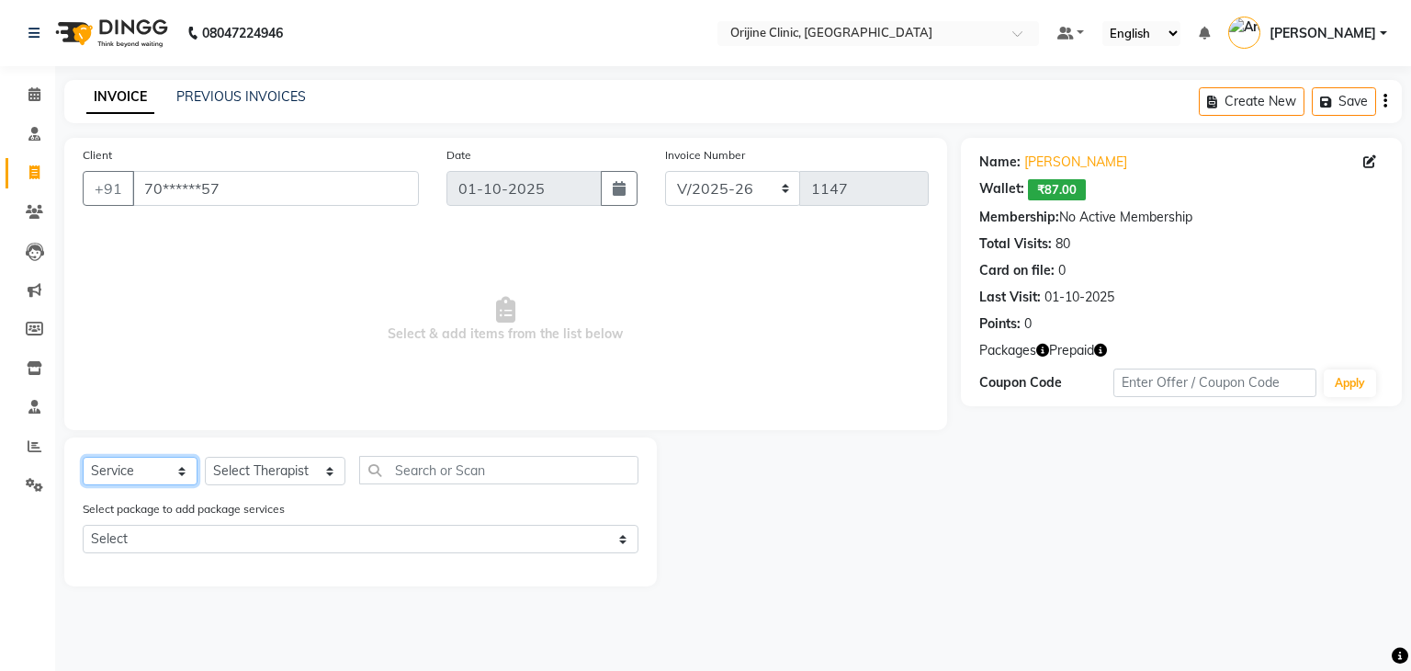
click at [153, 469] on select "Select Service Product Membership Package Voucher Prepaid Gift Card" at bounding box center [140, 471] width 115 height 28
select select "product"
click at [83, 458] on select "Select Service Product Membership Package Voucher Prepaid Gift Card" at bounding box center [140, 471] width 115 height 28
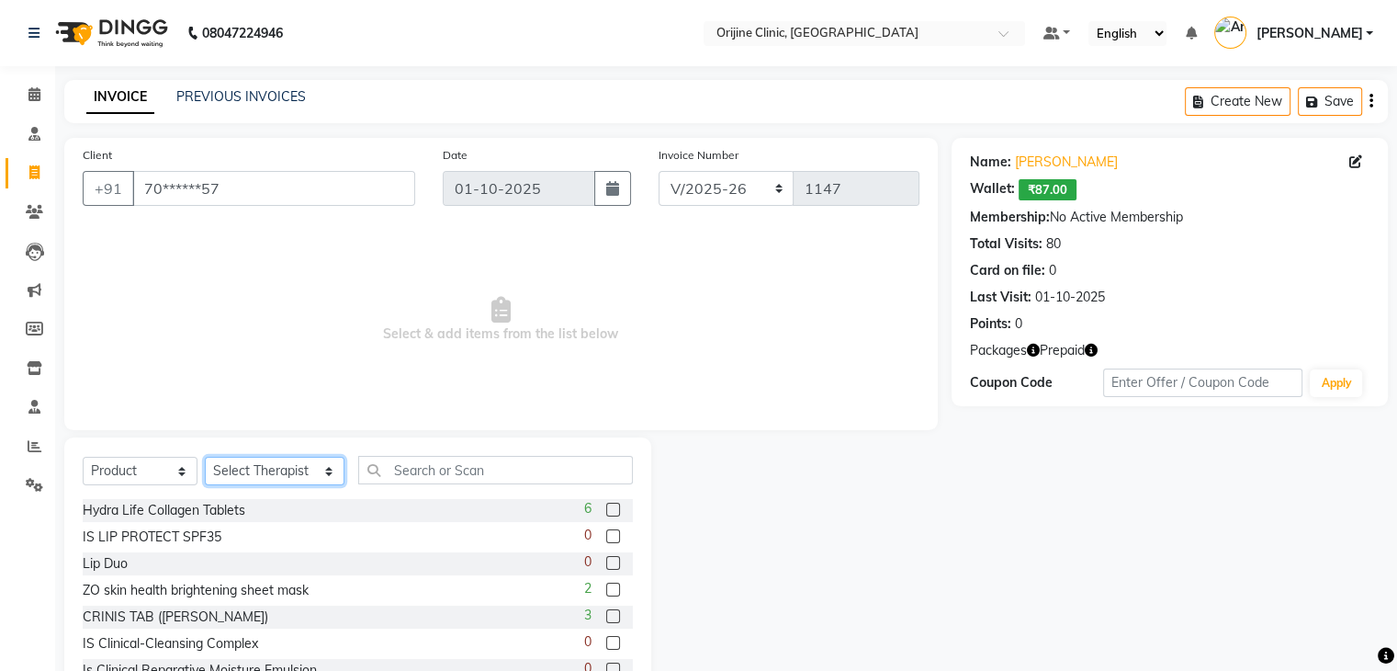
click at [272, 471] on select "Select Therapist [PERSON_NAME] [PERSON_NAME] [PERSON_NAME] Front Desk [PERSON_N…" at bounding box center [275, 471] width 140 height 28
select select "10777"
click at [205, 458] on select "Select Therapist [PERSON_NAME] [PERSON_NAME] [PERSON_NAME] Front Desk [PERSON_N…" at bounding box center [275, 471] width 140 height 28
click at [364, 471] on input "text" at bounding box center [495, 470] width 275 height 28
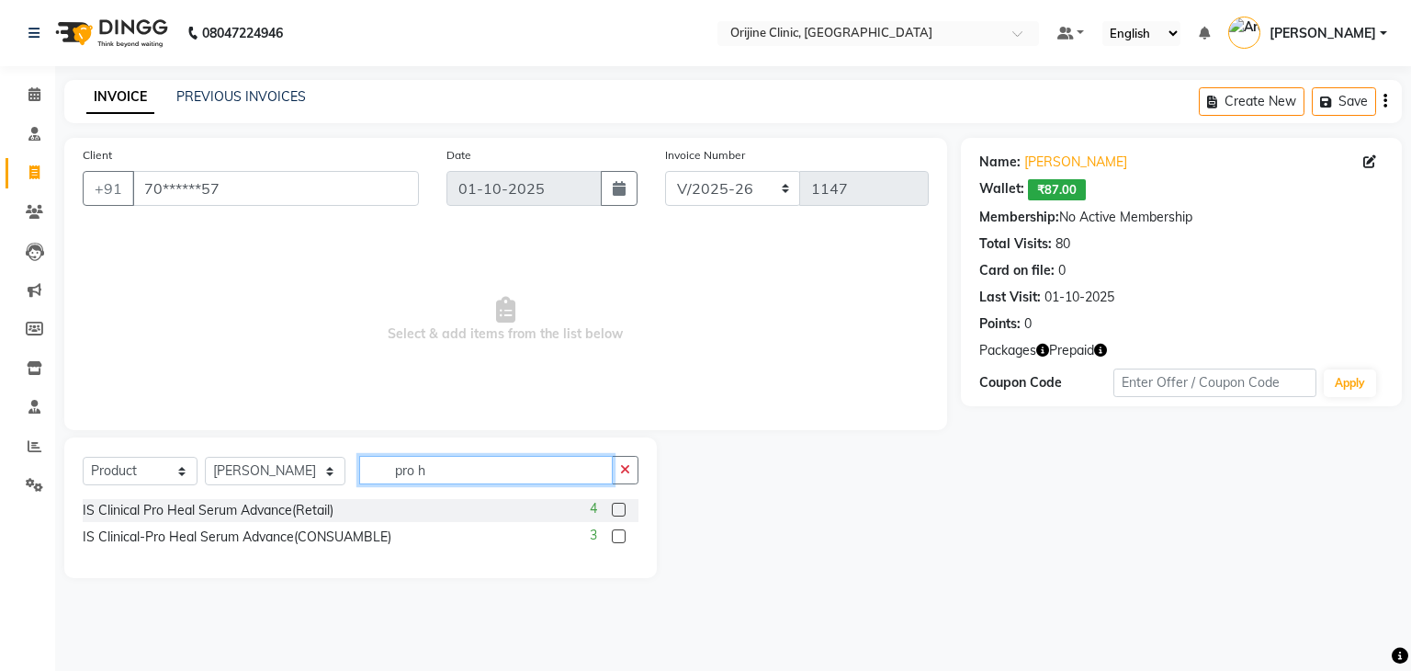
type input "pro h"
click at [621, 511] on label at bounding box center [619, 510] width 14 height 14
click at [621, 511] on input "checkbox" at bounding box center [618, 510] width 12 height 12
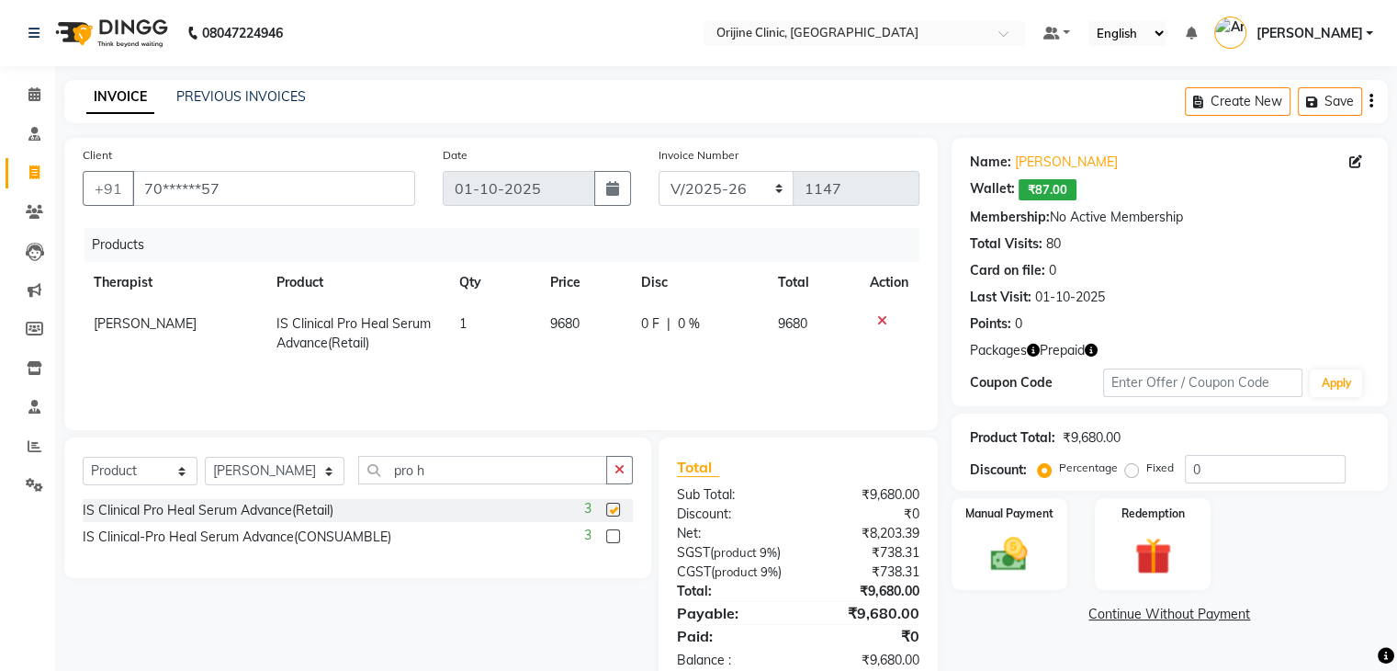
checkbox input "false"
click at [1162, 613] on link "Continue Without Payment" at bounding box center [1169, 614] width 429 height 19
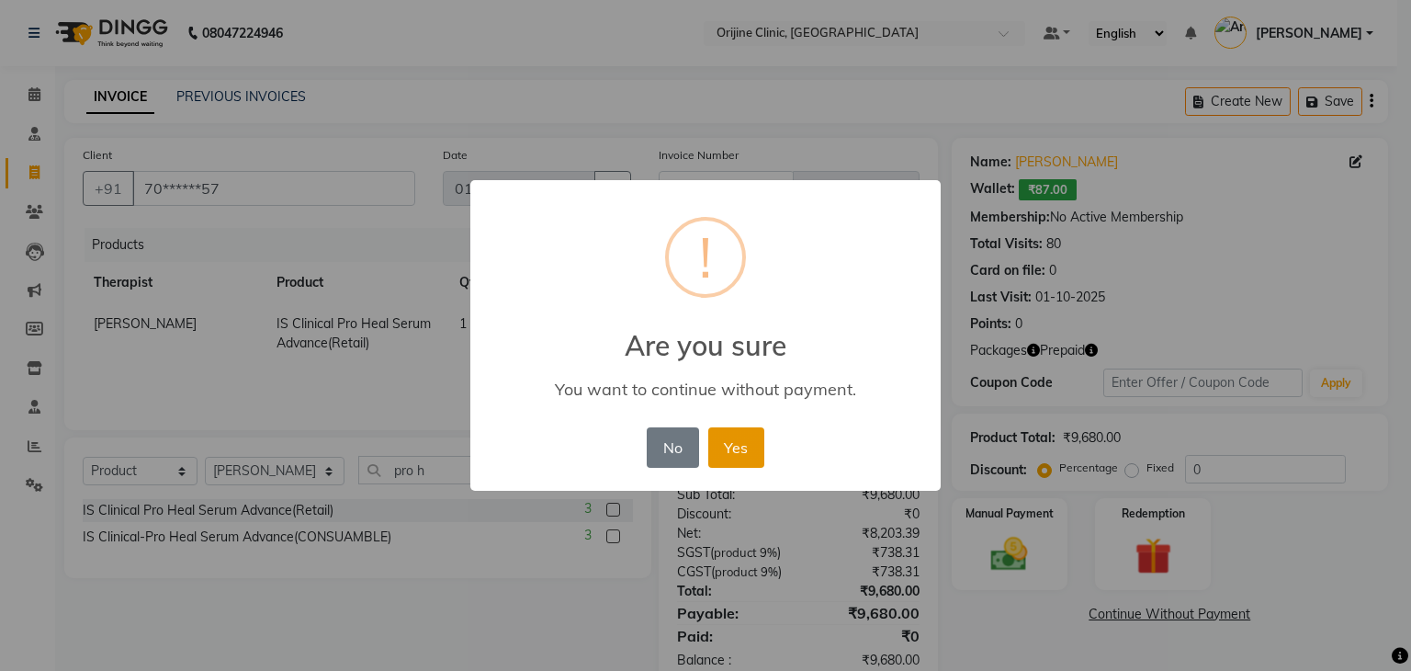
click at [751, 446] on button "Yes" at bounding box center [736, 447] width 56 height 40
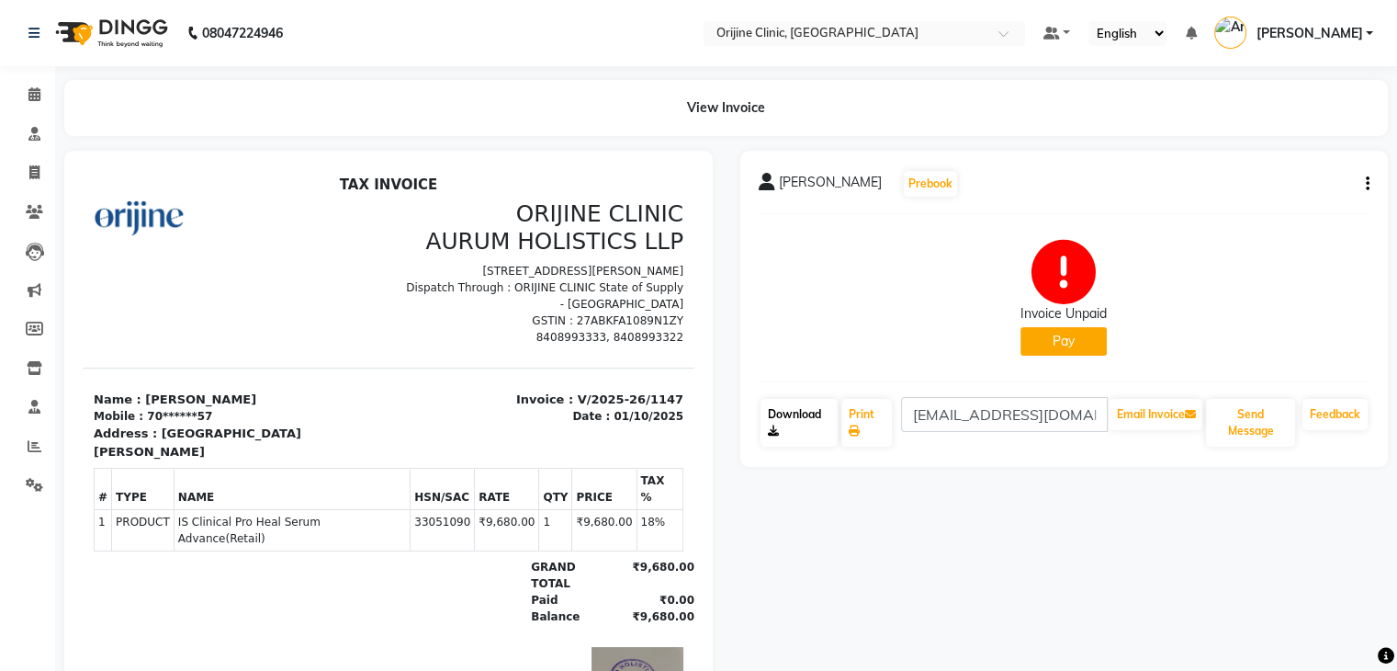
click at [782, 424] on link "Download" at bounding box center [800, 423] width 78 height 48
click at [37, 177] on icon at bounding box center [34, 172] width 10 height 14
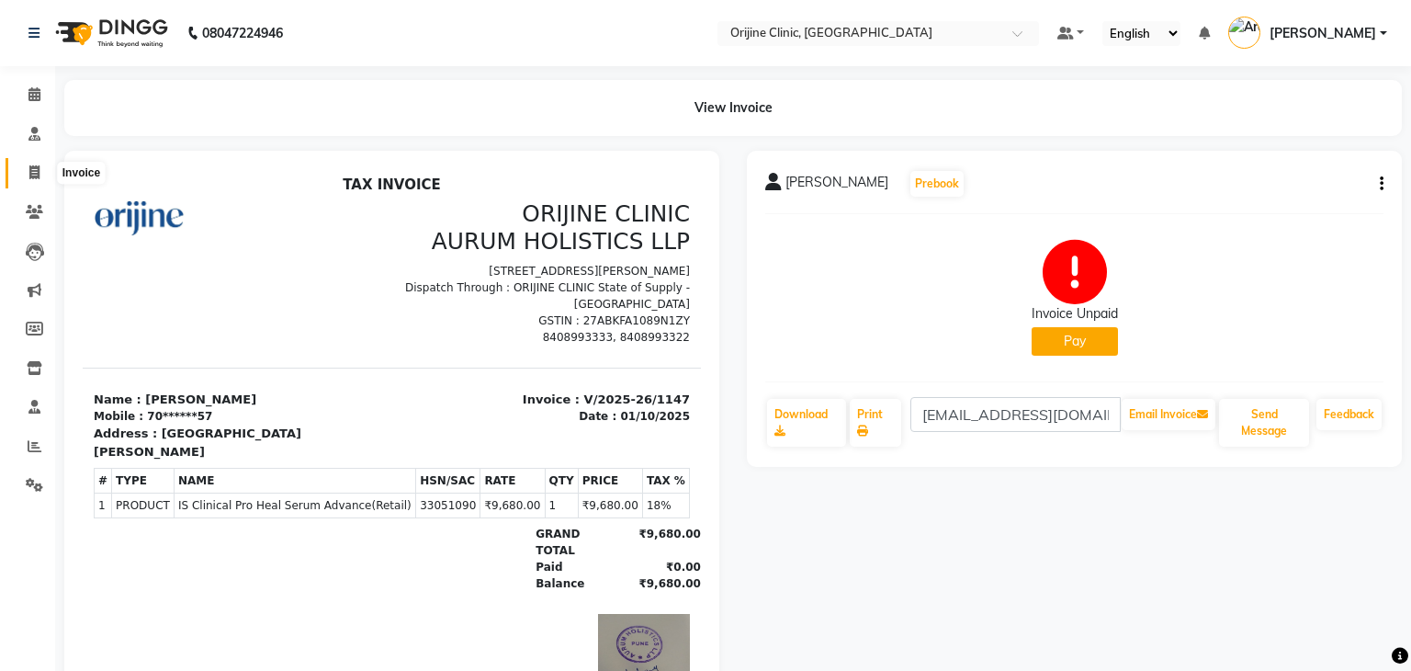
select select "702"
select select "service"
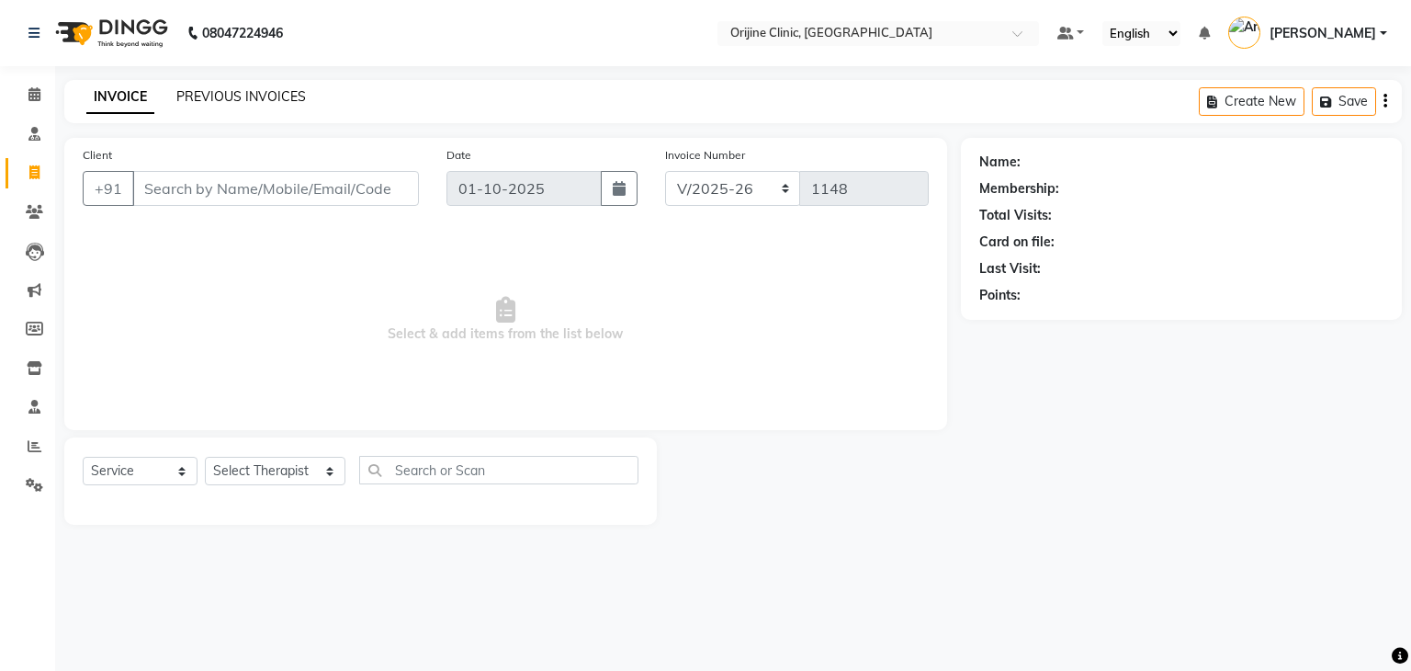
click at [264, 100] on link "PREVIOUS INVOICES" at bounding box center [241, 96] width 130 height 17
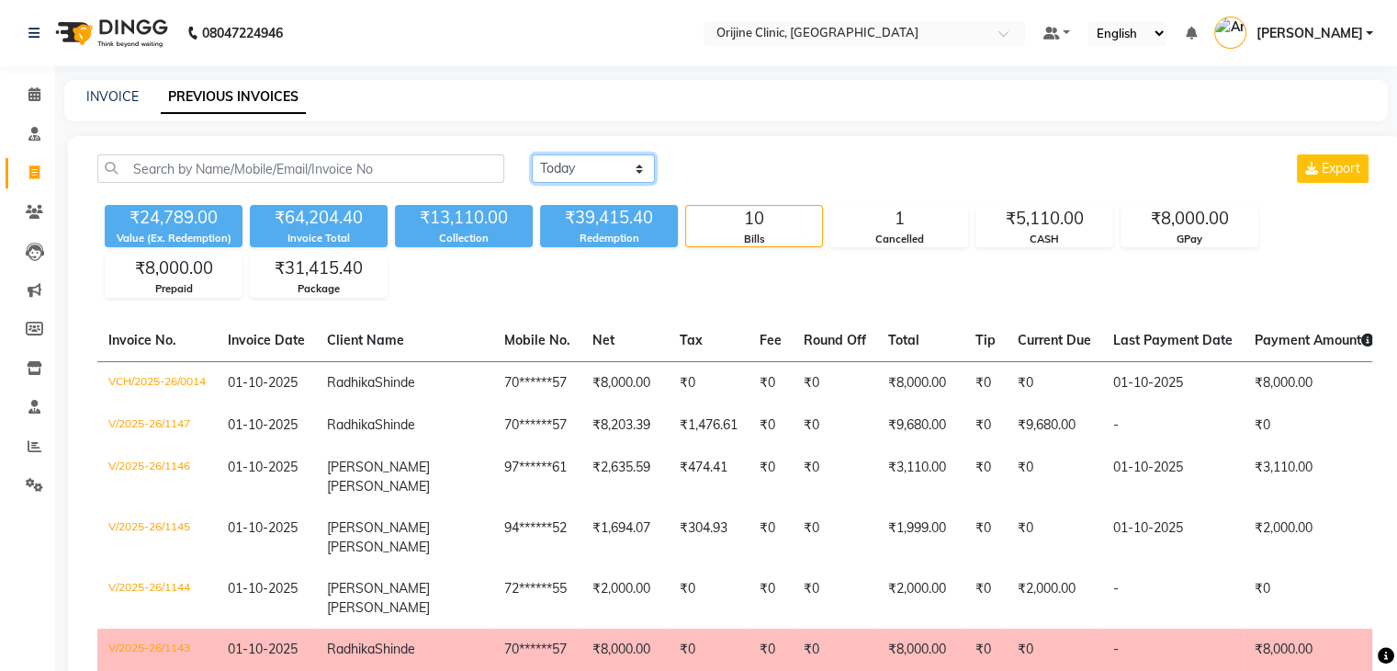
click at [565, 166] on select "[DATE] [DATE] Custom Range" at bounding box center [593, 168] width 123 height 28
click at [532, 154] on select "[DATE] [DATE] Custom Range" at bounding box center [593, 168] width 123 height 28
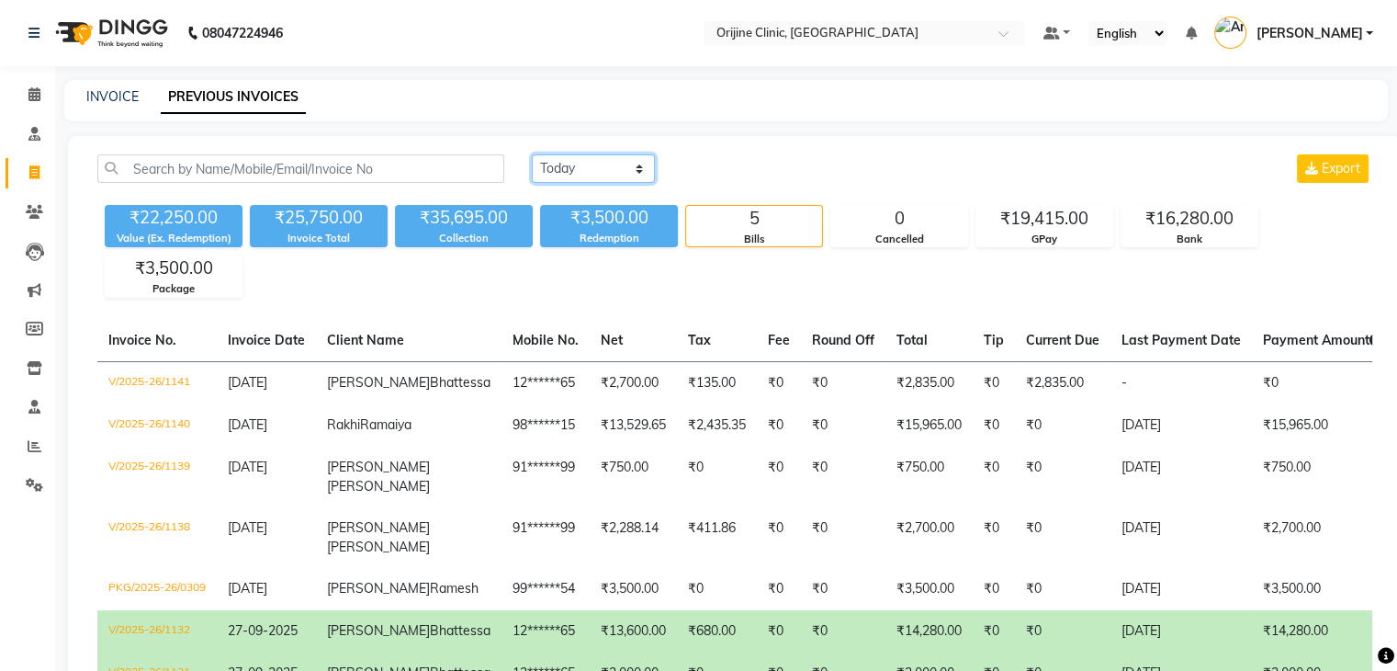
click at [573, 165] on select "[DATE] [DATE] Custom Range" at bounding box center [593, 168] width 123 height 28
select select "today"
click at [532, 154] on select "[DATE] [DATE] Custom Range" at bounding box center [593, 168] width 123 height 28
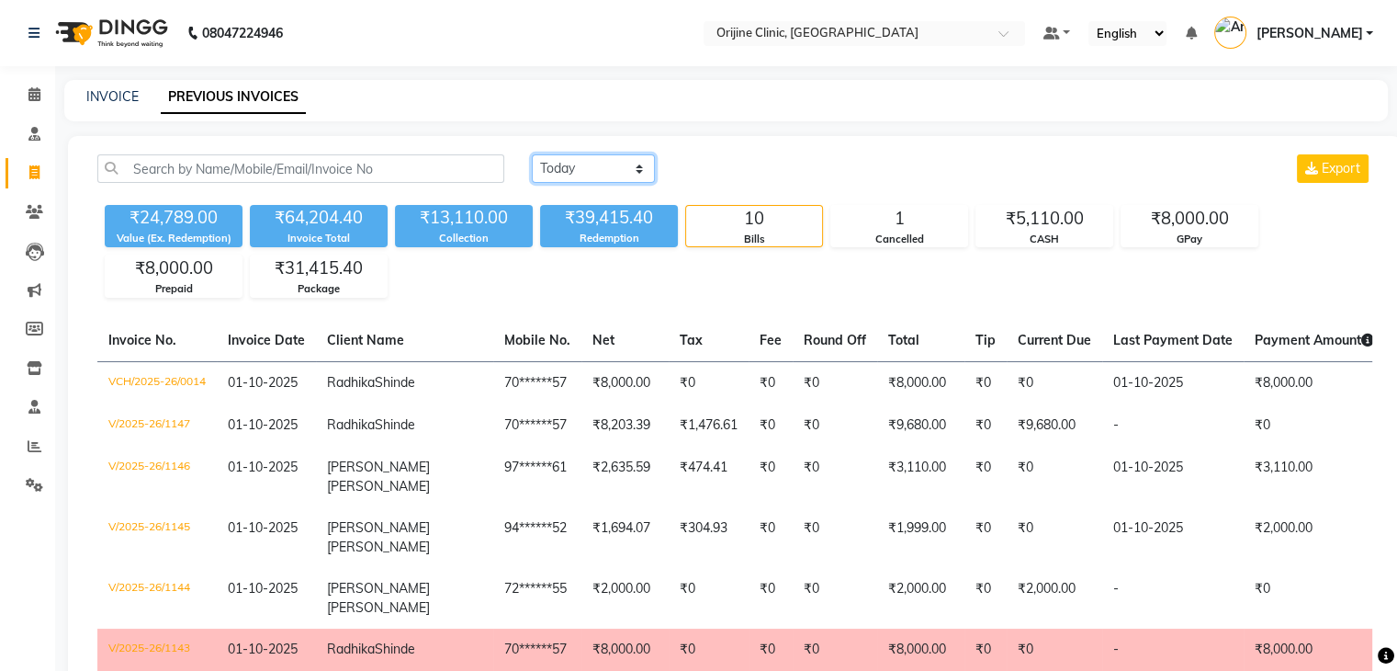
click at [575, 168] on select "[DATE] [DATE] Custom Range" at bounding box center [593, 168] width 123 height 28
click at [1319, 165] on button "Export" at bounding box center [1333, 168] width 72 height 28
click at [810, 101] on div "INVOICE PREVIOUS INVOICES" at bounding box center [715, 96] width 1302 height 19
drag, startPoint x: 482, startPoint y: 220, endPoint x: 434, endPoint y: 220, distance: 48.7
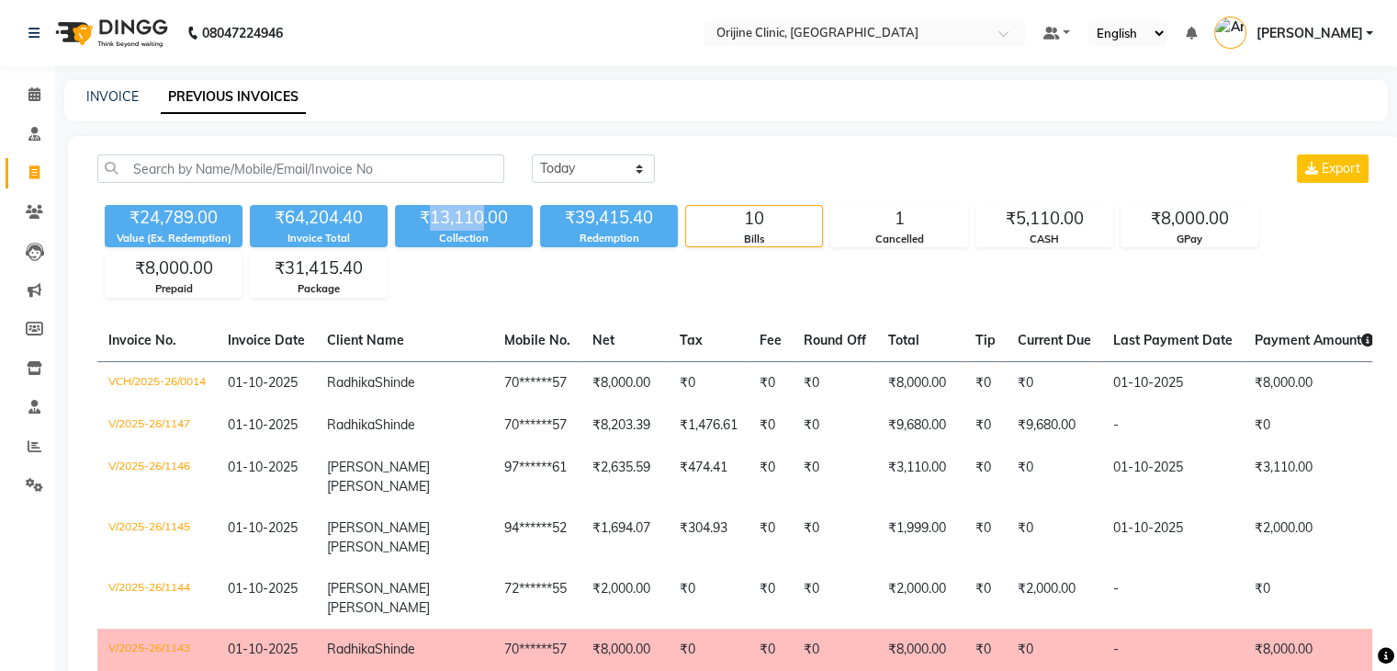
click at [434, 220] on div "₹13,110.00" at bounding box center [464, 218] width 138 height 26
copy div "13,110"
click at [717, 163] on div "Today Yesterday Custom Range Export" at bounding box center [952, 168] width 841 height 28
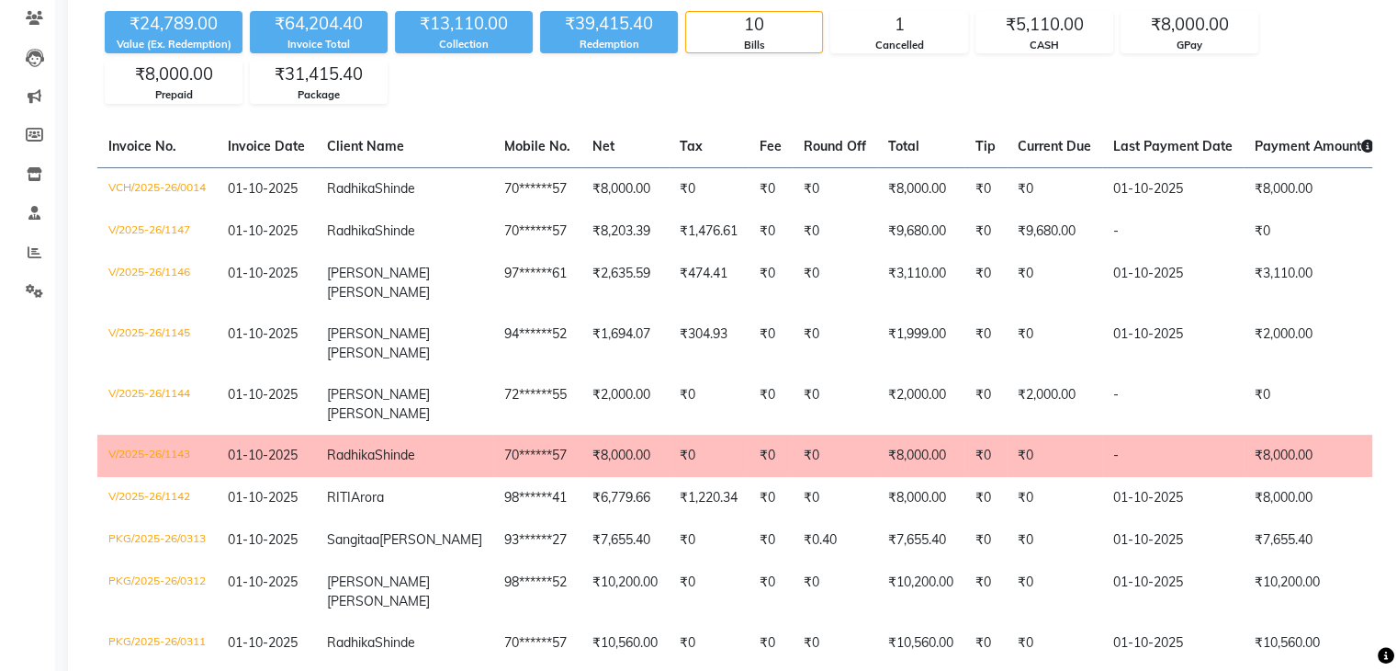
scroll to position [190, 0]
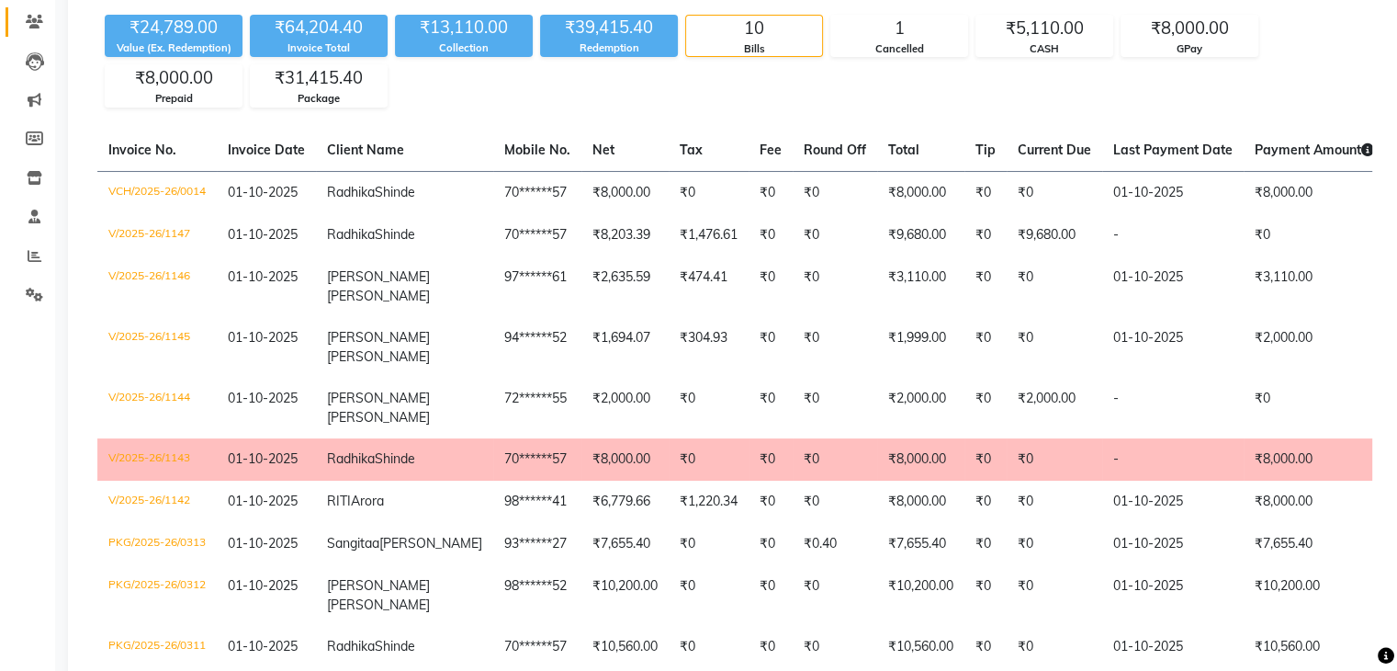
click at [35, 33] on link "Clients" at bounding box center [28, 22] width 44 height 30
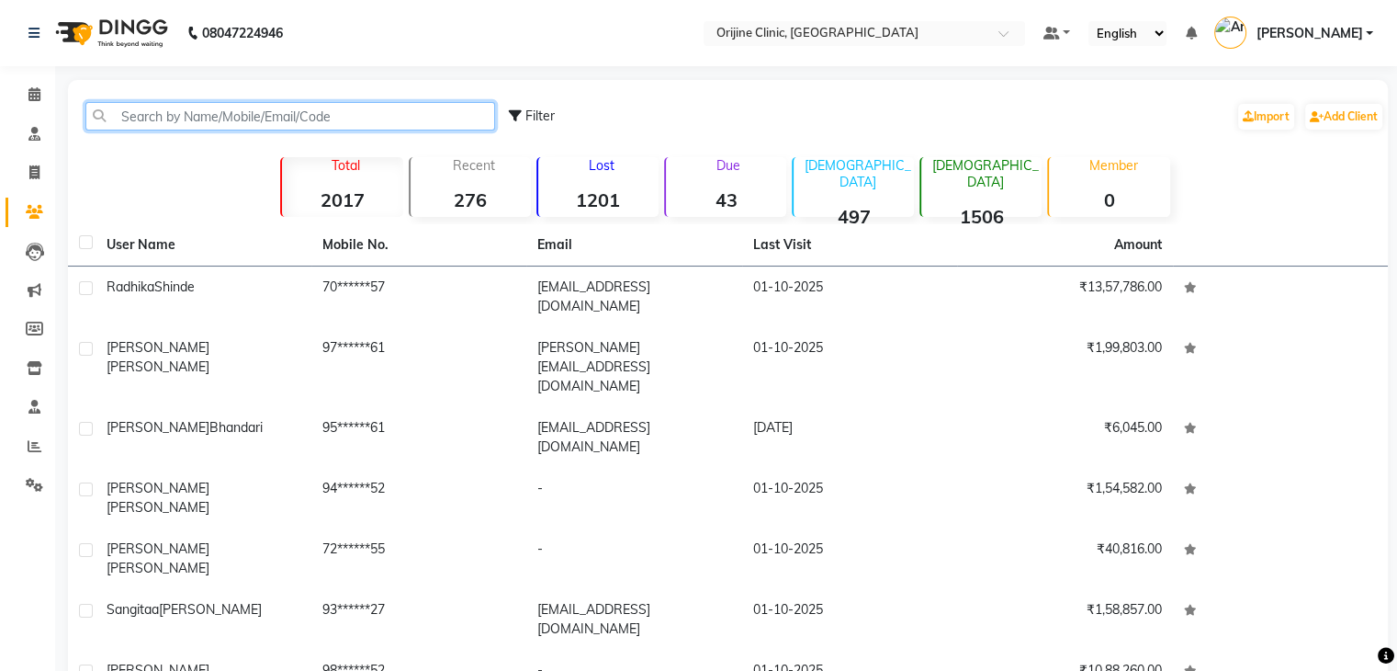
click at [136, 116] on input "text" at bounding box center [290, 116] width 410 height 28
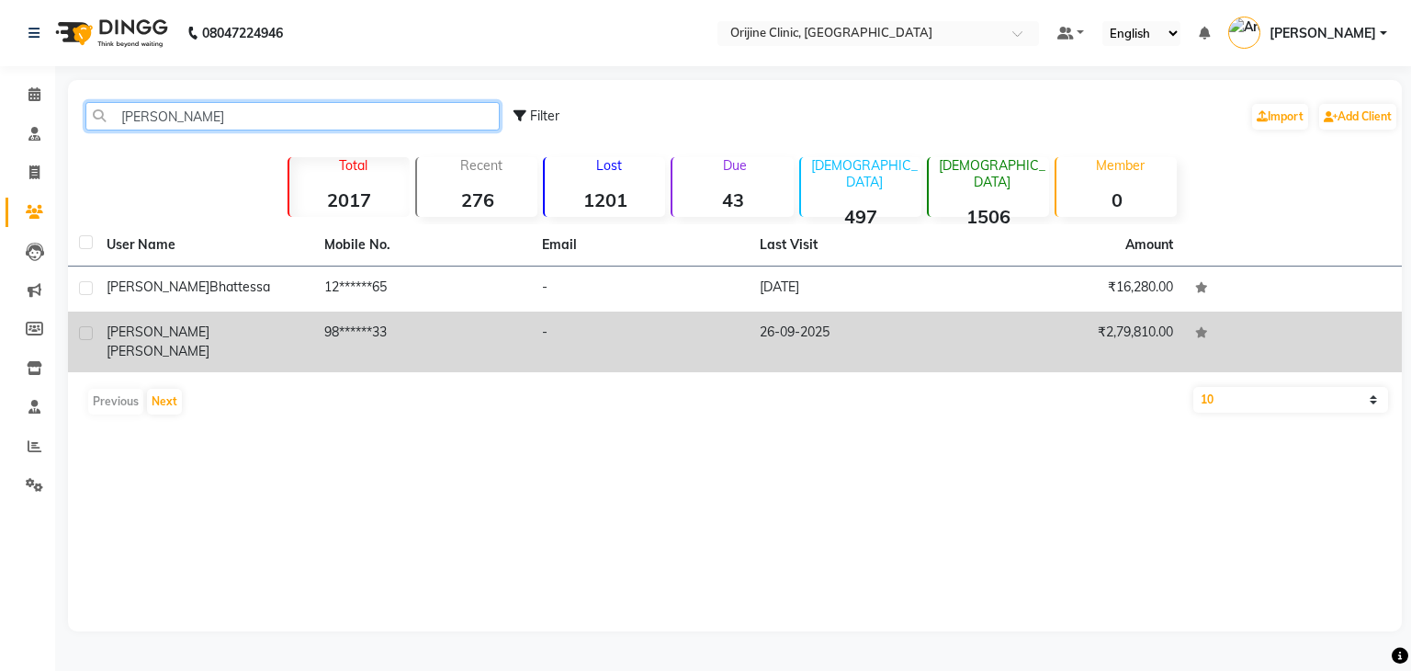
type input "SHEENA"
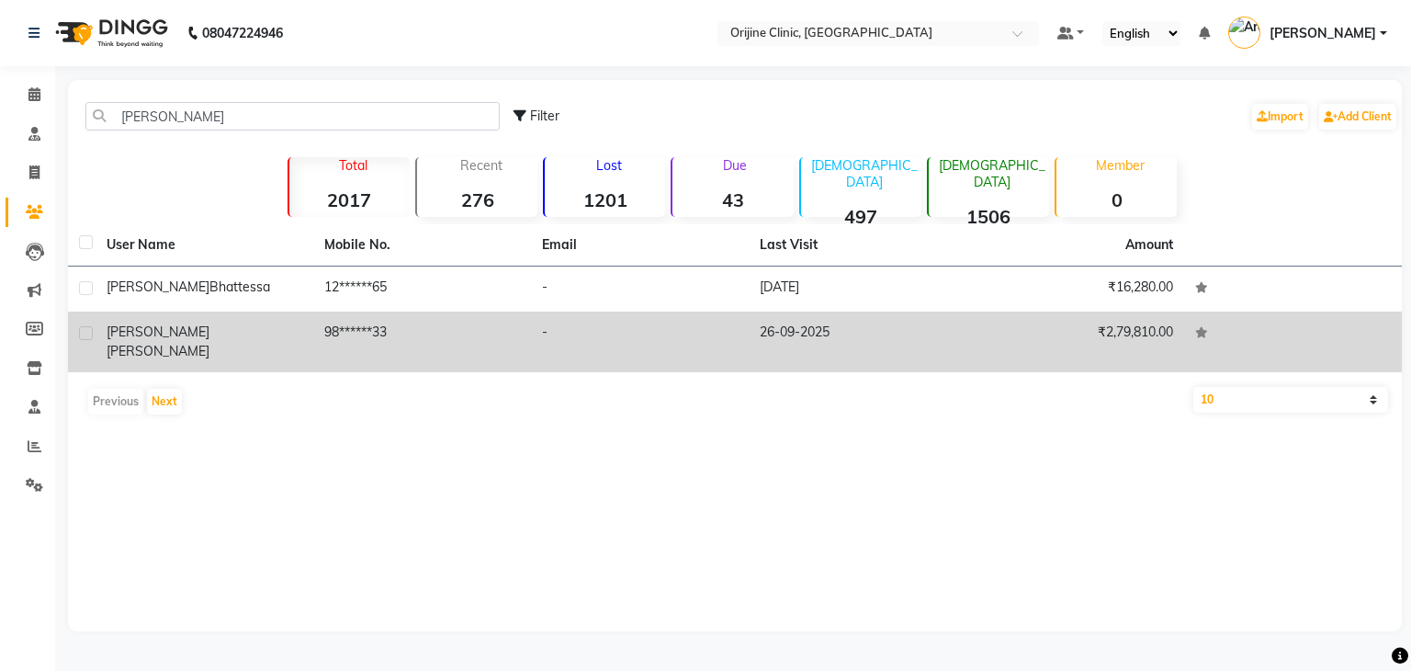
click at [180, 342] on td "Sheena Nathani" at bounding box center [205, 341] width 218 height 61
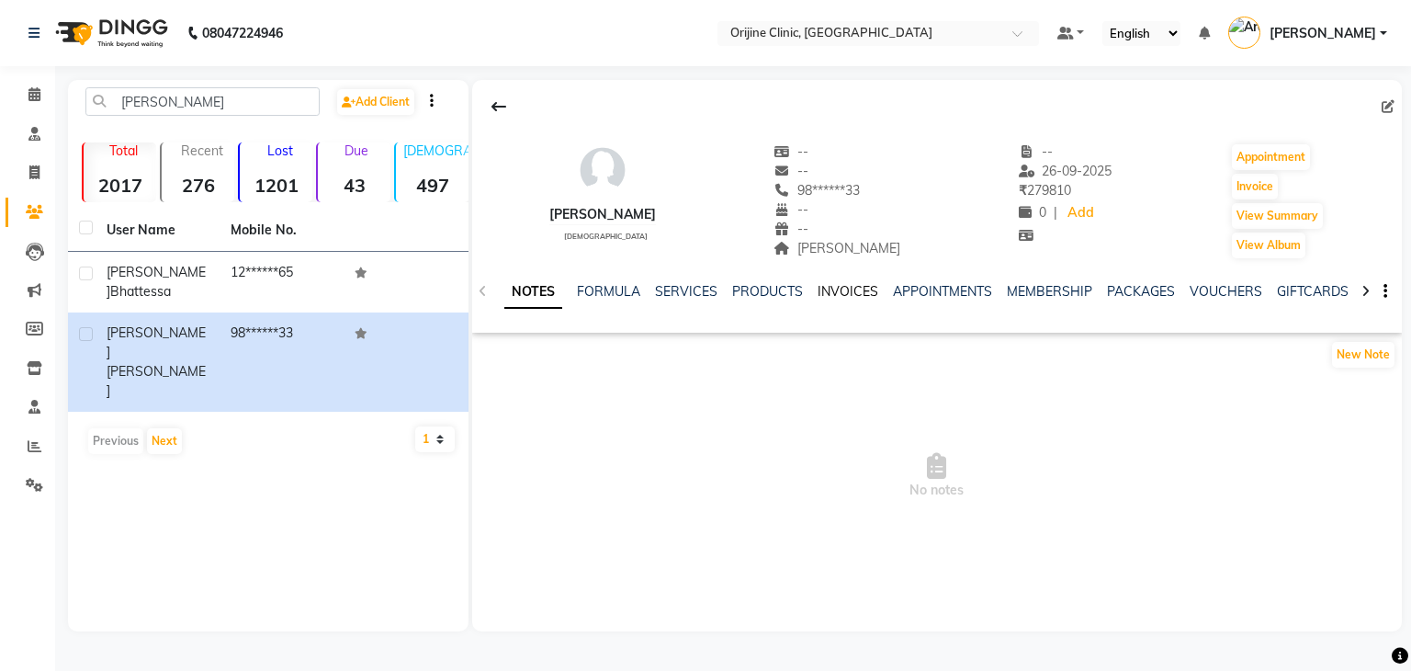
click at [834, 285] on link "INVOICES" at bounding box center [848, 291] width 61 height 17
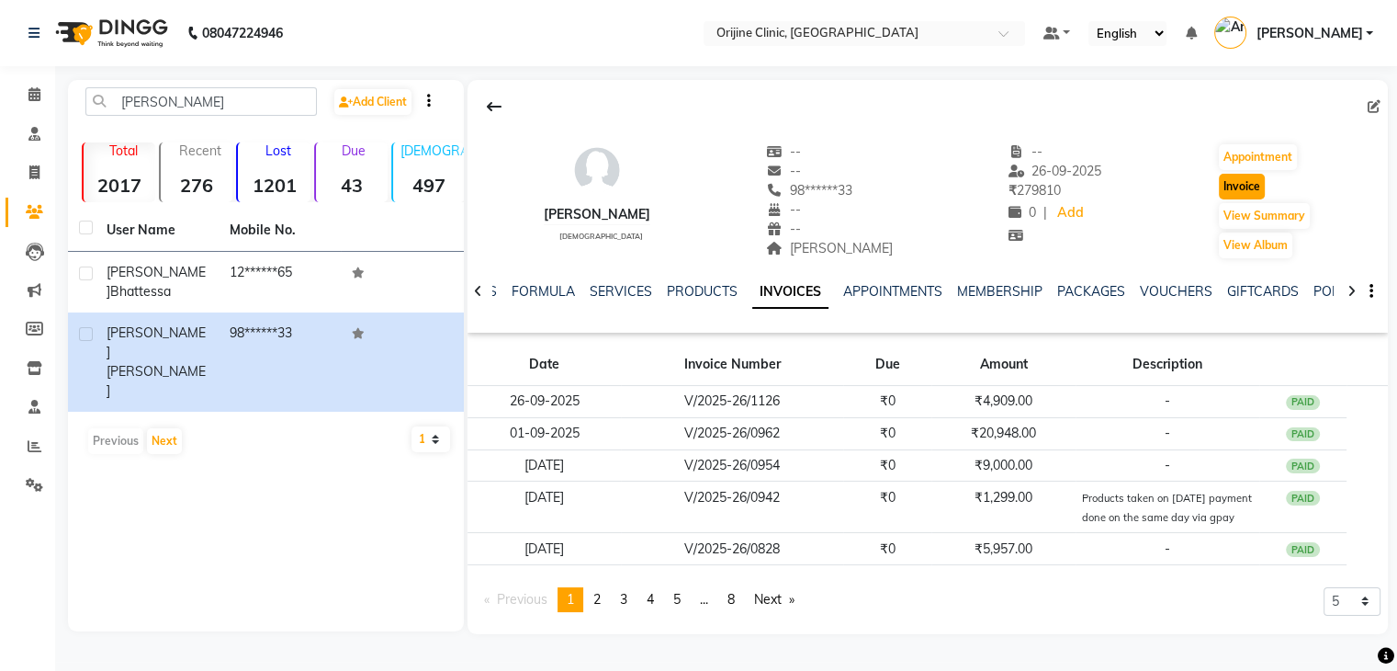
click at [1251, 183] on button "Invoice" at bounding box center [1242, 187] width 46 height 26
select select "702"
select select "service"
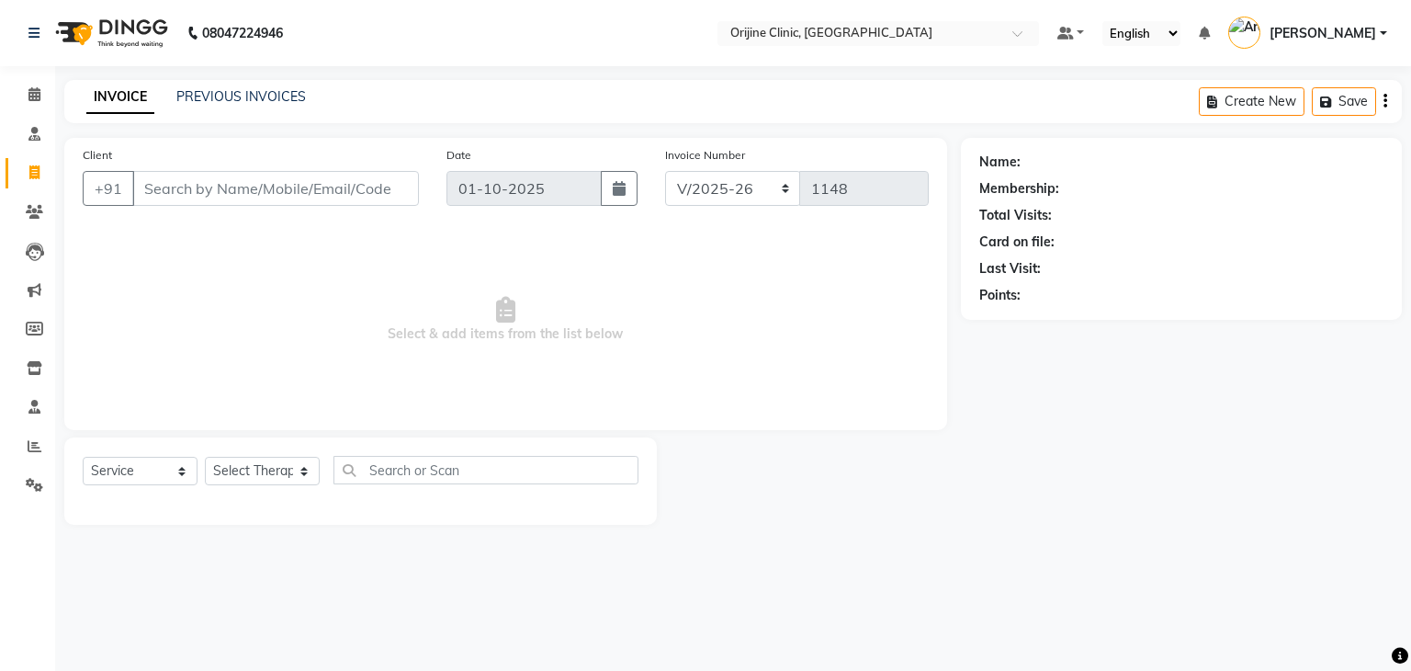
type input "98******33"
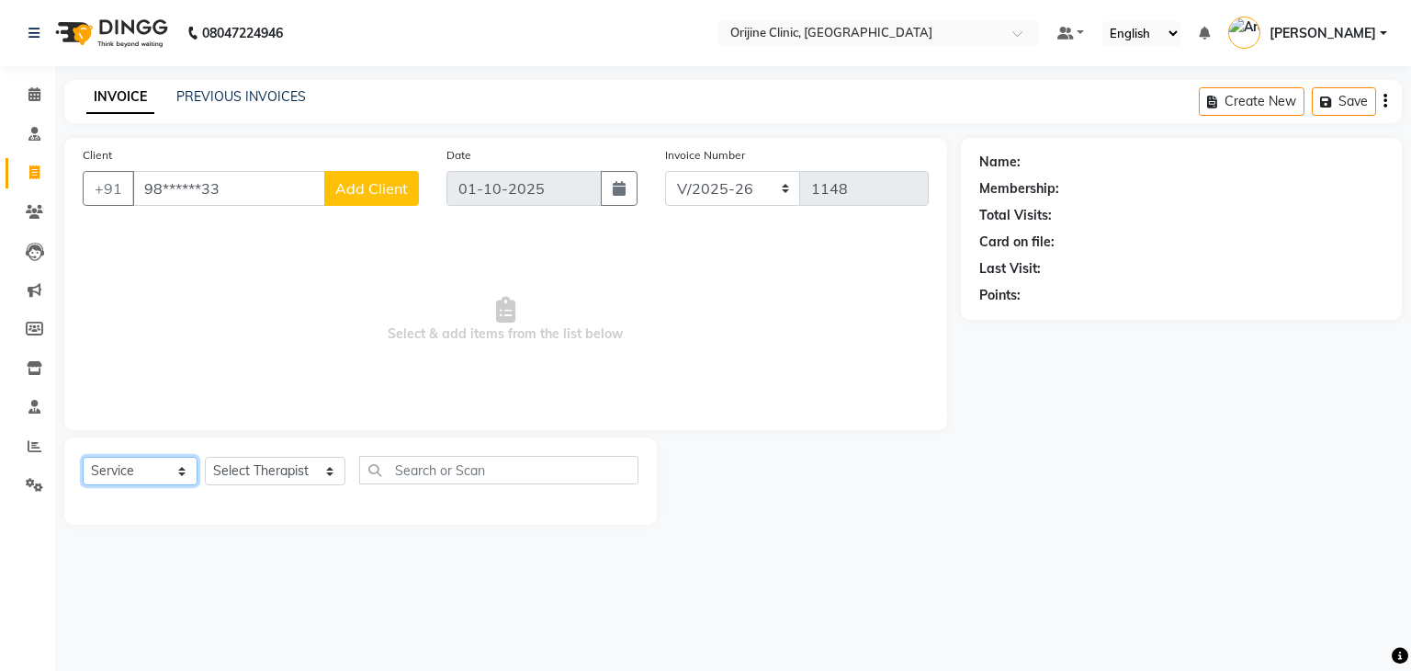
click at [141, 475] on select "Select Service Product Membership Package Voucher Prepaid Gift Card" at bounding box center [140, 471] width 115 height 28
select select "product"
click at [83, 458] on select "Select Service Product Membership Package Voucher Prepaid Gift Card" at bounding box center [140, 471] width 115 height 28
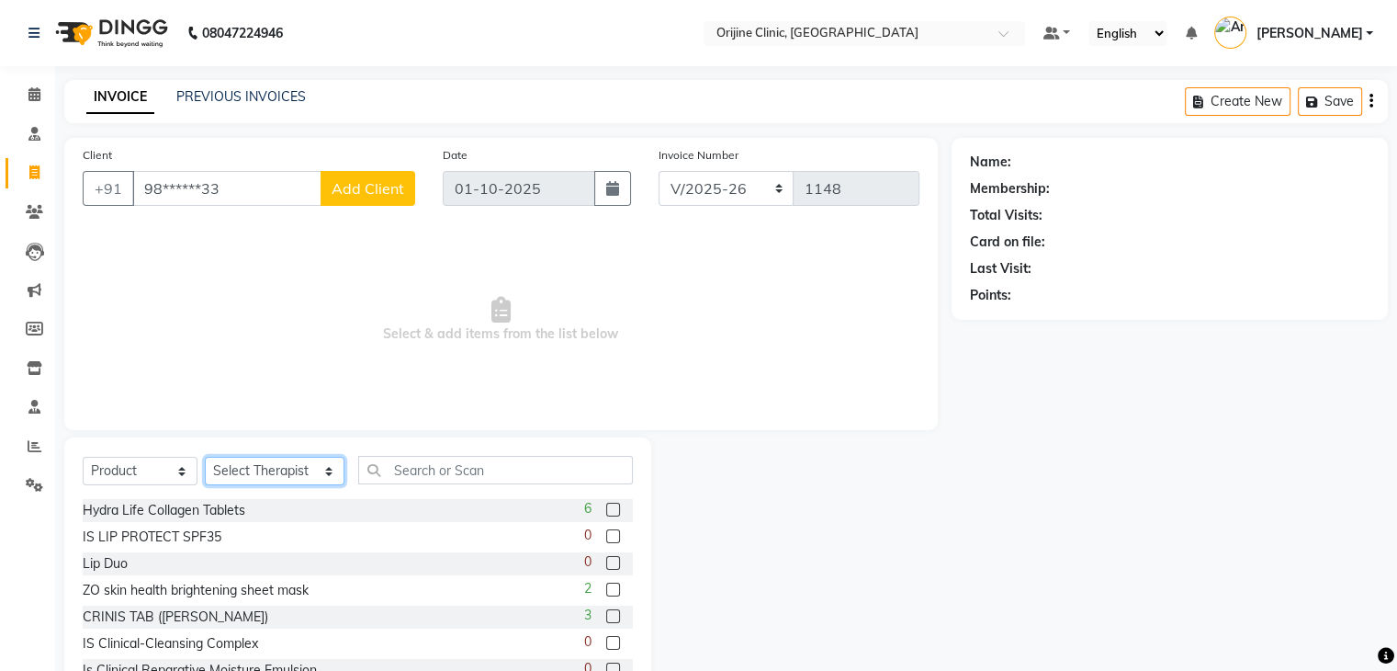
click at [259, 469] on select "Select Therapist Archana Gaikwad Battul Dr. Kritu Bhandari Dr. Yojana Pokarna F…" at bounding box center [275, 471] width 140 height 28
select select "10775"
click at [205, 458] on select "Select Therapist Archana Gaikwad Battul Dr. Kritu Bhandari Dr. Yojana Pokarna F…" at bounding box center [275, 471] width 140 height 28
click at [394, 468] on input "text" at bounding box center [495, 470] width 275 height 28
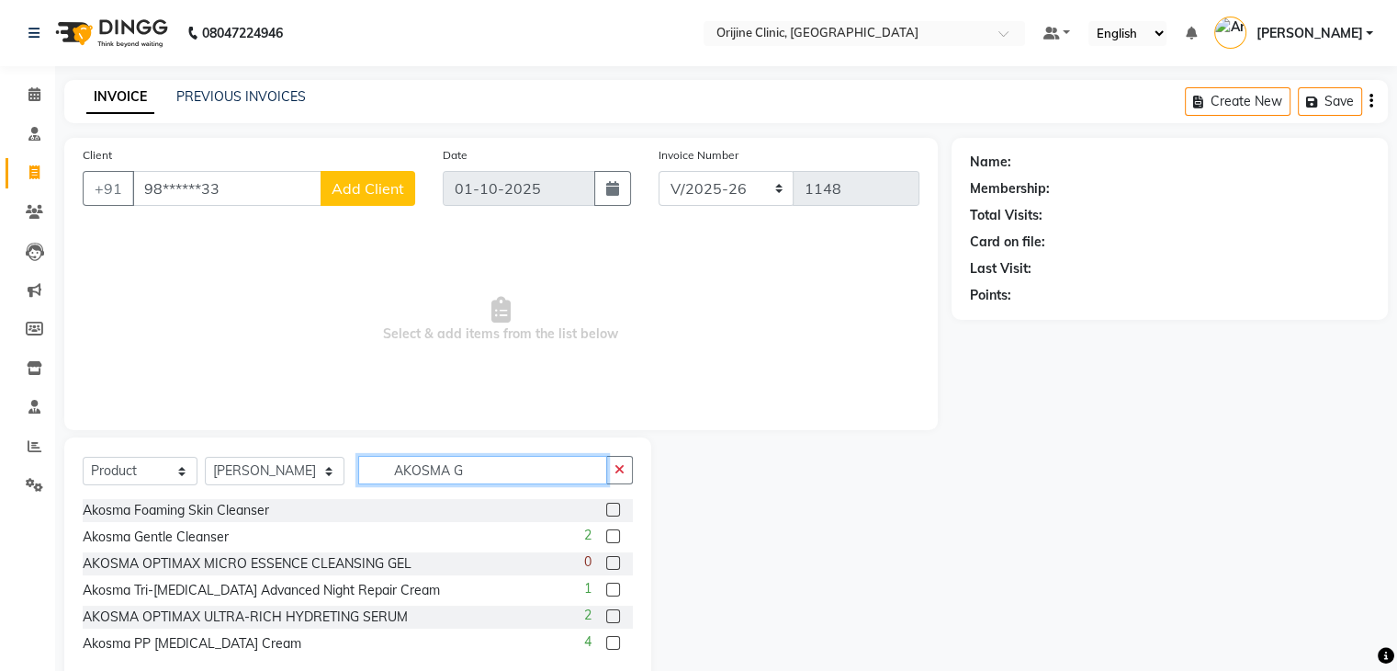
type input "AKOSMA G"
click at [617, 533] on label at bounding box center [613, 536] width 14 height 14
click at [617, 533] on input "checkbox" at bounding box center [612, 537] width 12 height 12
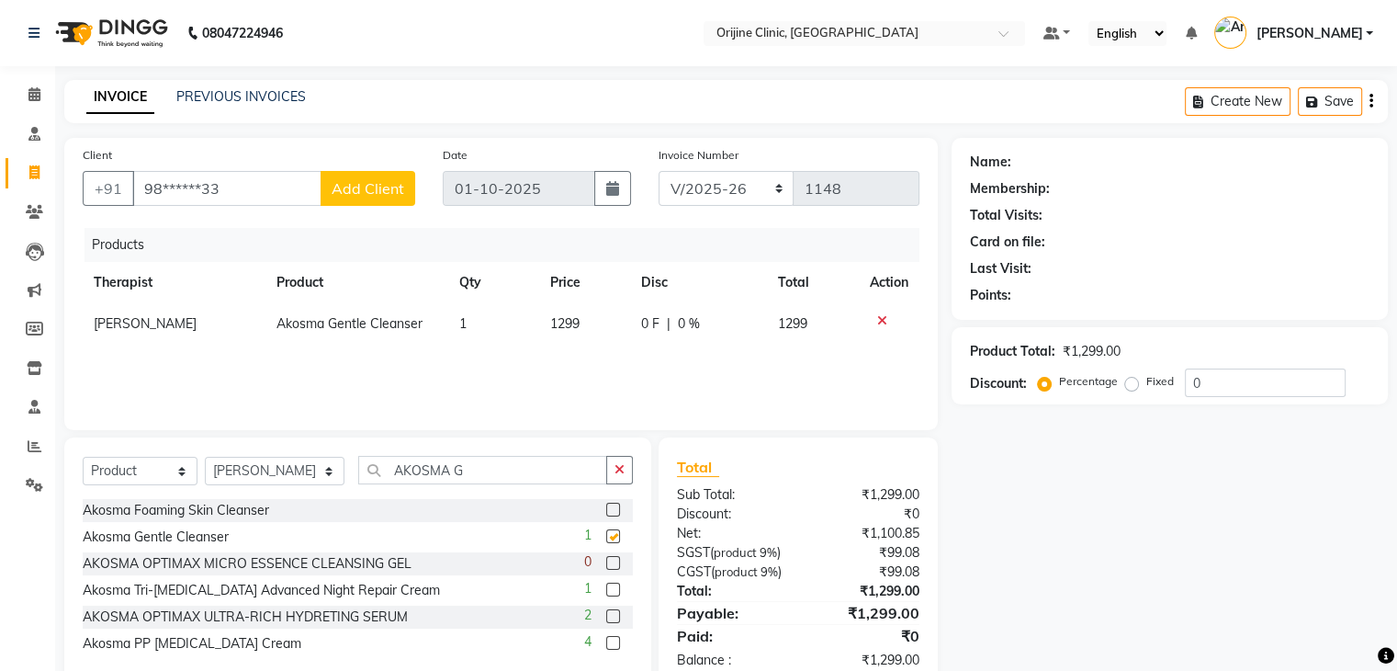
checkbox input "false"
drag, startPoint x: 467, startPoint y: 475, endPoint x: 152, endPoint y: 483, distance: 315.2
click at [152, 483] on div "Select Service Product Membership Package Voucher Prepaid Gift Card Select Ther…" at bounding box center [358, 477] width 550 height 43
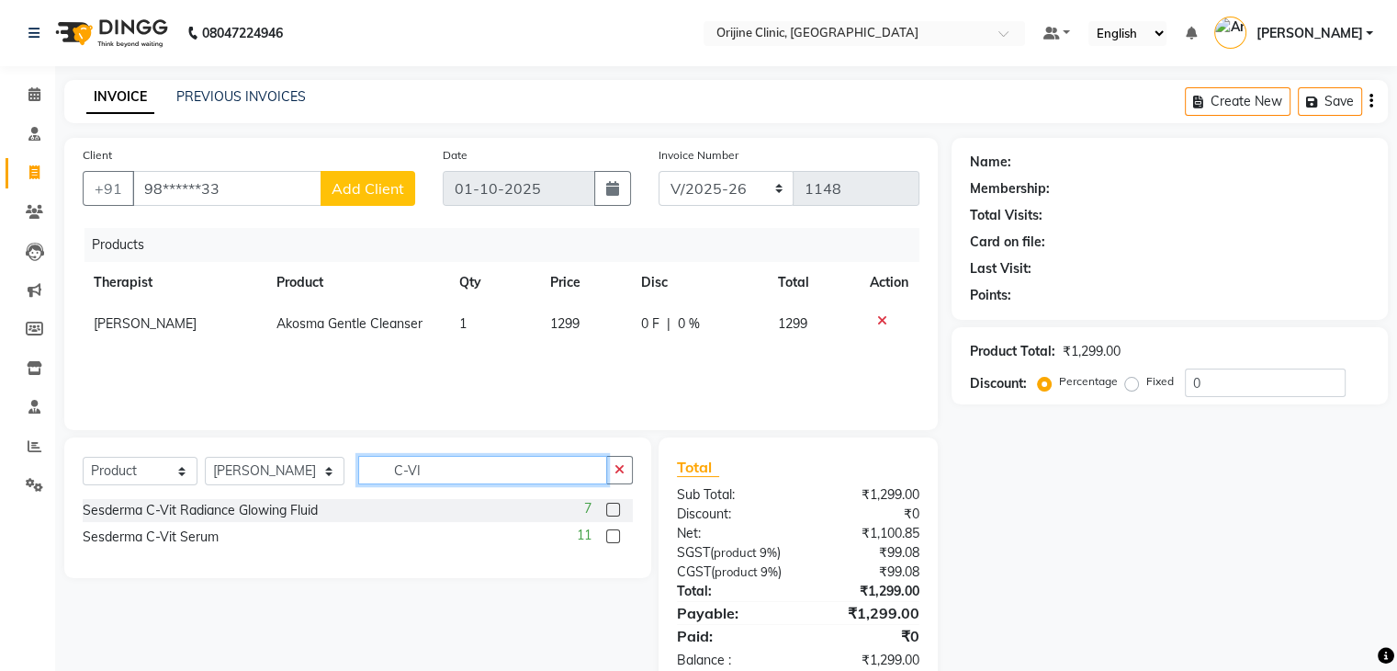
type input "C-VI"
click at [614, 510] on label at bounding box center [613, 510] width 14 height 14
click at [614, 510] on input "checkbox" at bounding box center [612, 510] width 12 height 12
checkbox input "false"
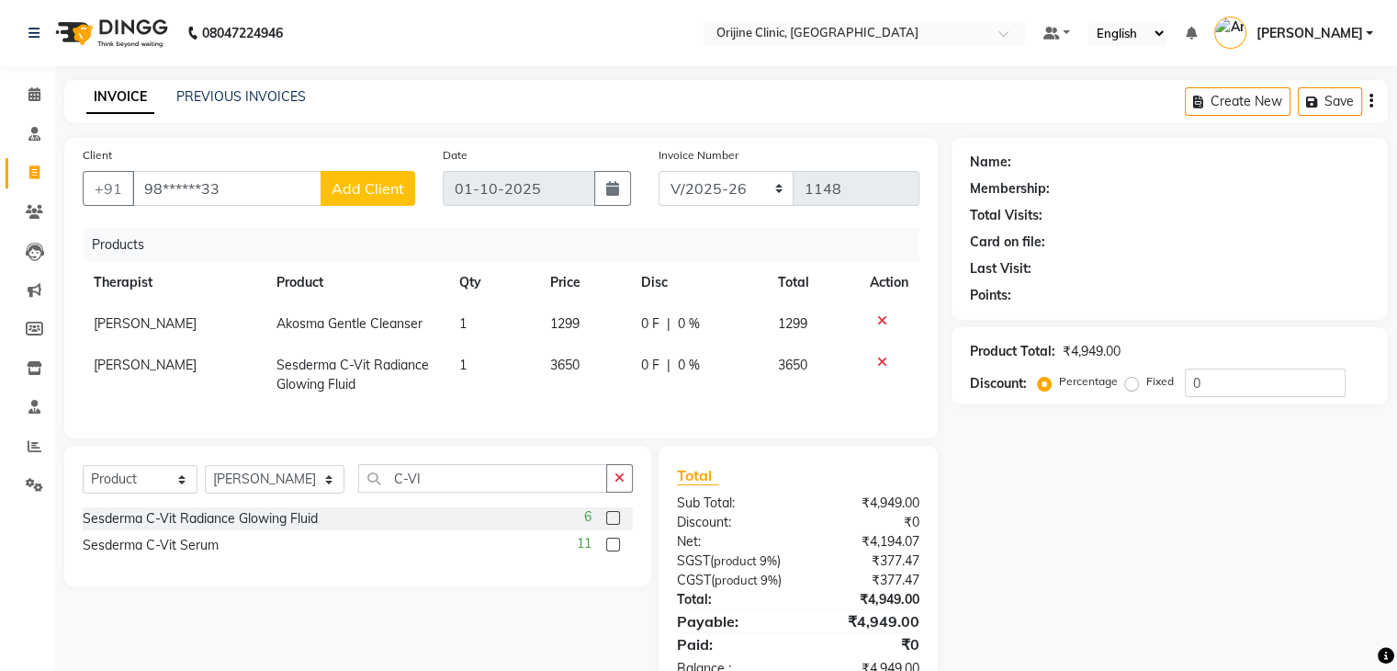
click at [469, 473] on div "Select Service Product Membership Package Voucher Prepaid Gift Card Select Ther…" at bounding box center [357, 516] width 587 height 141
drag, startPoint x: 463, startPoint y: 493, endPoint x: 132, endPoint y: 526, distance: 332.3
click at [132, 526] on div "Select Service Product Membership Package Voucher Prepaid Gift Card Select Ther…" at bounding box center [357, 516] width 587 height 141
type input "FOTO"
click at [609, 551] on label at bounding box center [613, 544] width 14 height 14
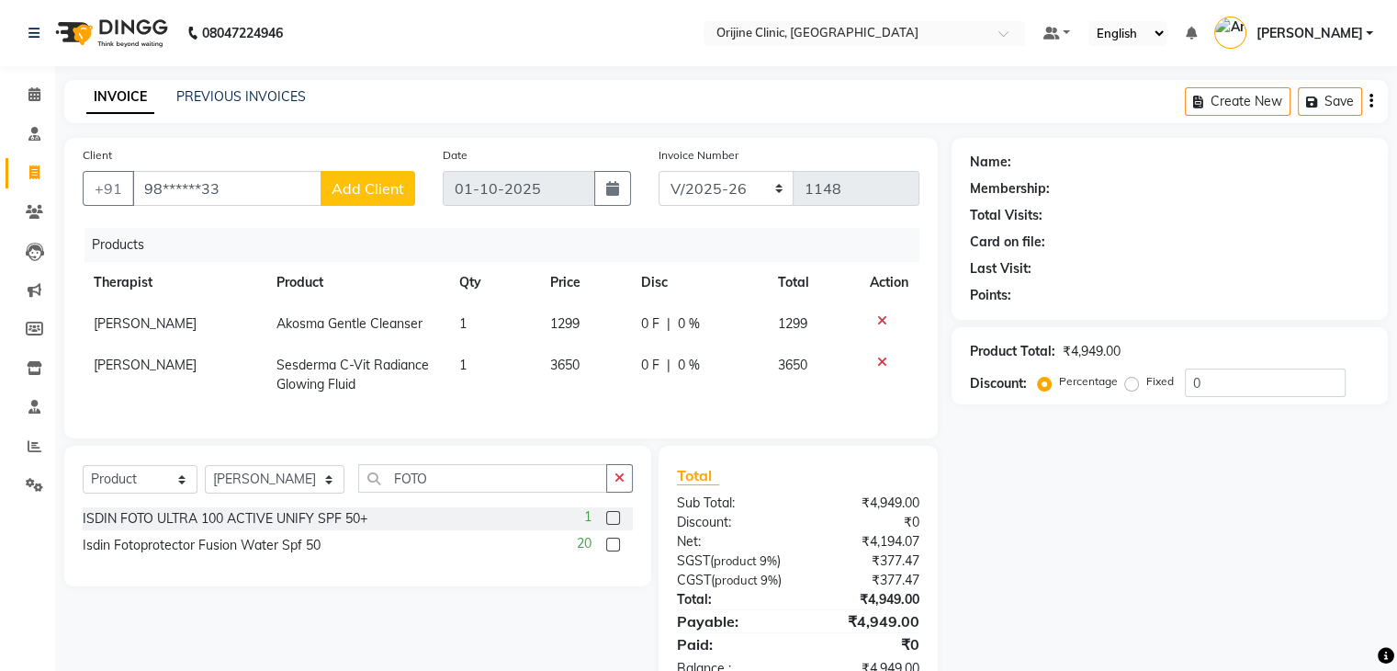
click at [609, 551] on input "checkbox" at bounding box center [612, 545] width 12 height 12
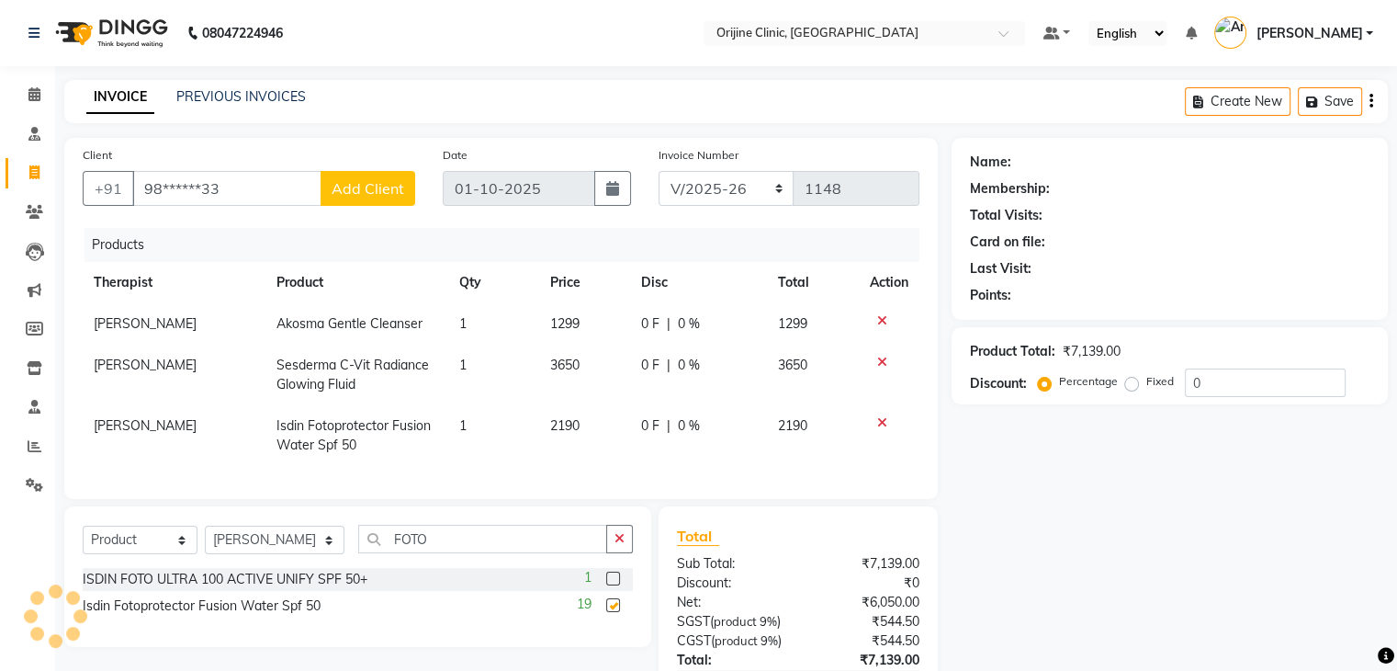
checkbox input "false"
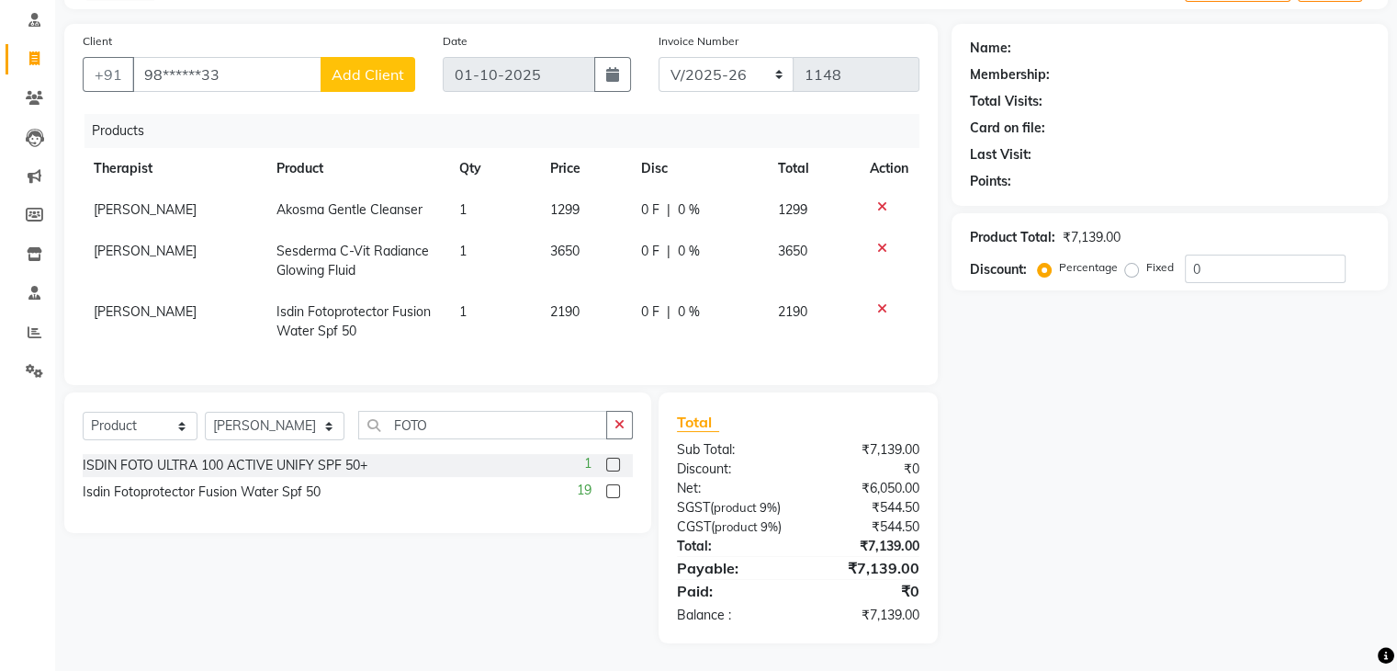
click at [1206, 501] on div "Name: Membership: Total Visits: Card on file: Last Visit: Points: Product Total…" at bounding box center [1177, 333] width 450 height 619
click at [1147, 259] on label "Fixed" at bounding box center [1161, 267] width 28 height 17
click at [1129, 261] on input "Fixed" at bounding box center [1135, 267] width 13 height 13
radio input "true"
click at [1059, 259] on label "Percentage" at bounding box center [1088, 267] width 59 height 17
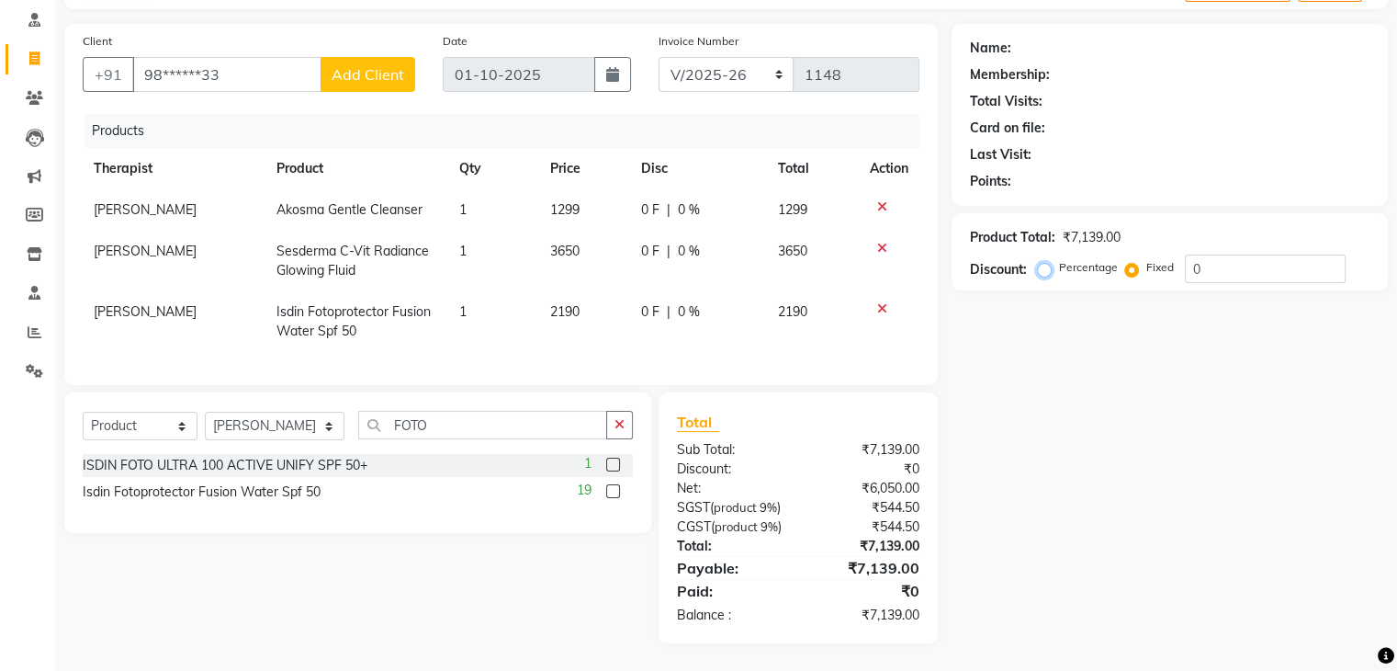
click at [1043, 261] on input "Percentage" at bounding box center [1048, 267] width 13 height 13
radio input "true"
click at [688, 312] on td "0 F | 0 %" at bounding box center [698, 321] width 137 height 61
select select "10775"
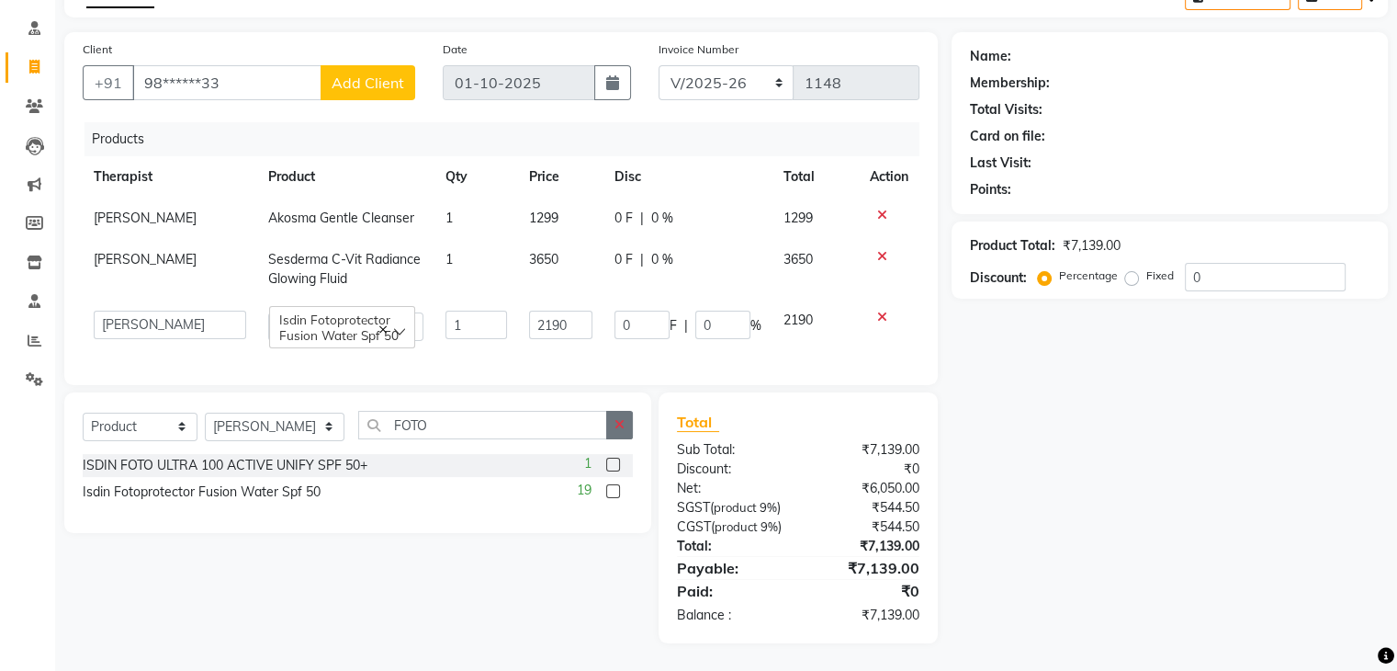
click at [625, 411] on button "button" at bounding box center [619, 425] width 27 height 28
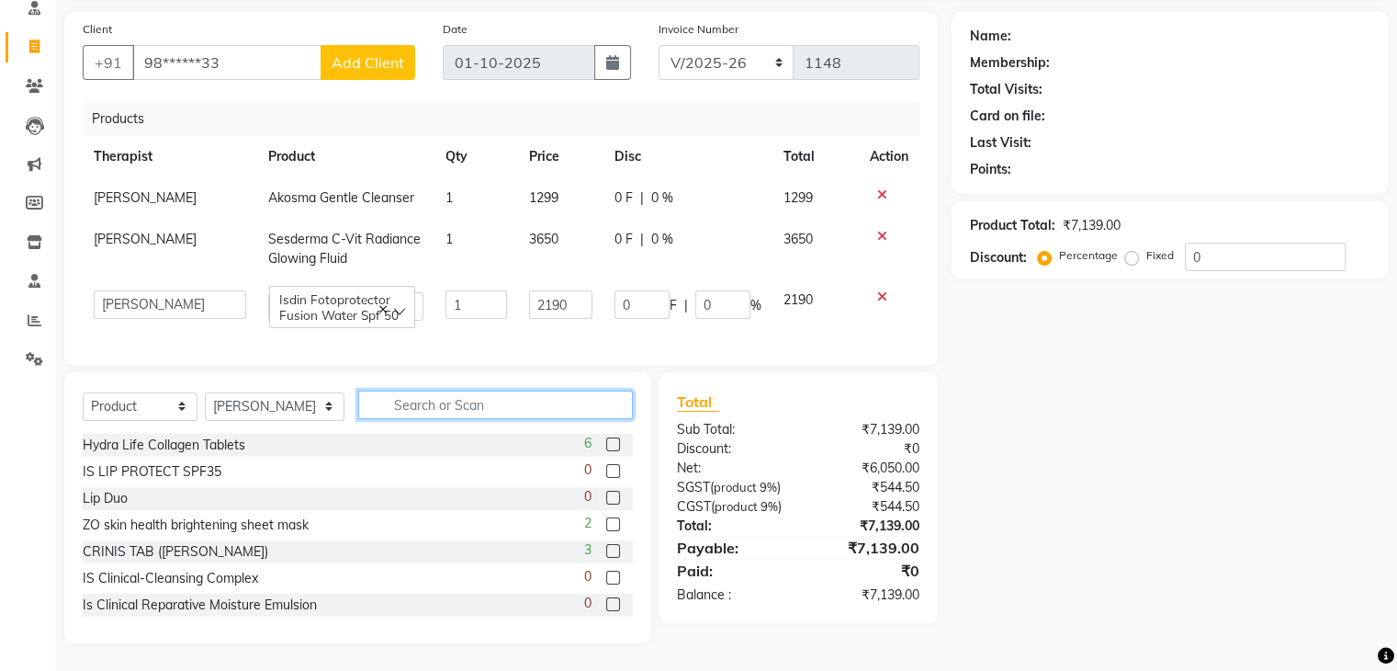
scroll to position [0, 0]
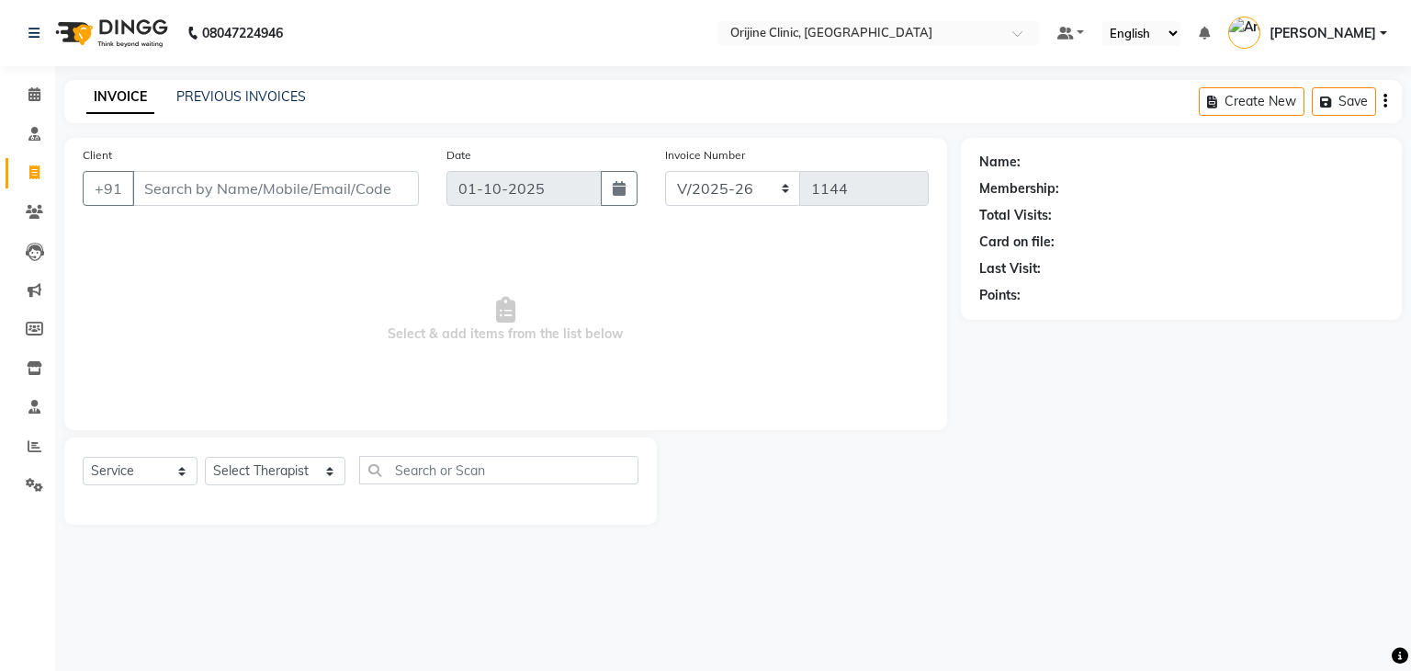
select select "702"
select select "service"
click at [39, 96] on icon at bounding box center [34, 94] width 12 height 14
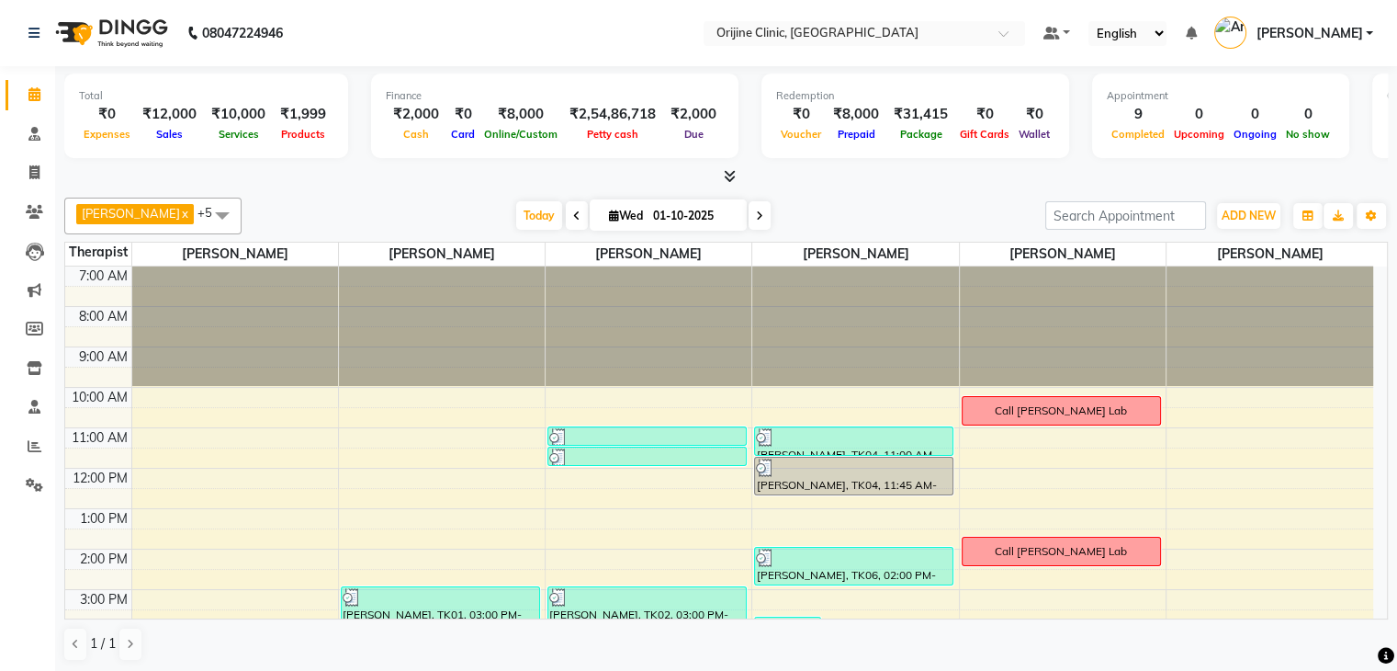
click at [609, 213] on icon at bounding box center [614, 215] width 10 height 12
select select "10"
select select "2025"
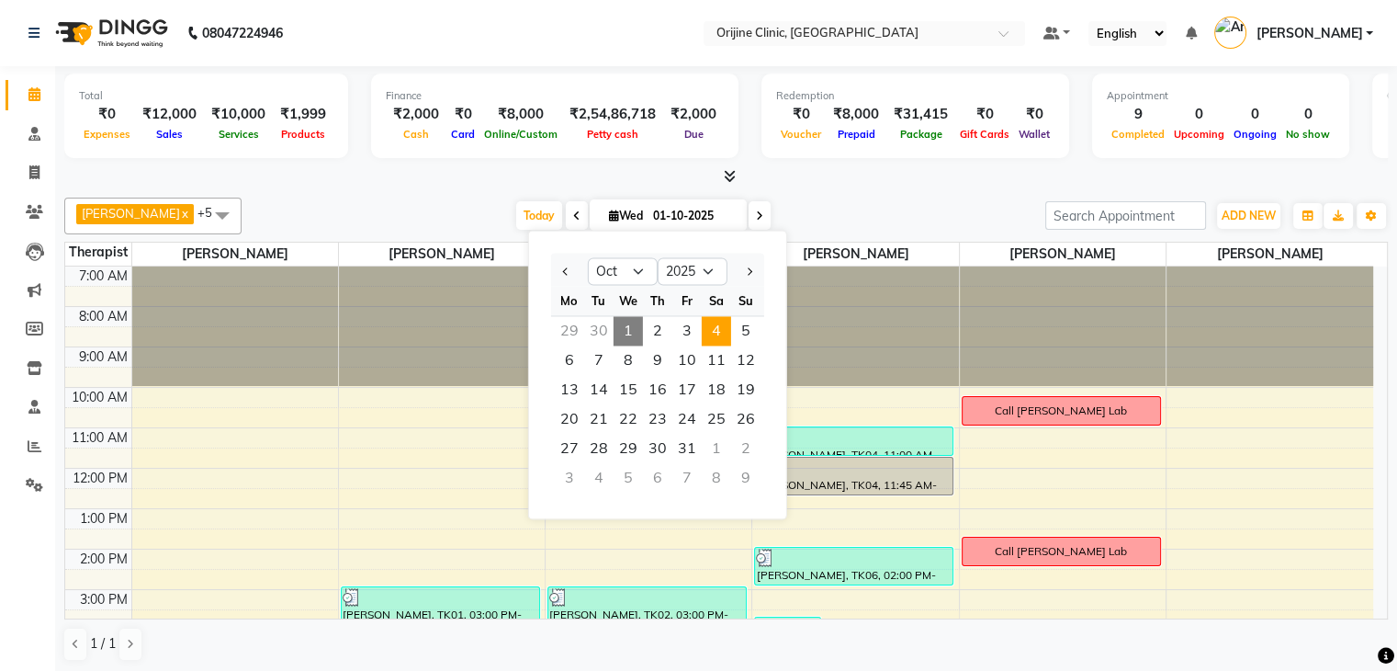
click at [718, 332] on span "4" at bounding box center [716, 330] width 29 height 29
type input "04-10-2025"
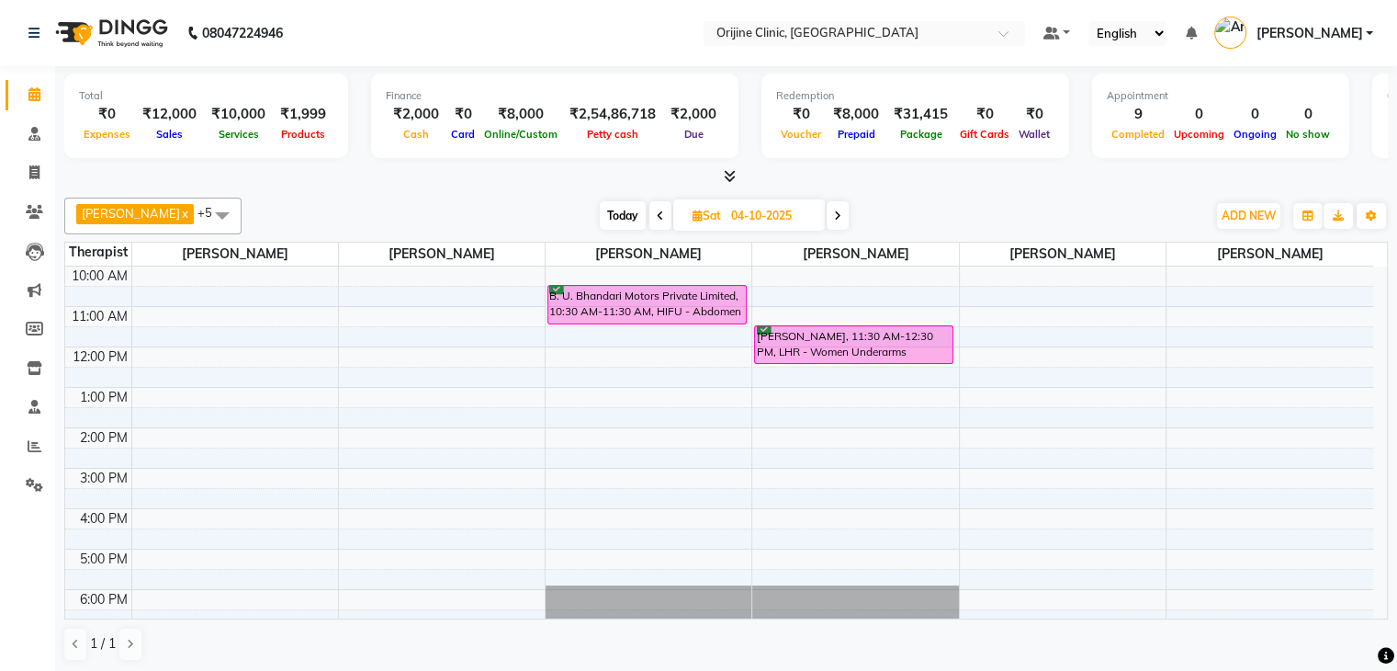
scroll to position [167, 0]
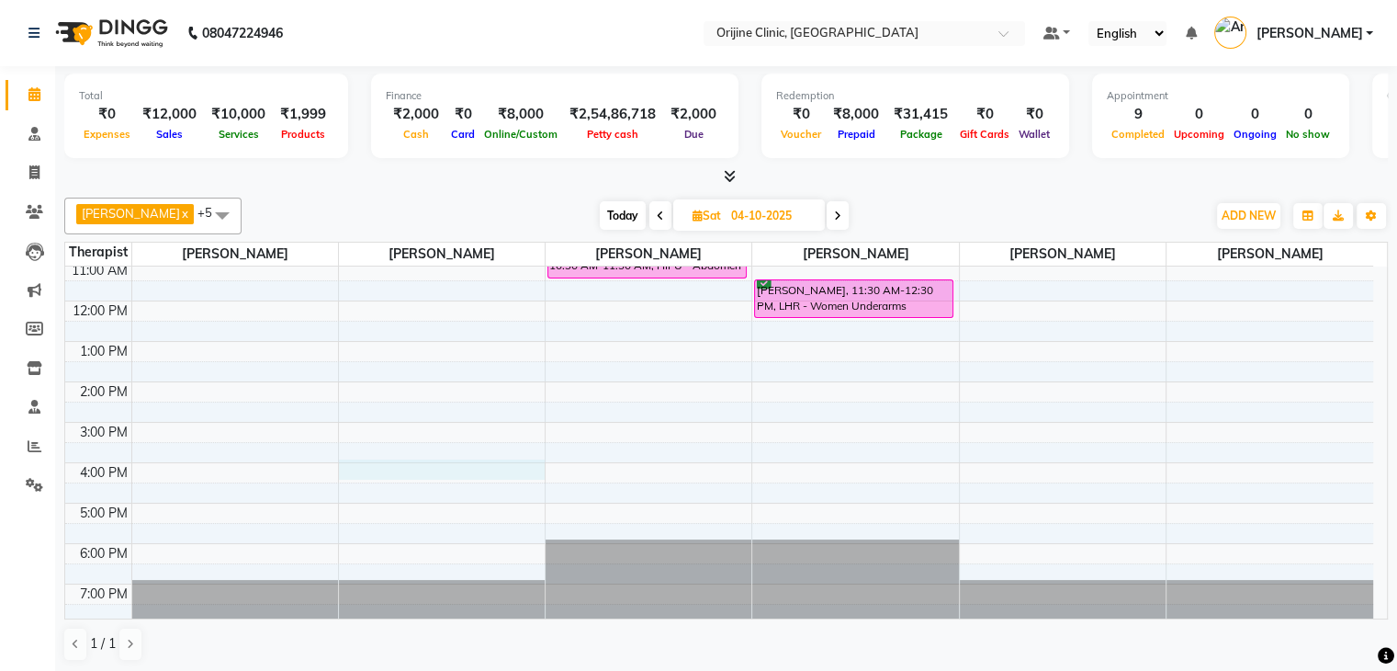
click at [438, 469] on div "7:00 AM 8:00 AM 9:00 AM 10:00 AM 11:00 AM 12:00 PM 1:00 PM 2:00 PM 3:00 PM 4:00…" at bounding box center [719, 361] width 1308 height 525
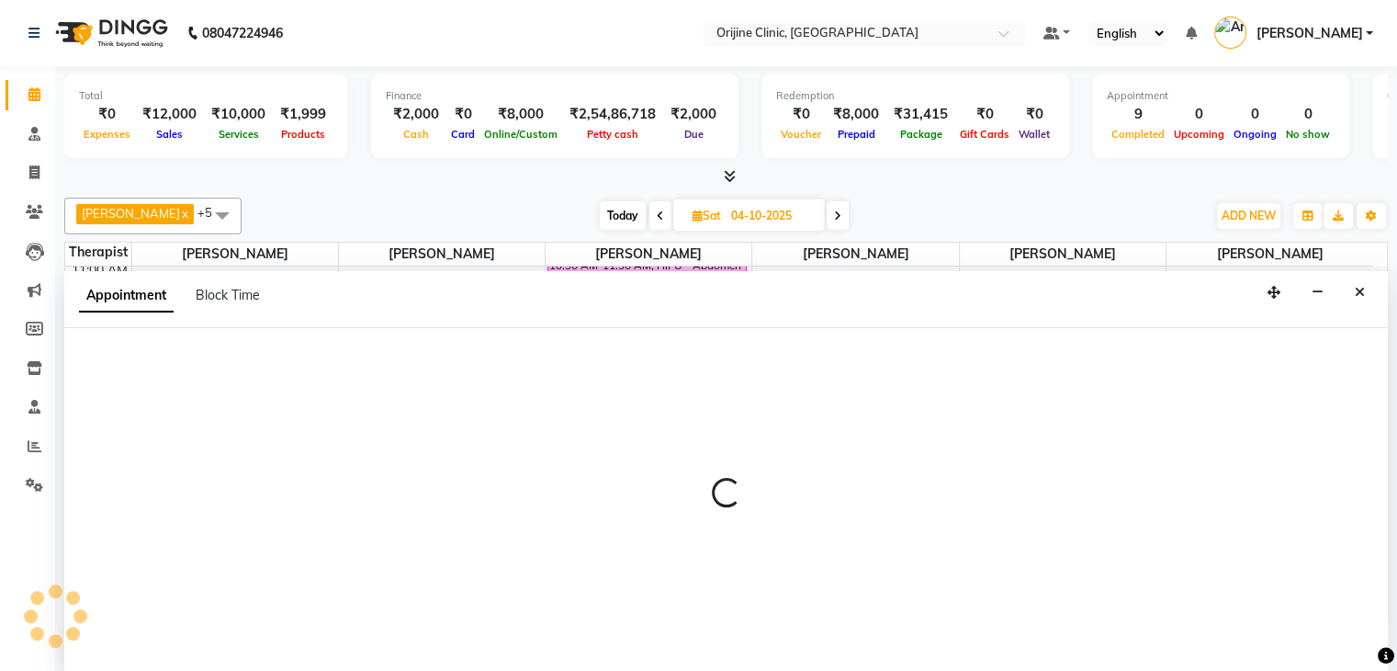
scroll to position [1, 0]
select select "10775"
select select "tentative"
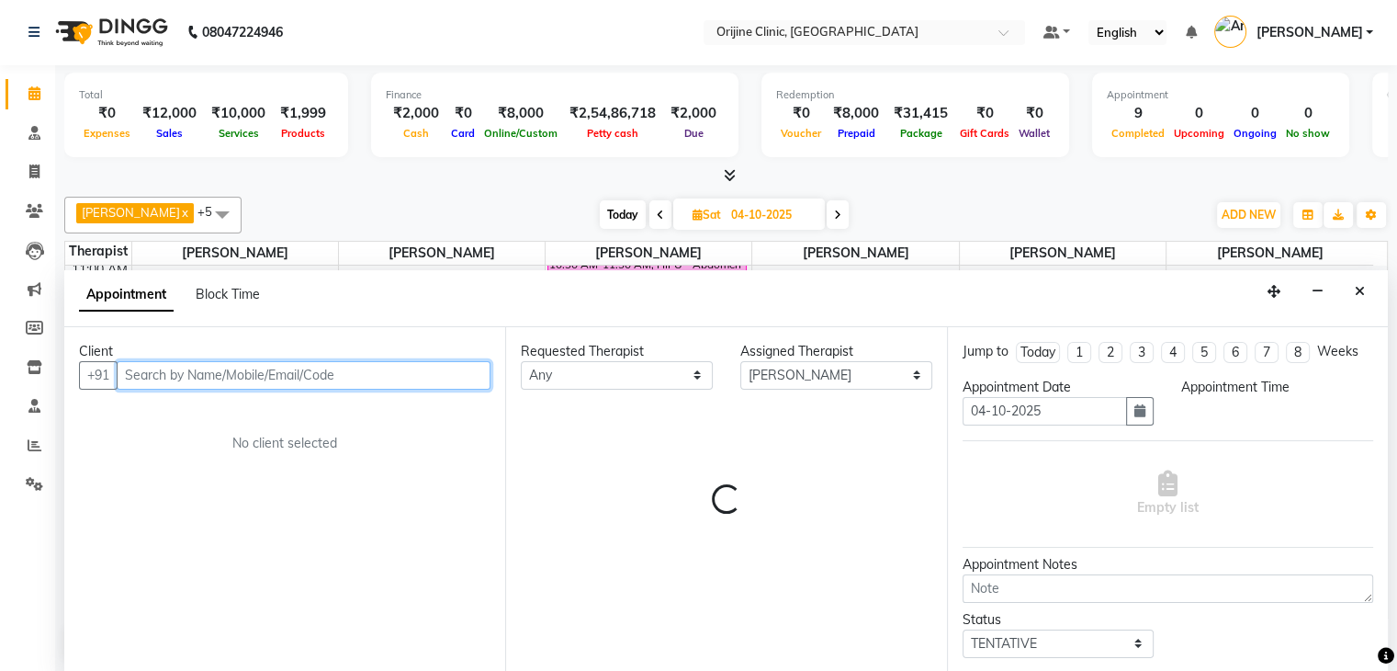
select select "960"
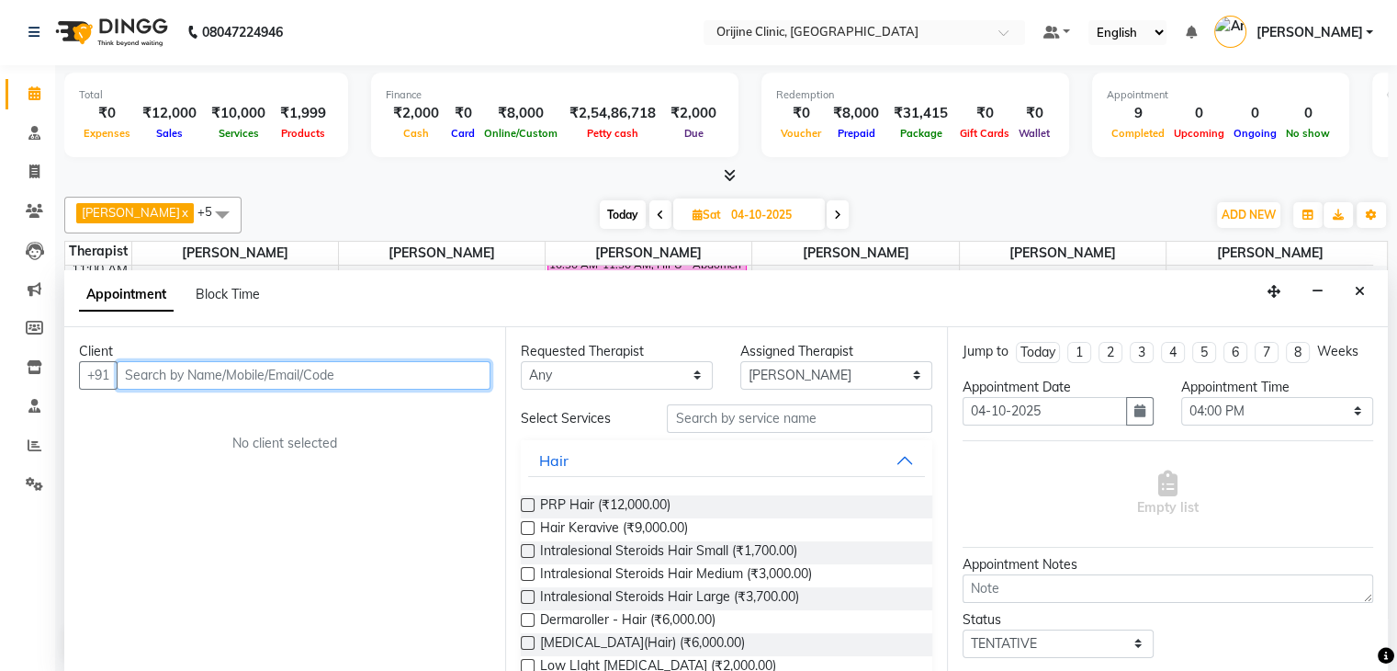
click at [198, 376] on input "text" at bounding box center [304, 375] width 374 height 28
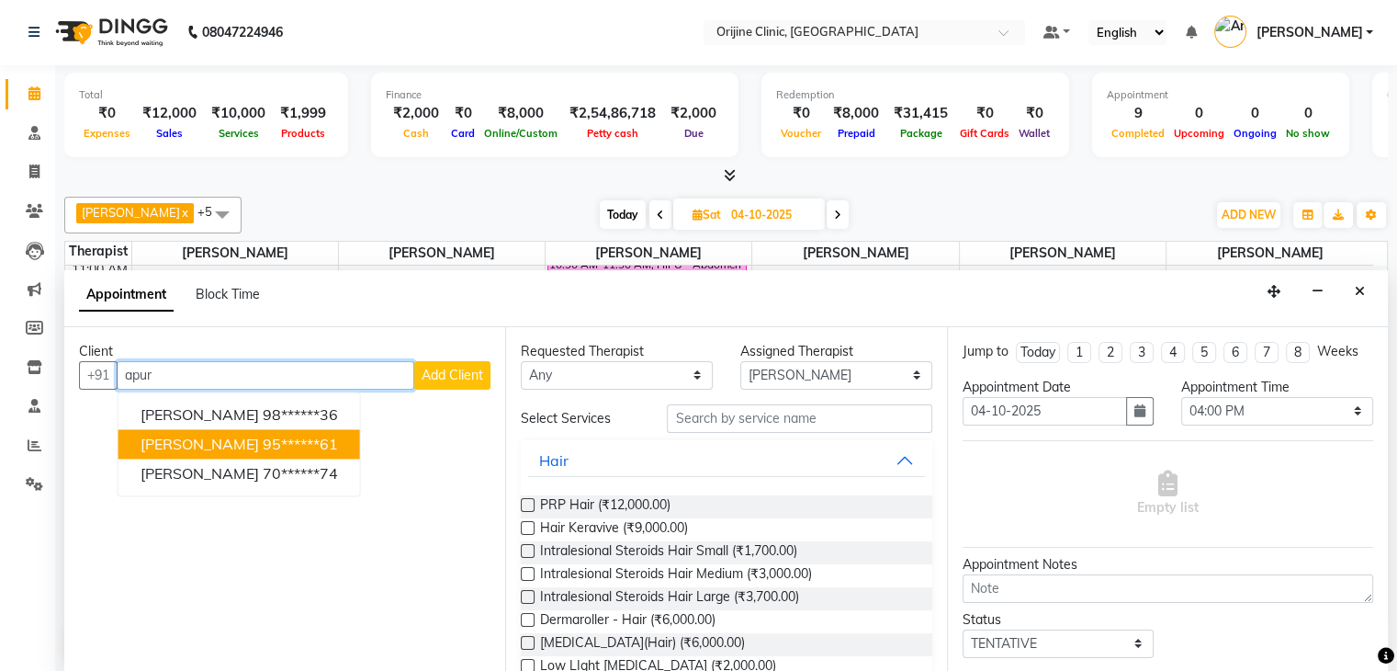
click at [227, 449] on span "[PERSON_NAME]" at bounding box center [200, 444] width 119 height 18
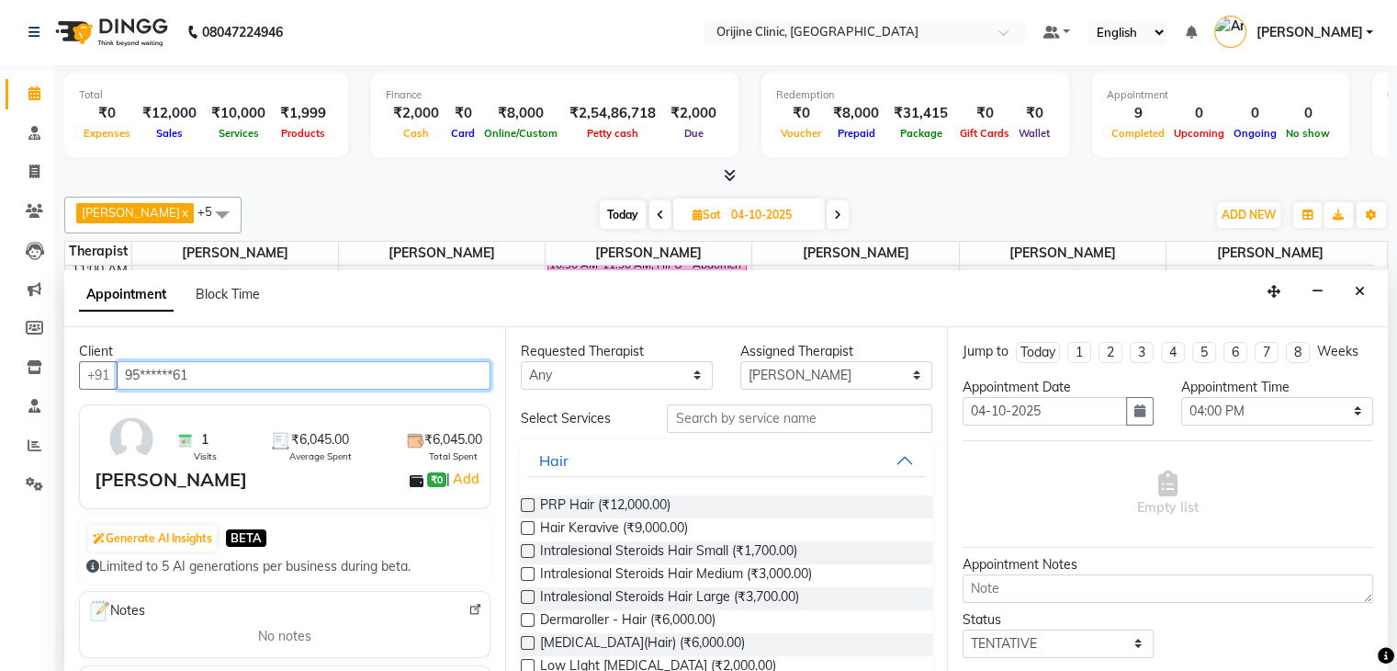
type input "95******61"
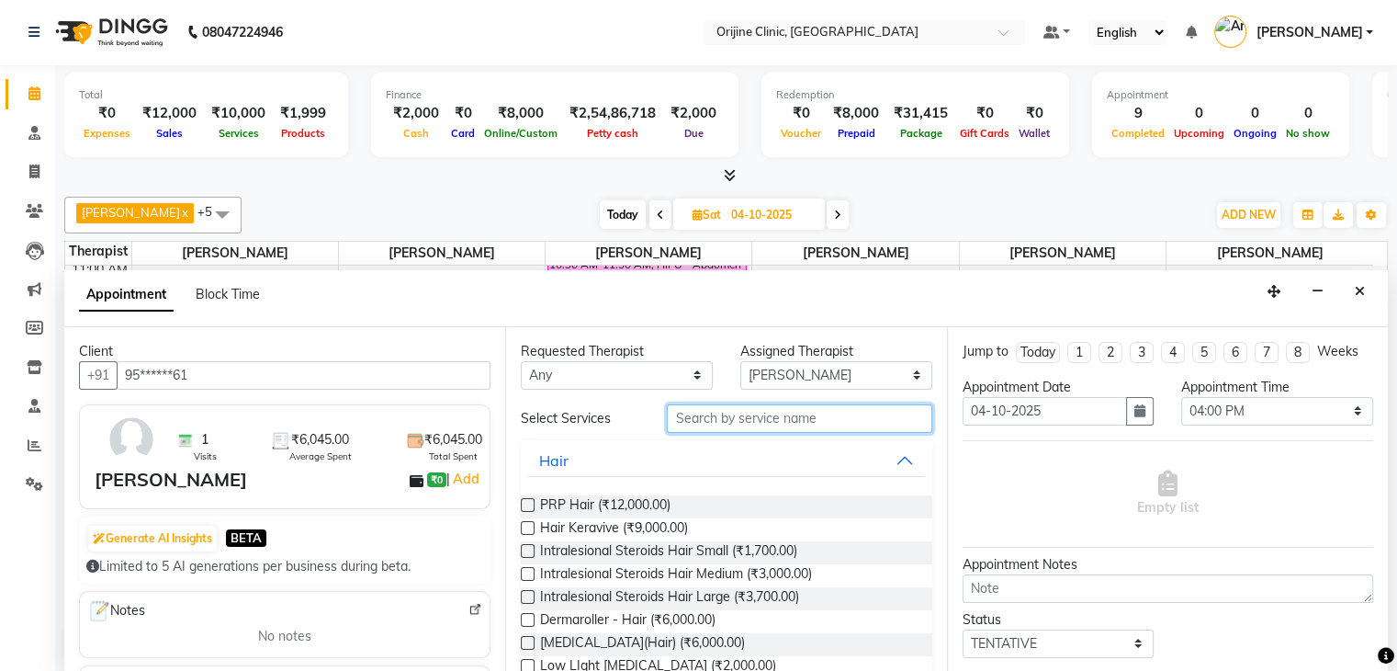
click at [742, 419] on input "text" at bounding box center [799, 418] width 265 height 28
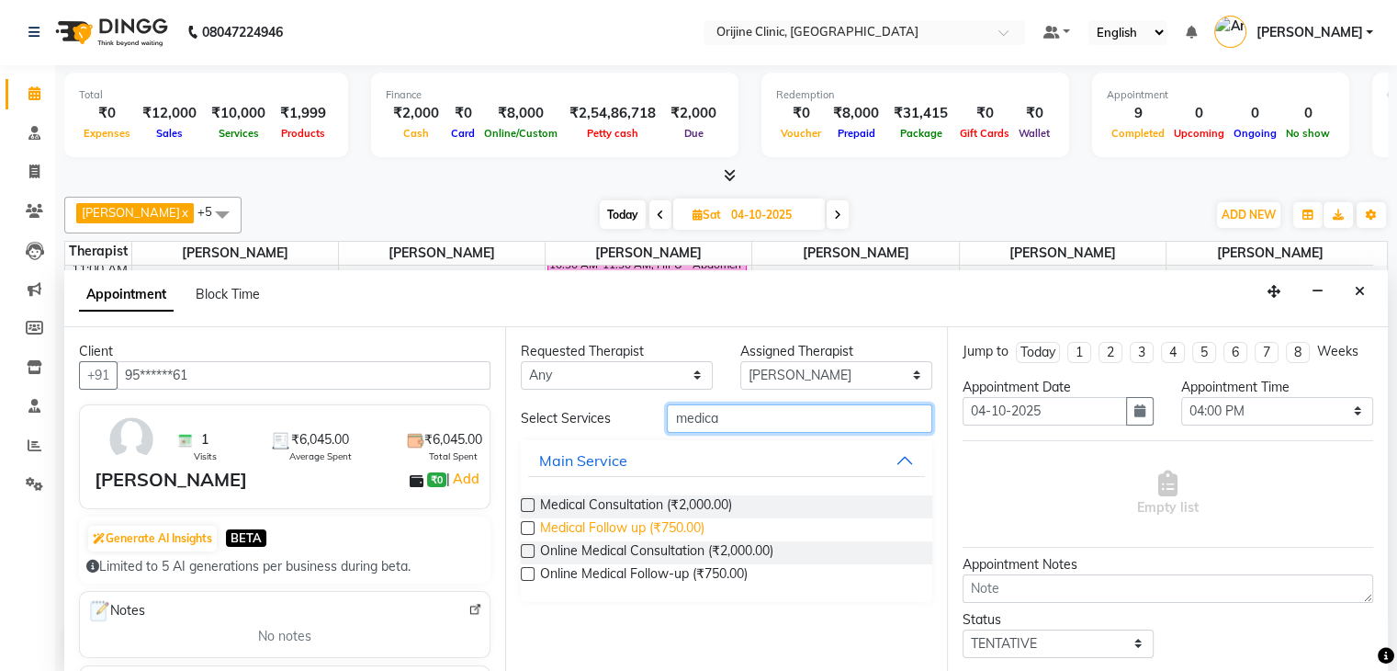
type input "medica"
click at [638, 526] on span "Medical Follow up (₹750.00)" at bounding box center [622, 529] width 164 height 23
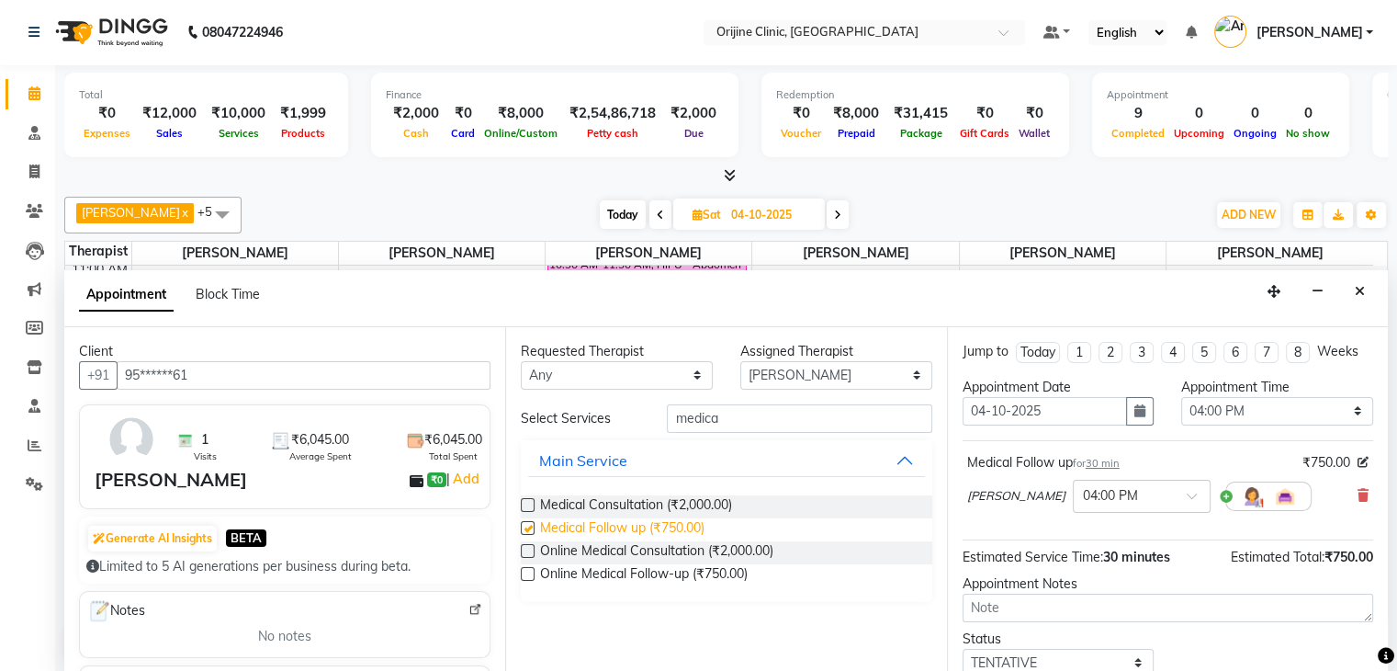
checkbox input "false"
click at [1216, 413] on select "Select 08:00 AM 08:15 AM 08:30 AM 08:45 AM 09:00 AM 09:15 AM 09:30 AM 09:45 AM …" at bounding box center [1277, 411] width 192 height 28
drag, startPoint x: 1216, startPoint y: 413, endPoint x: 1338, endPoint y: 410, distance: 121.3
click at [1338, 410] on select "Select 08:00 AM 08:15 AM 08:30 AM 08:45 AM 09:00 AM 09:15 AM 09:30 AM 09:45 AM …" at bounding box center [1277, 411] width 192 height 28
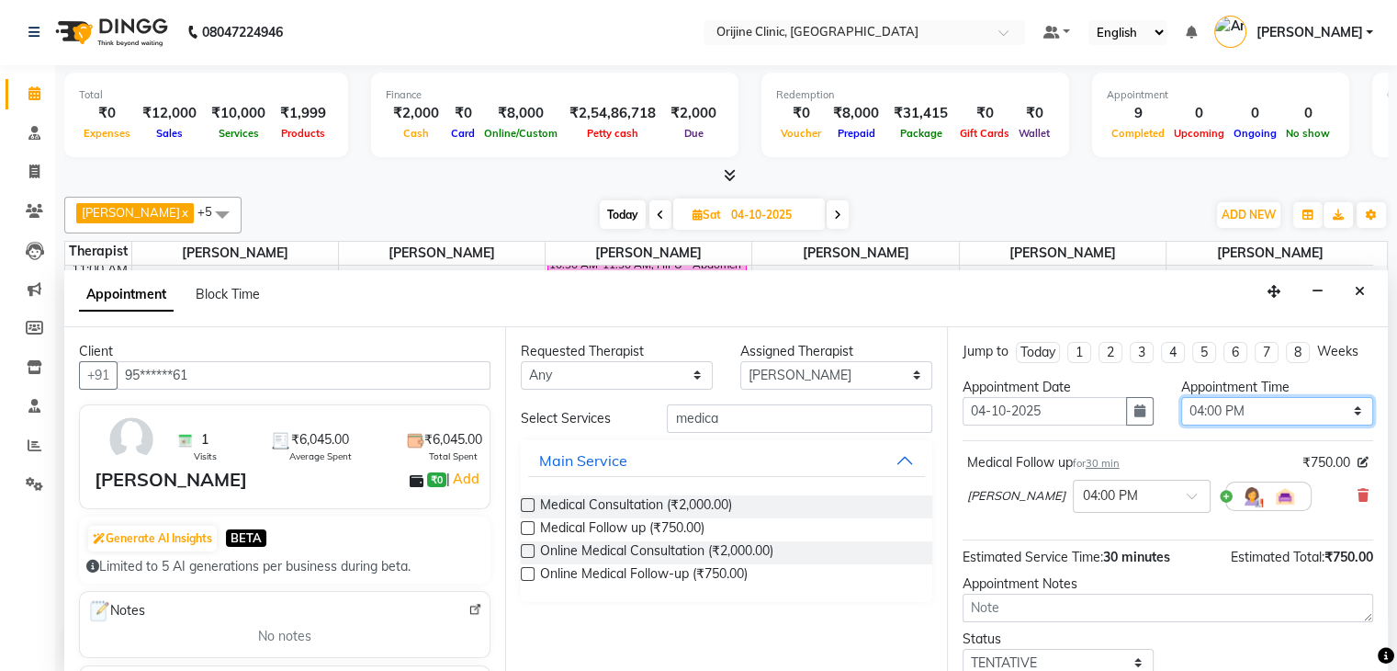
select select "990"
click at [1181, 397] on select "Select 08:00 AM 08:15 AM 08:30 AM 08:45 AM 09:00 AM 09:15 AM 09:30 AM 09:45 AM …" at bounding box center [1277, 411] width 192 height 28
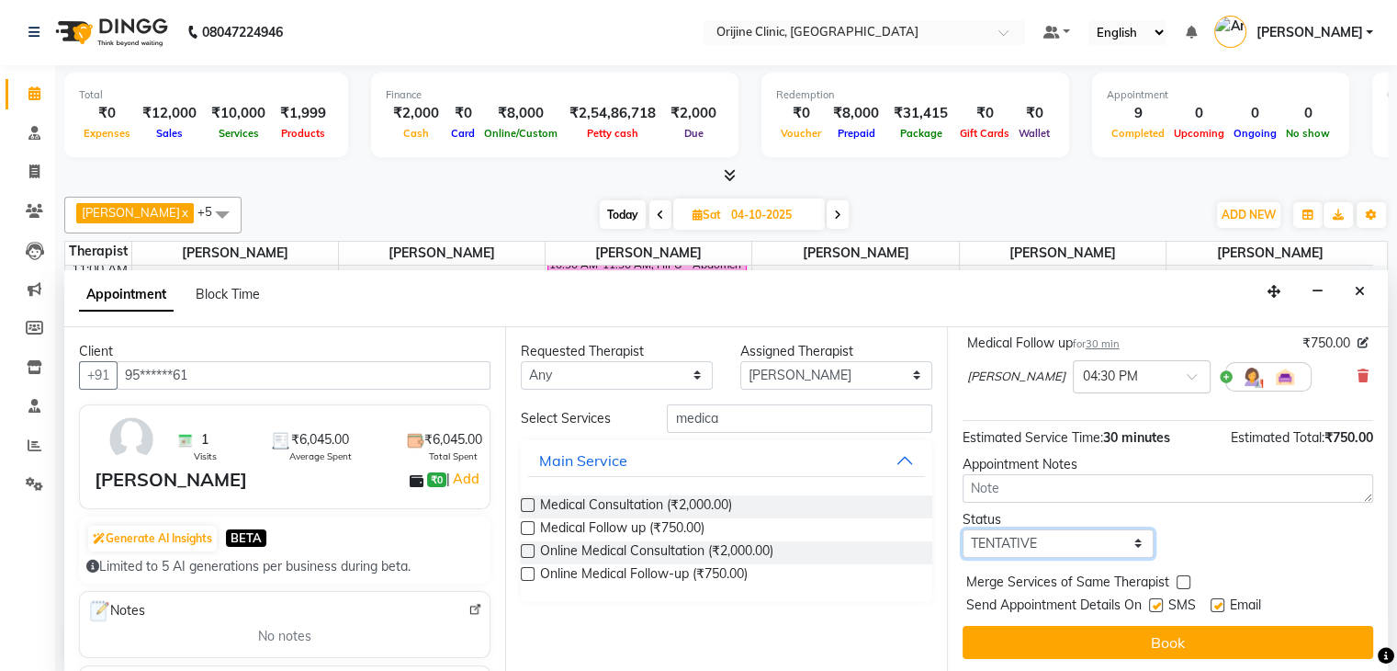
click at [1065, 551] on select "Select TENTATIVE CONFIRM UPCOMING" at bounding box center [1059, 543] width 192 height 28
select select "confirm booking"
click at [963, 529] on select "Select TENTATIVE CONFIRM UPCOMING" at bounding box center [1059, 543] width 192 height 28
click at [1153, 604] on label at bounding box center [1156, 605] width 14 height 14
click at [1153, 604] on input "checkbox" at bounding box center [1155, 607] width 12 height 12
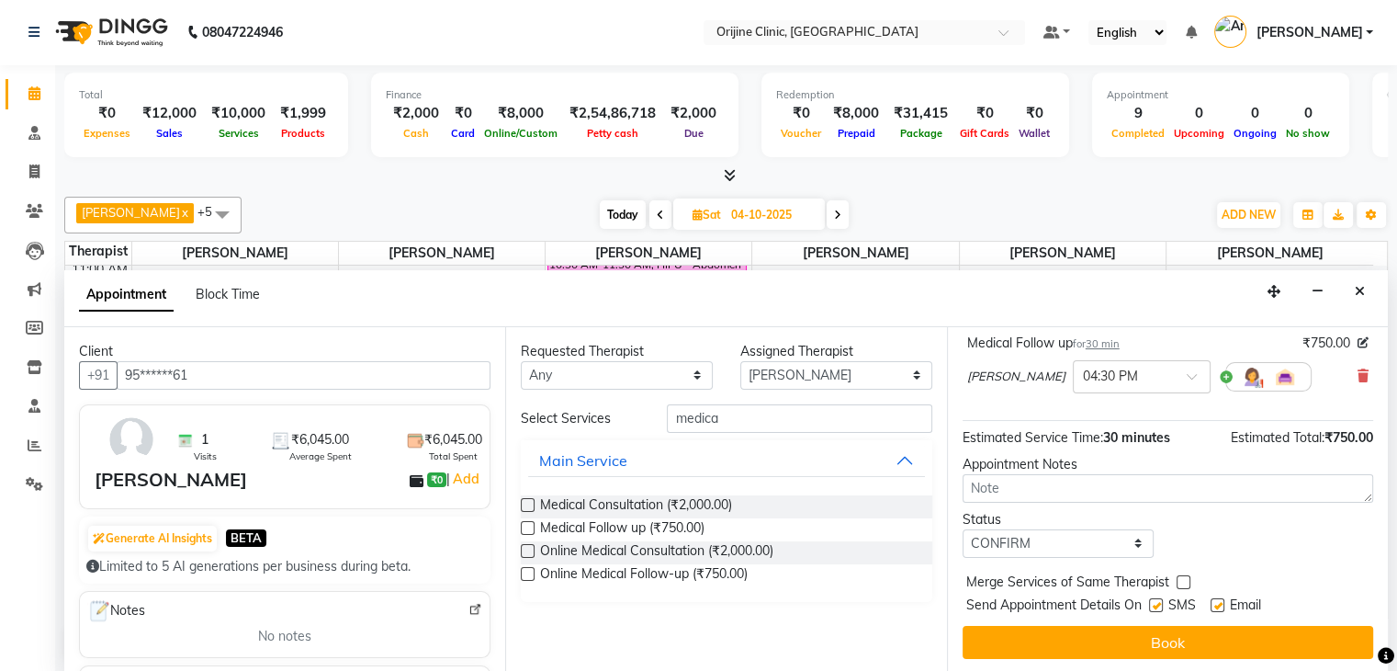
checkbox input "false"
click at [1219, 600] on label at bounding box center [1218, 605] width 14 height 14
click at [1219, 601] on input "checkbox" at bounding box center [1217, 607] width 12 height 12
checkbox input "false"
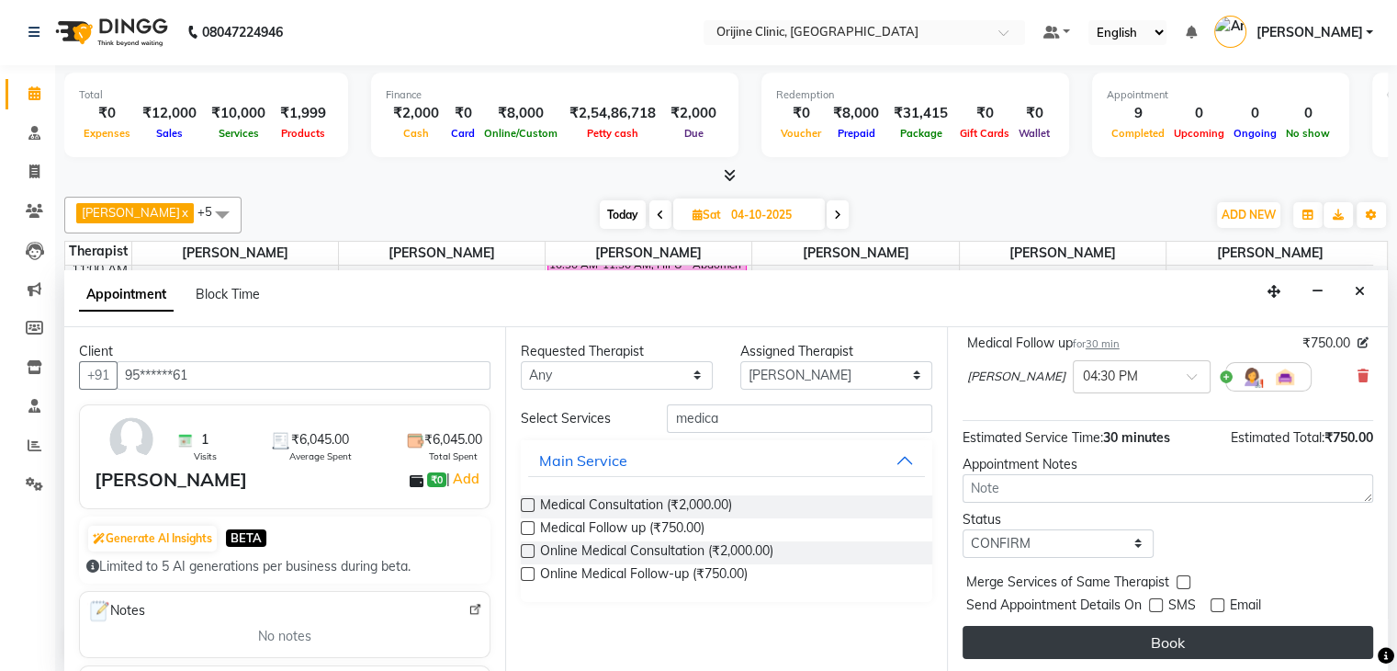
click at [1174, 640] on button "Book" at bounding box center [1168, 642] width 411 height 33
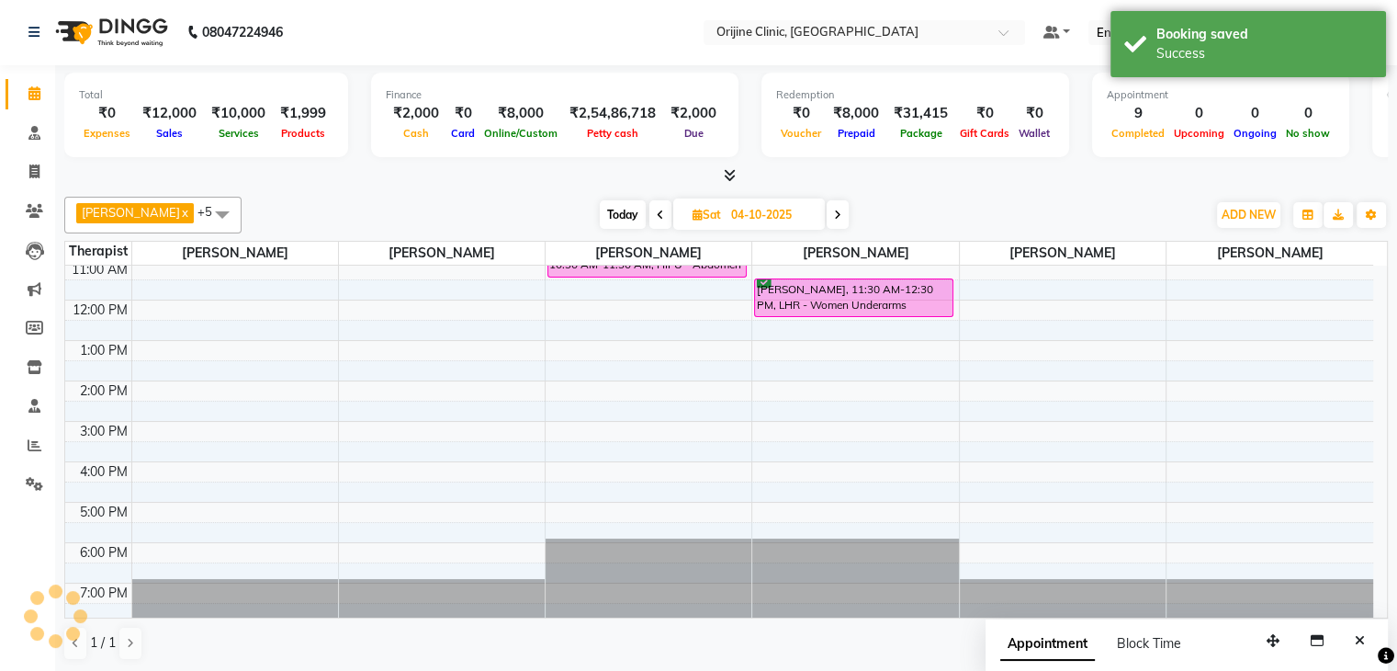
scroll to position [0, 0]
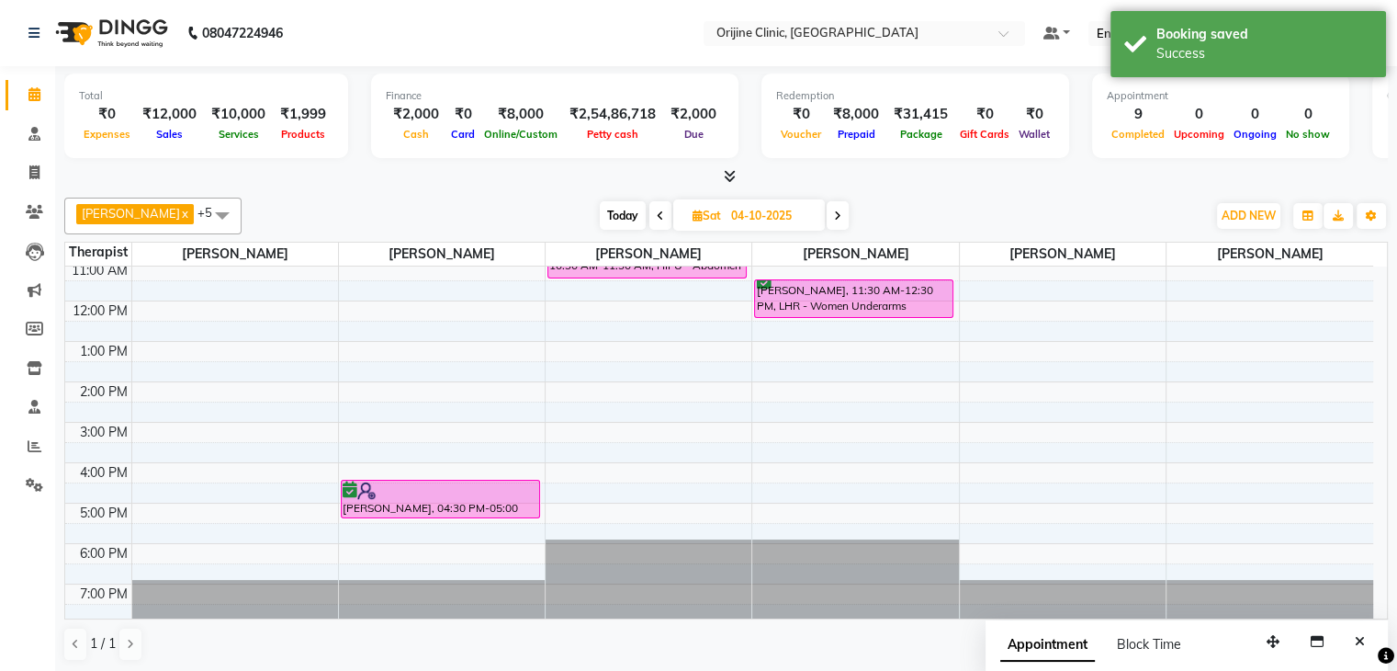
drag, startPoint x: 423, startPoint y: 497, endPoint x: 423, endPoint y: 519, distance: 22.0
click at [423, 519] on div "7:00 AM 8:00 AM 9:00 AM 10:00 AM 11:00 AM 12:00 PM 1:00 PM 2:00 PM 3:00 PM 4:00…" at bounding box center [719, 361] width 1308 height 525
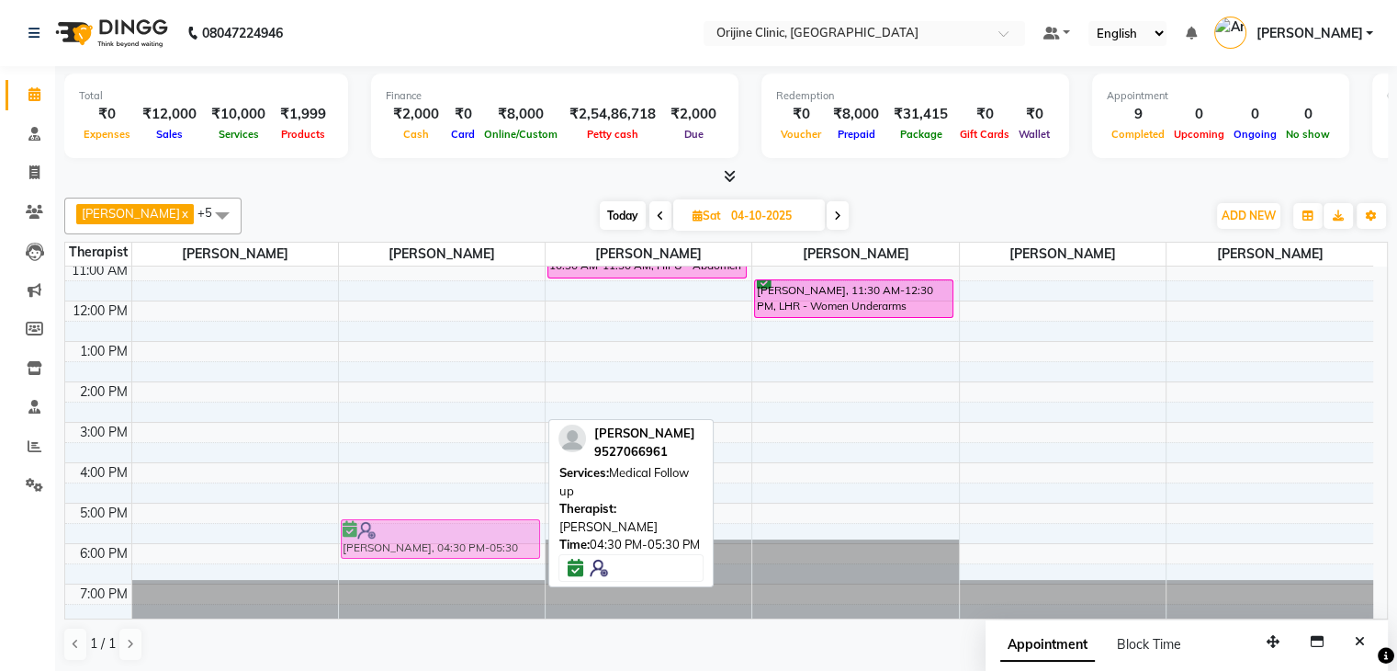
drag, startPoint x: 444, startPoint y: 494, endPoint x: 441, endPoint y: 528, distance: 34.1
click at [441, 528] on div "[PERSON_NAME], 04:30 PM-05:30 PM, Medical Follow up [PERSON_NAME], 04:30 PM-05:…" at bounding box center [442, 361] width 206 height 525
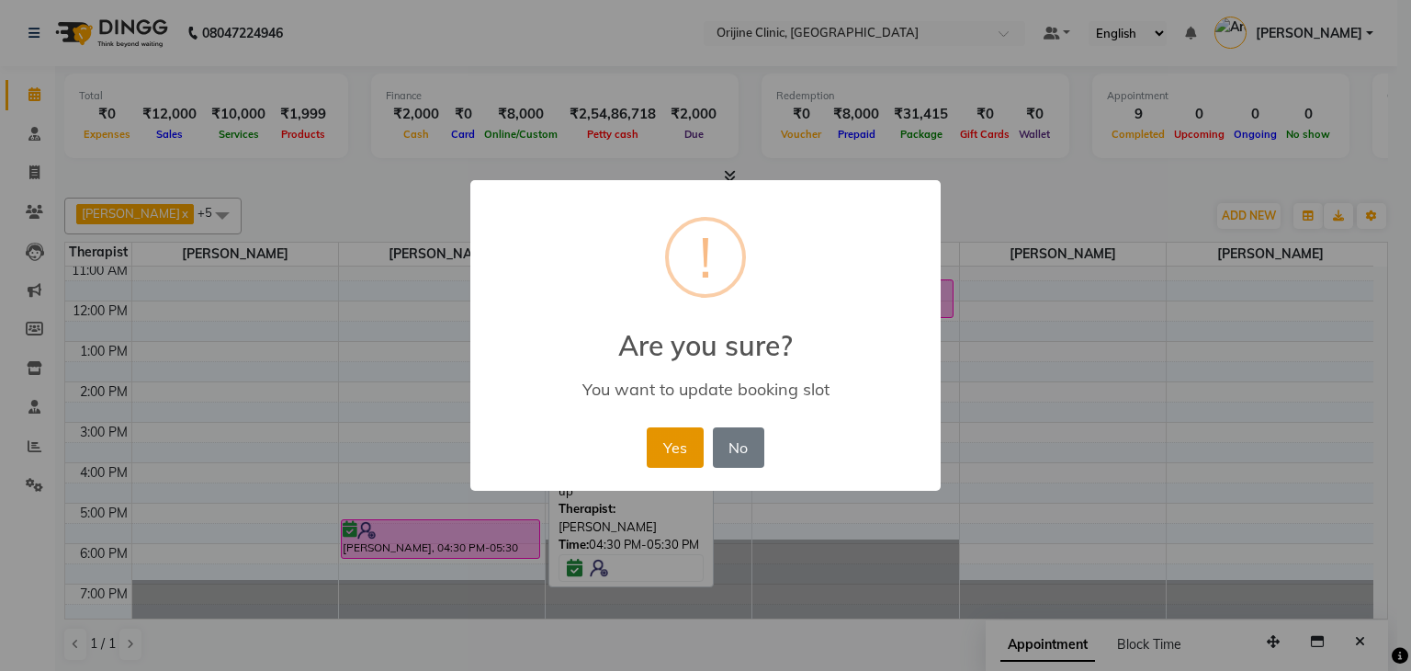
click at [674, 457] on button "Yes" at bounding box center [675, 447] width 56 height 40
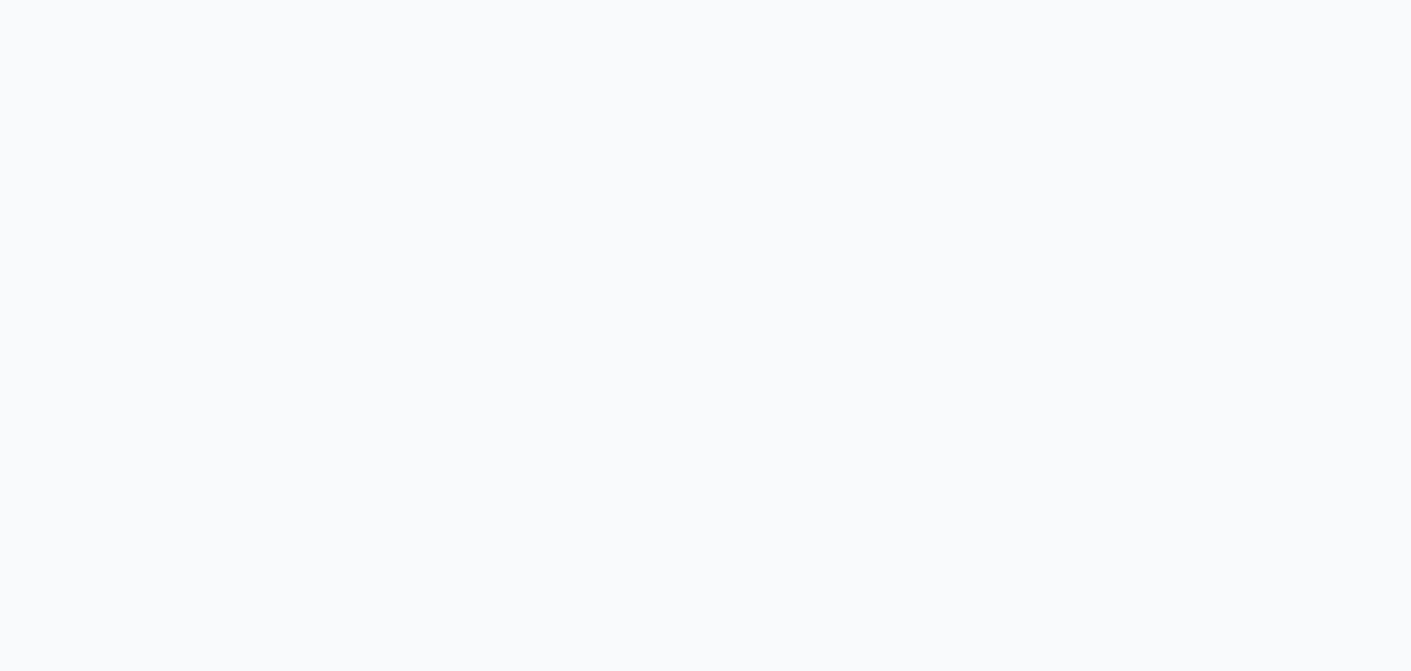
select select "702"
select select "service"
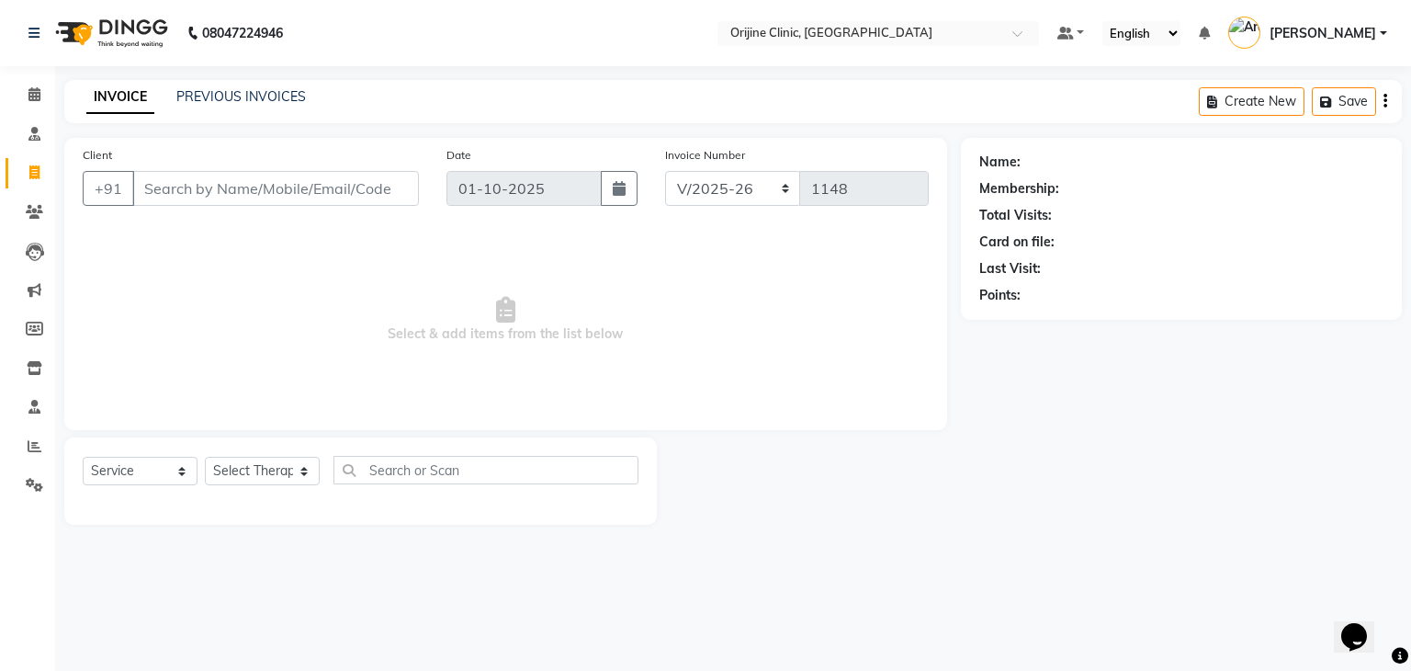
type input "98******33"
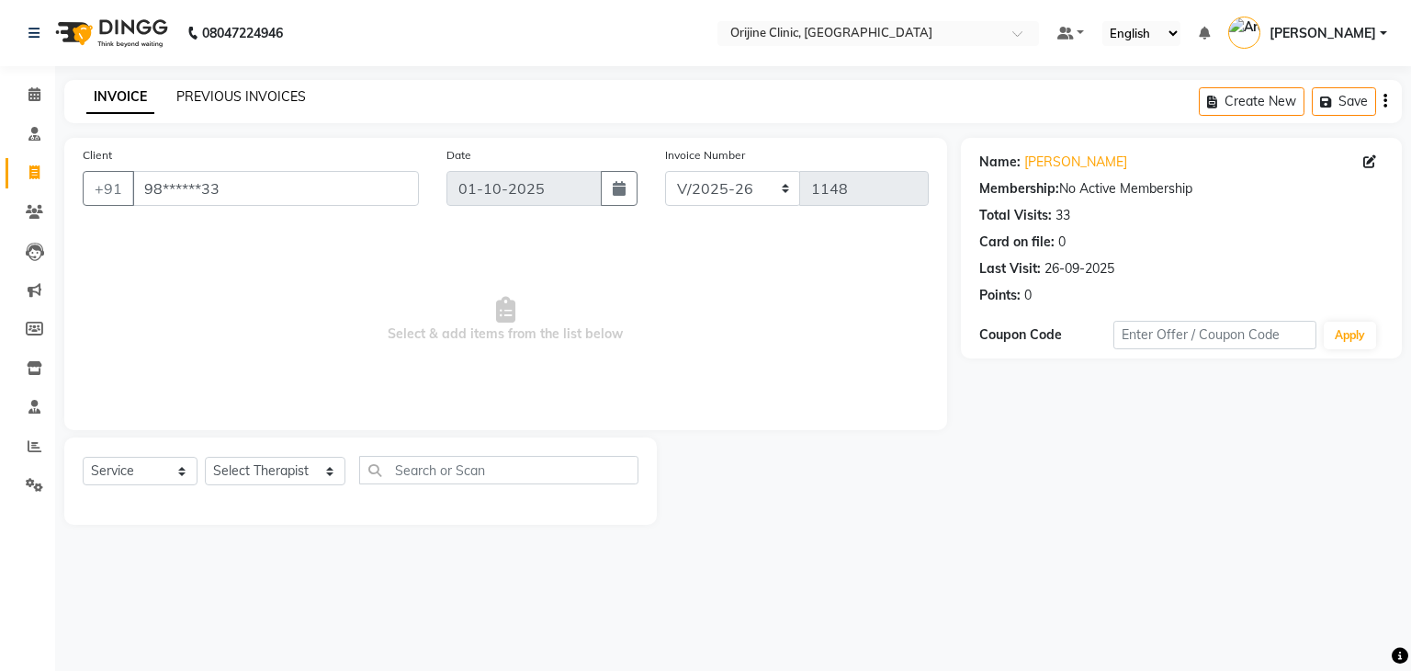
click at [291, 100] on link "PREVIOUS INVOICES" at bounding box center [241, 96] width 130 height 17
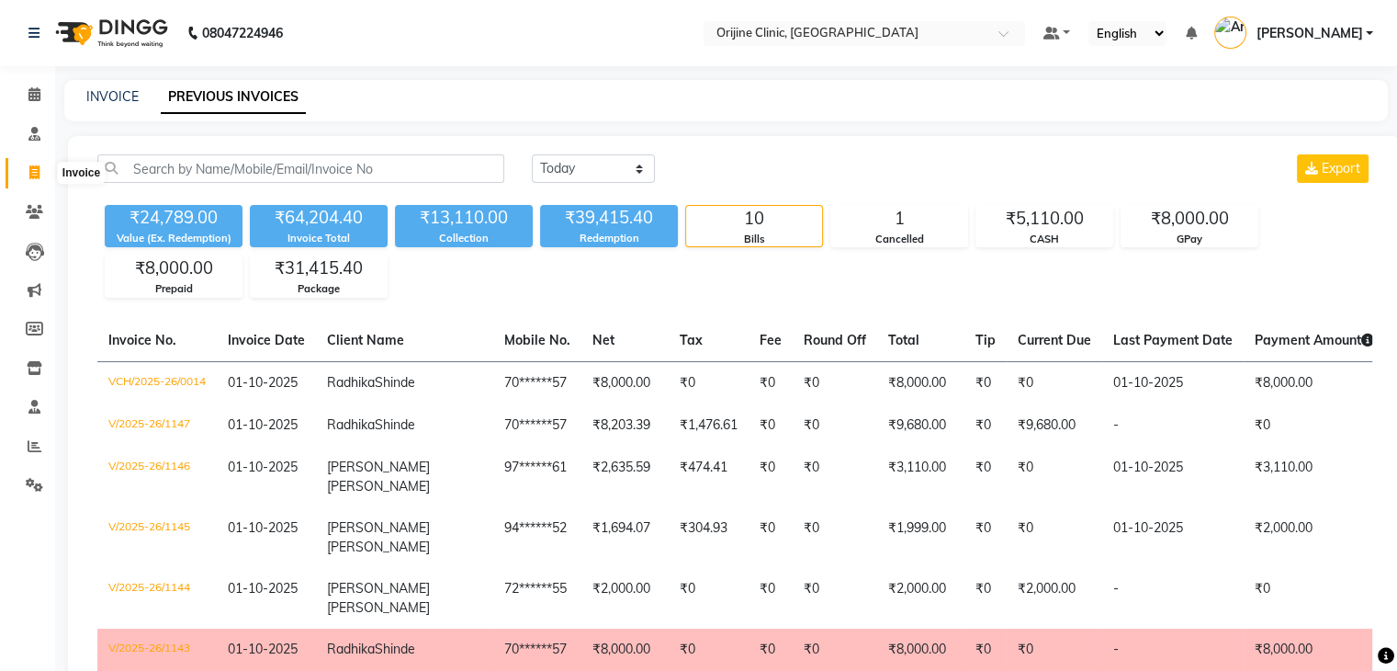
click at [36, 174] on icon at bounding box center [34, 172] width 10 height 14
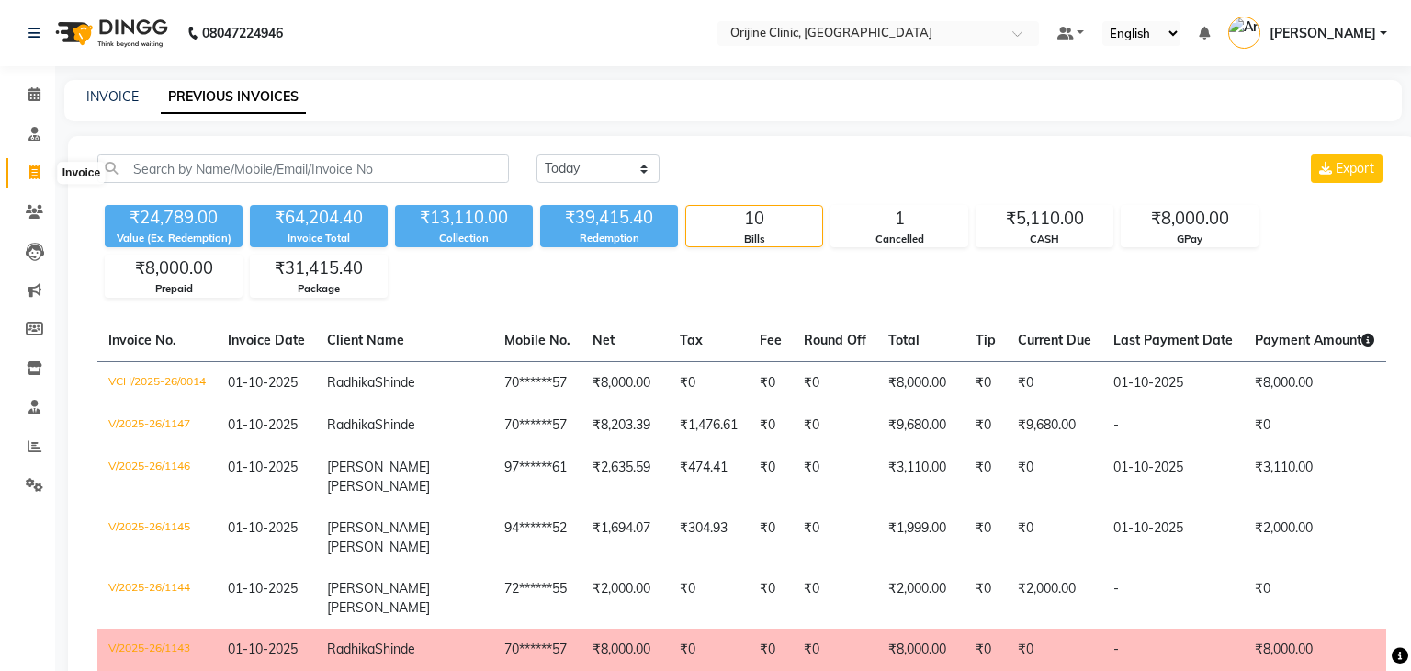
select select "702"
select select "service"
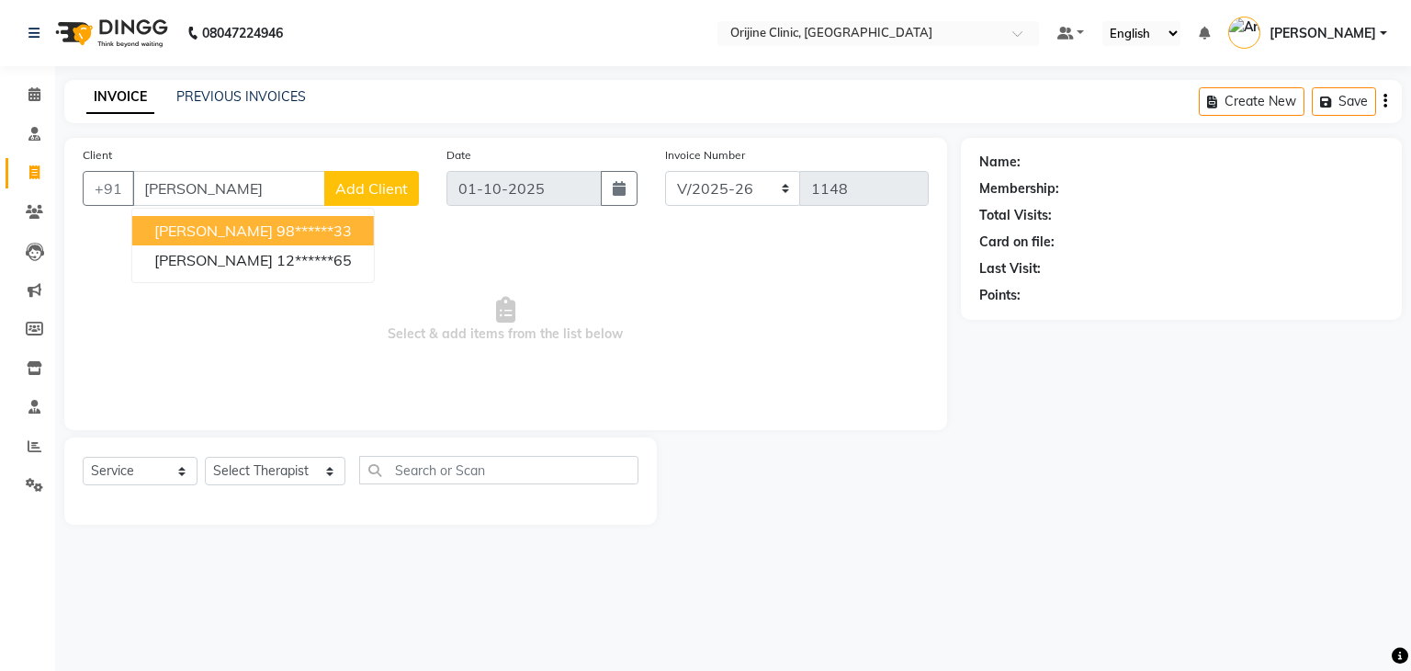
click at [279, 229] on ngb-highlight "98******33" at bounding box center [314, 230] width 75 height 18
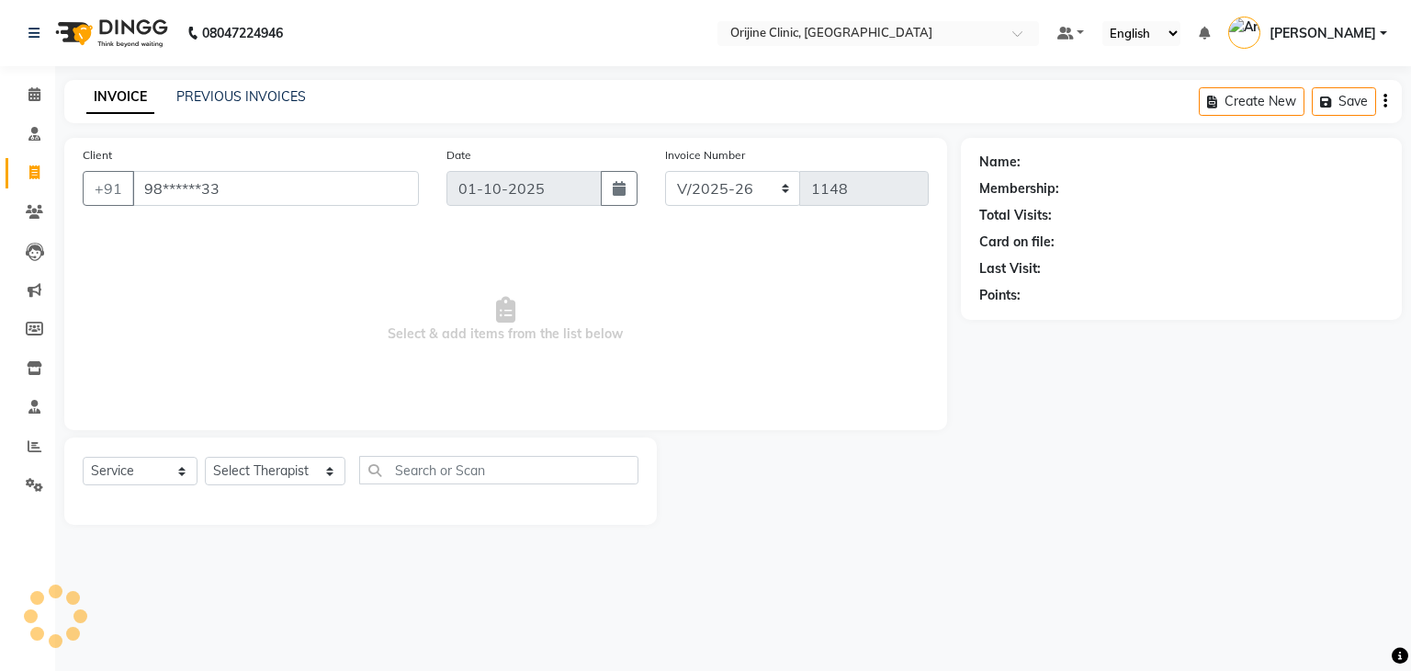
type input "98******33"
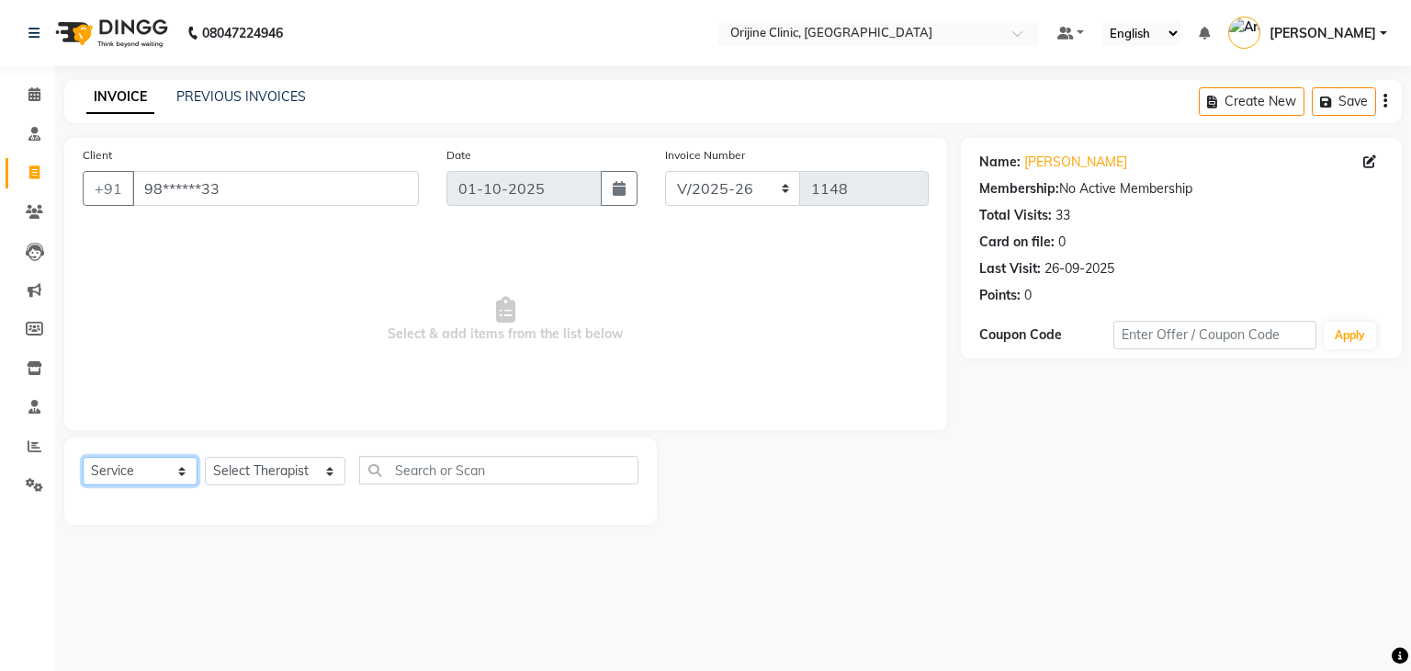
click at [142, 475] on select "Select Service Product Membership Package Voucher Prepaid Gift Card" at bounding box center [140, 471] width 115 height 28
select select "product"
click at [83, 458] on select "Select Service Product Membership Package Voucher Prepaid Gift Card" at bounding box center [140, 471] width 115 height 28
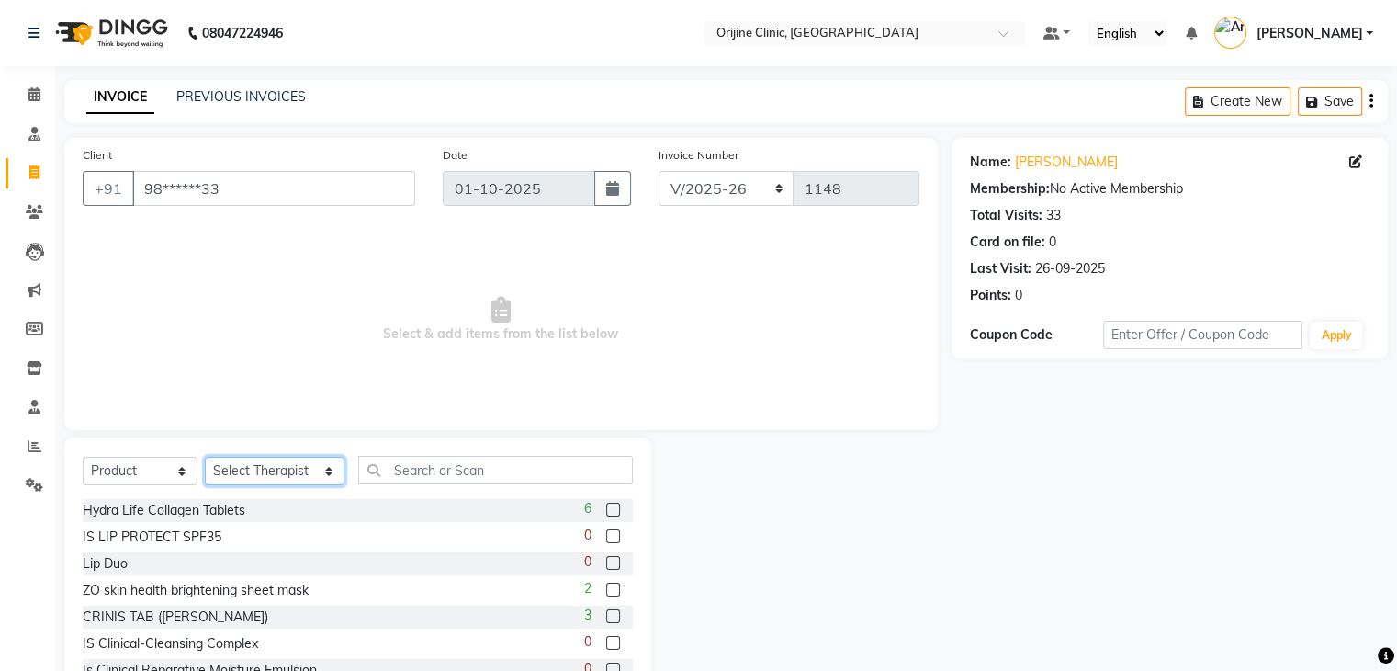
click at [252, 480] on select "Select Therapist [PERSON_NAME] [PERSON_NAME] [PERSON_NAME] Front Desk [PERSON_N…" at bounding box center [275, 471] width 140 height 28
select select "10775"
click at [205, 458] on select "Select Therapist [PERSON_NAME] [PERSON_NAME] [PERSON_NAME] Front Desk [PERSON_N…" at bounding box center [275, 471] width 140 height 28
click at [390, 464] on input "text" at bounding box center [495, 470] width 275 height 28
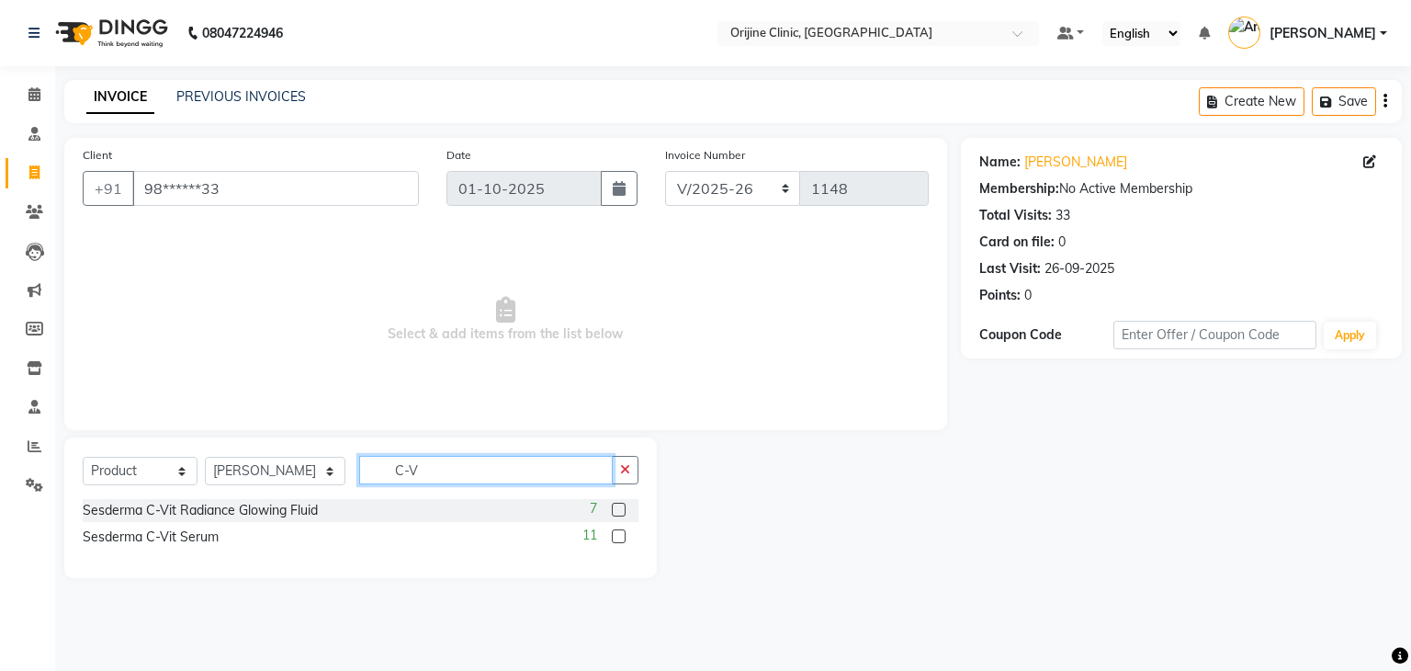
type input "C-V"
click at [621, 514] on label at bounding box center [619, 510] width 14 height 14
click at [621, 514] on input "checkbox" at bounding box center [618, 510] width 12 height 12
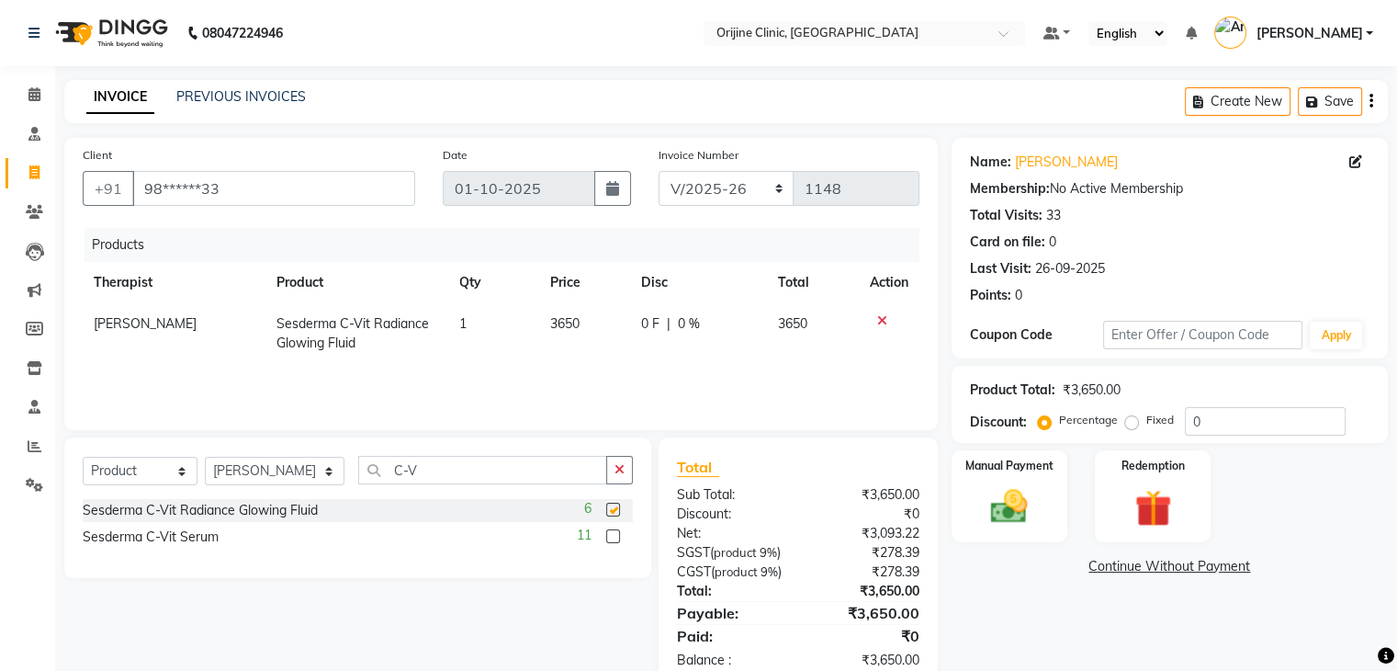
checkbox input "false"
drag, startPoint x: 401, startPoint y: 471, endPoint x: 252, endPoint y: 473, distance: 148.8
click at [252, 473] on div "Select Service Product Membership Package Voucher Prepaid Gift Card Select Ther…" at bounding box center [358, 477] width 550 height 43
type input "FOT"
click at [610, 538] on label at bounding box center [613, 536] width 14 height 14
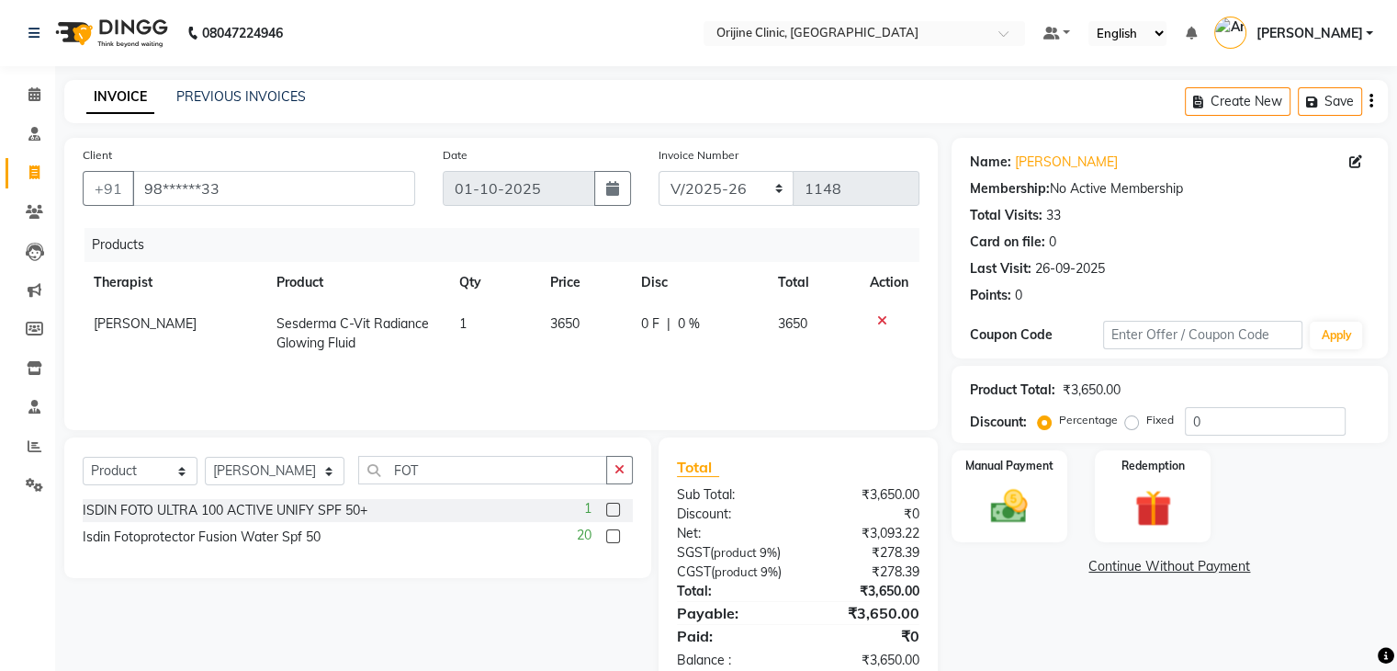
click at [610, 538] on input "checkbox" at bounding box center [612, 537] width 12 height 12
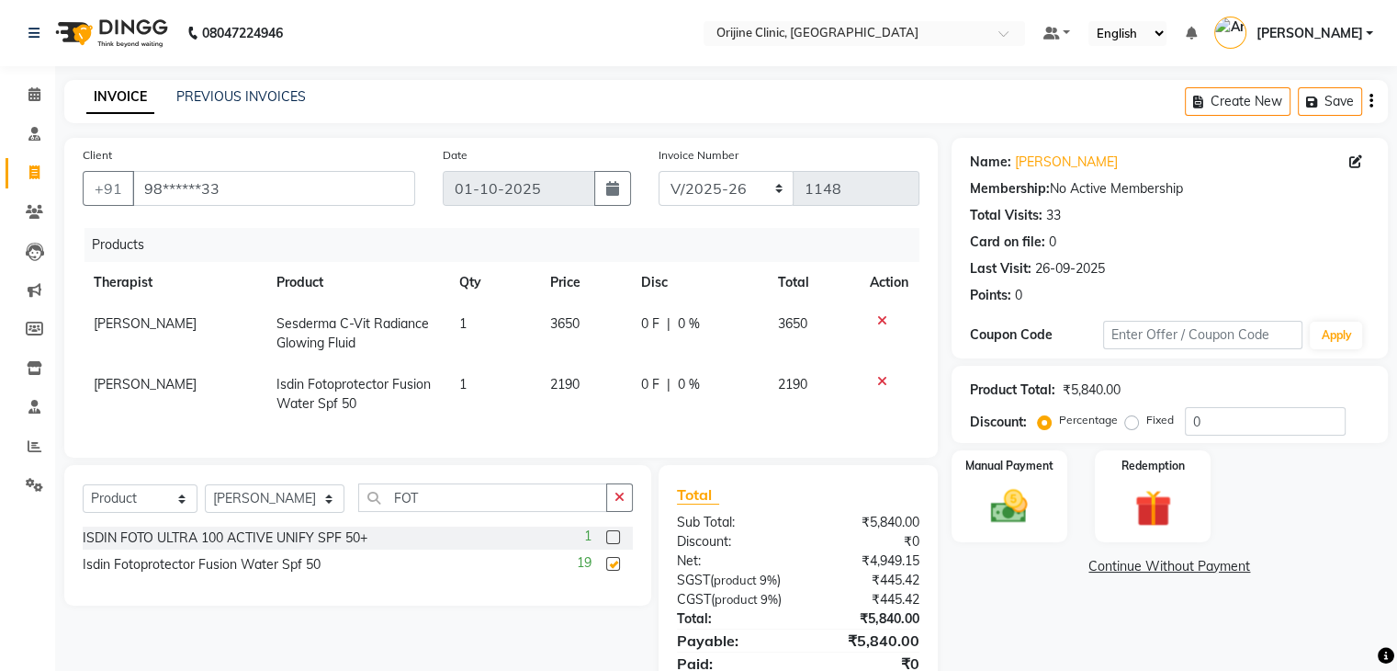
checkbox input "false"
drag, startPoint x: 432, startPoint y: 515, endPoint x: 220, endPoint y: 500, distance: 211.9
click at [220, 500] on div "Select Service Product Membership Package Voucher Prepaid Gift Card Select Ther…" at bounding box center [358, 504] width 550 height 43
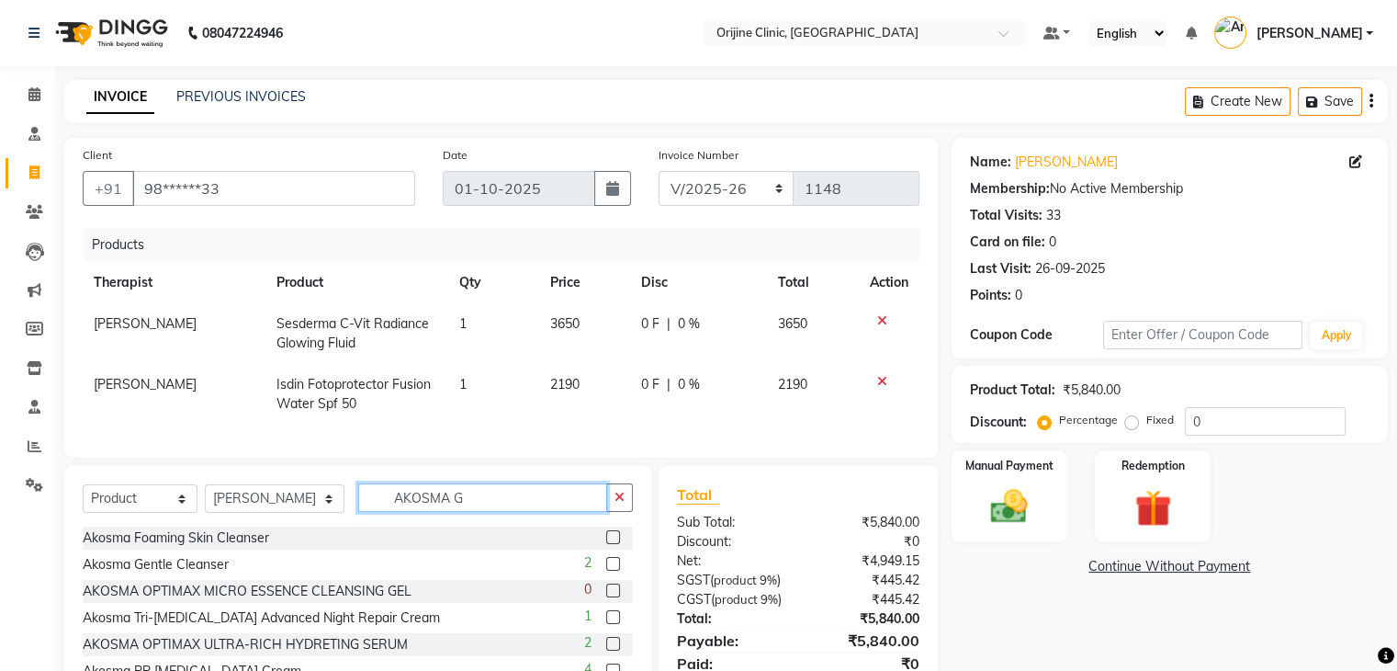
type input "AKOSMA G"
click at [609, 571] on label at bounding box center [613, 564] width 14 height 14
click at [609, 571] on input "checkbox" at bounding box center [612, 565] width 12 height 12
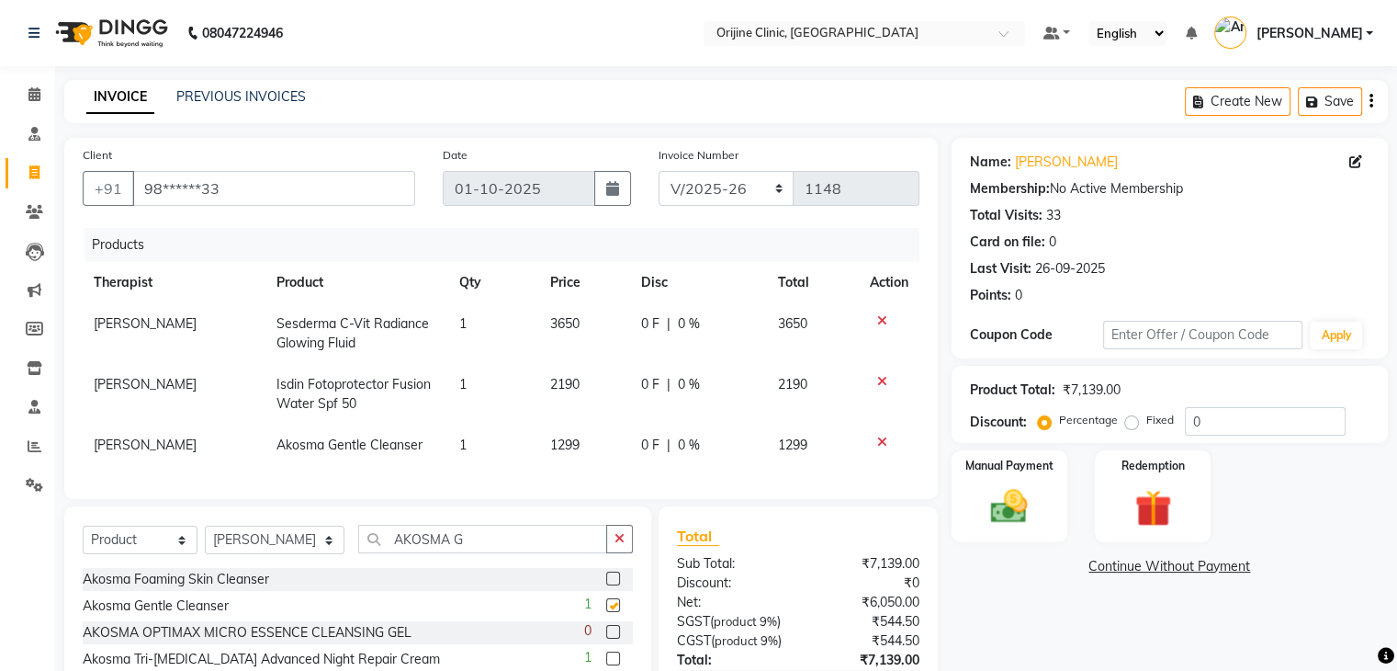
checkbox input "false"
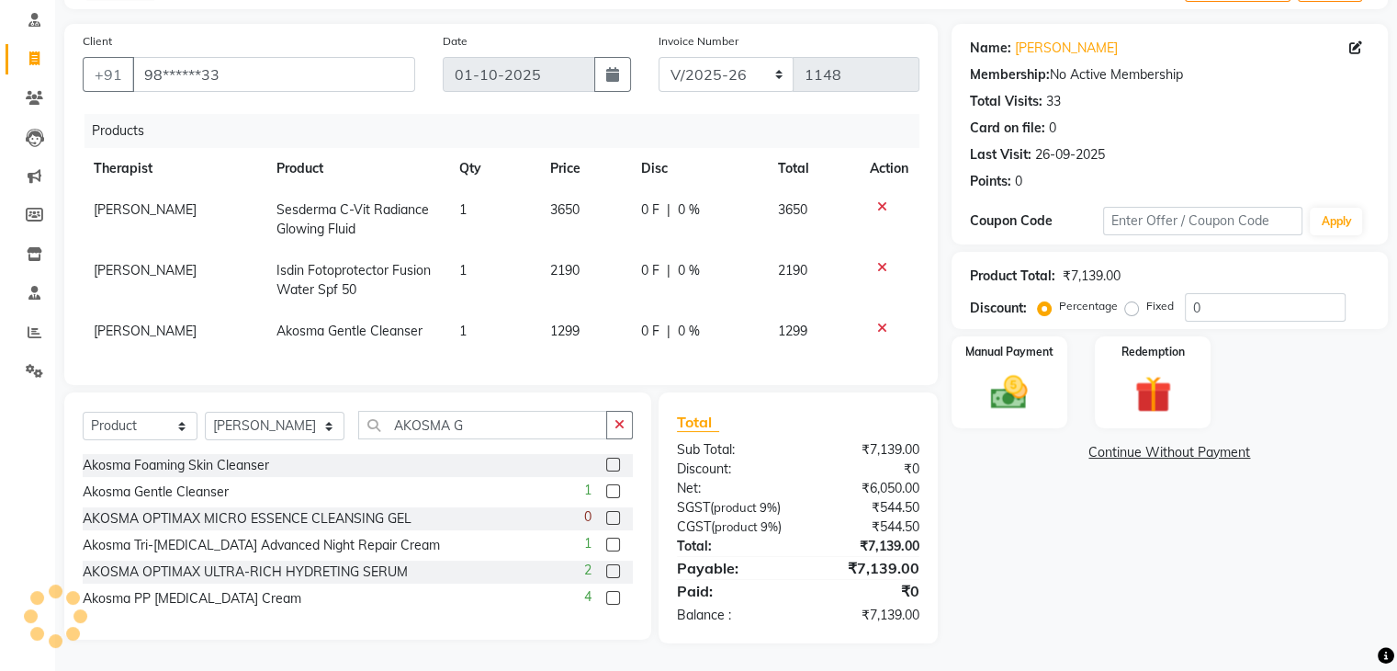
scroll to position [148, 0]
click at [992, 371] on img at bounding box center [1009, 393] width 62 height 44
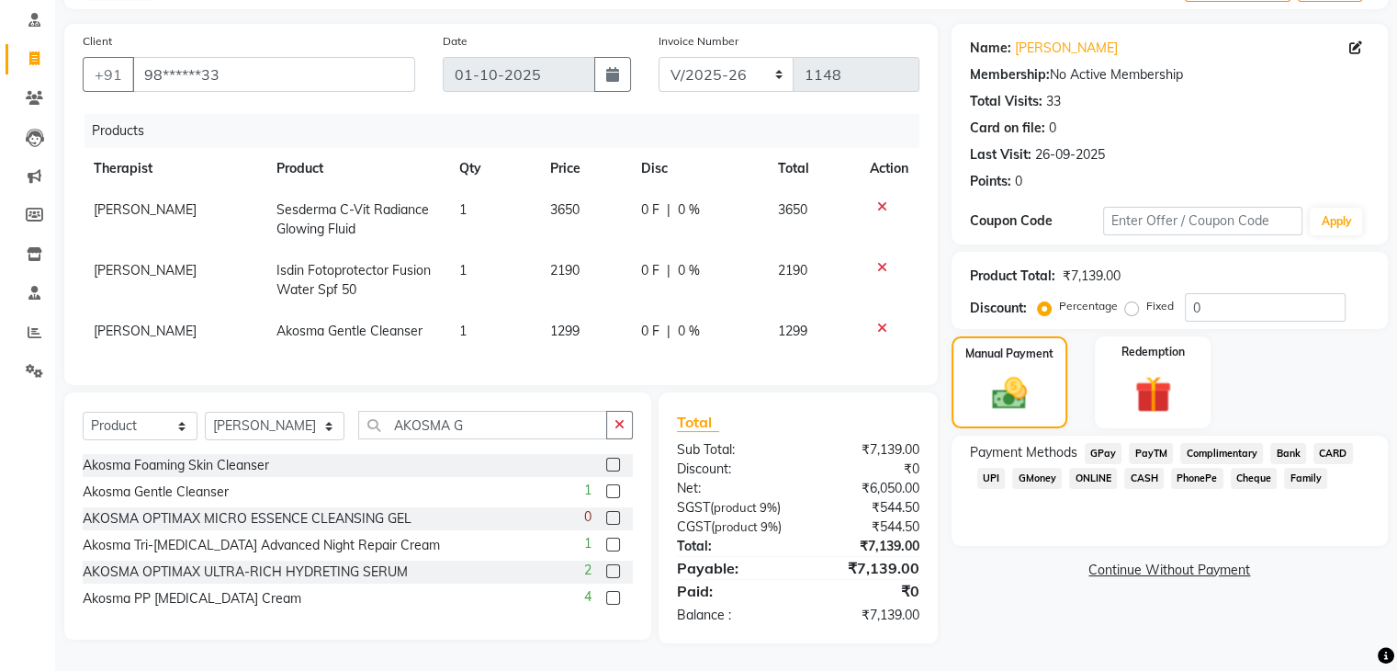
click at [1098, 443] on span "GPay" at bounding box center [1104, 453] width 38 height 21
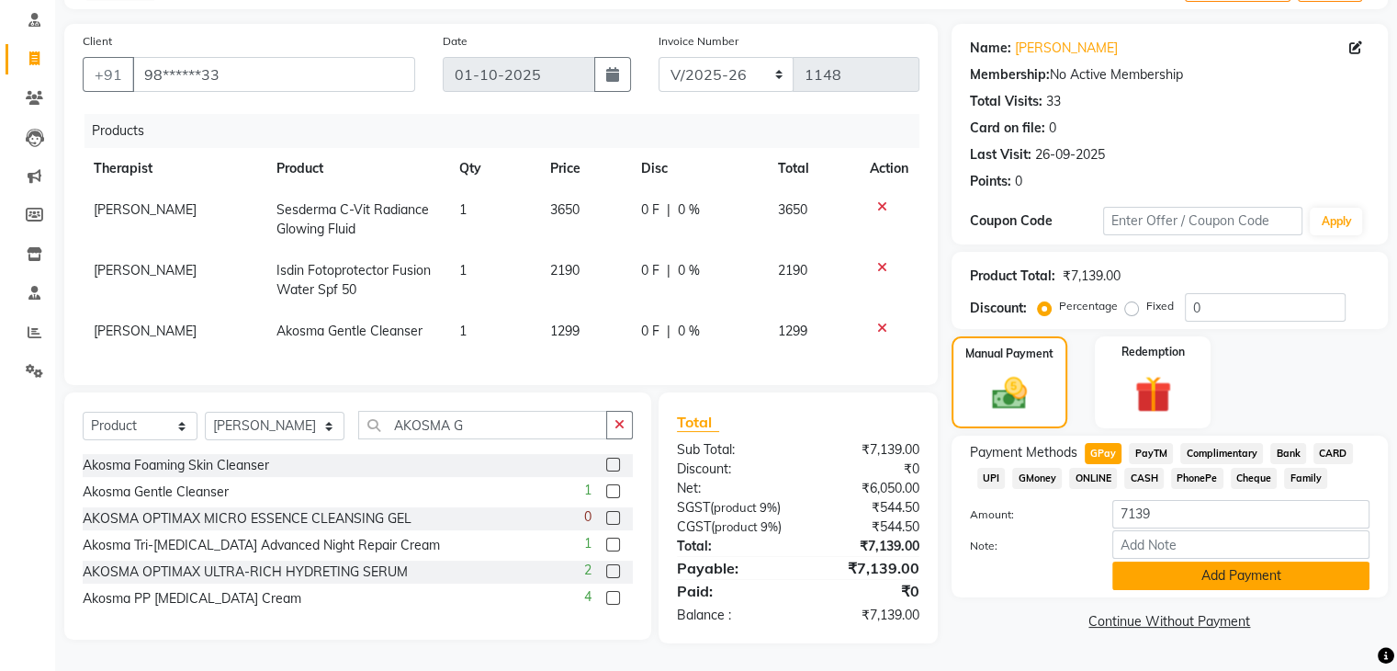
click at [1257, 561] on button "Add Payment" at bounding box center [1241, 575] width 257 height 28
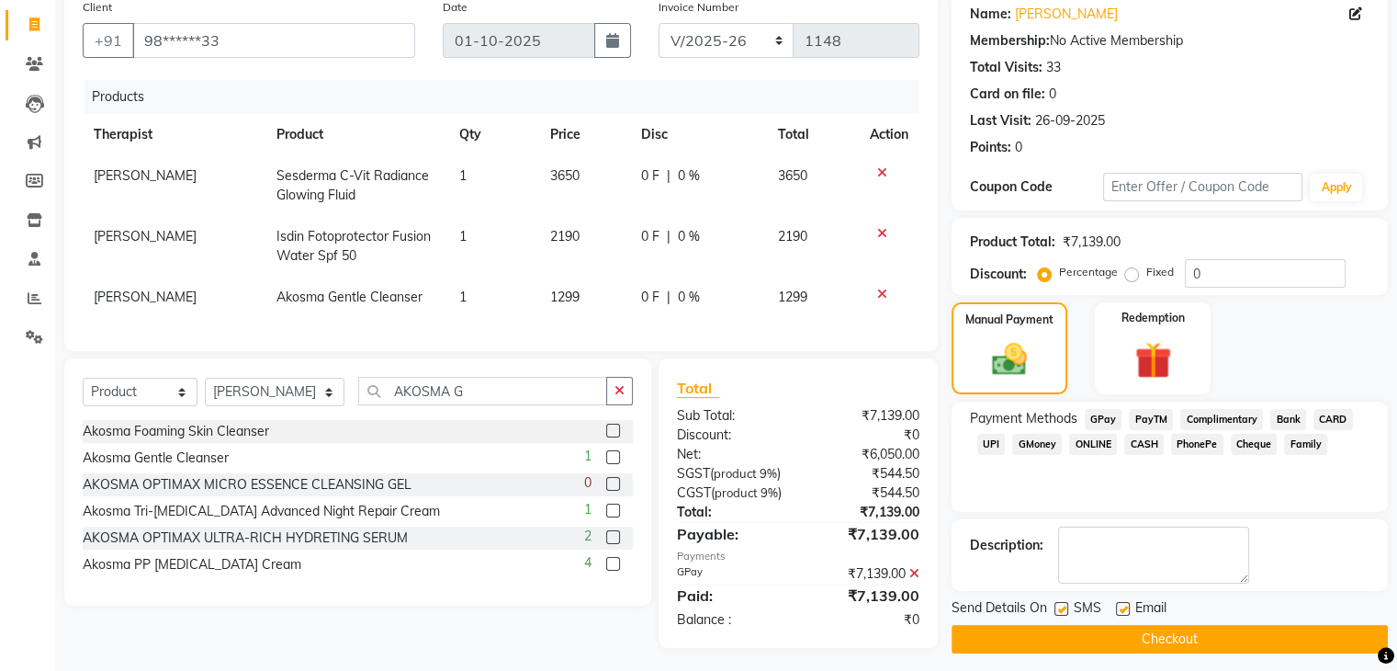
click at [1057, 609] on label at bounding box center [1062, 609] width 14 height 14
click at [1057, 609] on input "checkbox" at bounding box center [1061, 610] width 12 height 12
checkbox input "false"
click at [1117, 607] on label at bounding box center [1123, 609] width 14 height 14
click at [1117, 607] on input "checkbox" at bounding box center [1122, 610] width 12 height 12
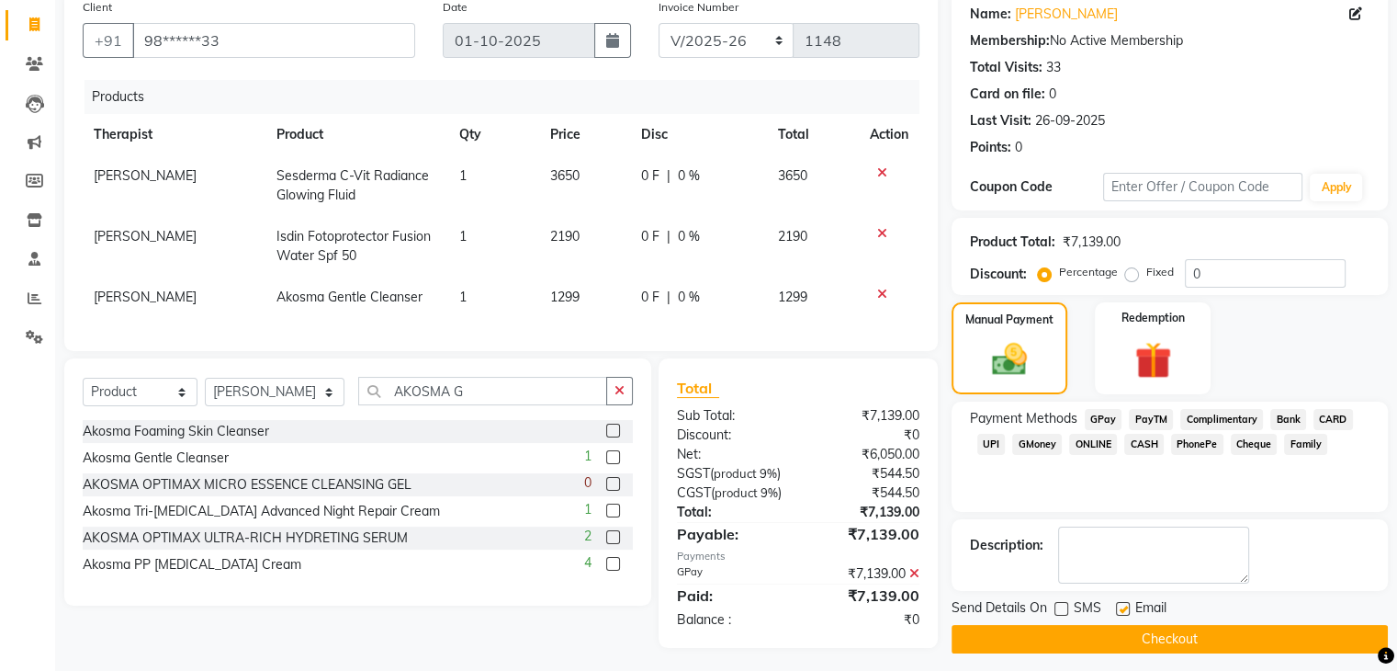
checkbox input "false"
click at [1129, 629] on button "Checkout" at bounding box center [1170, 639] width 436 height 28
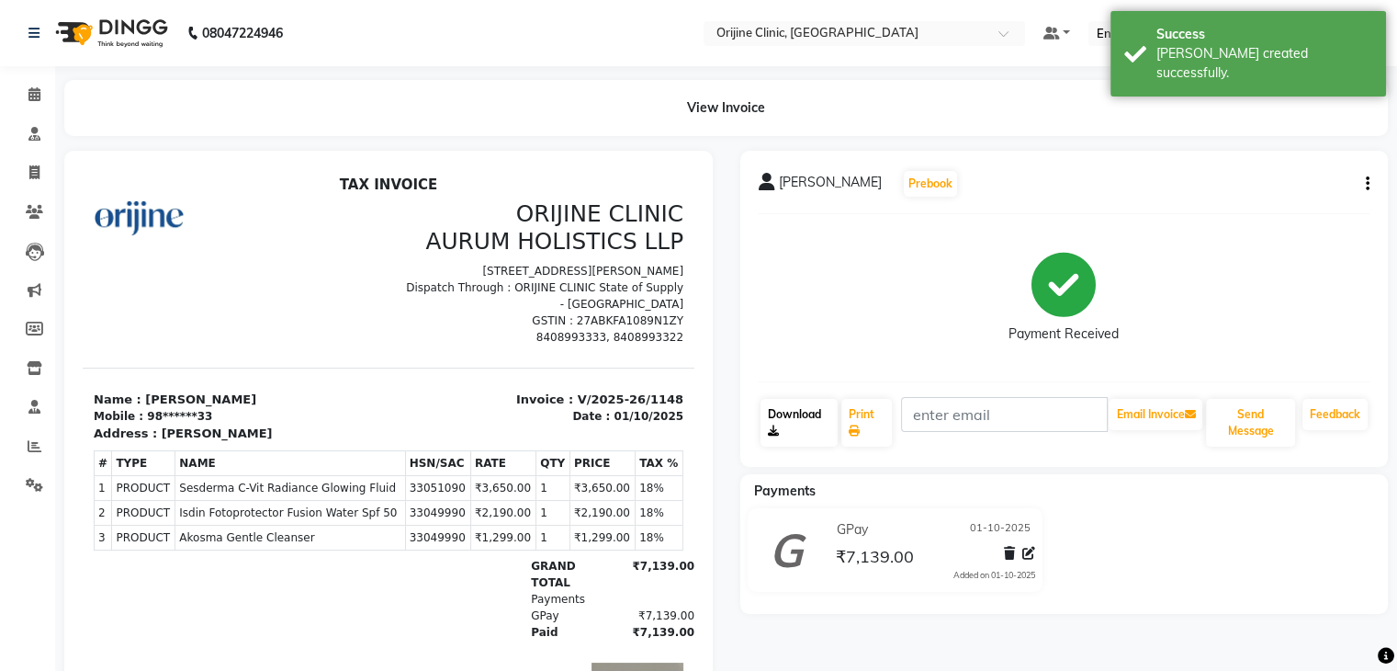
click at [783, 435] on link "Download" at bounding box center [800, 423] width 78 height 48
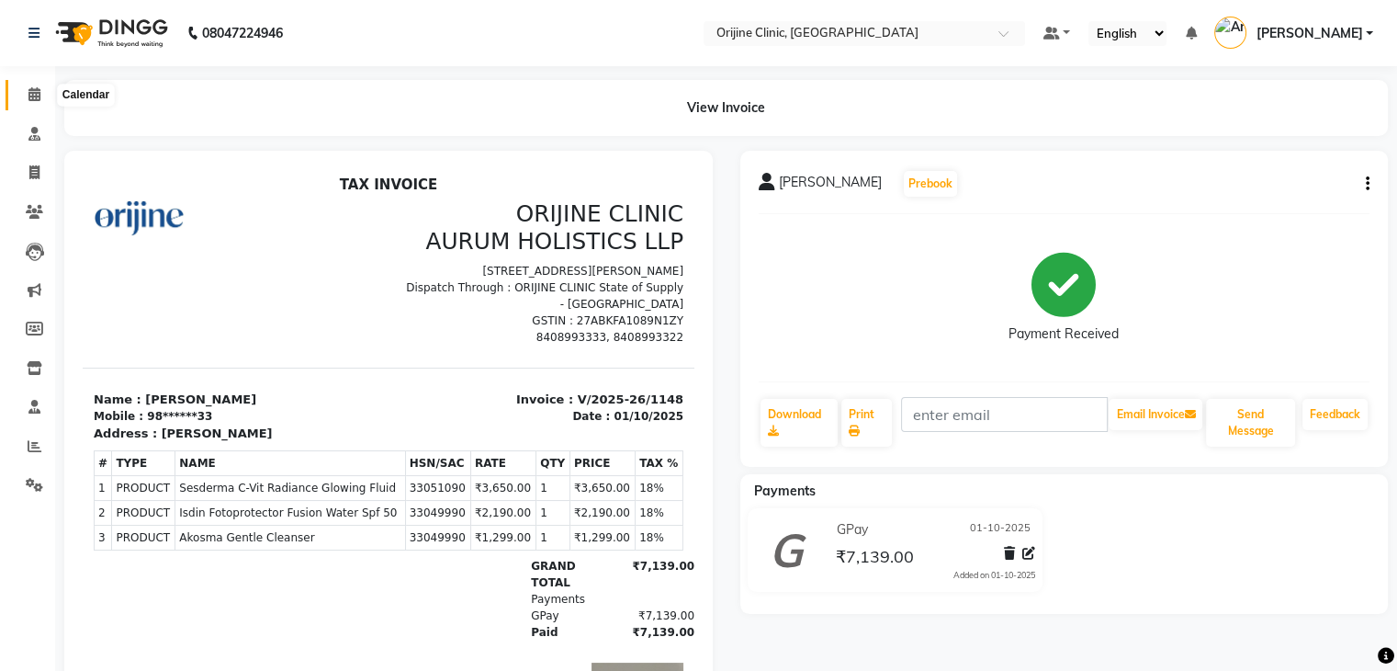
click at [34, 96] on icon at bounding box center [34, 94] width 12 height 14
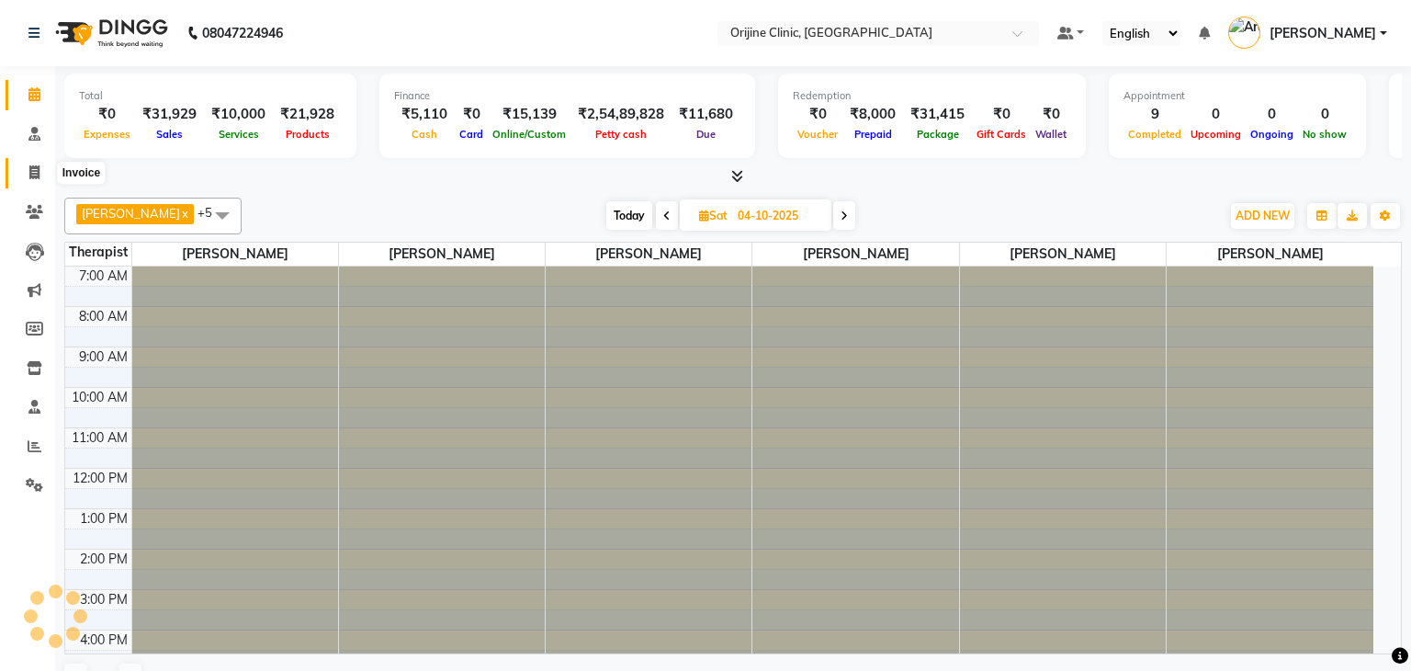
click at [27, 167] on span at bounding box center [34, 173] width 32 height 21
select select "702"
select select "service"
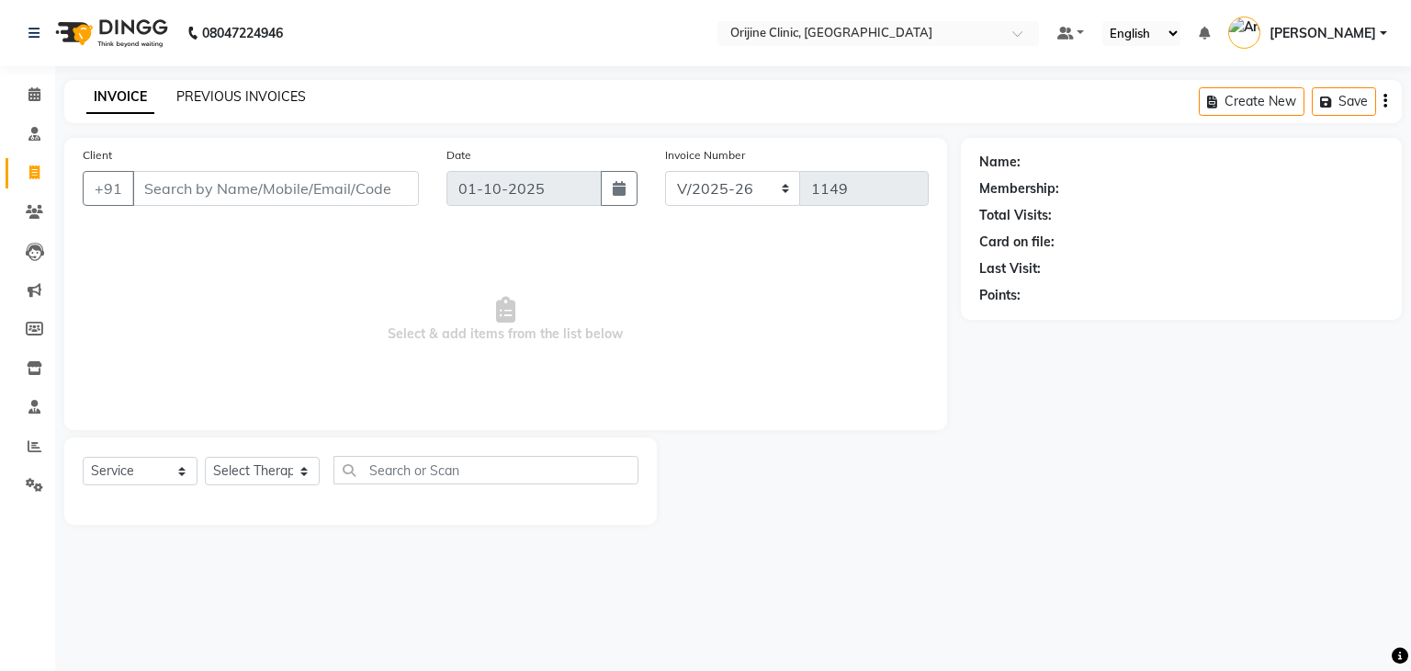
click at [272, 94] on link "PREVIOUS INVOICES" at bounding box center [241, 96] width 130 height 17
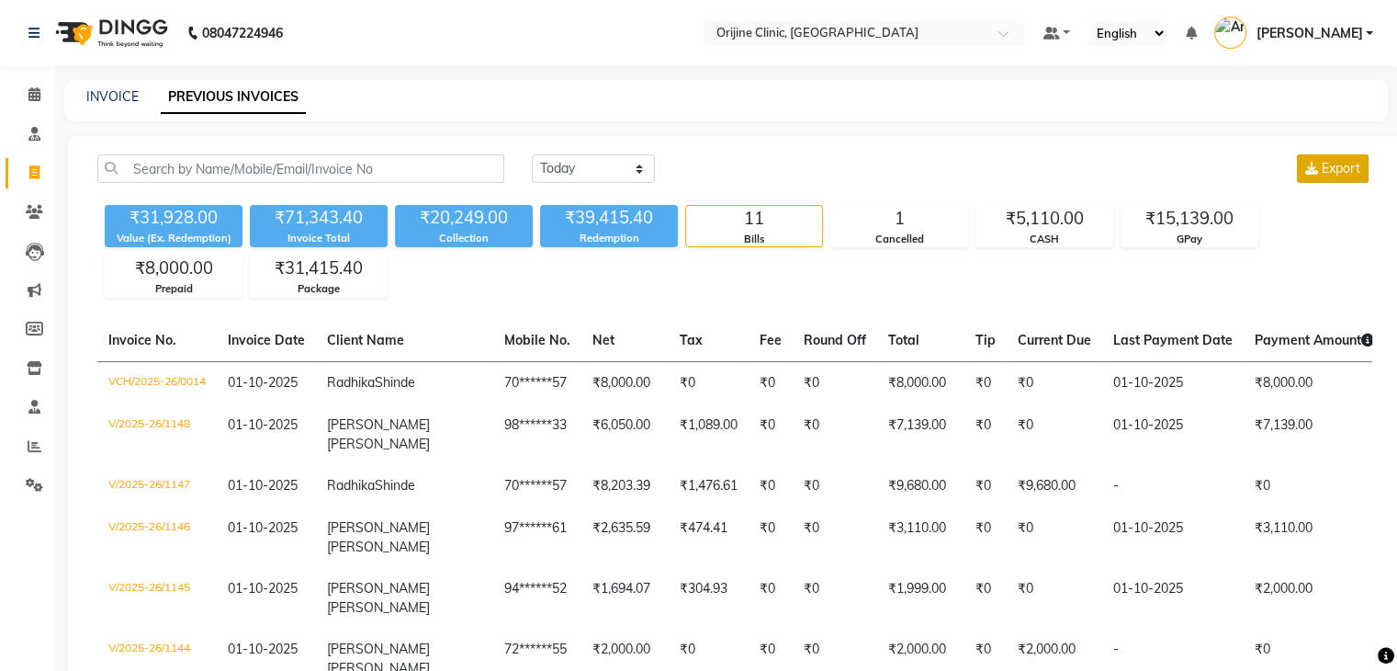
click at [1338, 164] on span "Export" at bounding box center [1341, 168] width 39 height 17
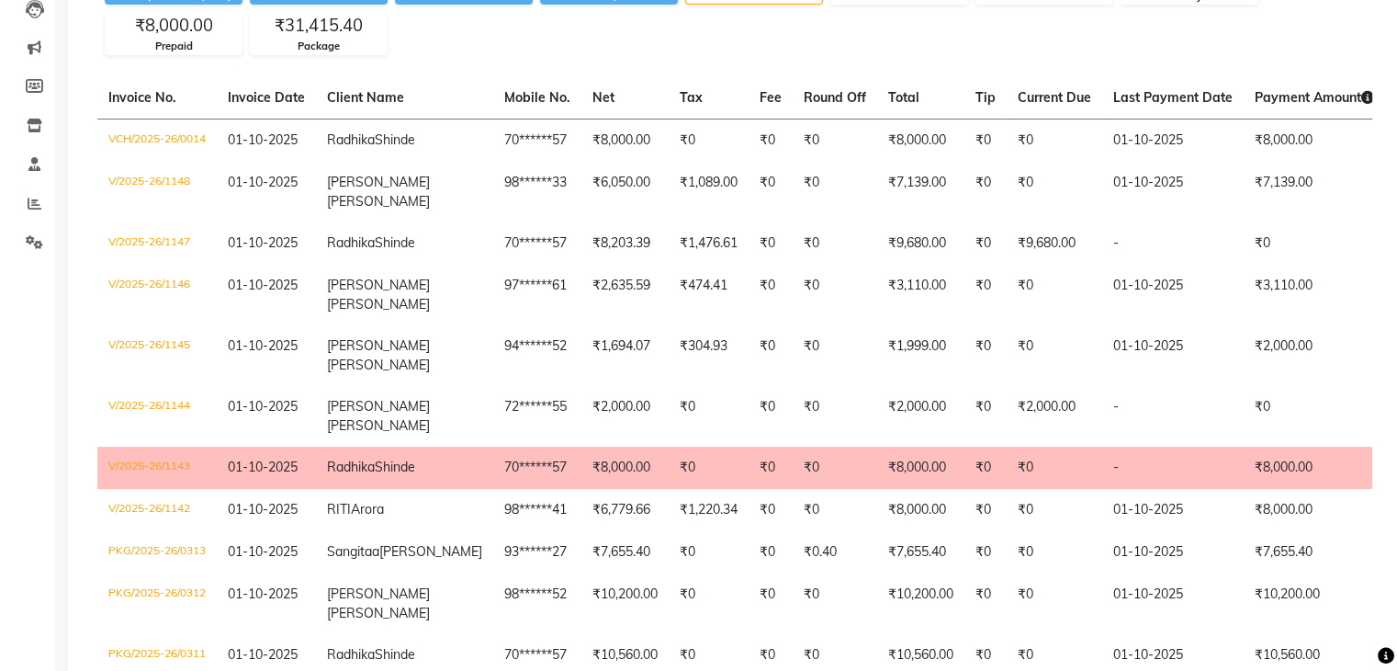
scroll to position [246, 0]
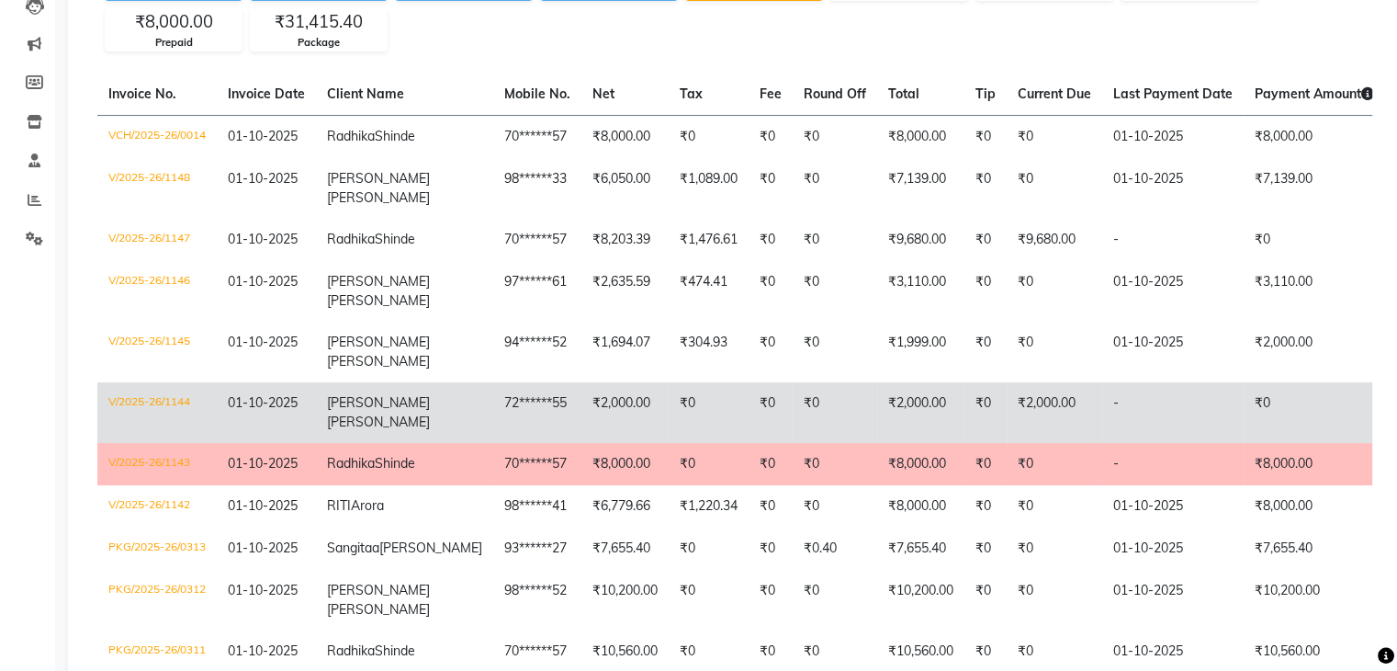
click at [173, 433] on td "V/2025-26/1144" at bounding box center [156, 412] width 119 height 61
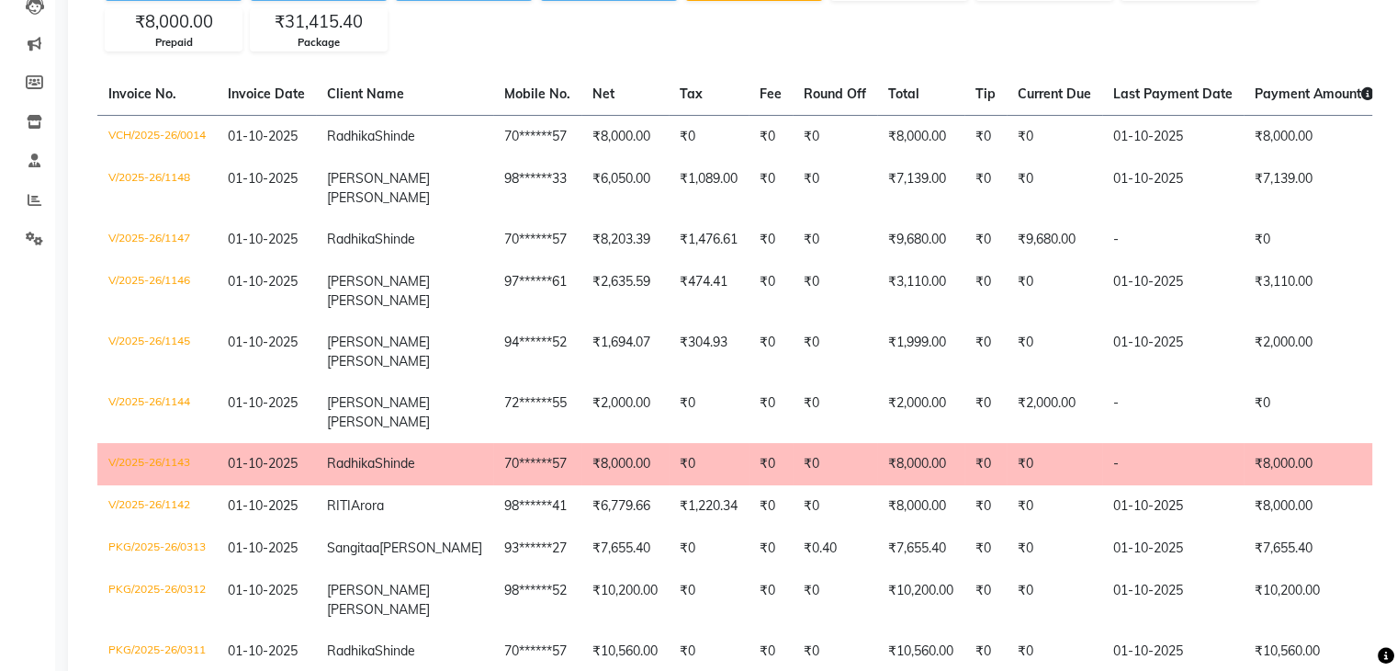
scroll to position [0, 0]
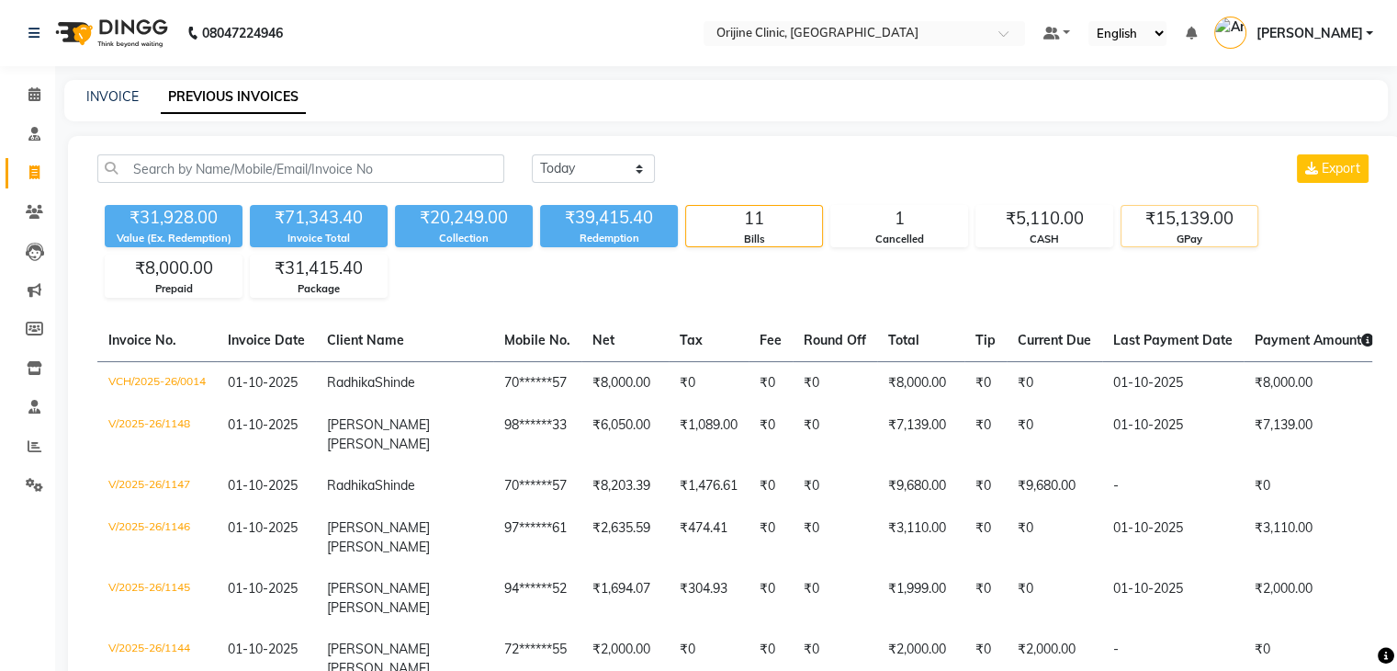
click at [1184, 217] on div "₹15,139.00" at bounding box center [1190, 219] width 136 height 26
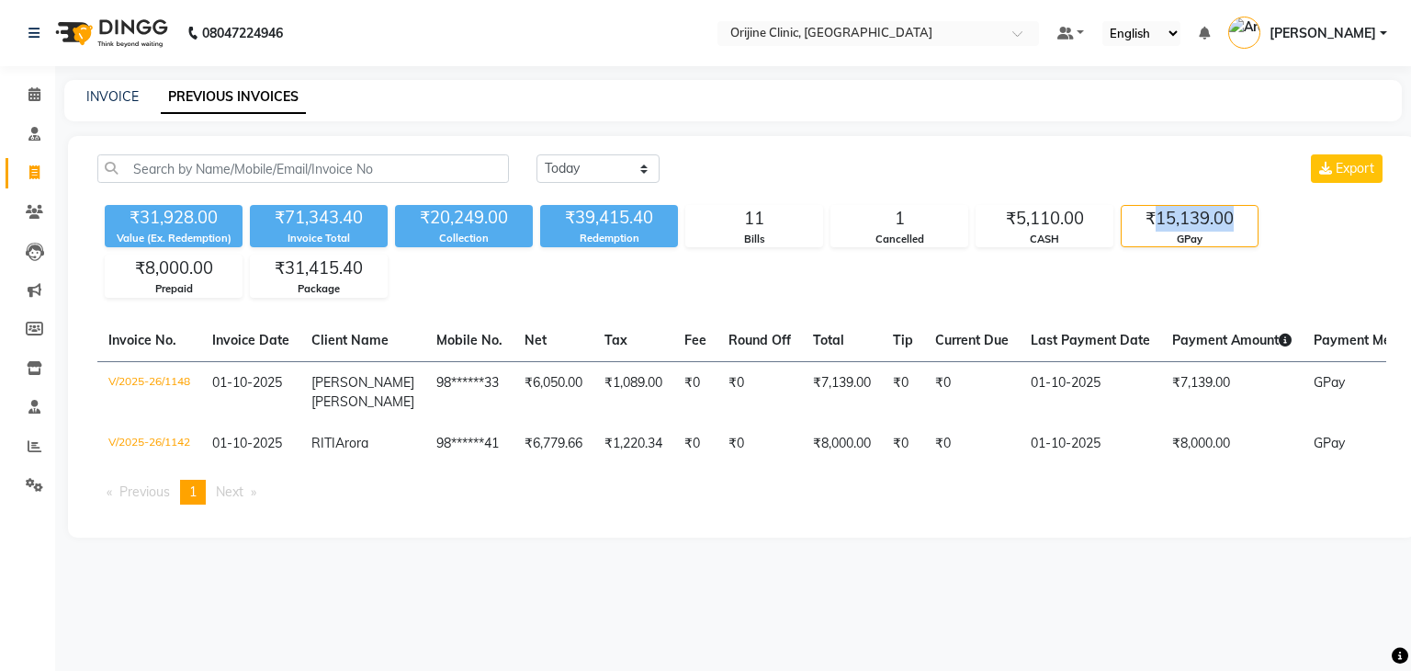
click at [1184, 217] on div "₹15,139.00" at bounding box center [1190, 219] width 136 height 26
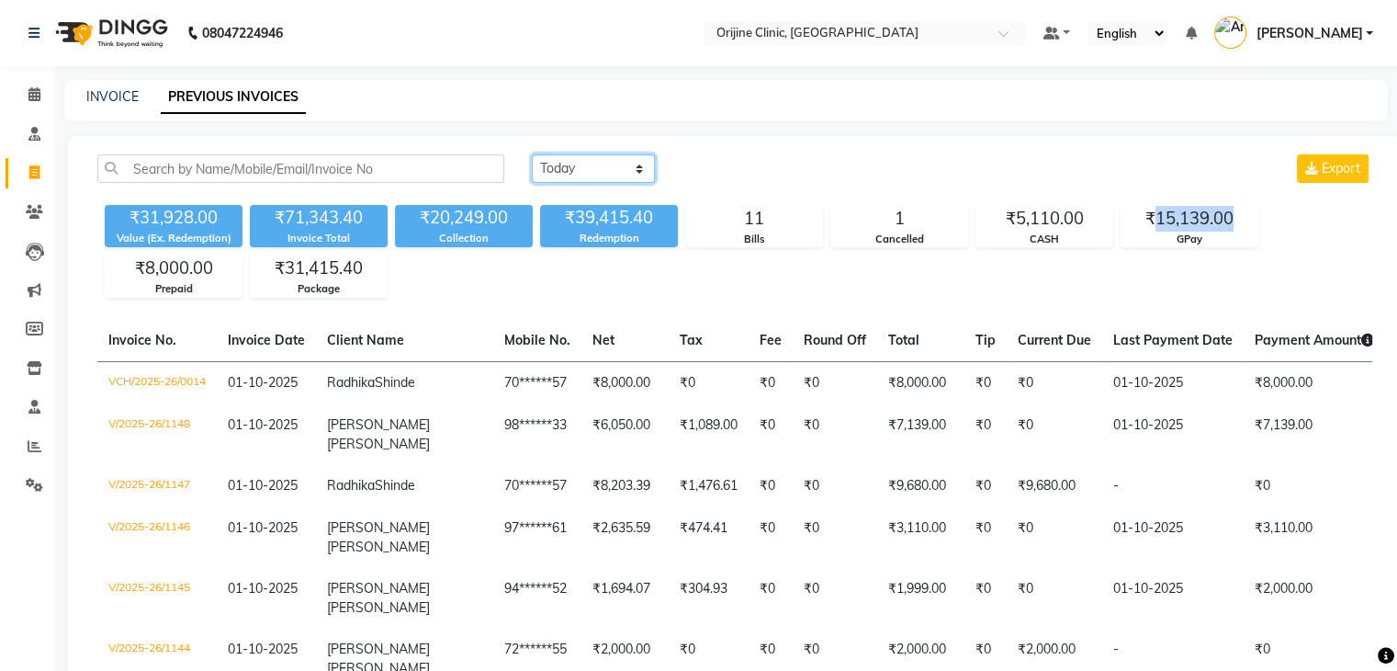
click at [565, 166] on select "[DATE] [DATE] Custom Range" at bounding box center [593, 168] width 123 height 28
click at [532, 154] on select "[DATE] [DATE] Custom Range" at bounding box center [593, 168] width 123 height 28
click at [734, 174] on div "[DATE] [DATE] Custom Range Export" at bounding box center [952, 168] width 841 height 28
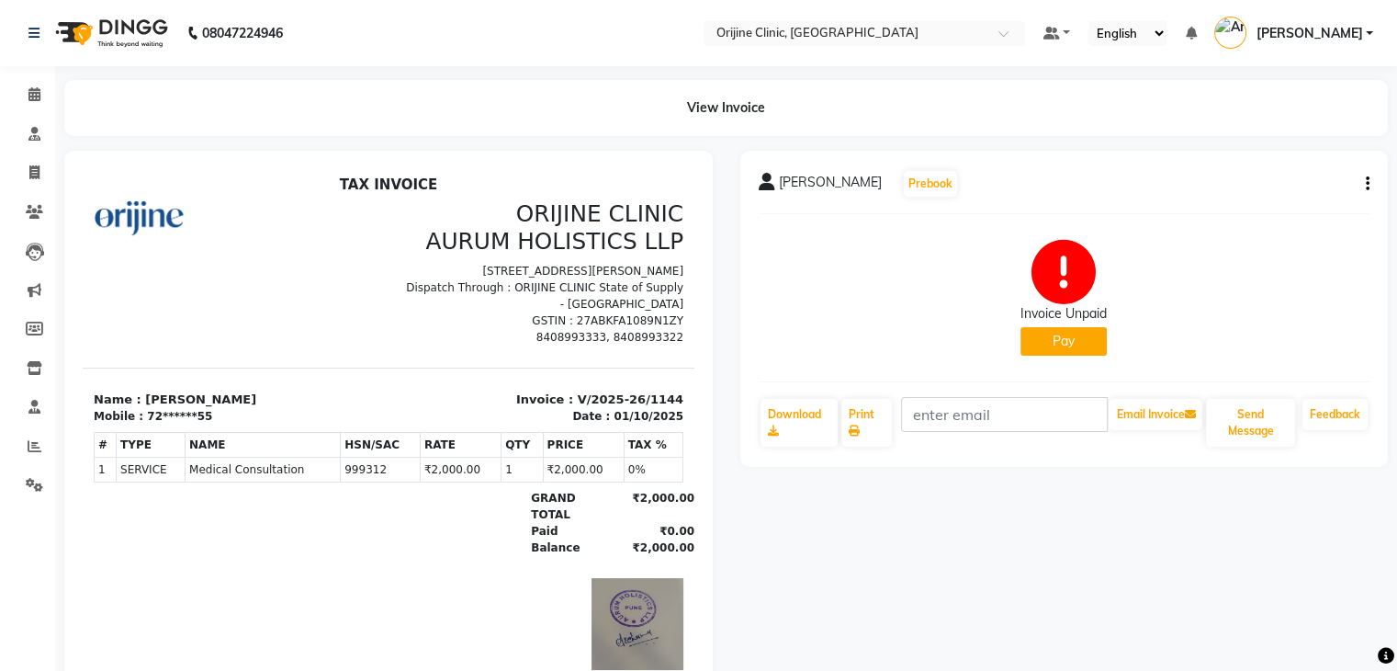
click at [1063, 346] on button "Pay" at bounding box center [1064, 341] width 86 height 28
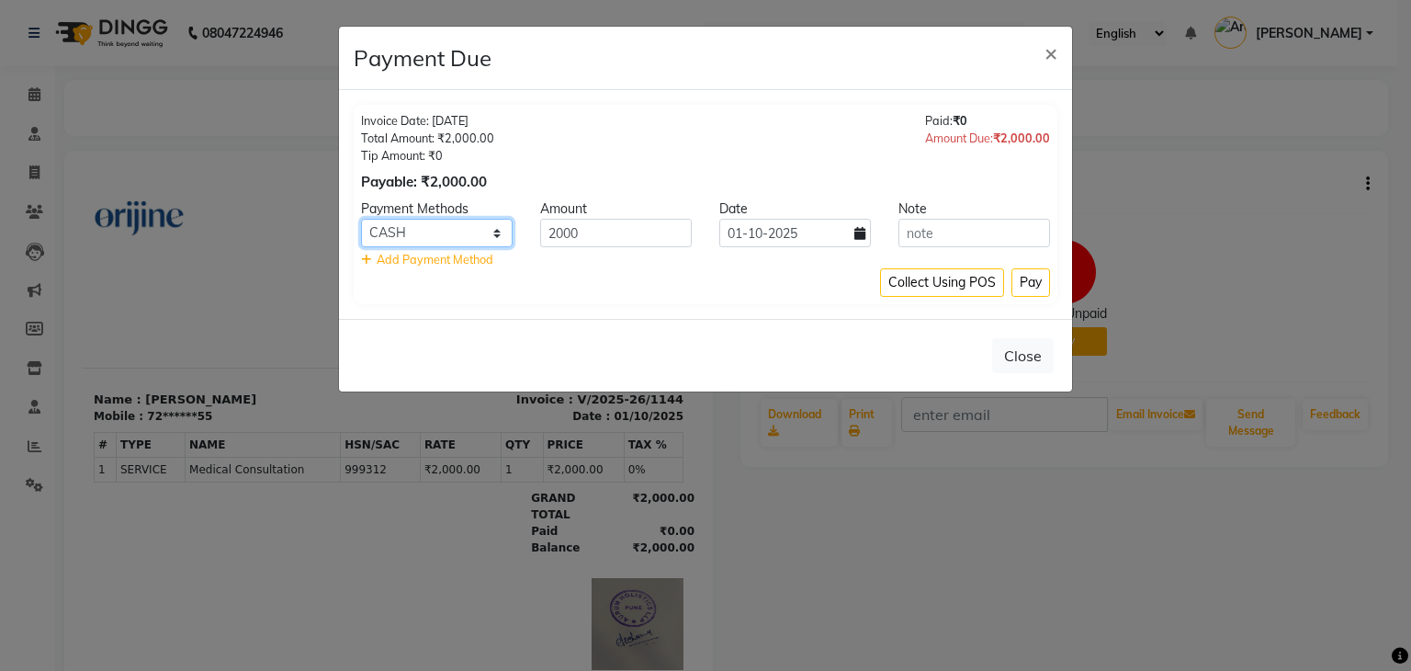
click at [447, 236] on select "GPay PayTM Complimentary Bank CARD UPI GMoney ONLINE CASH PhonePe Cheque Family" at bounding box center [437, 233] width 152 height 28
select select "2"
click at [361, 219] on select "GPay PayTM Complimentary Bank CARD UPI GMoney ONLINE CASH PhonePe Cheque Family" at bounding box center [437, 233] width 152 height 28
click at [1042, 283] on button "Pay" at bounding box center [1030, 282] width 39 height 28
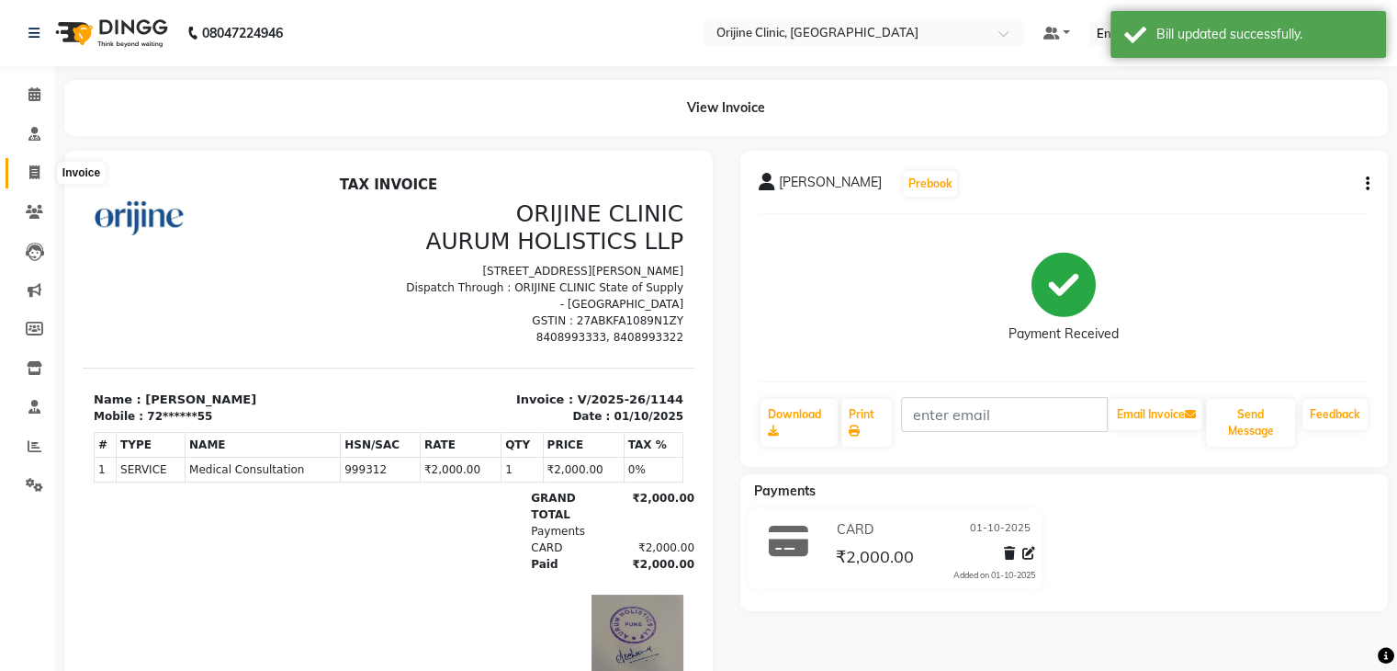
click at [40, 171] on span at bounding box center [34, 173] width 32 height 21
select select "702"
select select "service"
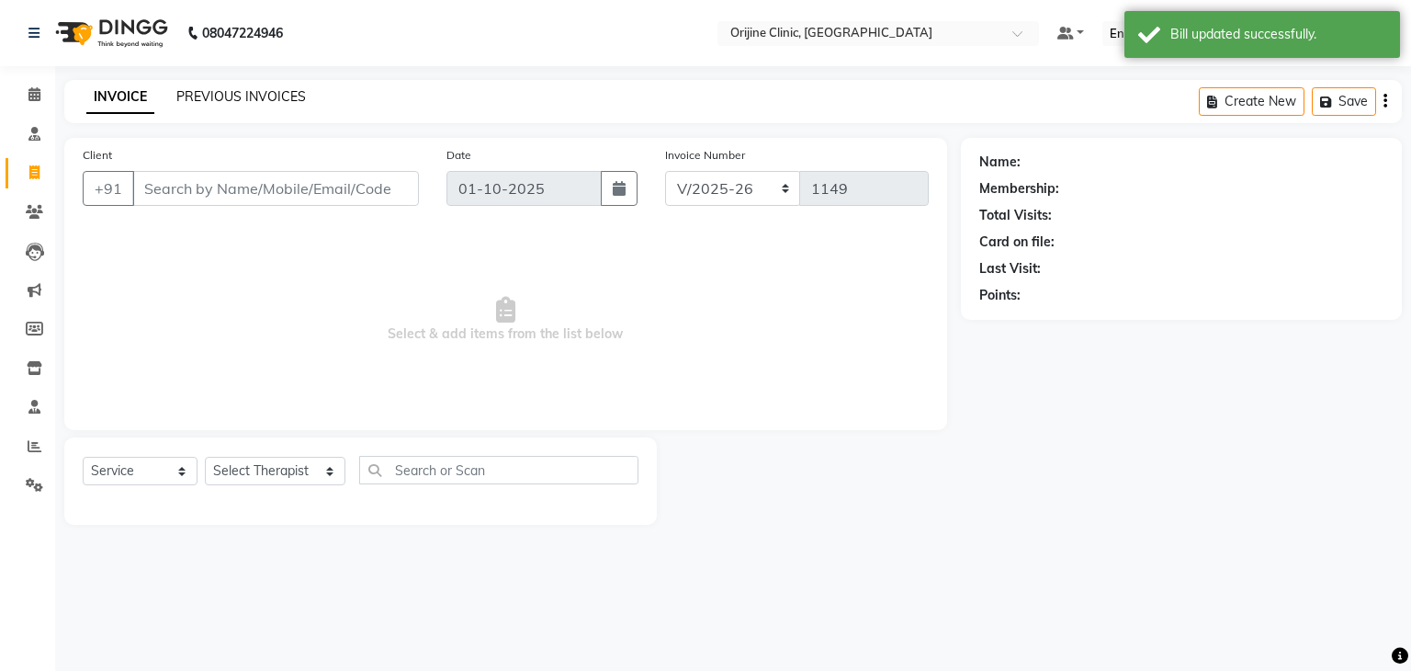
click at [234, 95] on link "PREVIOUS INVOICES" at bounding box center [241, 96] width 130 height 17
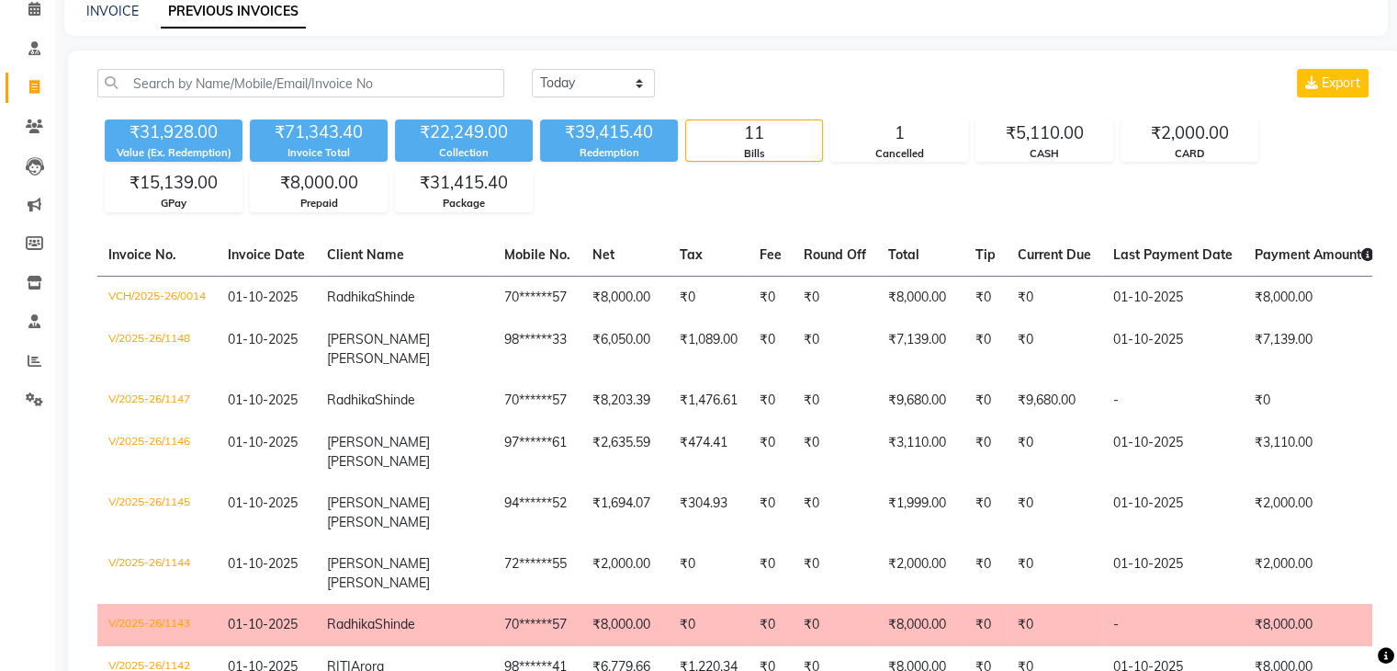
scroll to position [88, 0]
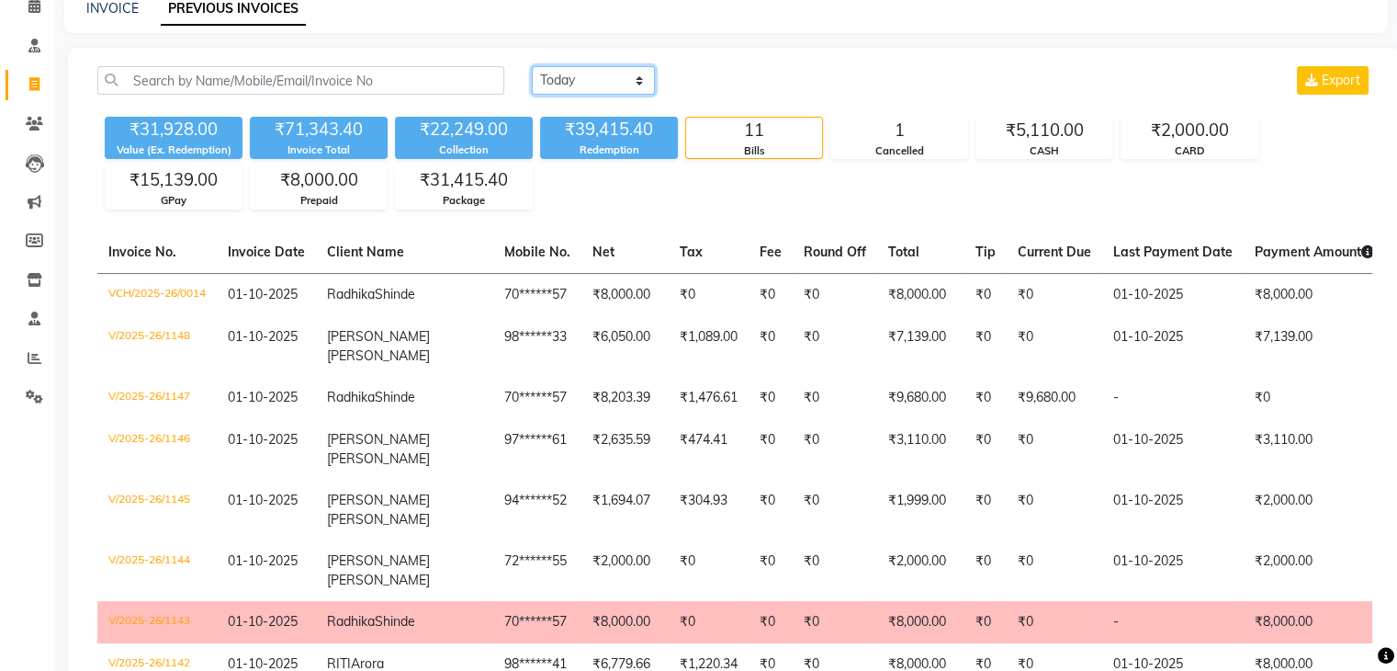
click at [558, 78] on select "Today Yesterday Custom Range" at bounding box center [593, 80] width 123 height 28
select select "range"
click at [532, 66] on select "Today Yesterday Custom Range" at bounding box center [593, 80] width 123 height 28
click at [29, 124] on icon at bounding box center [34, 124] width 17 height 14
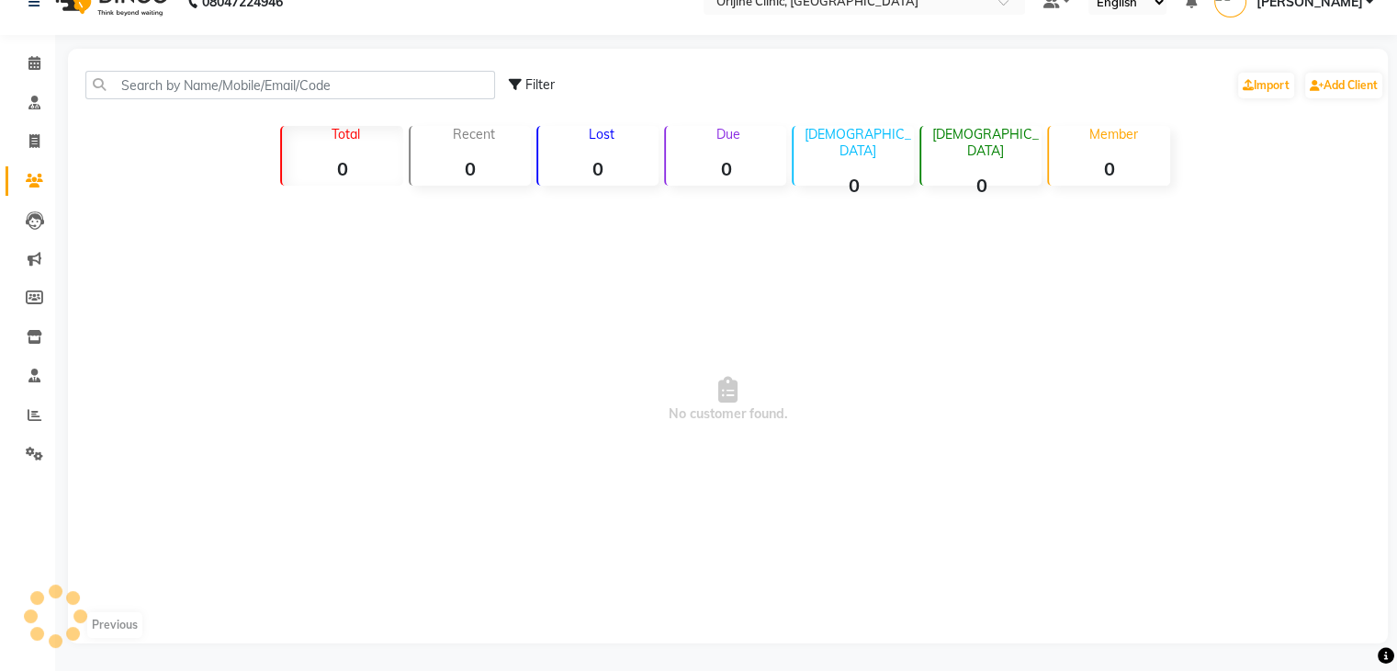
scroll to position [88, 0]
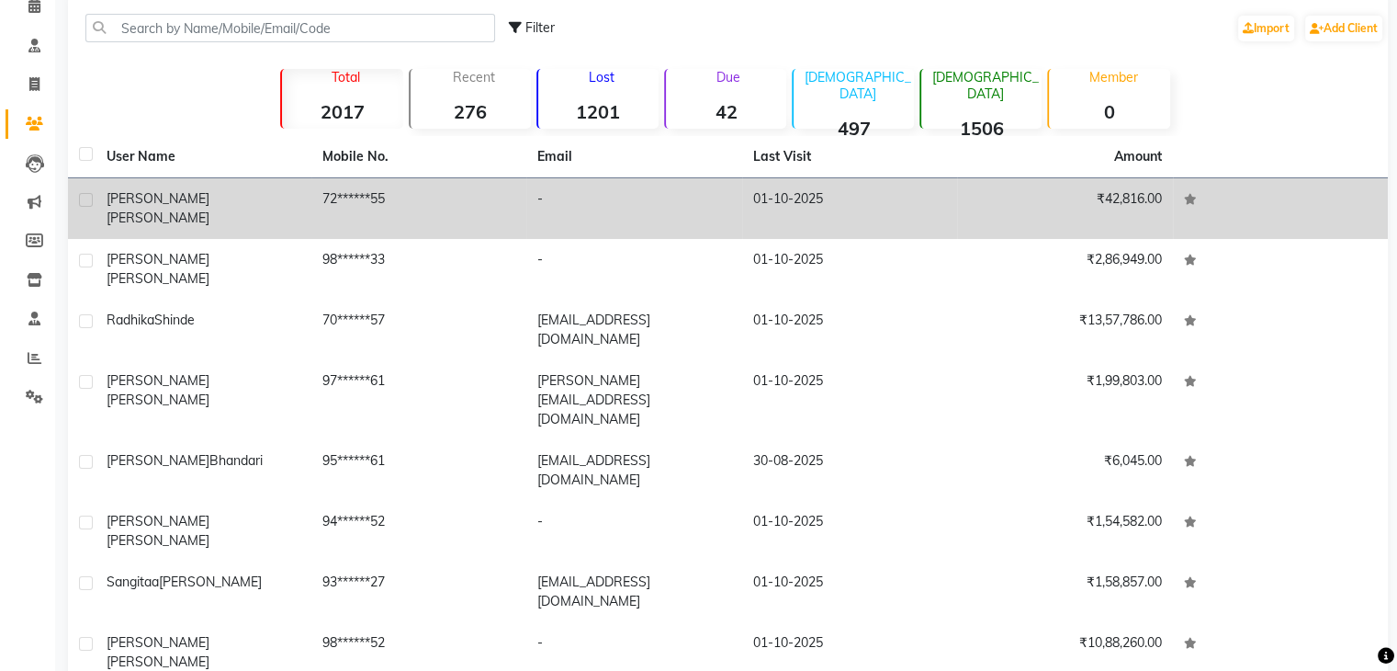
click at [222, 197] on div "Gina baharani" at bounding box center [204, 208] width 194 height 39
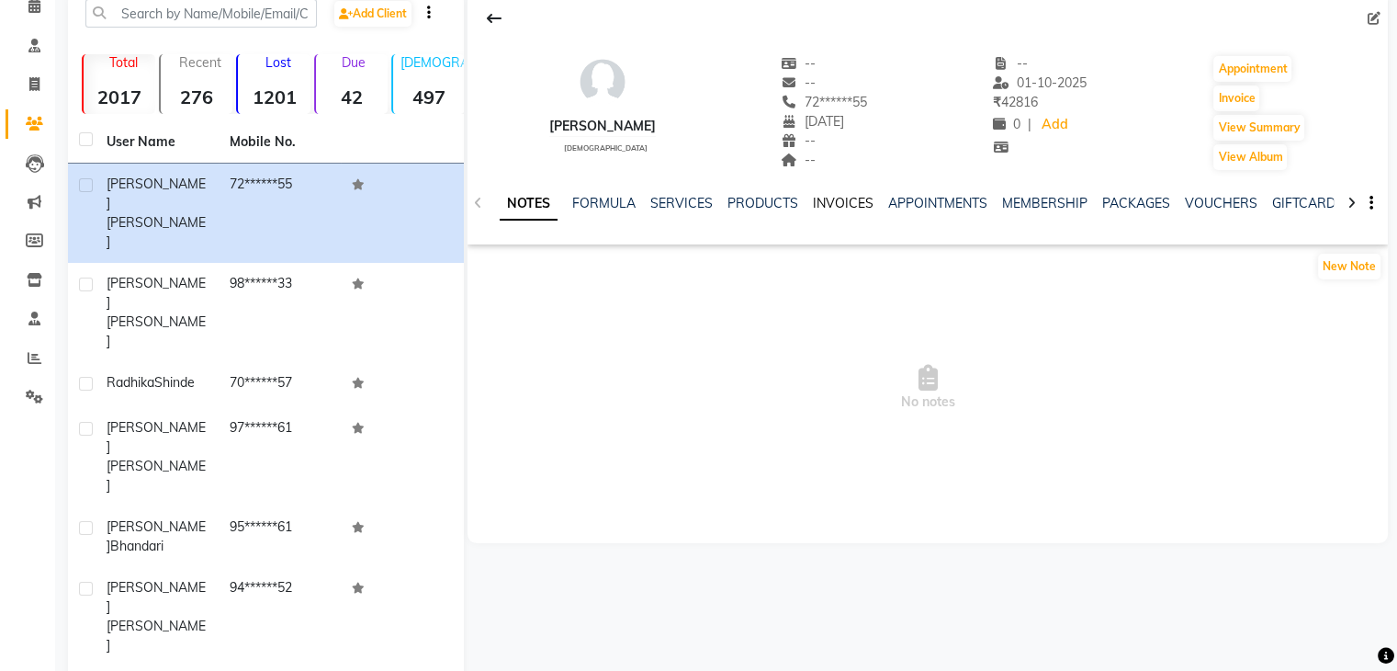
click at [835, 204] on link "INVOICES" at bounding box center [843, 203] width 61 height 17
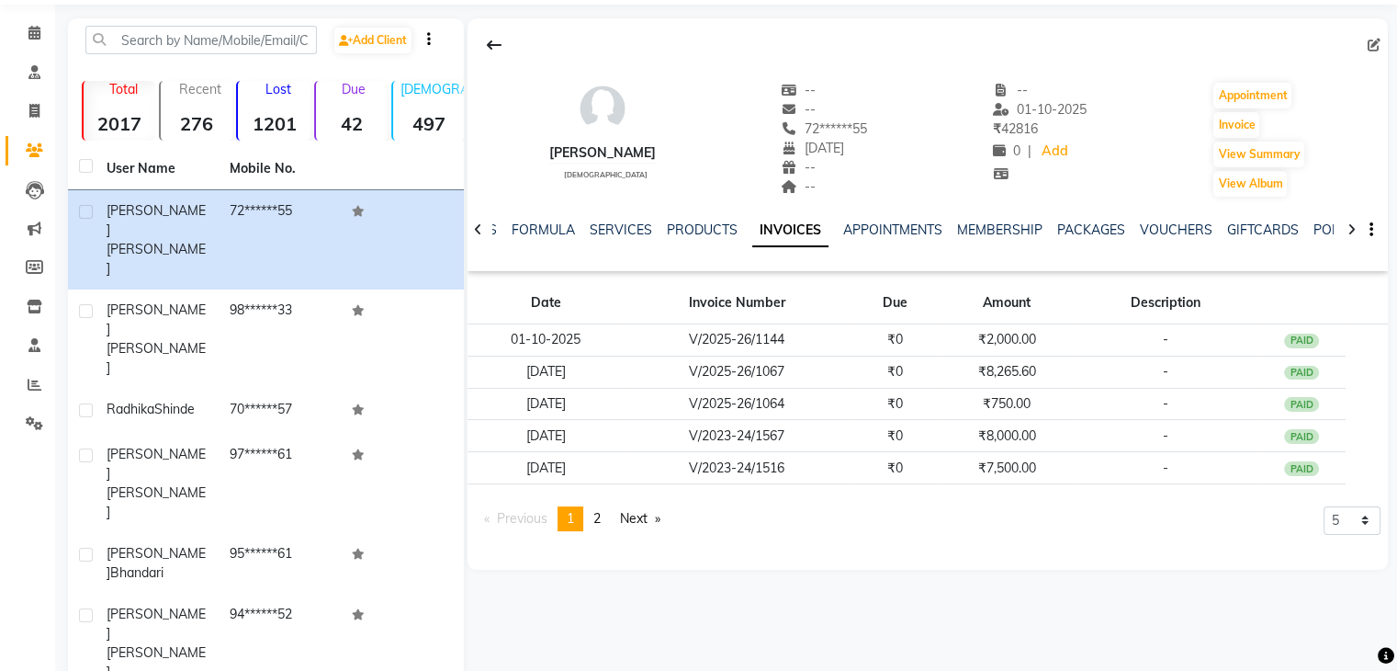
scroll to position [97, 0]
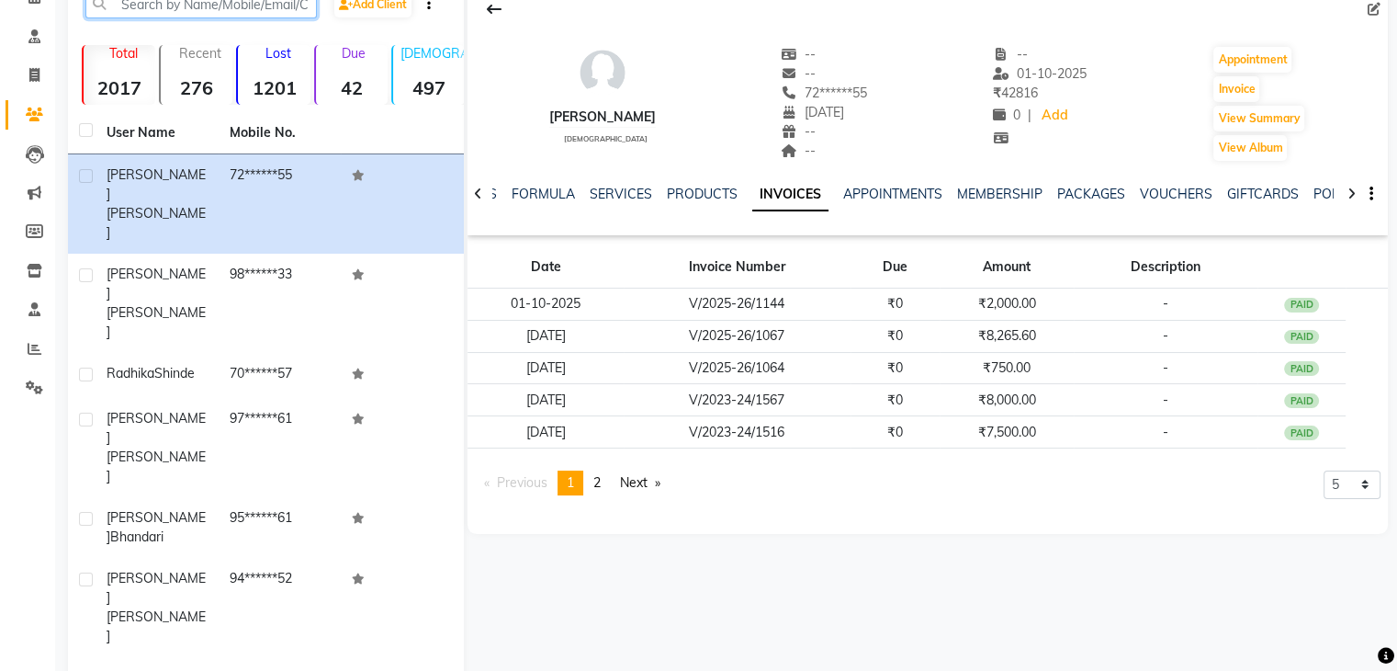
click at [176, 8] on input "text" at bounding box center [201, 4] width 232 height 28
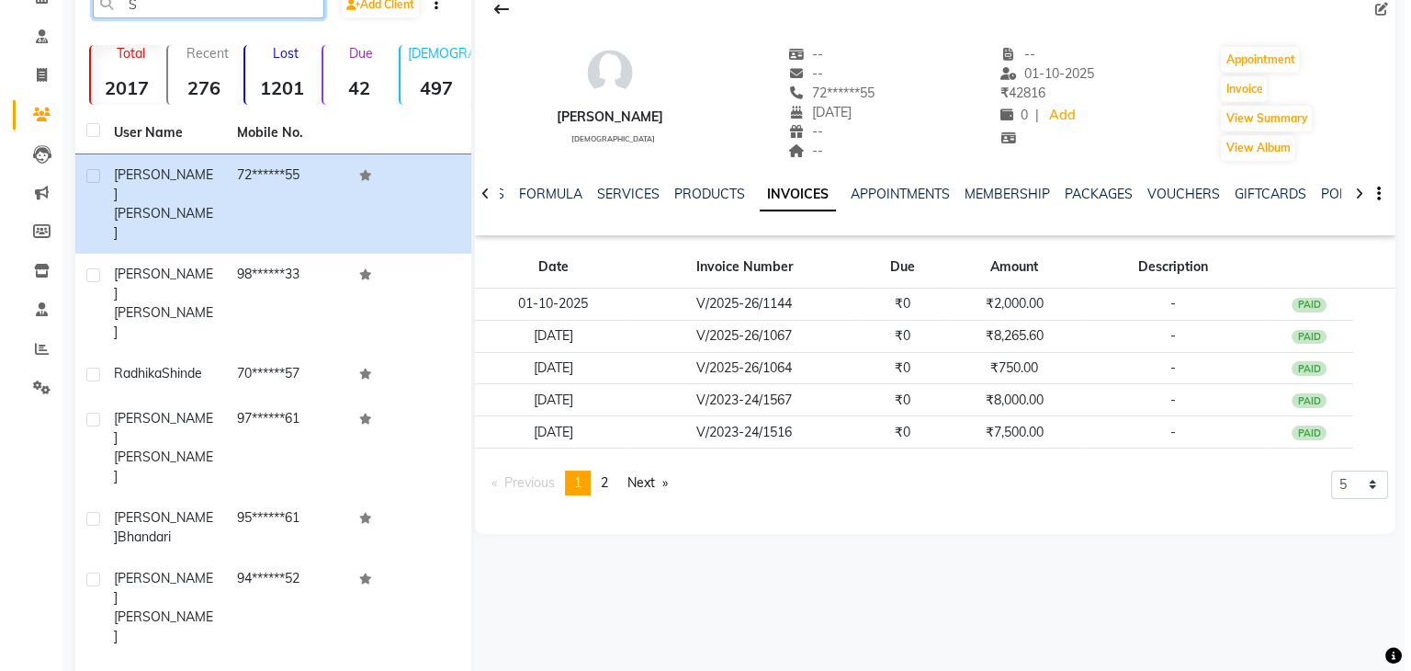
scroll to position [93, 0]
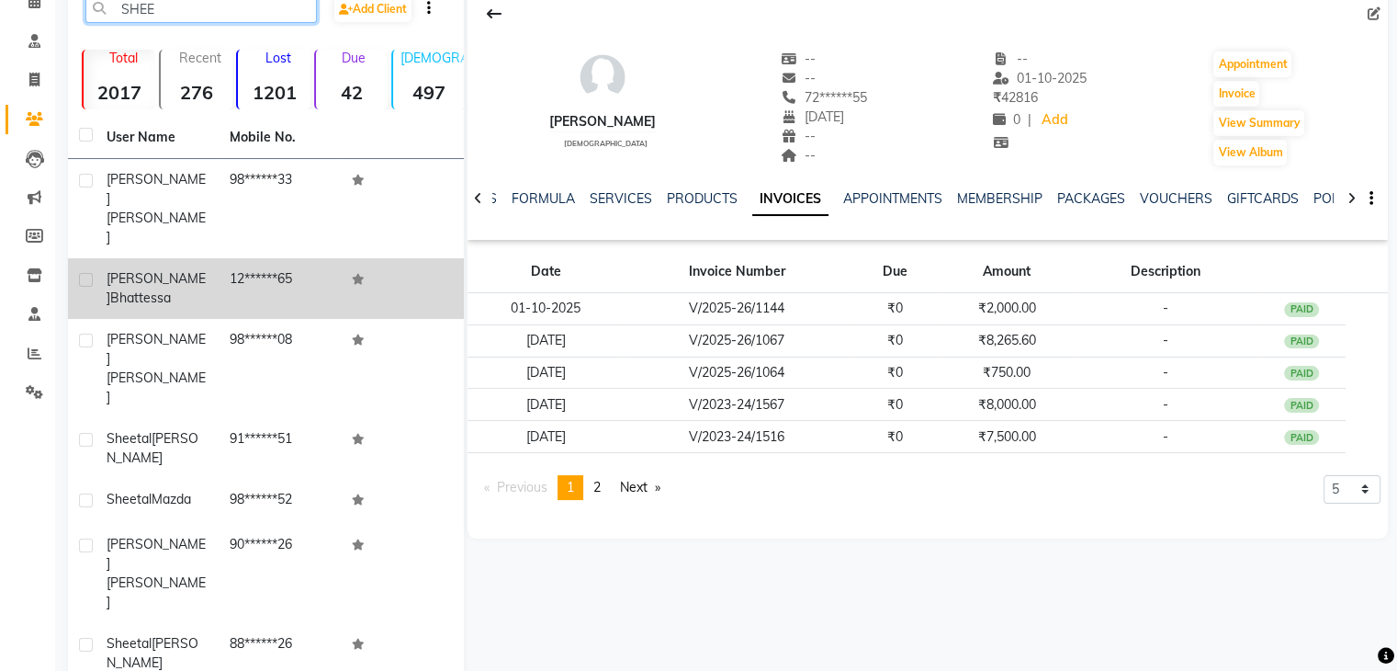
type input "SHEE"
click at [158, 269] on div "Sheena Bhattessa" at bounding box center [157, 288] width 101 height 39
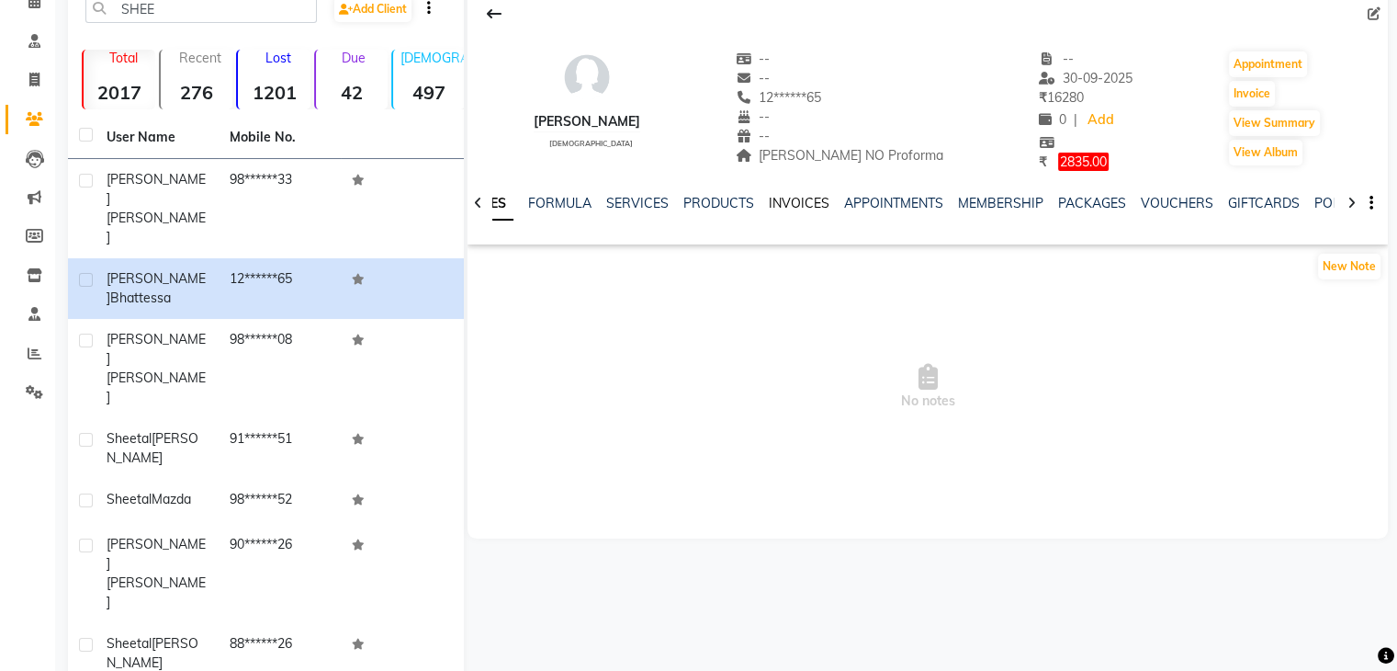
click at [787, 203] on link "INVOICES" at bounding box center [799, 203] width 61 height 17
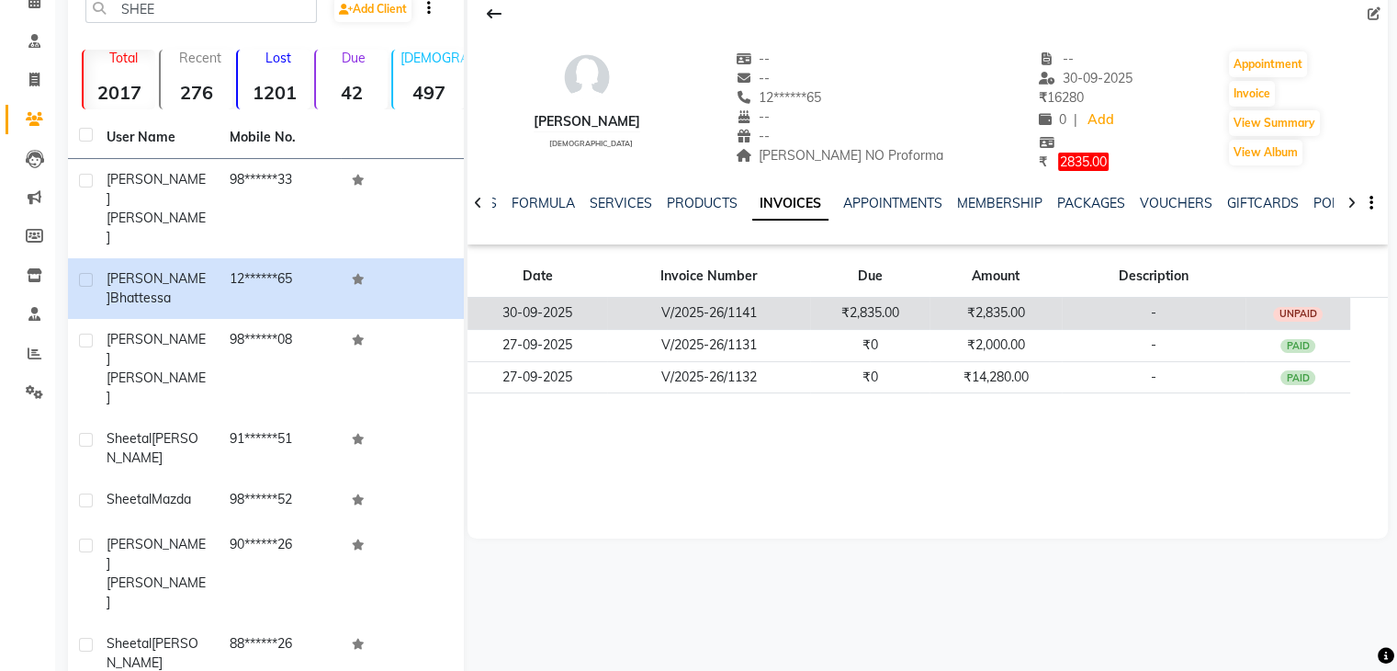
click at [1294, 307] on div "UNPAID" at bounding box center [1298, 314] width 50 height 15
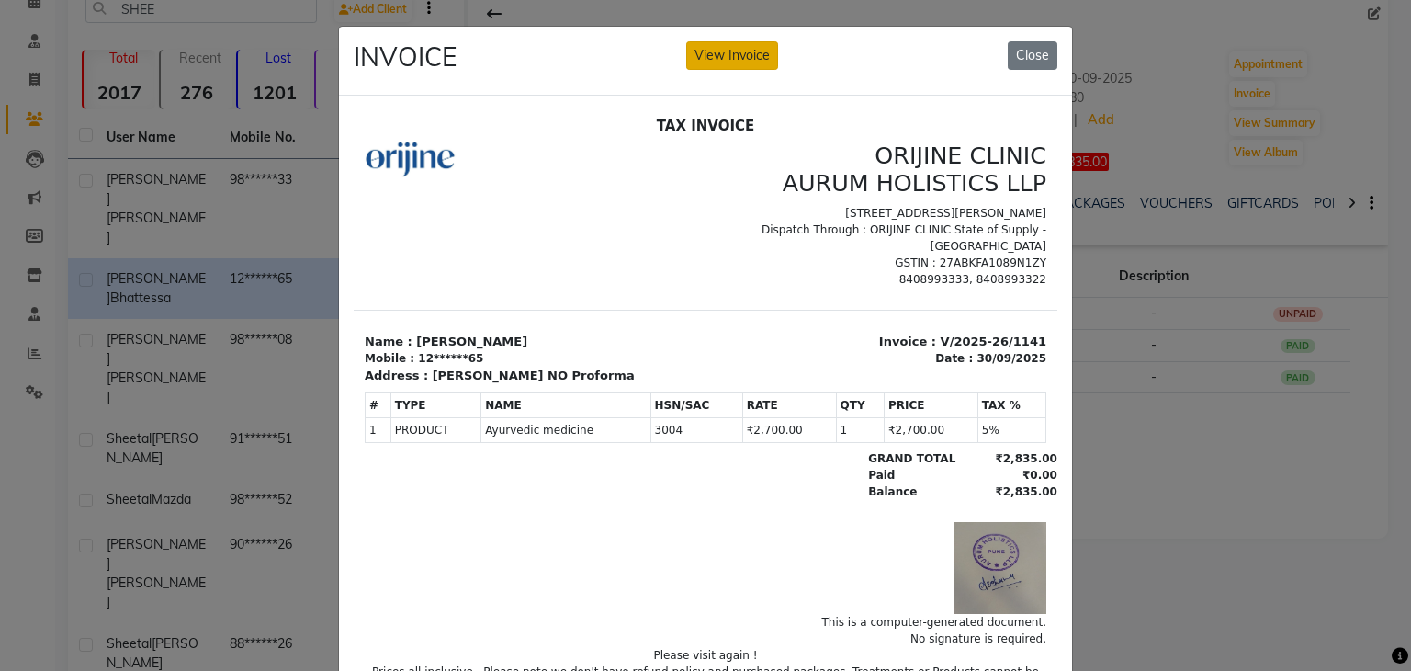
click at [722, 56] on button "View Invoice" at bounding box center [732, 55] width 92 height 28
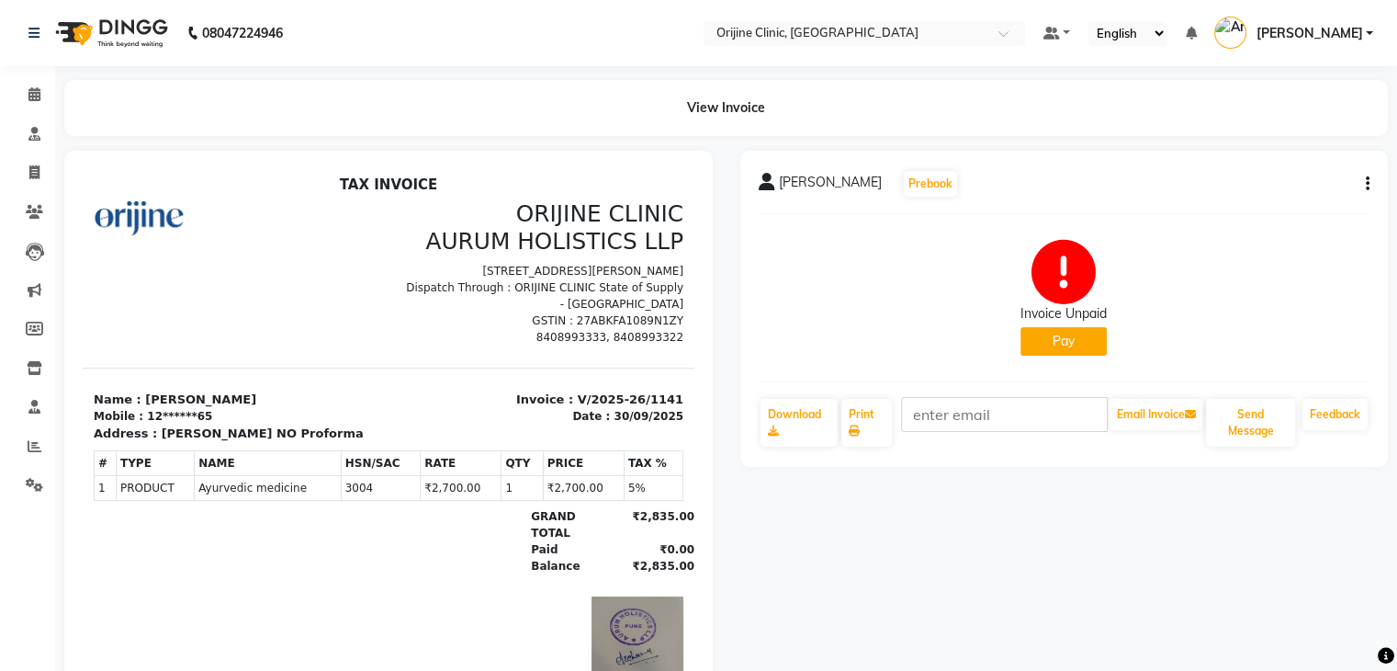
click at [1051, 335] on button "Pay" at bounding box center [1064, 341] width 86 height 28
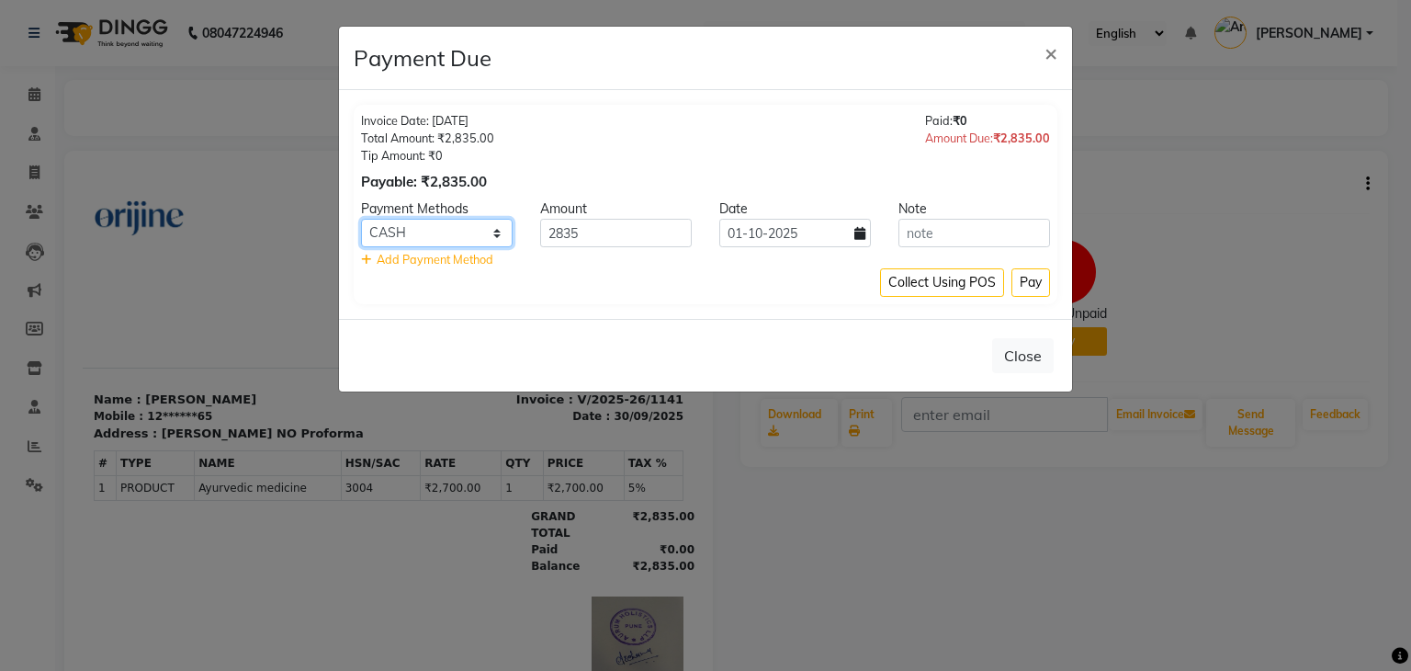
click at [446, 232] on select "GPay PayTM Complimentary Bank CARD UPI GMoney ONLINE CASH PhonePe Cheque Family" at bounding box center [437, 233] width 152 height 28
select select "2"
click at [361, 219] on select "GPay PayTM Complimentary Bank CARD UPI GMoney ONLINE CASH PhonePe Cheque Family" at bounding box center [437, 233] width 152 height 28
click at [1030, 288] on button "Pay" at bounding box center [1030, 282] width 39 height 28
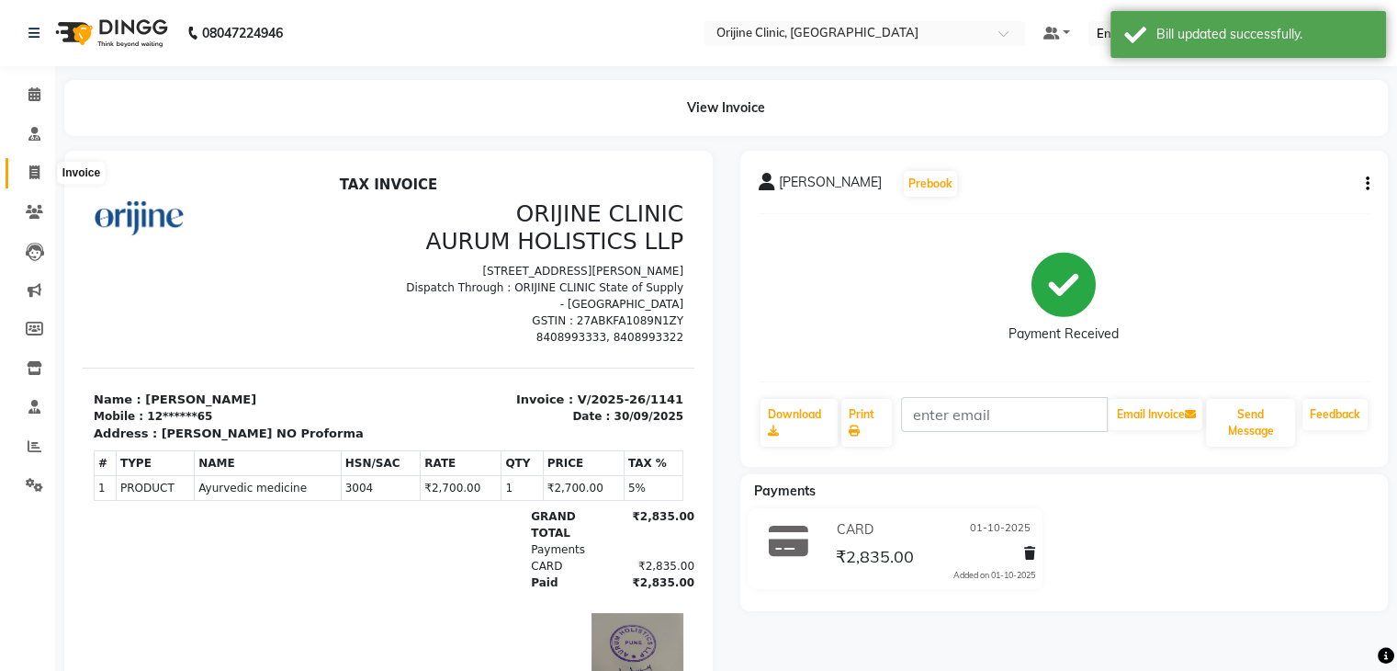
click at [34, 181] on span at bounding box center [34, 173] width 32 height 21
select select "702"
select select "service"
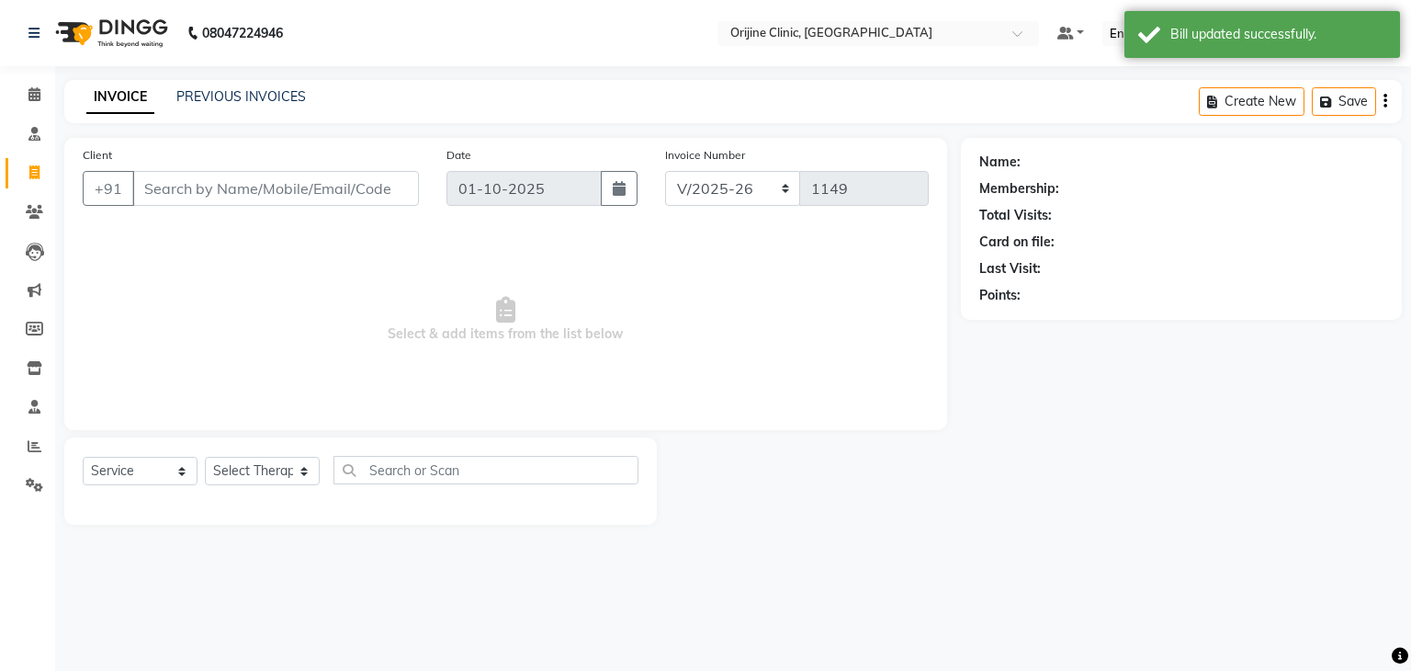
click at [187, 198] on input "Client" at bounding box center [275, 188] width 287 height 35
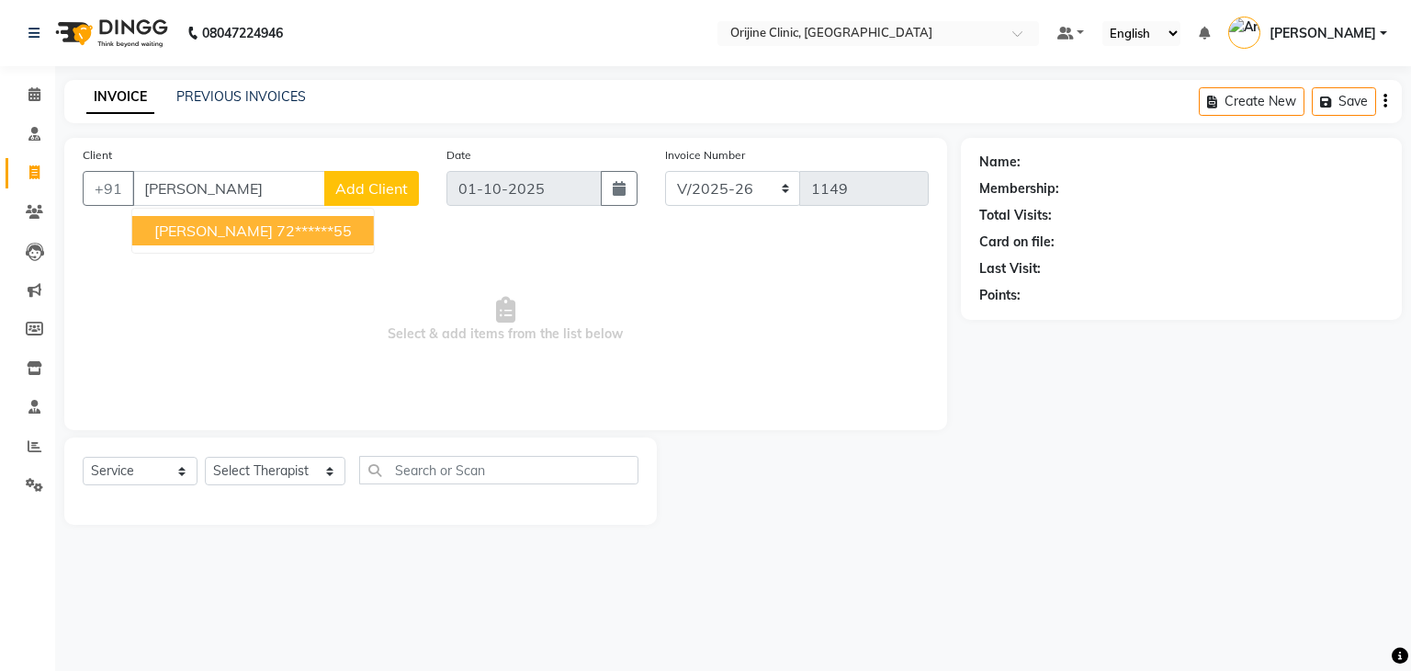
click at [208, 243] on button "Gina baharani 72******55" at bounding box center [253, 230] width 242 height 29
type input "72******55"
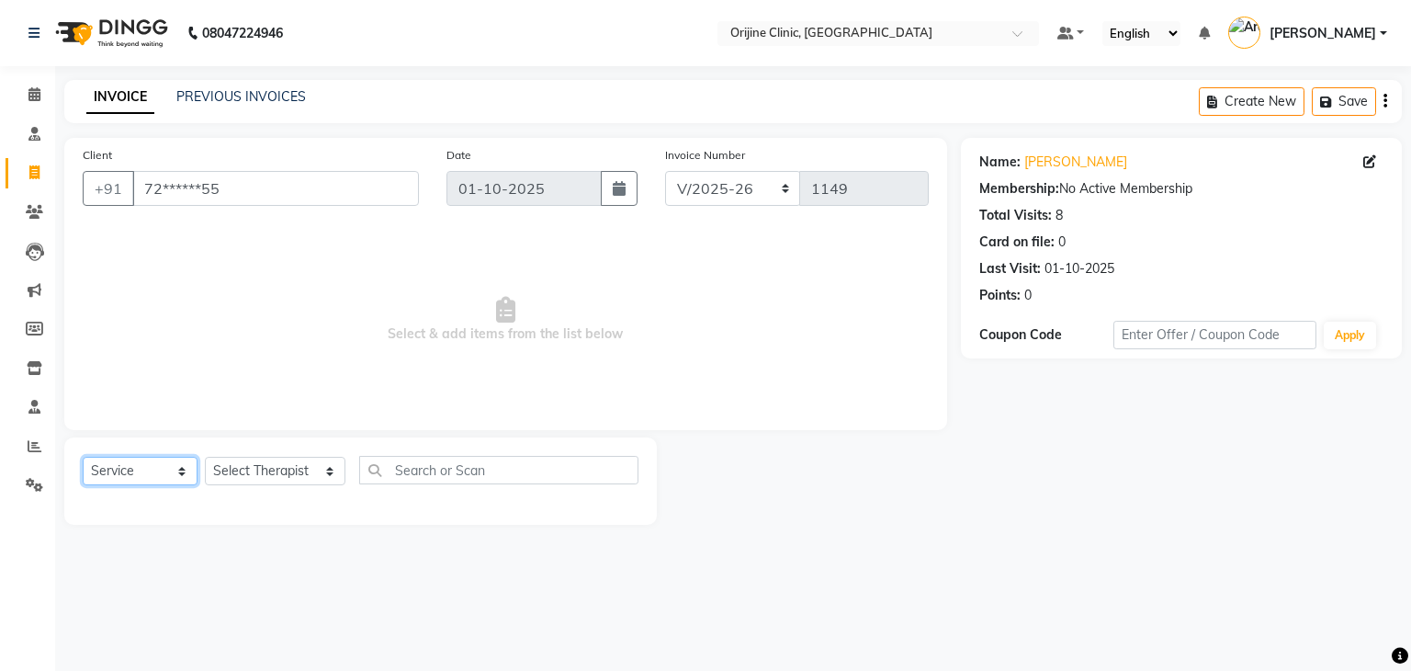
click at [146, 485] on select "Select Service Product Membership Package Voucher Prepaid Gift Card" at bounding box center [140, 471] width 115 height 28
select select "product"
click at [83, 458] on select "Select Service Product Membership Package Voucher Prepaid Gift Card" at bounding box center [140, 471] width 115 height 28
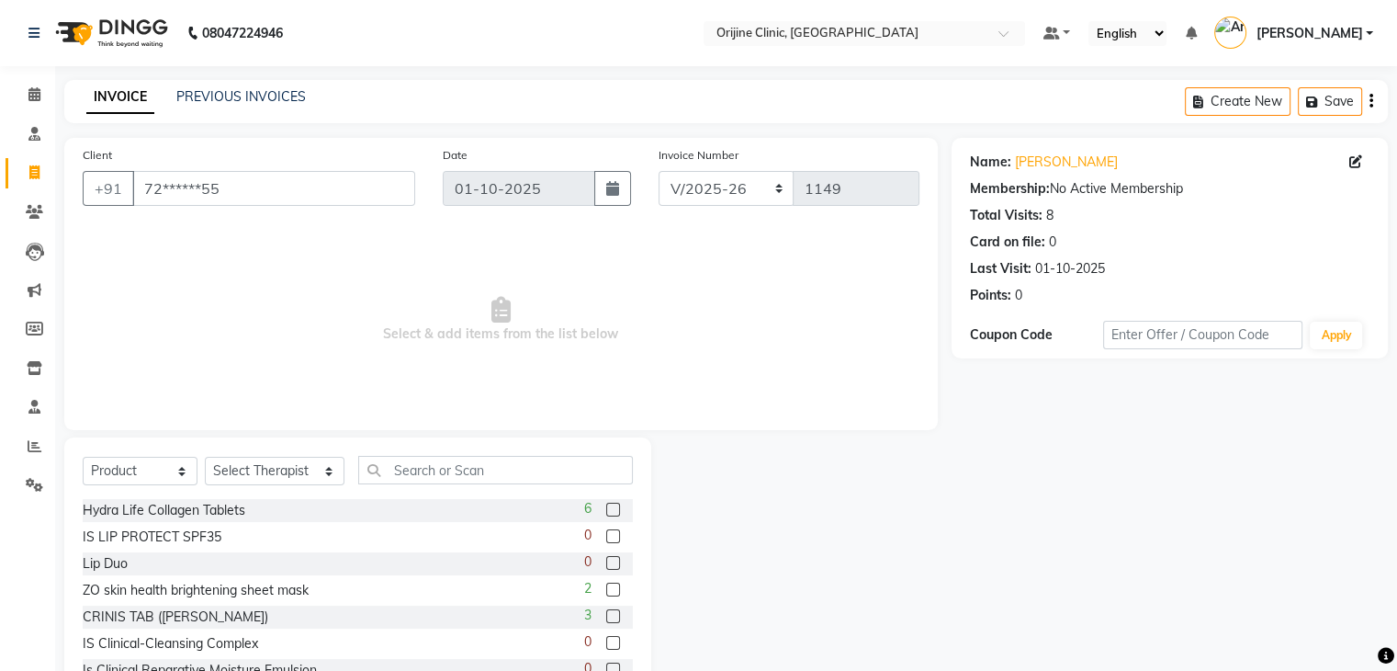
click at [121, 317] on span "Select & add items from the list below" at bounding box center [501, 320] width 837 height 184
click at [236, 473] on select "Select Therapist Archana Gaikwad Battul Dr. Kritu Bhandari Dr. Yojana Pokarna F…" at bounding box center [275, 471] width 140 height 28
select select "10775"
click at [205, 458] on select "Select Therapist Archana Gaikwad Battul Dr. Kritu Bhandari Dr. Yojana Pokarna F…" at bounding box center [275, 471] width 140 height 28
click at [398, 475] on input "text" at bounding box center [495, 470] width 275 height 28
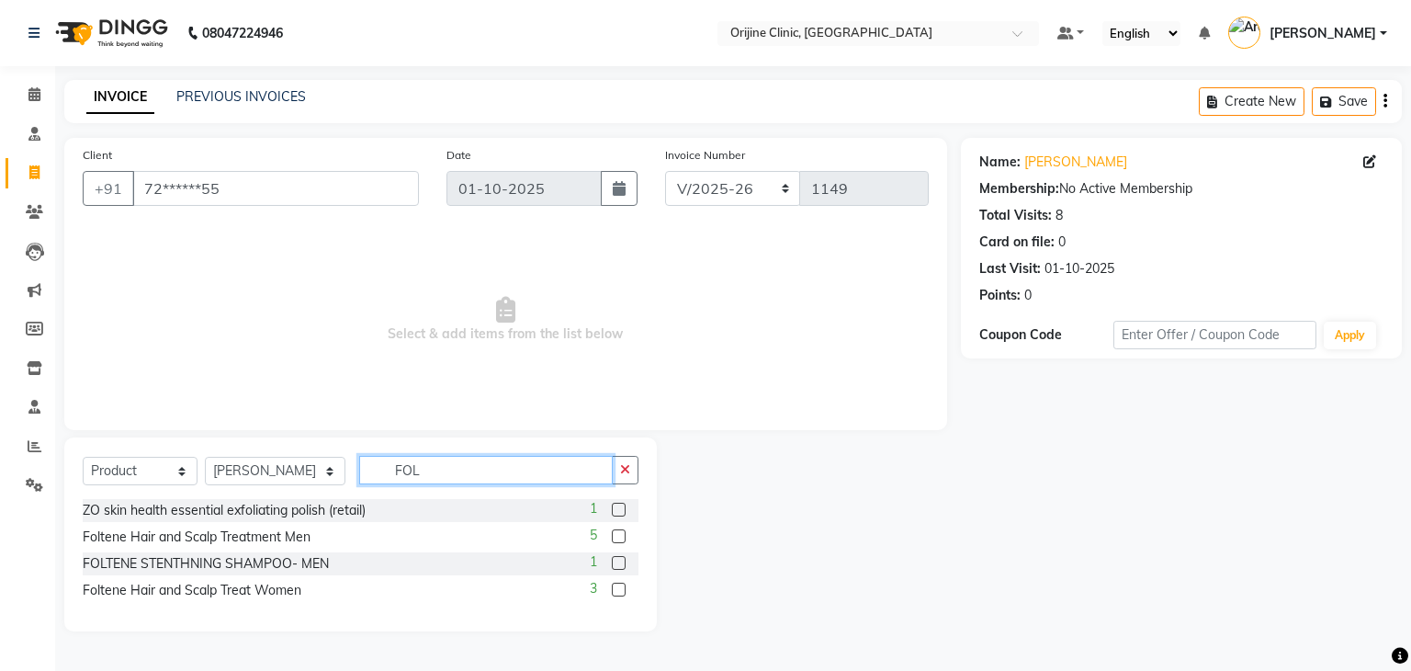
type input "FOL"
click at [614, 593] on label at bounding box center [619, 589] width 14 height 14
click at [614, 593] on input "checkbox" at bounding box center [618, 590] width 12 height 12
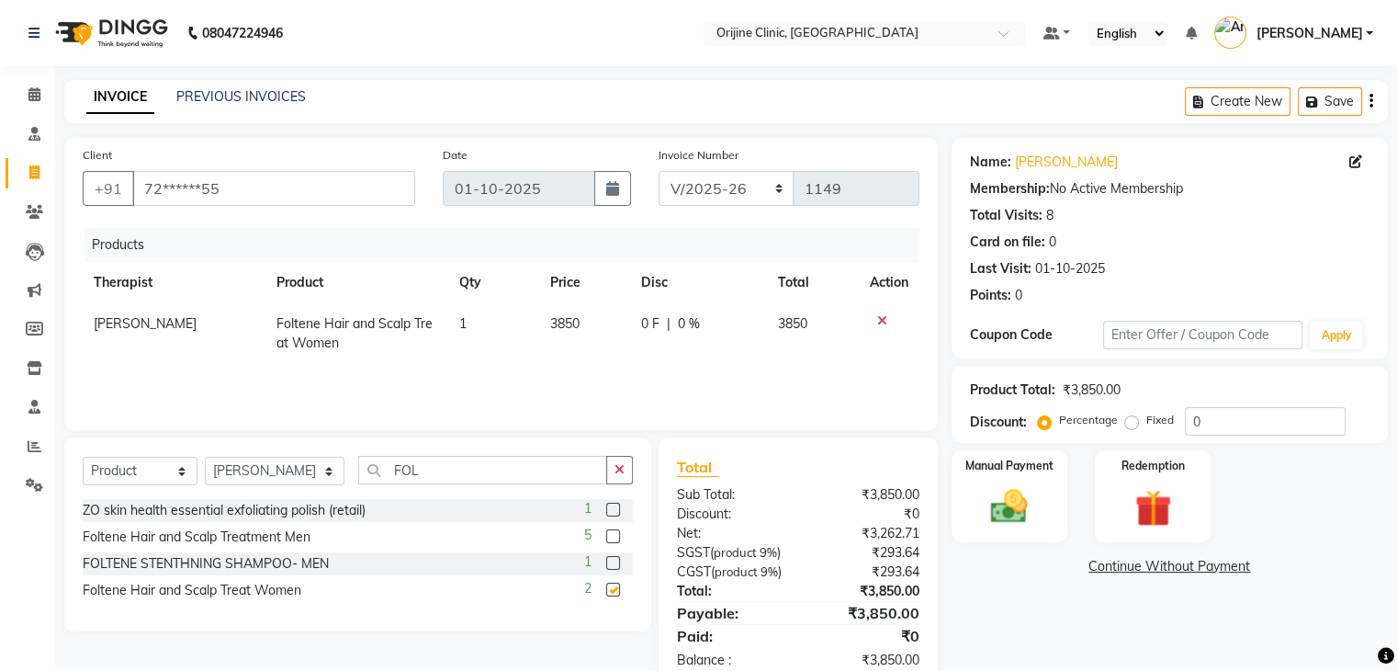
checkbox input "false"
click at [467, 326] on td "1" at bounding box center [493, 333] width 91 height 61
select select "10775"
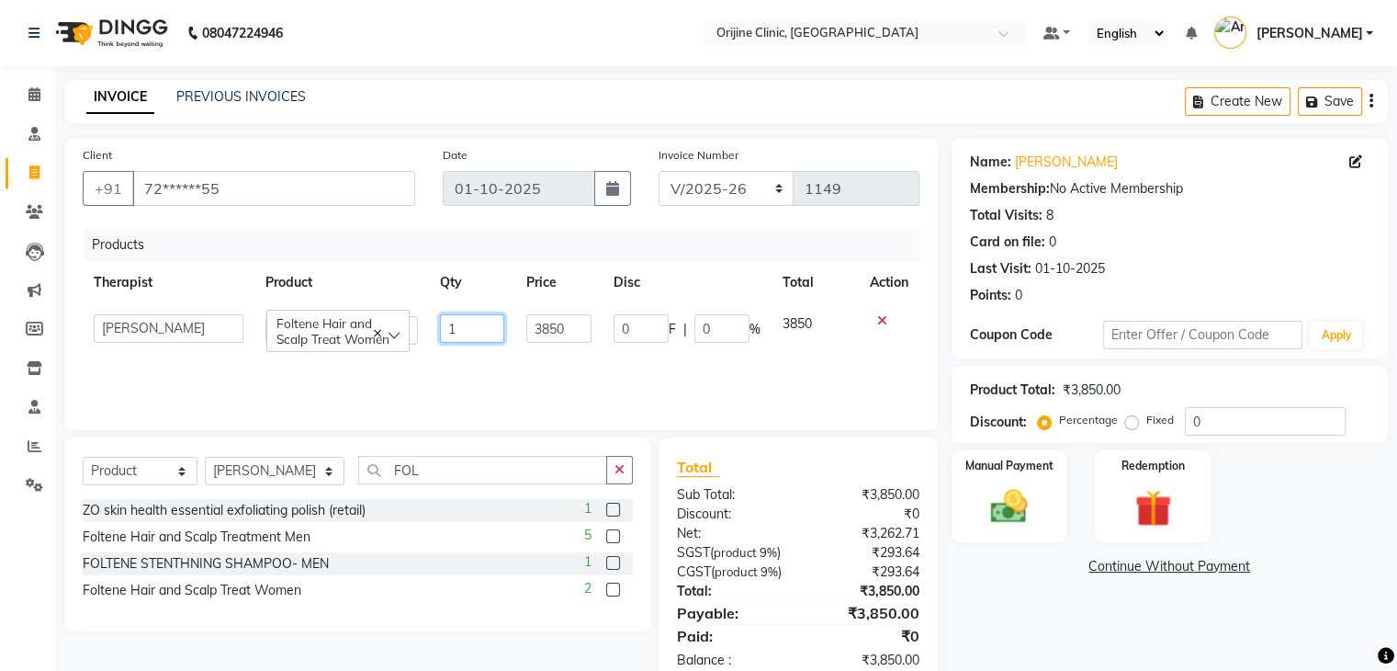
drag, startPoint x: 467, startPoint y: 326, endPoint x: 414, endPoint y: 330, distance: 52.5
click at [414, 330] on tr "Archana Gaikwad Battul Dr. Kritu Bhandari Dr. Yojana Pokarna Front Desk Meenaks…" at bounding box center [501, 329] width 837 height 52
type input "3"
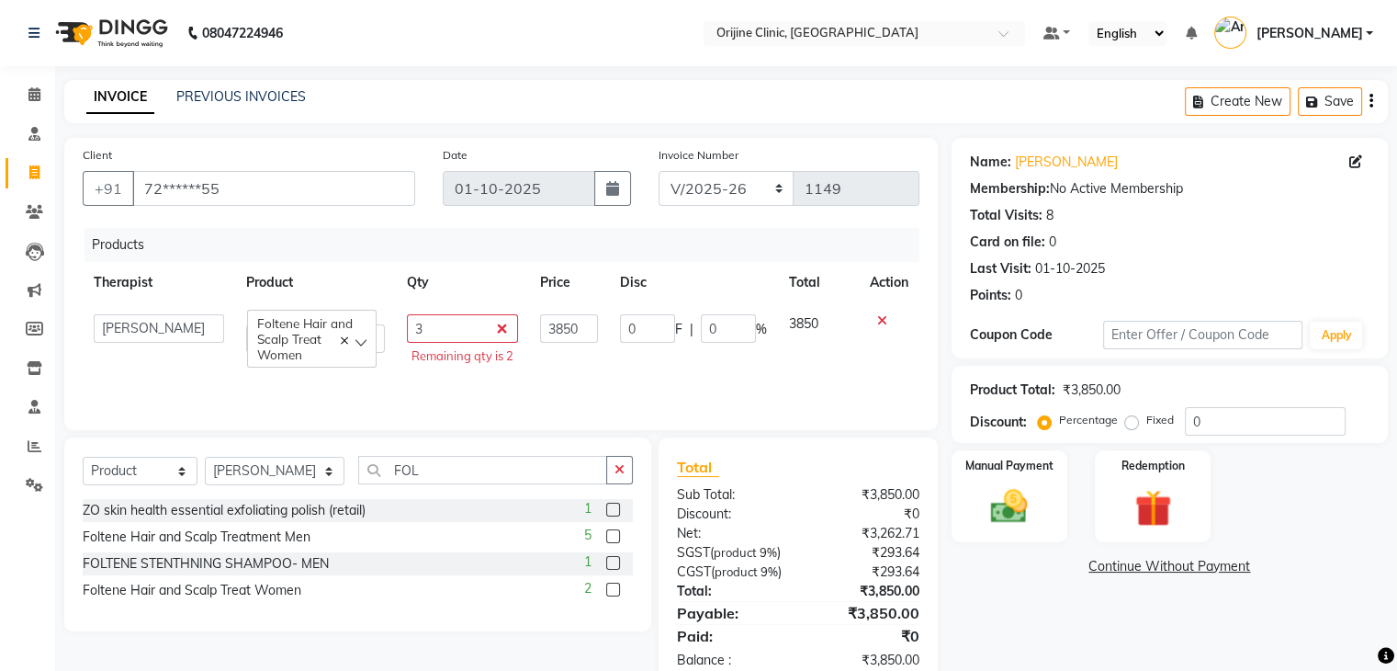
click at [514, 379] on div "Products Therapist Product Qty Price Disc Total Action Archana Gaikwad Battul D…" at bounding box center [501, 320] width 837 height 184
click at [503, 361] on div "Remaining qty is 2" at bounding box center [463, 356] width 102 height 18
click at [500, 328] on input "3" at bounding box center [462, 328] width 111 height 28
click at [565, 391] on div "Products Therapist Product Qty Price Disc Total Action Archana Gaikwad Battul D…" at bounding box center [501, 320] width 837 height 184
click at [448, 330] on input "3" at bounding box center [462, 328] width 111 height 28
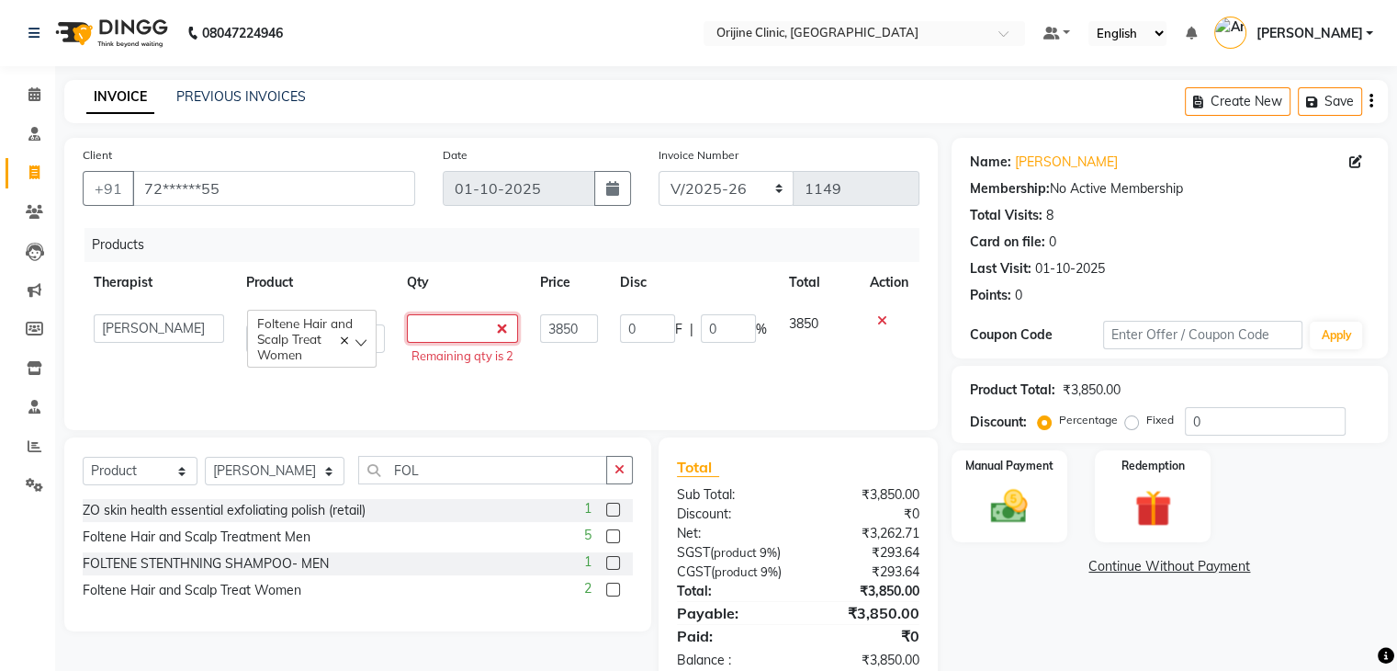
type input "3"
click at [540, 381] on div "Products Therapist Product Qty Price Disc Total Action Archana Gaikwad Battul D…" at bounding box center [501, 320] width 837 height 184
click at [362, 345] on span "Foltene Hair and Scalp Treat Women" at bounding box center [311, 338] width 109 height 47
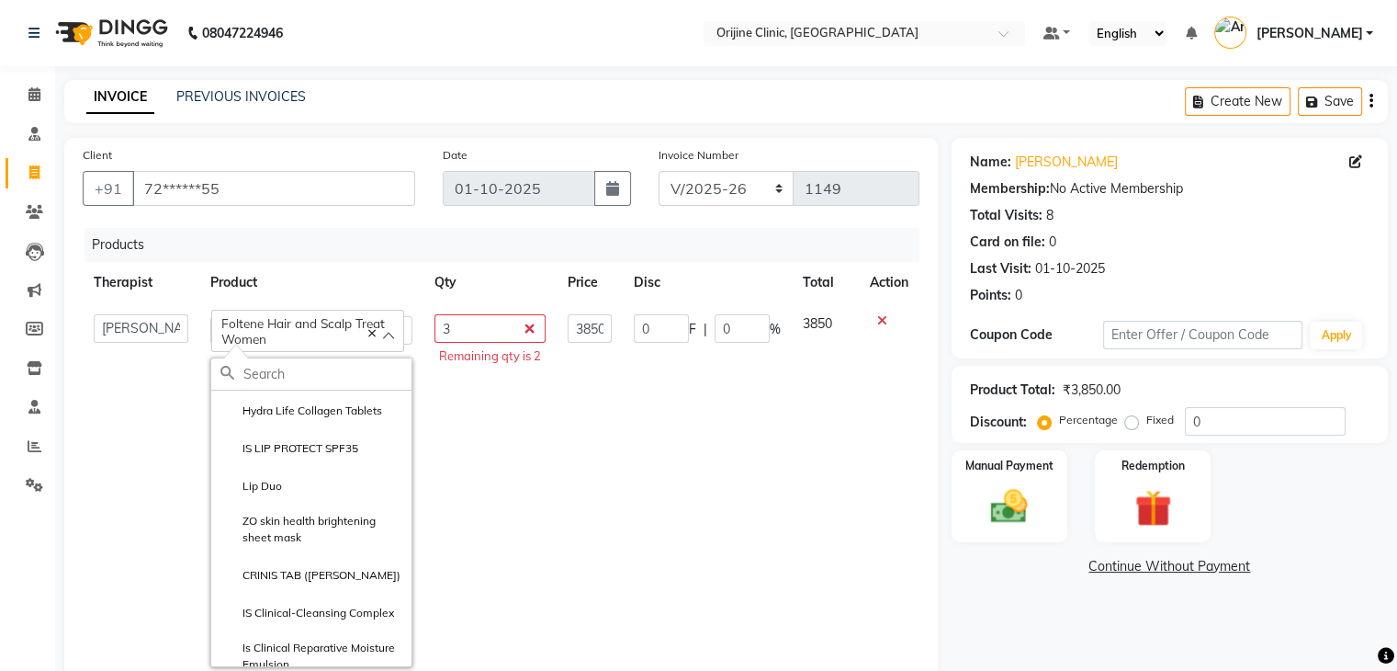
click at [539, 445] on td "3 Remaining qty is 2" at bounding box center [490, 490] width 133 height 375
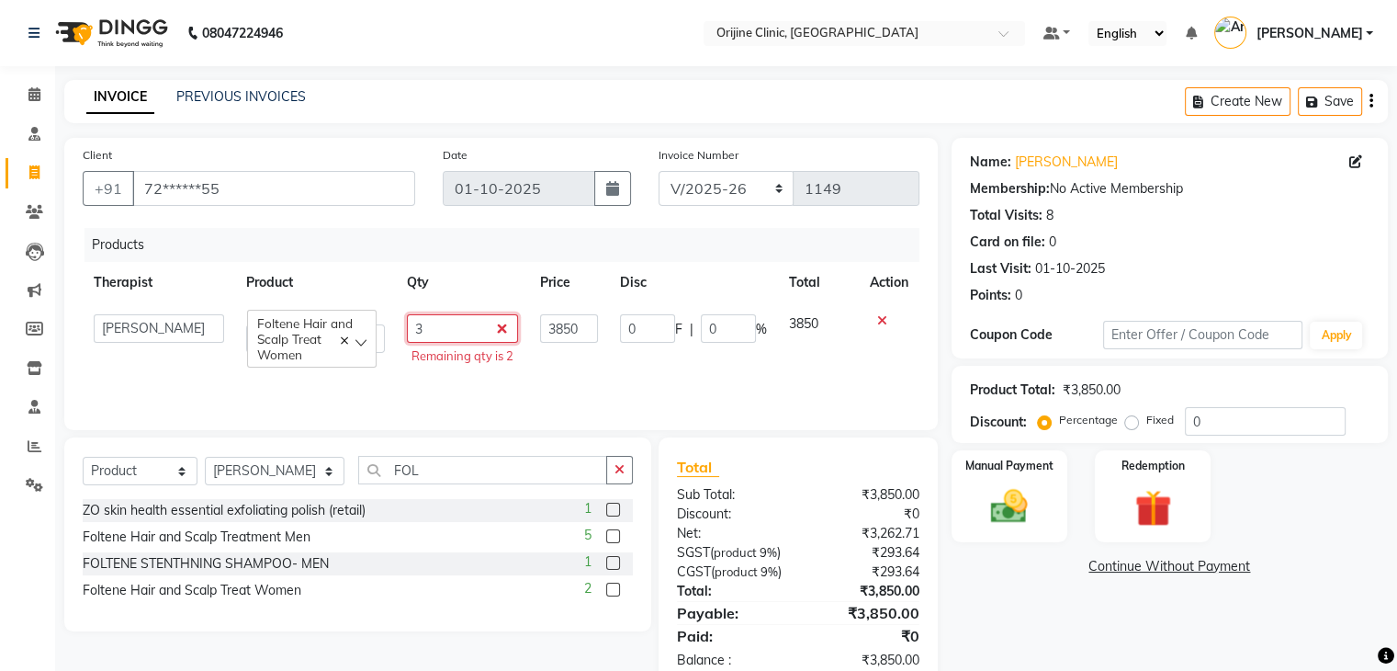
click at [501, 329] on input "3" at bounding box center [462, 328] width 111 height 28
click at [877, 324] on icon at bounding box center [882, 320] width 10 height 13
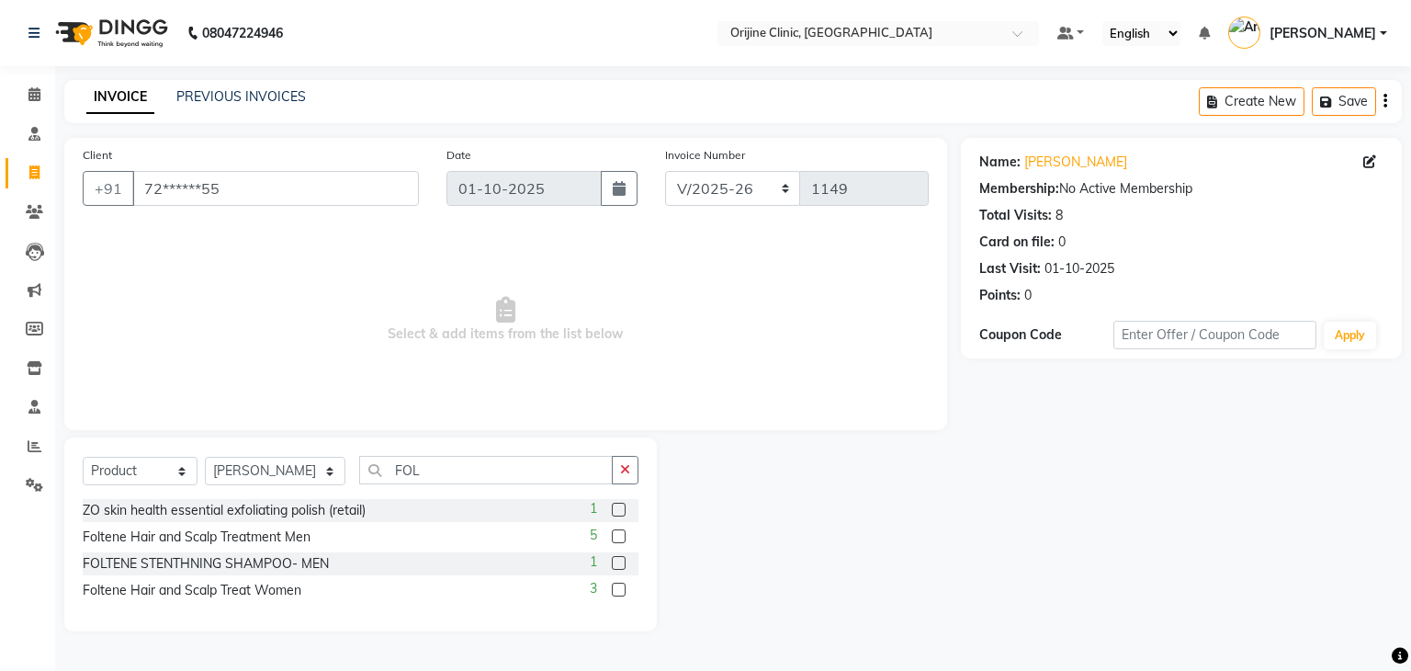
click at [620, 593] on label at bounding box center [619, 589] width 14 height 14
click at [620, 593] on input "checkbox" at bounding box center [618, 590] width 12 height 12
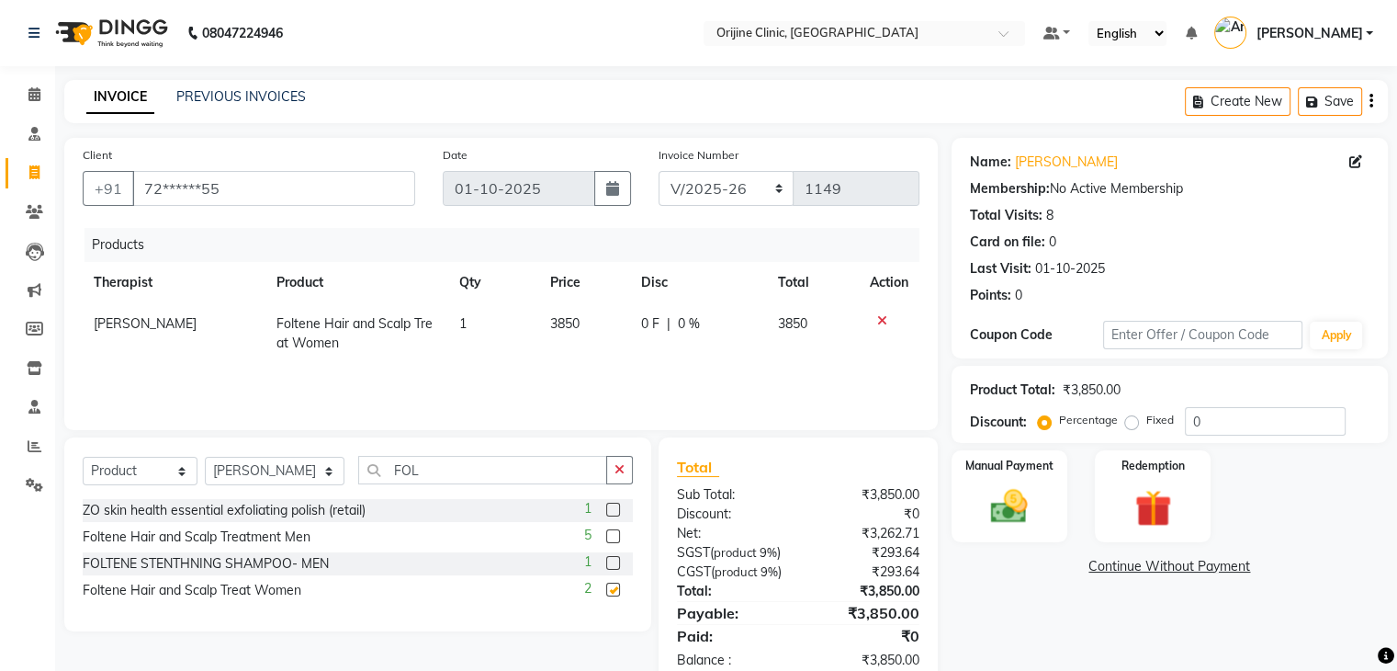
checkbox input "false"
click at [466, 324] on td "1" at bounding box center [493, 333] width 91 height 61
select select "10775"
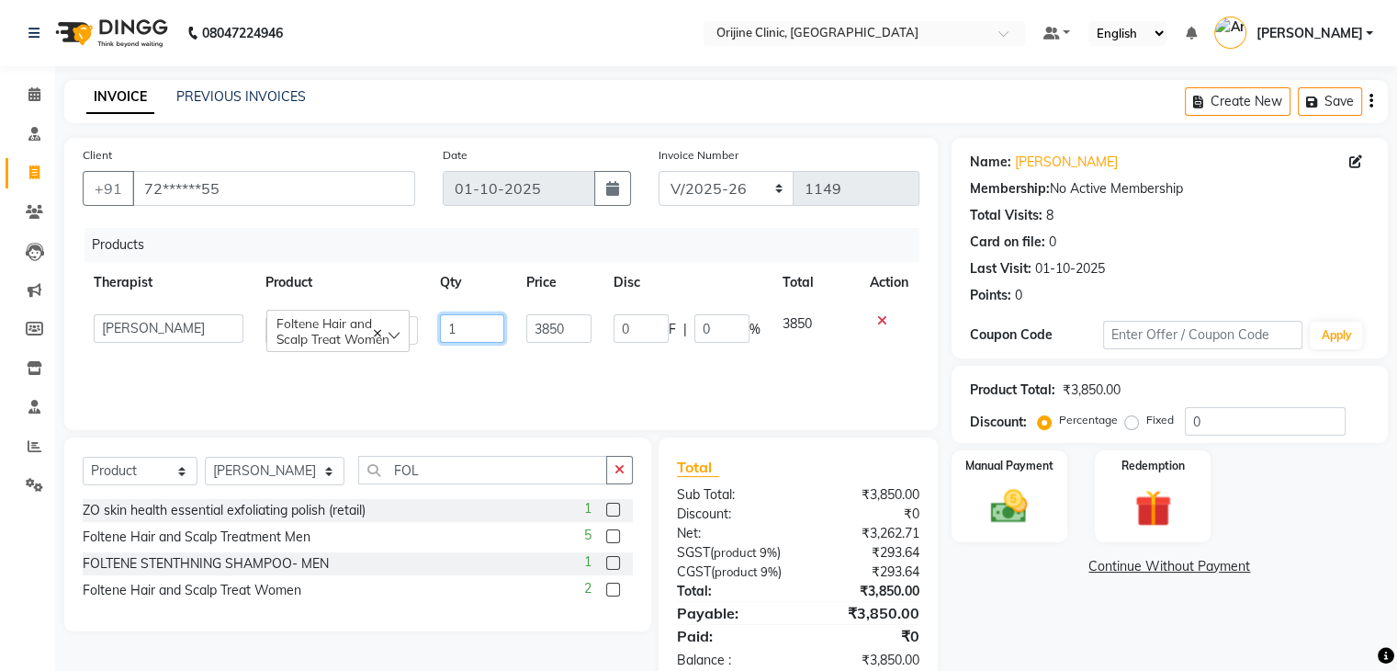
click at [466, 324] on input "1" at bounding box center [472, 328] width 64 height 28
type input "3"
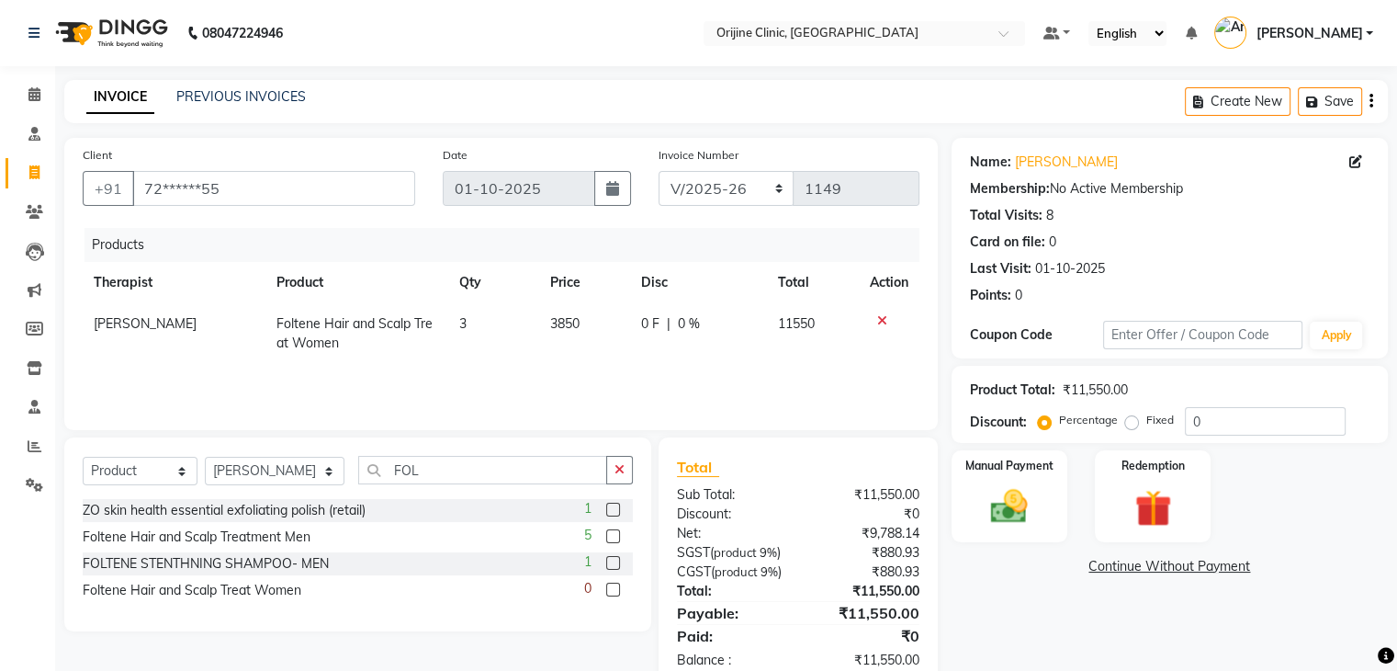
click at [520, 361] on div "Products Therapist Product Qty Price Disc Total Action Dr. Kritu Bhandari Folte…" at bounding box center [501, 320] width 837 height 184
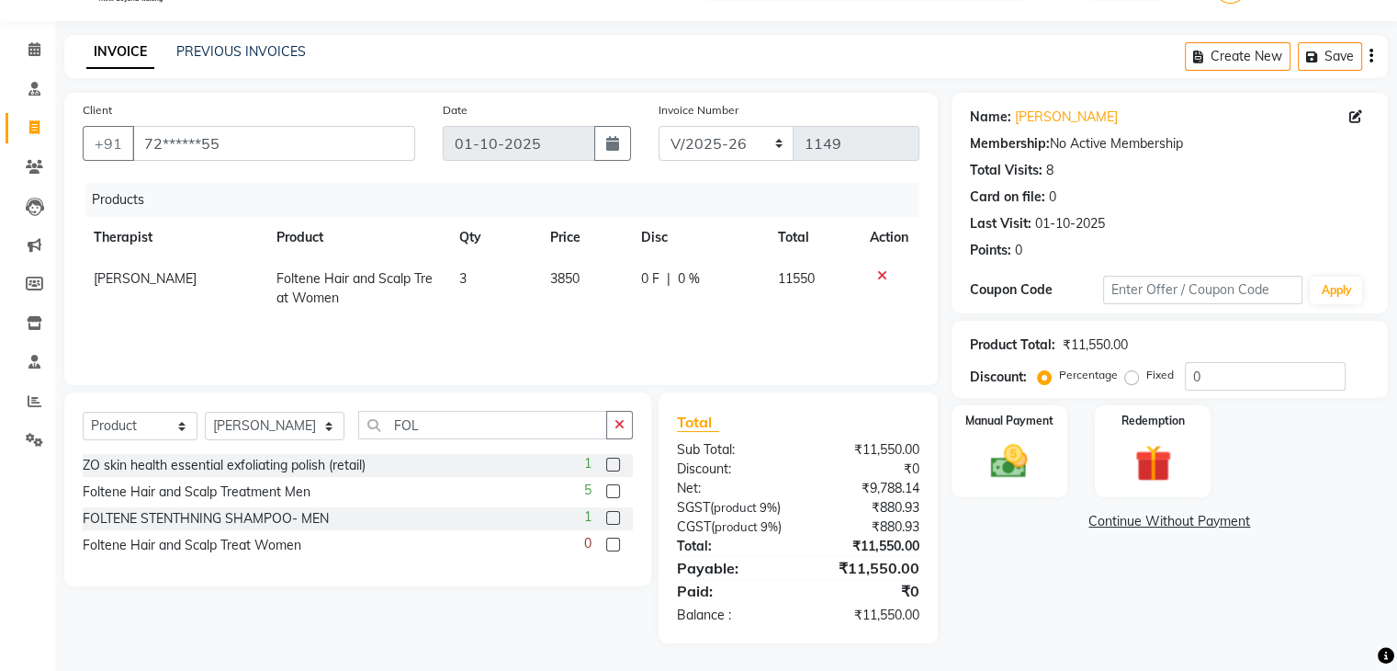
scroll to position [48, 0]
click at [108, 426] on select "Select Service Product Membership Package Voucher Prepaid Gift Card" at bounding box center [140, 426] width 115 height 28
select select "service"
click at [83, 412] on select "Select Service Product Membership Package Voucher Prepaid Gift Card" at bounding box center [140, 426] width 115 height 28
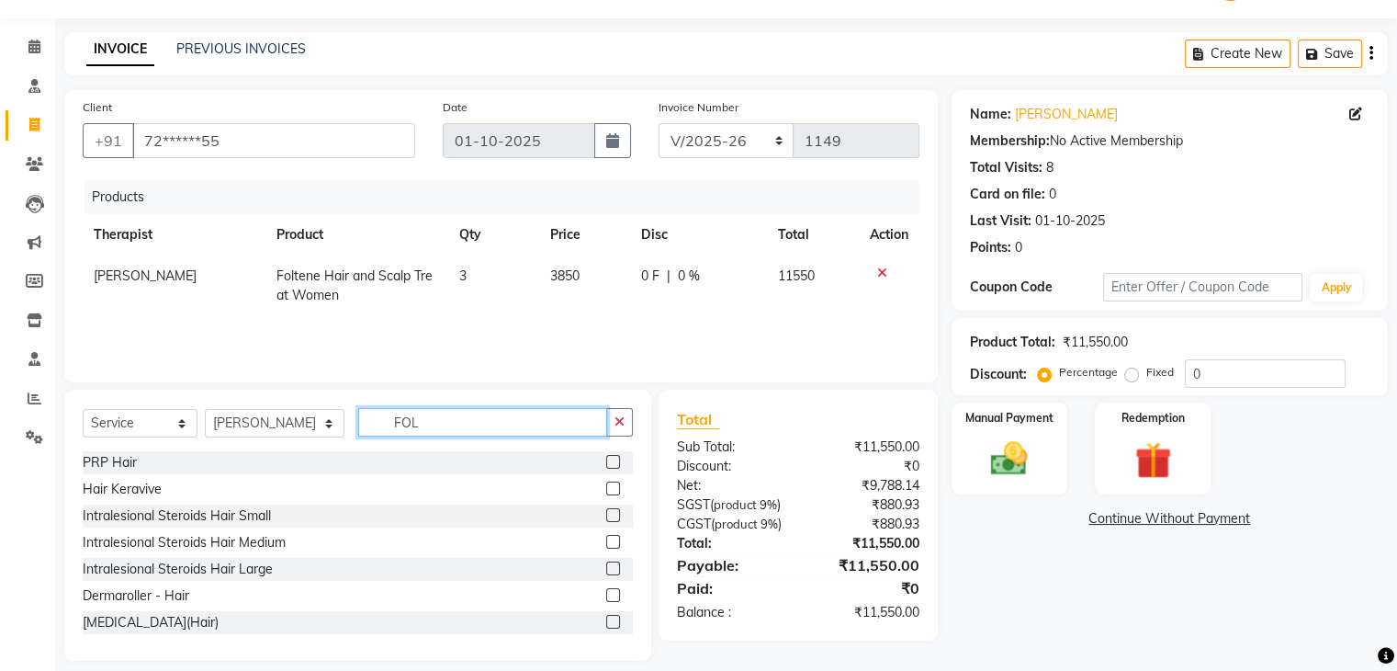
drag, startPoint x: 419, startPoint y: 424, endPoint x: 303, endPoint y: 419, distance: 115.8
click at [303, 419] on div "Select Service Product Membership Package Voucher Prepaid Gift Card Select Ther…" at bounding box center [358, 429] width 550 height 43
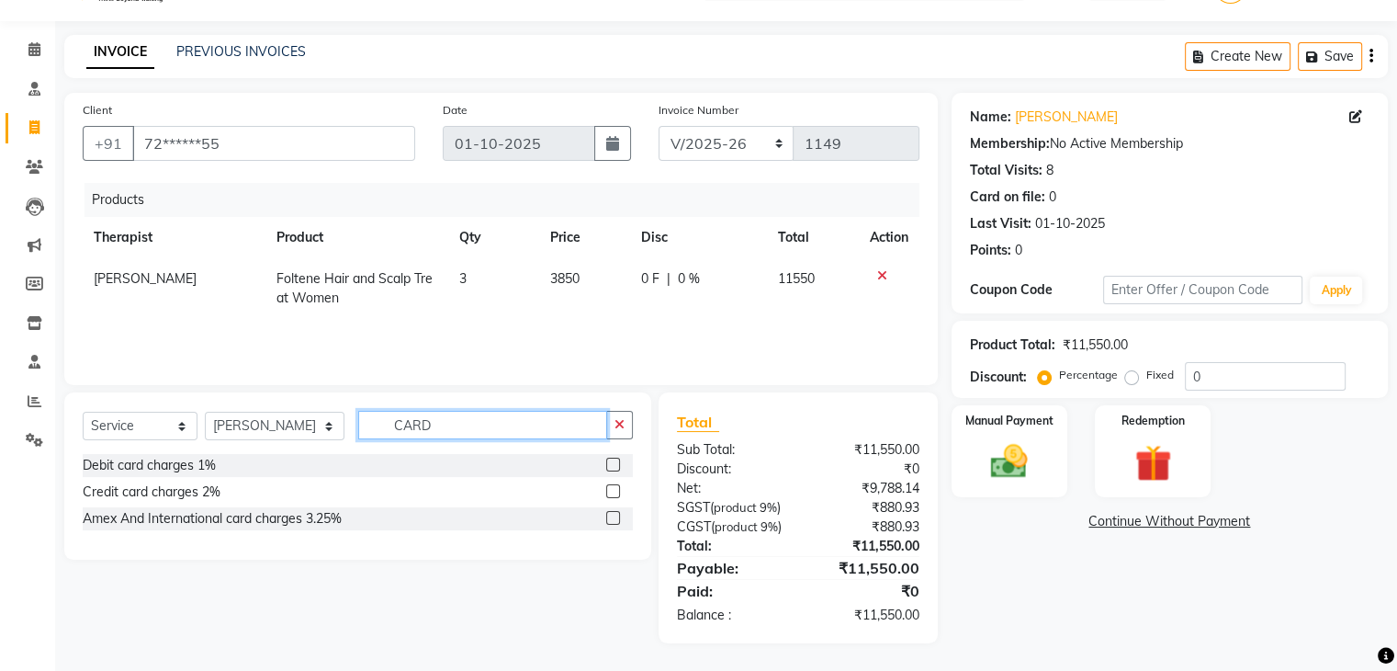
type input "CARD"
click at [611, 512] on label at bounding box center [613, 518] width 14 height 14
click at [611, 513] on input "checkbox" at bounding box center [612, 519] width 12 height 12
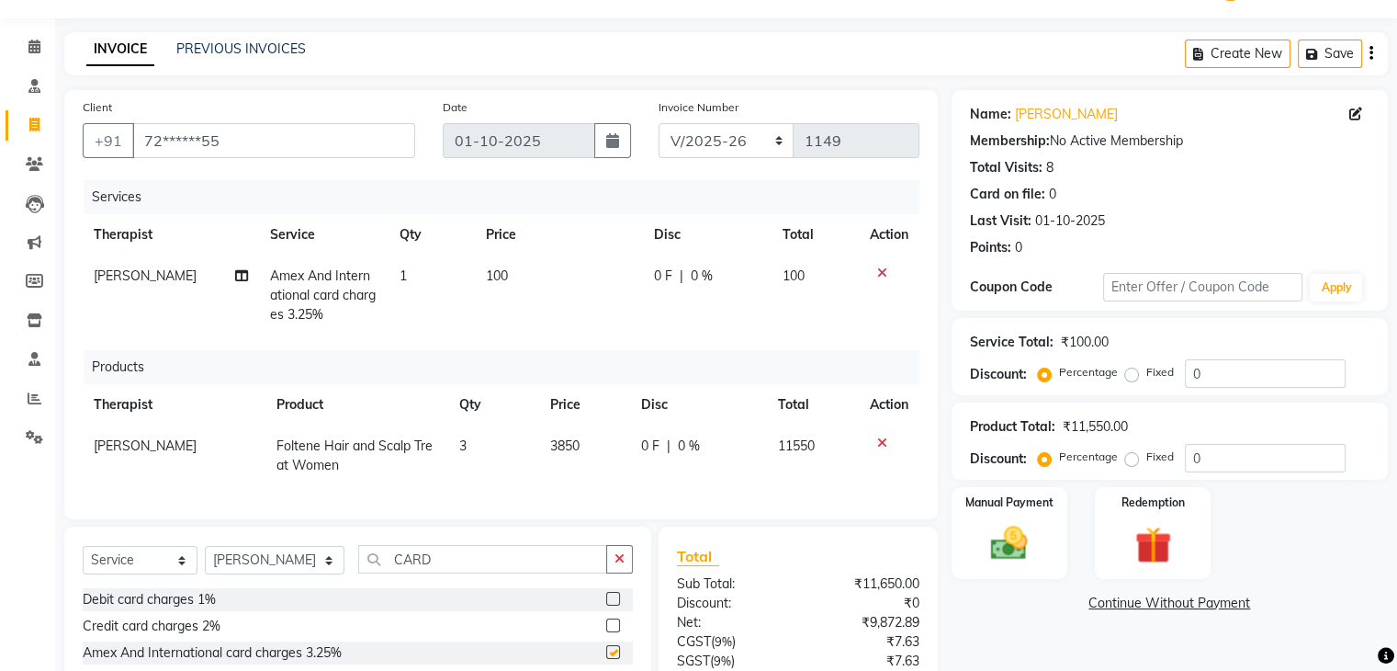
checkbox input "false"
click at [567, 444] on span "3850" at bounding box center [564, 445] width 29 height 17
select select "10775"
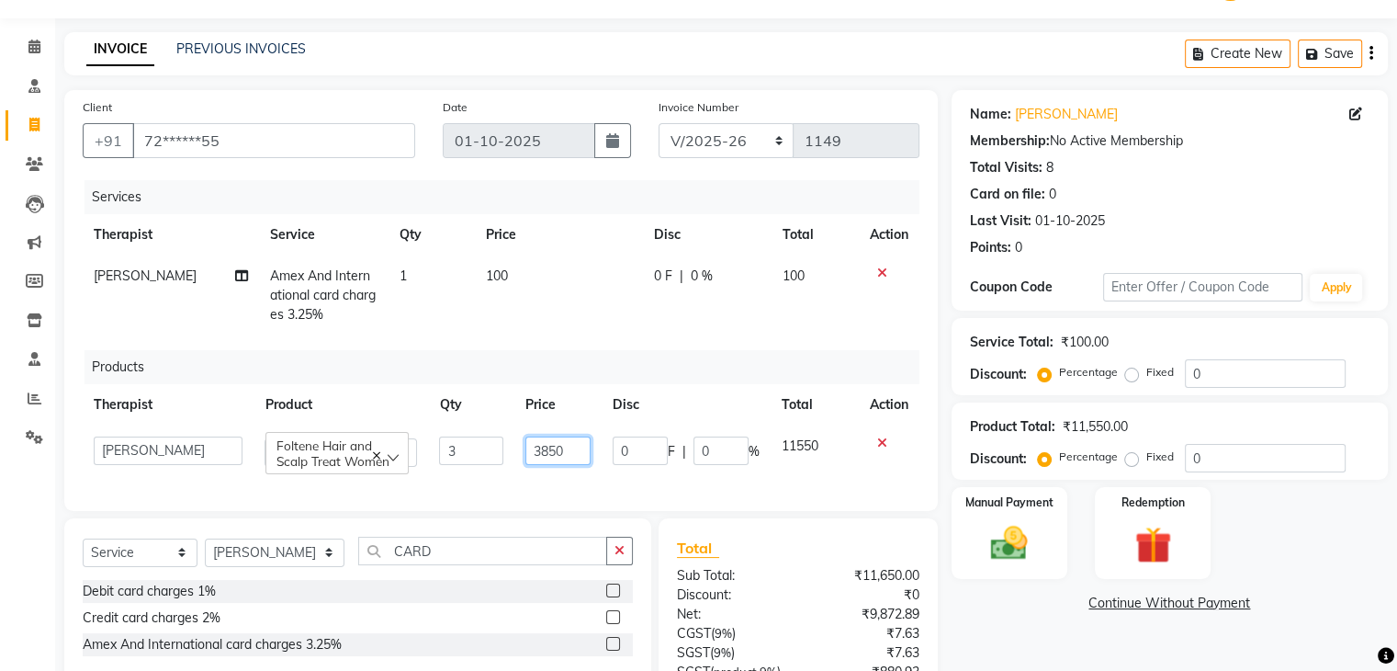
drag, startPoint x: 567, startPoint y: 446, endPoint x: 536, endPoint y: 449, distance: 31.5
click at [536, 449] on input "3850" at bounding box center [558, 450] width 65 height 28
type input "53251"
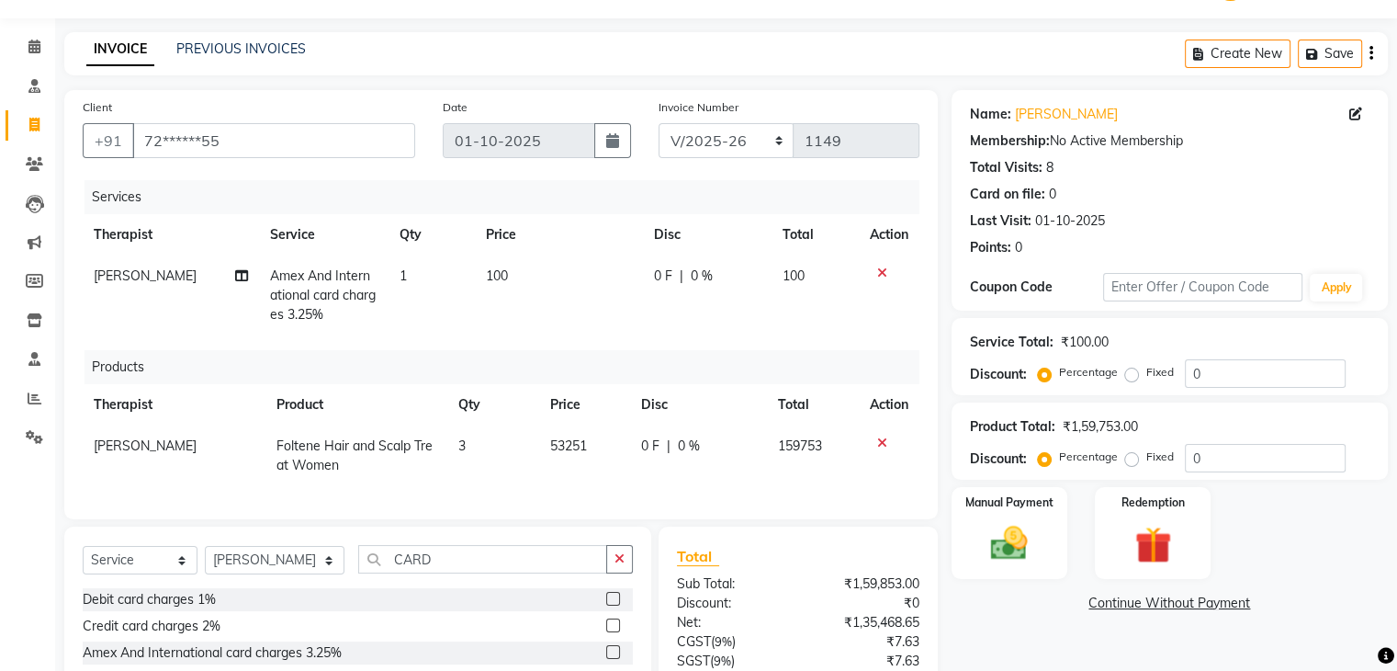
click at [626, 490] on div "Services Therapist Service Qty Price Disc Total Action Dr. Kritu Bhandari Amex …" at bounding box center [501, 340] width 837 height 321
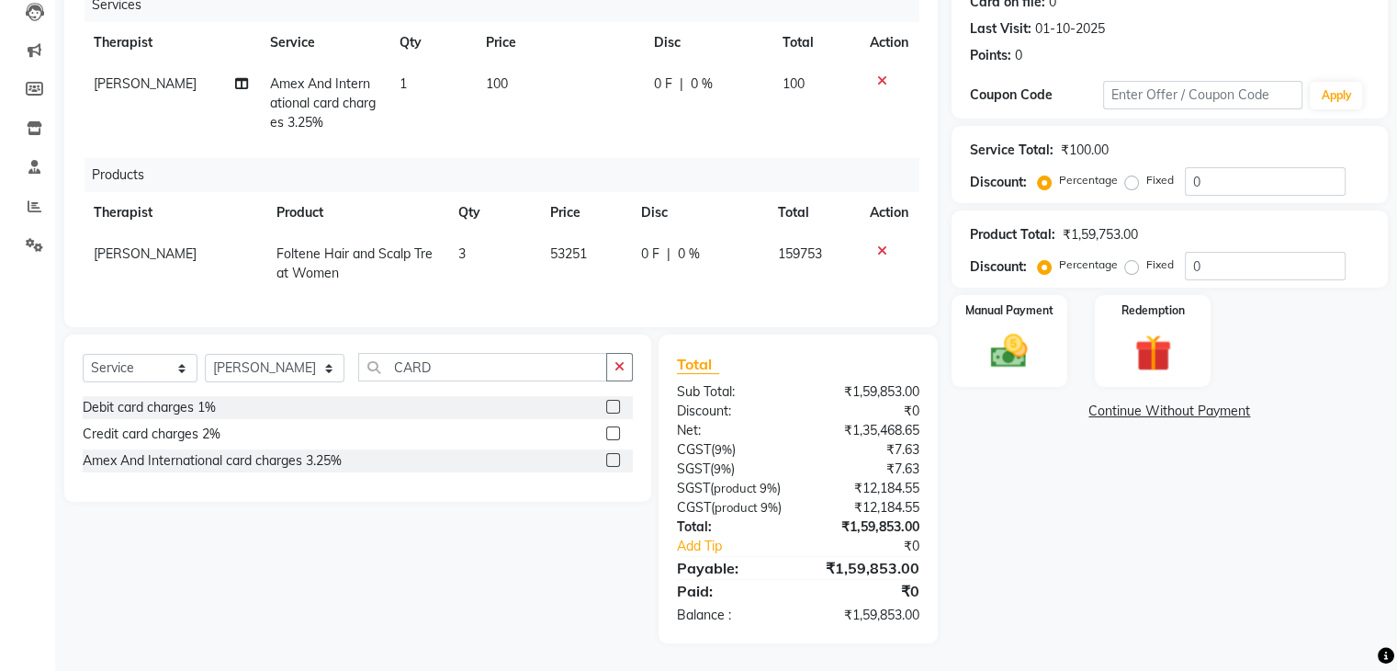
scroll to position [274, 0]
click at [571, 245] on span "53251" at bounding box center [568, 253] width 37 height 17
select select "10775"
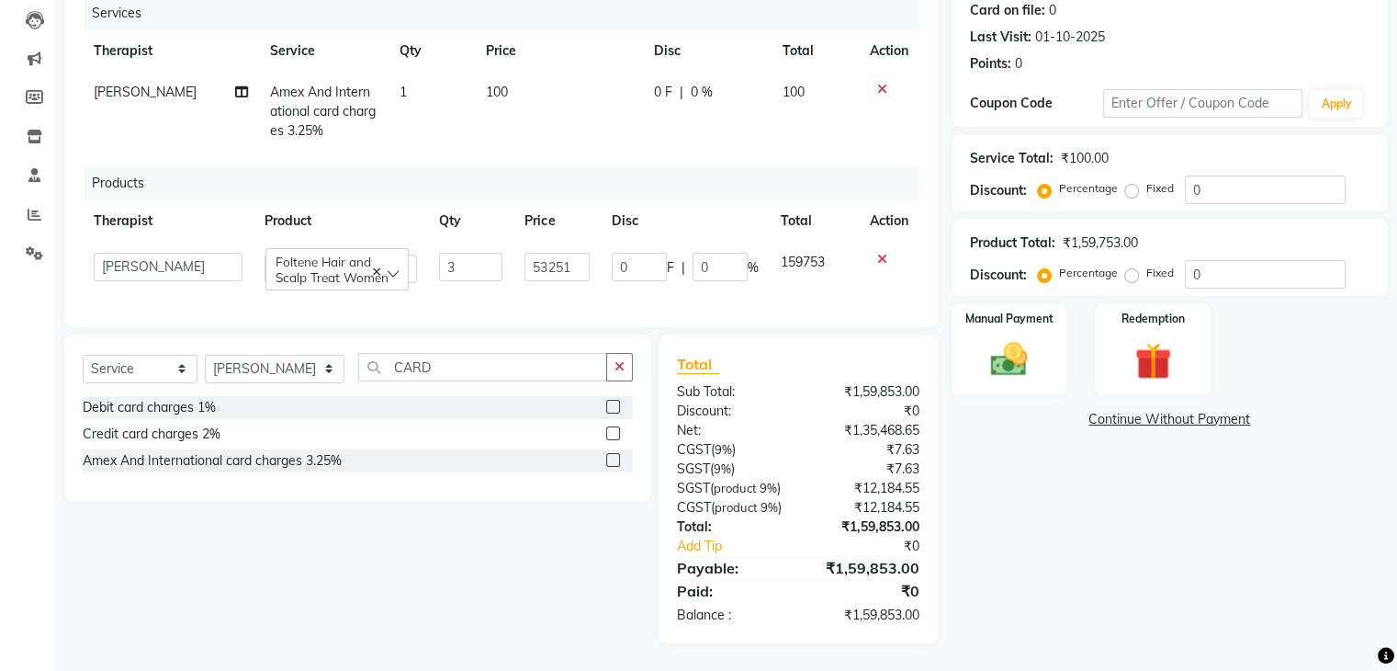
click at [878, 253] on icon at bounding box center [882, 259] width 10 height 13
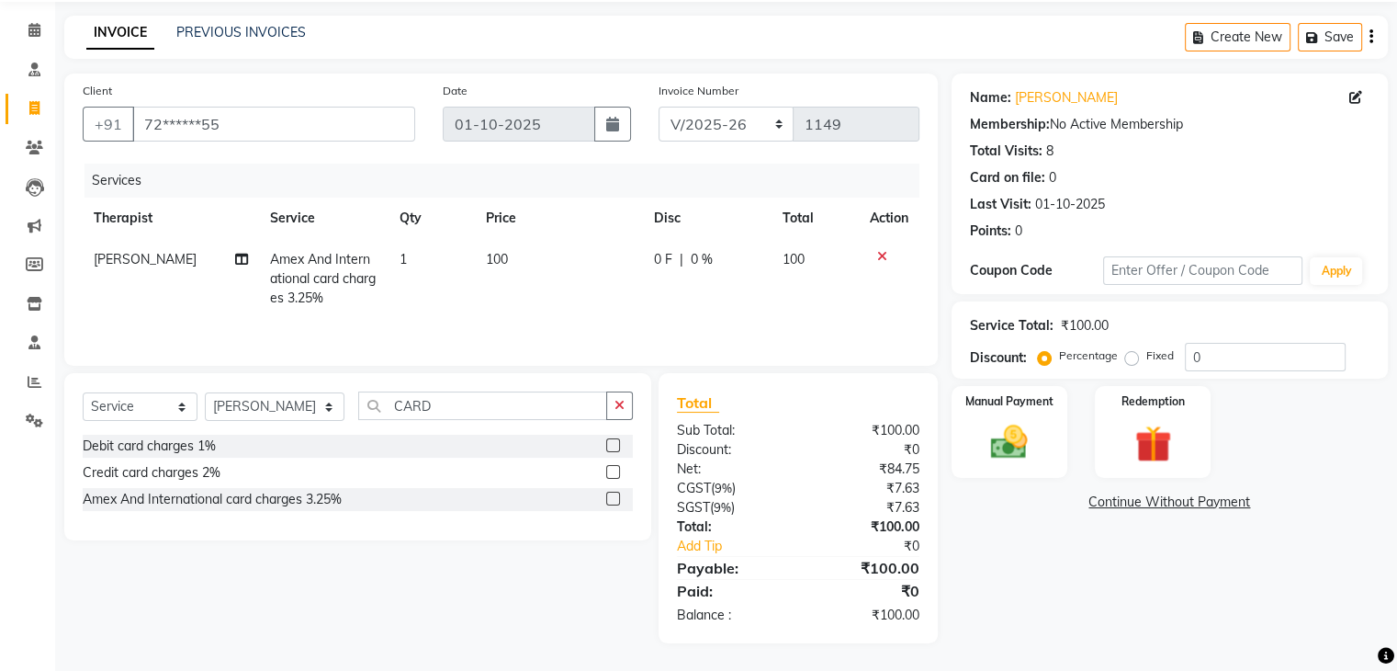
click at [507, 262] on td "100" at bounding box center [559, 279] width 168 height 80
select select "10775"
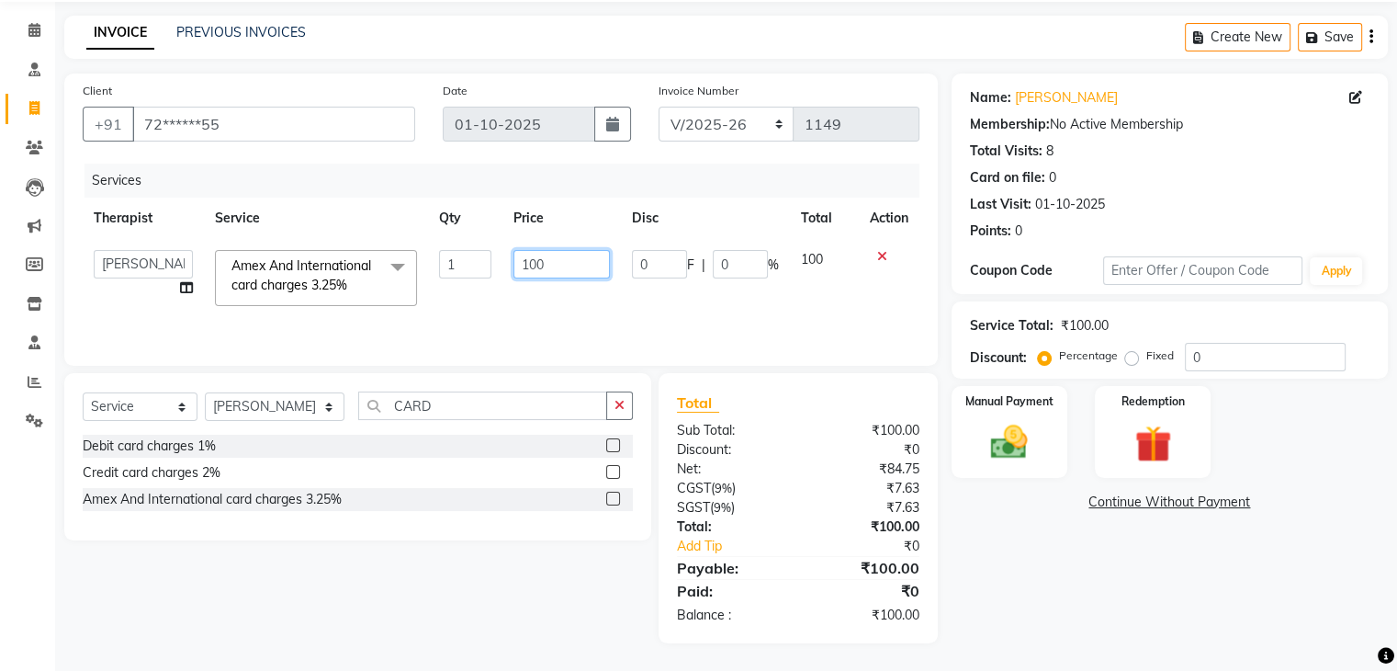
drag, startPoint x: 555, startPoint y: 264, endPoint x: 496, endPoint y: 266, distance: 58.9
click at [496, 266] on tr "Archana Gaikwad Battul Dr. Kritu Bhandari Dr. Yojana Pokarna Front Desk Meenaks…" at bounding box center [501, 278] width 837 height 78
click at [551, 266] on input "5368" at bounding box center [562, 264] width 96 height 28
type input "5"
type input "533"
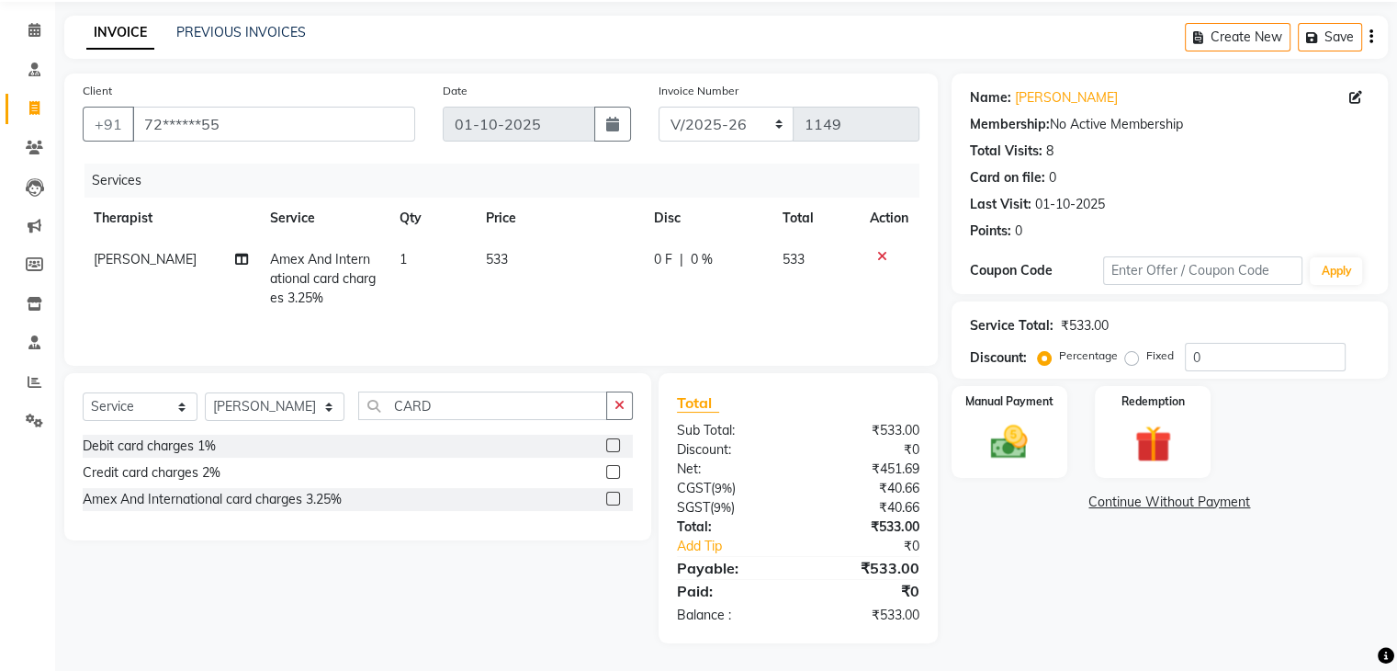
click at [528, 301] on td "533" at bounding box center [559, 279] width 168 height 80
select select "10775"
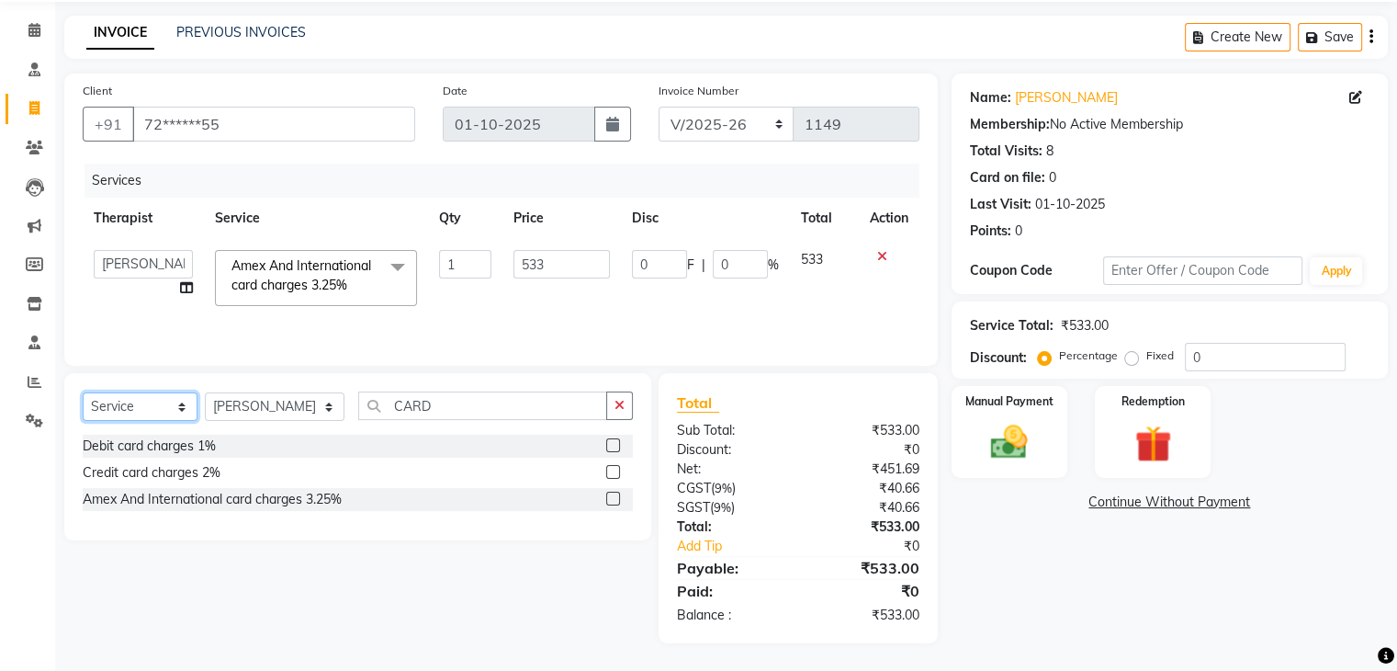
click at [154, 410] on select "Select Service Product Membership Package Voucher Prepaid Gift Card" at bounding box center [140, 406] width 115 height 28
select select "product"
click at [83, 392] on select "Select Service Product Membership Package Voucher Prepaid Gift Card" at bounding box center [140, 406] width 115 height 28
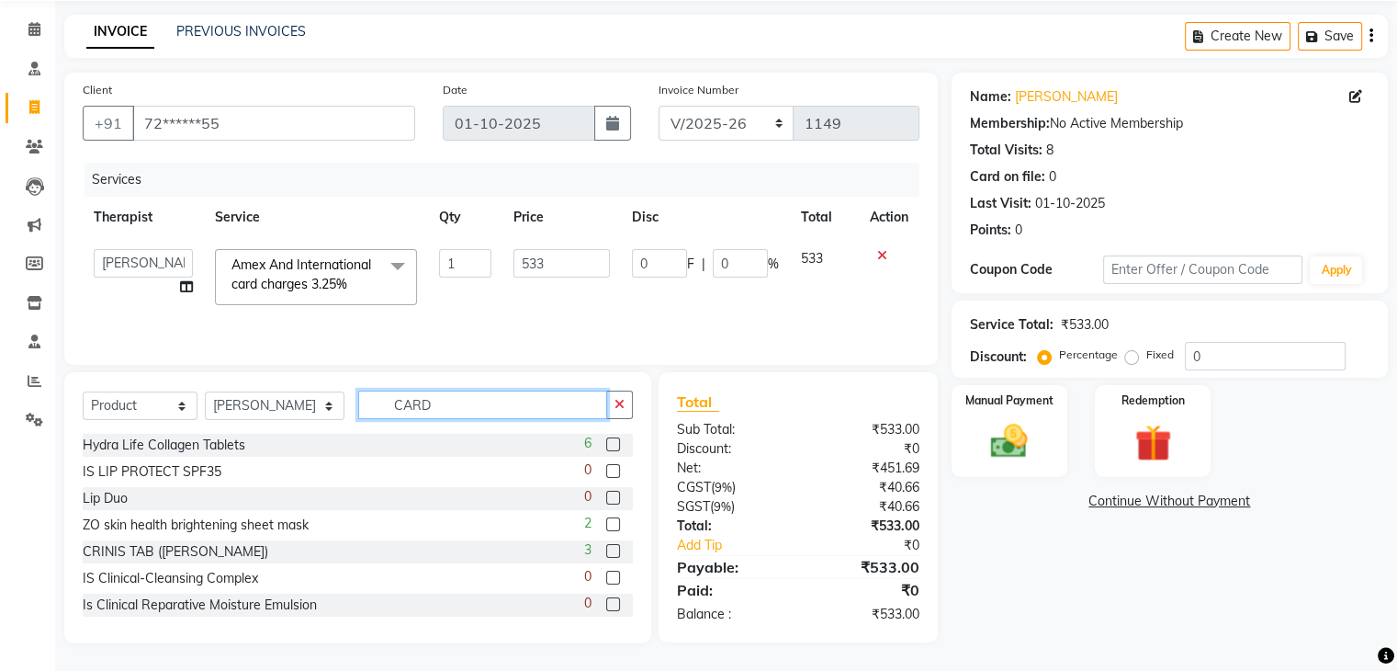
click at [425, 403] on input "CARD" at bounding box center [482, 404] width 249 height 28
drag, startPoint x: 425, startPoint y: 403, endPoint x: 344, endPoint y: 405, distance: 81.8
click at [358, 405] on input "CARD" at bounding box center [482, 404] width 249 height 28
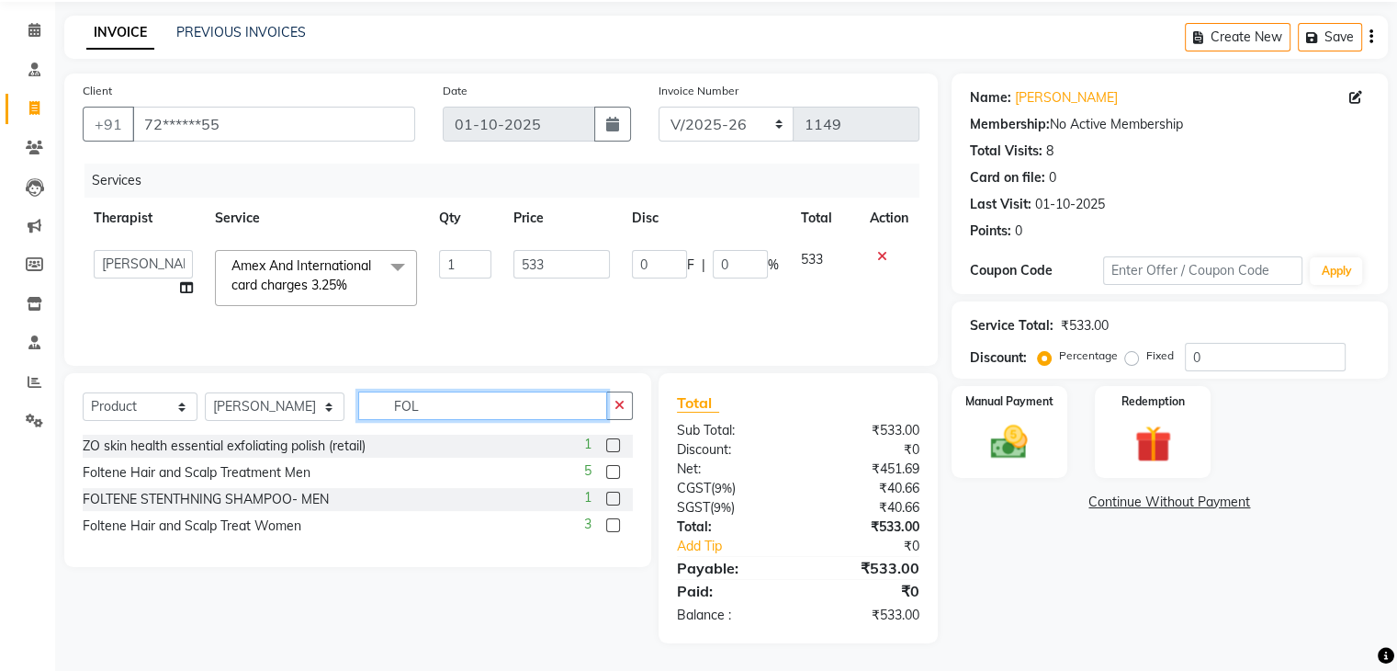
type input "FOL"
click at [610, 524] on label at bounding box center [613, 525] width 14 height 14
click at [610, 524] on input "checkbox" at bounding box center [612, 526] width 12 height 12
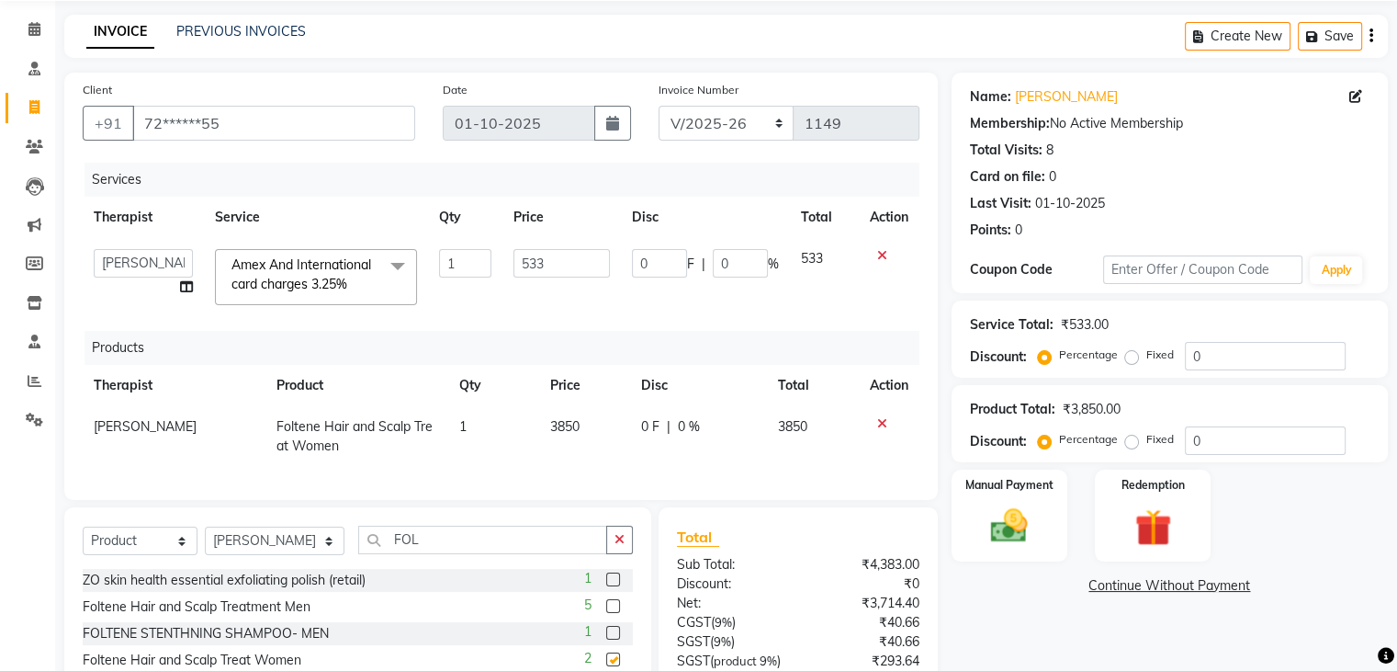
checkbox input "false"
click at [469, 431] on td "1" at bounding box center [493, 436] width 91 height 61
select select "10775"
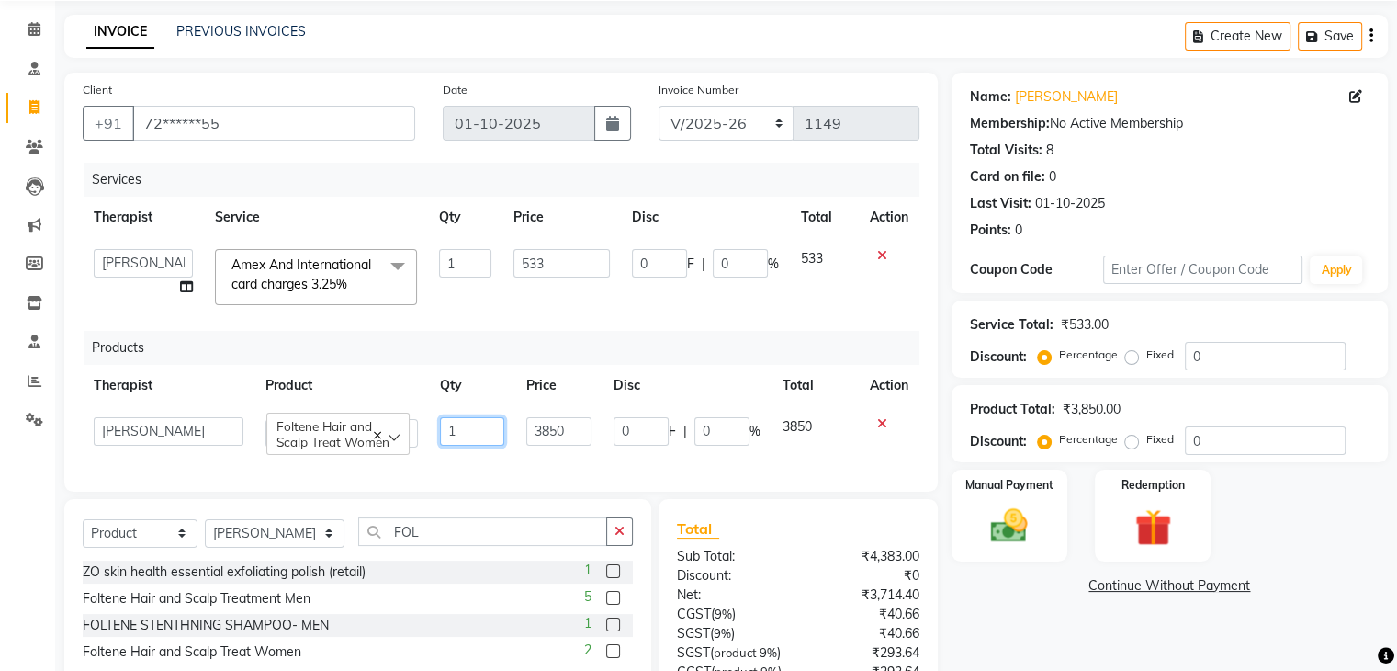
drag, startPoint x: 469, startPoint y: 431, endPoint x: 417, endPoint y: 434, distance: 51.5
click at [417, 434] on tr "Archana Gaikwad Battul Dr. Kritu Bhandari Dr. Yojana Pokarna Front Desk Meenaks…" at bounding box center [501, 432] width 837 height 52
type input "3"
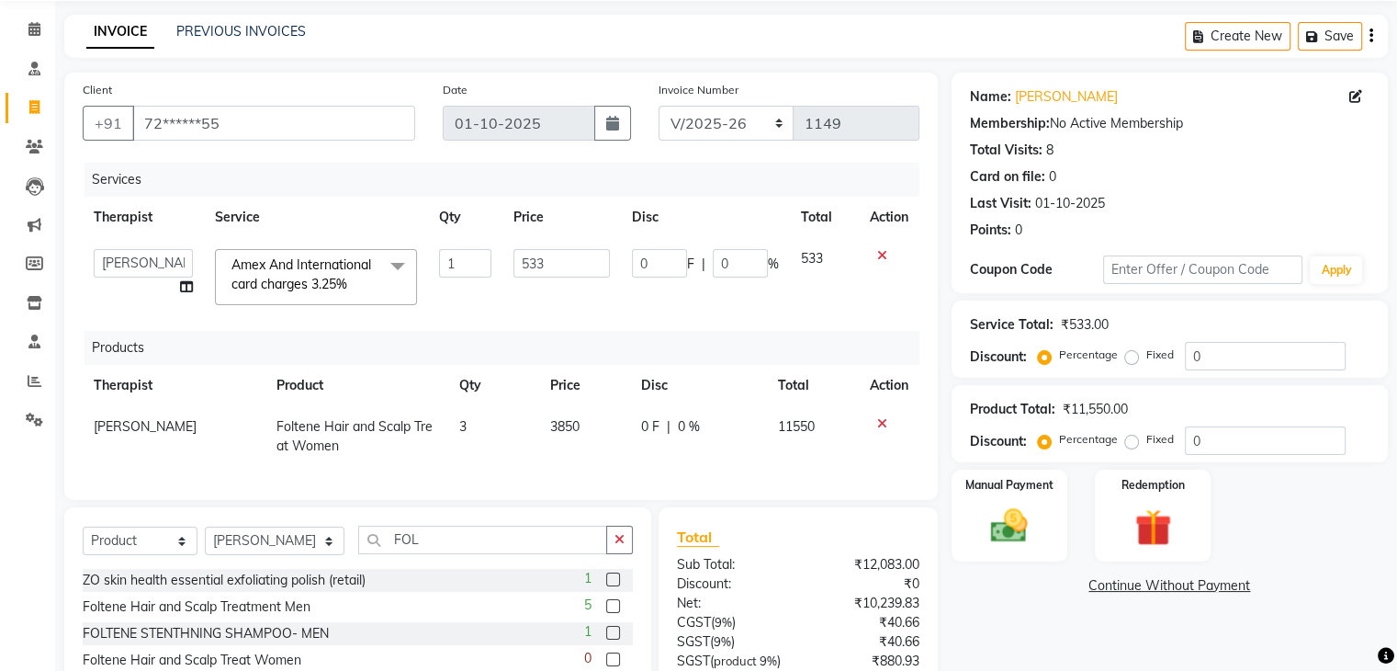
click at [452, 460] on div "Services Therapist Service Qty Price Disc Total Action Archana Gaikwad Battul D…" at bounding box center [501, 322] width 837 height 319
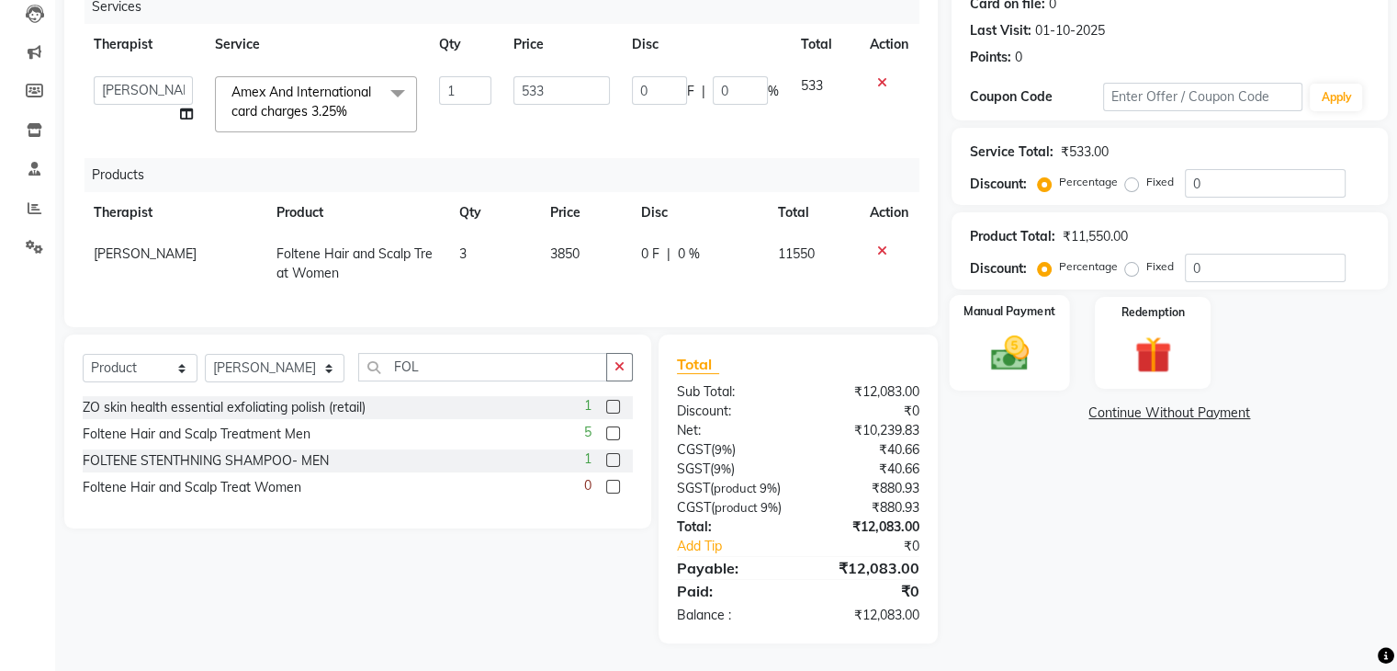
click at [1039, 333] on img at bounding box center [1009, 354] width 62 height 44
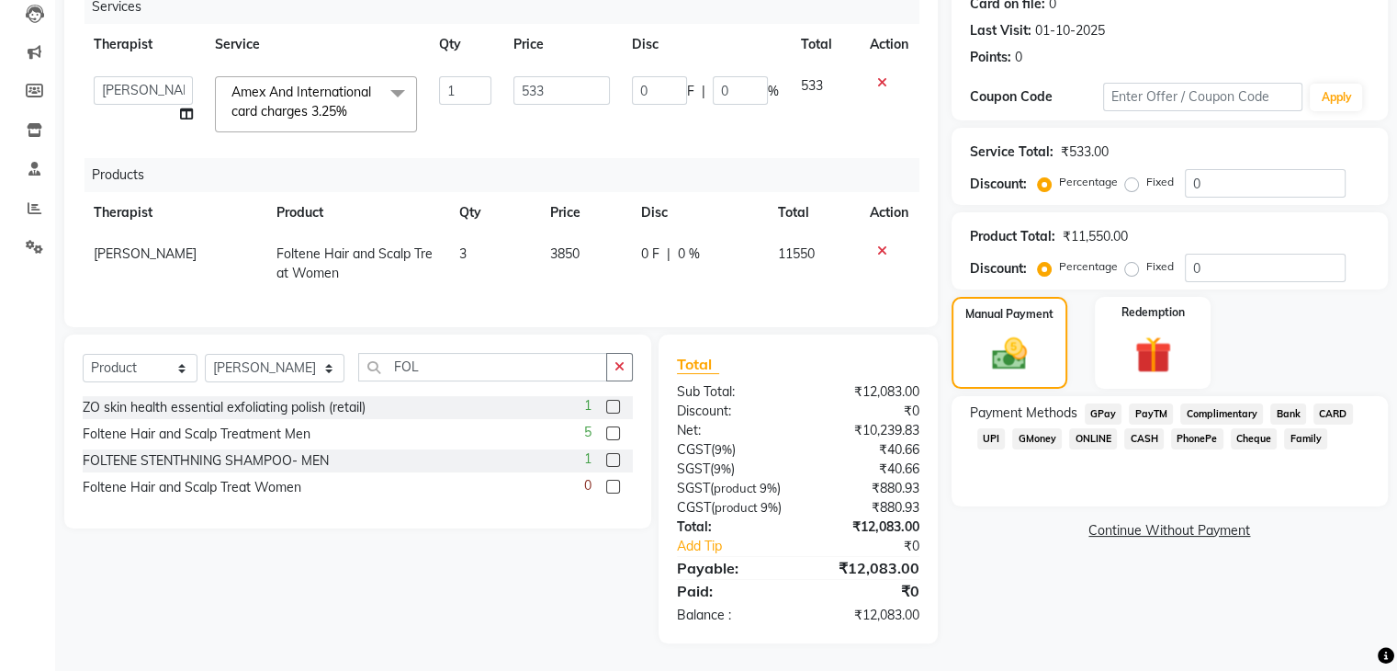
click at [1338, 403] on span "CARD" at bounding box center [1334, 413] width 40 height 21
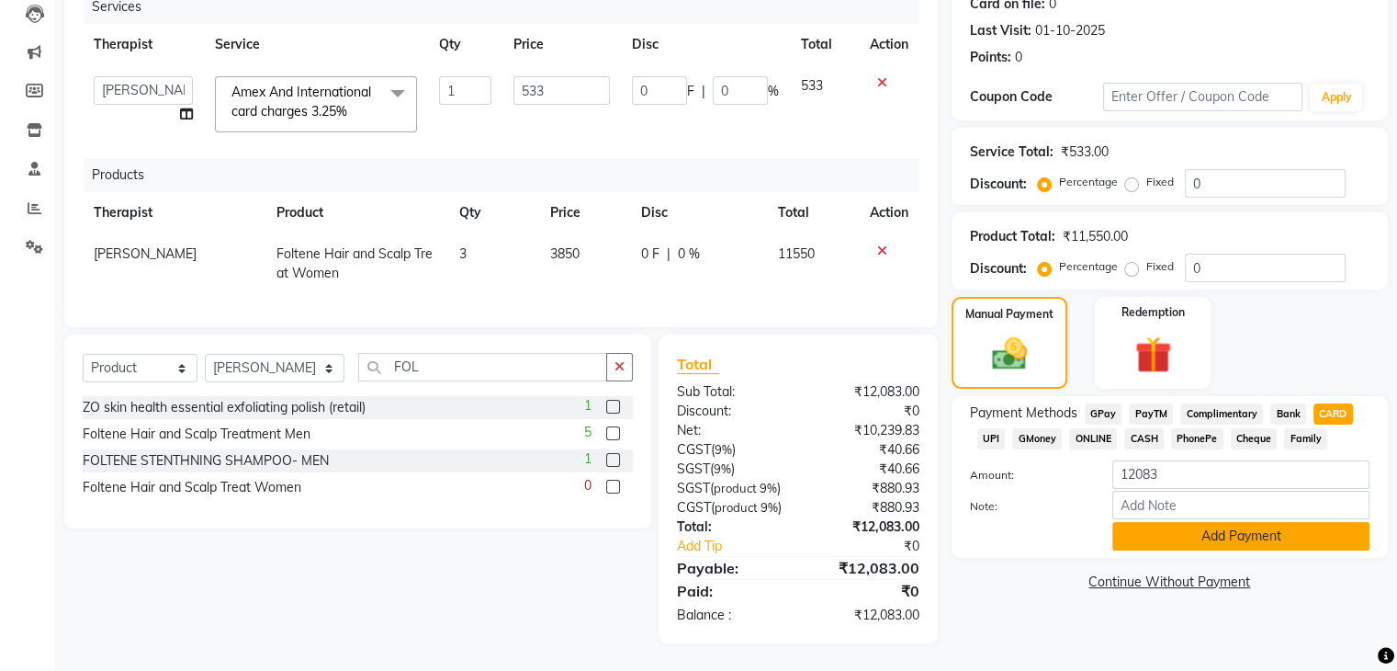
click at [1275, 522] on button "Add Payment" at bounding box center [1241, 536] width 257 height 28
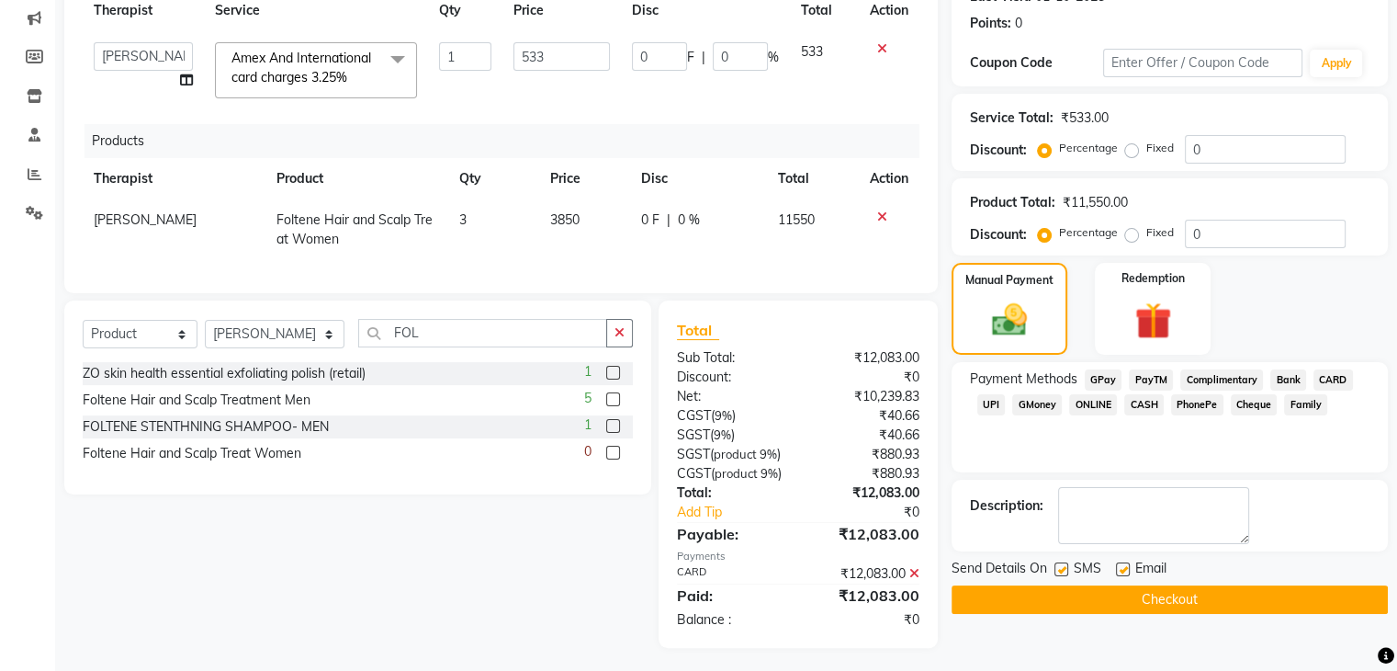
click at [1059, 567] on label at bounding box center [1062, 569] width 14 height 14
click at [1059, 567] on input "checkbox" at bounding box center [1061, 570] width 12 height 12
checkbox input "false"
click at [1119, 567] on label at bounding box center [1123, 569] width 14 height 14
click at [1119, 567] on input "checkbox" at bounding box center [1122, 570] width 12 height 12
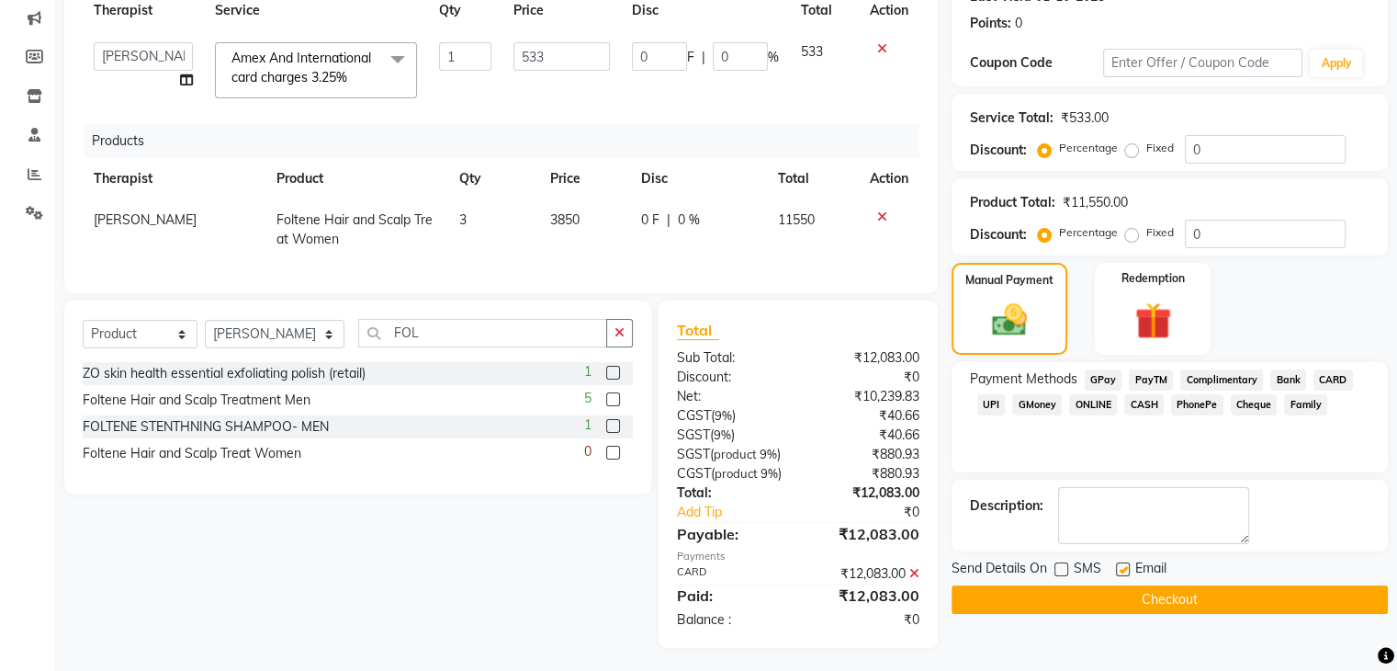
checkbox input "false"
click at [1123, 589] on button "Checkout" at bounding box center [1170, 599] width 436 height 28
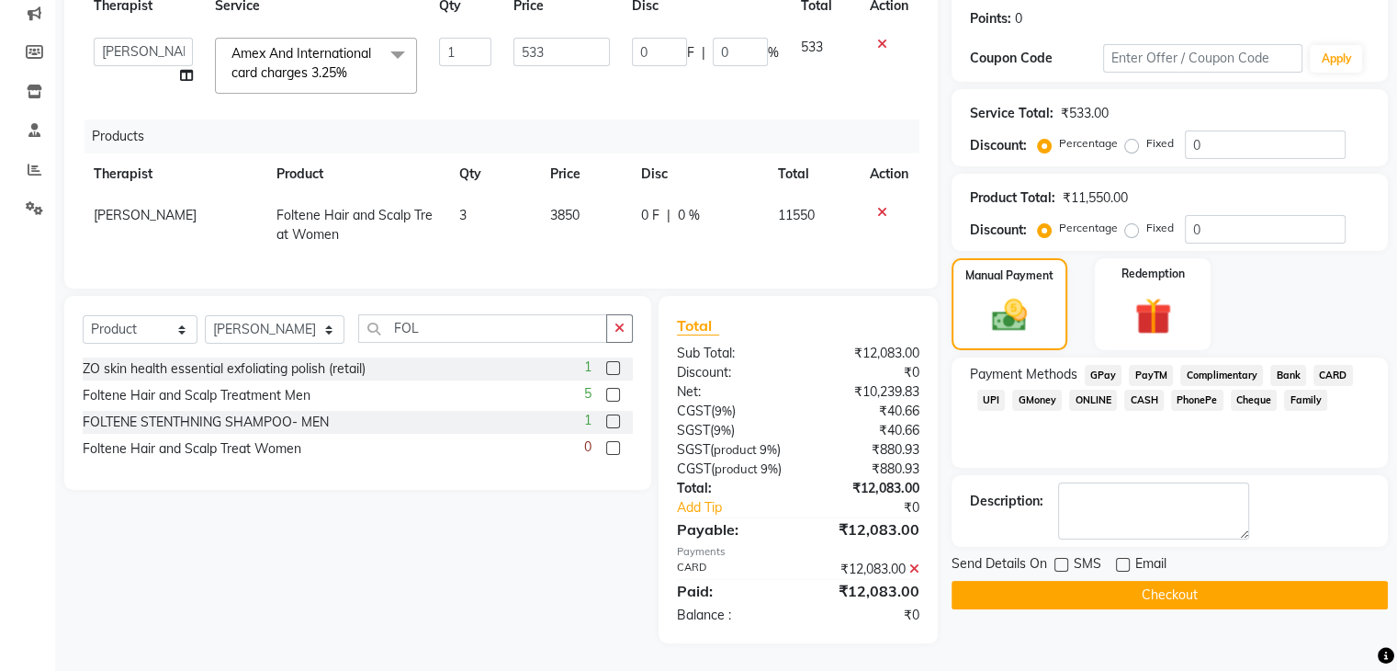
scroll to position [304, 0]
click at [469, 195] on td "3" at bounding box center [493, 225] width 91 height 61
select select "10775"
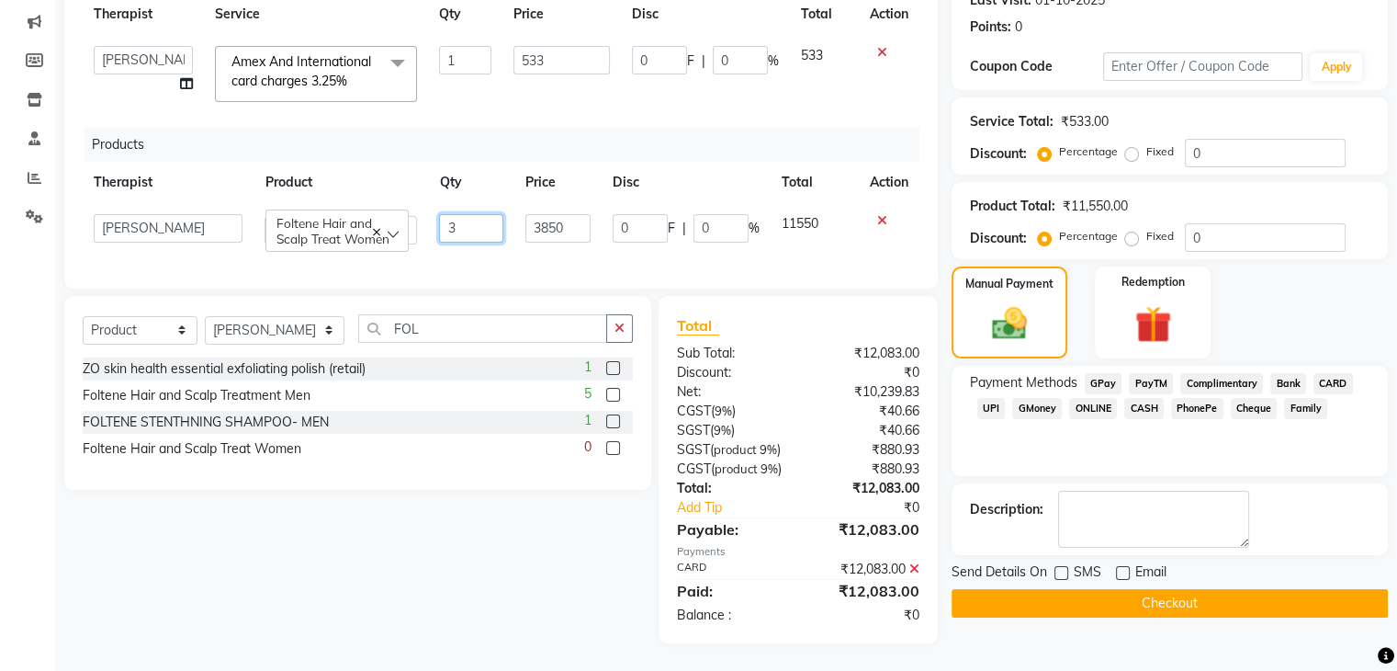
click at [469, 214] on input "3" at bounding box center [471, 228] width 64 height 28
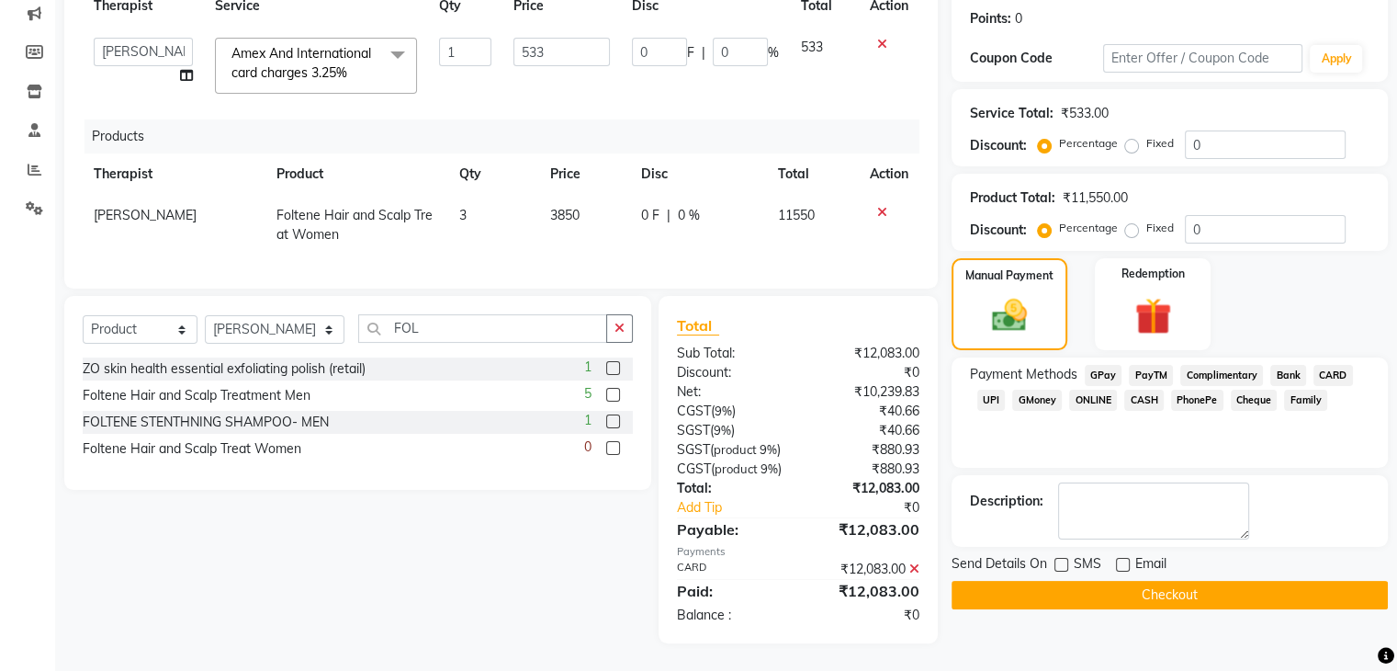
click at [480, 218] on td "3" at bounding box center [493, 225] width 91 height 61
select select "10775"
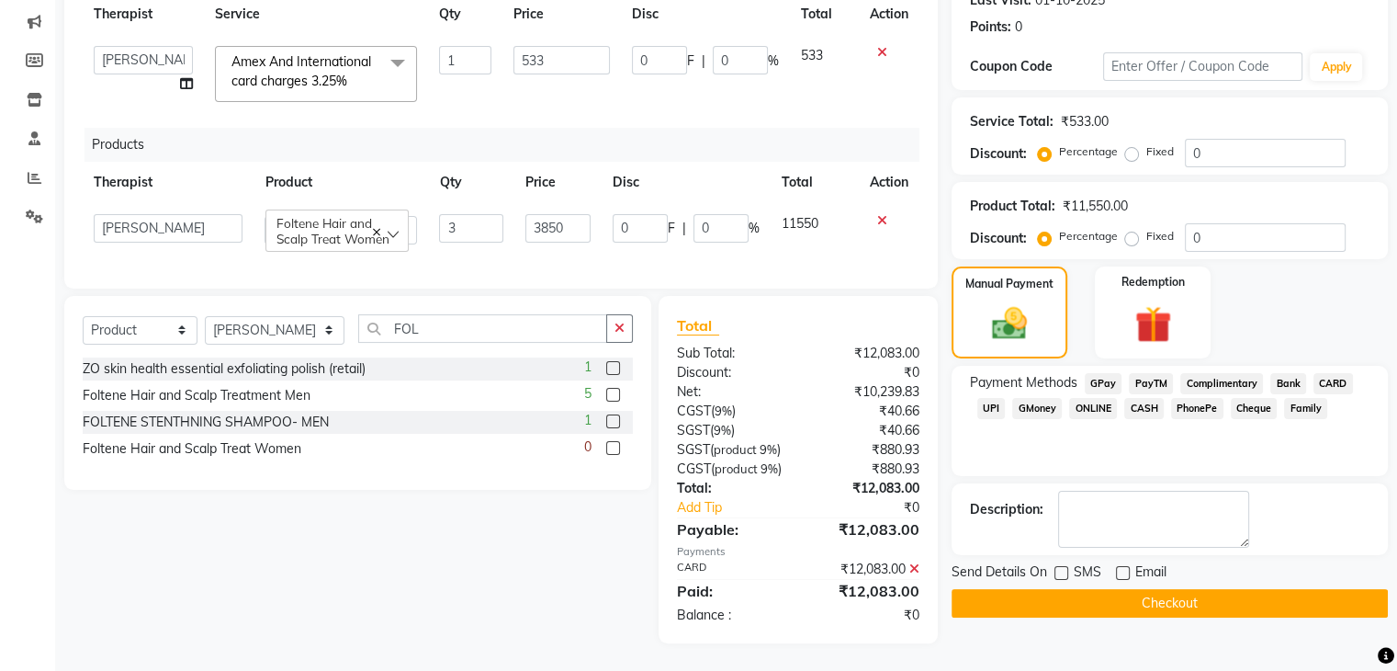
click at [1065, 589] on button "Checkout" at bounding box center [1170, 603] width 436 height 28
click at [459, 214] on input "3" at bounding box center [471, 228] width 64 height 28
type input "1"
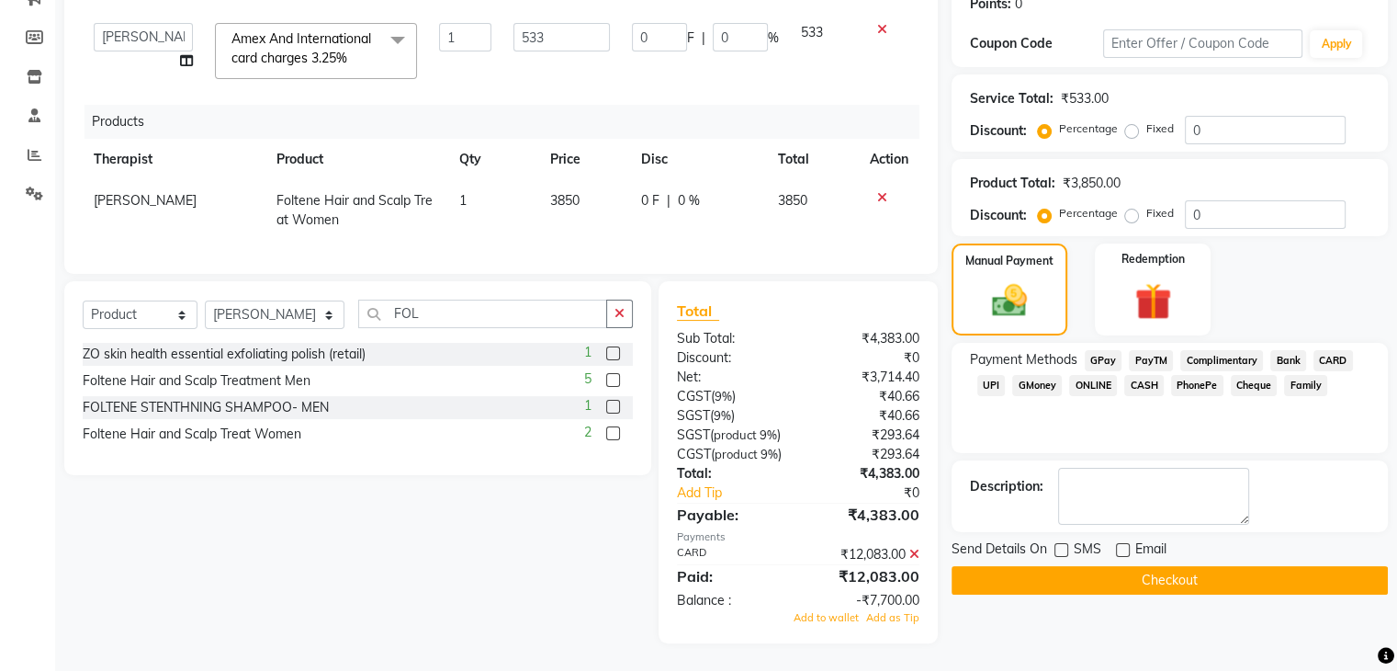
click at [470, 228] on div "Services Therapist Service Qty Price Disc Total Action Archana Gaikwad Battul D…" at bounding box center [501, 96] width 837 height 319
click at [617, 431] on label at bounding box center [613, 433] width 14 height 14
click at [617, 431] on input "checkbox" at bounding box center [612, 434] width 12 height 12
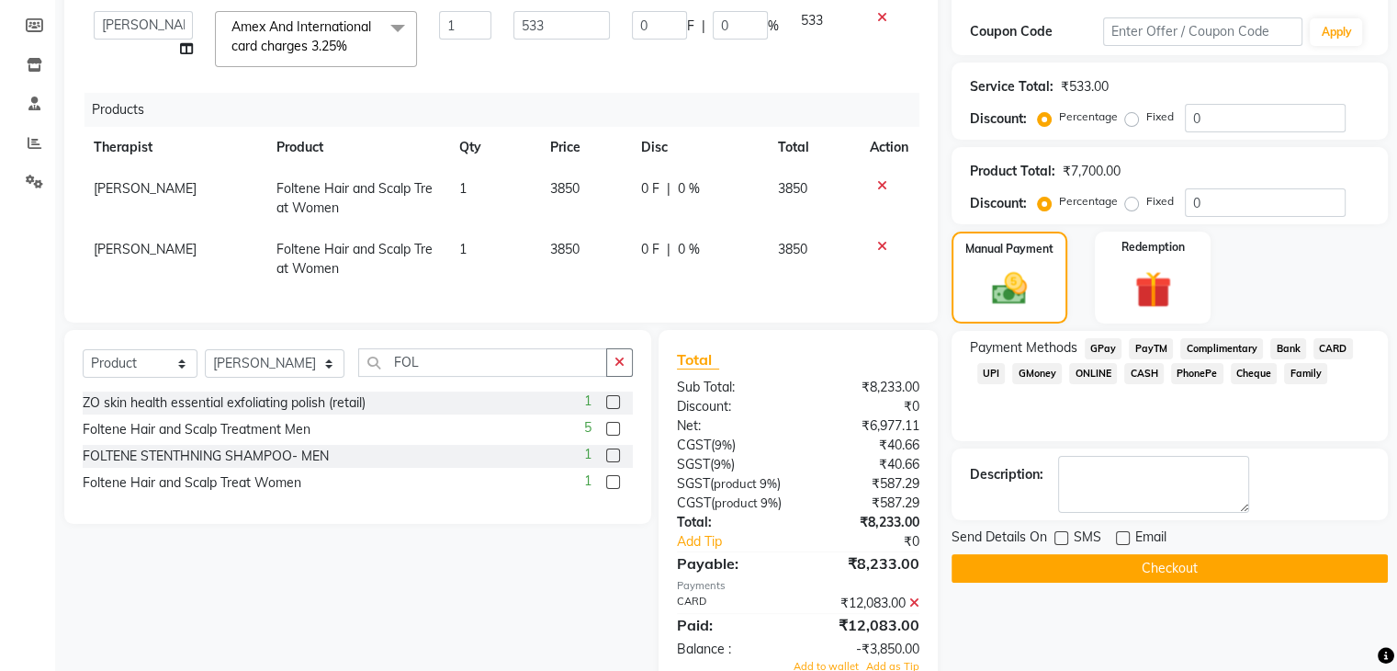
click at [607, 489] on label at bounding box center [613, 482] width 14 height 14
click at [607, 489] on input "checkbox" at bounding box center [612, 483] width 12 height 12
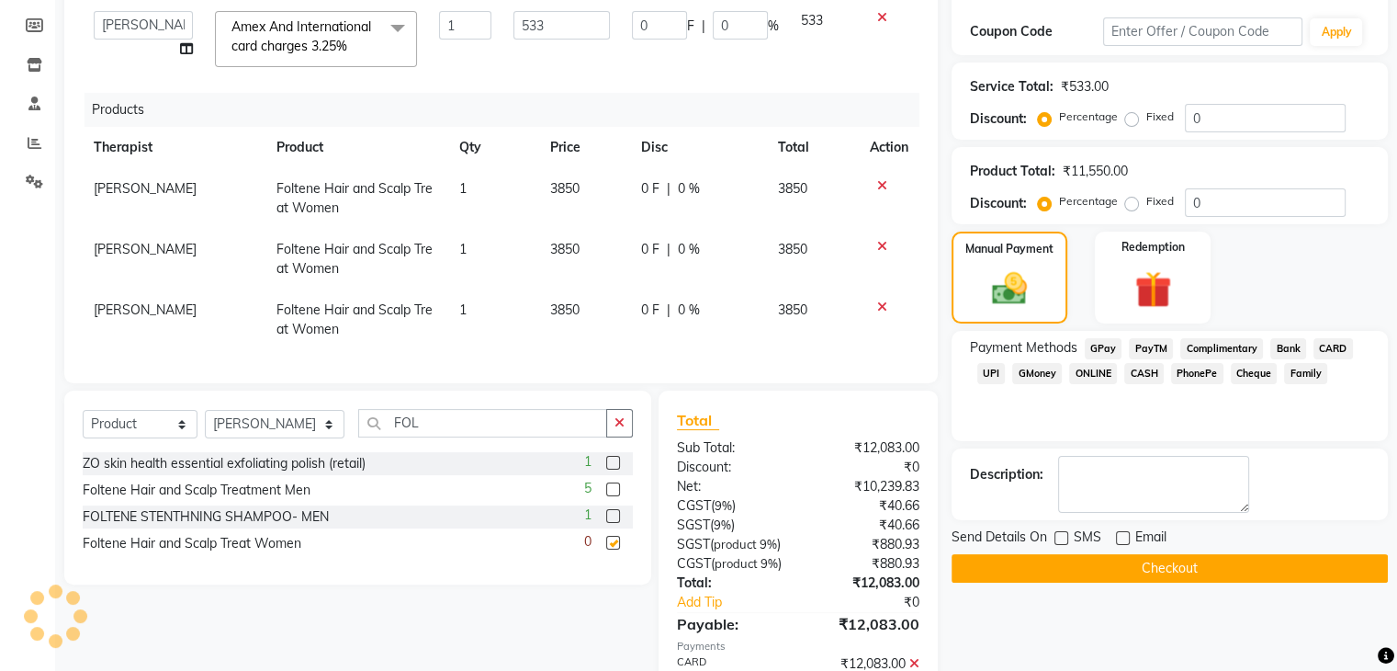
checkbox input "false"
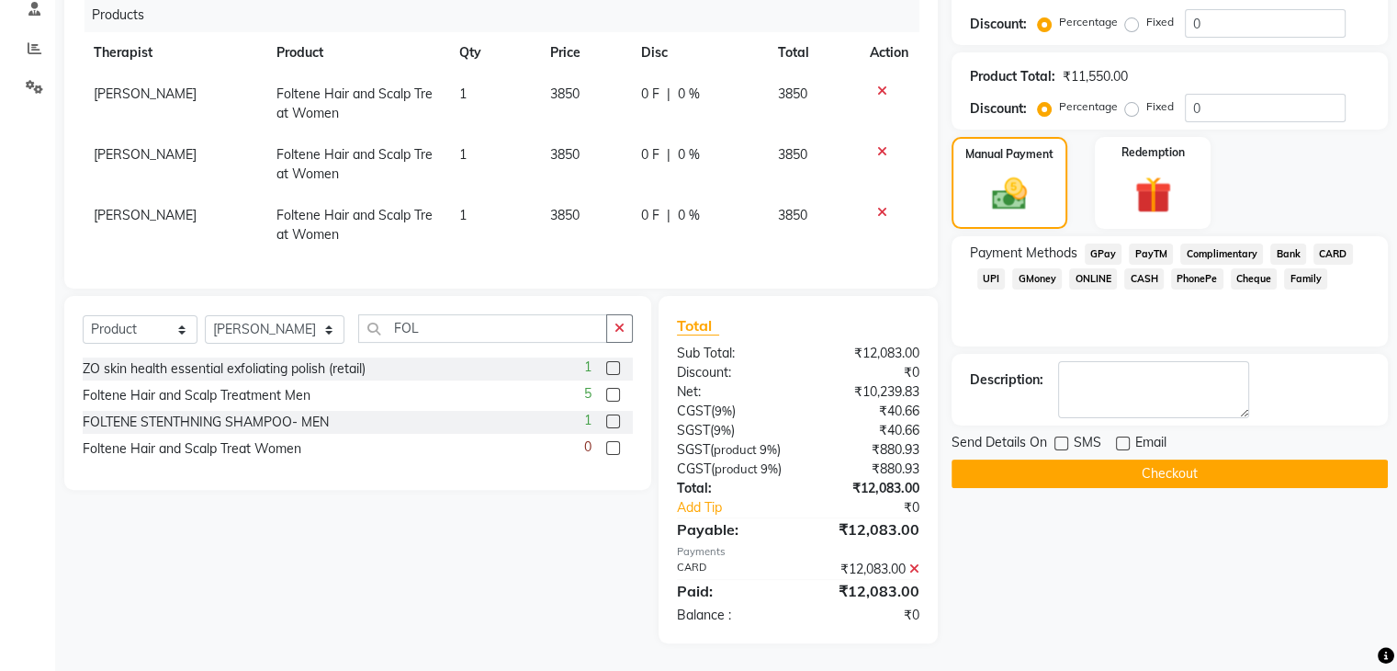
click at [1226, 459] on button "Checkout" at bounding box center [1170, 473] width 436 height 28
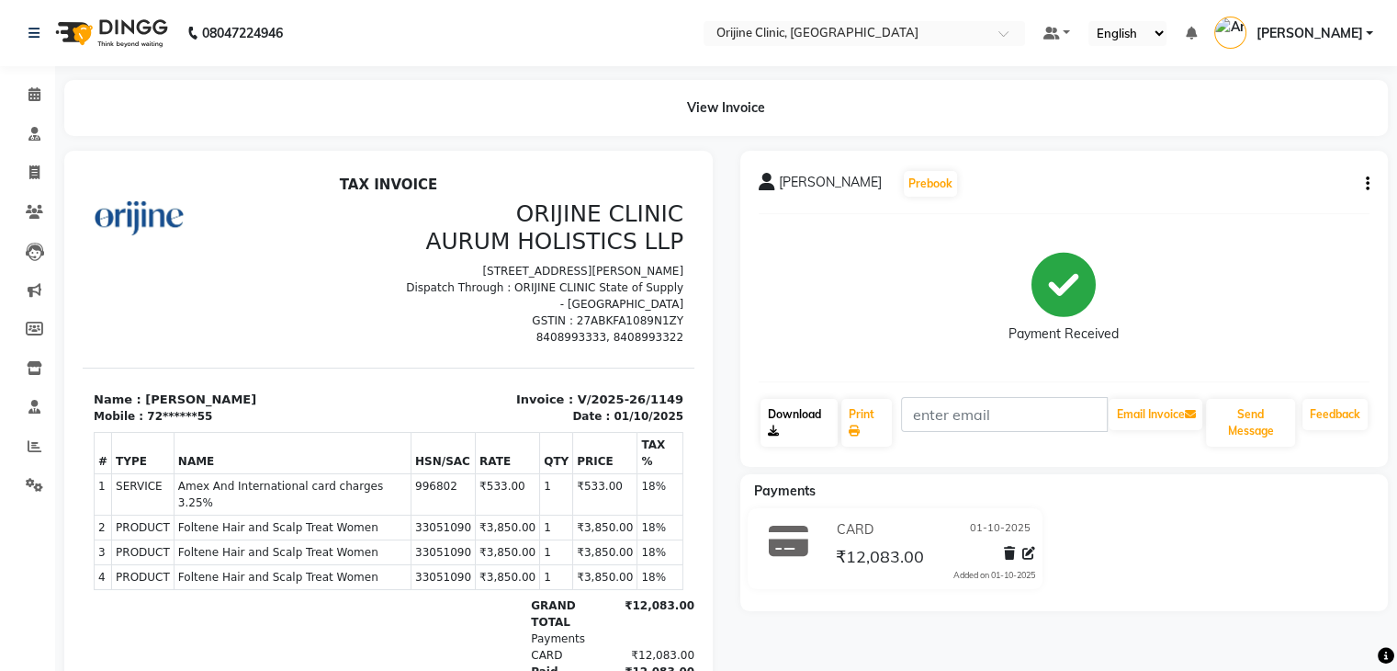
click at [797, 418] on link "Download" at bounding box center [800, 423] width 78 height 48
click at [33, 165] on icon at bounding box center [34, 172] width 10 height 14
select select "702"
select select "service"
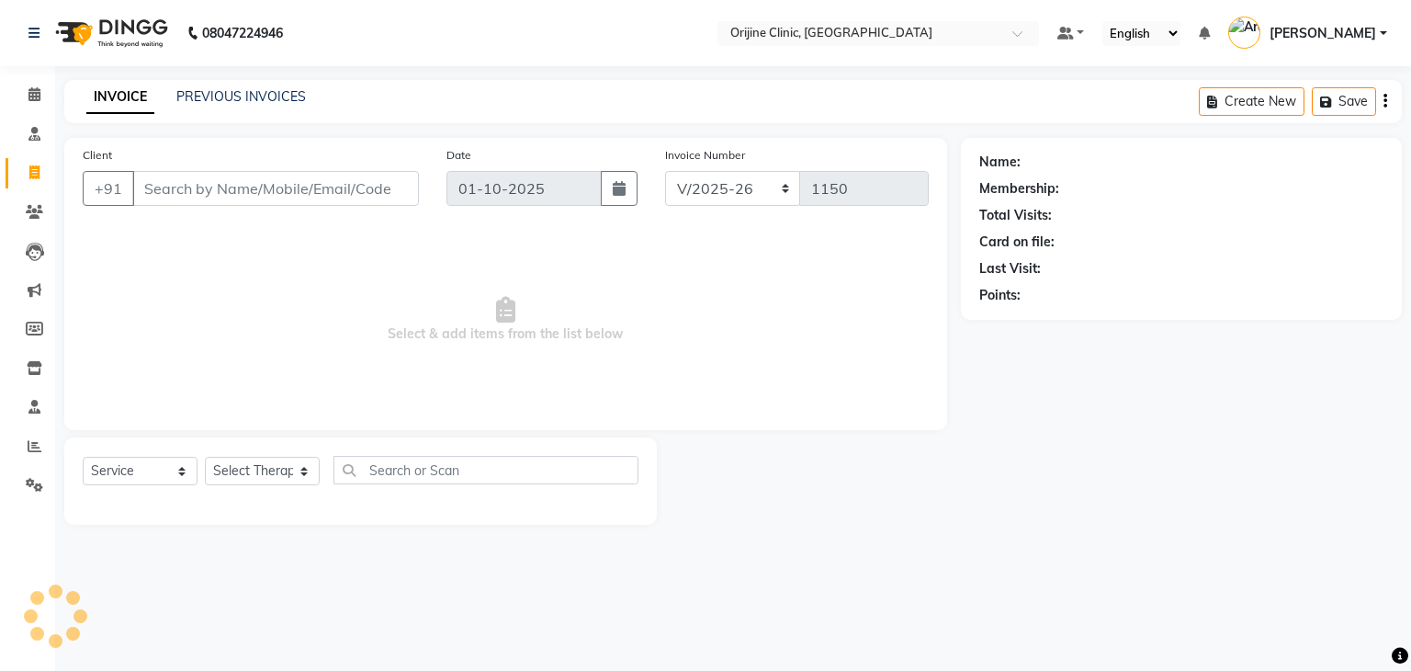
click at [257, 87] on div "PREVIOUS INVOICES" at bounding box center [241, 96] width 130 height 19
click at [263, 101] on link "PREVIOUS INVOICES" at bounding box center [241, 96] width 130 height 17
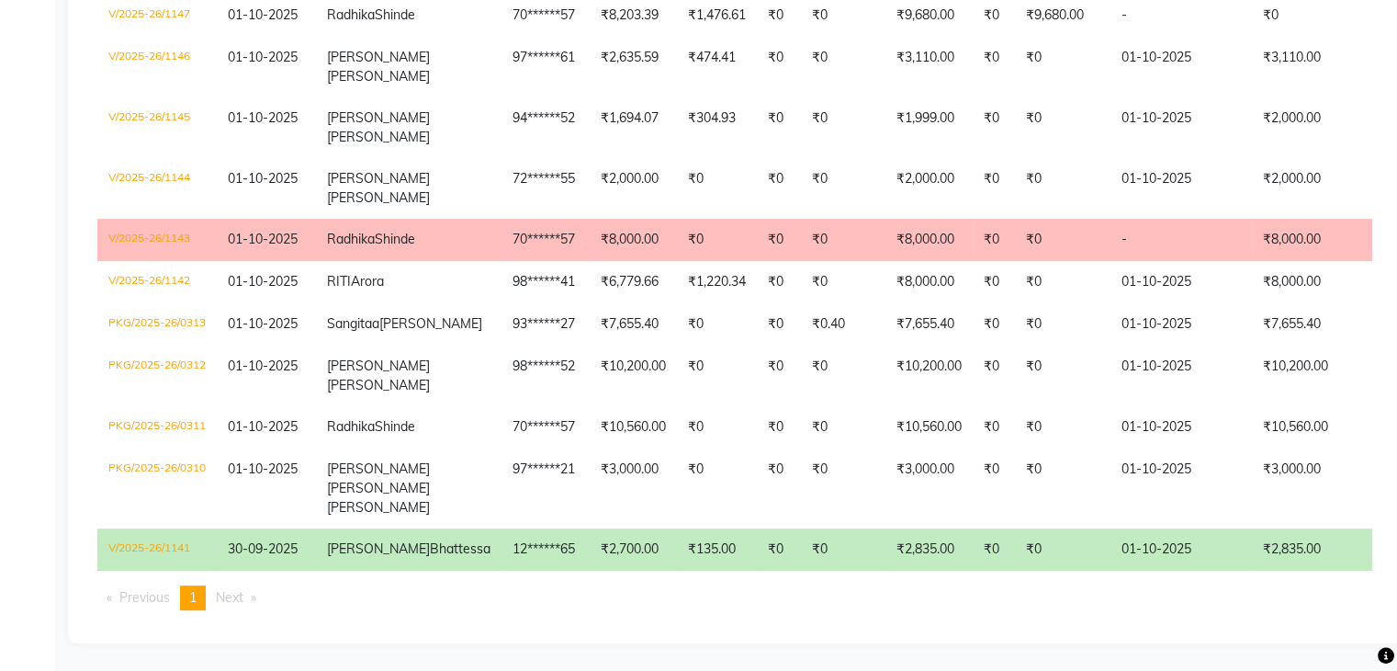
scroll to position [636, 0]
click at [217, 528] on td "V/2025-26/1141" at bounding box center [156, 549] width 119 height 42
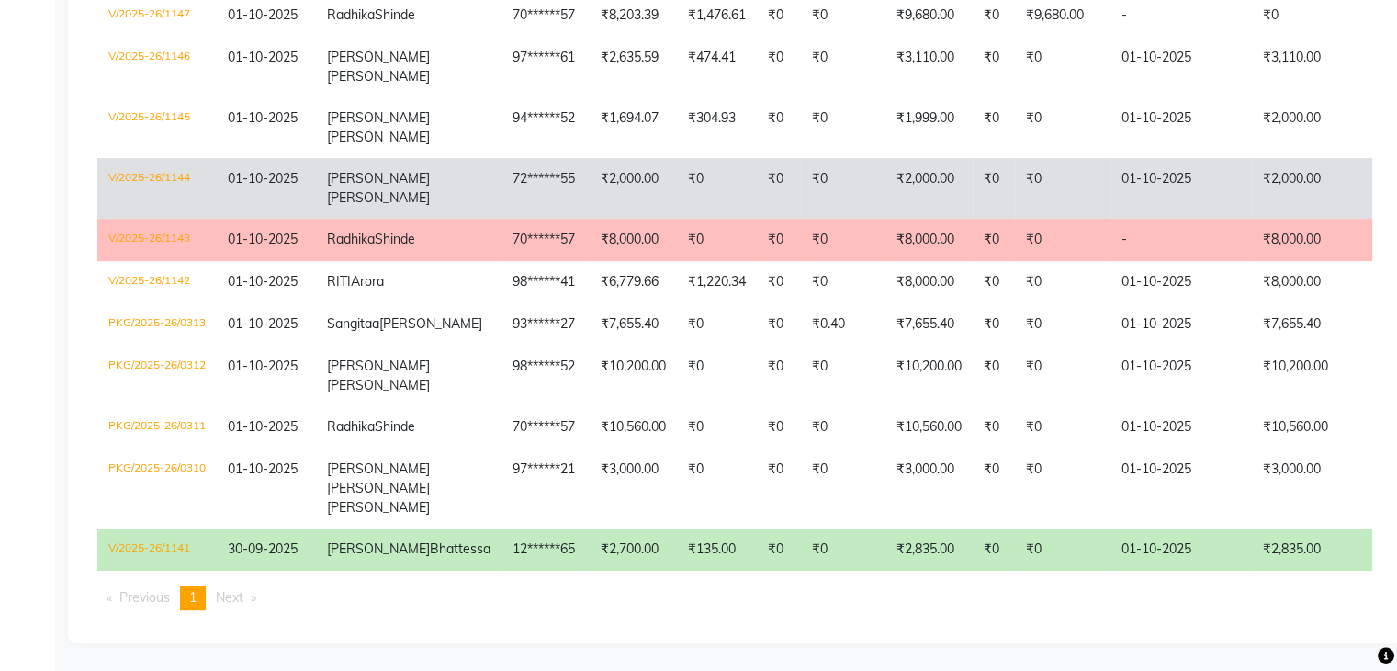
click at [158, 158] on td "V/2025-26/1144" at bounding box center [156, 188] width 119 height 61
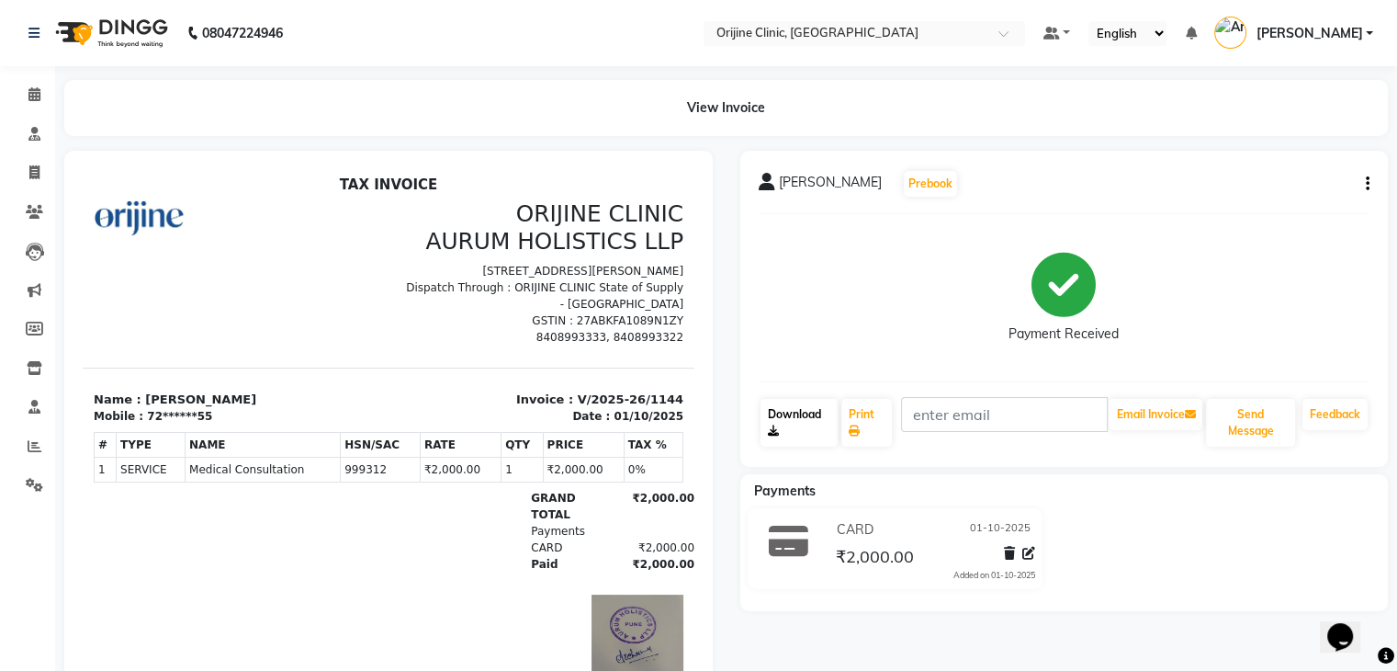
click at [786, 442] on link "Download" at bounding box center [800, 423] width 78 height 48
click at [786, 428] on link "Download" at bounding box center [800, 423] width 78 height 48
click at [33, 174] on icon at bounding box center [34, 172] width 10 height 14
select select "service"
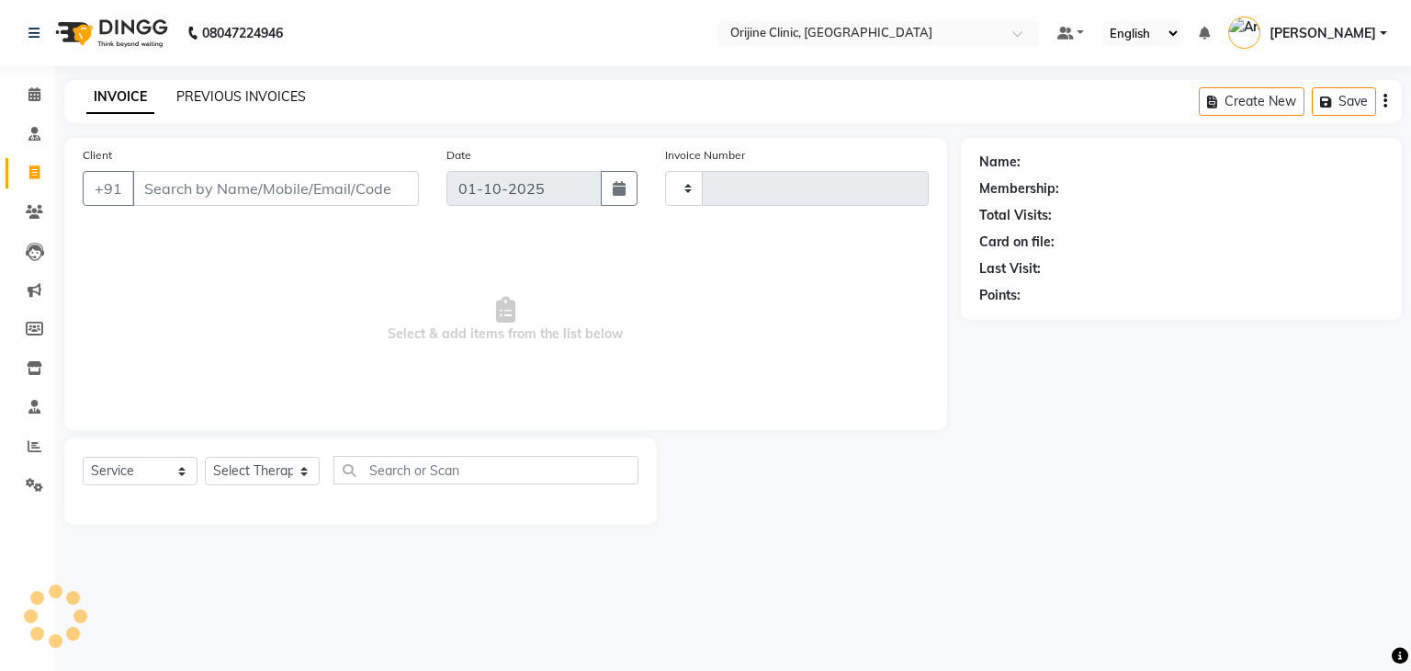
type input "1150"
select select "702"
click at [214, 96] on link "PREVIOUS INVOICES" at bounding box center [241, 96] width 130 height 17
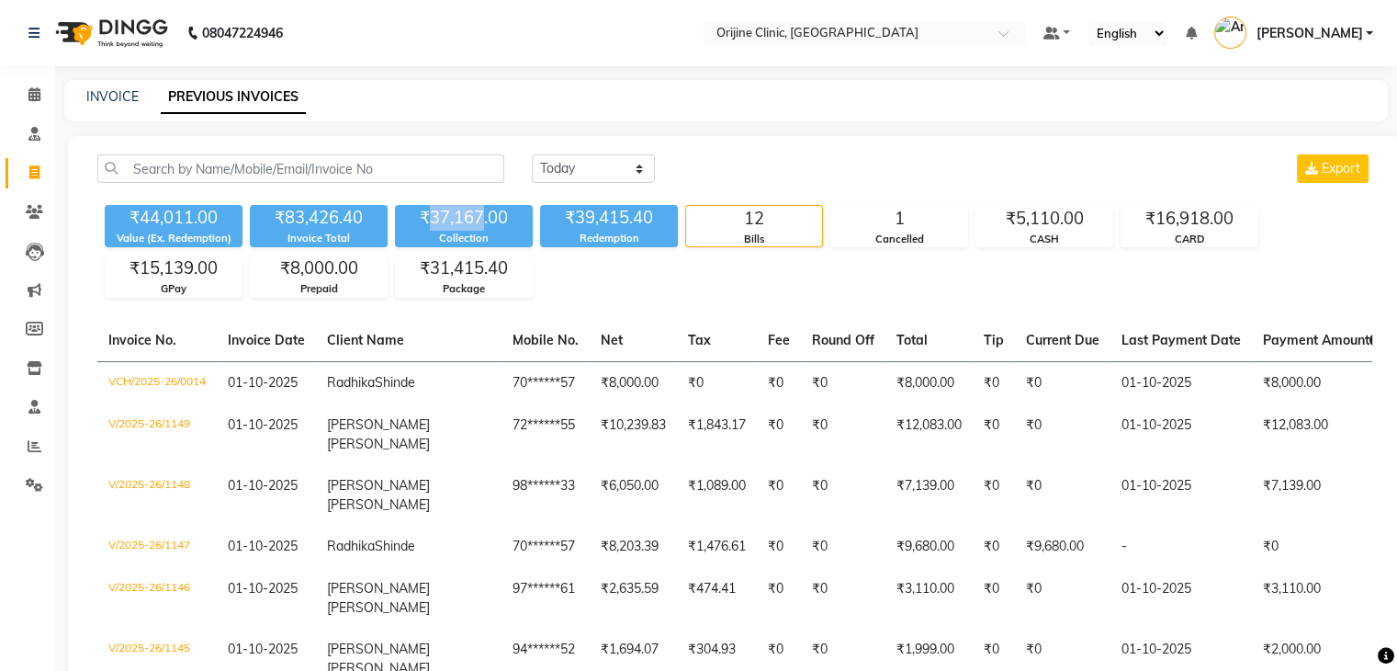
drag, startPoint x: 481, startPoint y: 220, endPoint x: 432, endPoint y: 220, distance: 49.6
click at [432, 220] on div "₹37,167.00" at bounding box center [464, 218] width 138 height 26
copy div "37,167"
click at [1341, 161] on span "Export" at bounding box center [1341, 168] width 39 height 17
click at [1192, 218] on div "₹16,918.00" at bounding box center [1190, 219] width 136 height 26
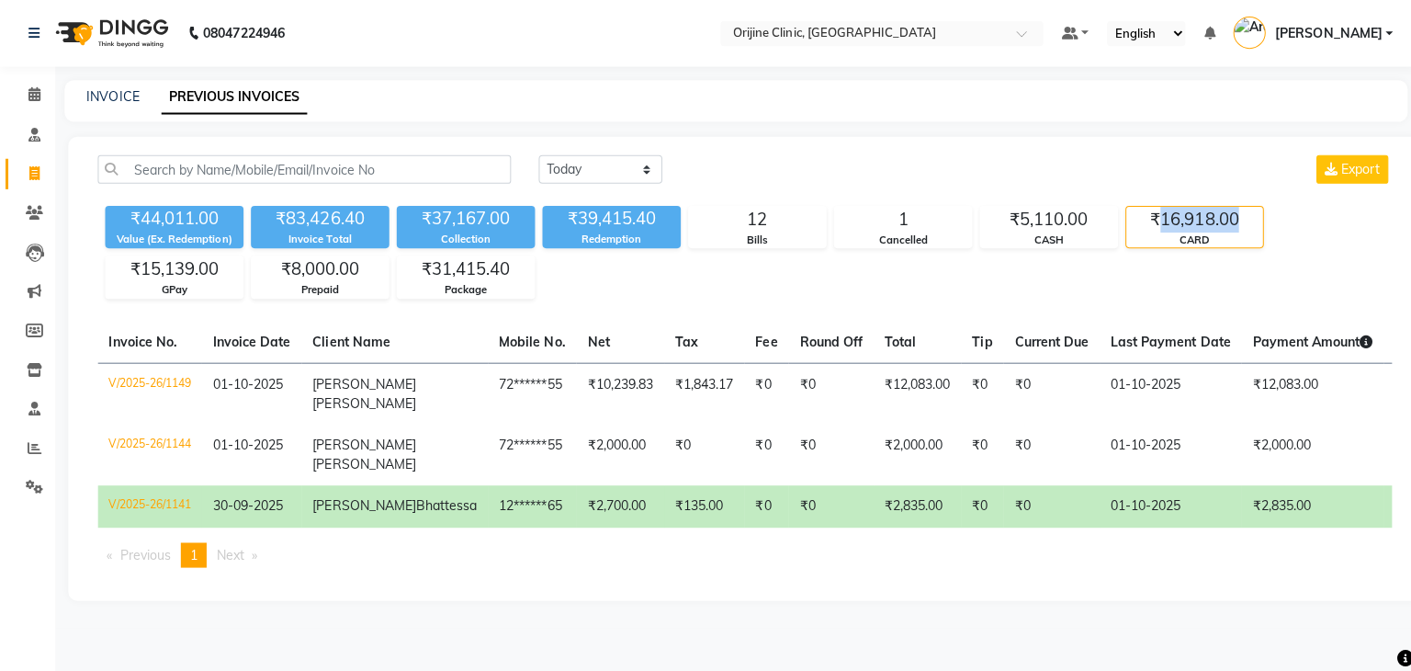
click at [1192, 218] on div "₹16,918.00" at bounding box center [1190, 219] width 136 height 26
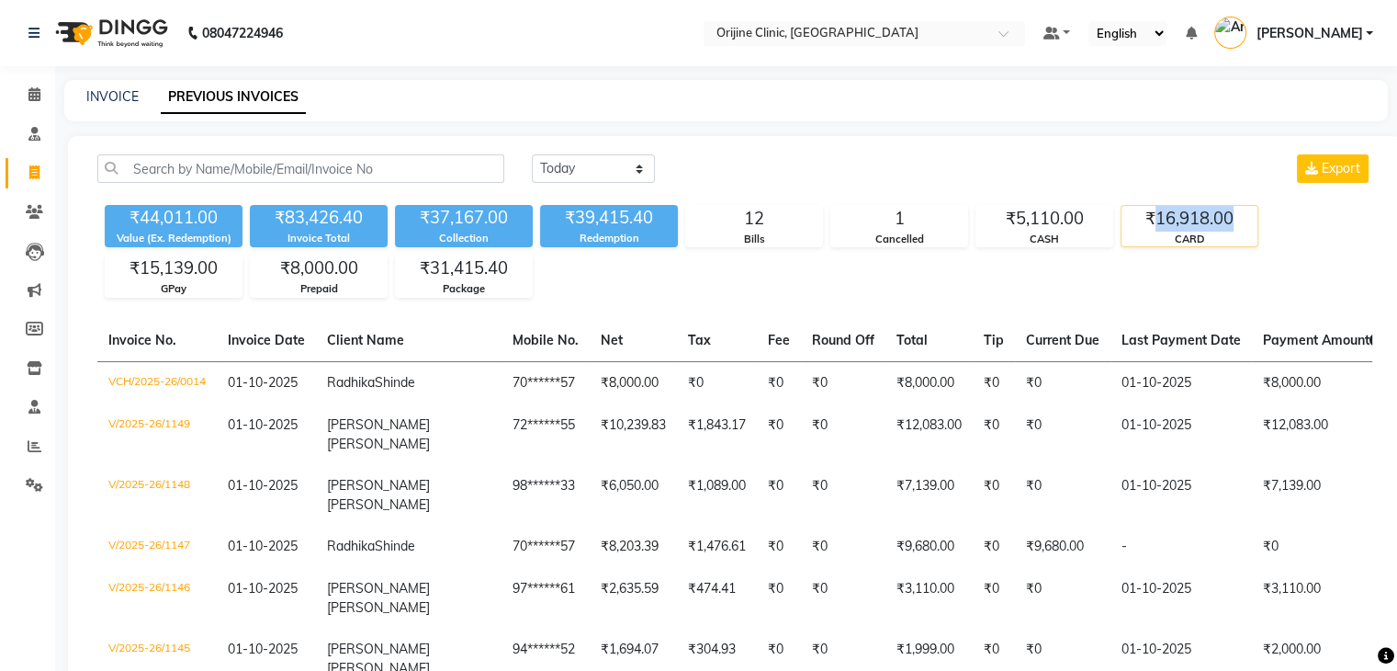
copy div "16,918.00"
click at [1192, 218] on div "₹16,918.00" at bounding box center [1190, 219] width 136 height 26
